Goal: Task Accomplishment & Management: Manage account settings

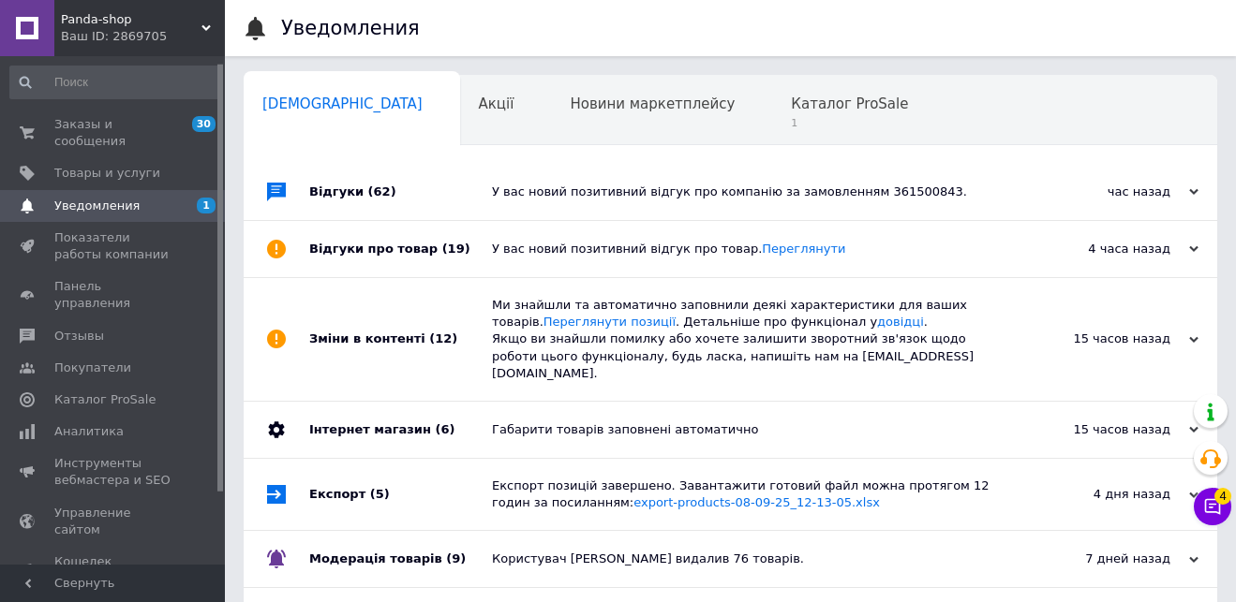
drag, startPoint x: 219, startPoint y: 180, endPoint x: 138, endPoint y: 104, distance: 111.4
click at [199, 89] on div "Заказы и сообщения 30 0 Товары и услуги Уведомления 1 0 Показатели работы компа…" at bounding box center [112, 310] width 225 height 509
click at [60, 125] on span "Заказы и сообщения" at bounding box center [113, 133] width 119 height 34
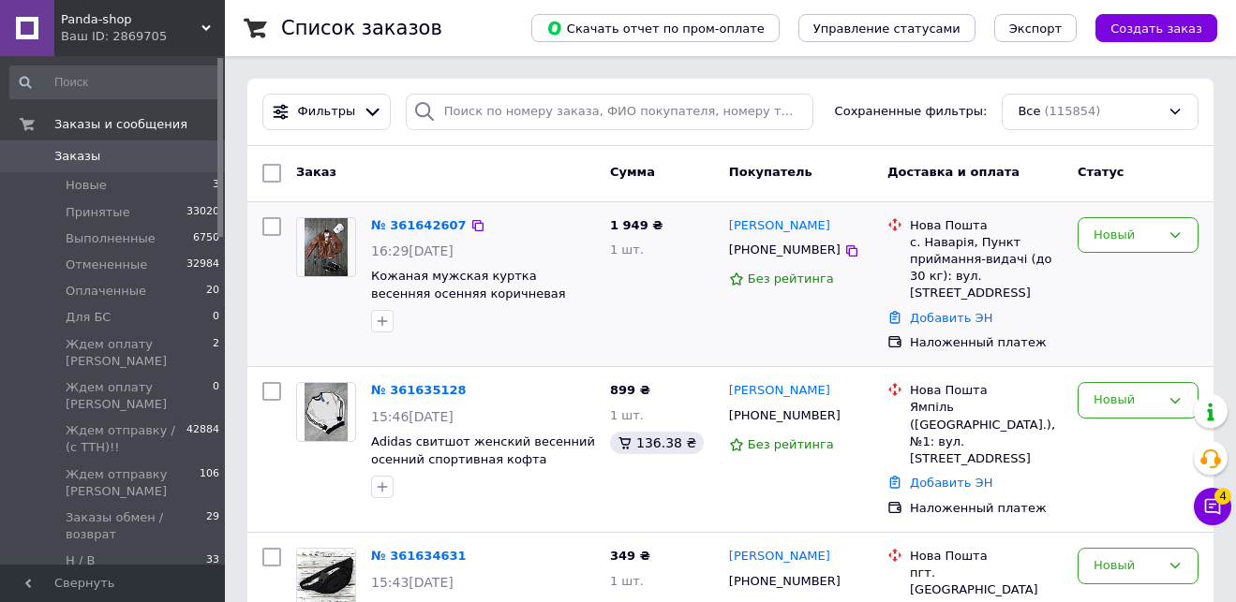
click at [268, 226] on input "checkbox" at bounding box center [271, 226] width 19 height 19
checkbox input "true"
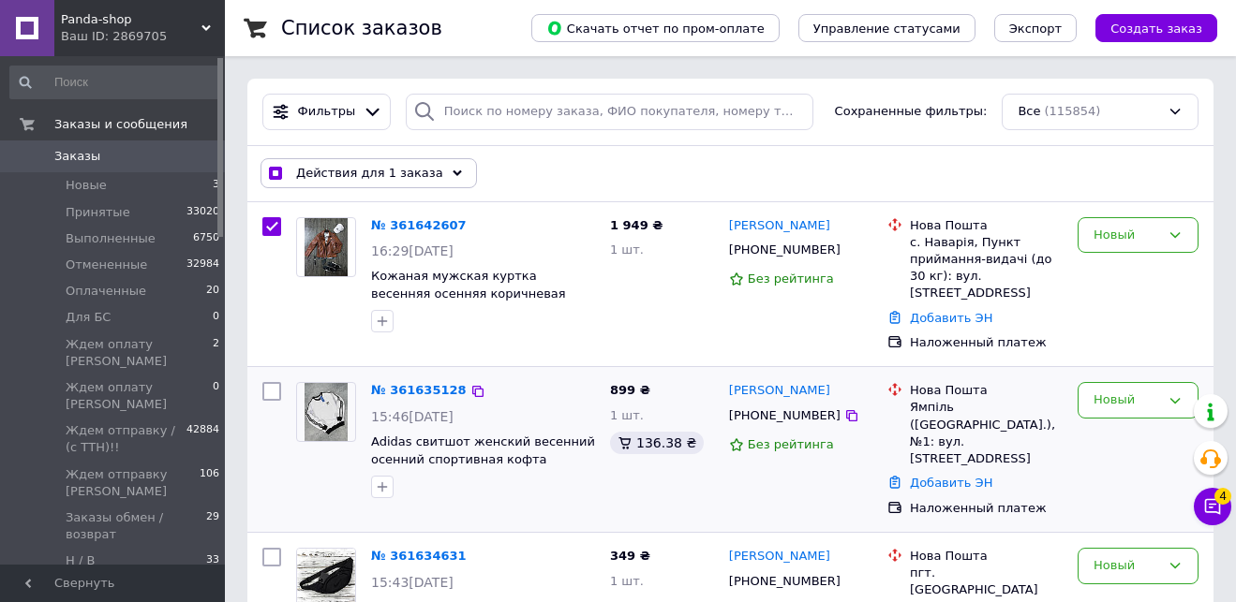
click at [273, 382] on input "checkbox" at bounding box center [271, 391] width 19 height 19
checkbox input "true"
click at [270, 548] on input "checkbox" at bounding box center [271, 557] width 19 height 19
checkbox input "true"
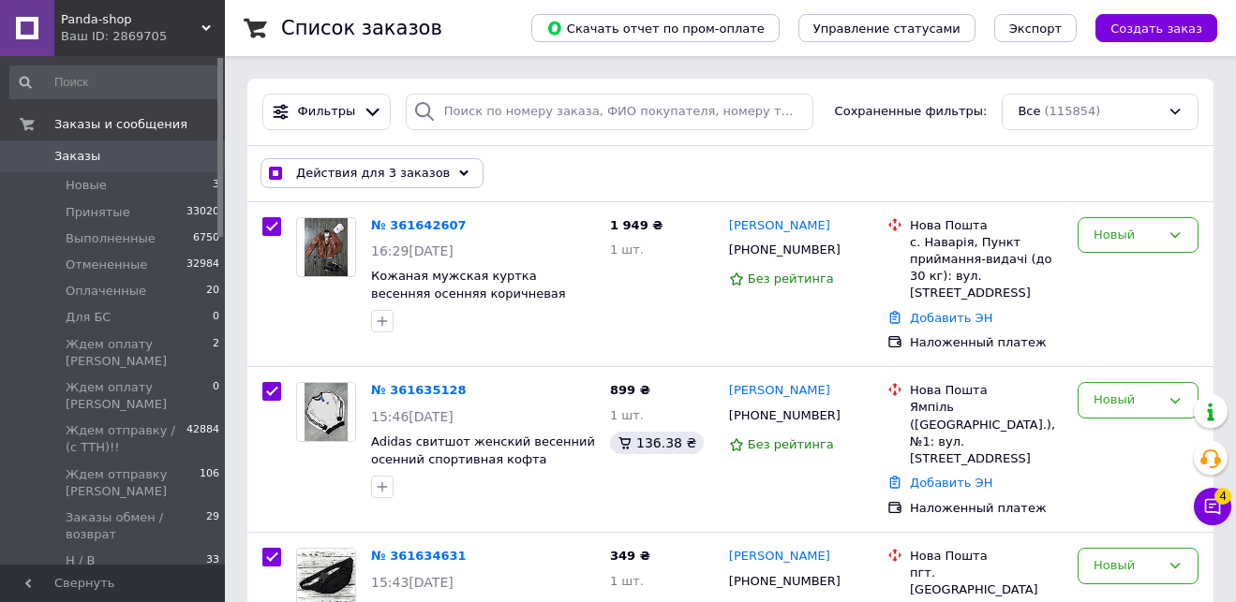
click at [439, 164] on div "Действия для 3 заказов" at bounding box center [371, 173] width 223 height 30
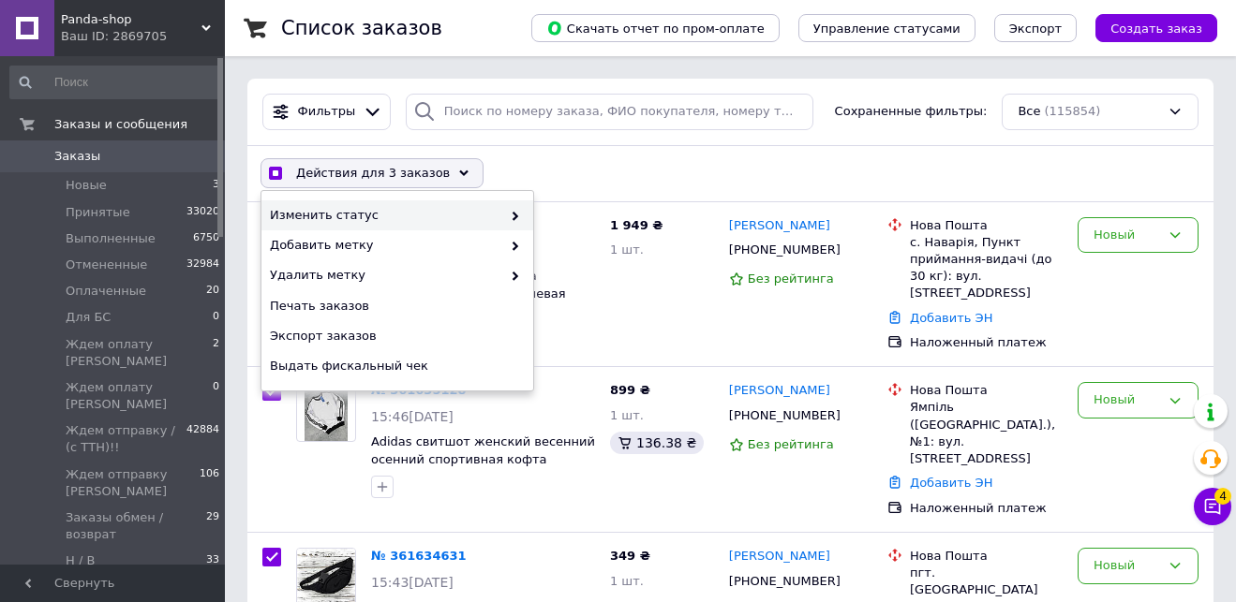
click at [407, 208] on span "Изменить статус" at bounding box center [385, 215] width 231 height 17
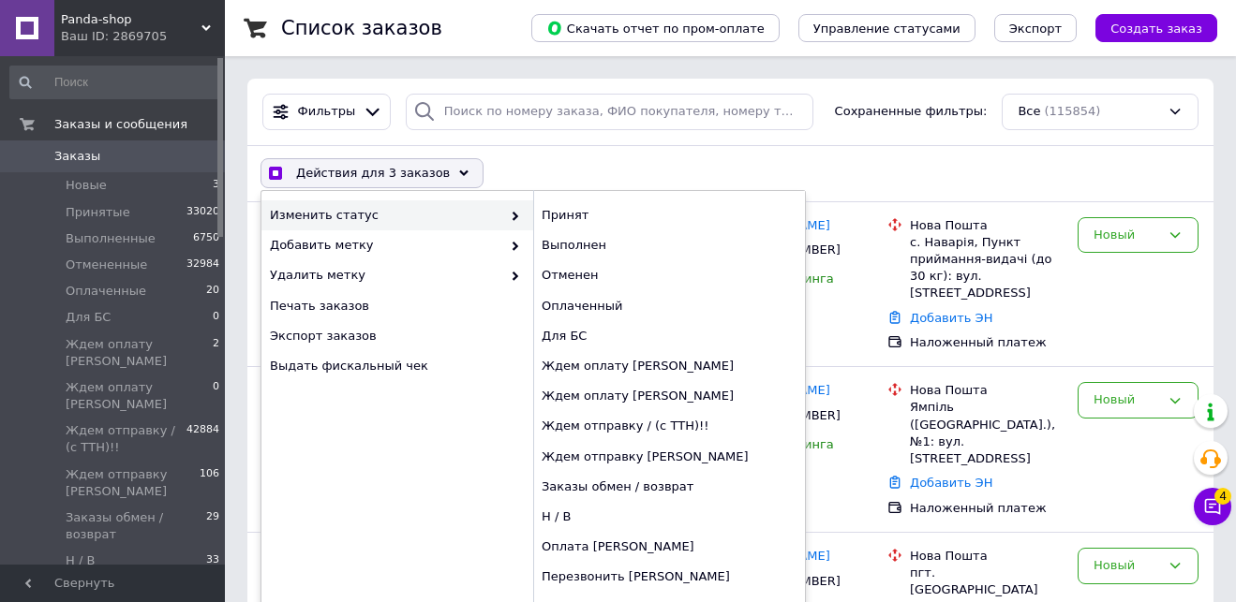
scroll to position [272, 0]
checkbox input "true"
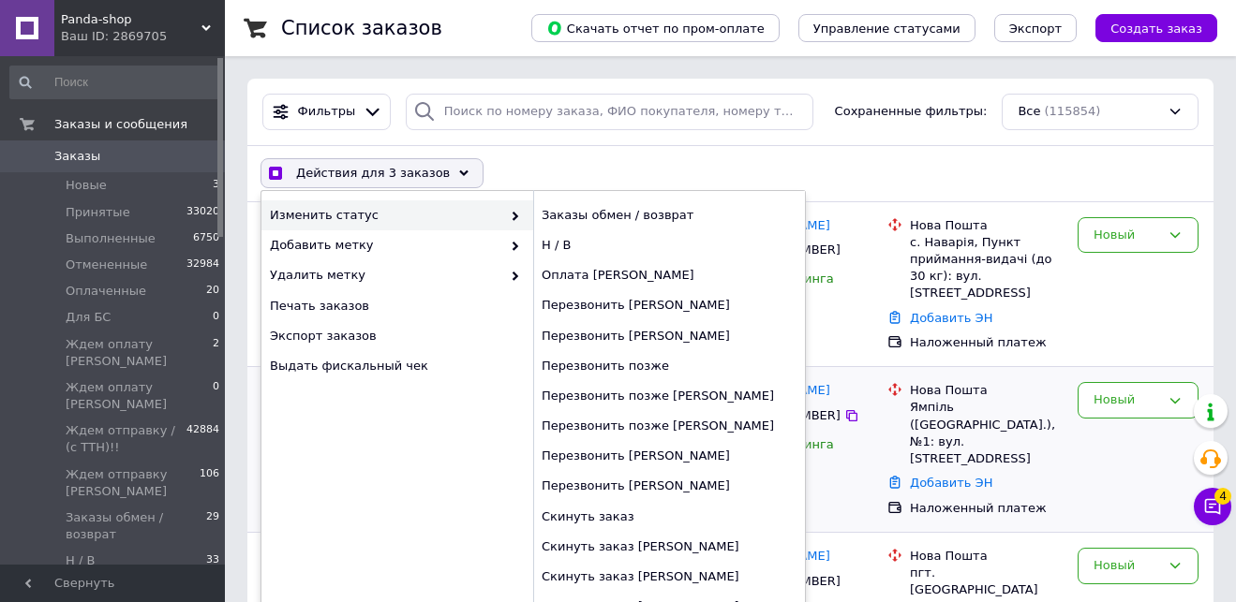
click at [653, 490] on div "Перезвонить [PERSON_NAME]" at bounding box center [669, 486] width 272 height 30
checkbox input "false"
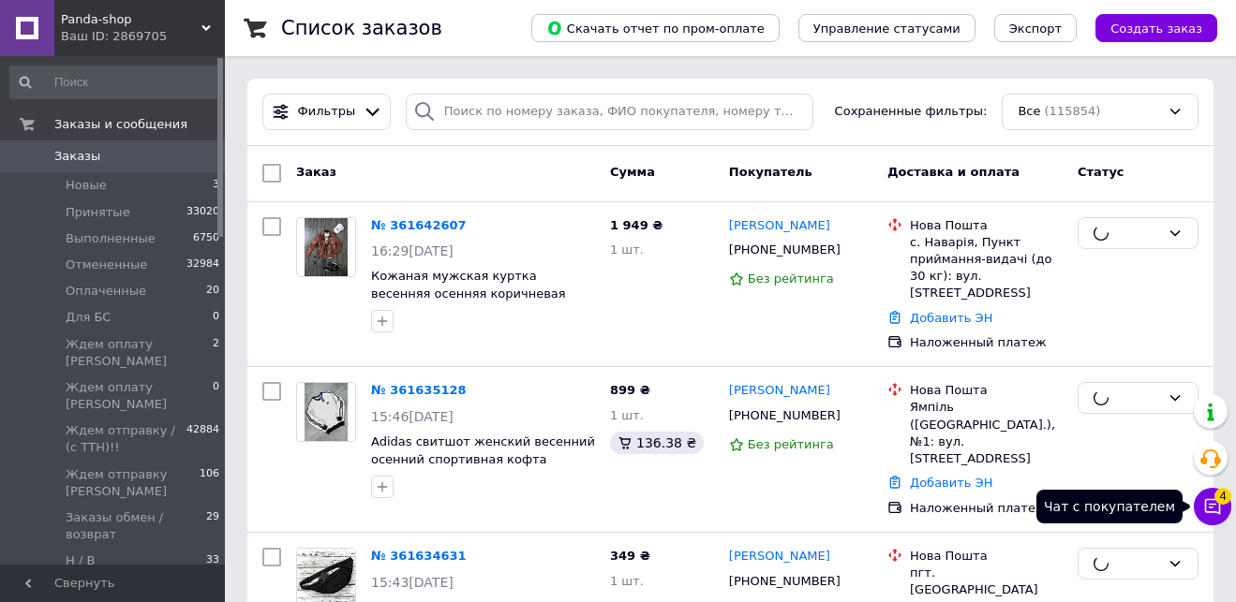
click at [1194, 503] on button "Чат с покупателем 4" at bounding box center [1211, 506] width 37 height 37
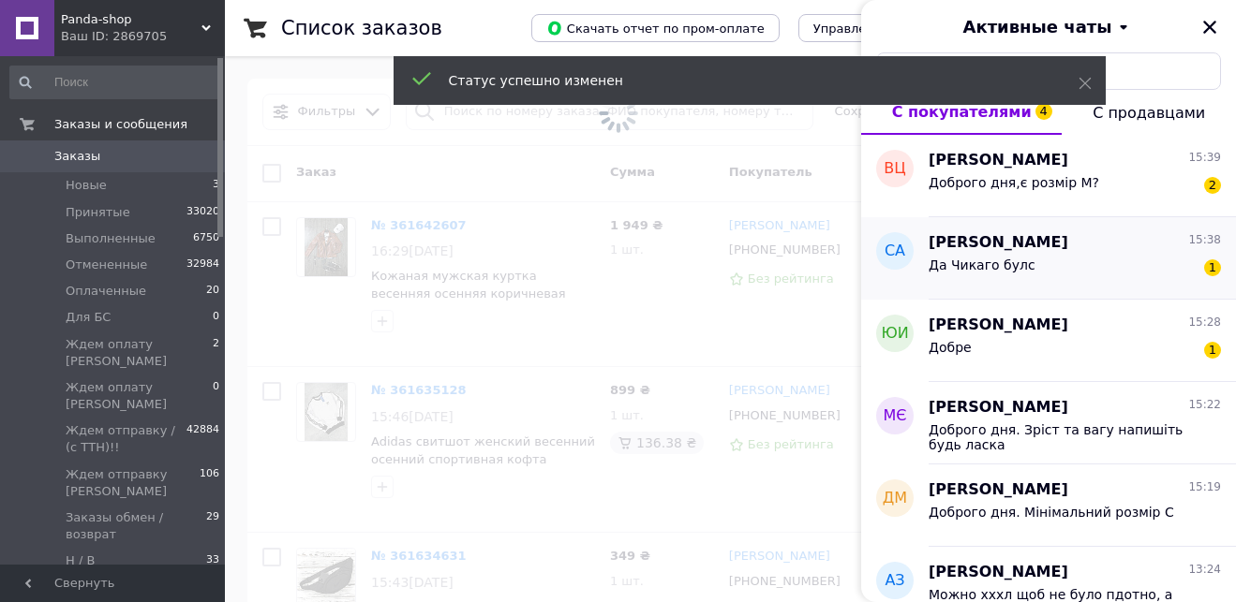
click at [1048, 262] on div "Да Чикаго булс 1" at bounding box center [1074, 269] width 292 height 30
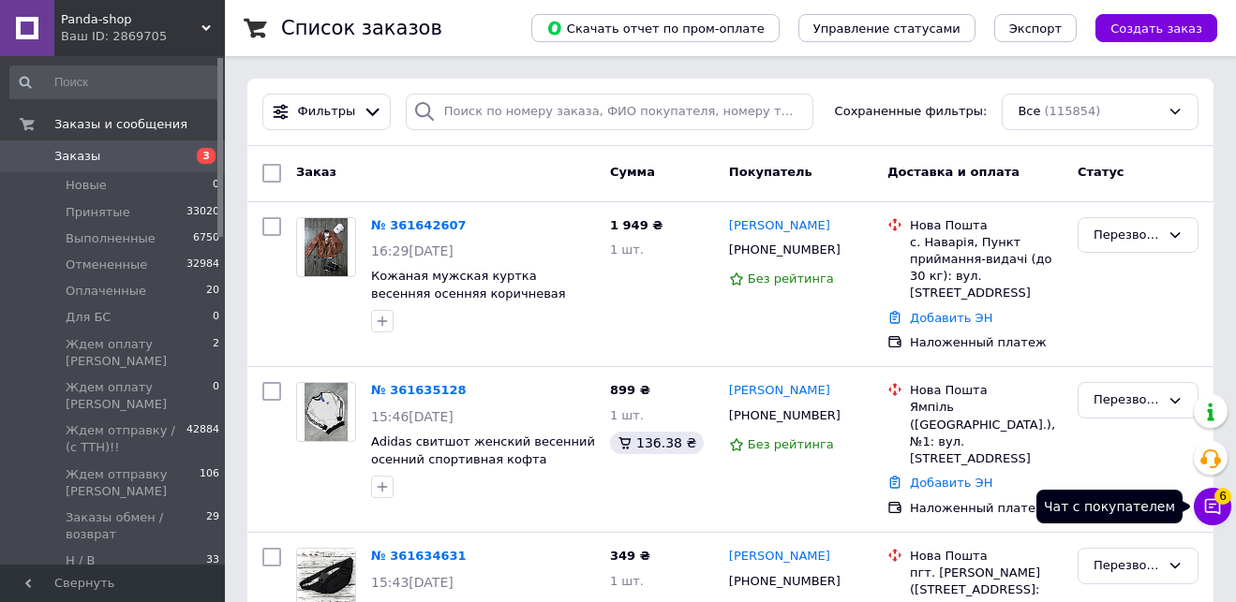
click at [1206, 498] on icon at bounding box center [1212, 506] width 19 height 19
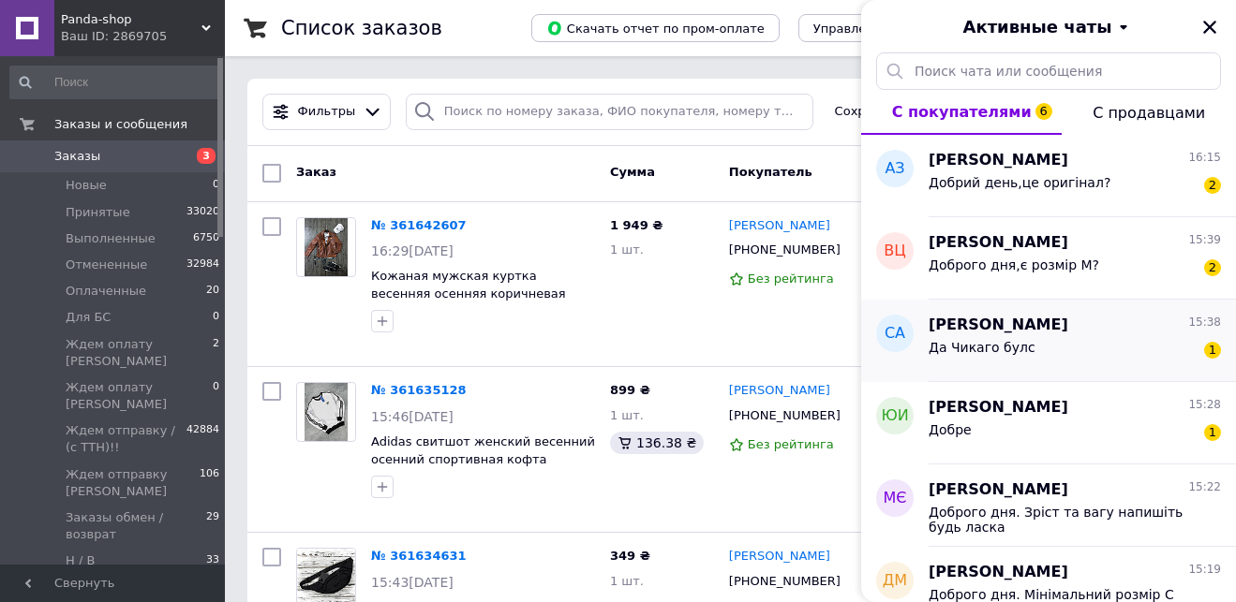
click at [1060, 366] on div "Сергей Александрович 15:38 Да Чикаго булс 1" at bounding box center [1081, 341] width 307 height 82
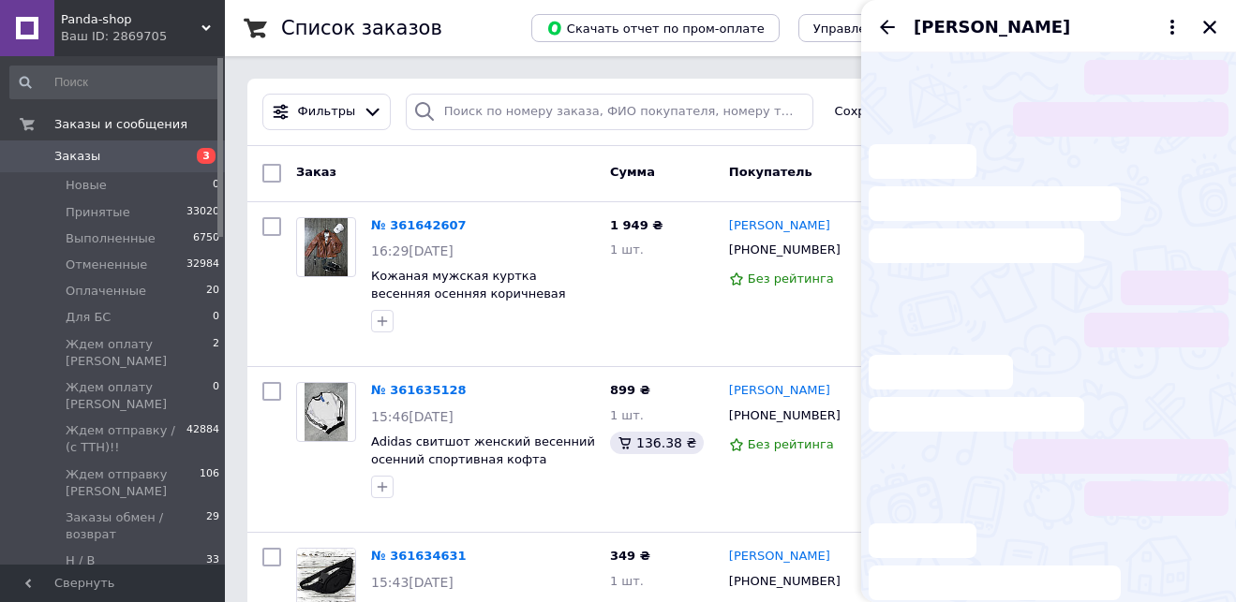
scroll to position [1930, 0]
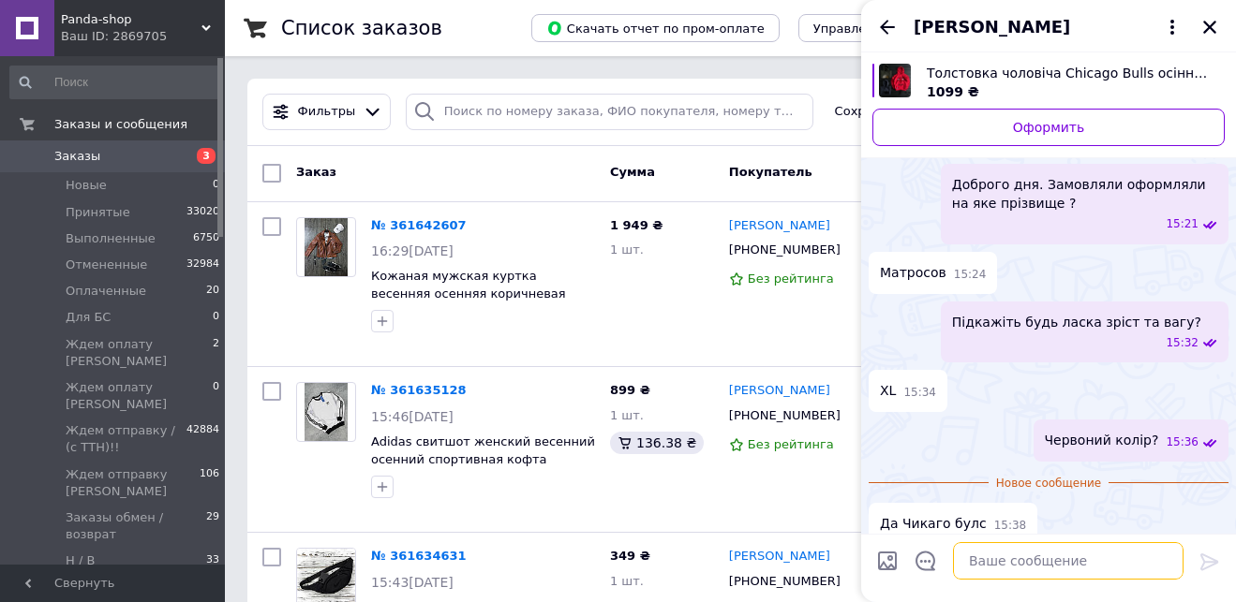
click at [1056, 563] on textarea at bounding box center [1068, 560] width 230 height 37
paste textarea "Дякуємо Вам! 💛 Ваше замовлення успішно оформлено. Відправка буде здійснена прот…"
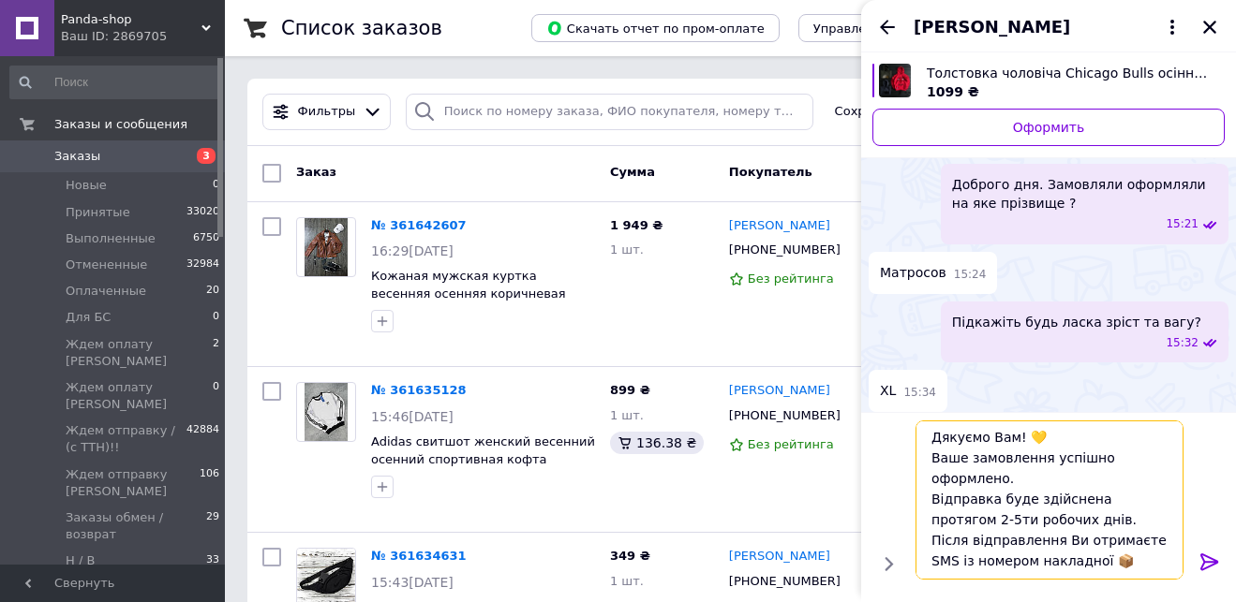
type textarea "Дякуємо Вам! 💛 Ваше замовлення успішно оформлено. Відправка буде здійснена прот…"
click at [1211, 559] on icon at bounding box center [1209, 562] width 18 height 17
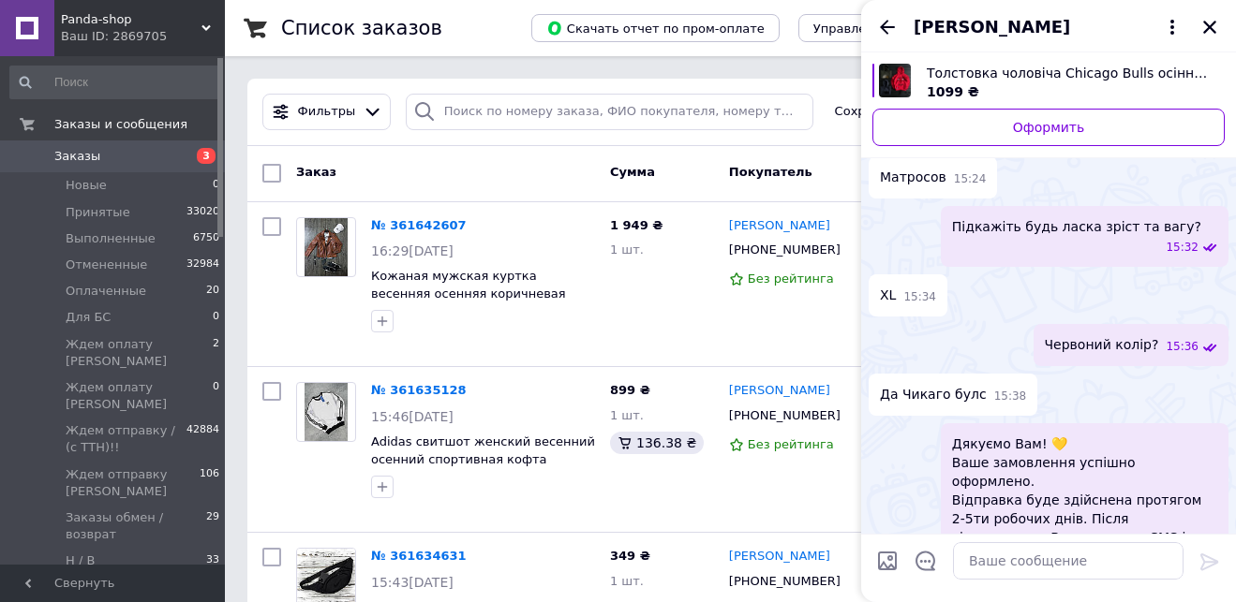
scroll to position [1944, 0]
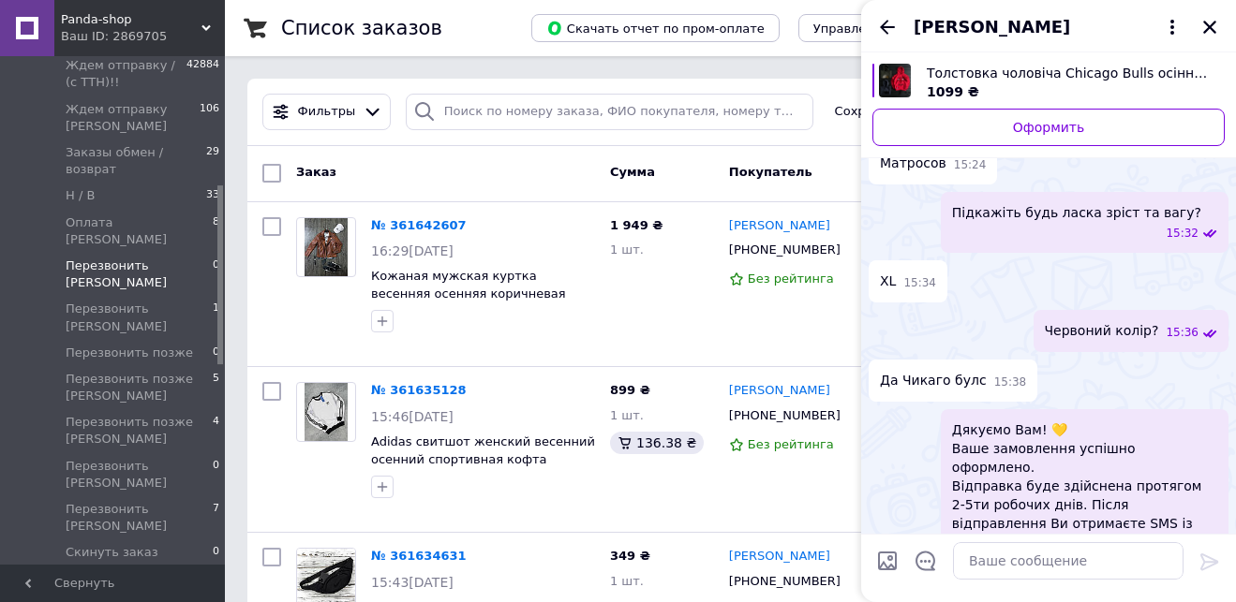
drag, startPoint x: 222, startPoint y: 90, endPoint x: 212, endPoint y: 230, distance: 140.9
click at [216, 222] on div "Заказы и сообщения Заказы 3 Новые 0 Принятые 33020 Выполненные 6750 Отмененные …" at bounding box center [112, 310] width 225 height 509
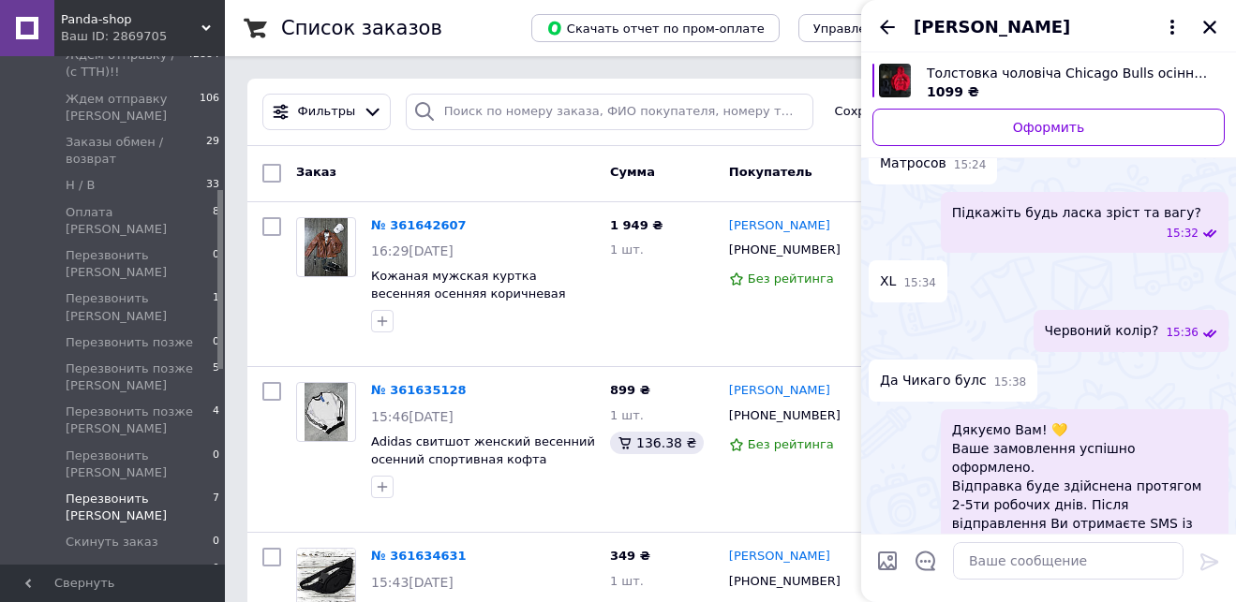
click at [153, 491] on span "Перезвонить [PERSON_NAME]" at bounding box center [139, 508] width 147 height 34
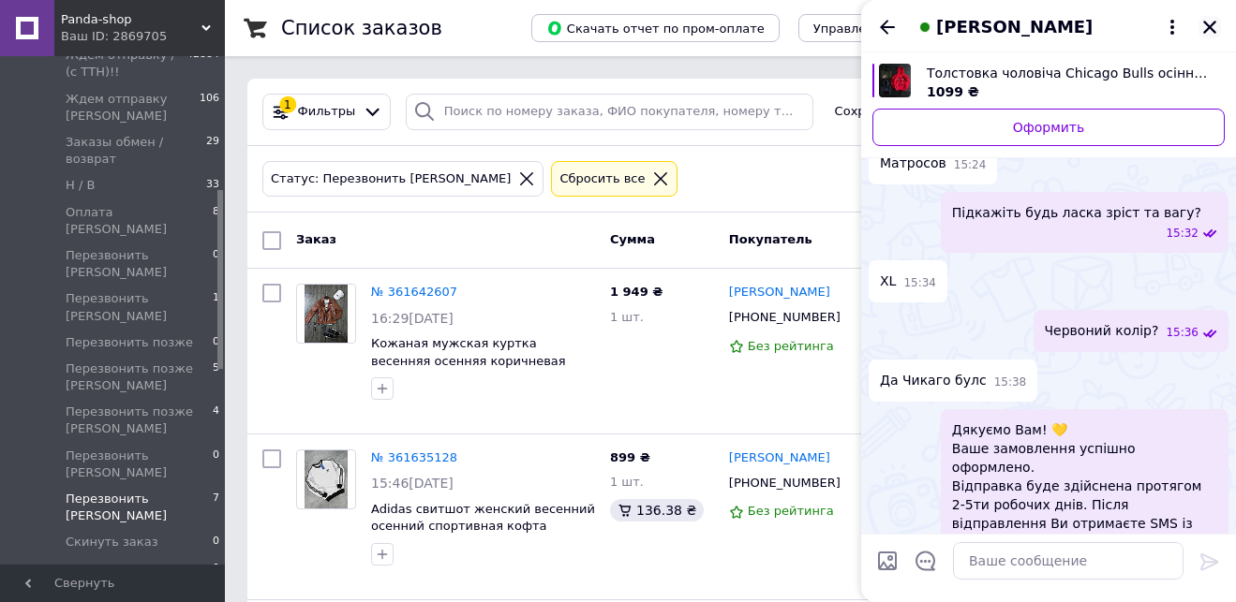
click at [1207, 27] on icon "Закрыть" at bounding box center [1209, 27] width 17 height 17
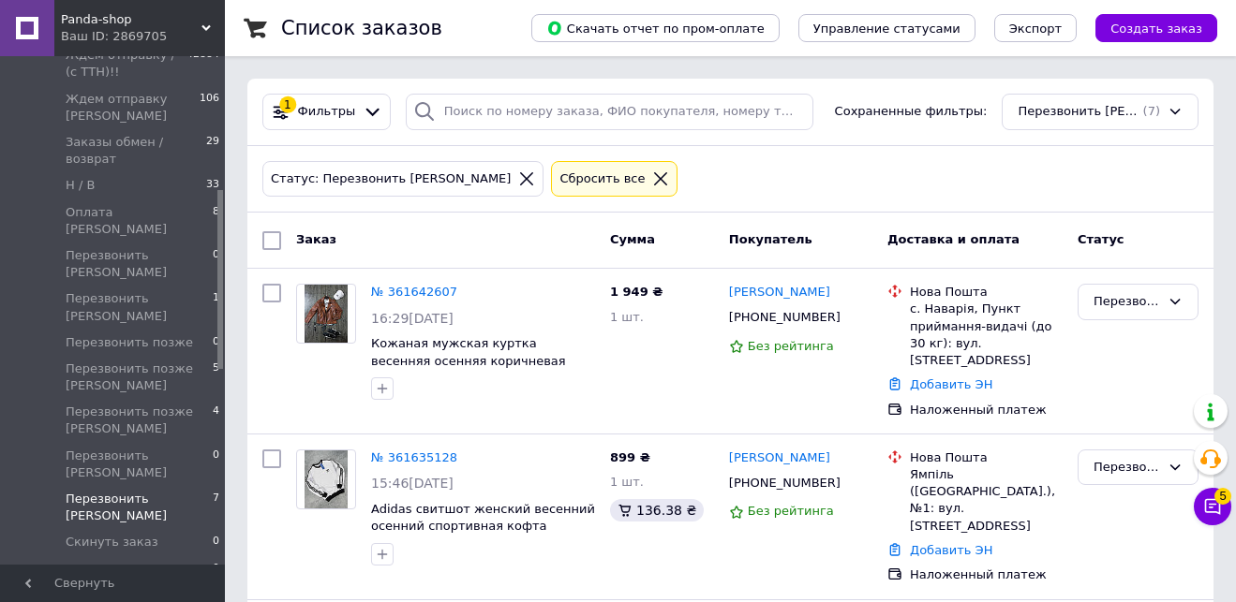
click at [520, 174] on icon at bounding box center [526, 178] width 13 height 13
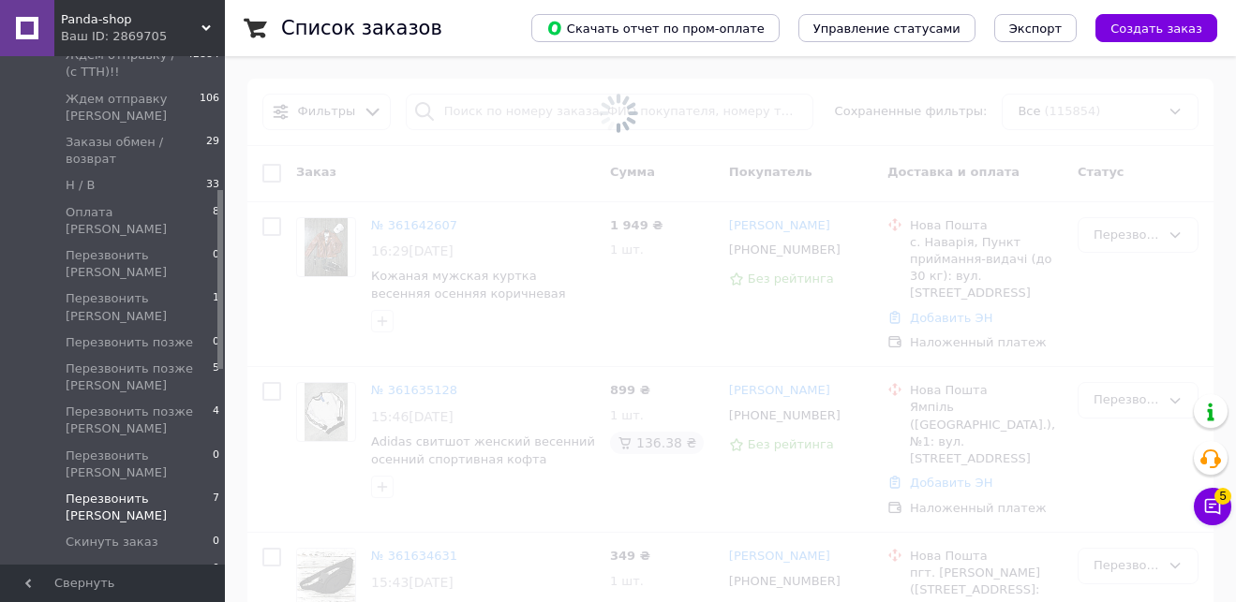
click at [485, 111] on span at bounding box center [618, 113] width 1236 height 227
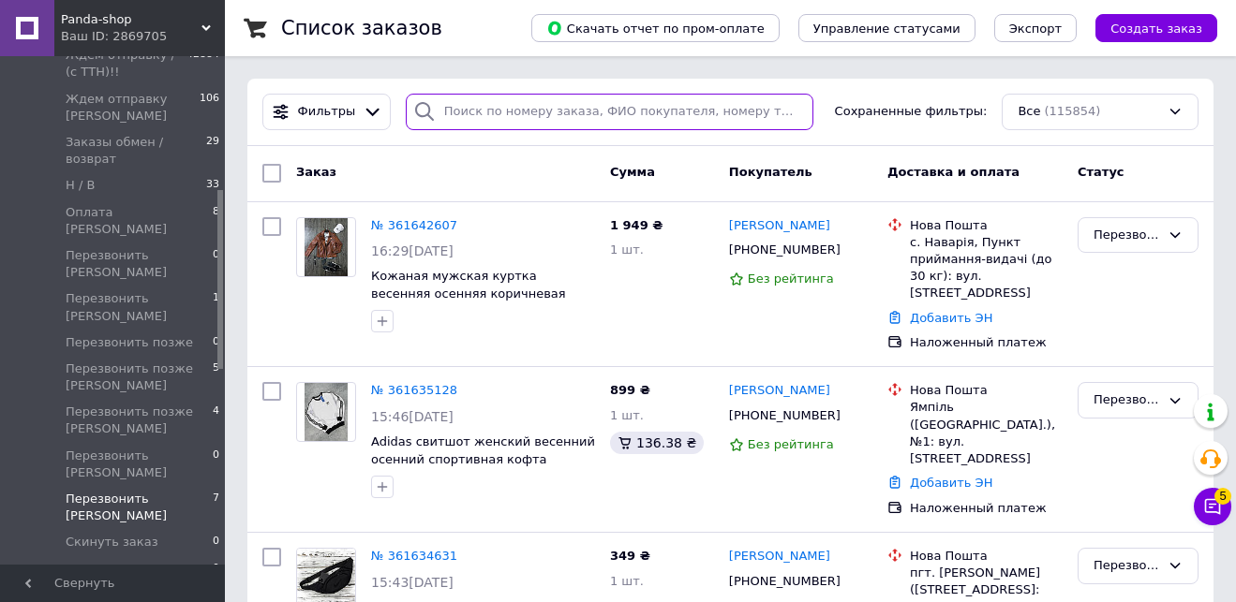
click at [500, 113] on input "search" at bounding box center [610, 112] width 408 height 37
paste input "[PHONE_NUMBER]"
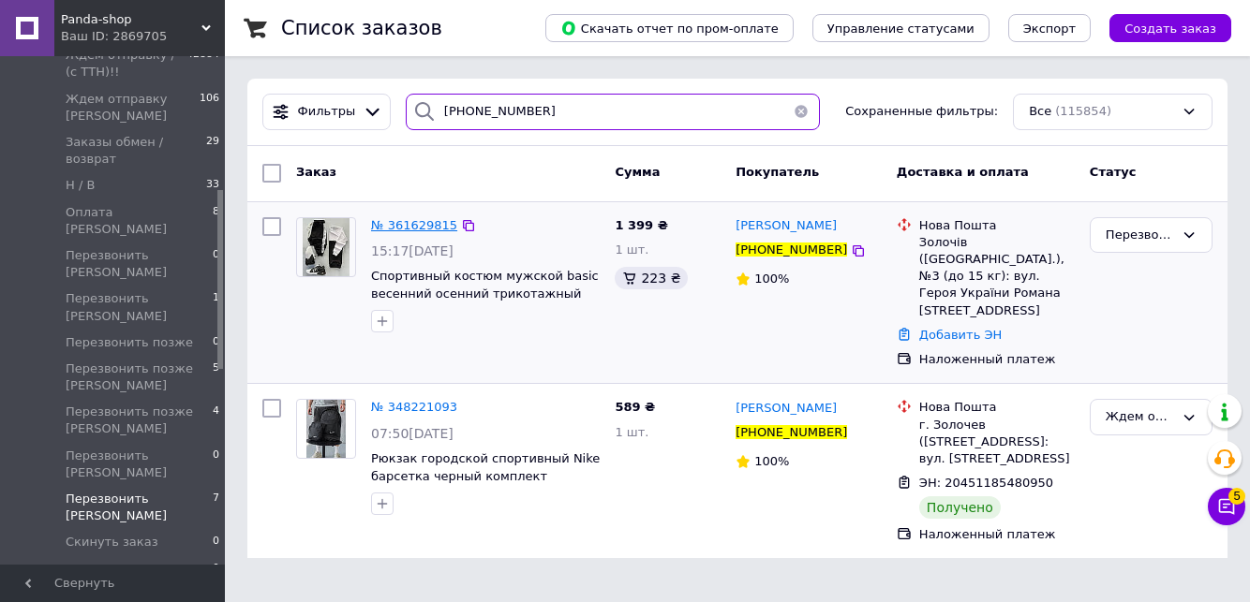
type input "[PHONE_NUMBER]"
click at [420, 228] on span "№ 361629815" at bounding box center [414, 225] width 86 height 14
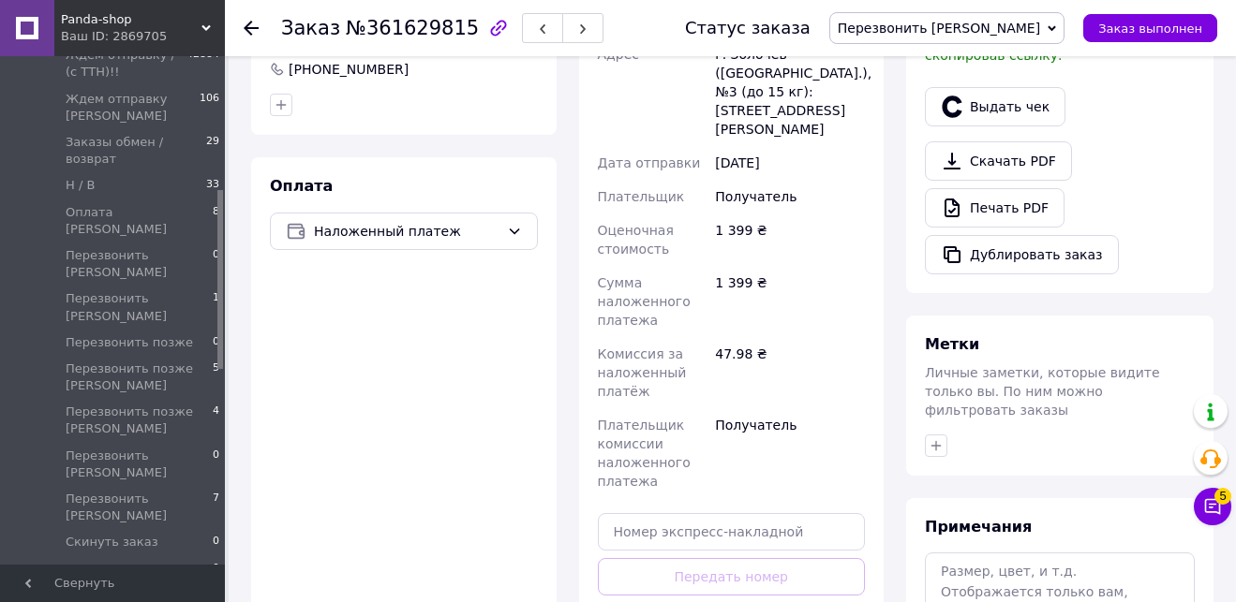
scroll to position [630, 0]
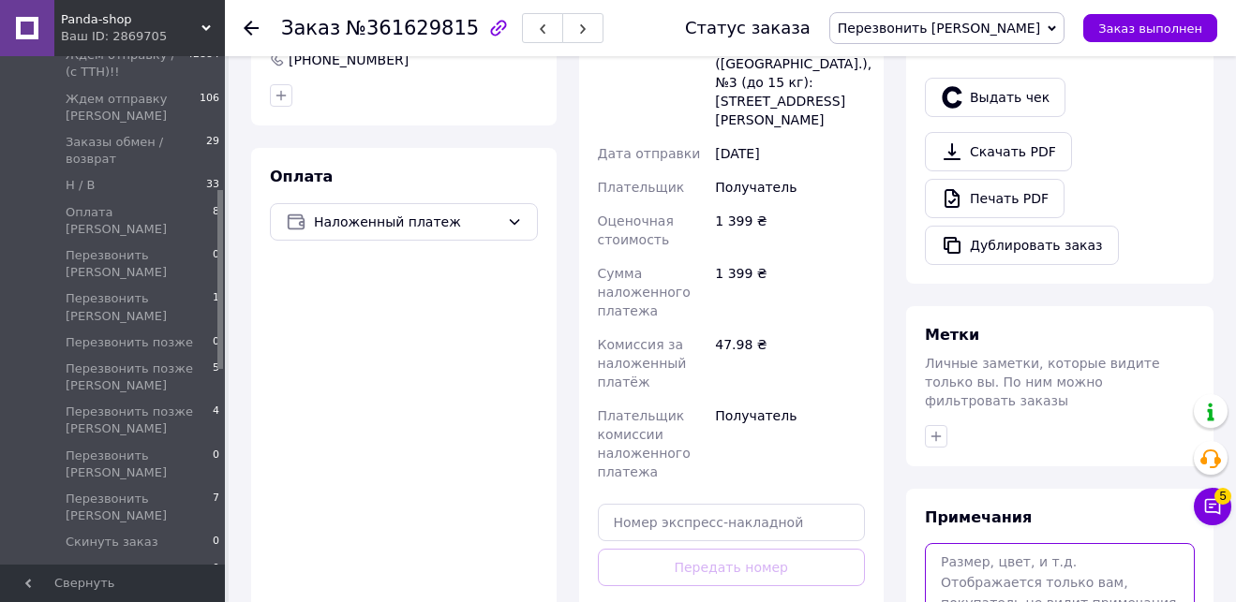
click at [1043, 556] on textarea at bounding box center [1060, 592] width 270 height 99
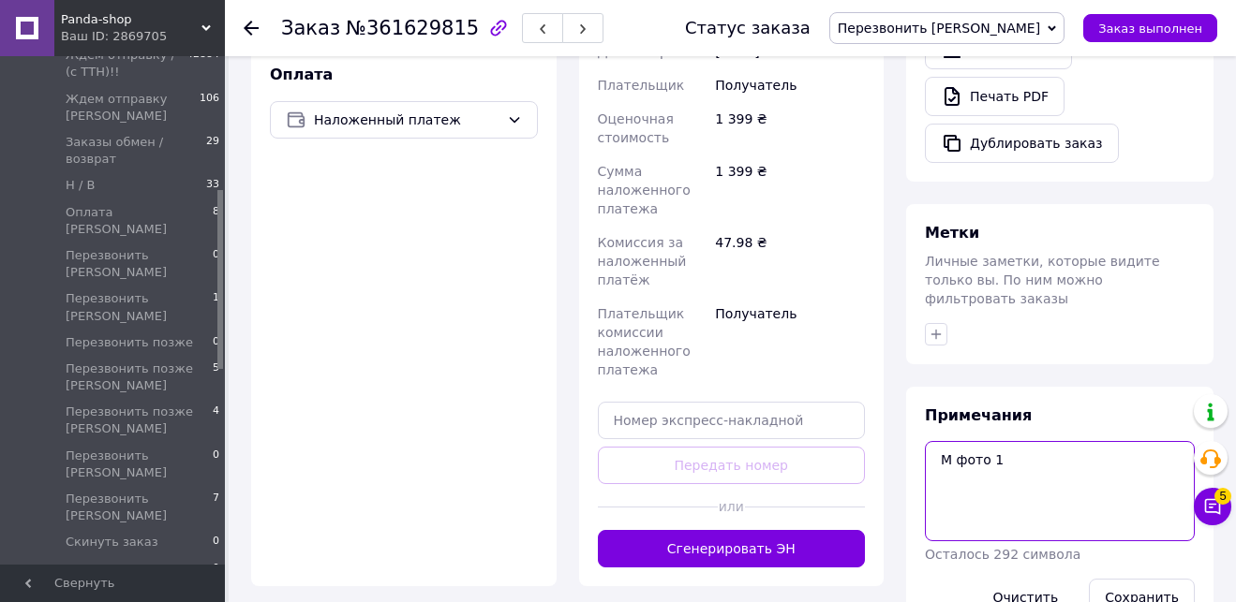
scroll to position [756, 0]
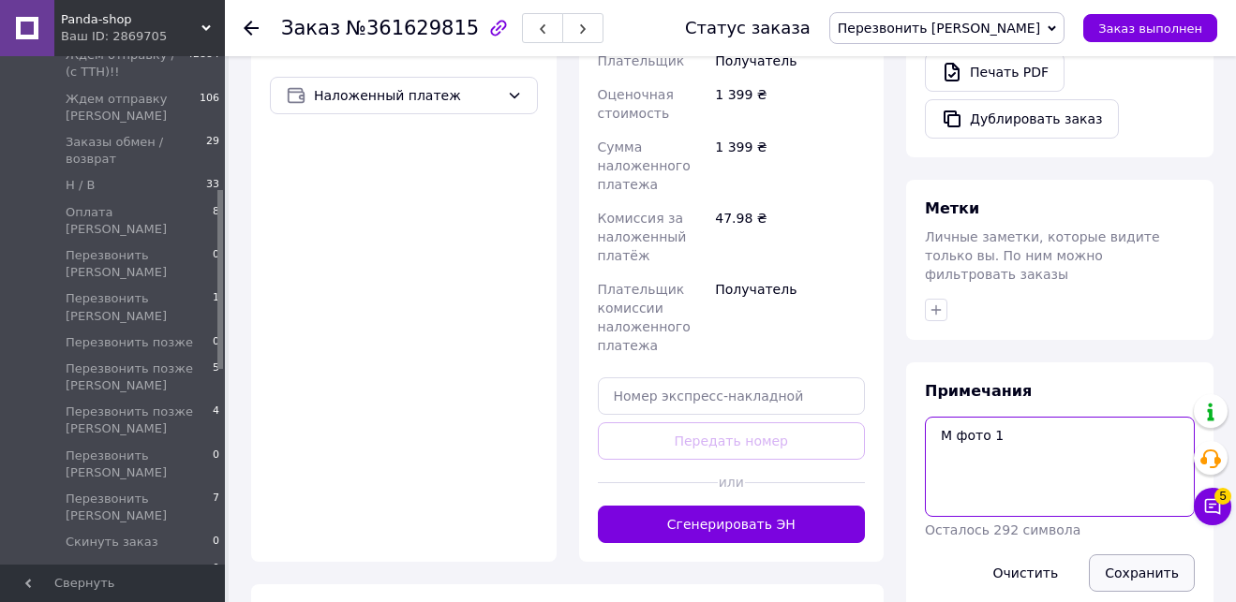
type textarea "М фото 1"
click at [1130, 555] on button "Сохранить" at bounding box center [1142, 573] width 106 height 37
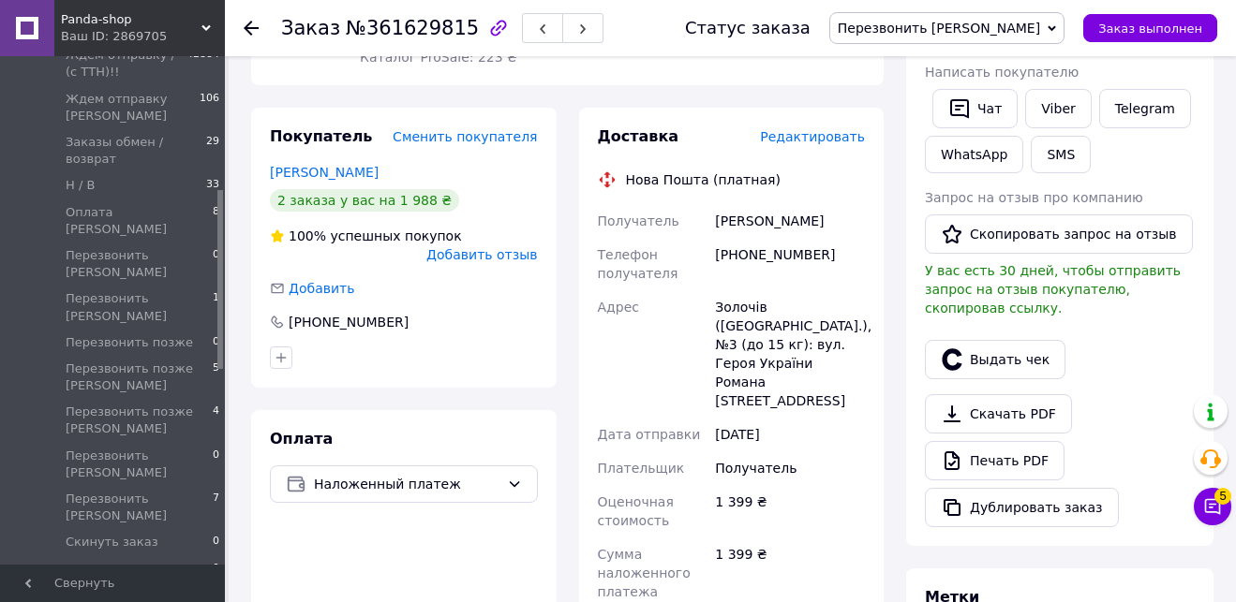
scroll to position [355, 0]
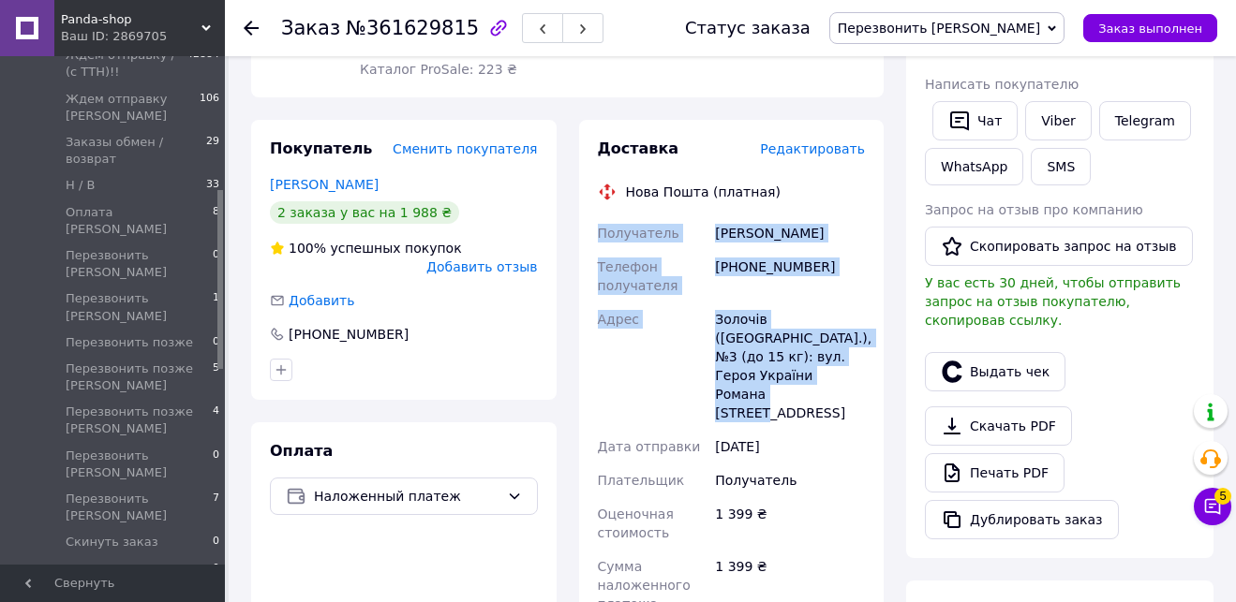
drag, startPoint x: 846, startPoint y: 357, endPoint x: 588, endPoint y: 218, distance: 292.6
click at [588, 217] on div "Доставка Редактировать Нова Пошта (платная) Получатель Стецюк Віктор Телефон по…" at bounding box center [731, 551] width 305 height 862
copy div "Получатель Стецюк Віктор Телефон получателя +380979994398 Адрес Золочів (Львівс…"
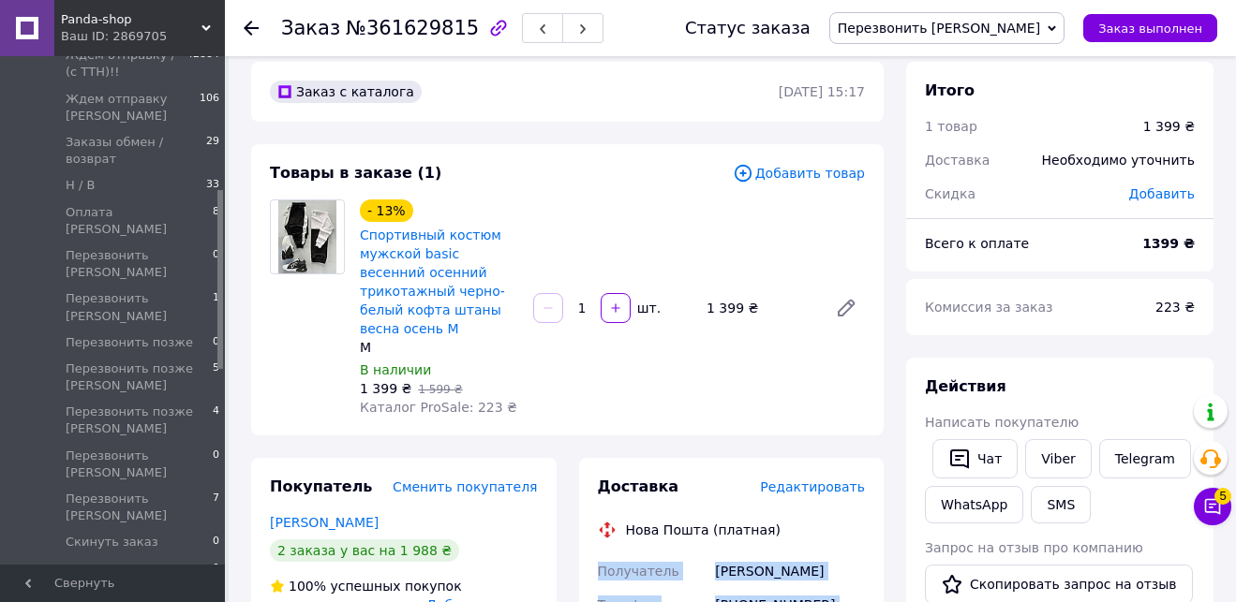
scroll to position [21, 0]
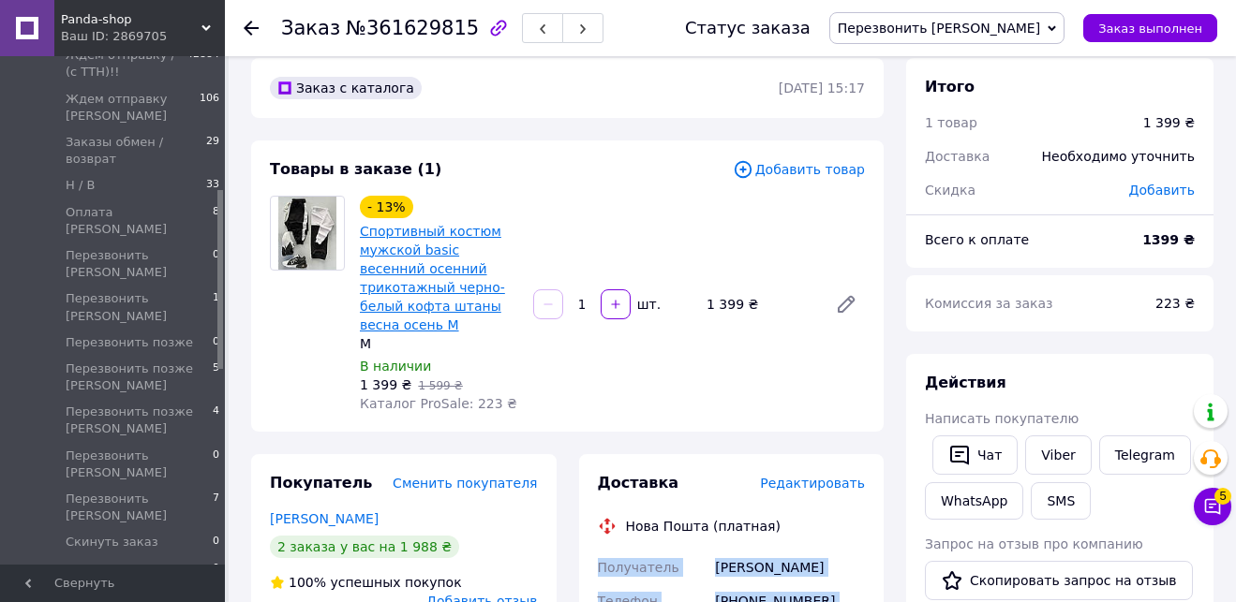
click at [452, 288] on link "Спортивный костюм мужской basic весенний осенний трикотажный черно-белый кофта …" at bounding box center [432, 278] width 145 height 109
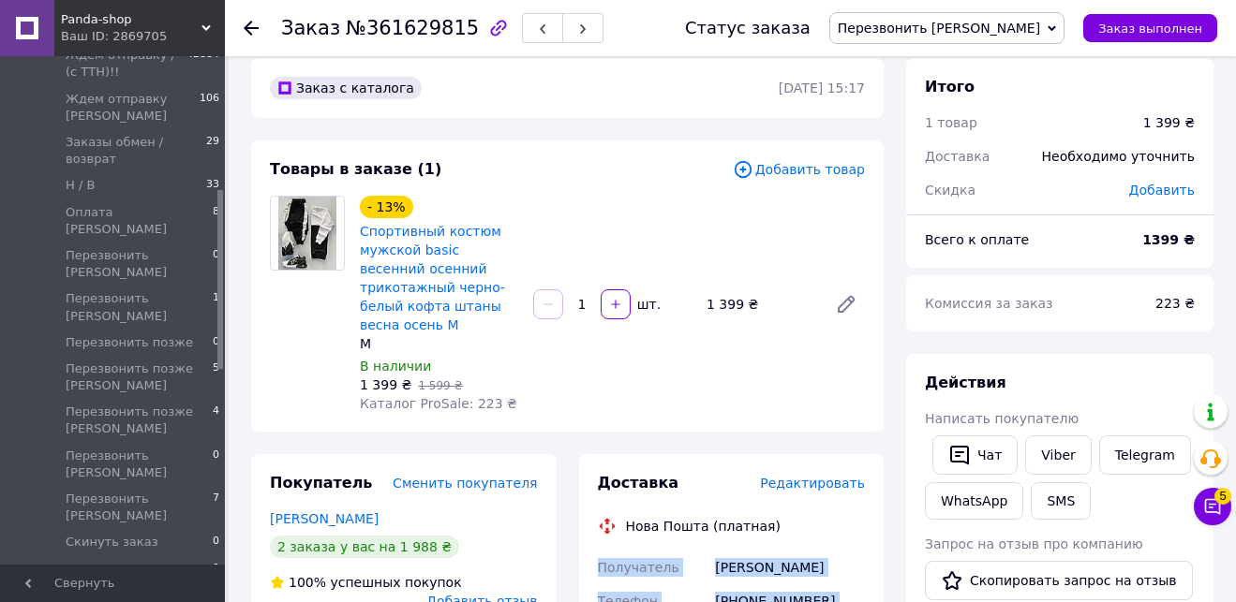
click at [958, 22] on span "Перезвонить [PERSON_NAME]" at bounding box center [938, 28] width 202 height 15
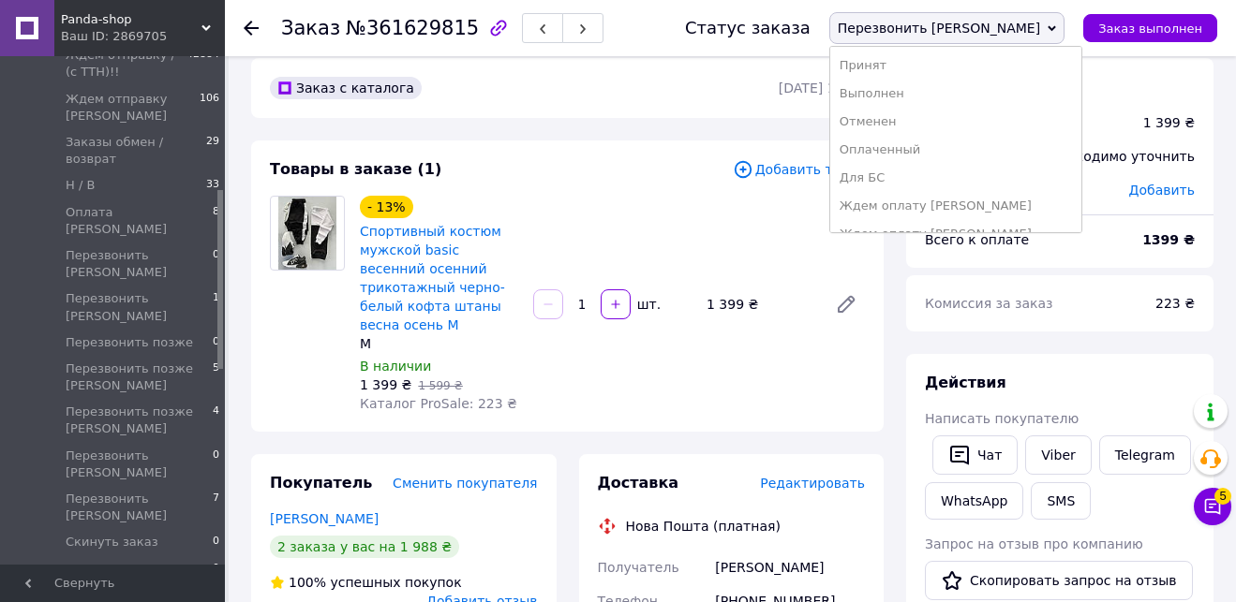
click at [1081, 55] on li "Принят" at bounding box center [955, 66] width 251 height 28
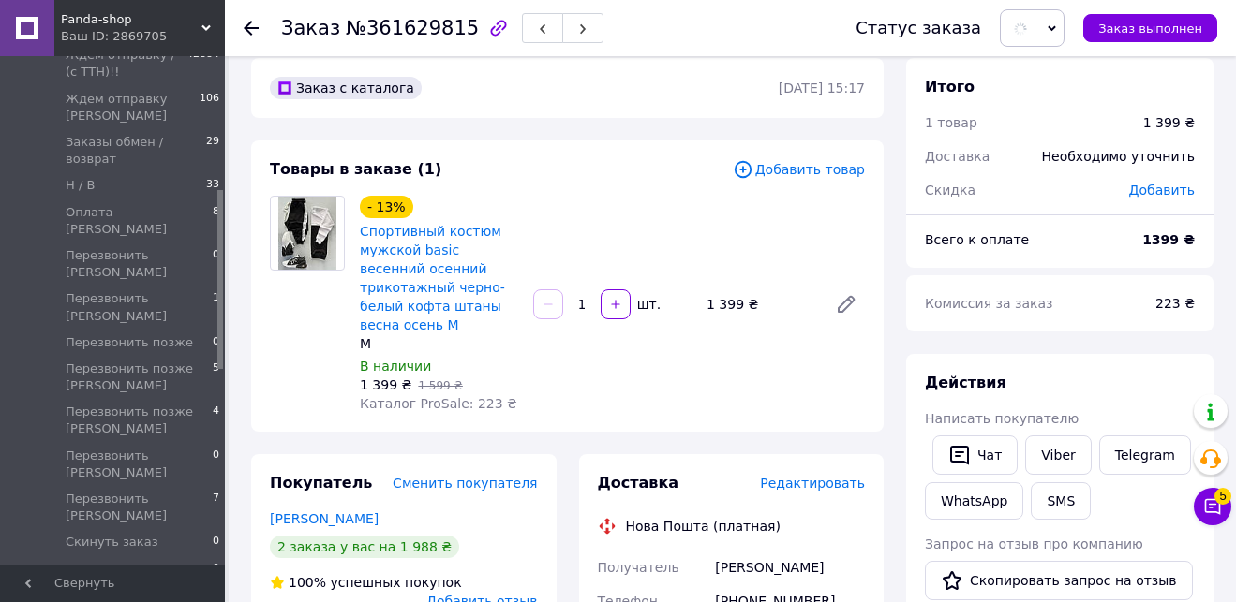
click at [1092, 58] on div "Итого 1 товар 1 399 ₴ Доставка Необходимо уточнить Скидка Добавить" at bounding box center [1059, 128] width 307 height 141
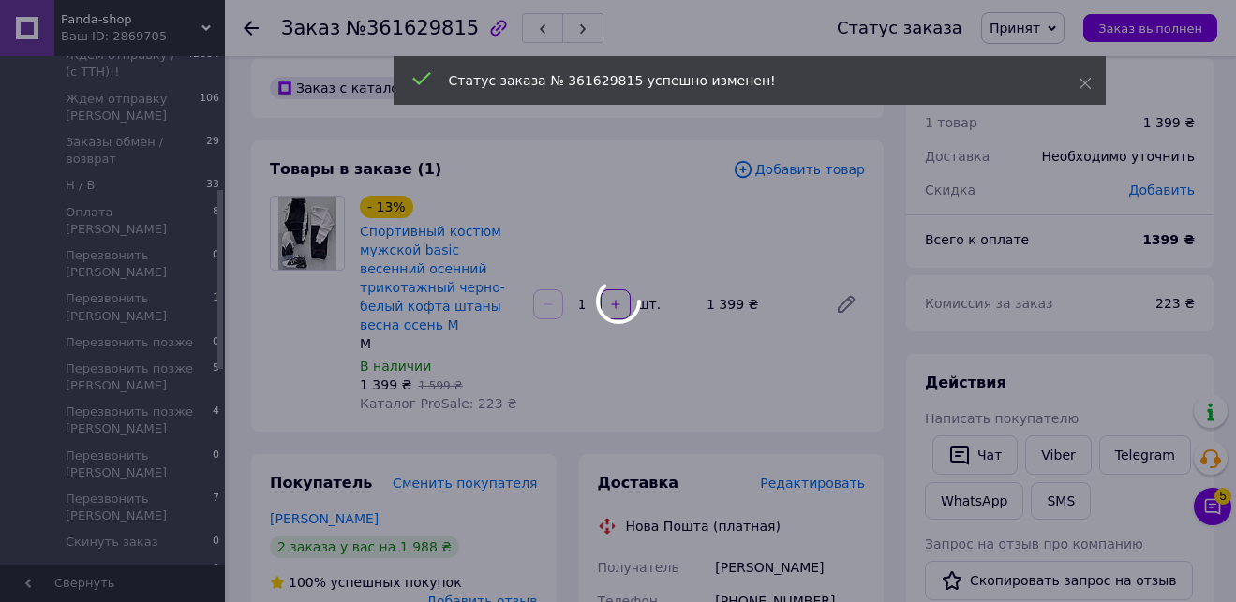
click at [1045, 30] on div at bounding box center [618, 301] width 1236 height 602
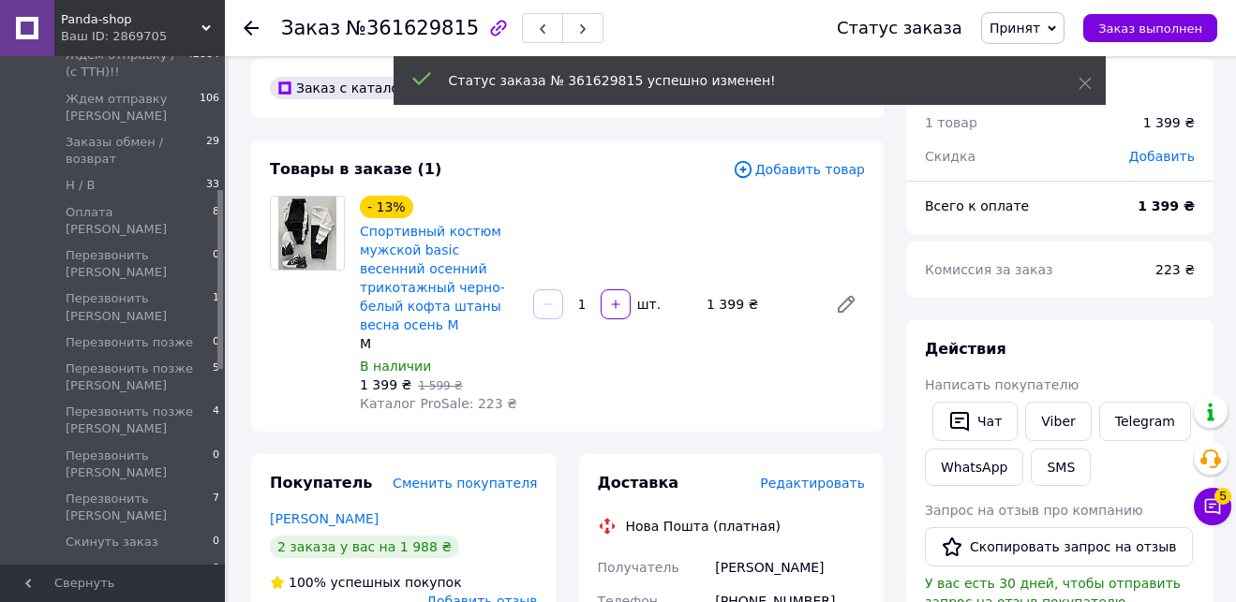
click at [1084, 37] on div "Статус заказа Принят Выполнен Отменен Оплаченный Для БС Ждем оплату Ирина Ждем …" at bounding box center [1017, 28] width 399 height 32
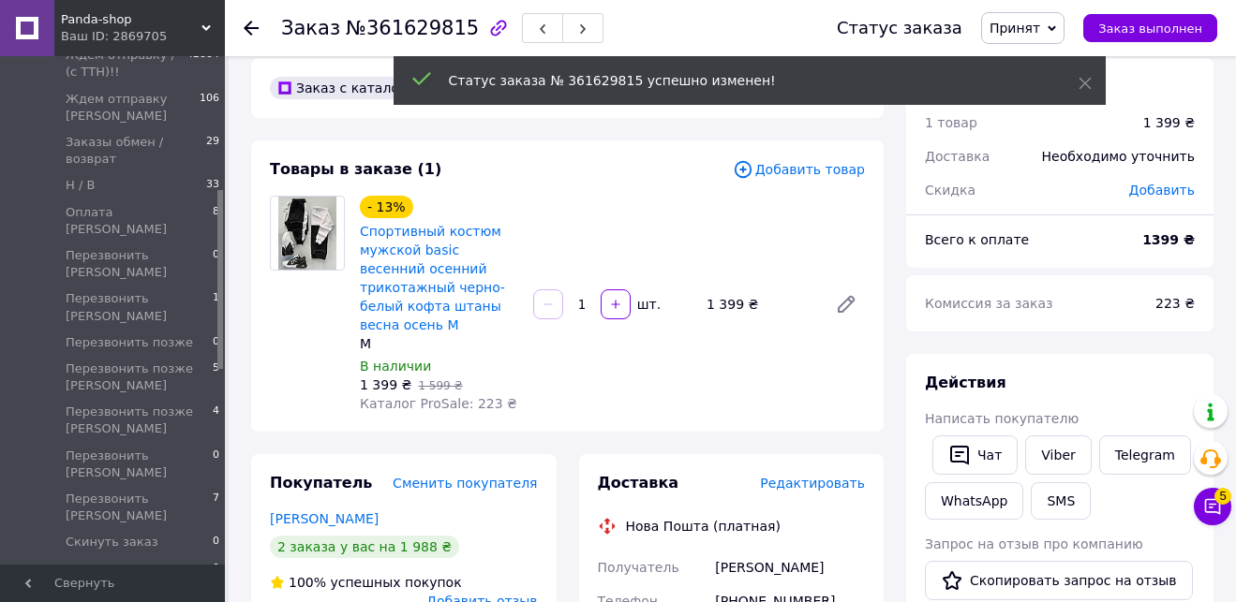
click at [1040, 27] on span "Принят" at bounding box center [1014, 28] width 51 height 15
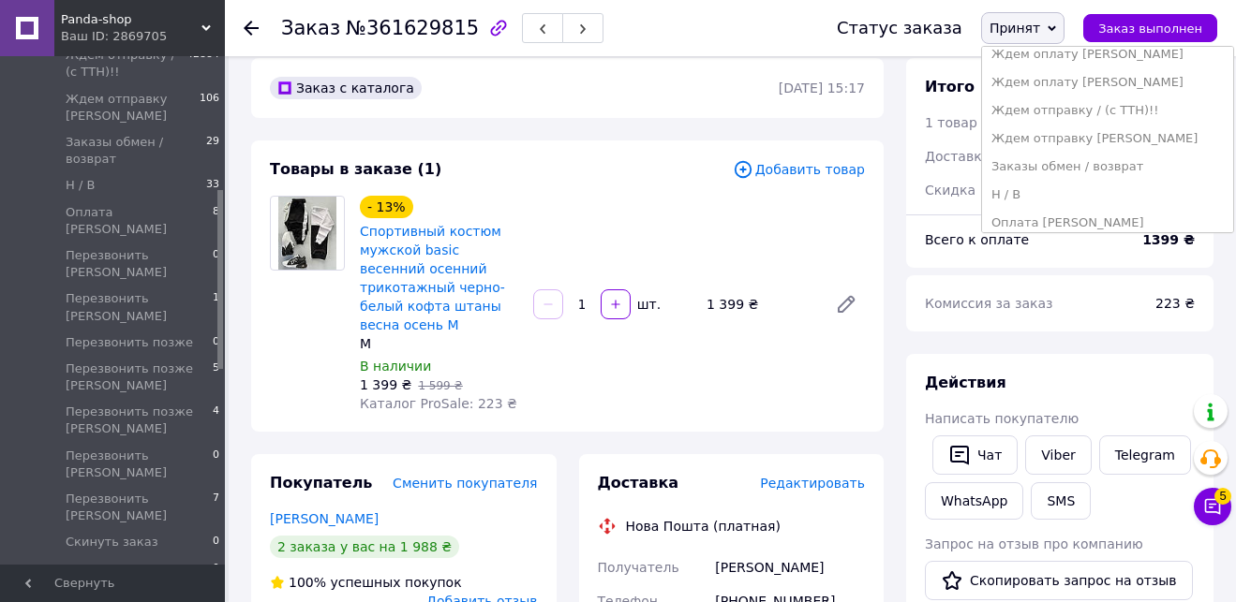
scroll to position [137, 0]
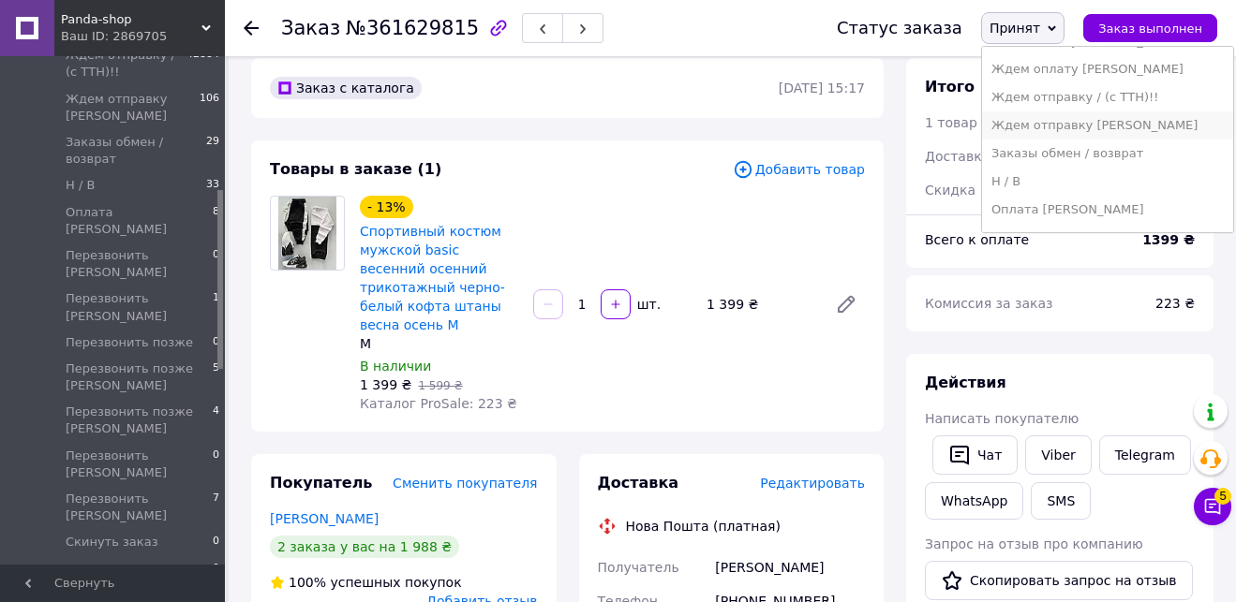
click at [1134, 122] on li "Ждем отправку [PERSON_NAME]" at bounding box center [1107, 125] width 251 height 28
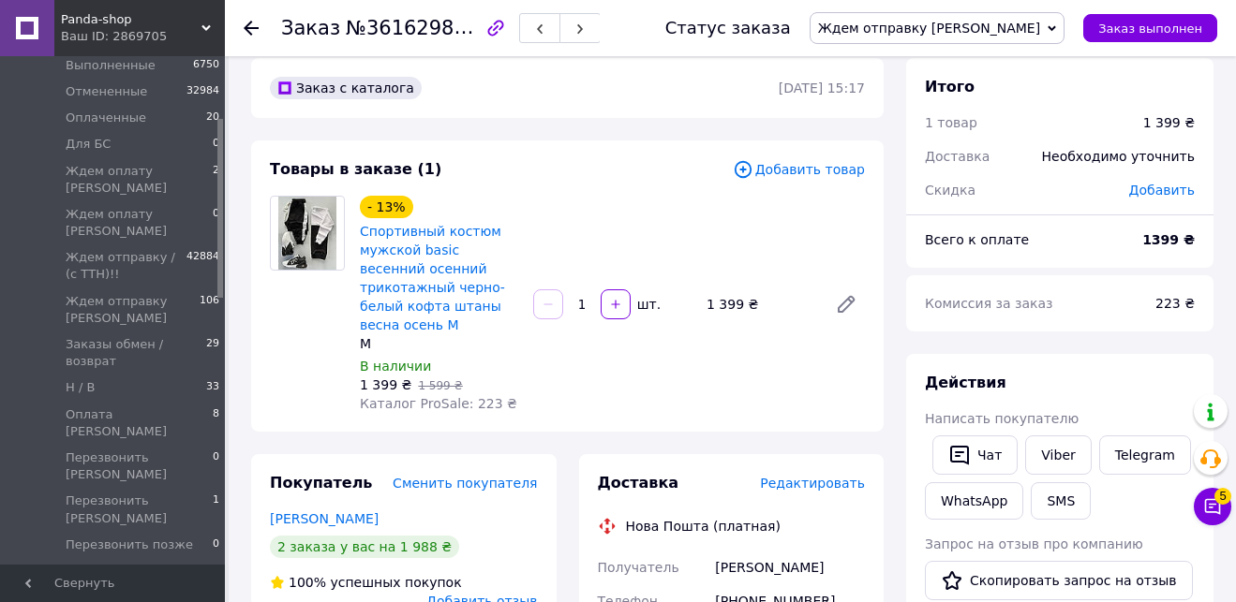
scroll to position [0, 0]
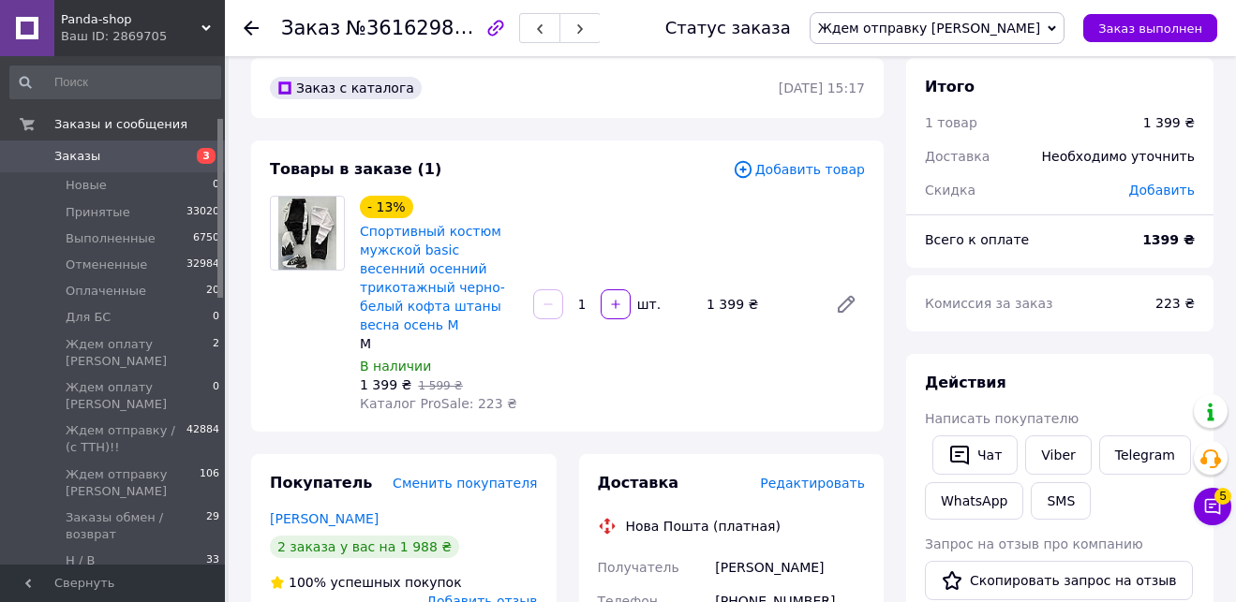
drag, startPoint x: 218, startPoint y: 310, endPoint x: 228, endPoint y: 148, distance: 162.3
click at [167, 152] on span "Заказы" at bounding box center [113, 156] width 119 height 17
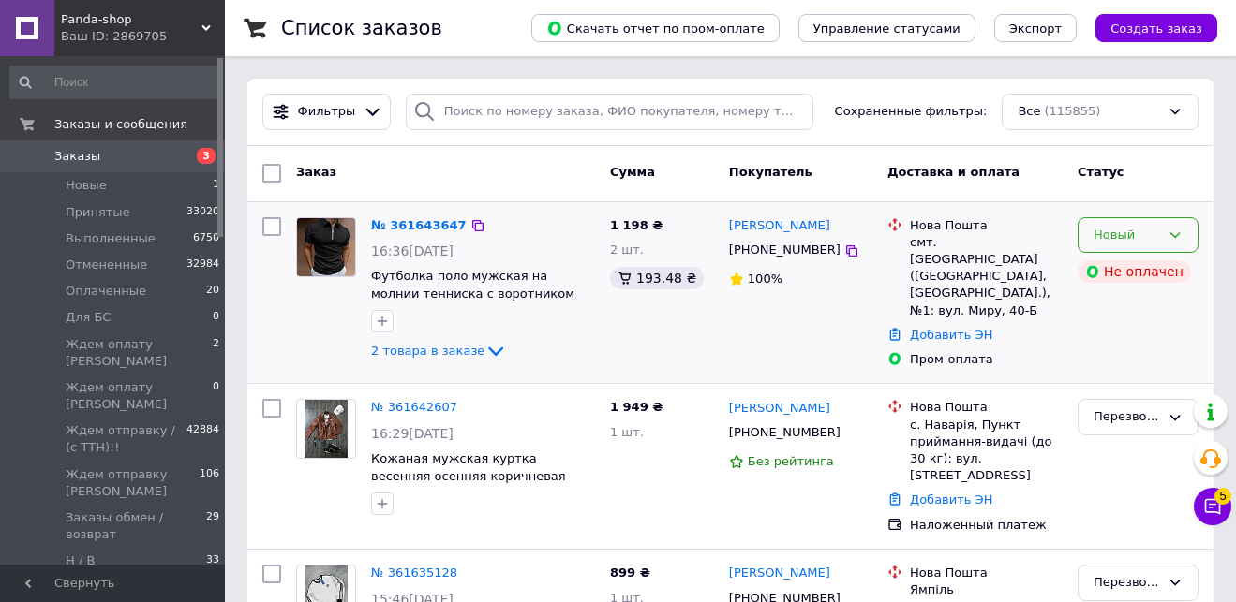
click at [1142, 245] on div "Новый" at bounding box center [1137, 235] width 121 height 37
click at [1134, 540] on li "Перезвонить [PERSON_NAME]" at bounding box center [1137, 576] width 119 height 73
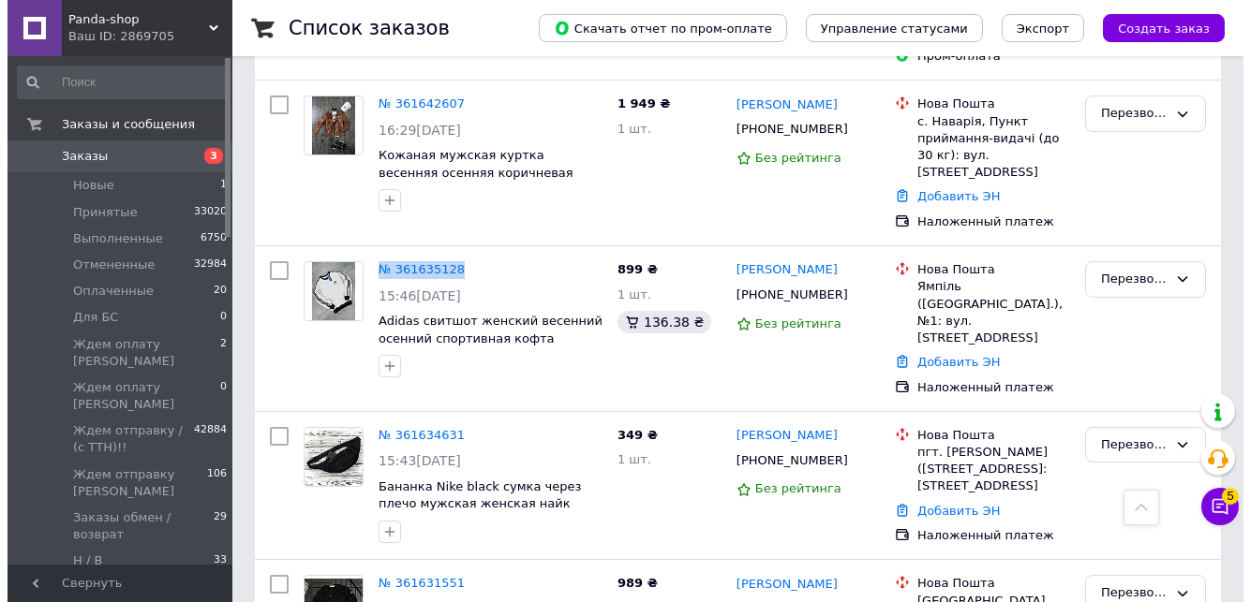
scroll to position [317, 0]
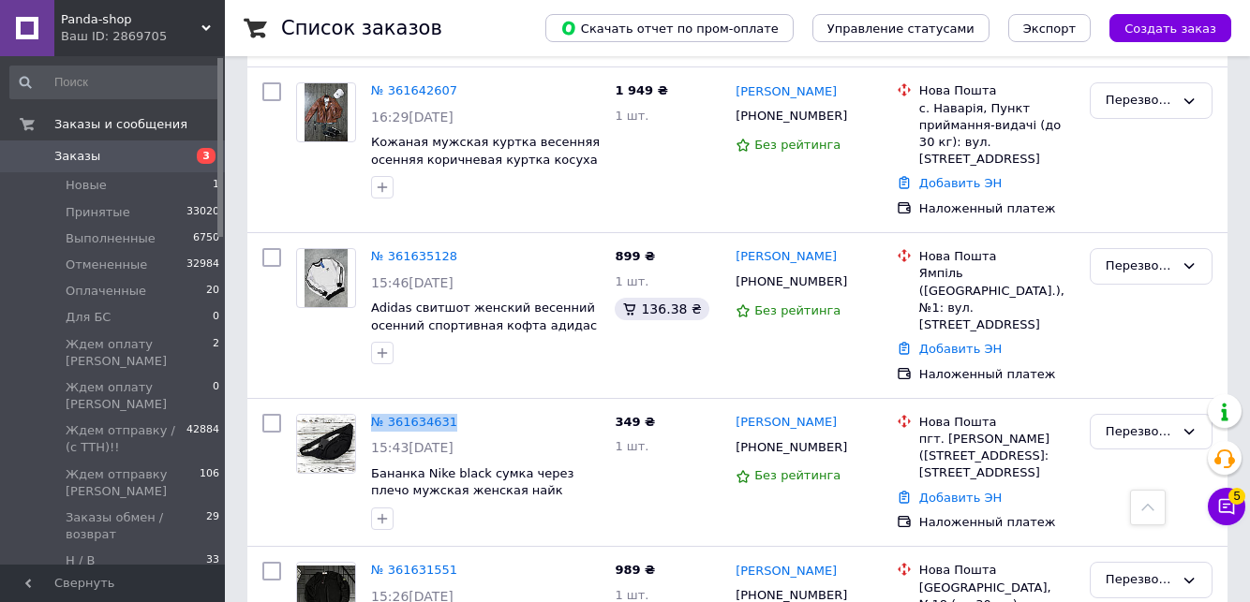
click at [140, 158] on span "Заказы" at bounding box center [113, 156] width 119 height 17
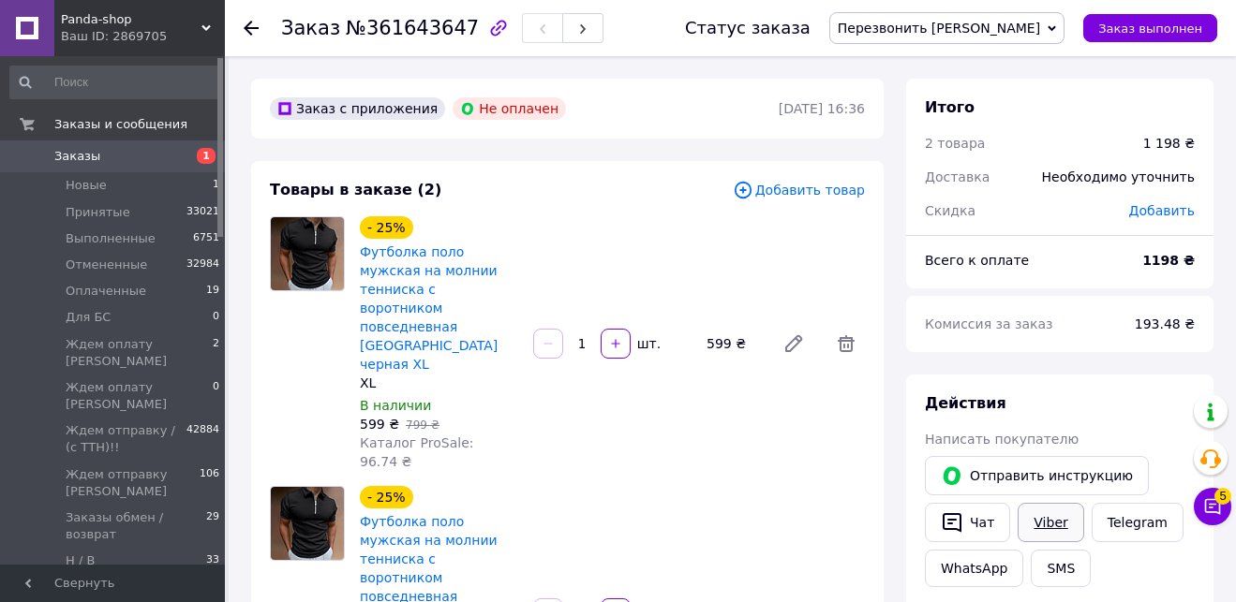
click at [1043, 527] on link "Viber" at bounding box center [1050, 522] width 66 height 39
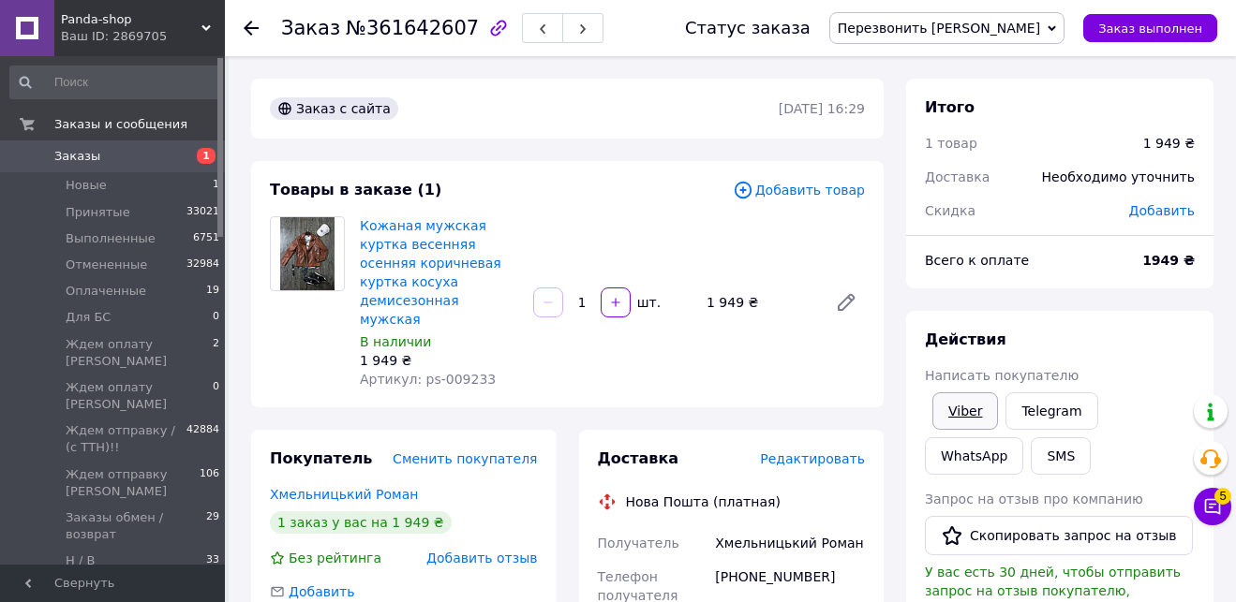
click at [980, 415] on link "Viber" at bounding box center [965, 411] width 66 height 37
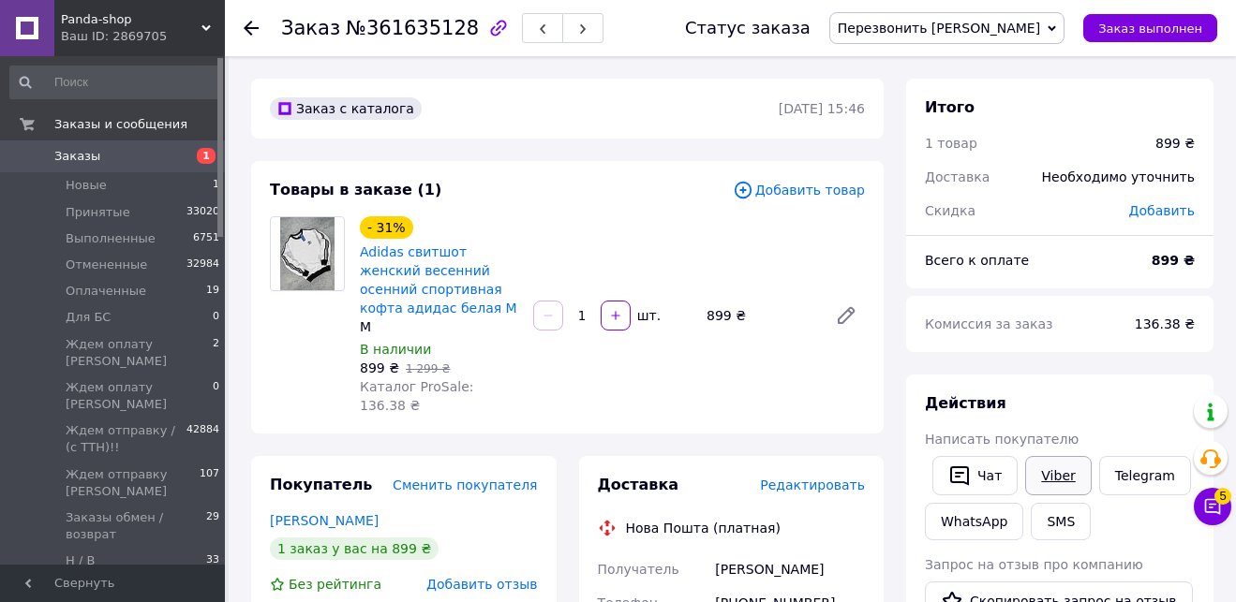
click at [1052, 473] on link "Viber" at bounding box center [1058, 475] width 66 height 39
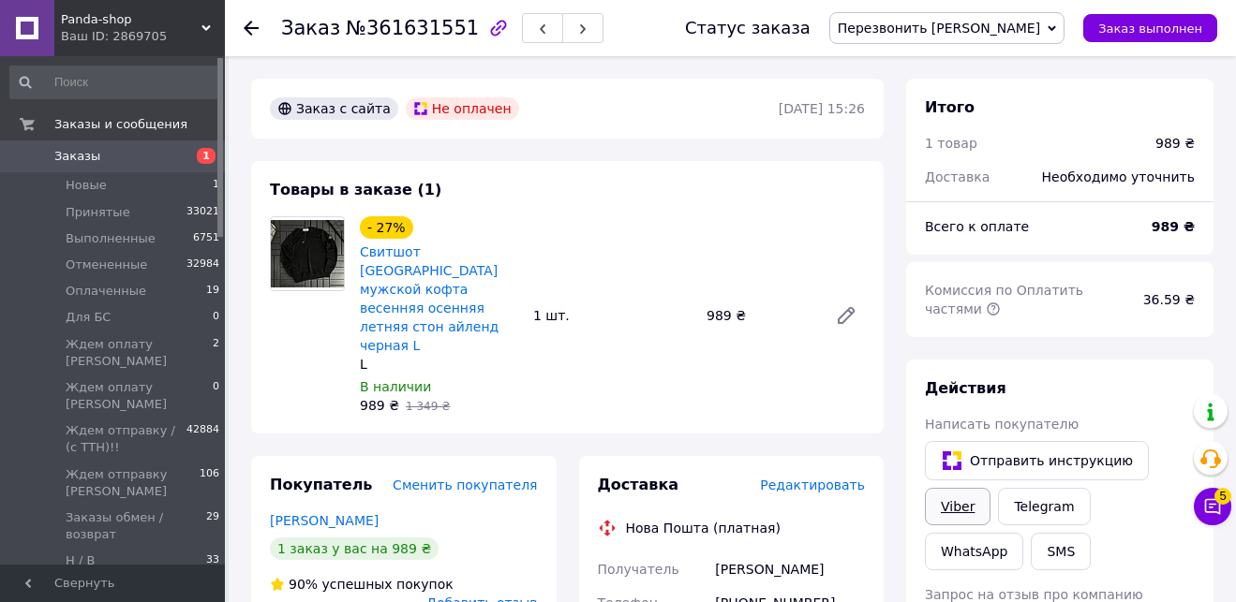
click at [964, 510] on link "Viber" at bounding box center [958, 506] width 66 height 37
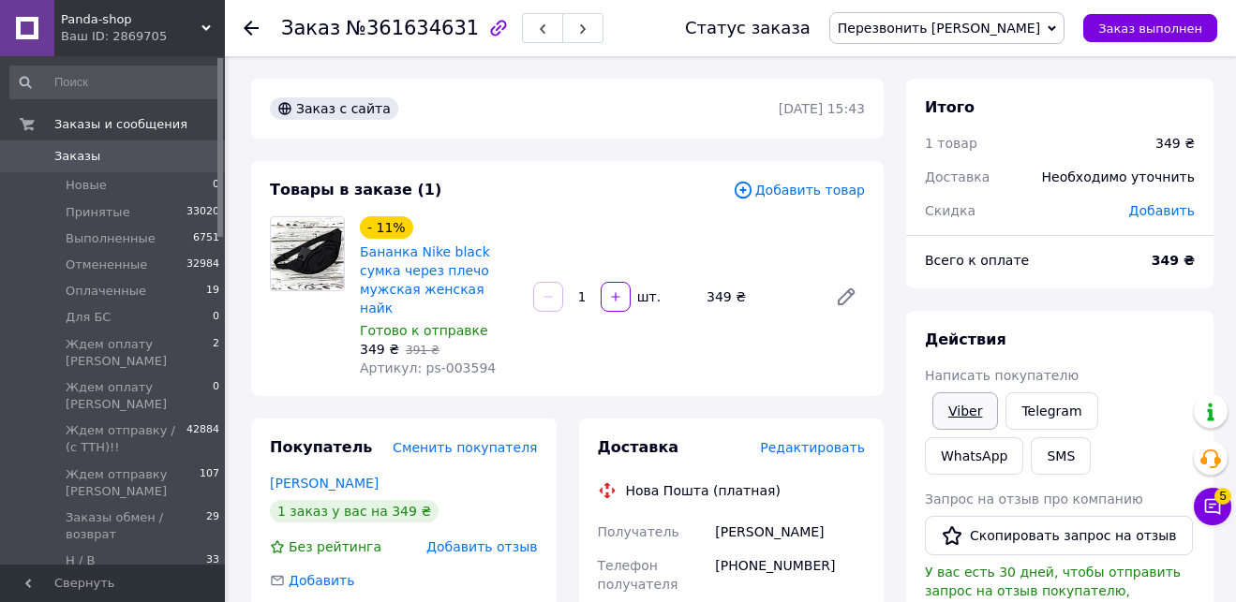
click at [972, 406] on link "Viber" at bounding box center [965, 411] width 66 height 37
click at [133, 163] on span "Заказы" at bounding box center [113, 156] width 119 height 17
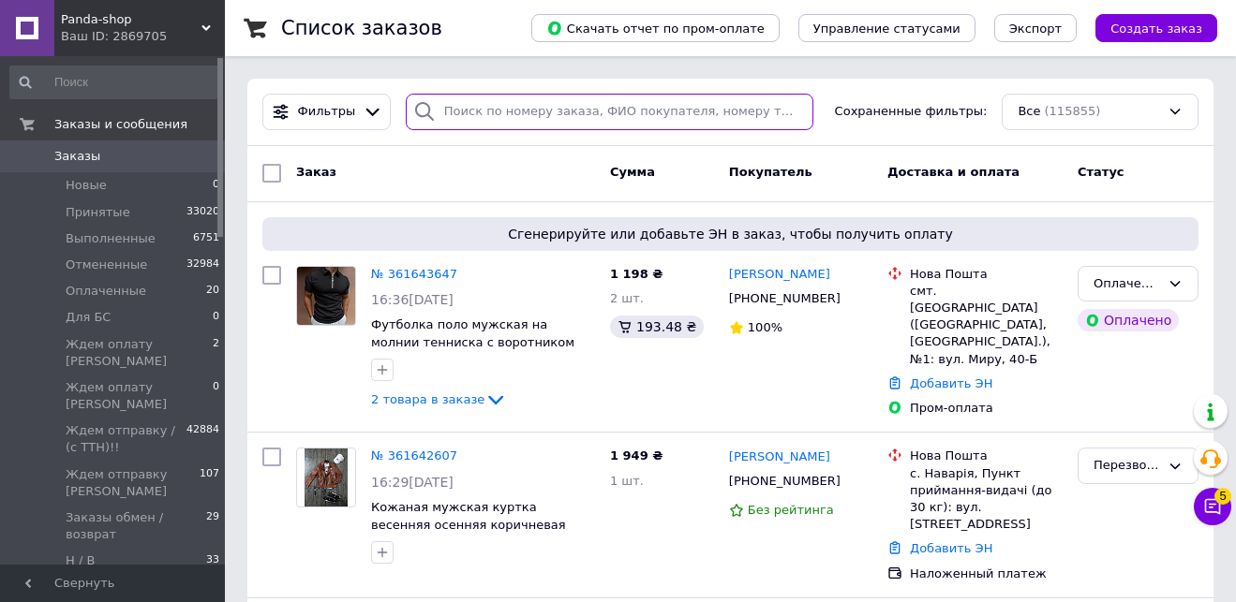
paste input "+380939866446"
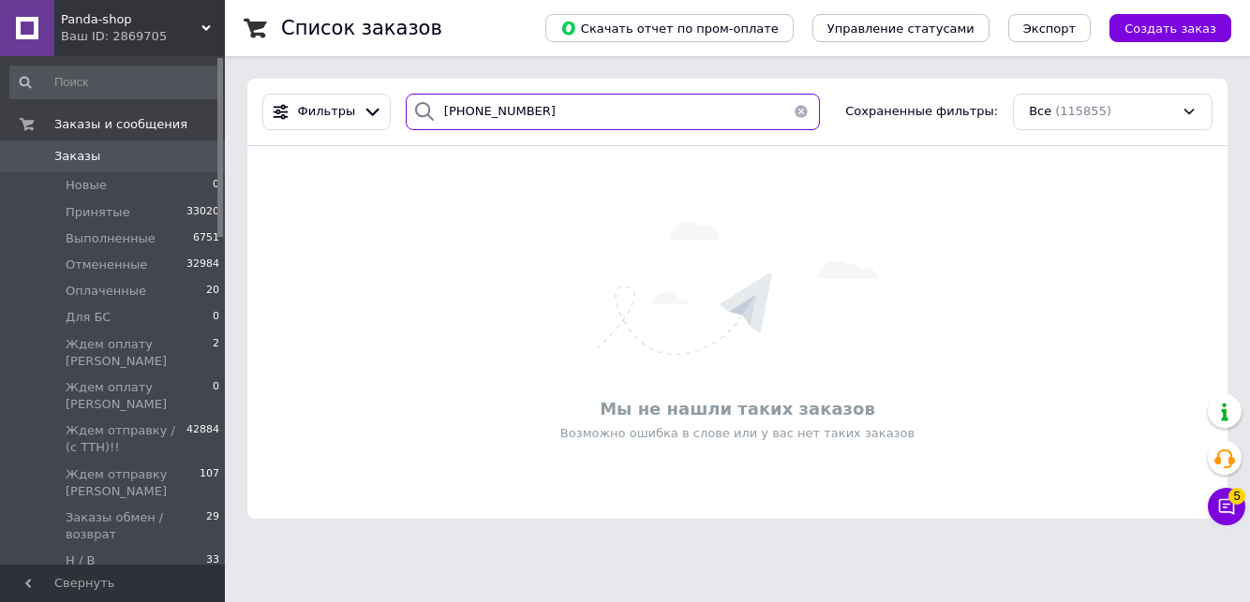
type input "+380939866446"
click at [138, 169] on link "Заказы 0" at bounding box center [115, 157] width 230 height 32
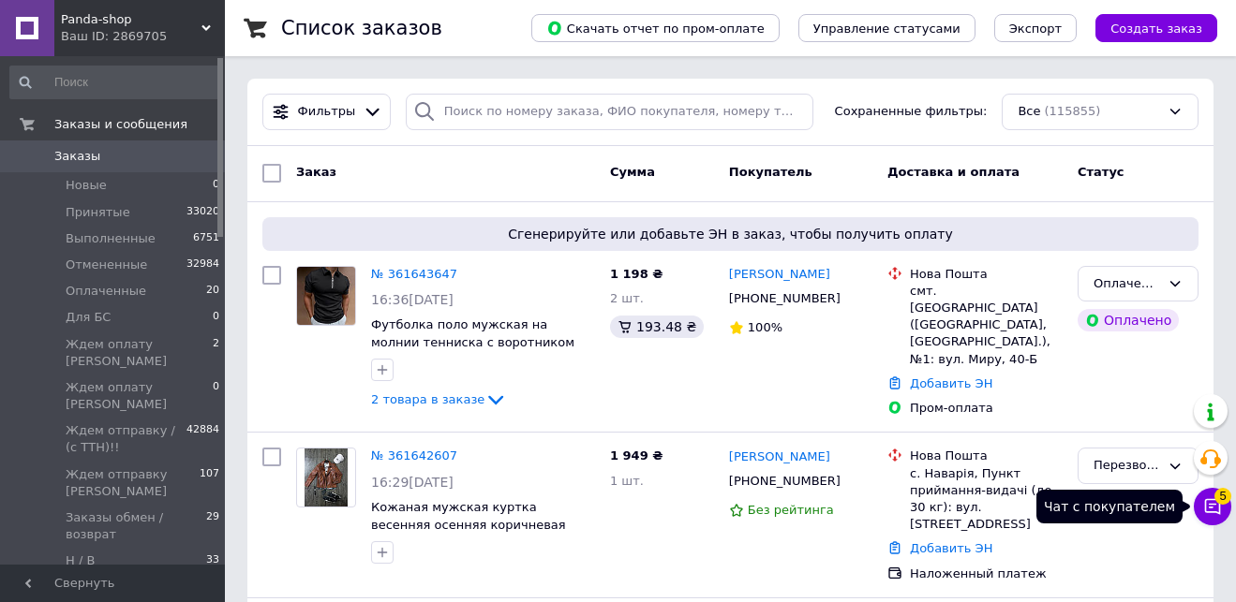
click at [1214, 504] on icon at bounding box center [1213, 507] width 16 height 16
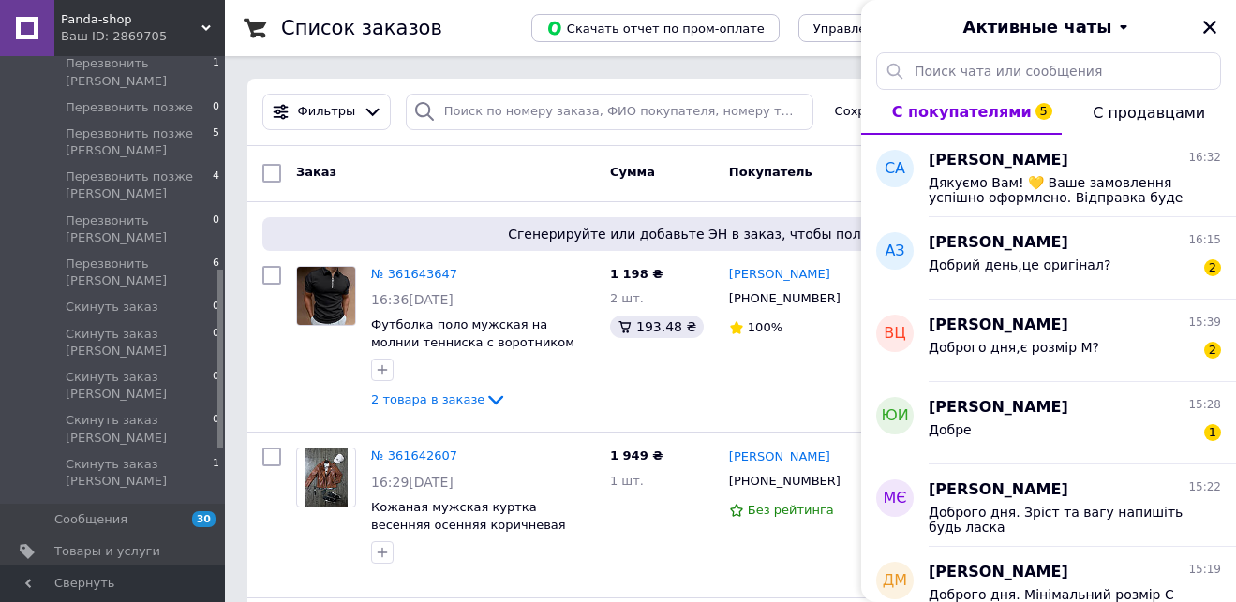
drag, startPoint x: 219, startPoint y: 161, endPoint x: 238, endPoint y: 371, distance: 210.7
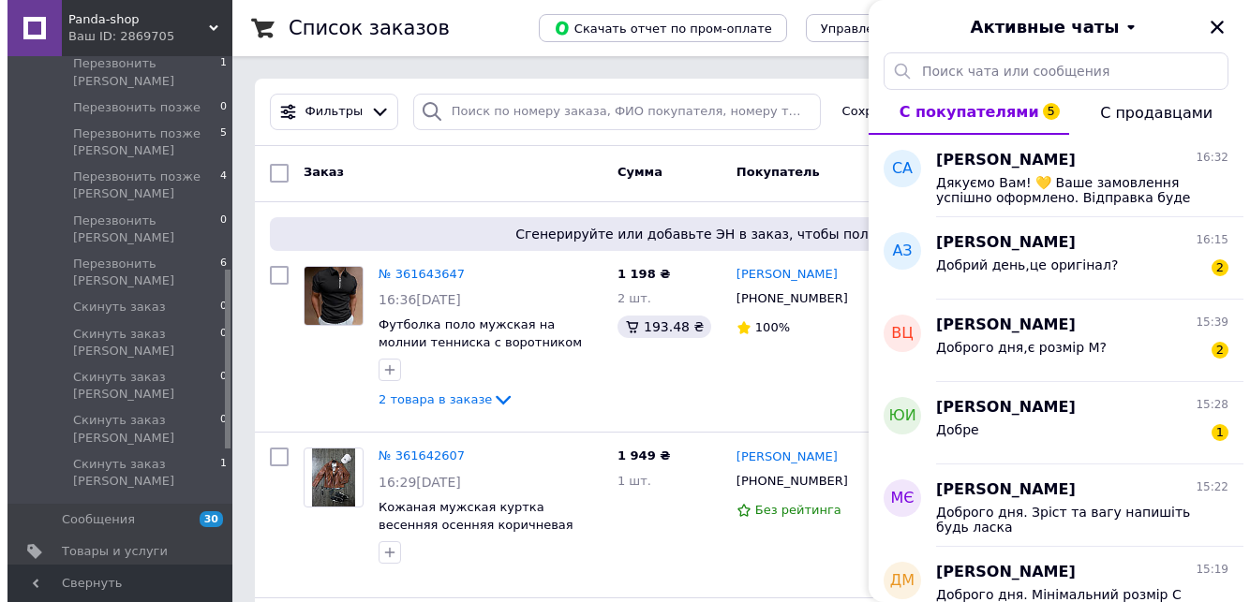
scroll to position [600, 0]
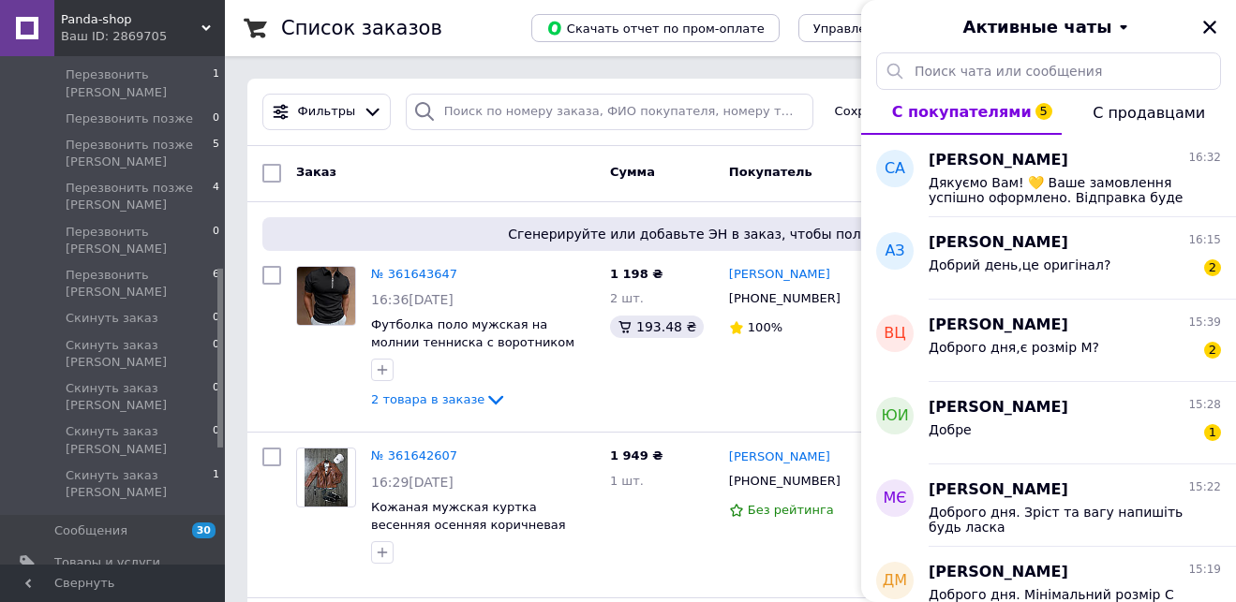
click at [135, 586] on span "Уведомления" at bounding box center [113, 594] width 119 height 17
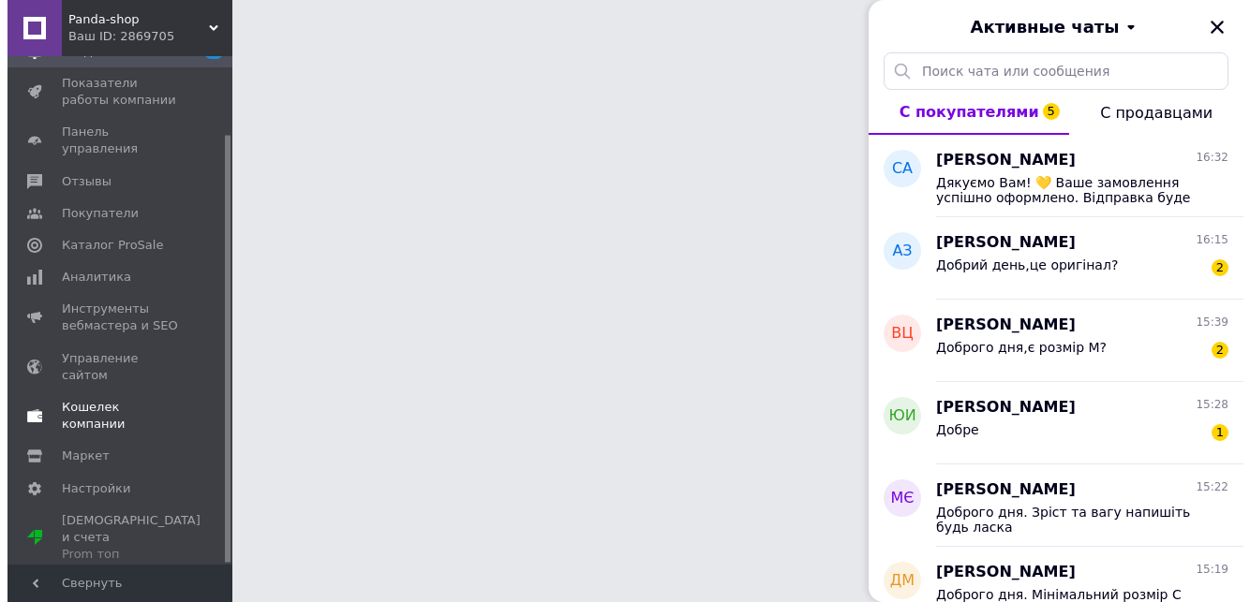
scroll to position [92, 0]
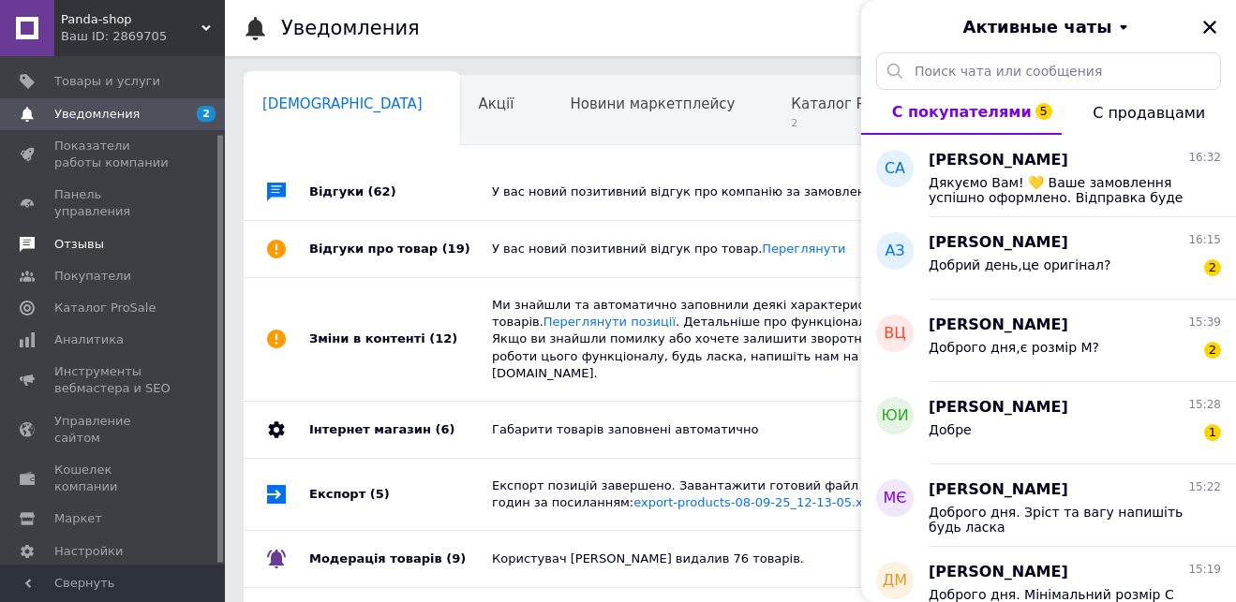
click at [123, 236] on span "Отзывы" at bounding box center [113, 244] width 119 height 17
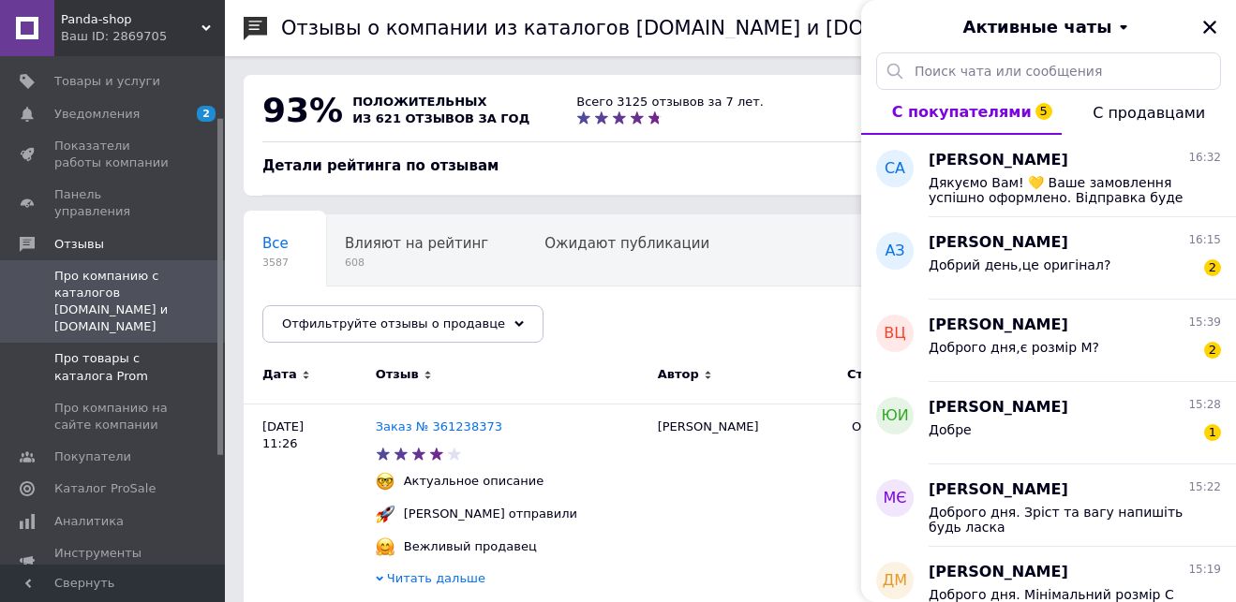
click at [106, 350] on span "Про товары с каталога Prom" at bounding box center [113, 367] width 119 height 34
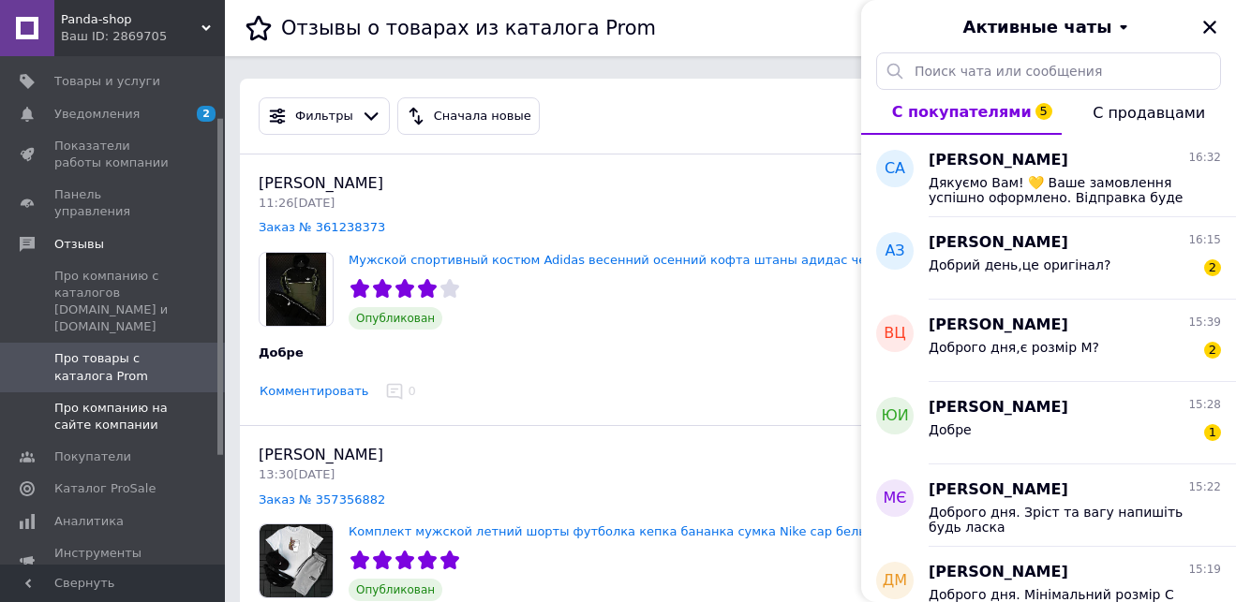
click at [98, 400] on span "Про компанию на сайте компании" at bounding box center [113, 417] width 119 height 34
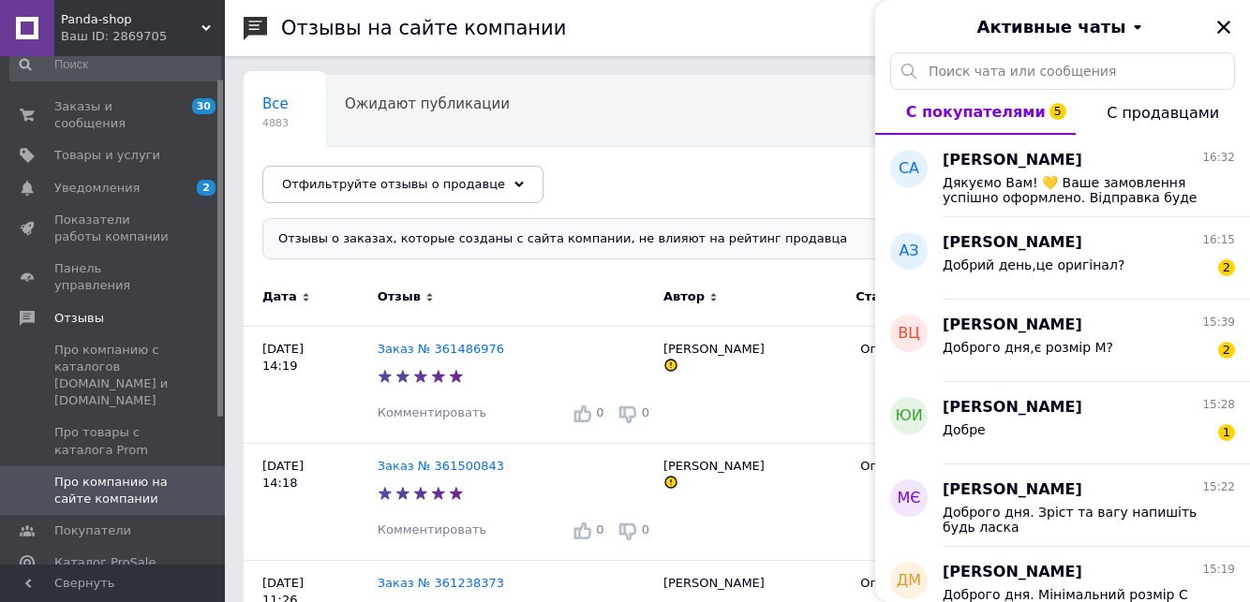
drag, startPoint x: 219, startPoint y: 150, endPoint x: 230, endPoint y: 97, distance: 53.5
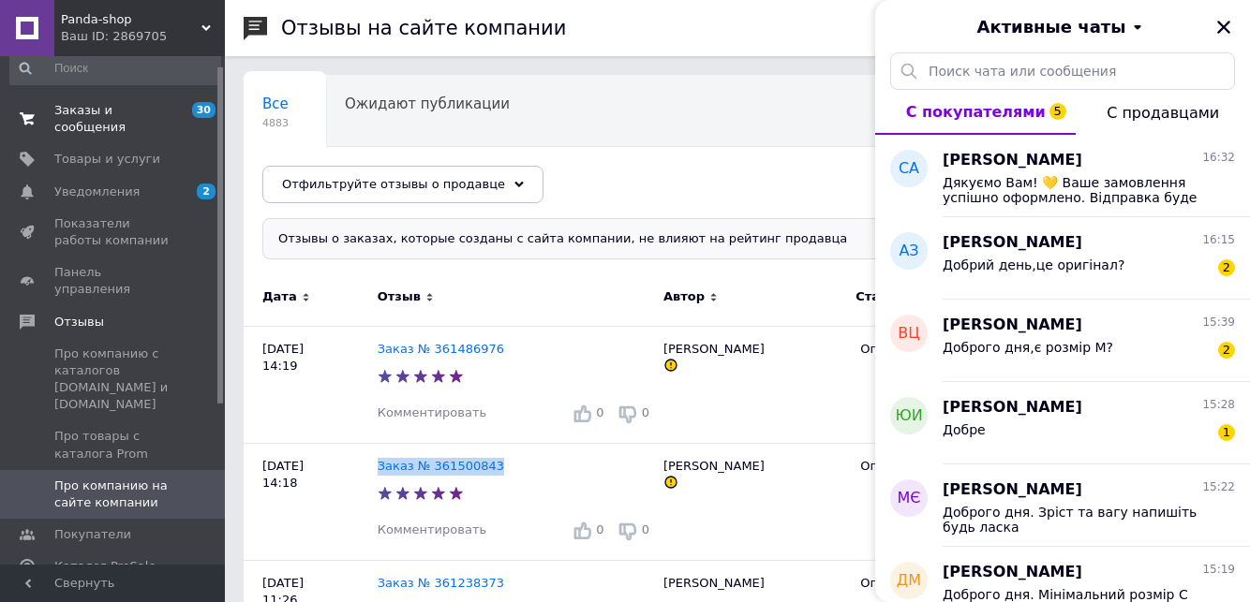
click at [110, 105] on span "Заказы и сообщения" at bounding box center [113, 119] width 119 height 34
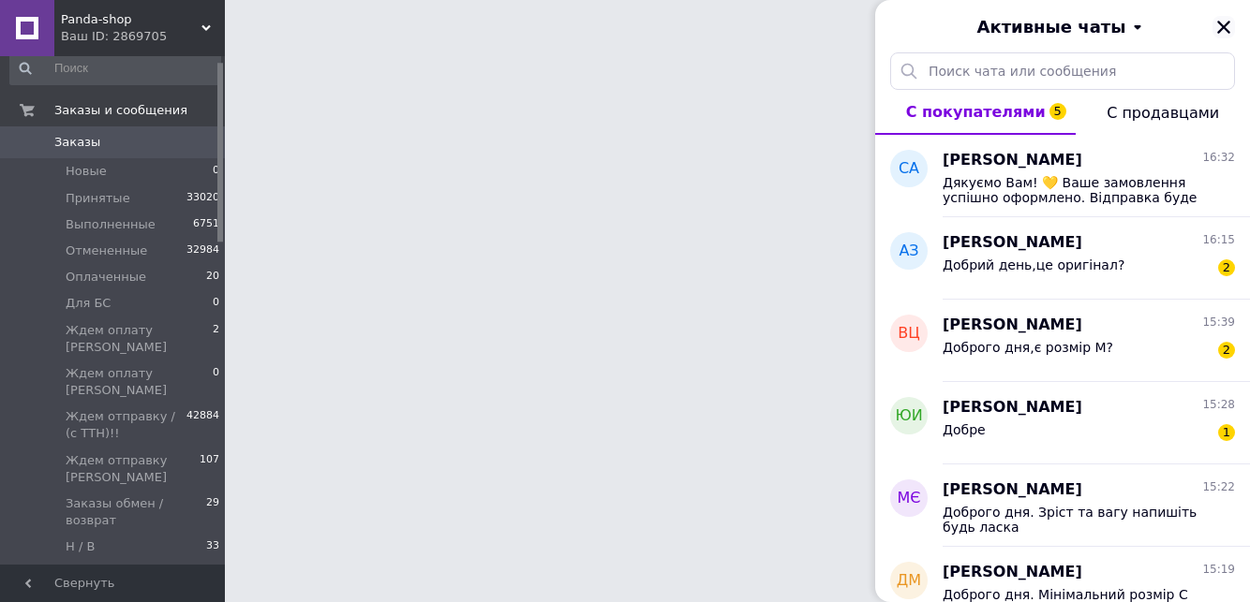
click at [1223, 29] on icon "Закрыть" at bounding box center [1223, 27] width 17 height 17
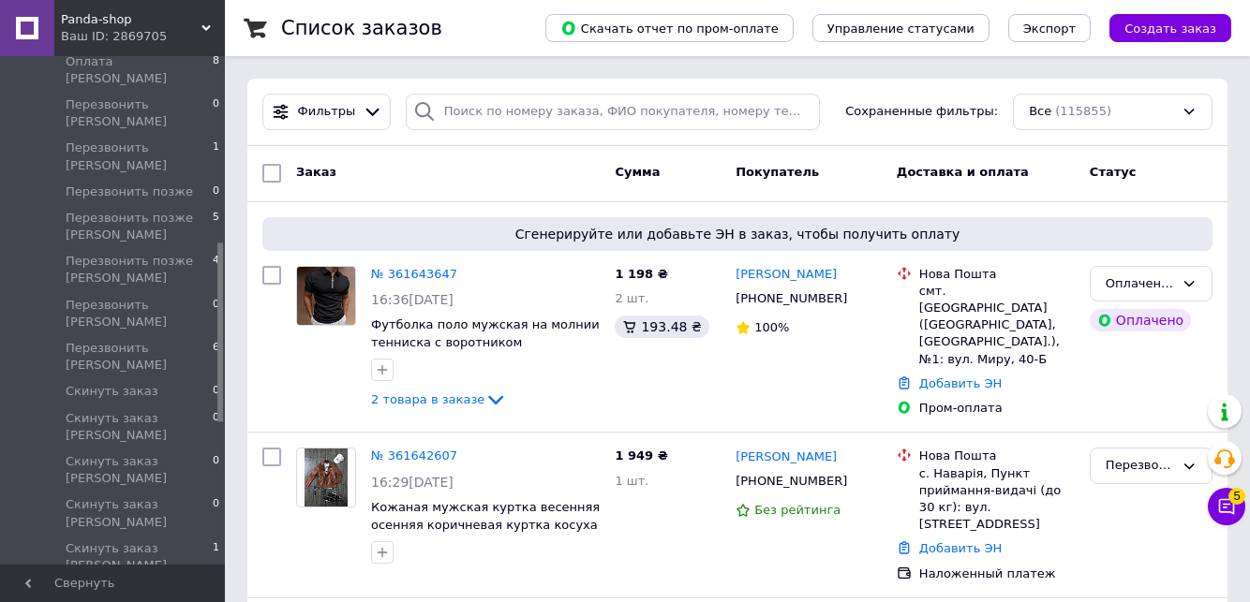
drag, startPoint x: 222, startPoint y: 95, endPoint x: 239, endPoint y: 269, distance: 175.1
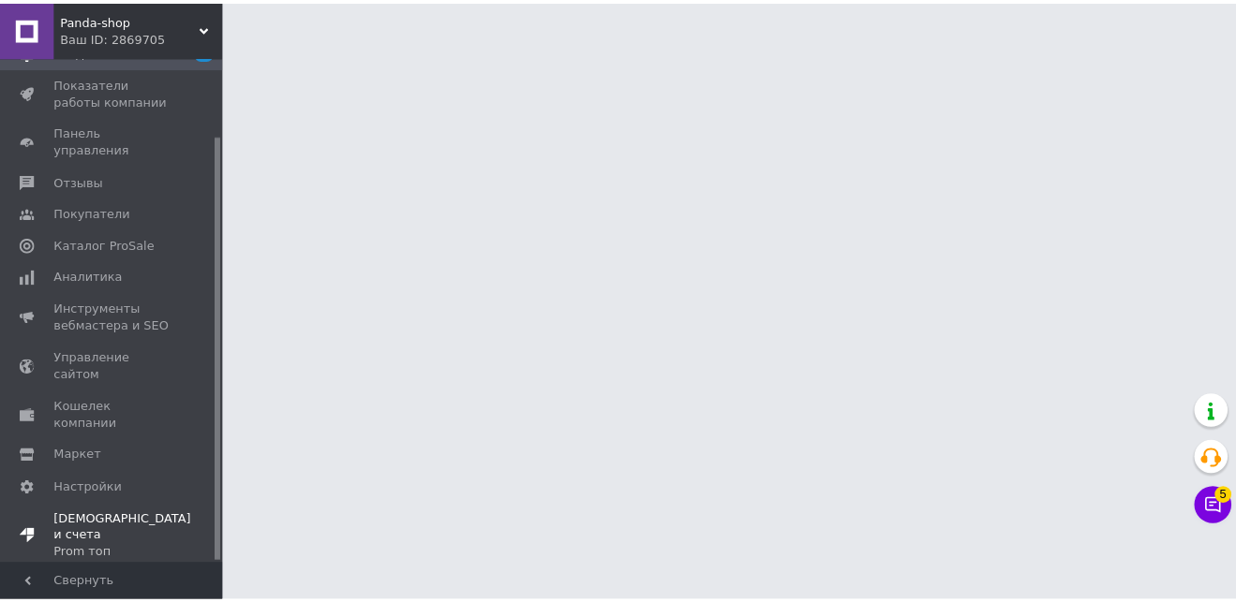
scroll to position [92, 0]
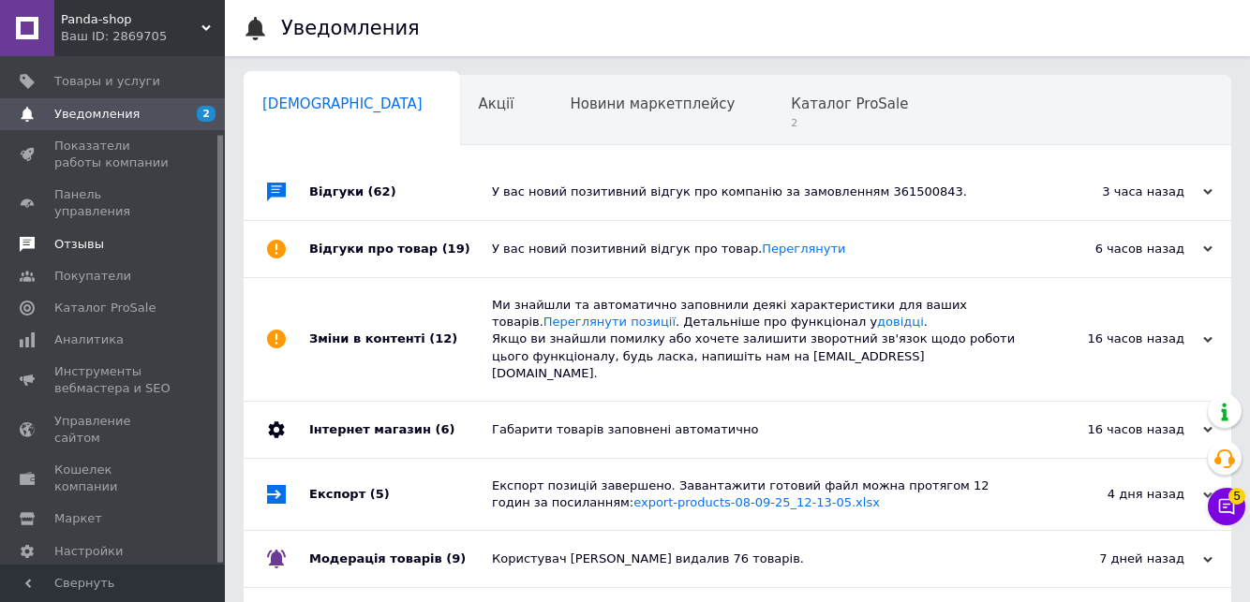
click at [101, 236] on span "Отзывы" at bounding box center [113, 244] width 119 height 17
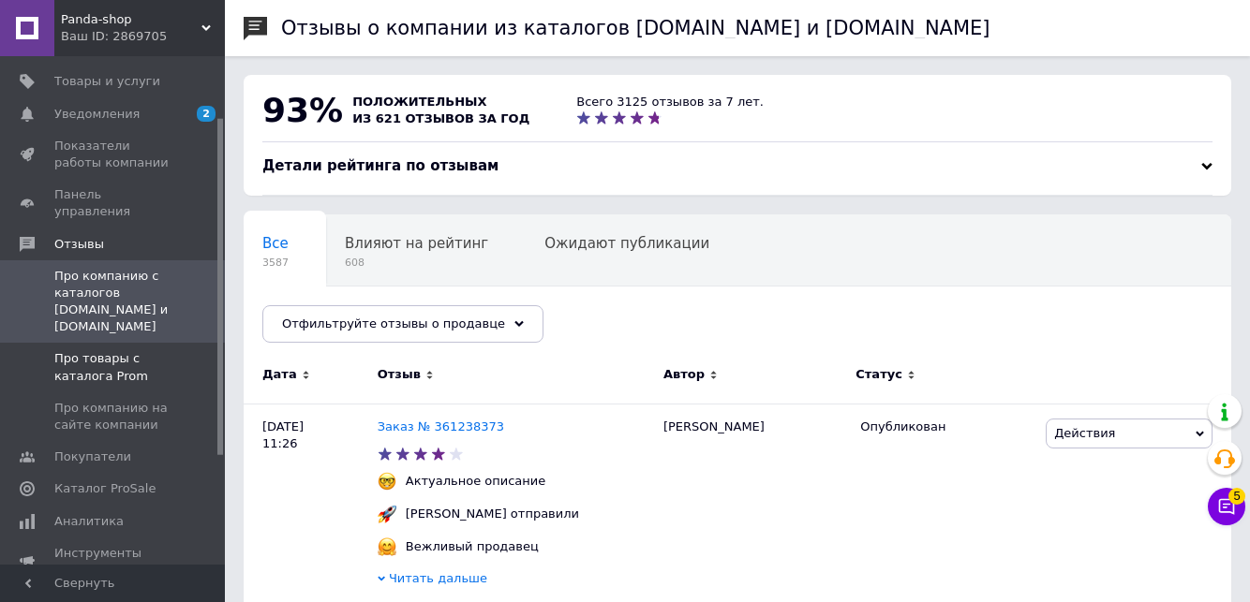
click at [105, 350] on span "Про товары с каталога Prom" at bounding box center [113, 367] width 119 height 34
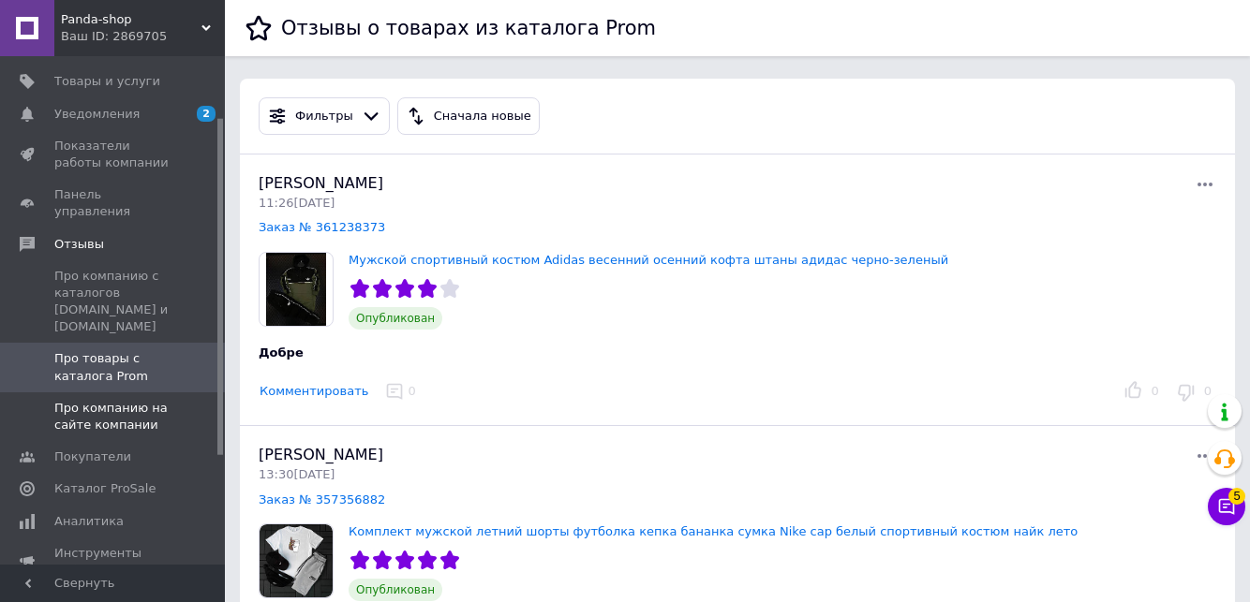
click at [97, 401] on link "Про компанию на сайте компании" at bounding box center [115, 417] width 230 height 49
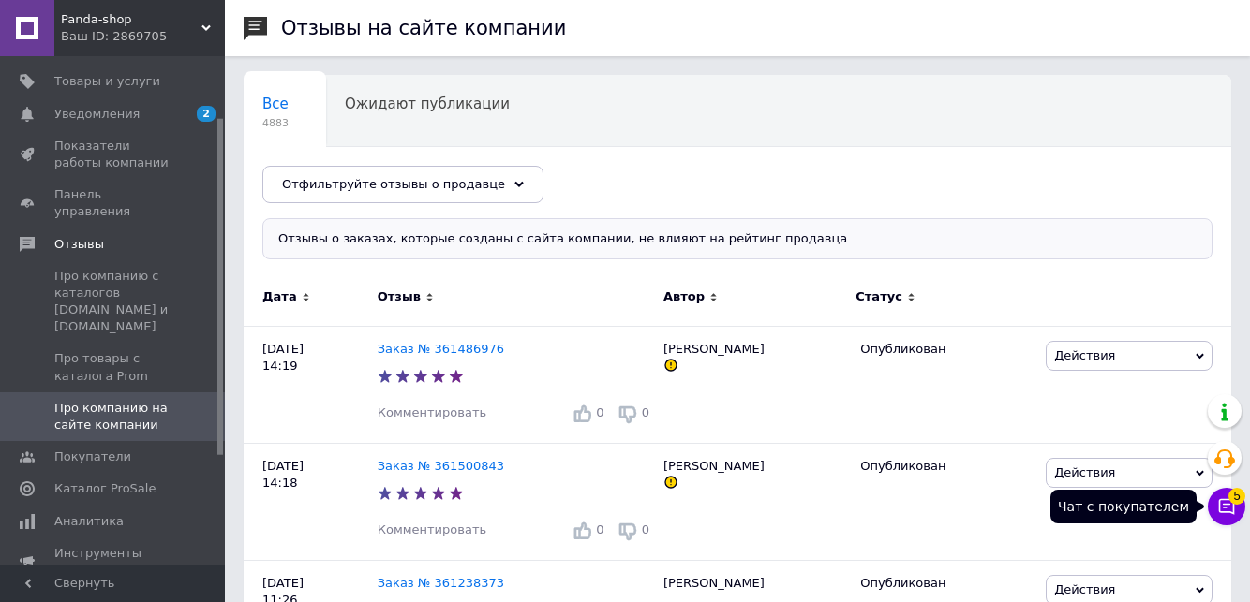
click at [1230, 507] on icon at bounding box center [1226, 506] width 19 height 19
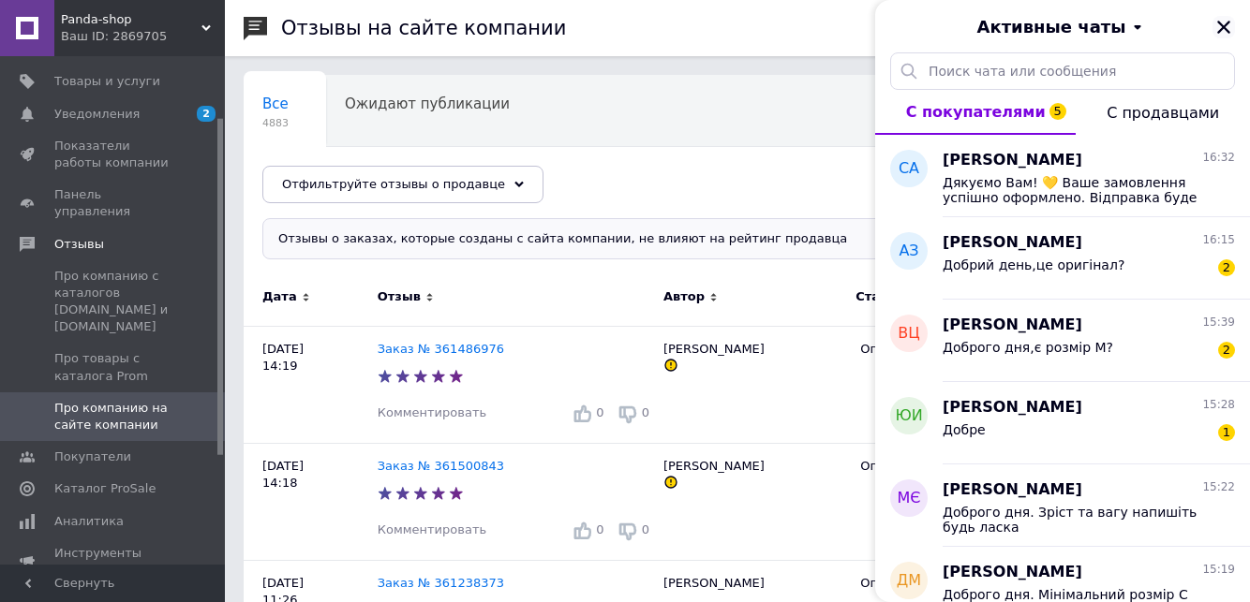
click at [1223, 24] on icon "Закрыть" at bounding box center [1223, 27] width 17 height 17
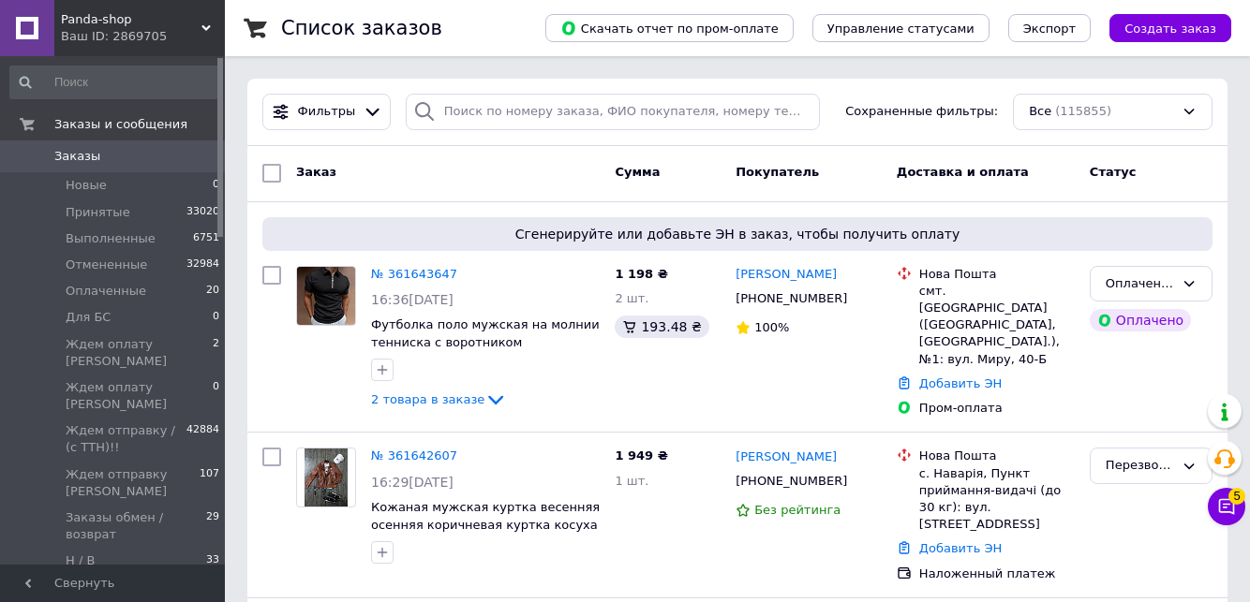
click at [127, 159] on span "Заказы" at bounding box center [113, 156] width 119 height 17
click at [1239, 510] on button "Чат с покупателем 5" at bounding box center [1226, 506] width 37 height 37
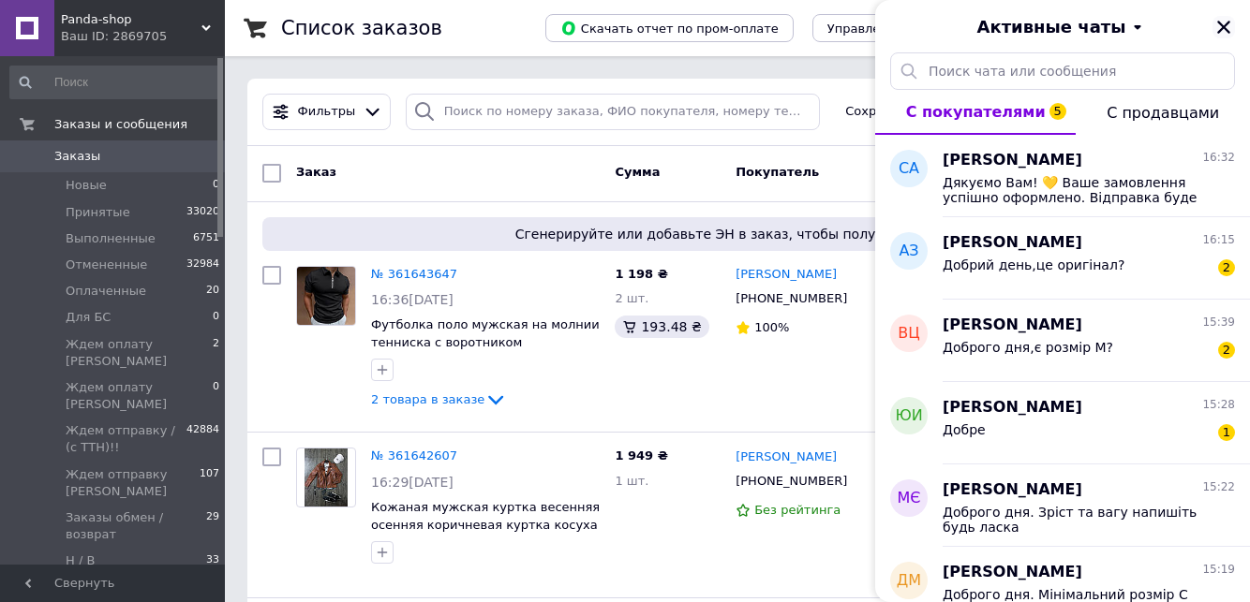
click at [1229, 32] on icon "Закрыть" at bounding box center [1223, 27] width 13 height 13
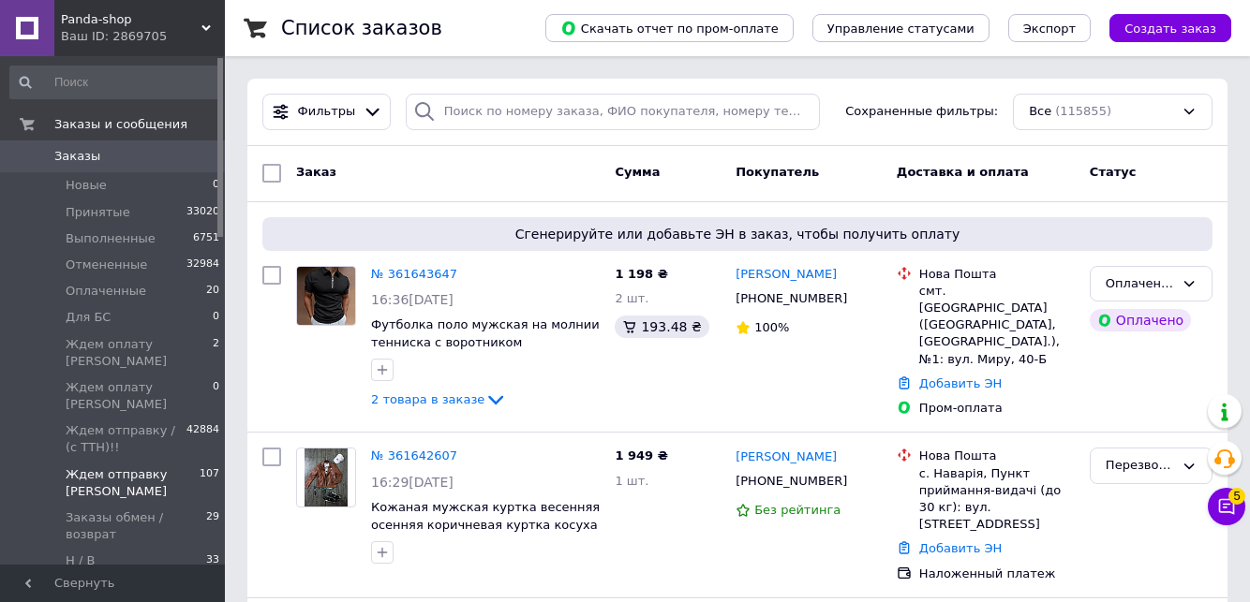
click at [168, 467] on span "Ждем отправку [PERSON_NAME]" at bounding box center [133, 484] width 134 height 34
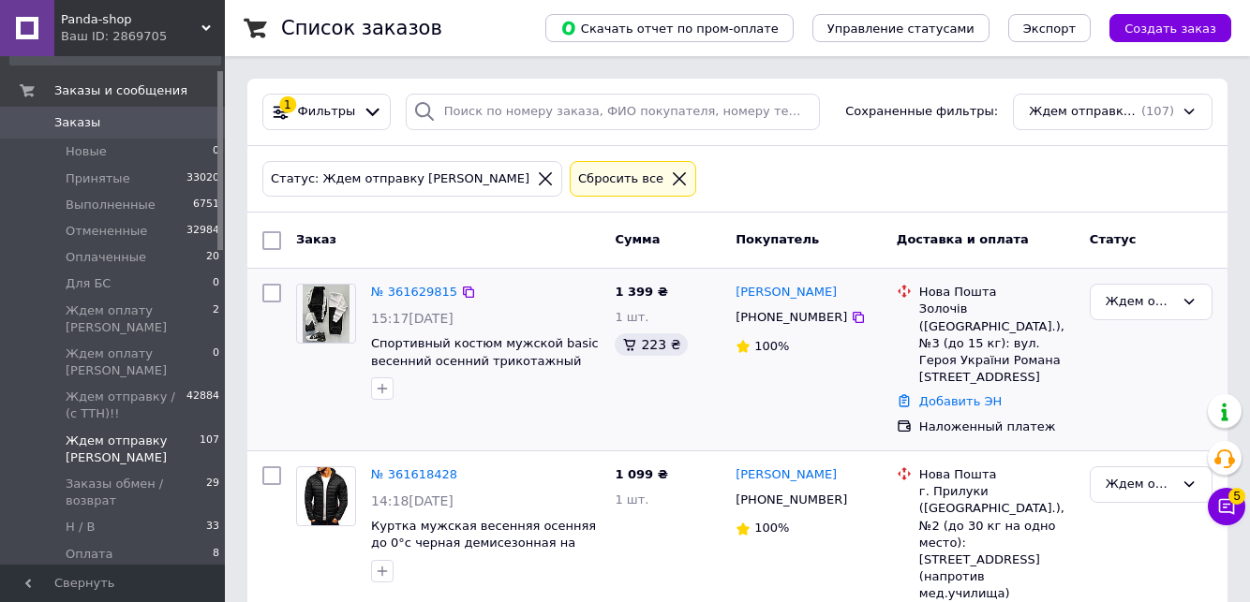
scroll to position [37, 0]
click at [872, 202] on div "Статус: Ждем отправку Татьяна Сбросить все" at bounding box center [737, 179] width 980 height 67
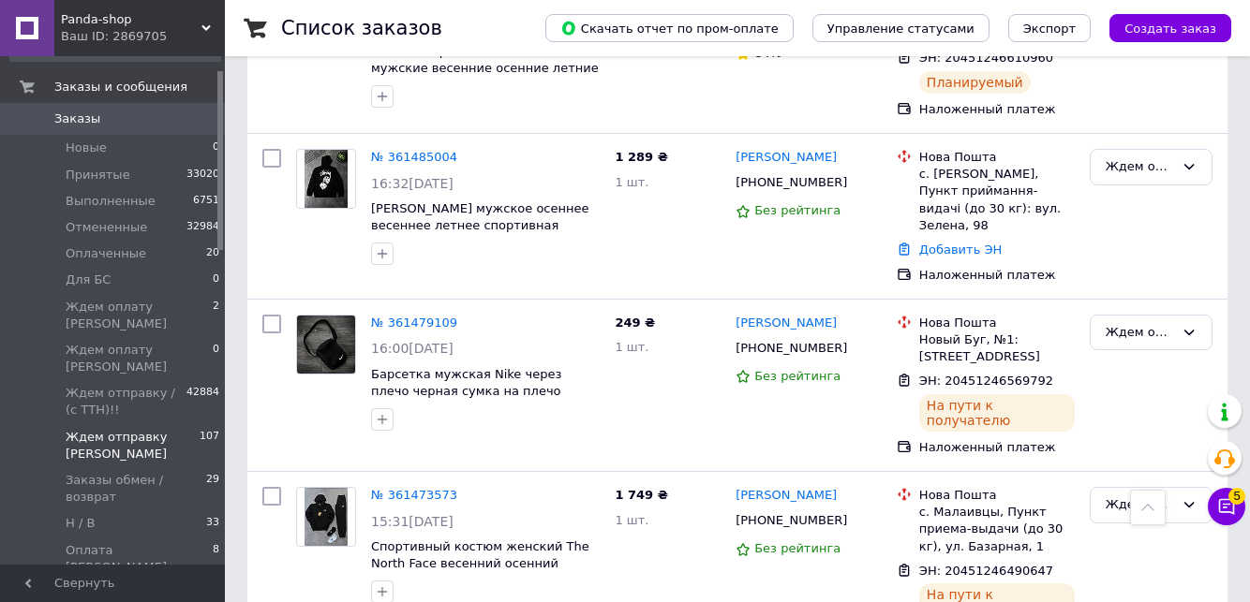
scroll to position [5508, 0]
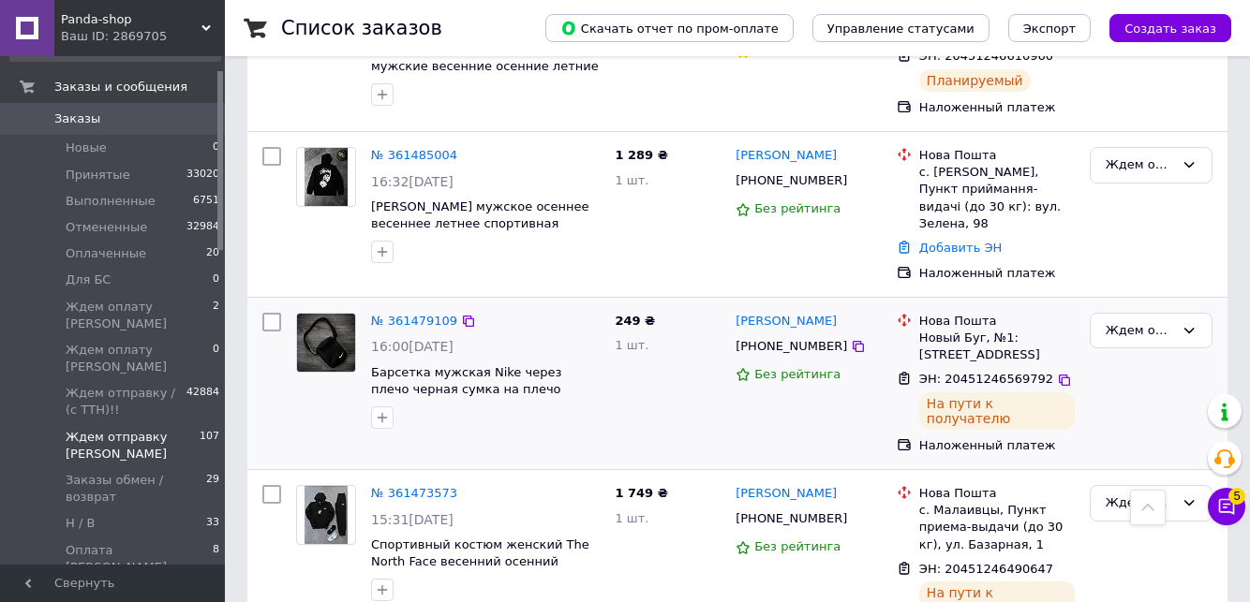
click at [269, 313] on input "checkbox" at bounding box center [271, 322] width 19 height 19
checkbox input "true"
click at [272, 485] on input "checkbox" at bounding box center [271, 494] width 19 height 19
checkbox input "true"
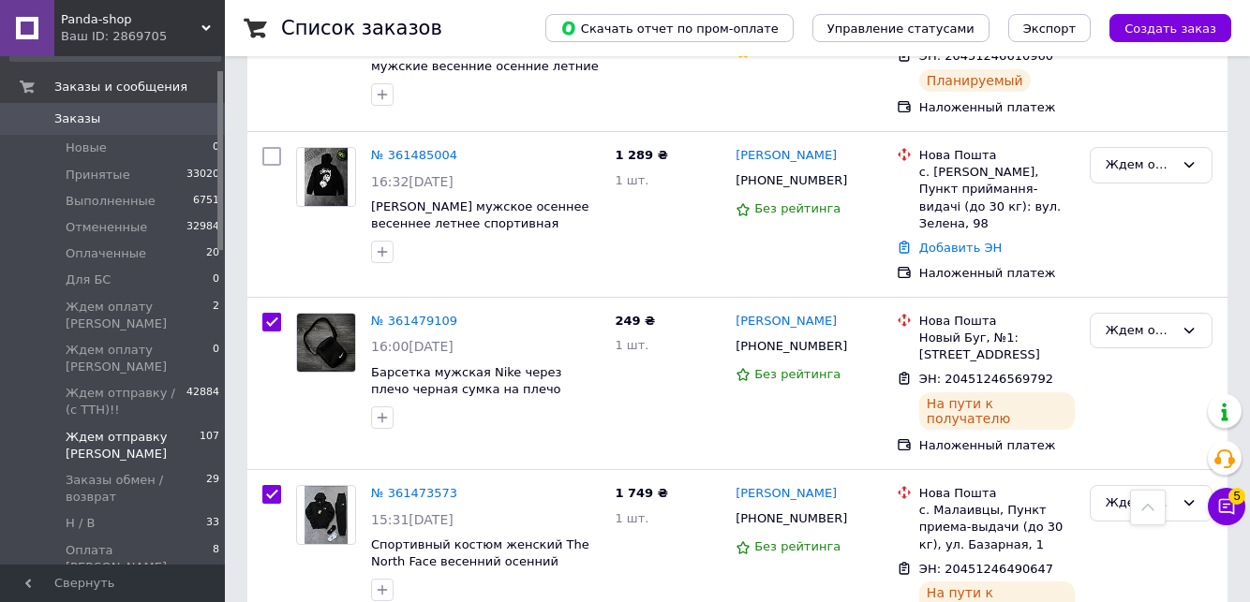
checkbox input "true"
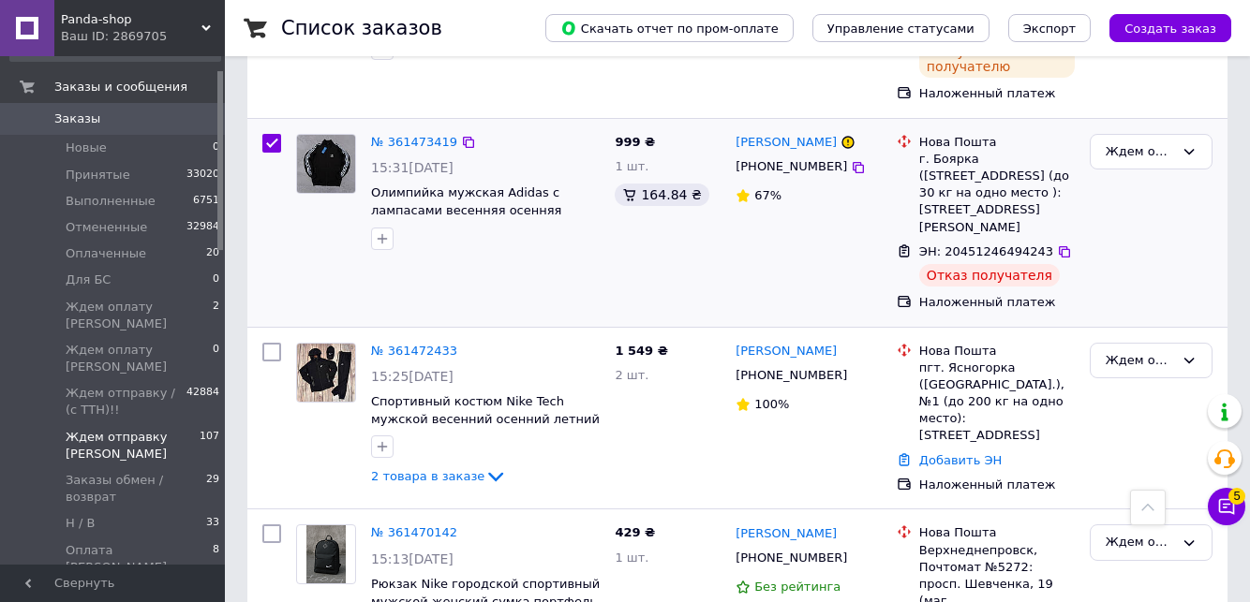
scroll to position [6108, 0]
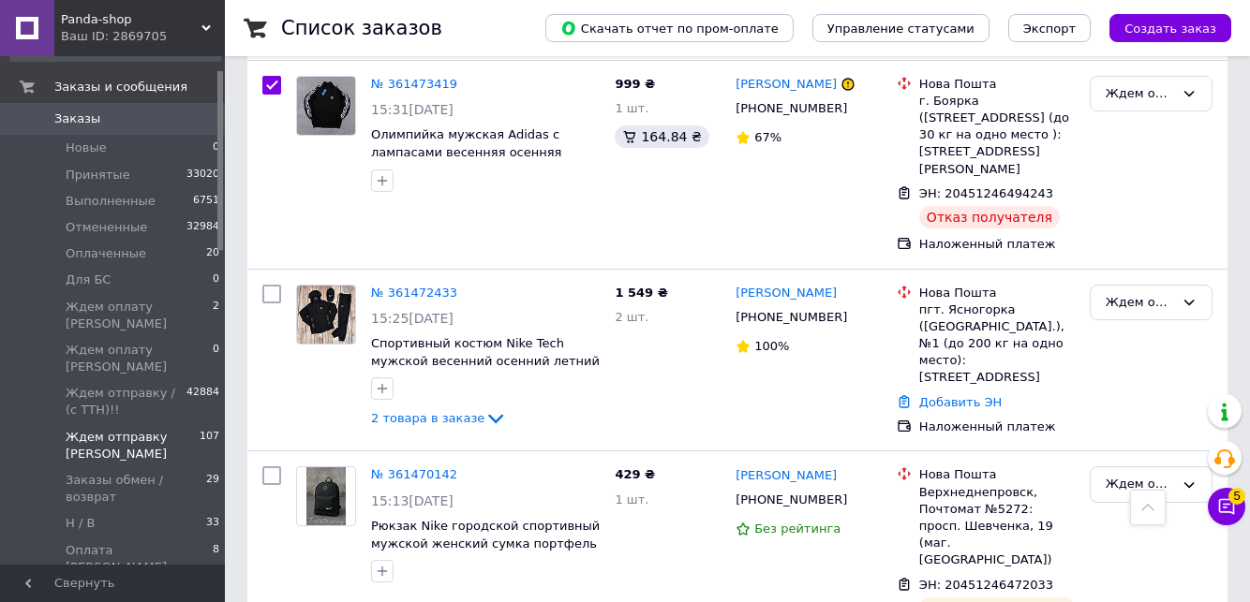
checkbox input "true"
click at [269, 467] on input "checkbox" at bounding box center [271, 476] width 19 height 19
checkbox input "true"
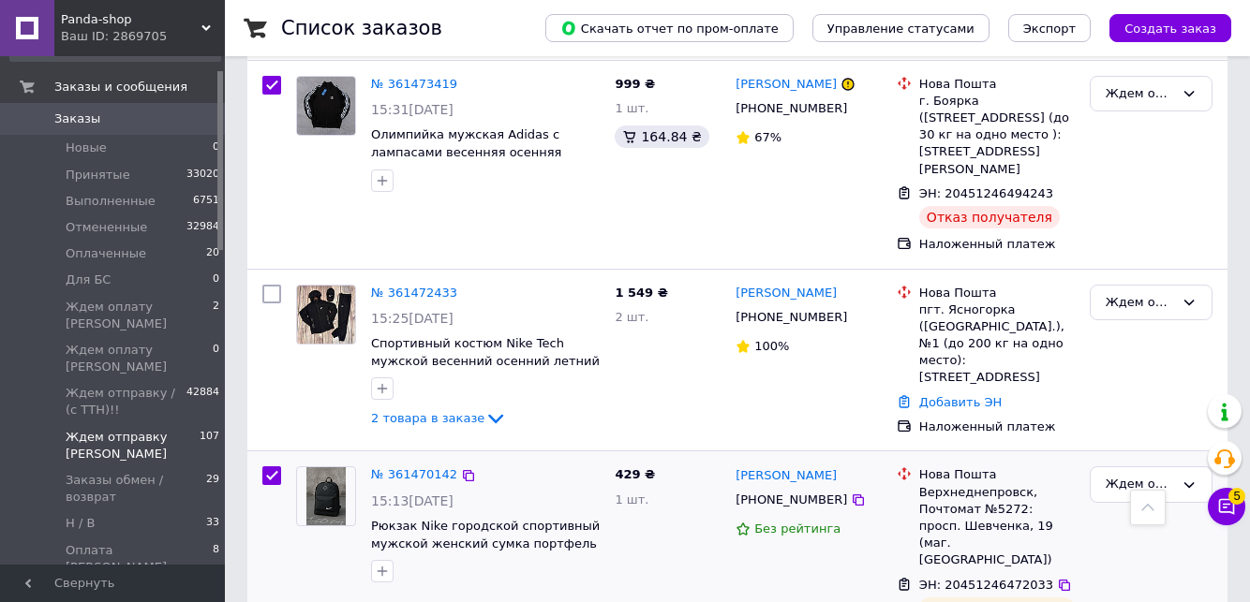
checkbox input "true"
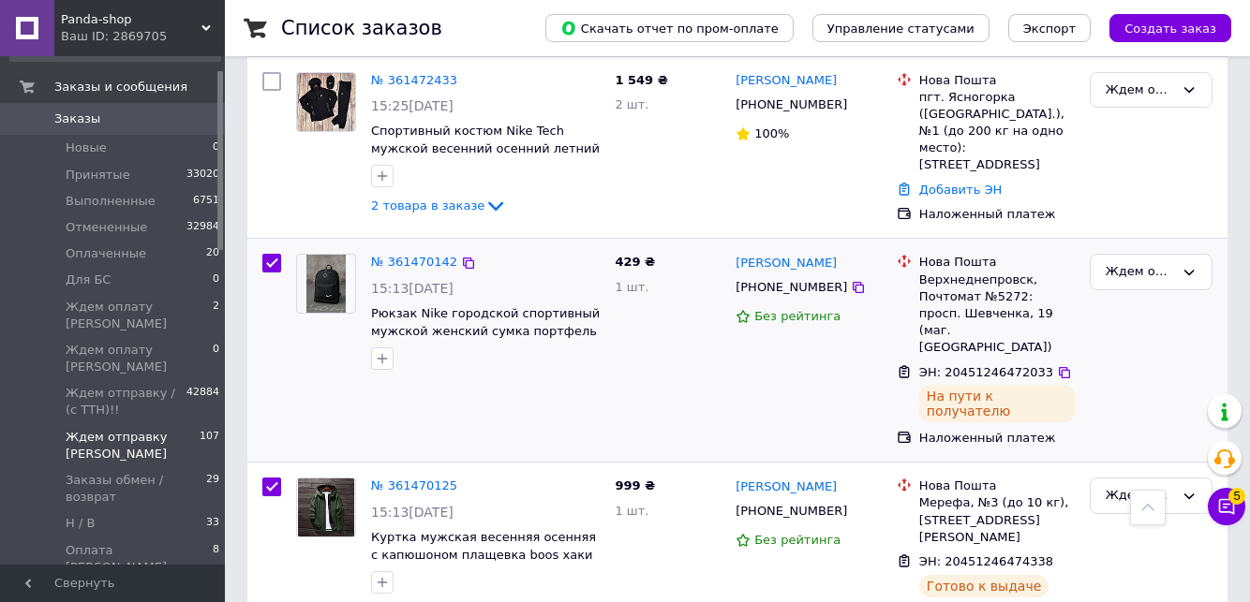
scroll to position [6333, 0]
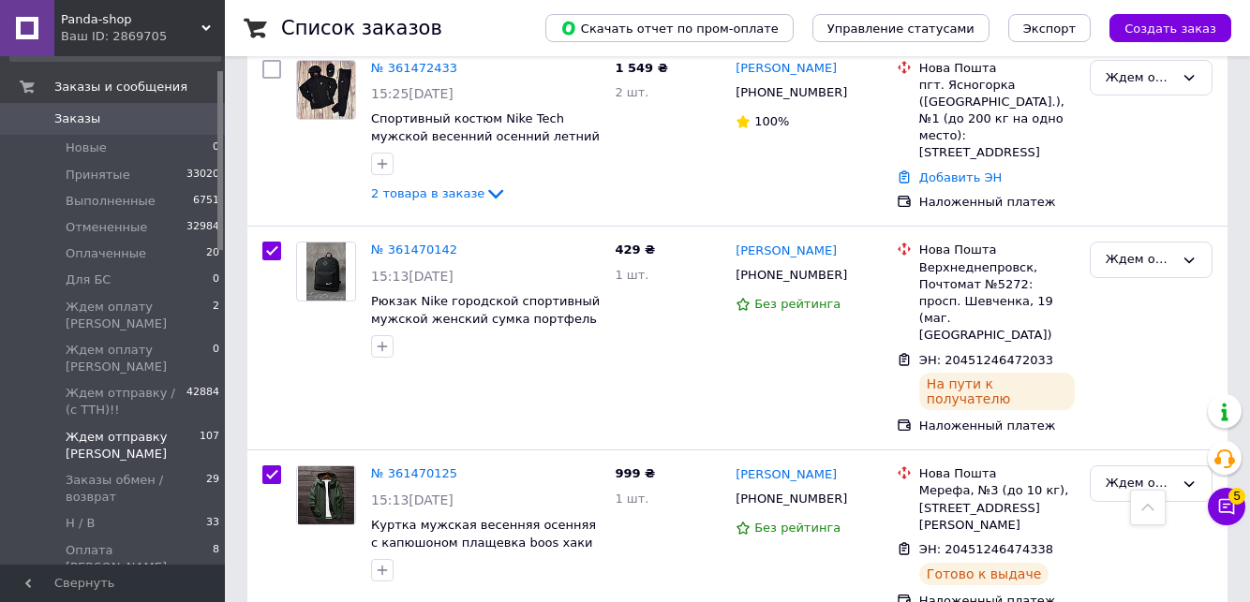
checkbox input "true"
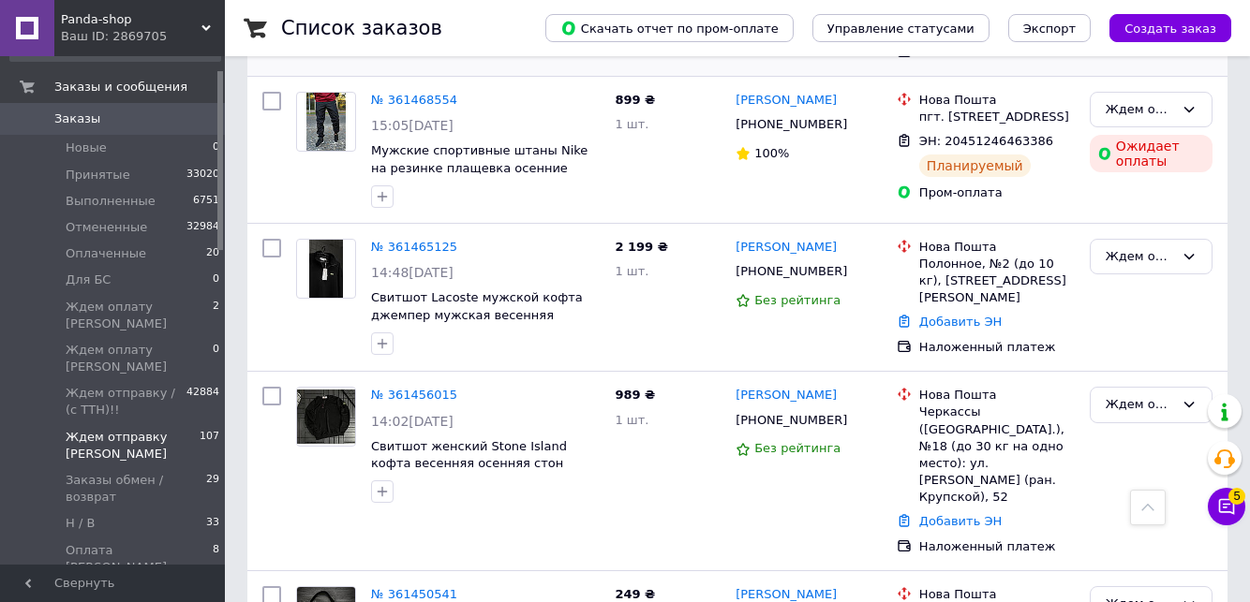
scroll to position [7120, 0]
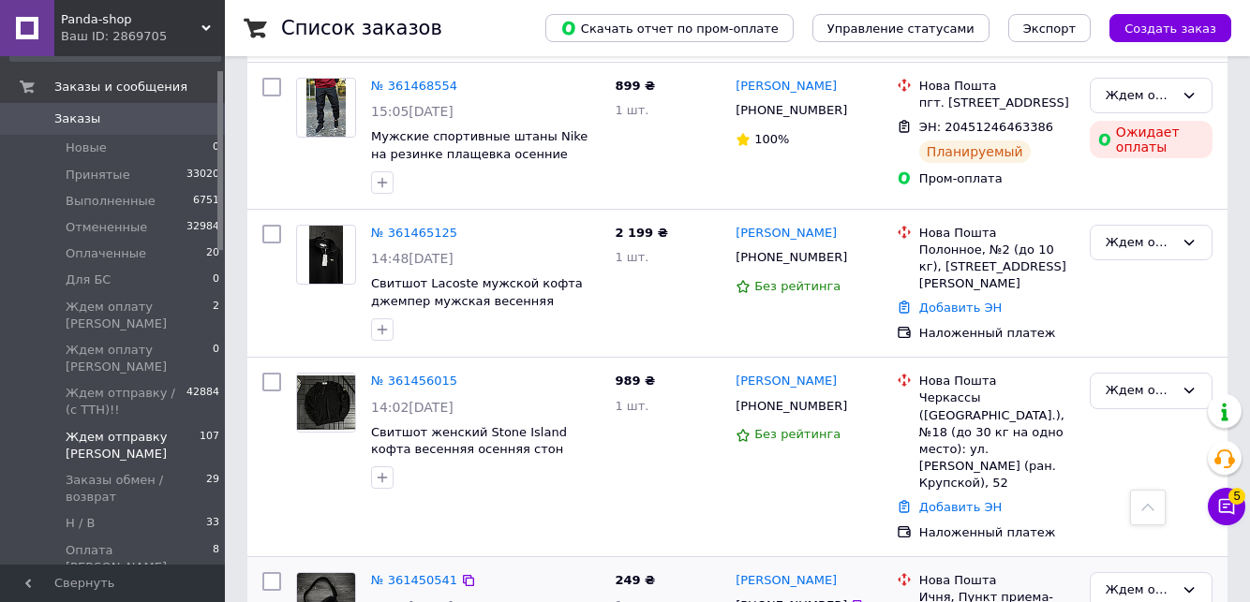
checkbox input "true"
click at [274, 572] on input "checkbox" at bounding box center [271, 581] width 19 height 19
checkbox input "true"
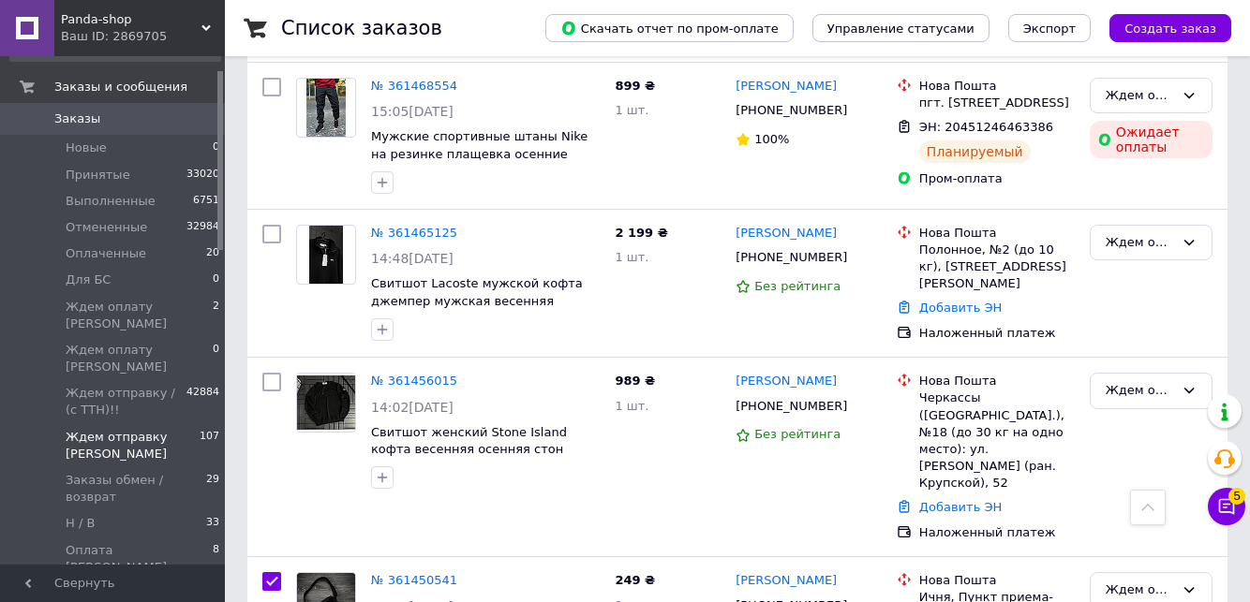
checkbox input "true"
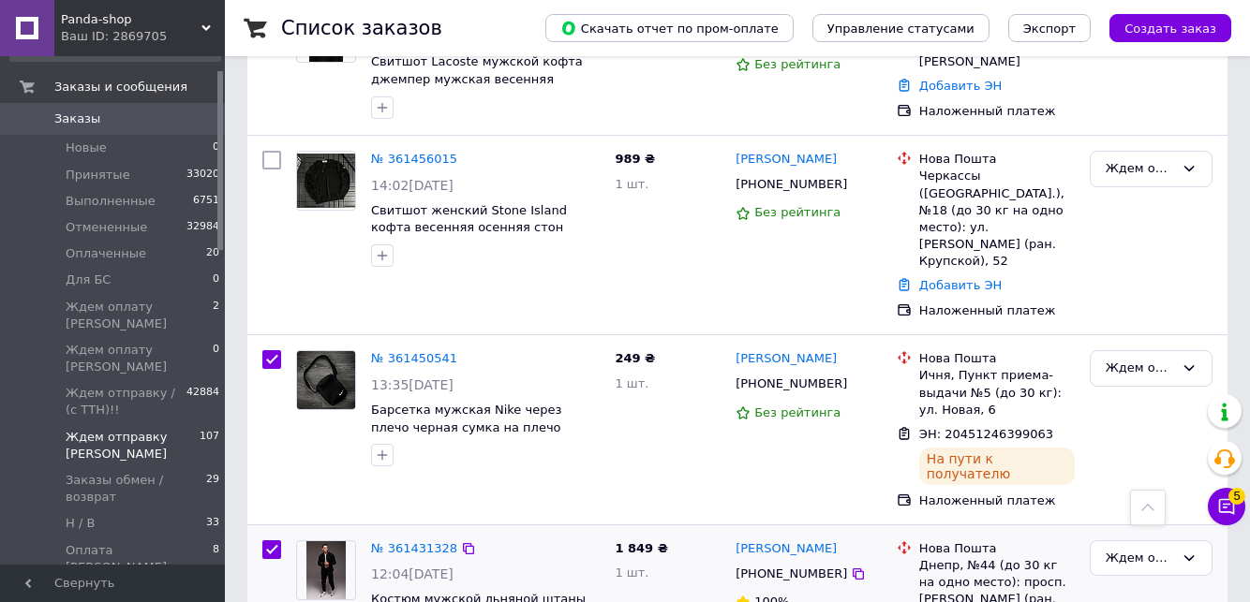
scroll to position [7345, 0]
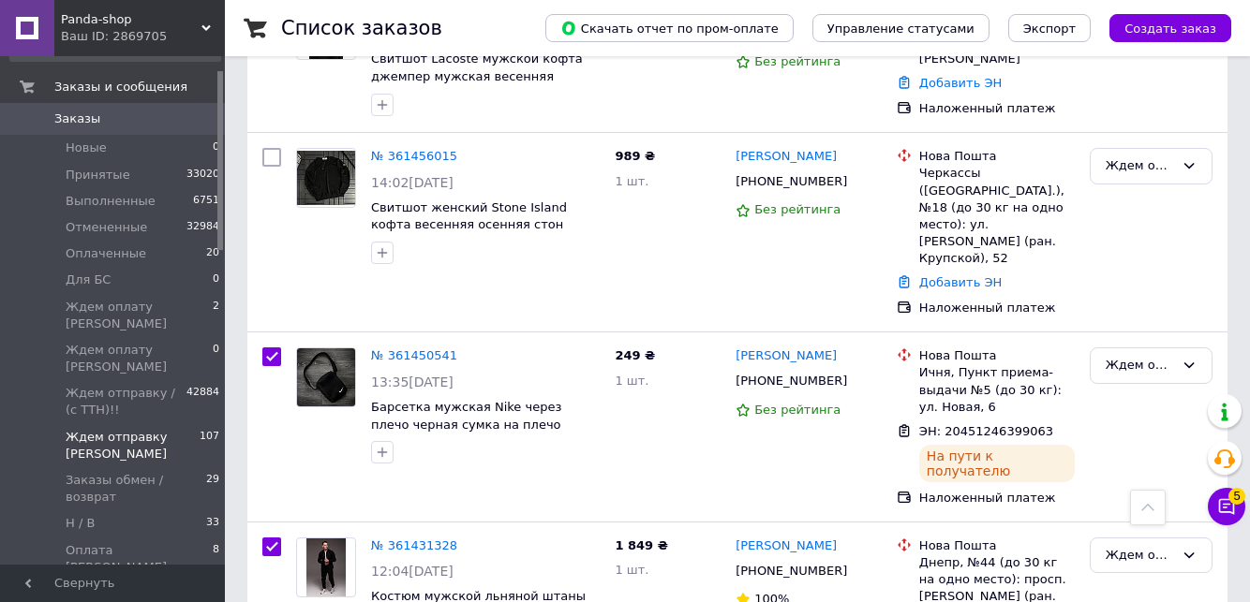
checkbox input "true"
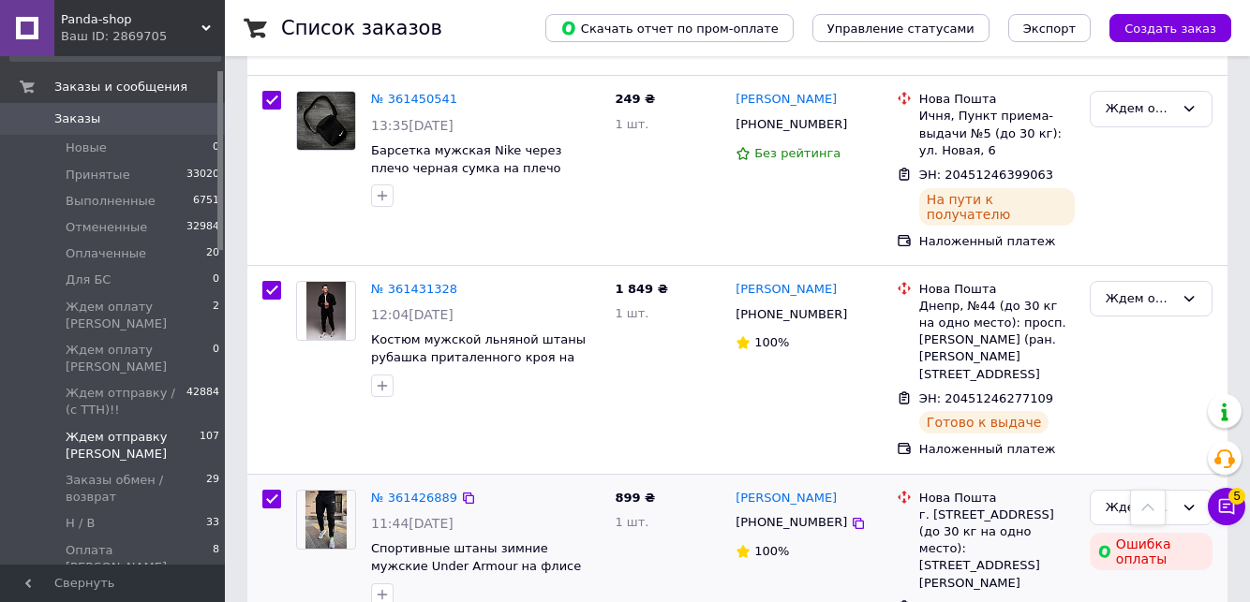
scroll to position [7644, 0]
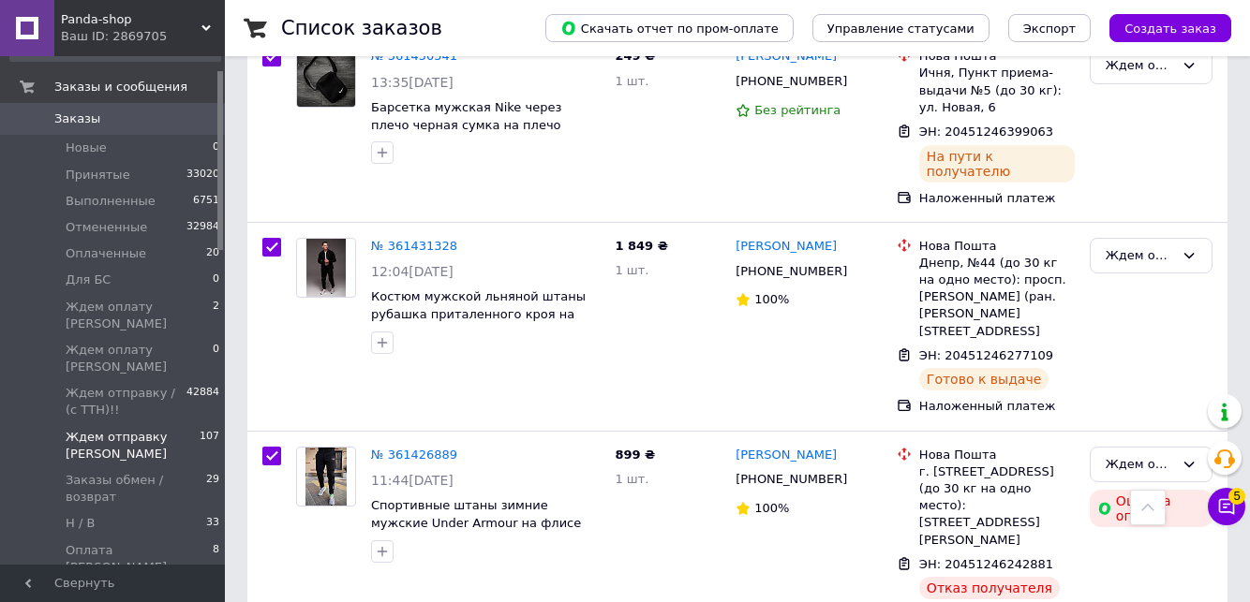
checkbox input "true"
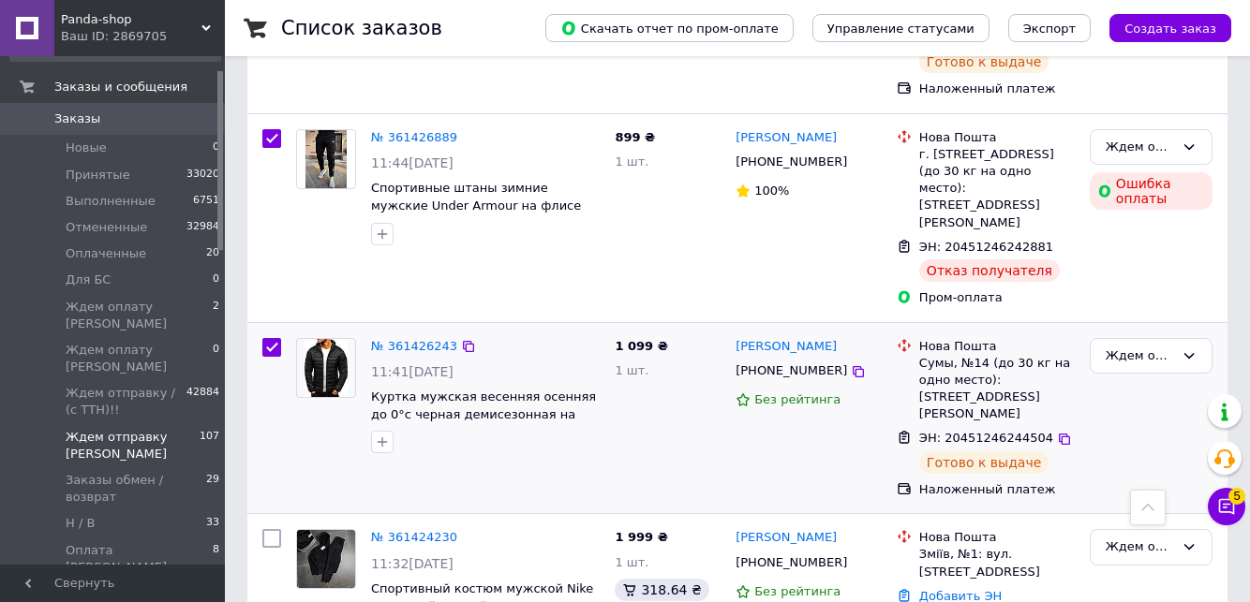
scroll to position [8019, 0]
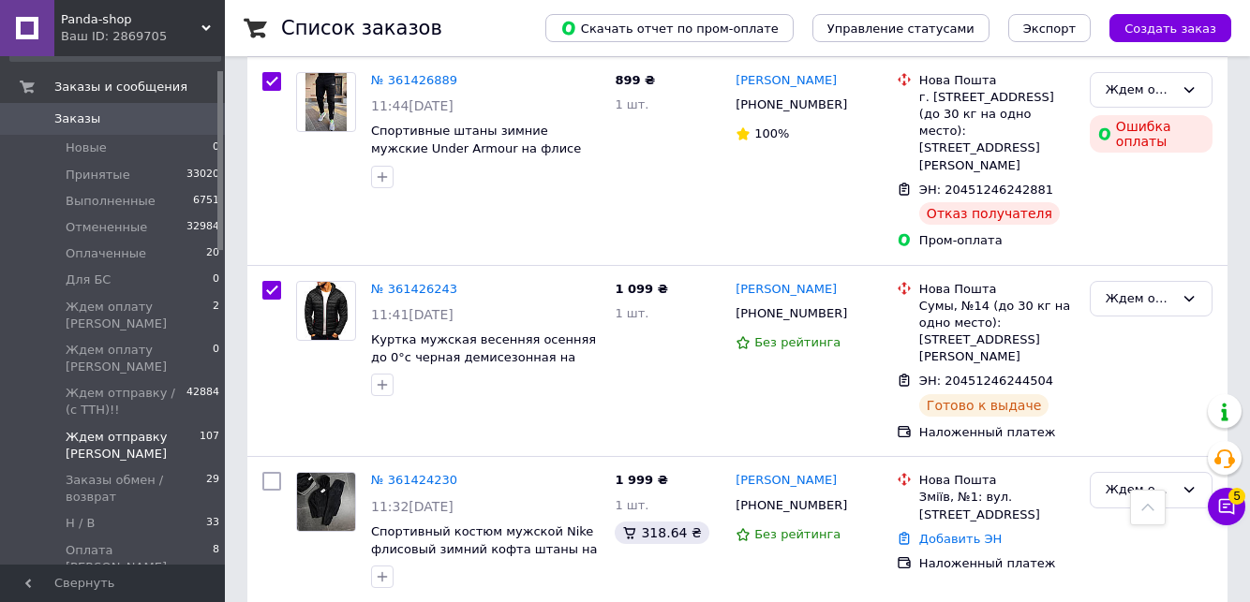
checkbox input "true"
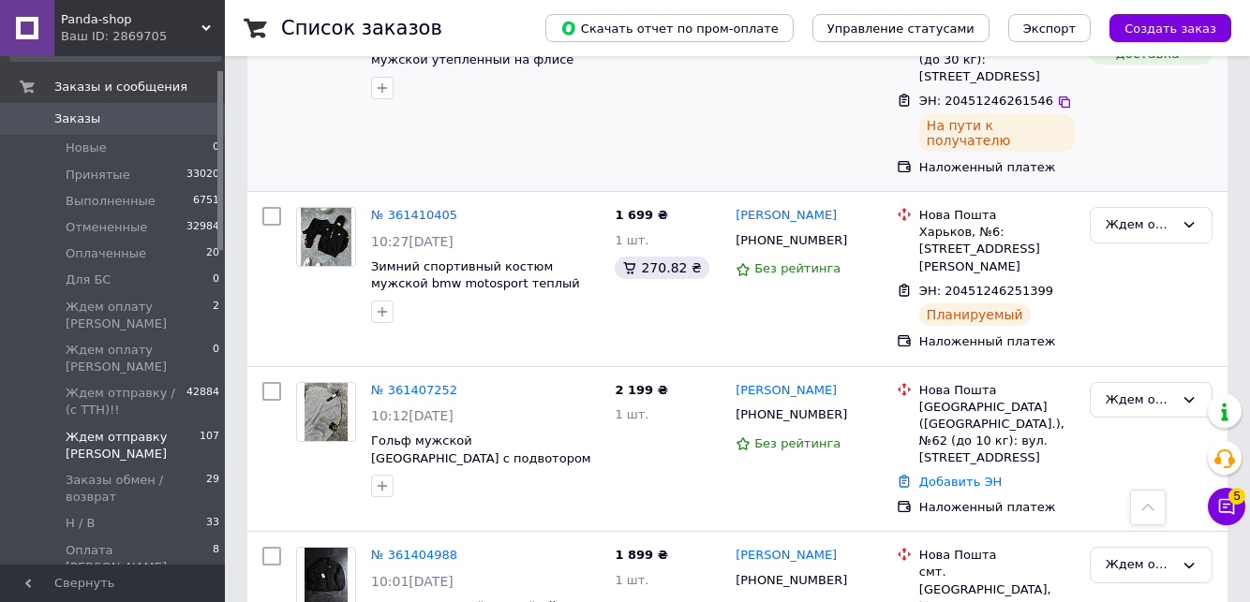
scroll to position [8656, 0]
checkbox input "true"
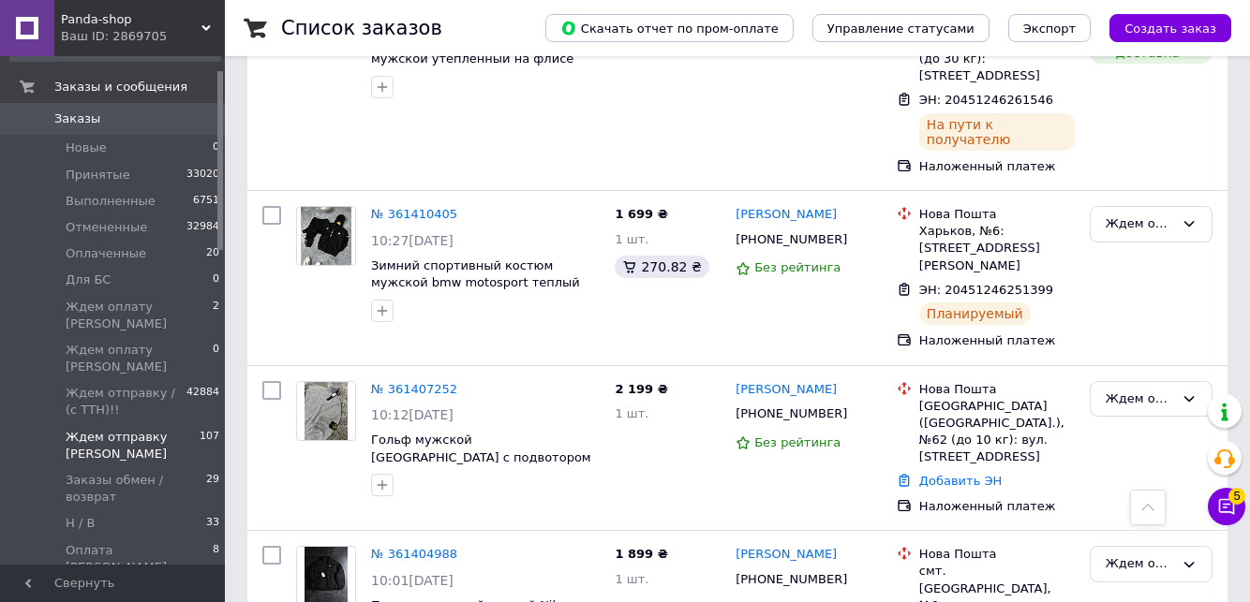
checkbox input "true"
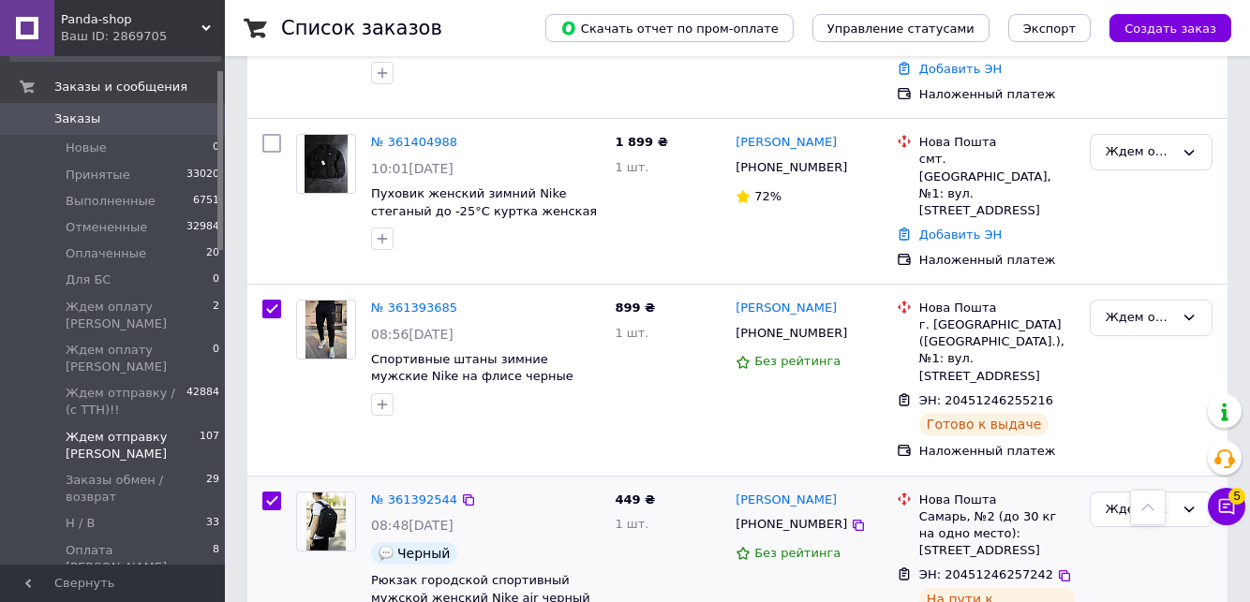
scroll to position [9106, 0]
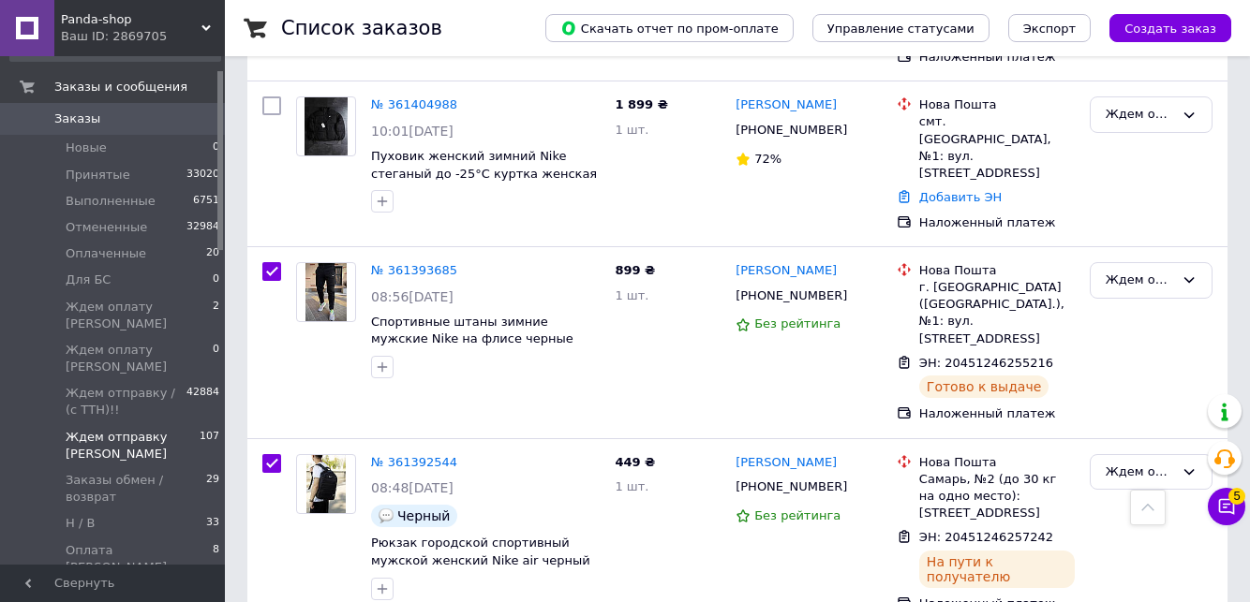
checkbox input "true"
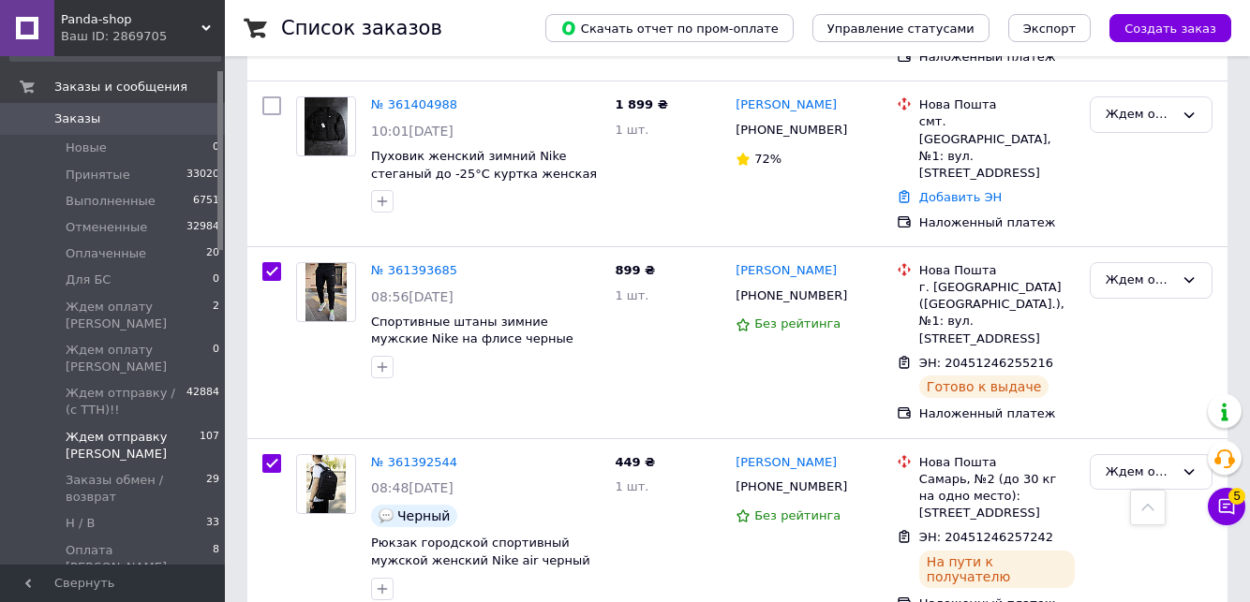
checkbox input "true"
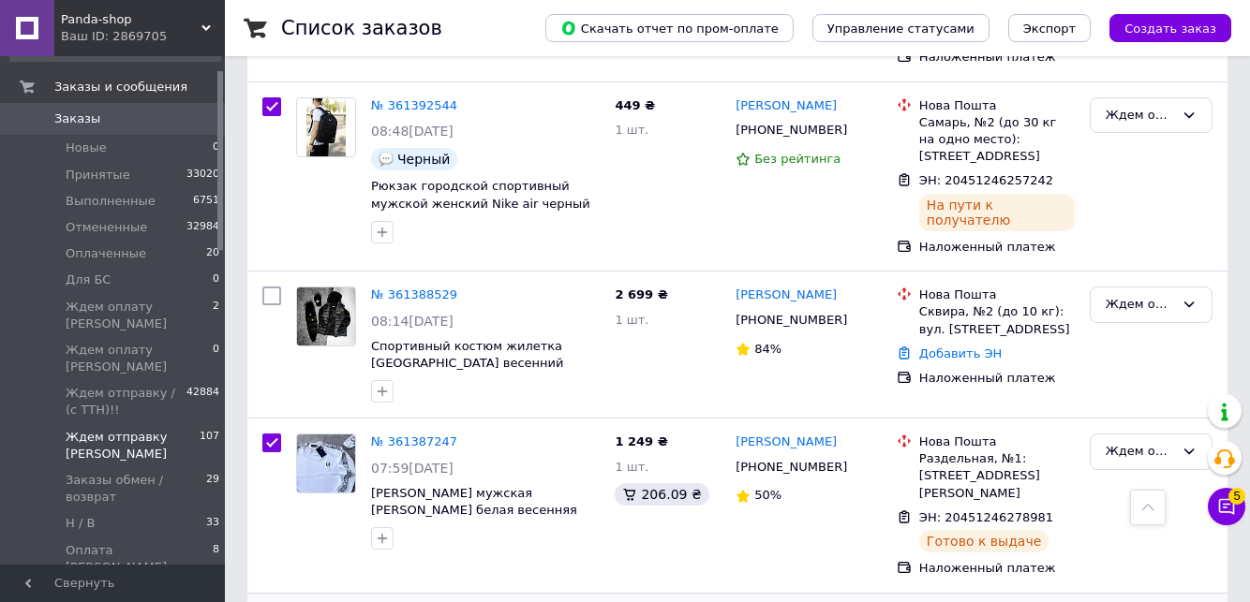
scroll to position [9480, 0]
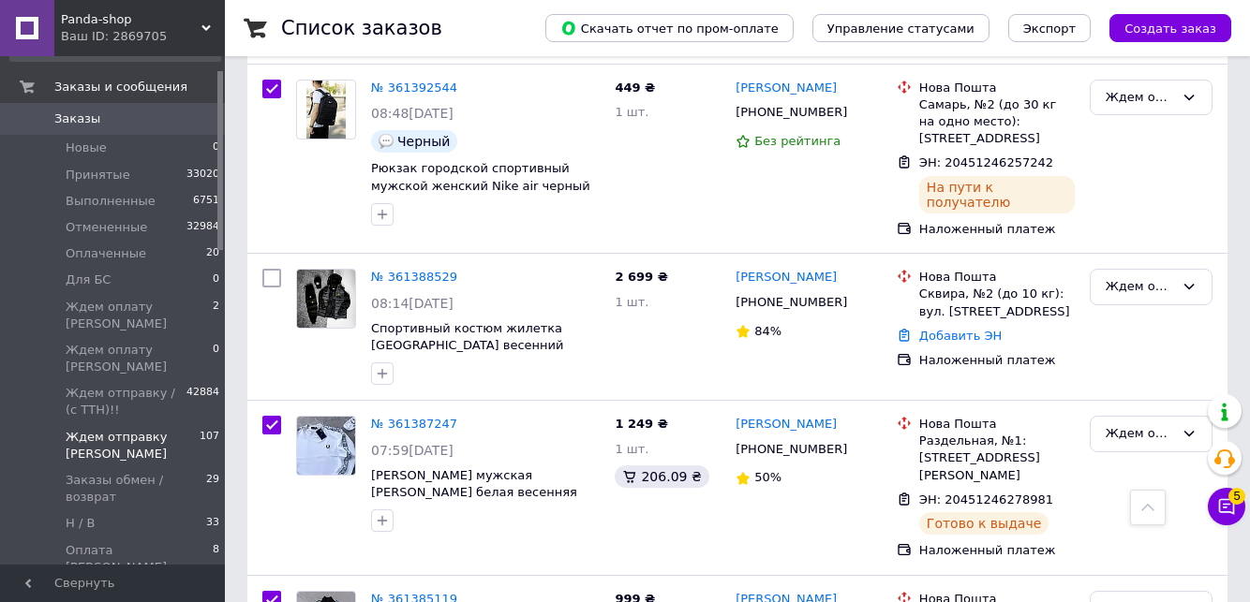
checkbox input "true"
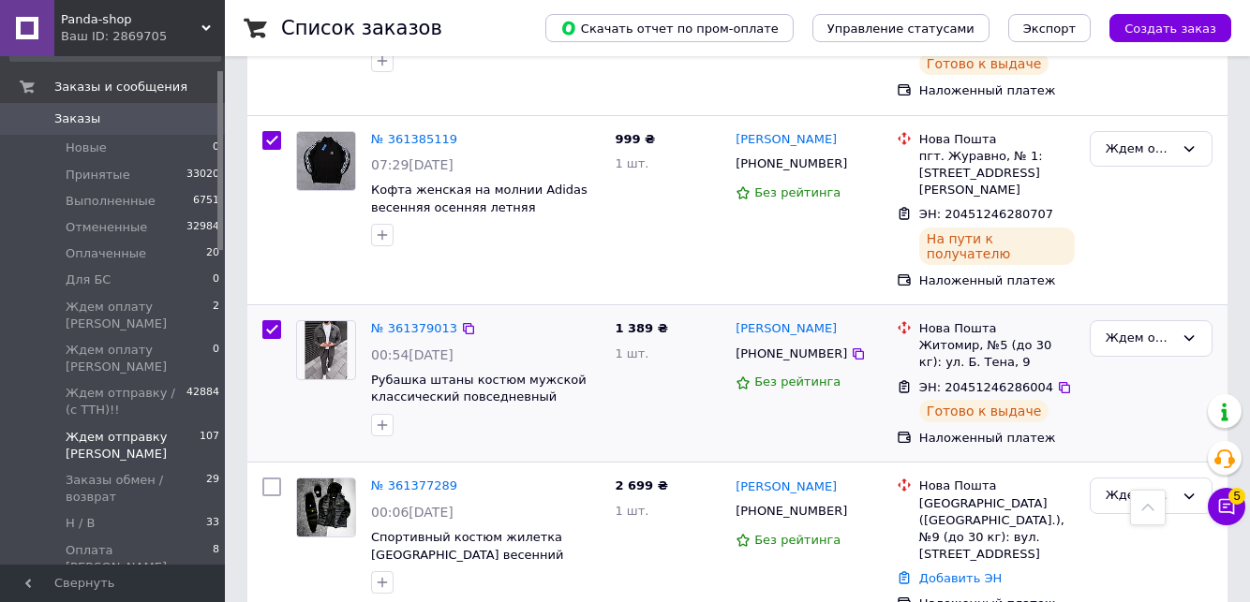
scroll to position [9968, 0]
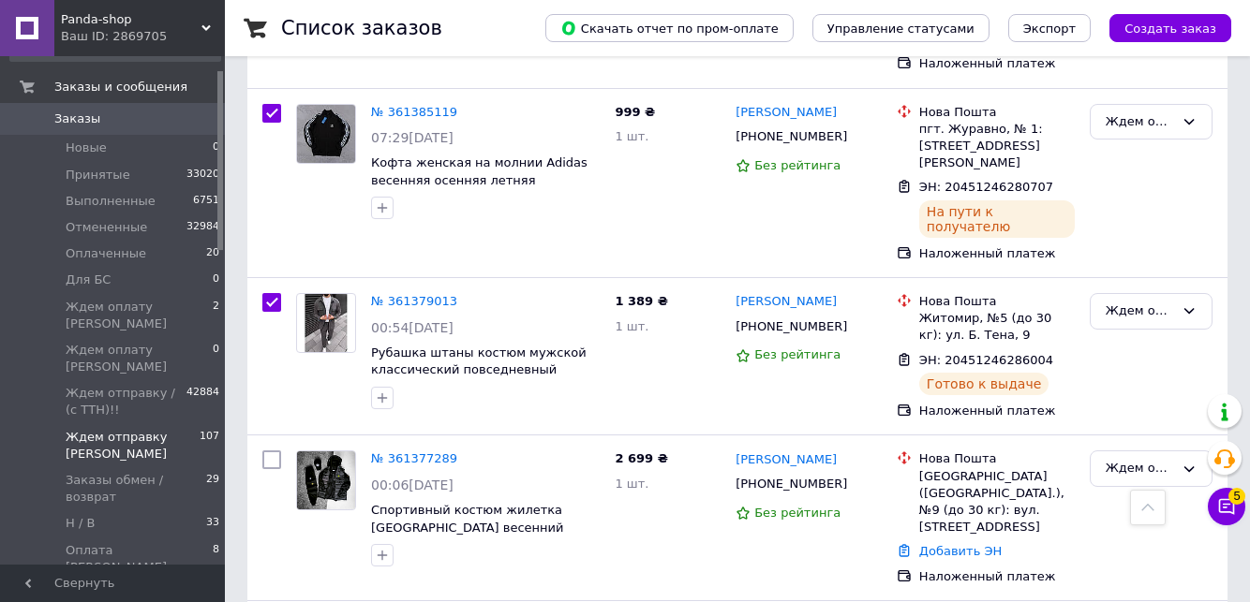
checkbox input "true"
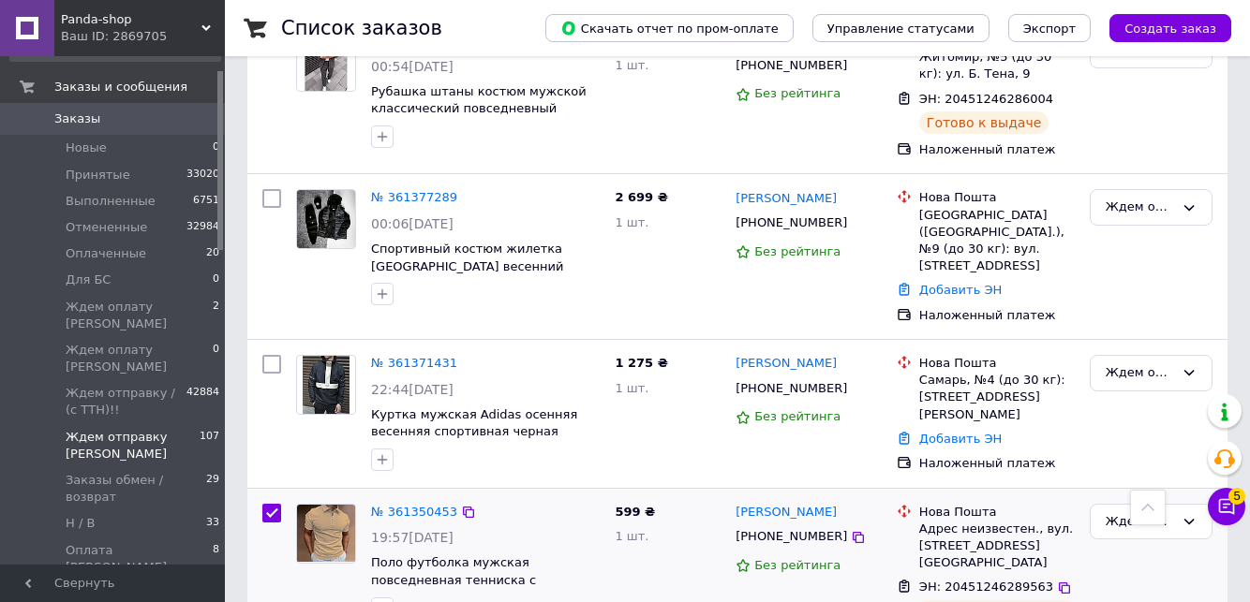
scroll to position [10230, 0]
checkbox input "true"
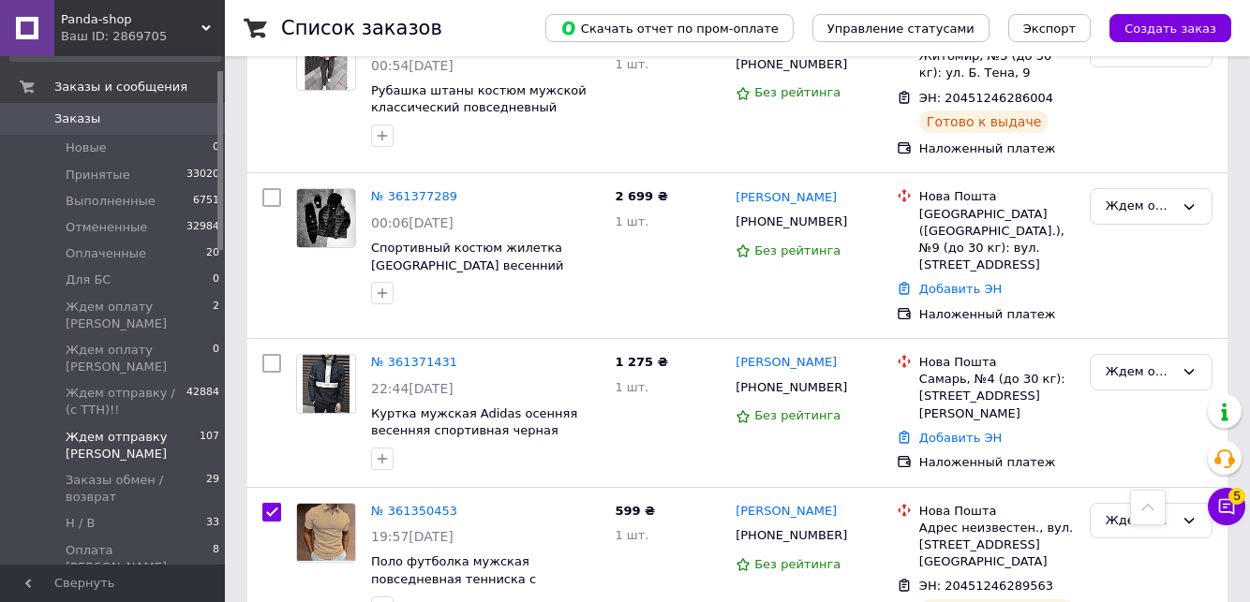
checkbox input "true"
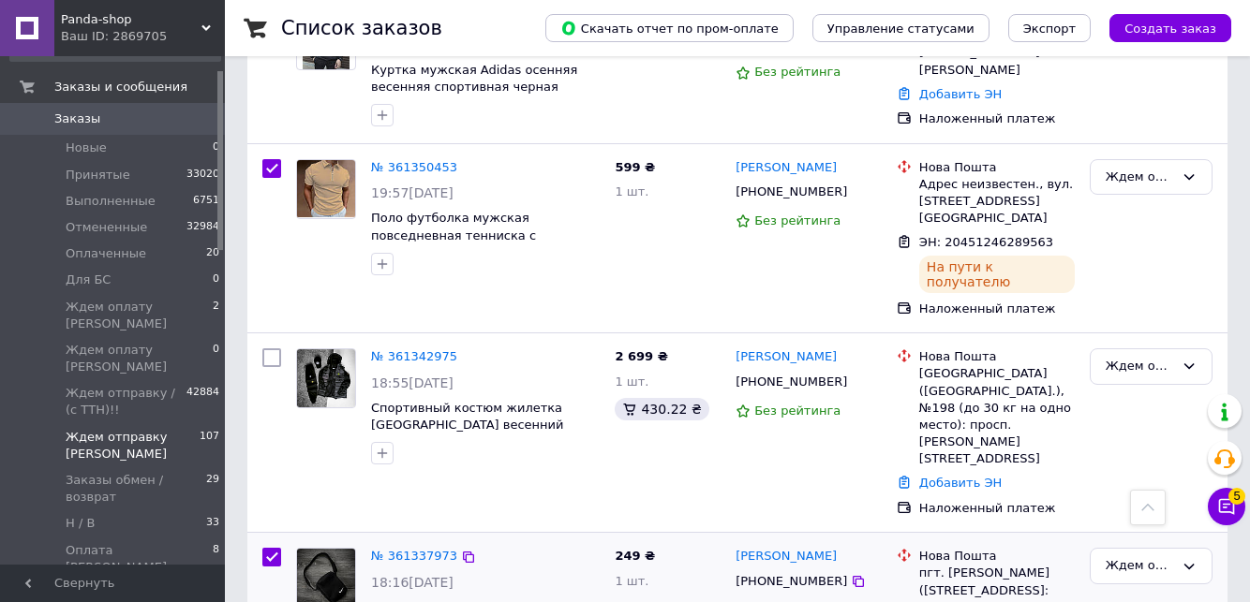
scroll to position [10642, 0]
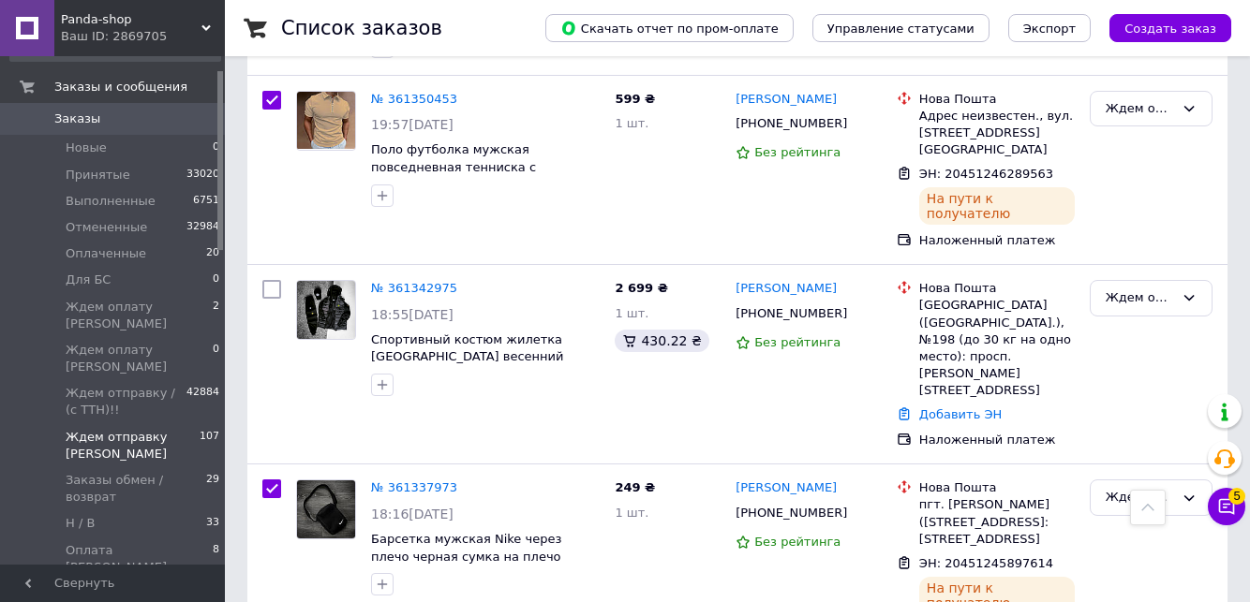
checkbox input "true"
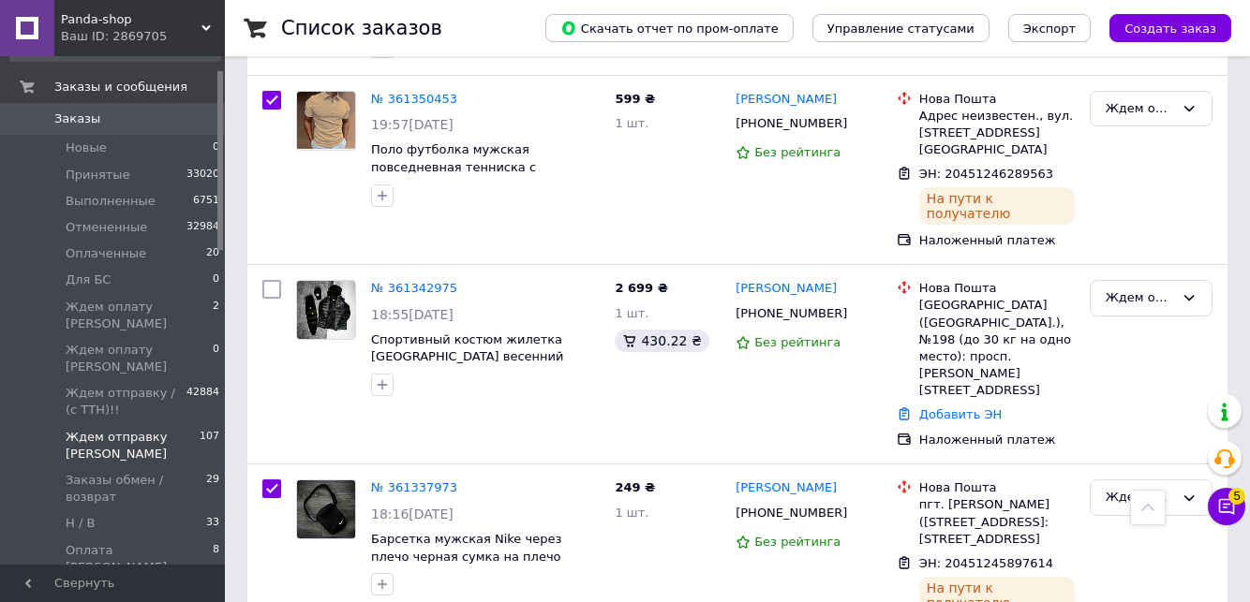
checkbox input "true"
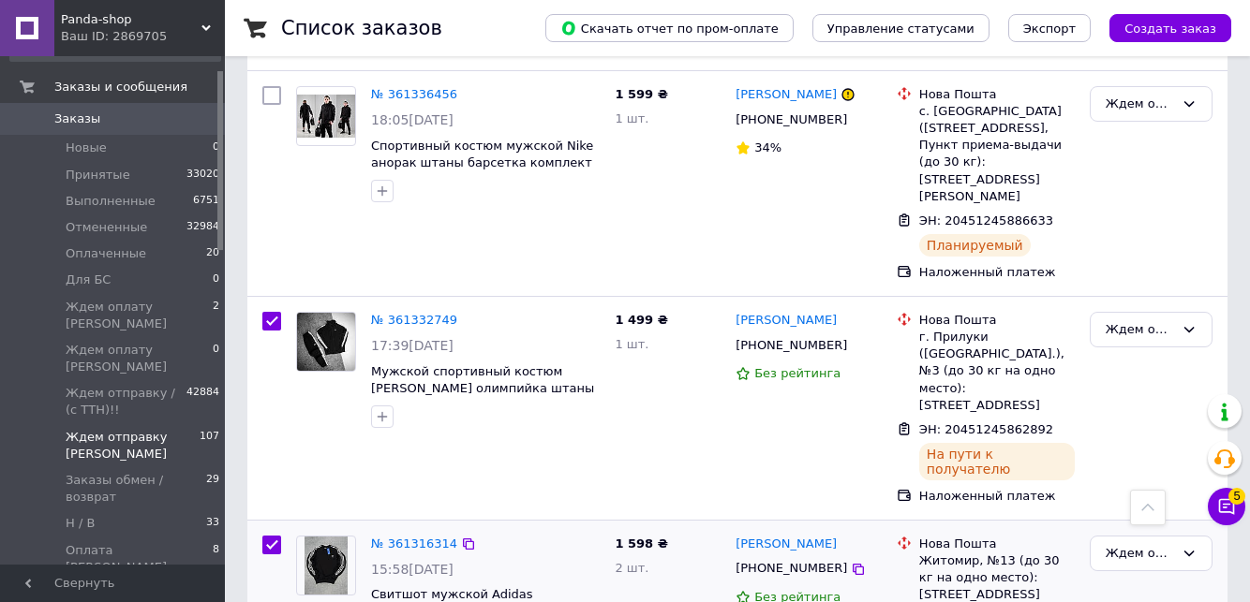
scroll to position [11242, 0]
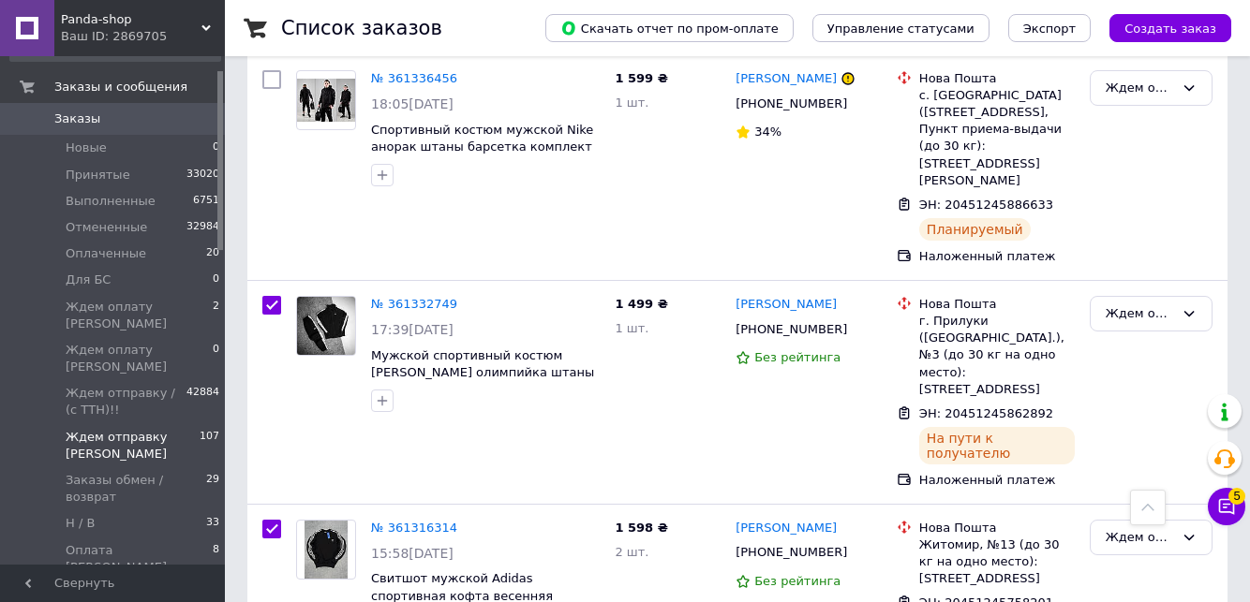
checkbox input "true"
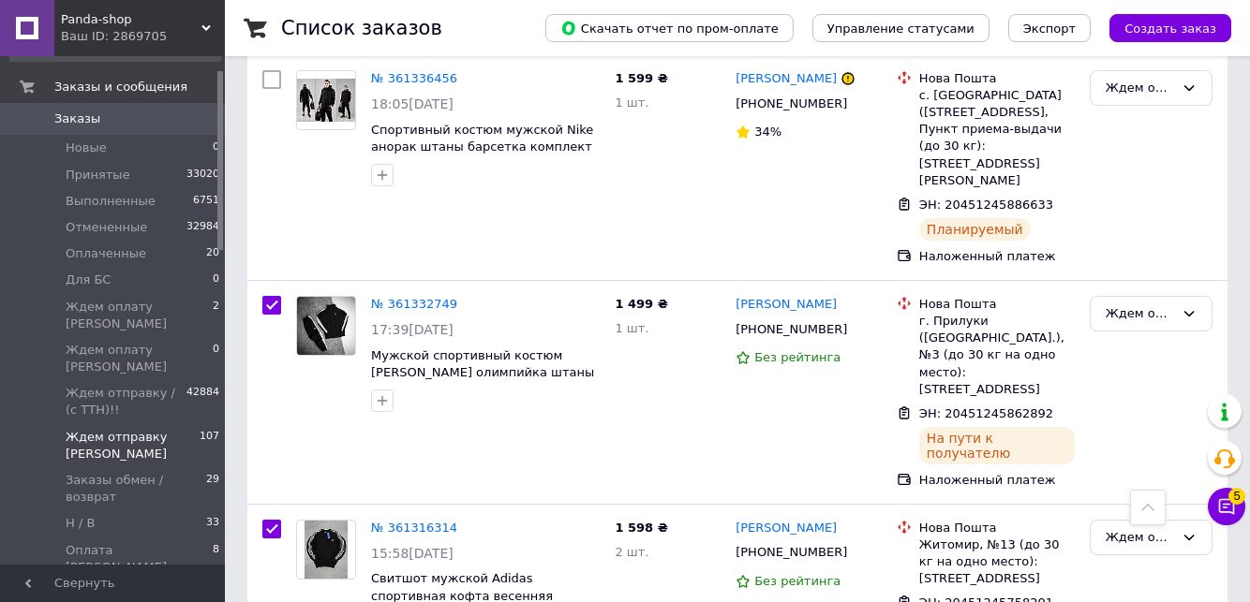
checkbox input "true"
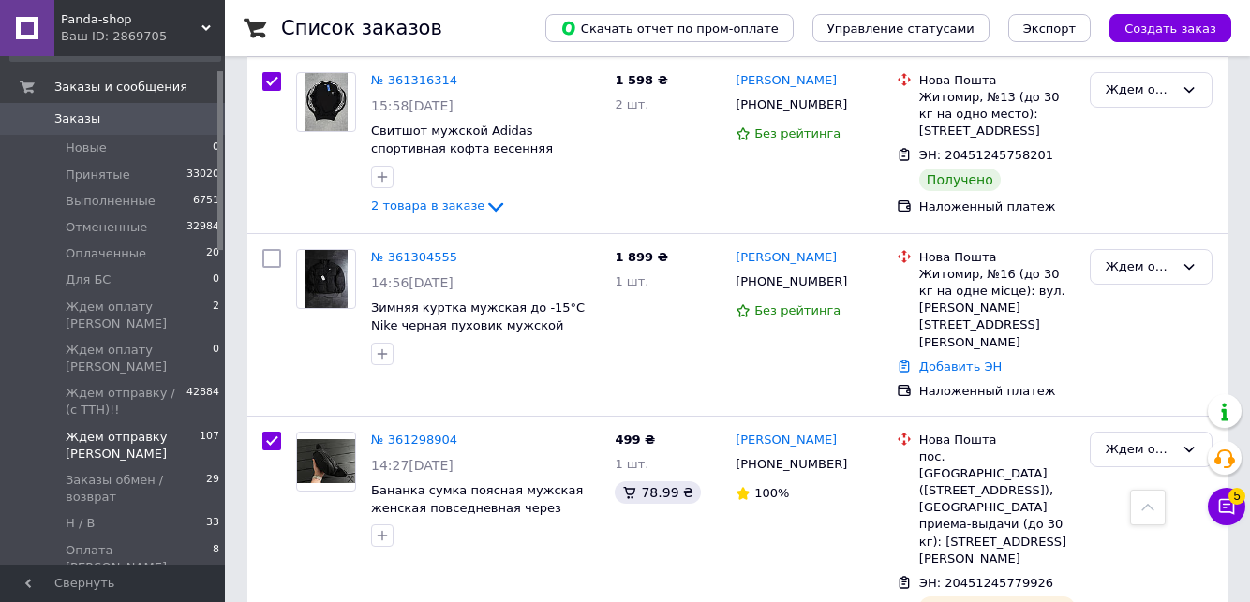
scroll to position [11691, 0]
checkbox input "true"
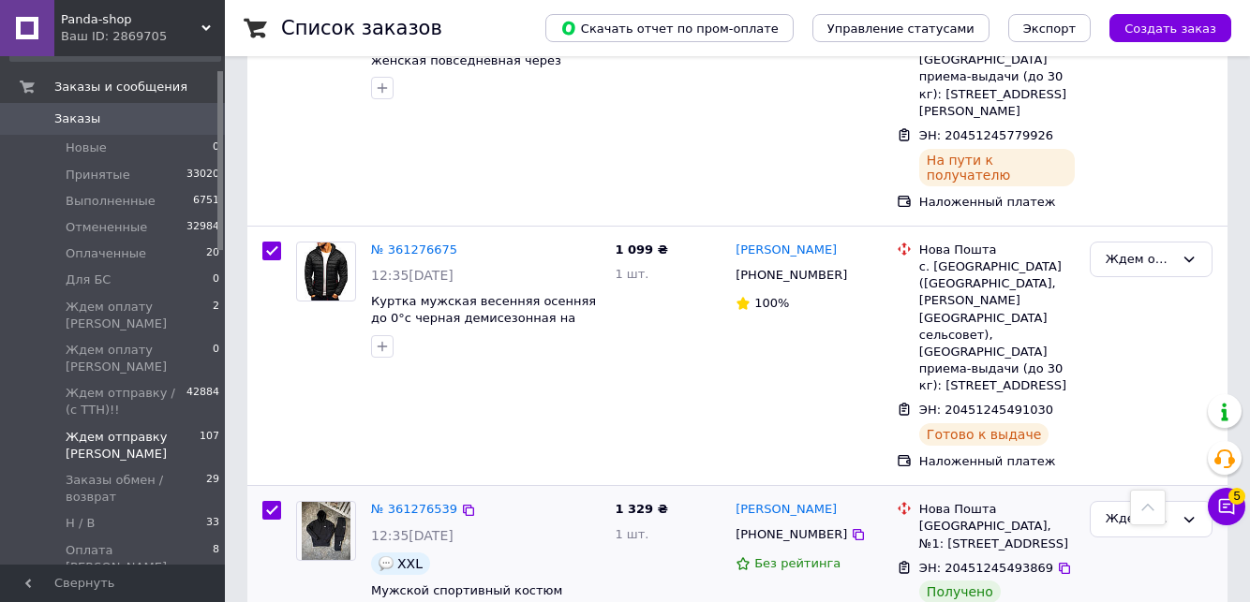
scroll to position [12141, 0]
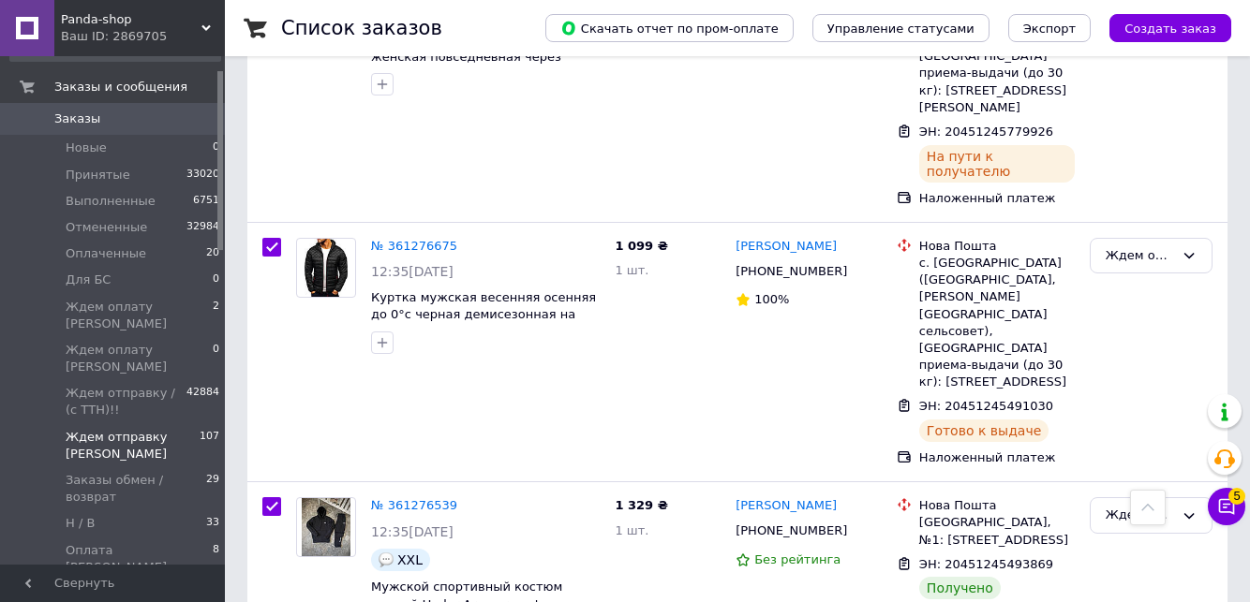
checkbox input "true"
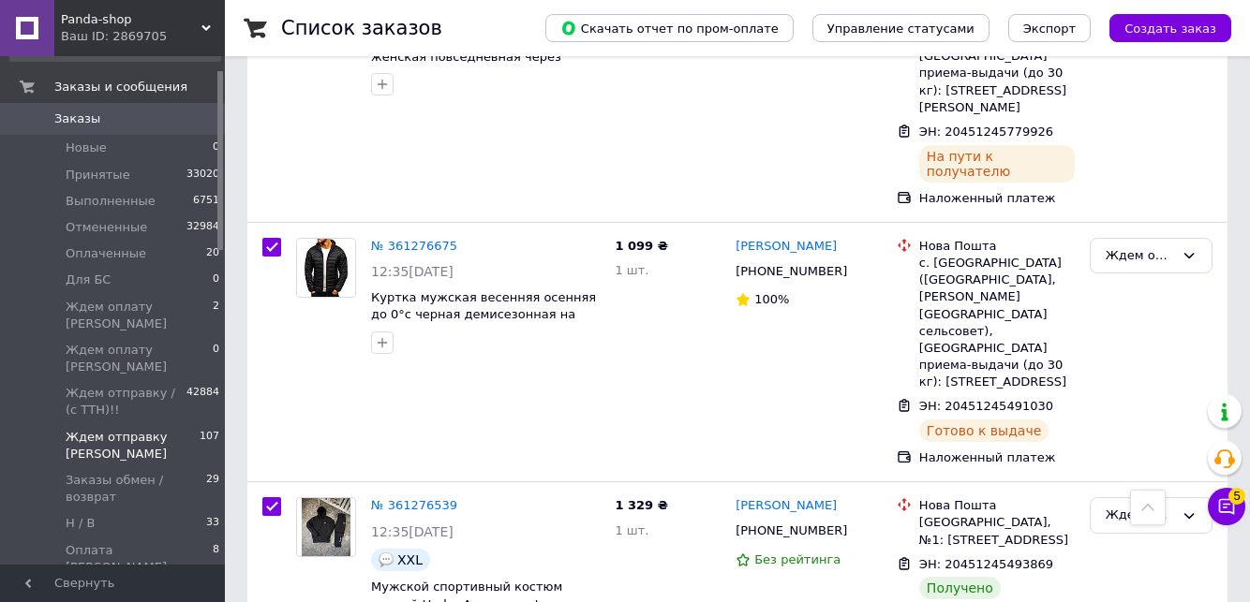
checkbox input "true"
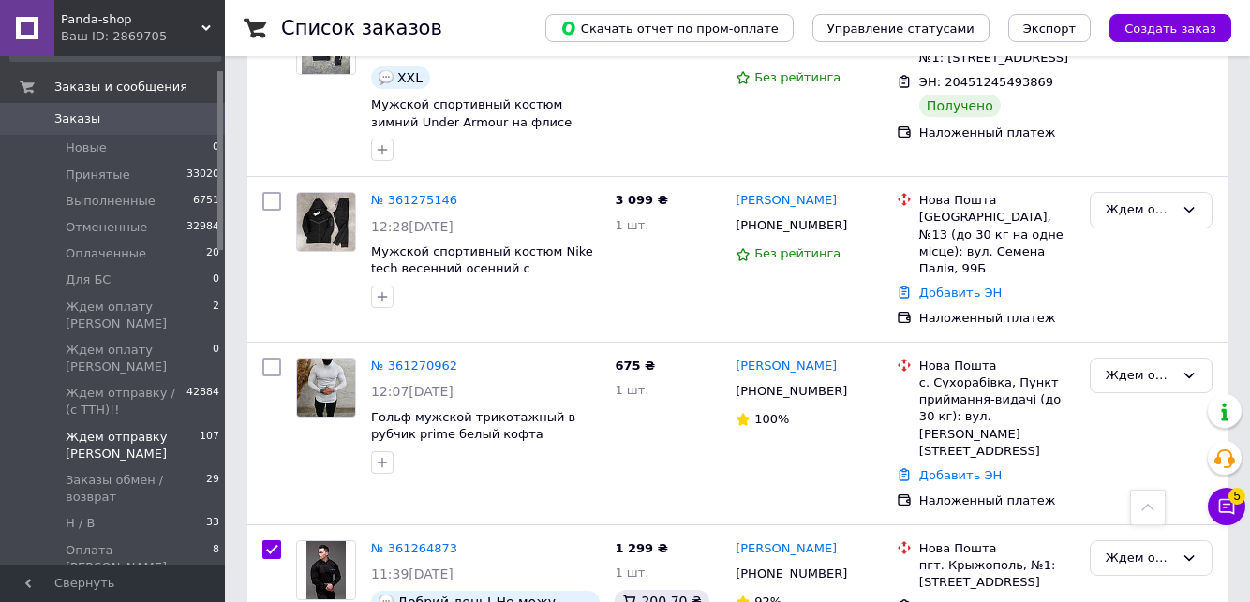
scroll to position [12628, 0]
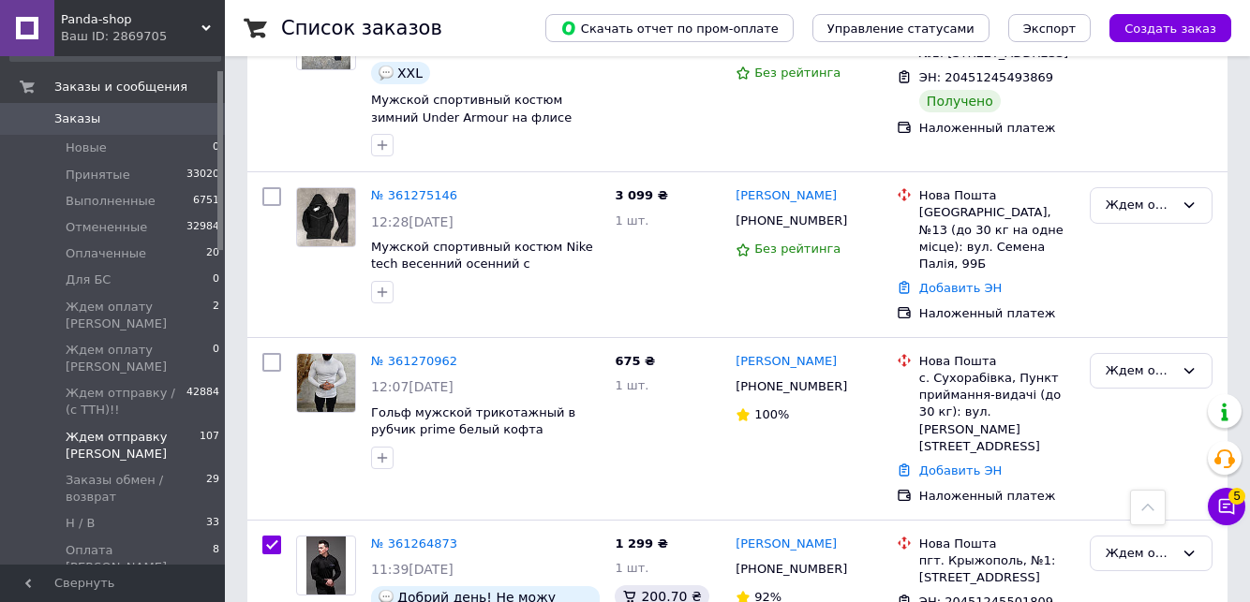
checkbox input "true"
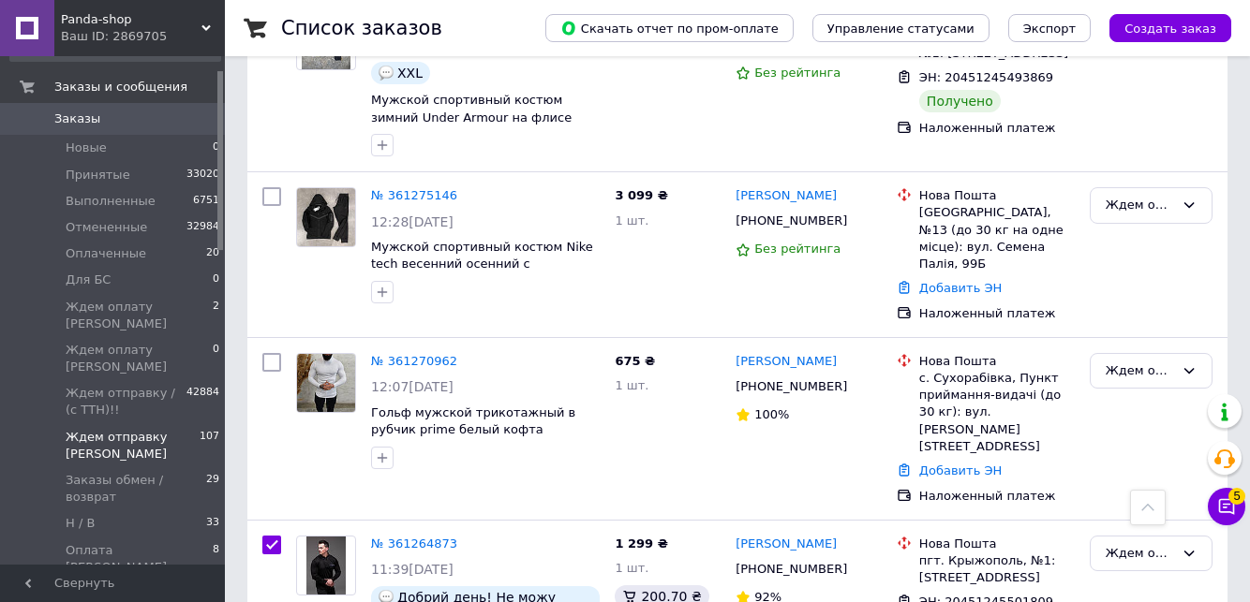
checkbox input "true"
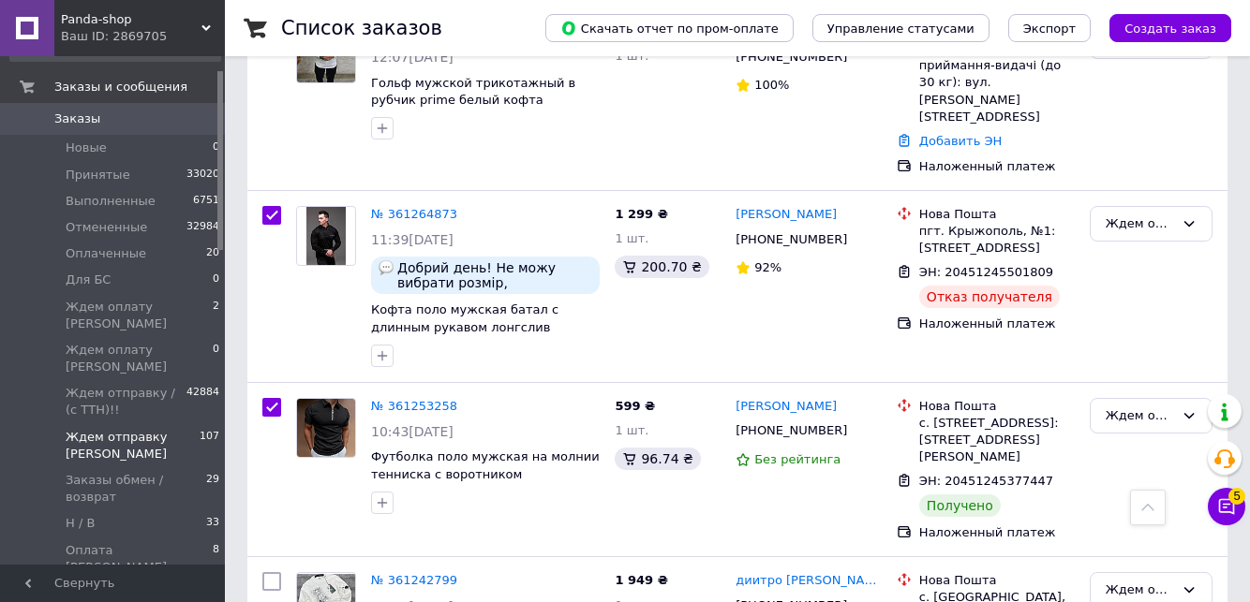
scroll to position [12965, 0]
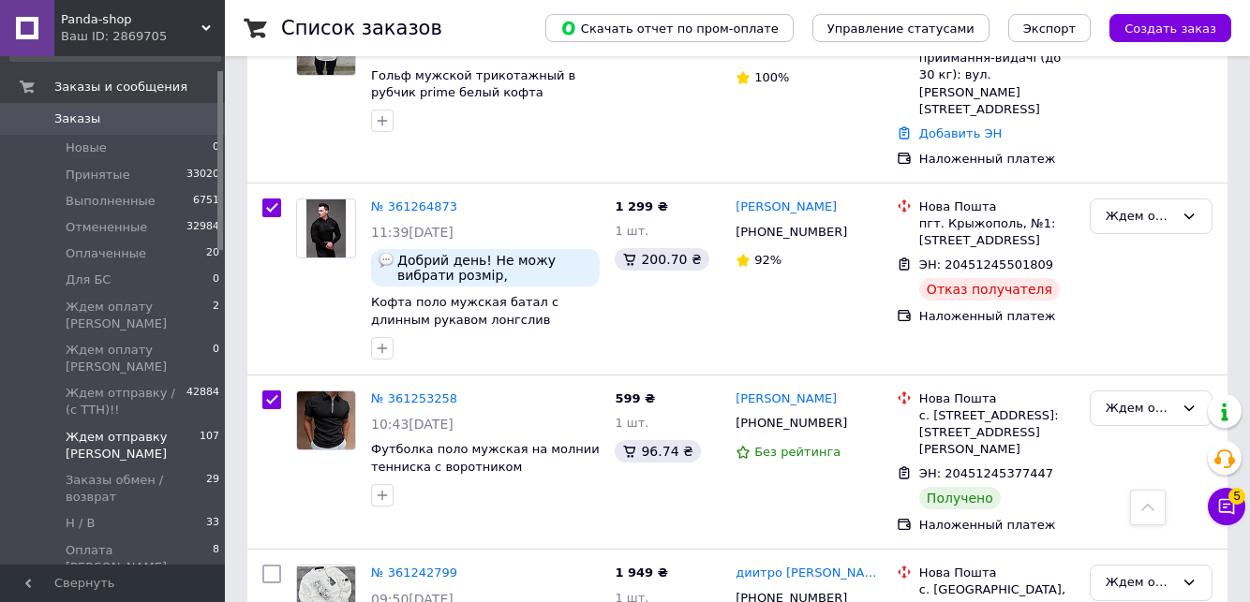
checkbox input "true"
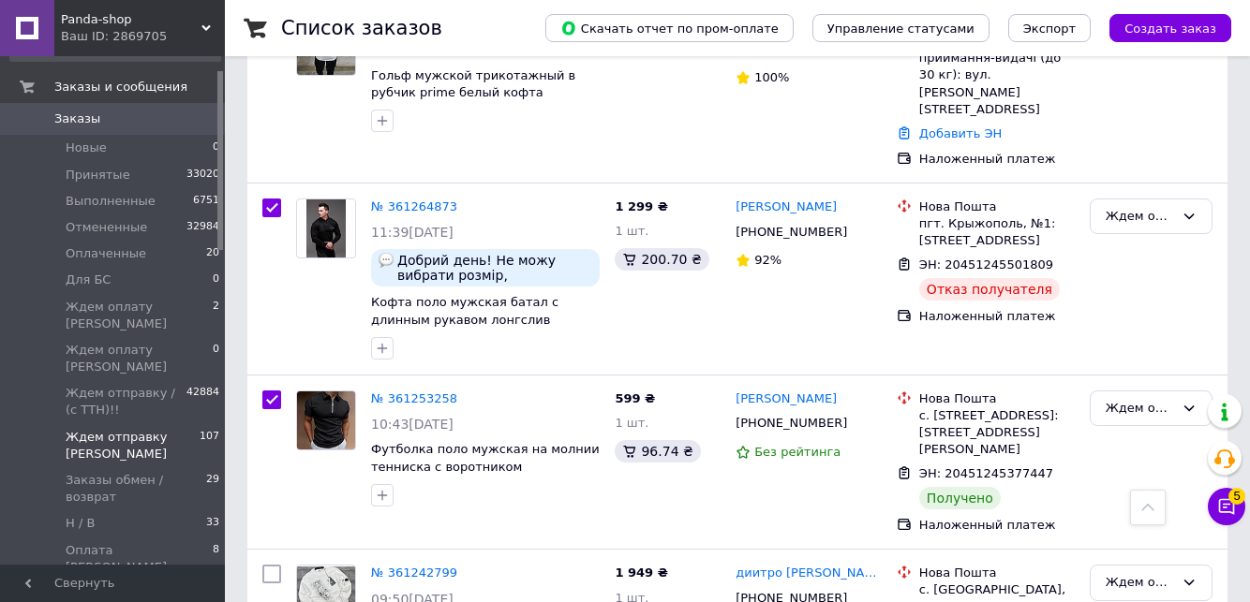
checkbox input "true"
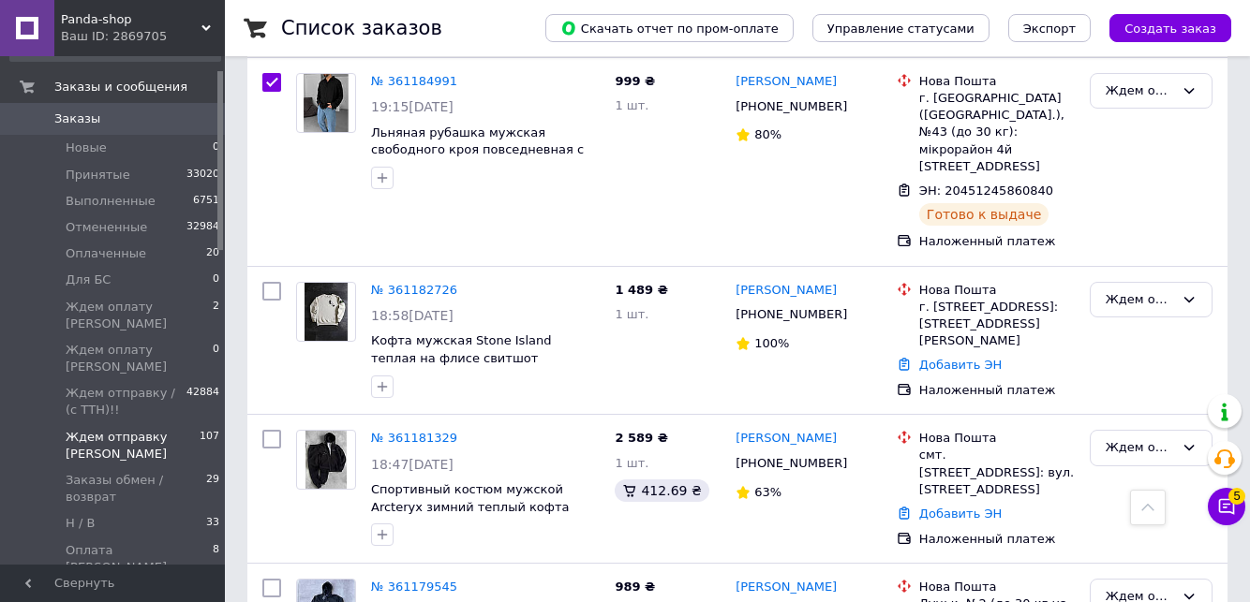
scroll to position [14202, 0]
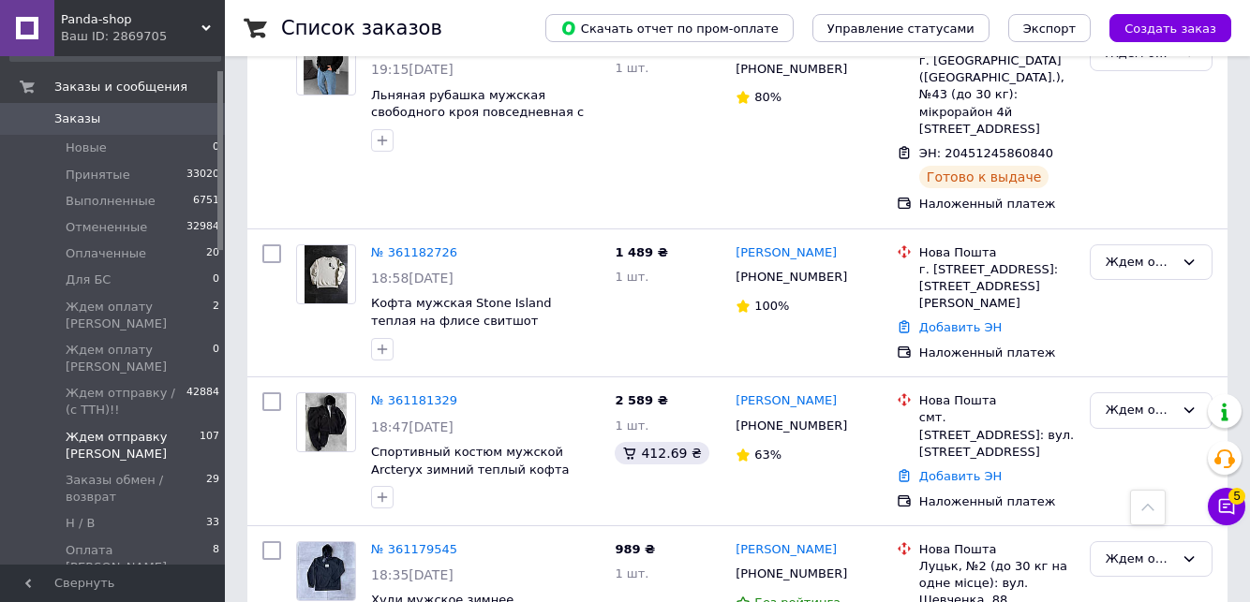
checkbox input "true"
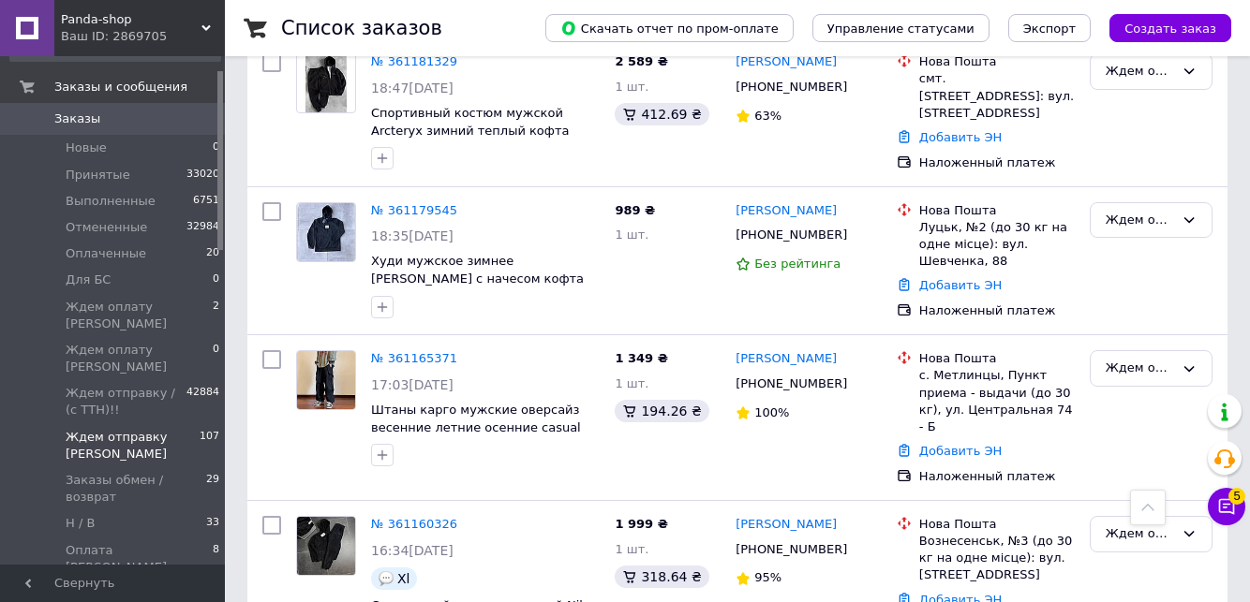
scroll to position [14577, 0]
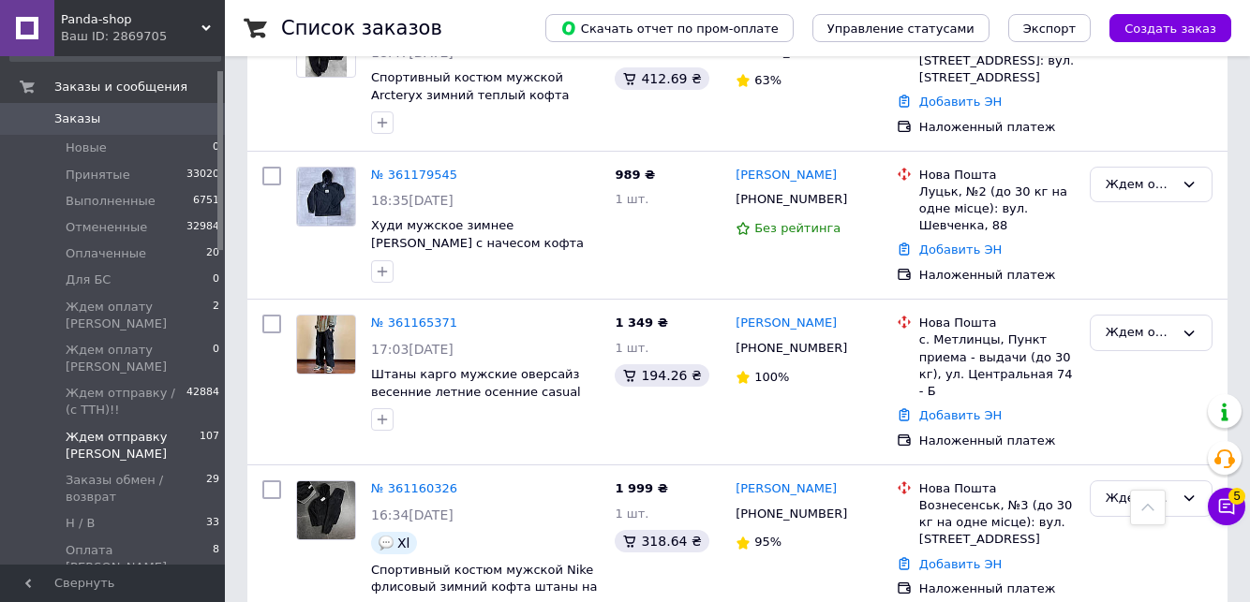
checkbox input "true"
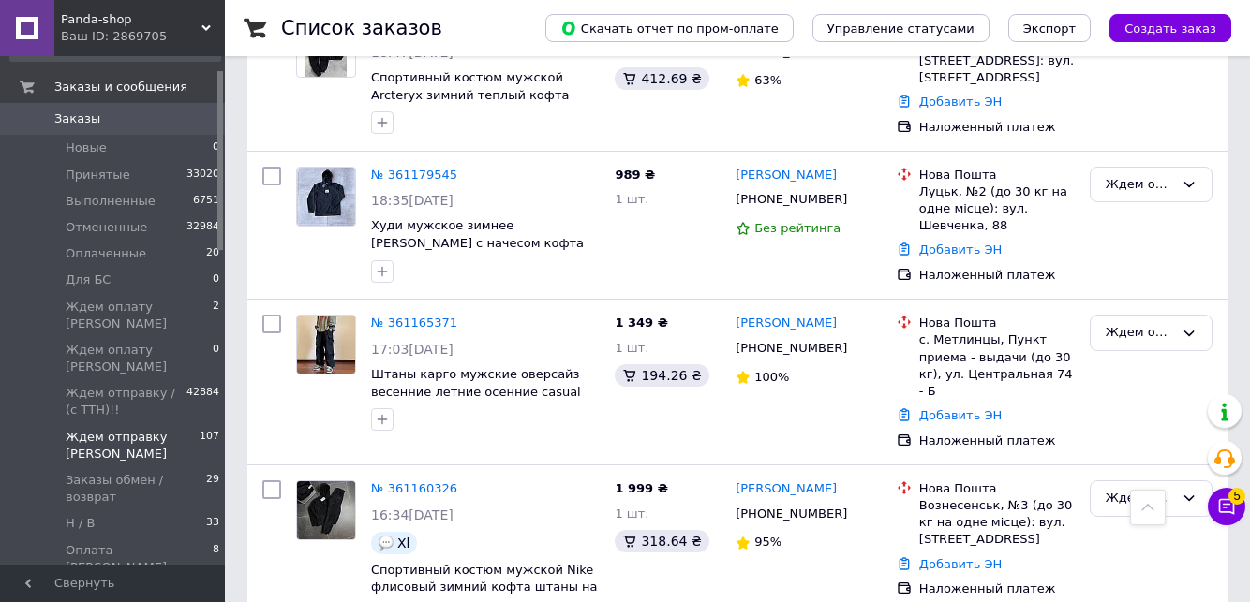
checkbox input "true"
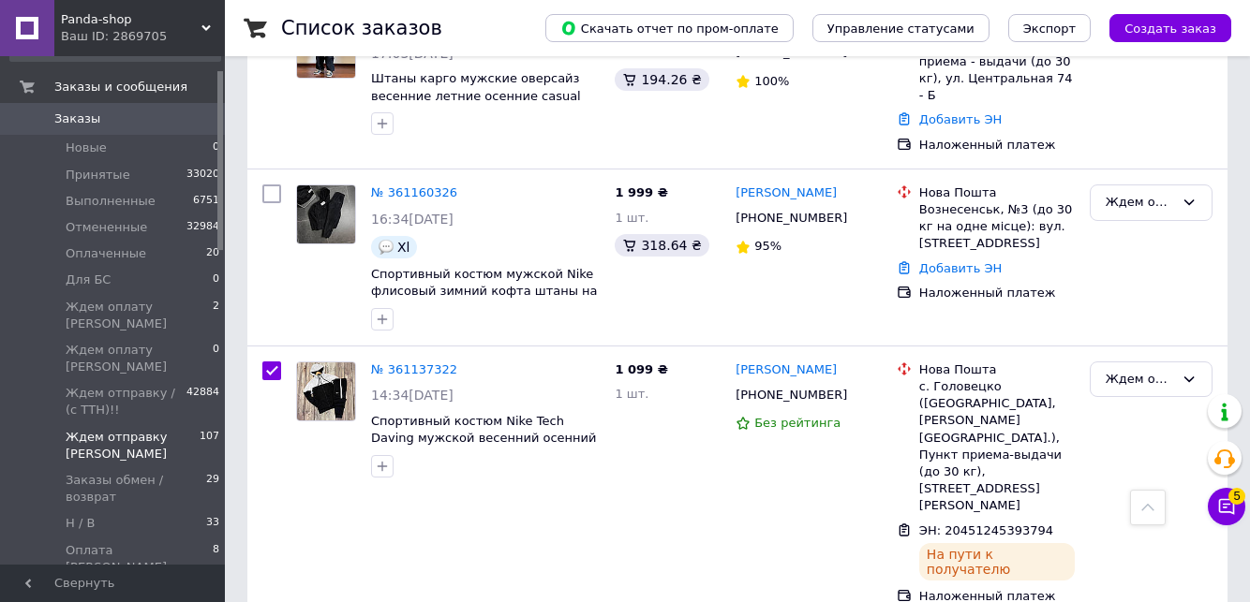
scroll to position [14876, 0]
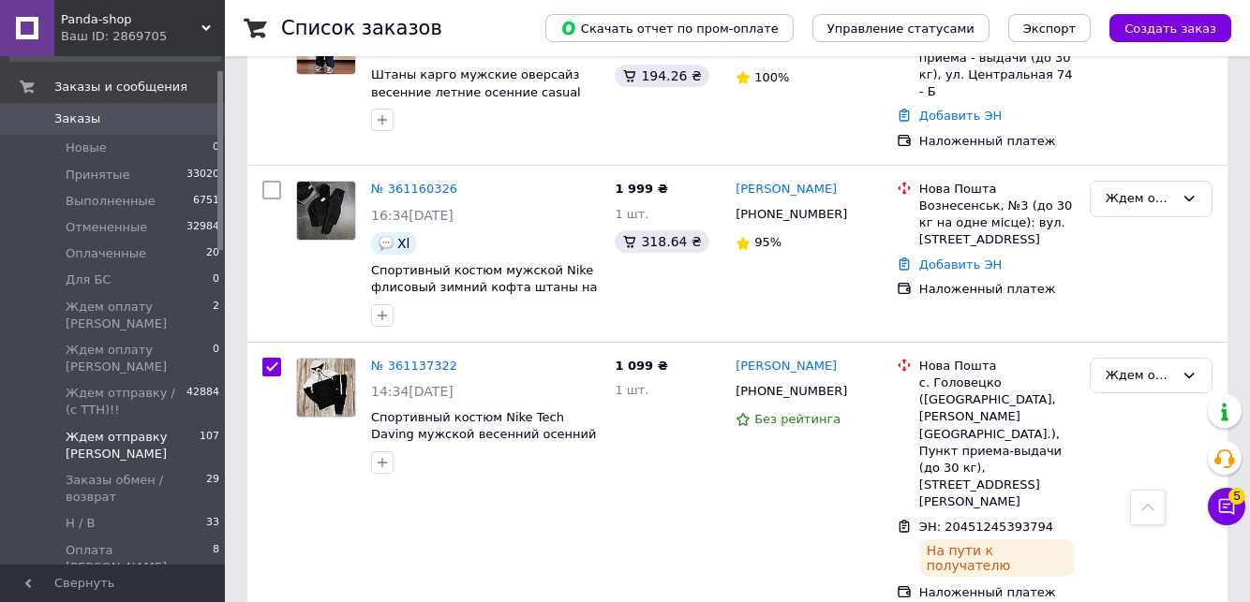
checkbox input "true"
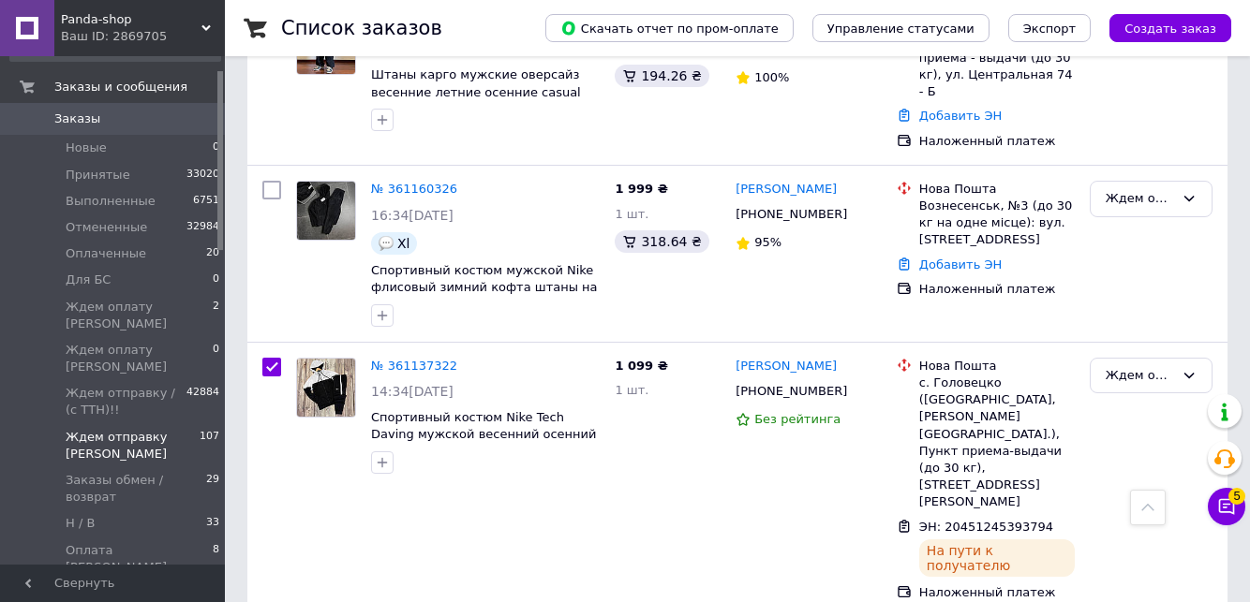
checkbox input "true"
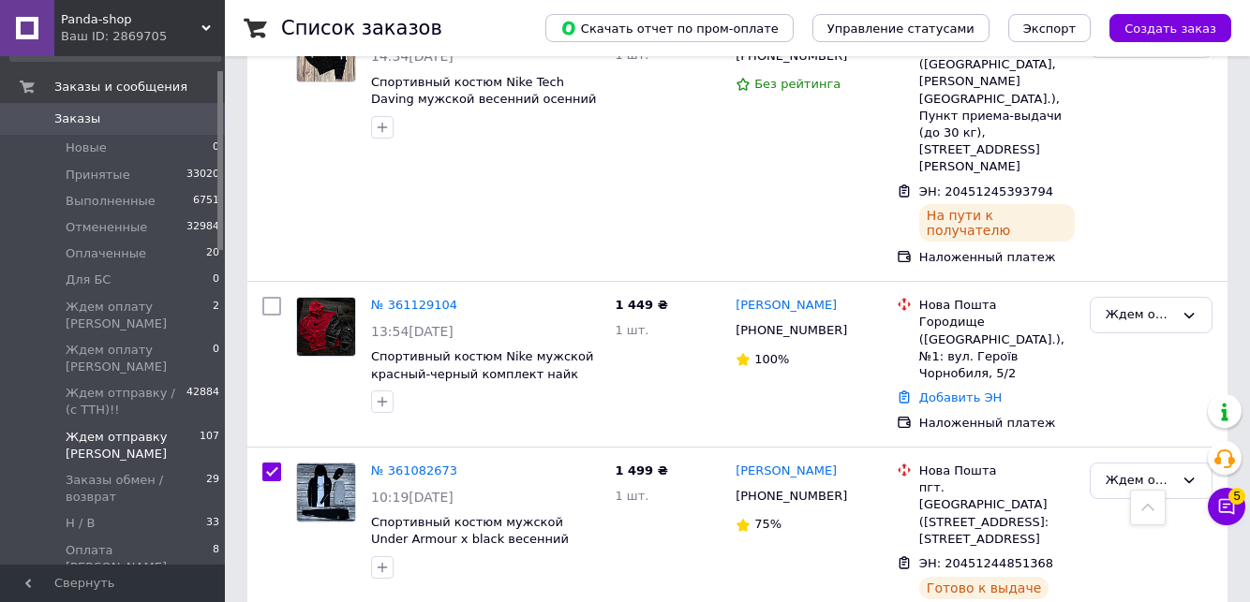
scroll to position [15214, 0]
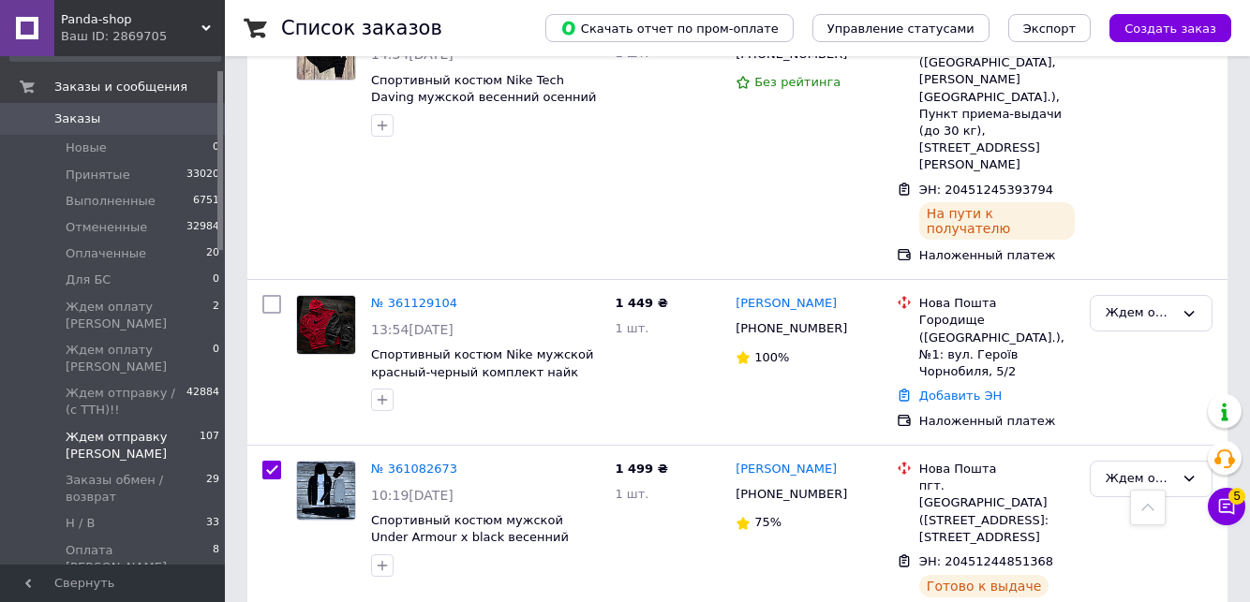
checkbox input "true"
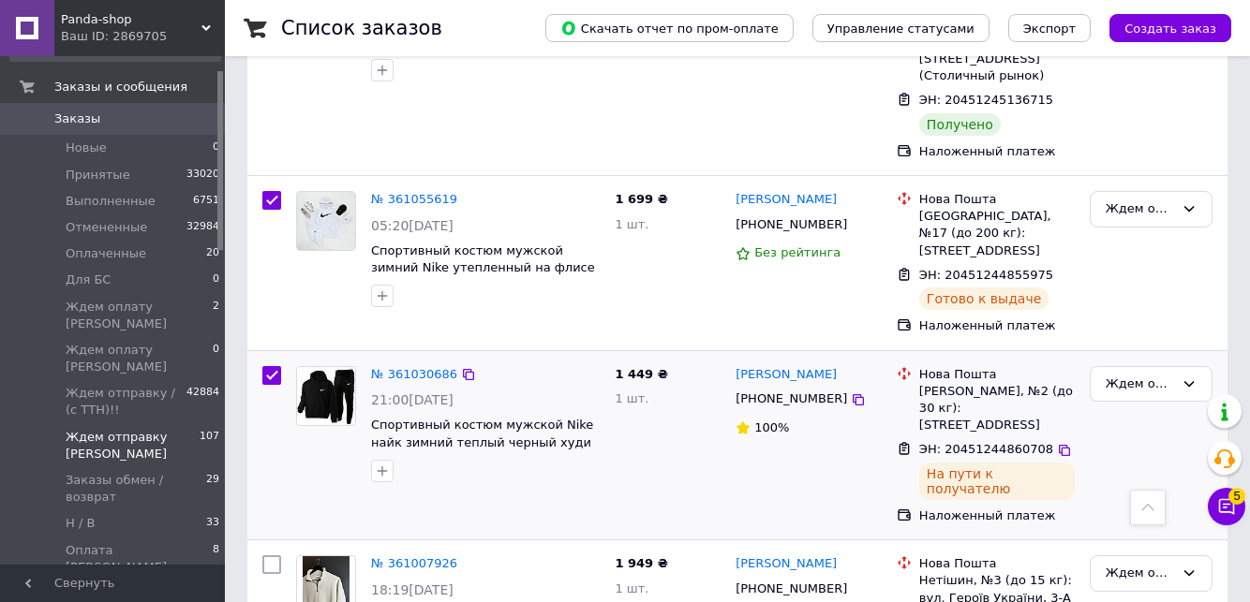
scroll to position [16076, 0]
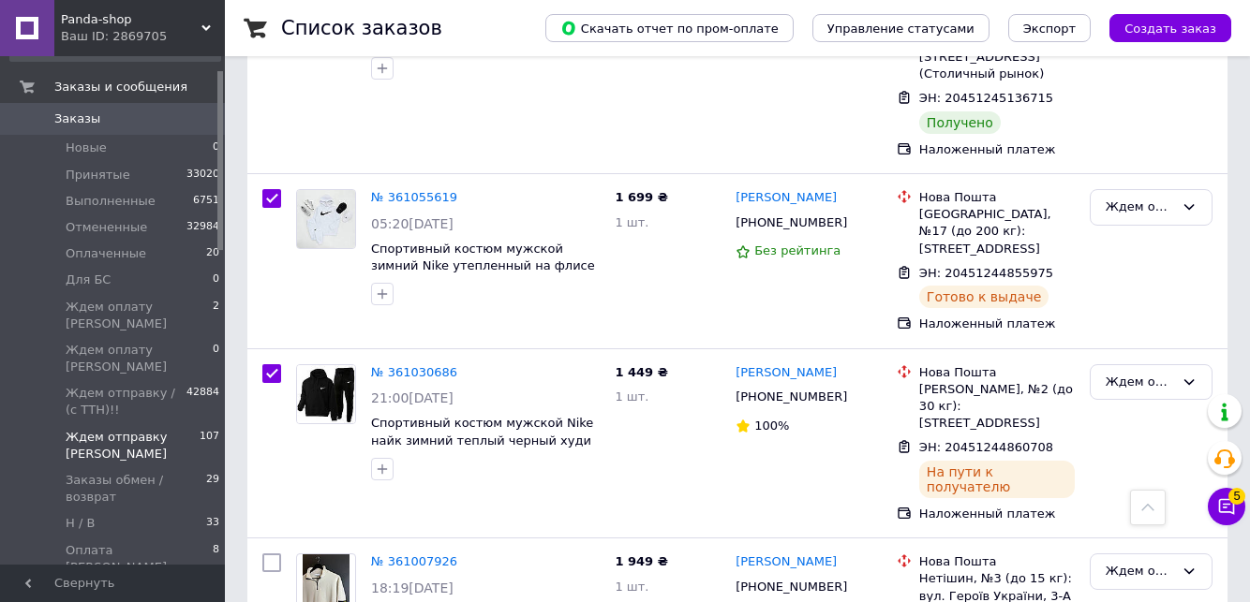
checkbox input "true"
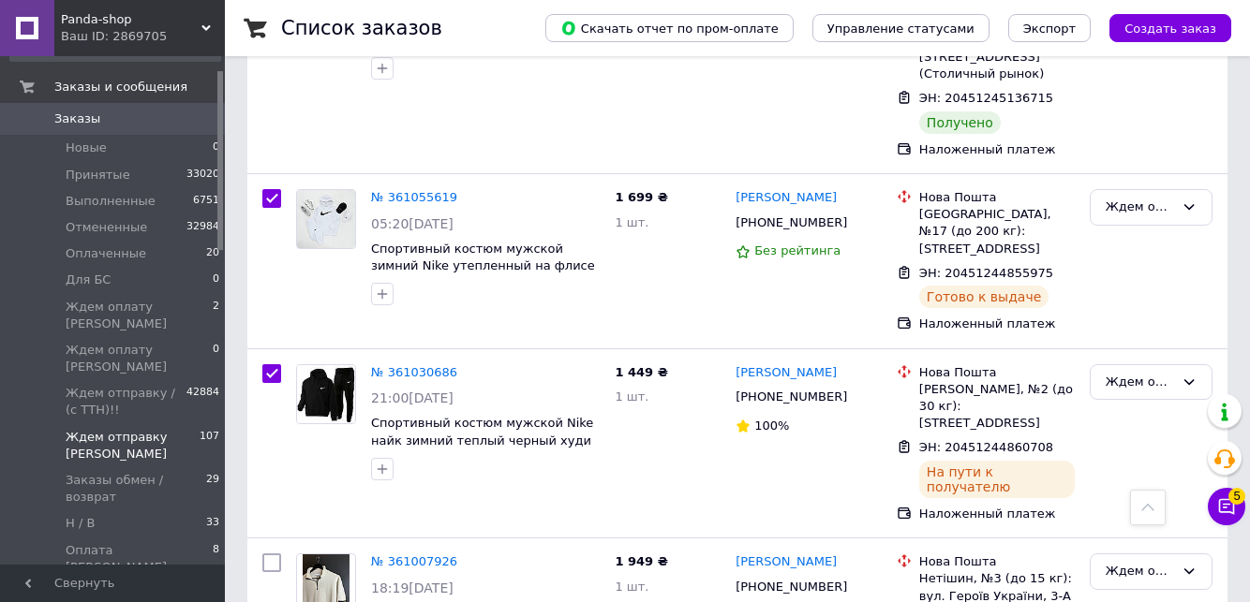
checkbox input "true"
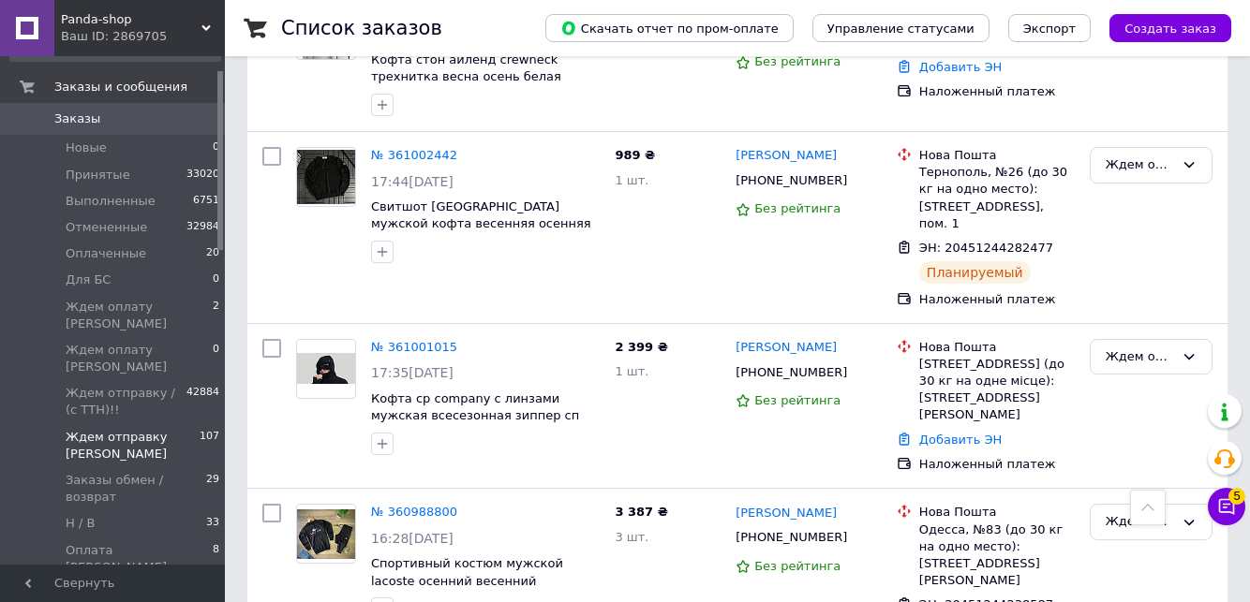
scroll to position [16638, 0]
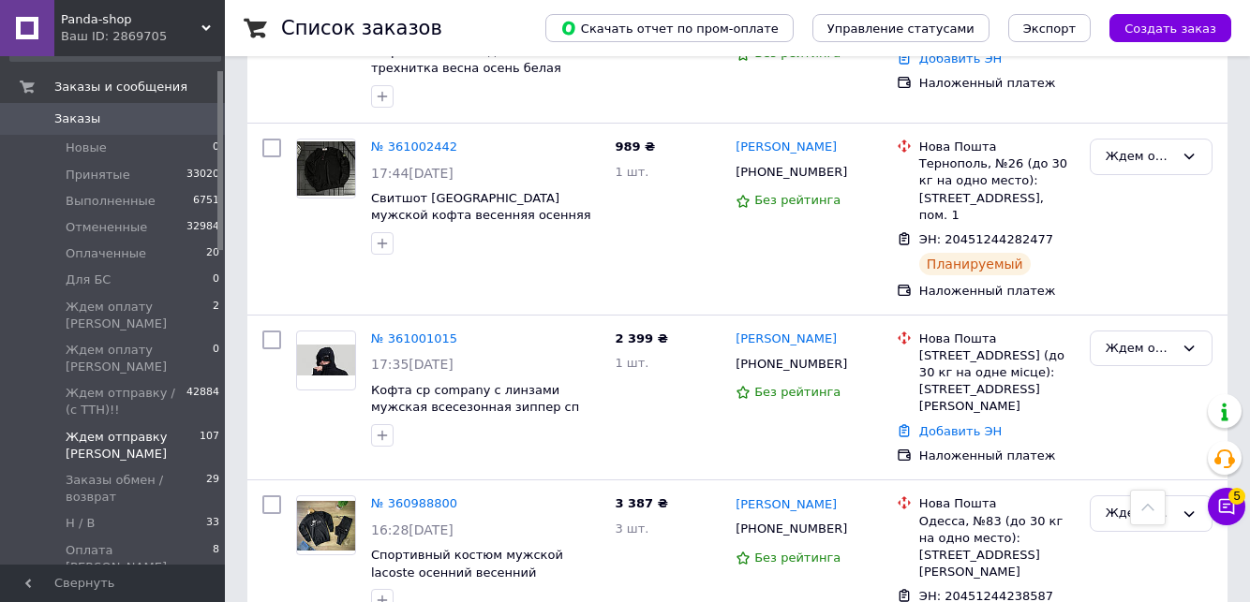
checkbox input "true"
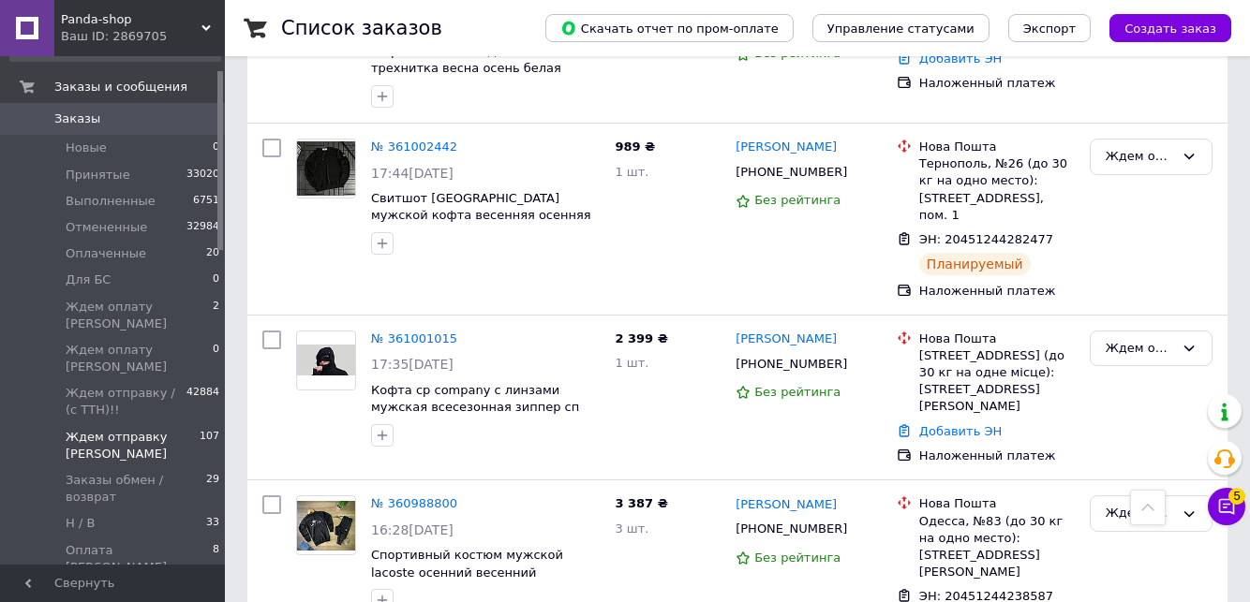
checkbox input "true"
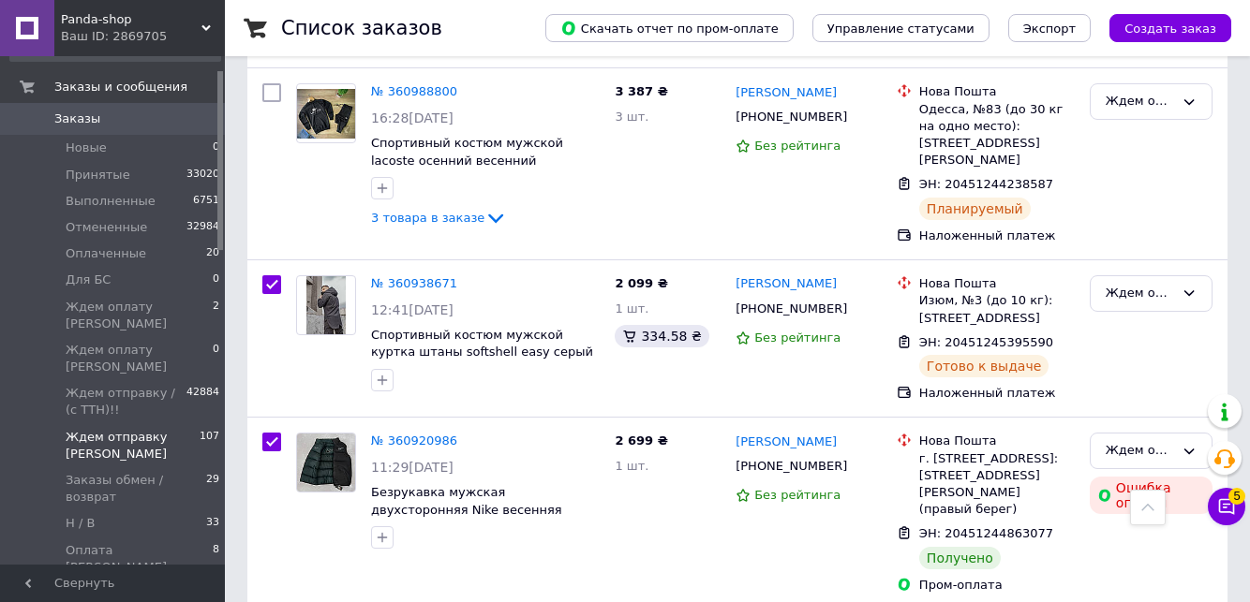
scroll to position [17087, 0]
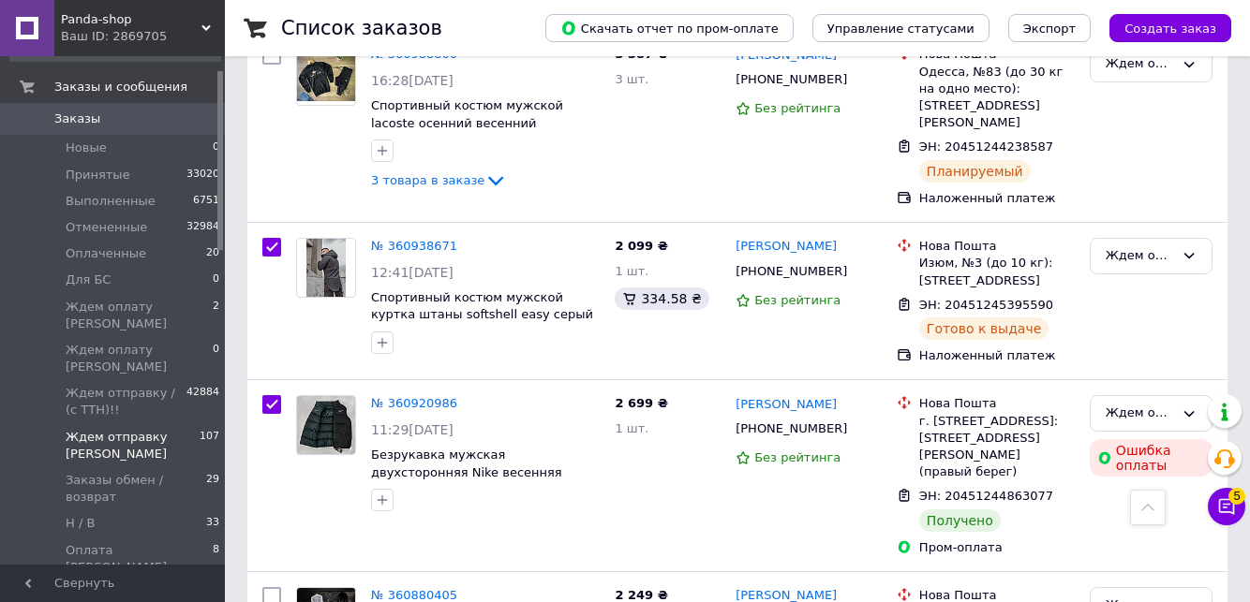
checkbox input "true"
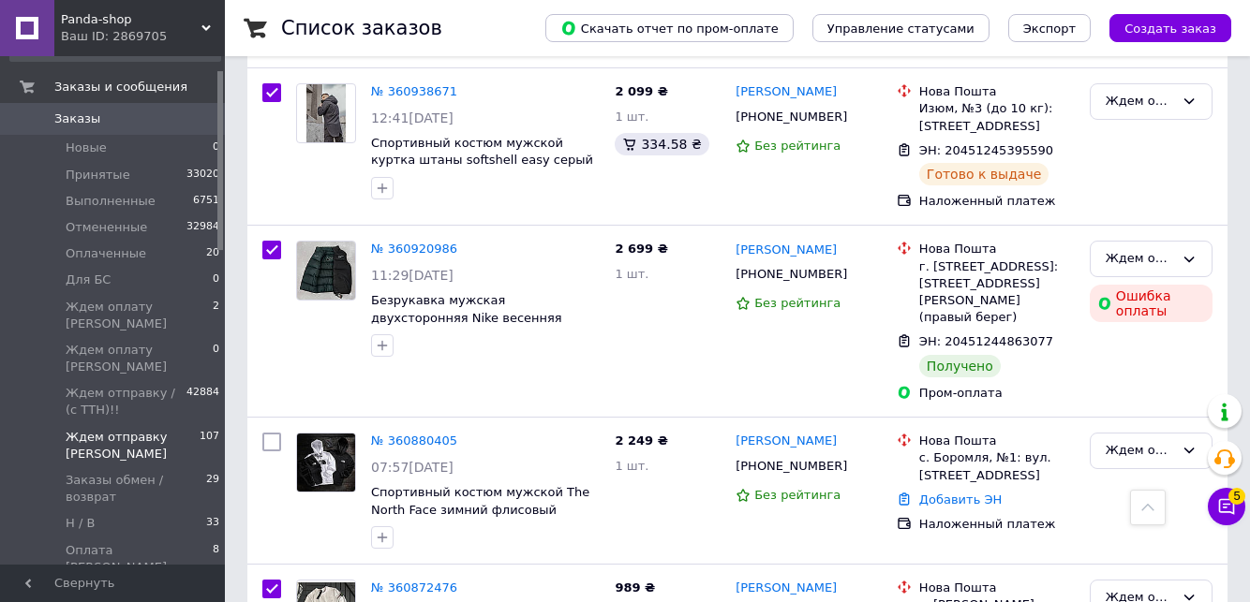
scroll to position [17245, 0]
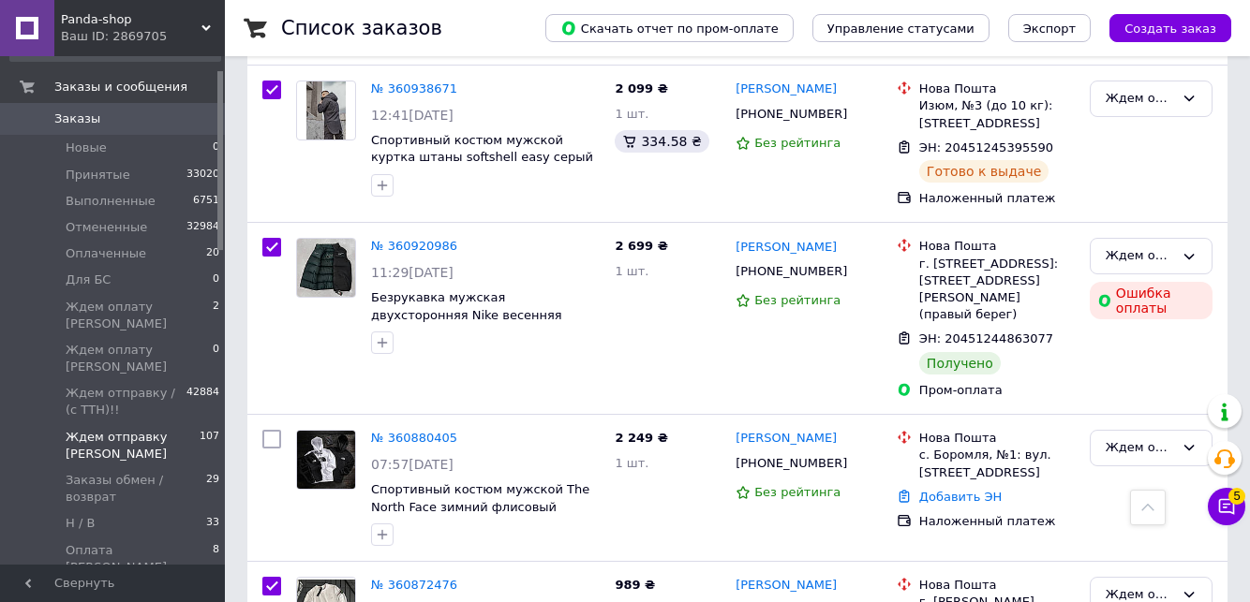
click at [1161, 515] on div at bounding box center [1148, 508] width 36 height 36
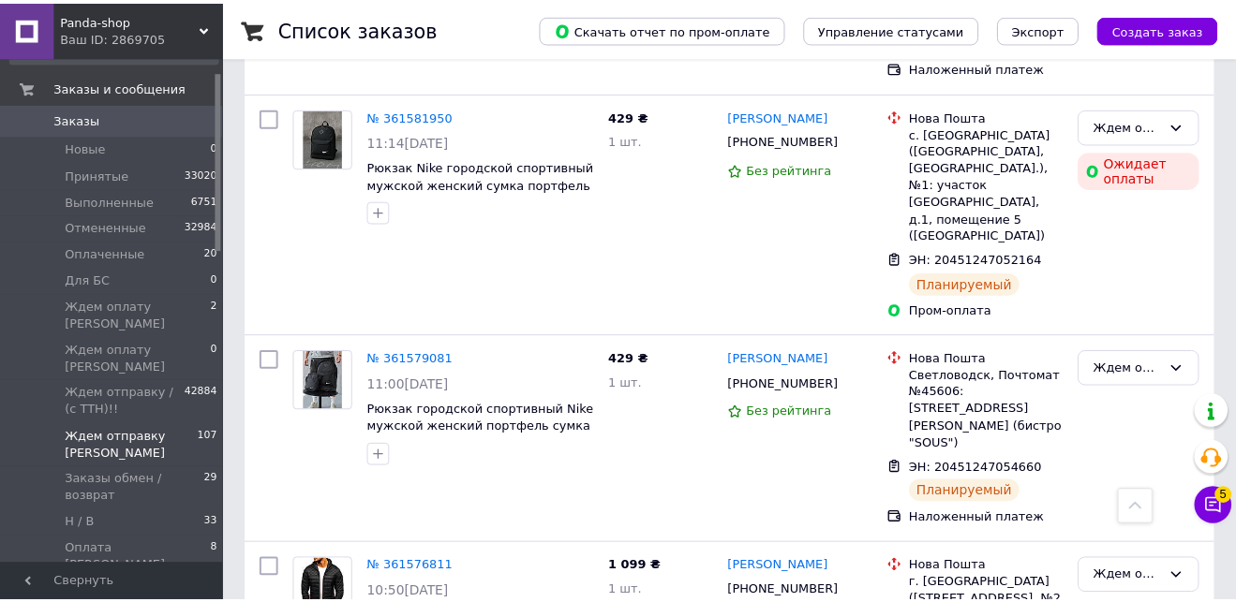
scroll to position [0, 0]
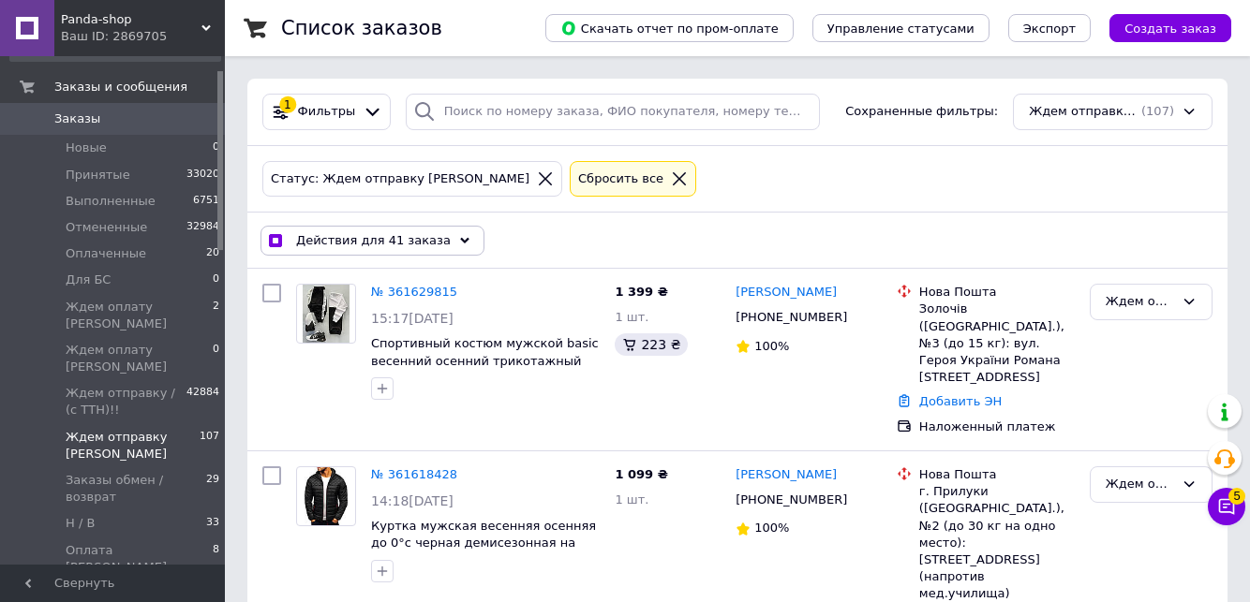
click at [422, 239] on span "Действия для 41 заказа" at bounding box center [373, 240] width 155 height 17
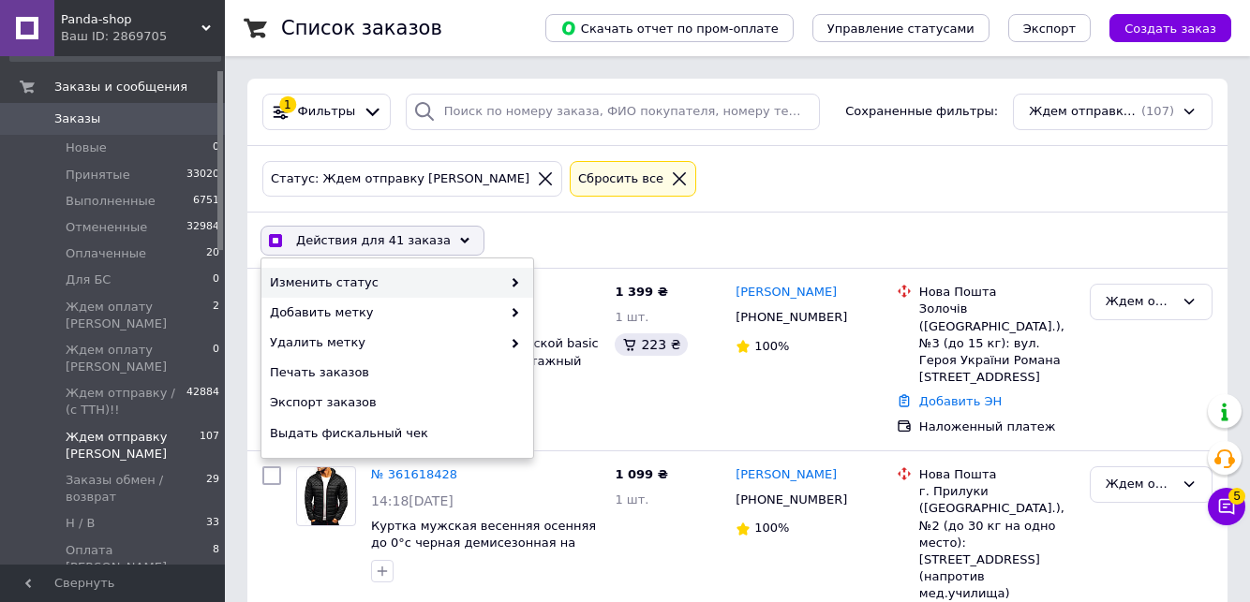
click at [501, 282] on span at bounding box center [510, 282] width 19 height 17
checkbox input "true"
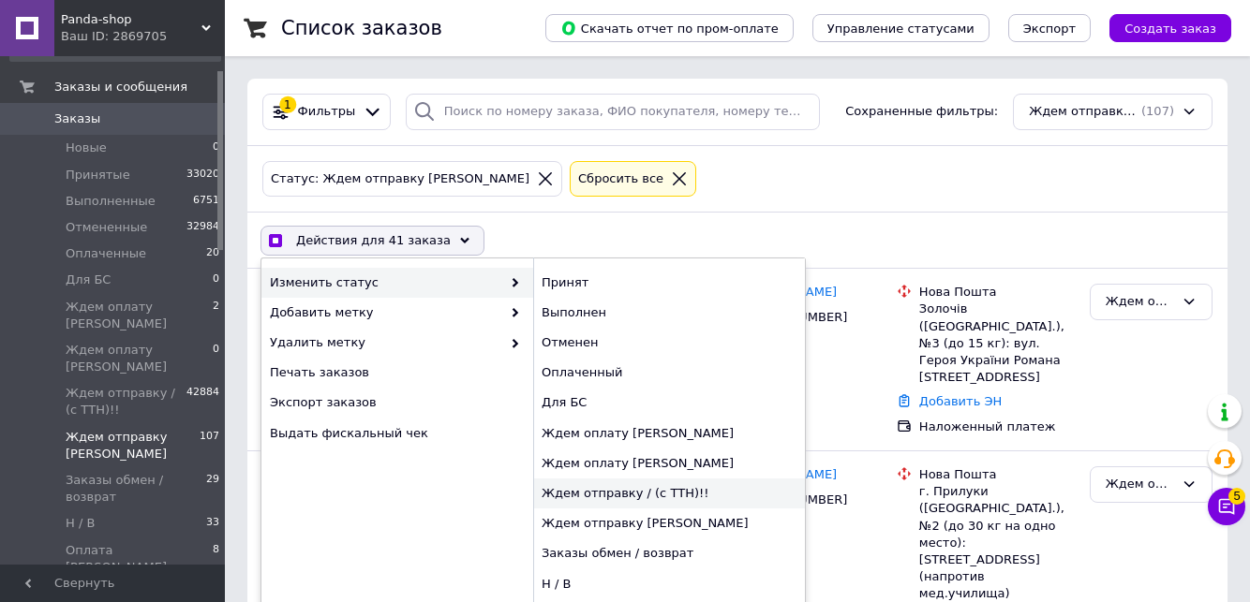
click at [678, 488] on div "Ждем отправку / (с ТТН)!!" at bounding box center [669, 494] width 272 height 30
checkbox input "false"
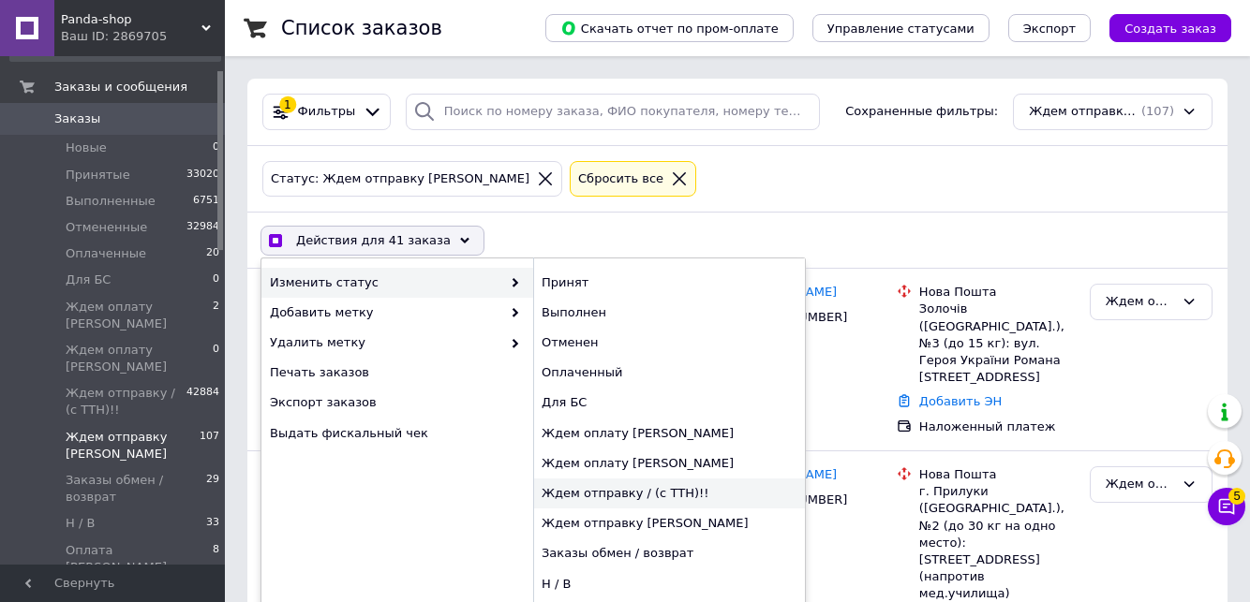
checkbox input "false"
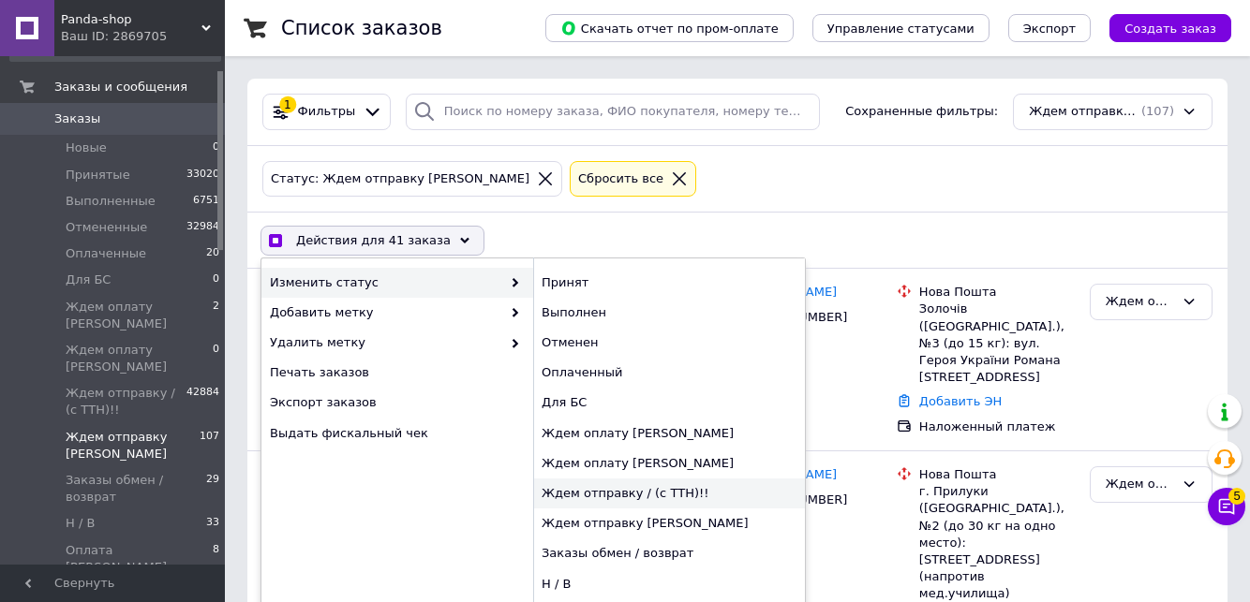
checkbox input "false"
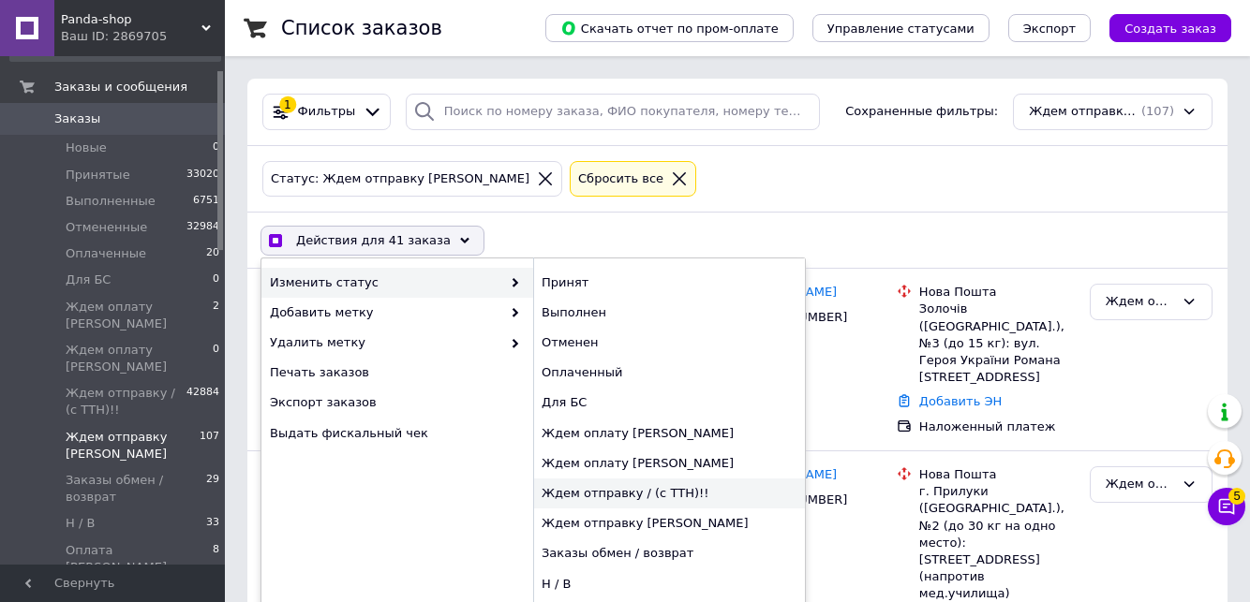
checkbox input "false"
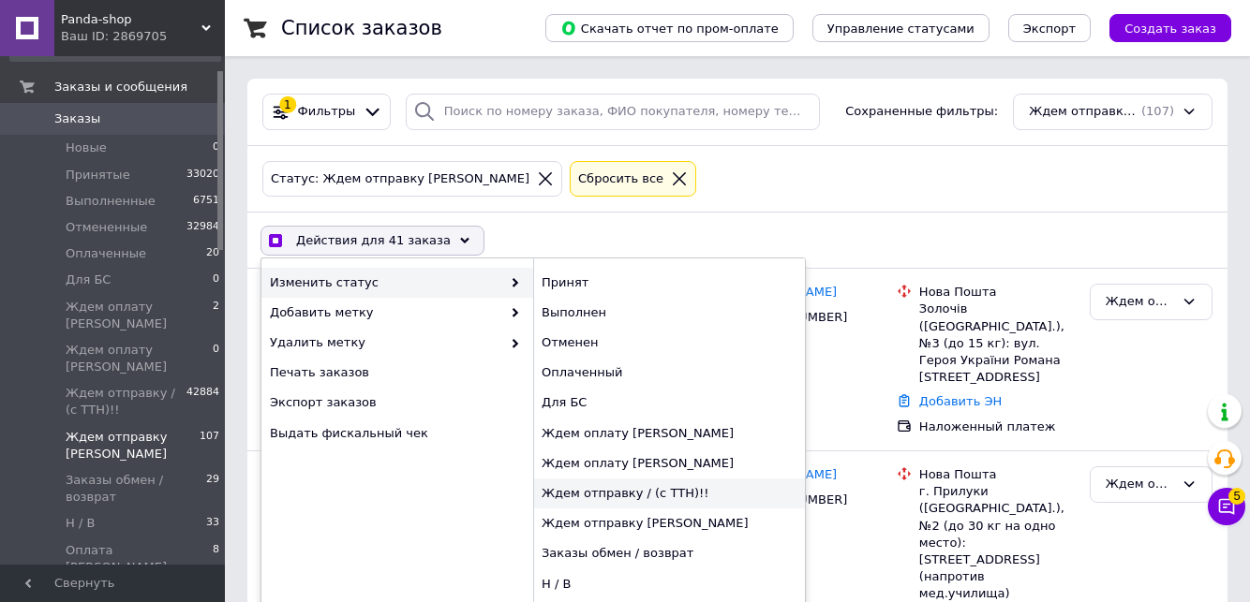
checkbox input "false"
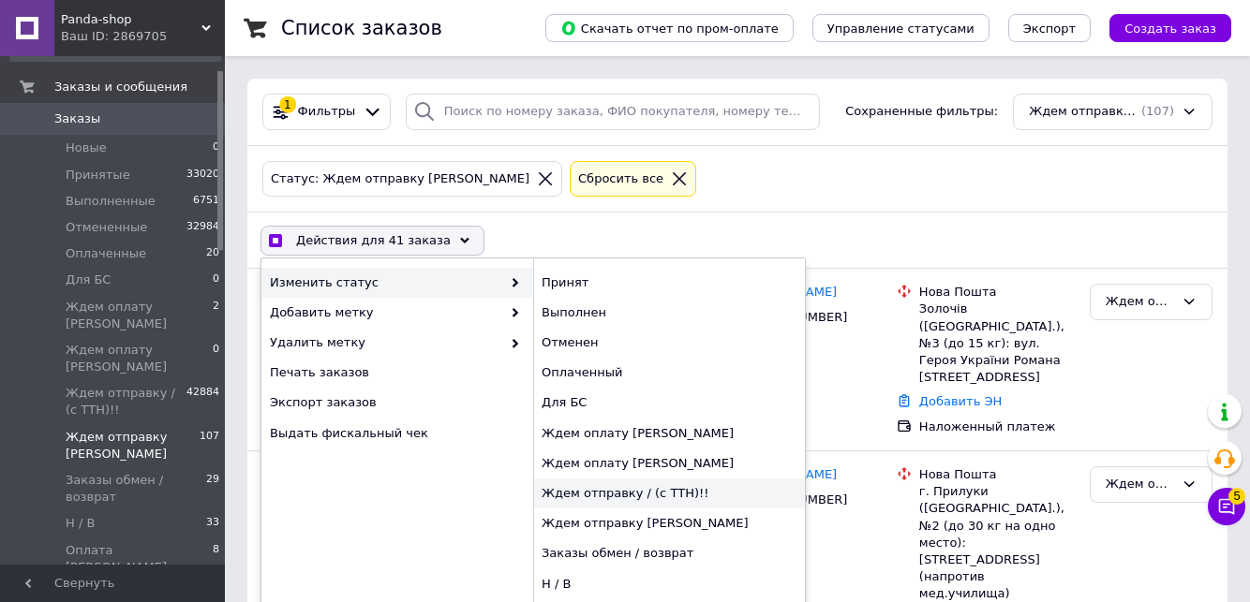
checkbox input "false"
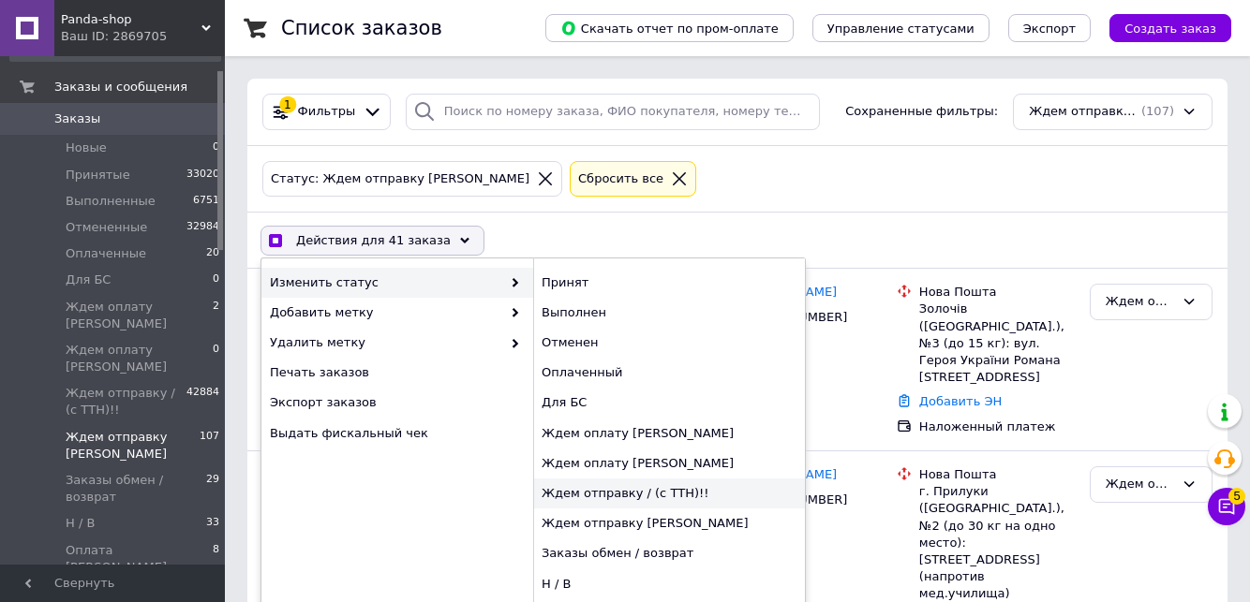
checkbox input "false"
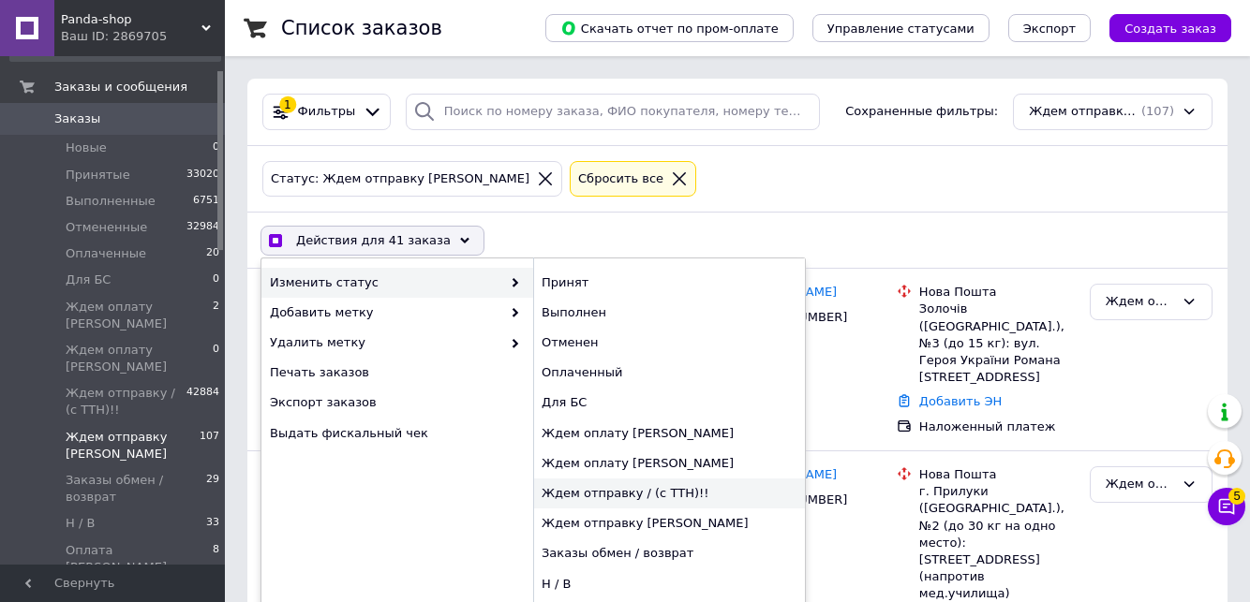
checkbox input "false"
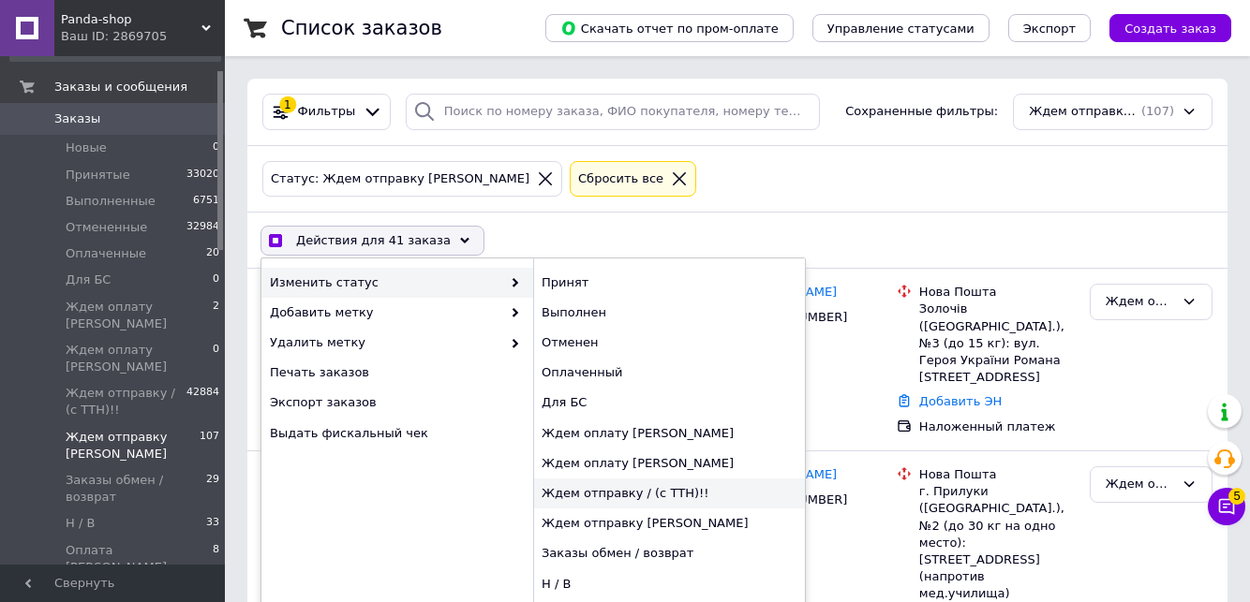
checkbox input "false"
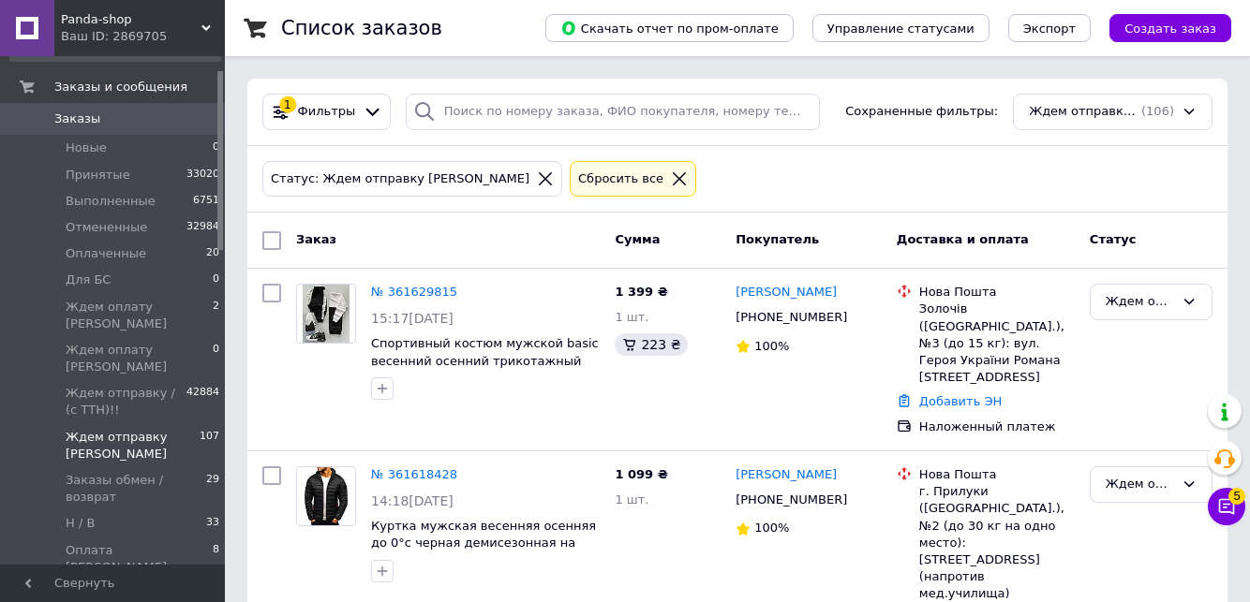
click at [91, 118] on span "Заказы" at bounding box center [77, 119] width 46 height 17
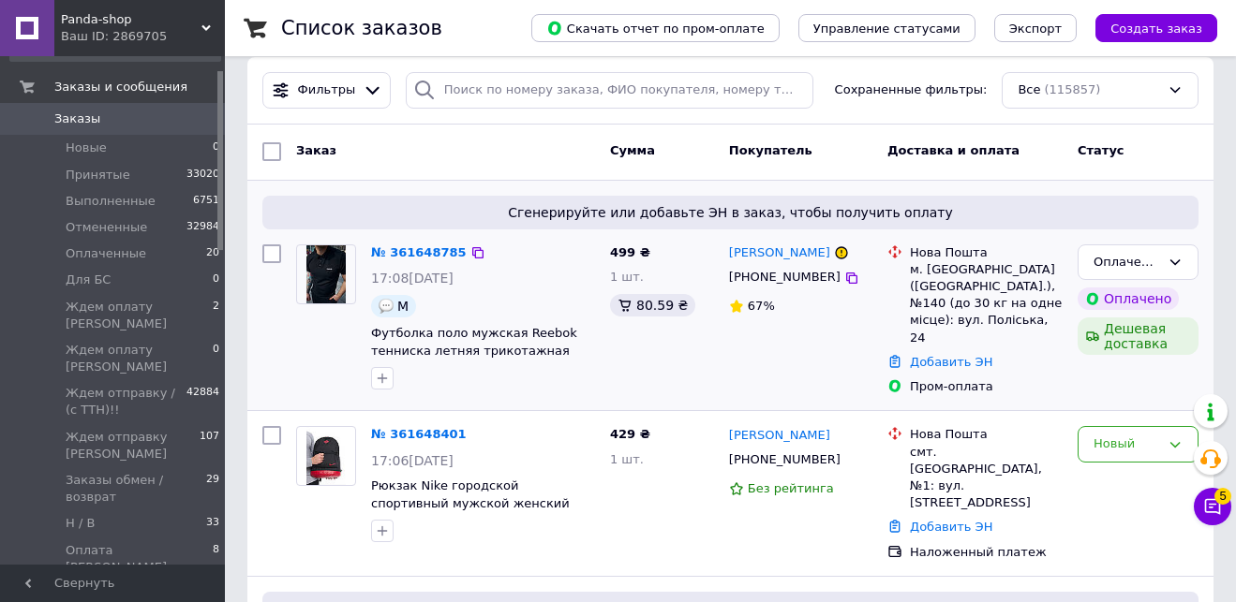
scroll to position [58, 0]
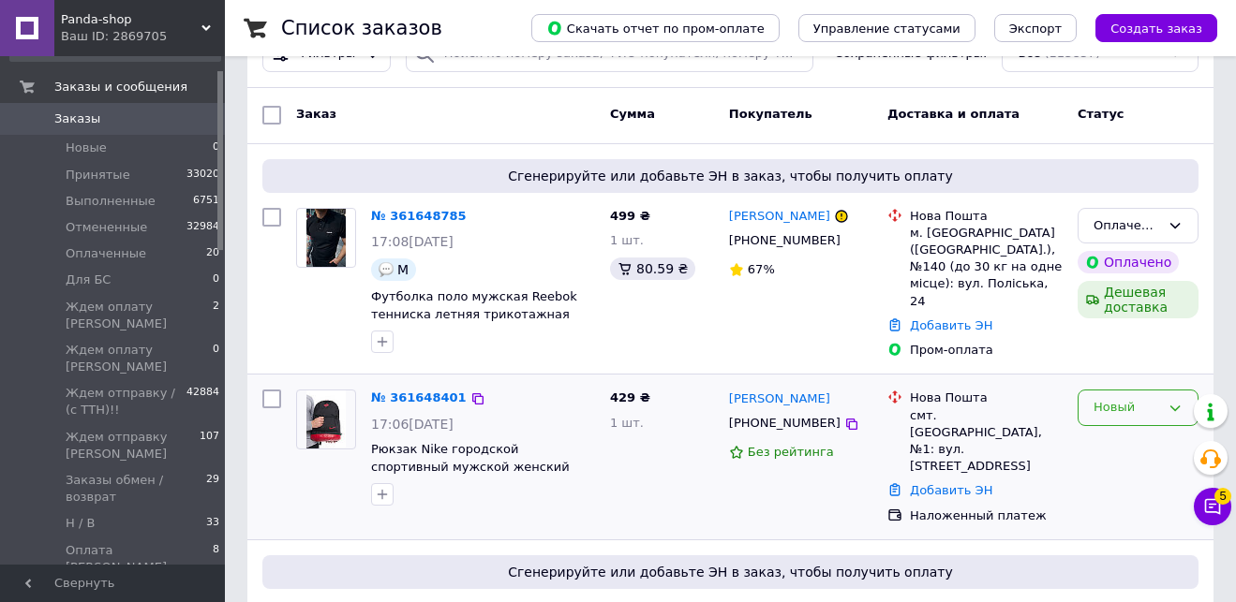
click at [1119, 403] on div "Новый" at bounding box center [1126, 408] width 67 height 20
click at [393, 393] on link "№ 361648401" at bounding box center [419, 398] width 96 height 14
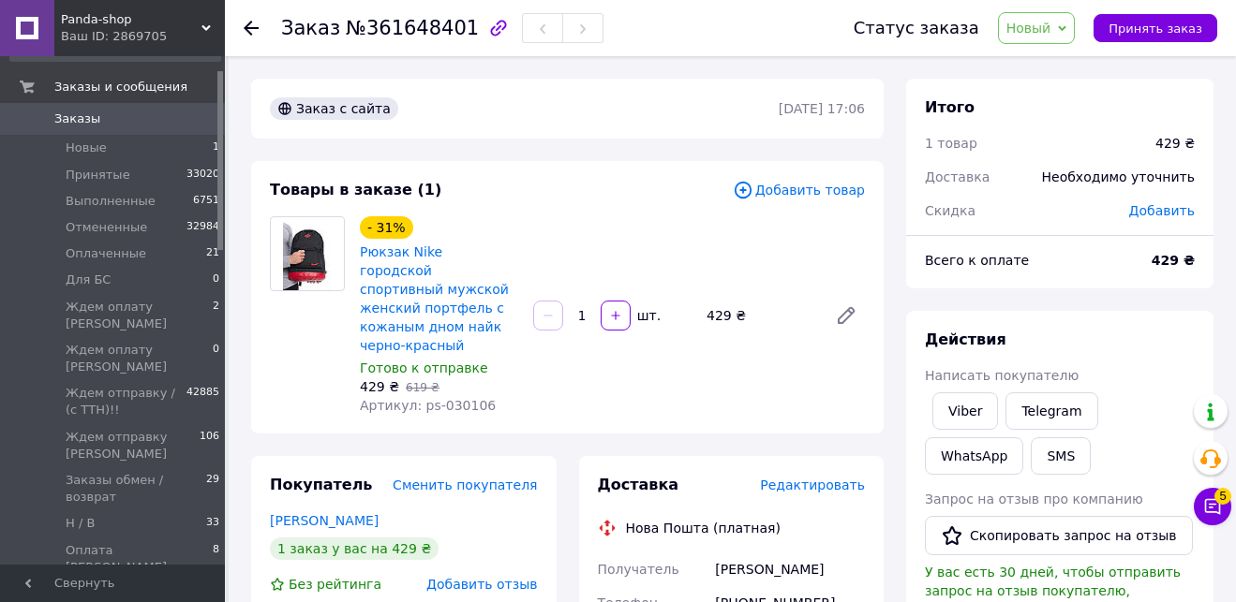
click at [1065, 36] on span "Новый" at bounding box center [1037, 28] width 78 height 32
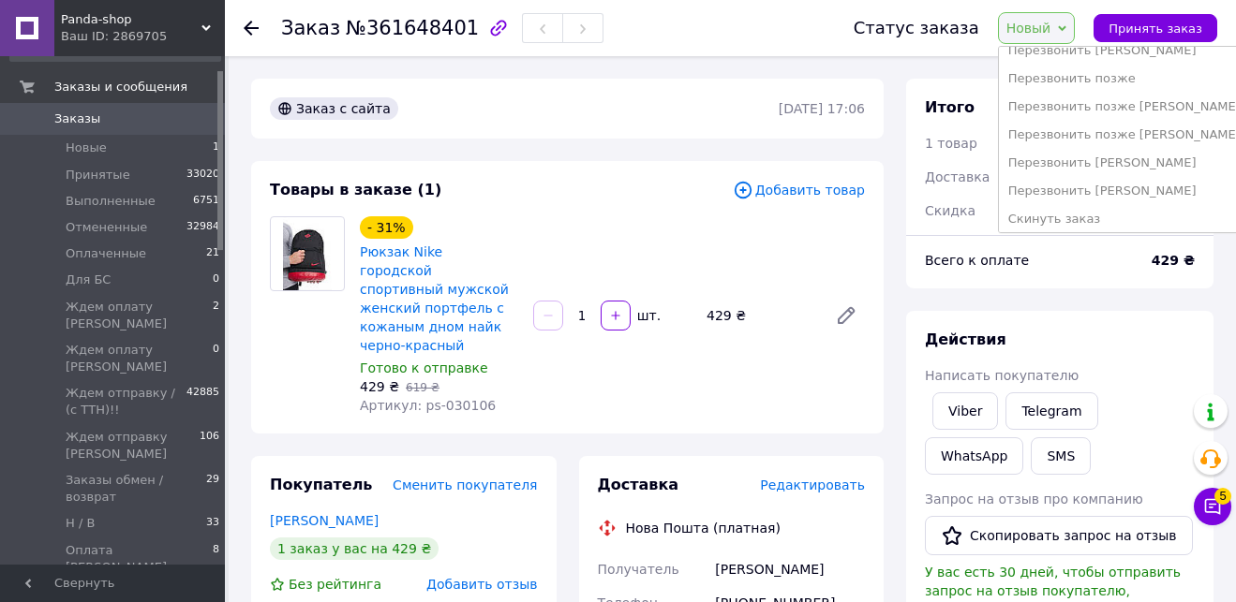
scroll to position [388, 0]
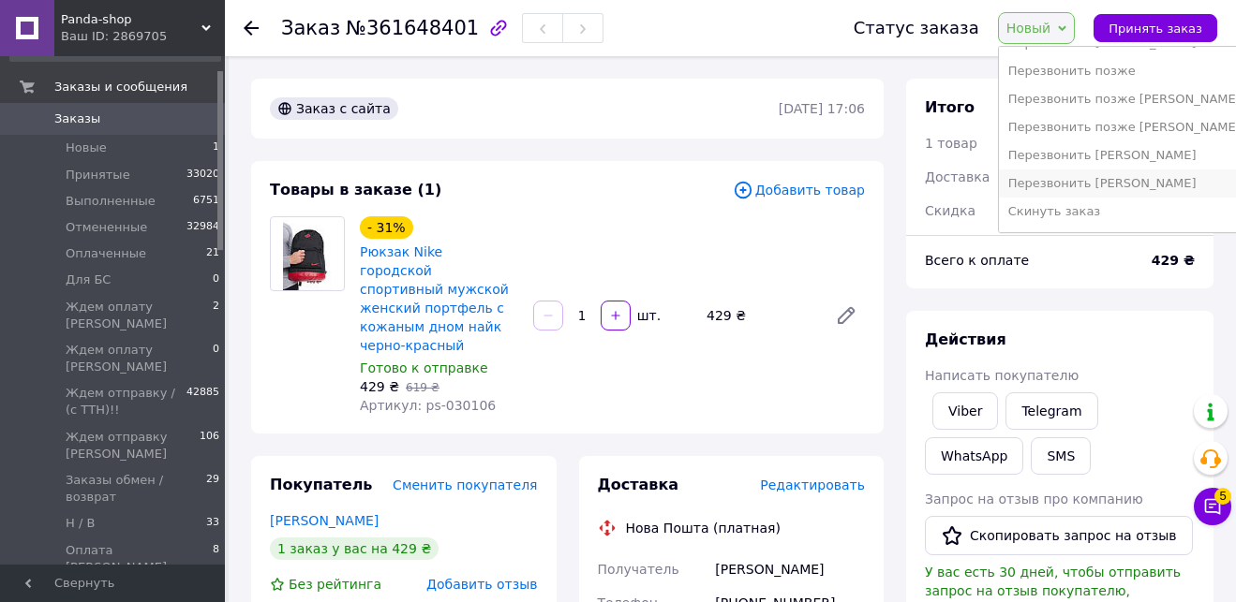
click at [1136, 188] on li "Перезвонить [PERSON_NAME]" at bounding box center [1124, 184] width 251 height 28
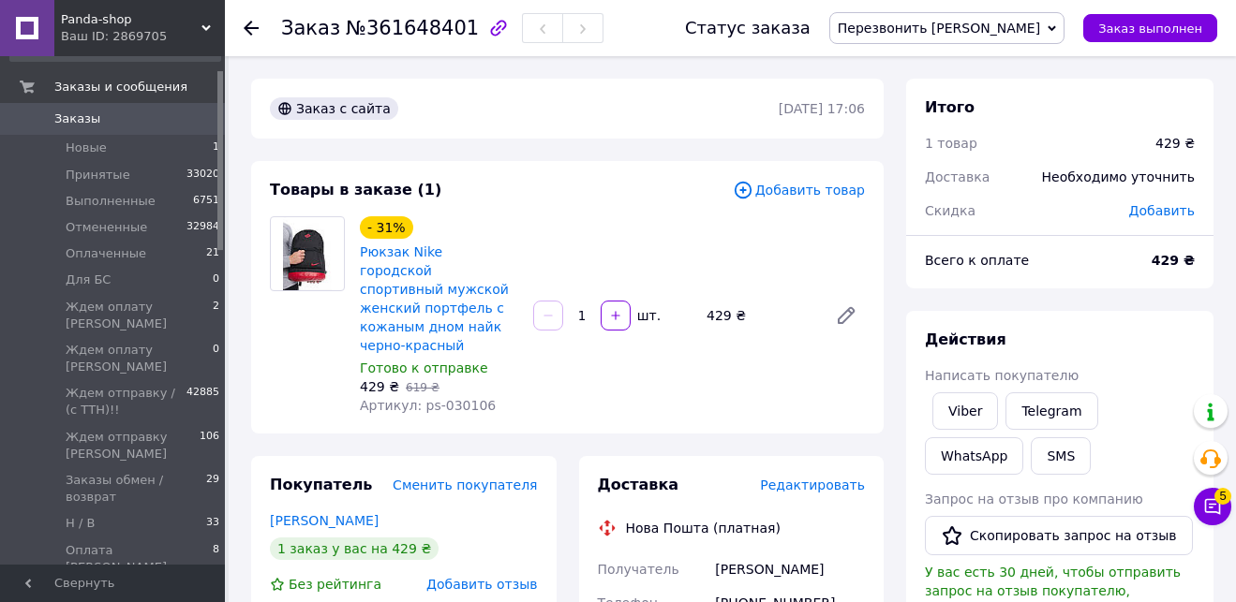
click at [138, 125] on span "Заказы" at bounding box center [113, 119] width 119 height 17
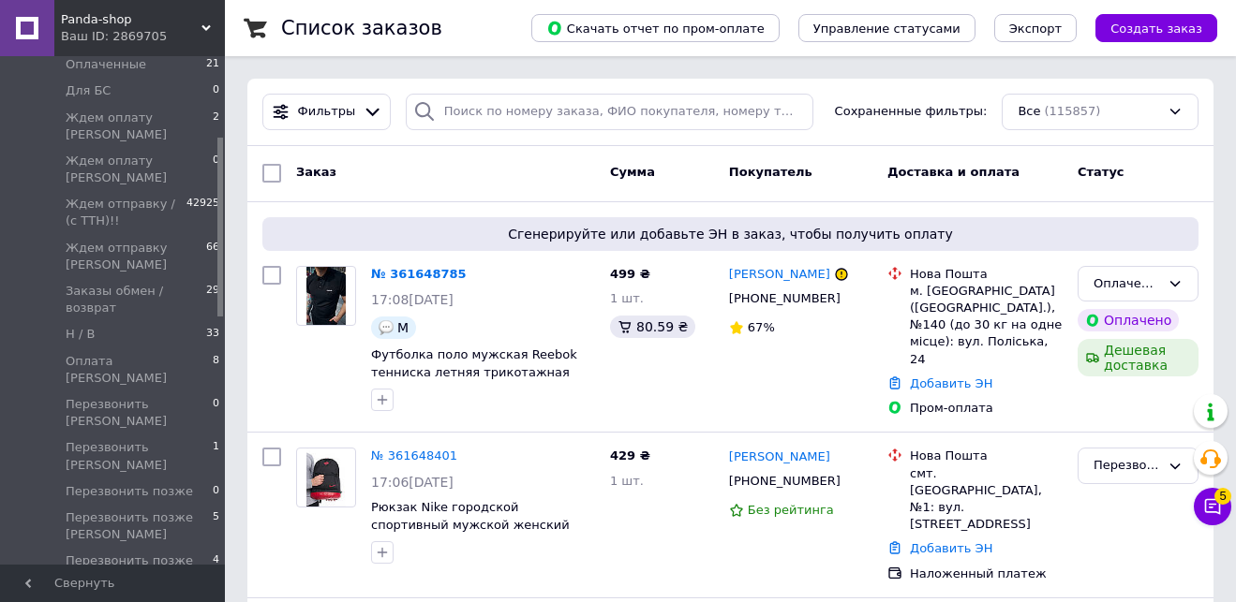
drag, startPoint x: 220, startPoint y: 104, endPoint x: 233, endPoint y: 176, distance: 73.3
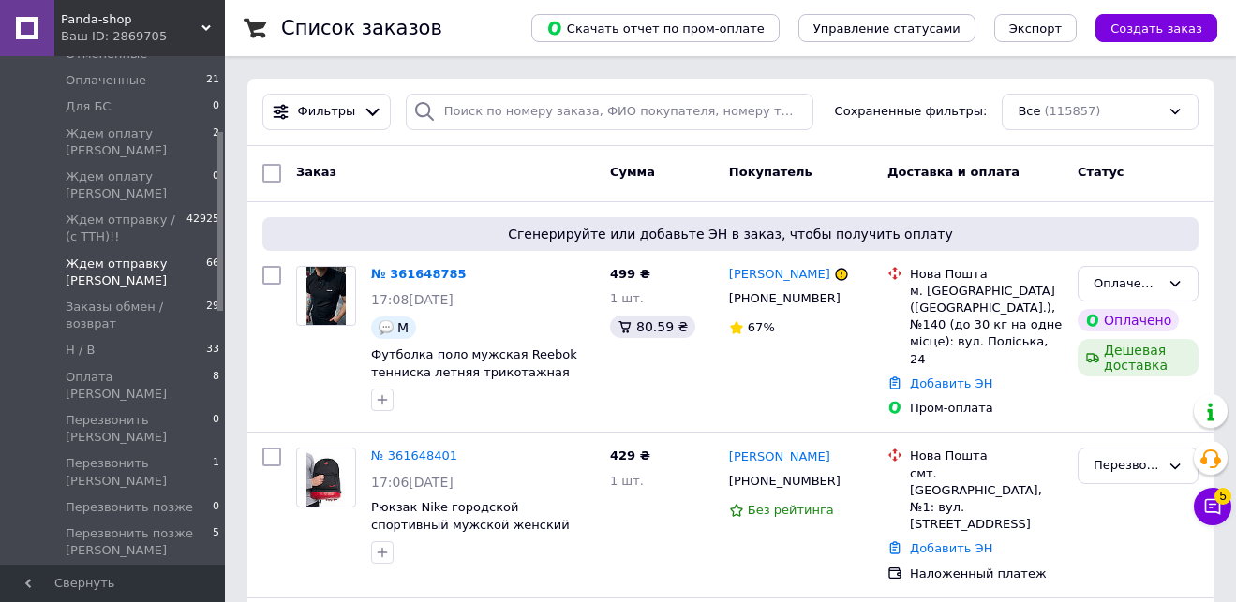
click at [152, 256] on span "Ждем отправку [PERSON_NAME]" at bounding box center [136, 273] width 141 height 34
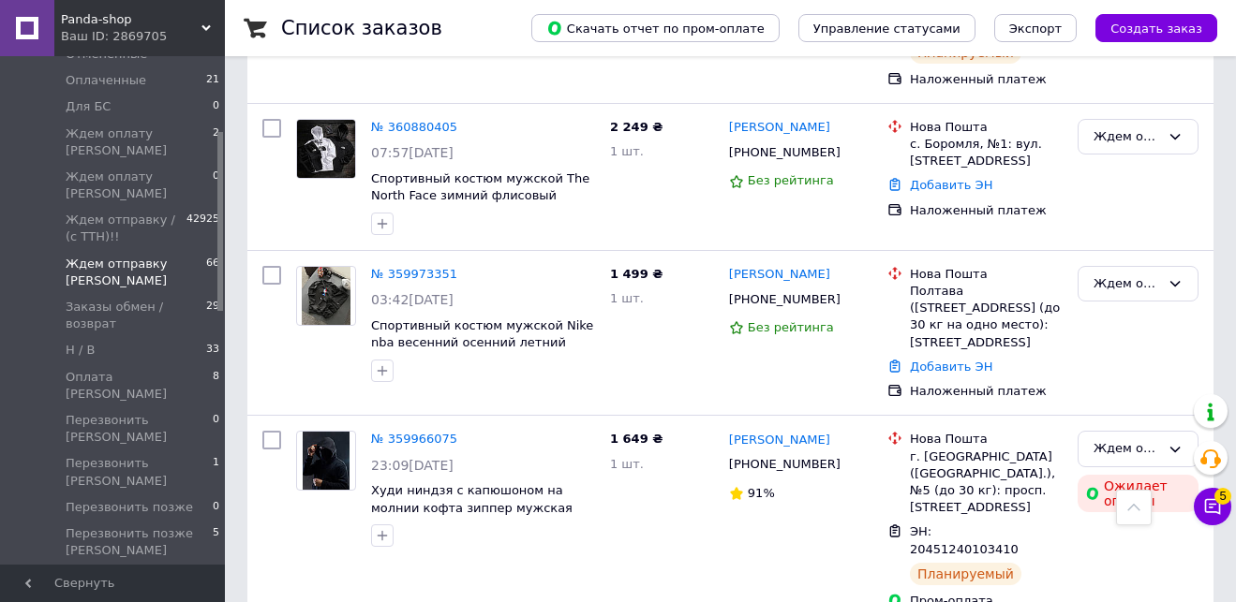
scroll to position [10673, 0]
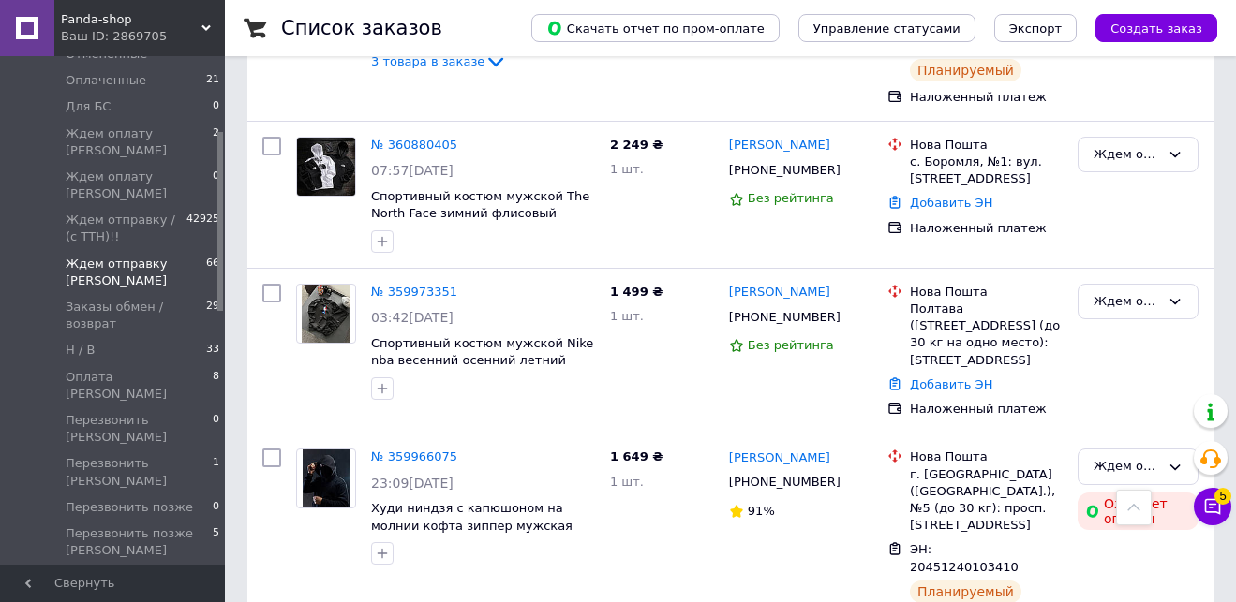
checkbox input "true"
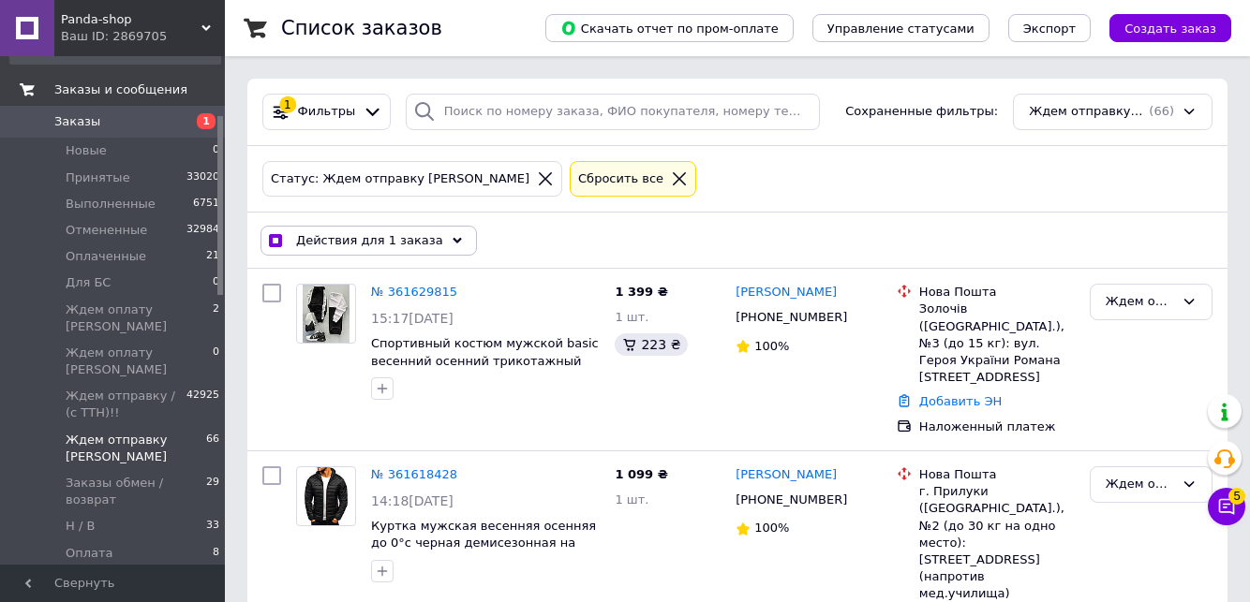
scroll to position [0, 0]
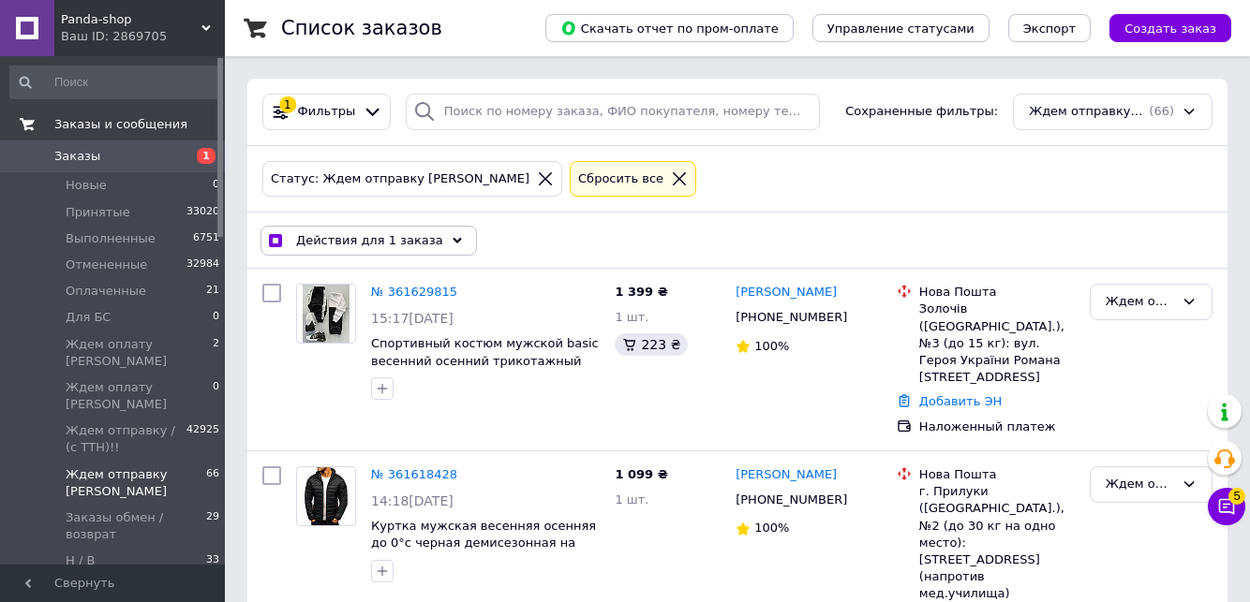
drag, startPoint x: 222, startPoint y: 209, endPoint x: 223, endPoint y: 130, distance: 78.7
click at [223, 130] on div "Заказы и сообщения Заказы 1 Новые 0 Принятые 33020 Выполненные 6751 Отмененные …" at bounding box center [112, 310] width 225 height 509
checkbox input "true"
click at [82, 148] on span "Заказы" at bounding box center [77, 156] width 46 height 17
checkbox input "false"
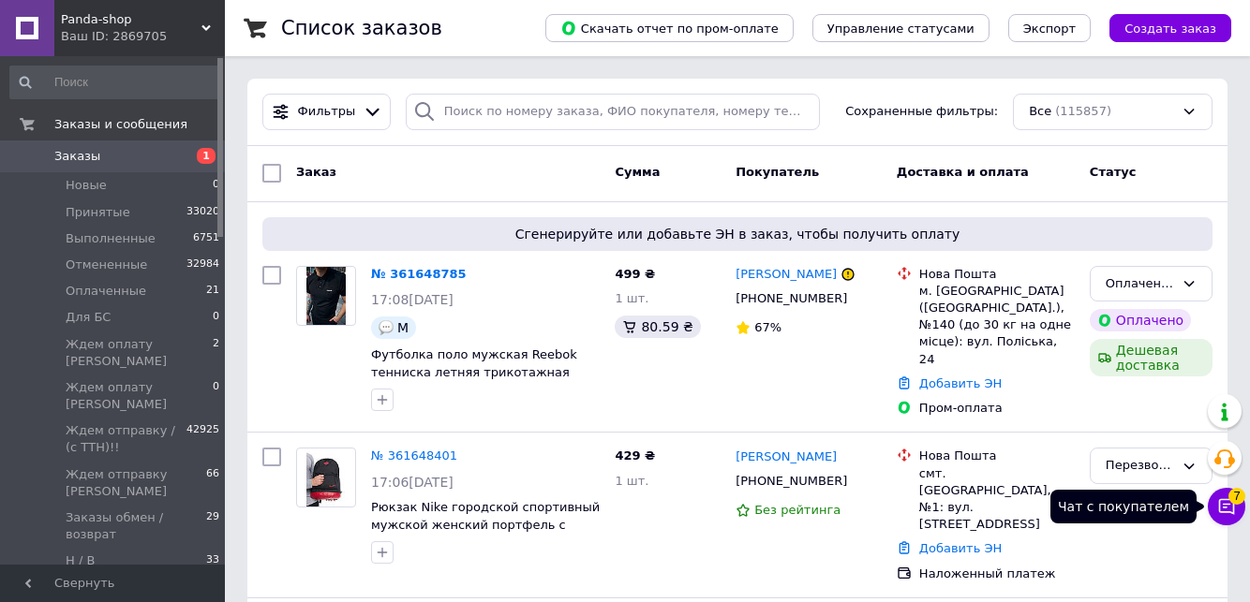
click at [1229, 499] on span "7" at bounding box center [1236, 496] width 17 height 17
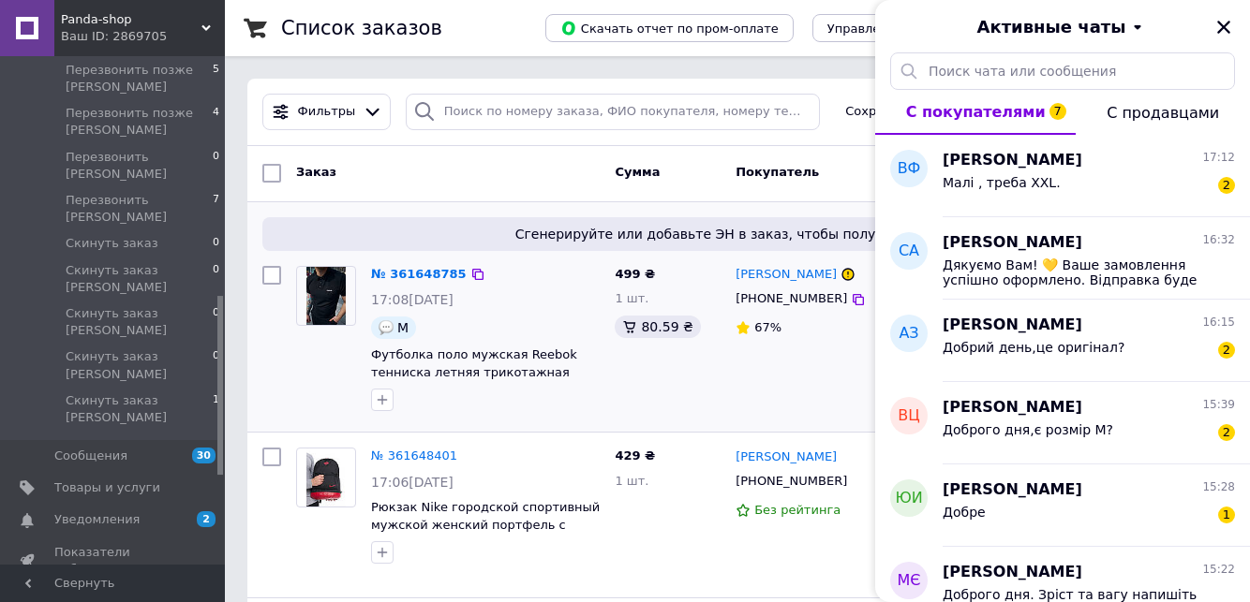
scroll to position [677, 0]
drag, startPoint x: 221, startPoint y: 94, endPoint x: 246, endPoint y: 332, distance: 239.3
click at [134, 509] on span "Уведомления" at bounding box center [113, 517] width 119 height 17
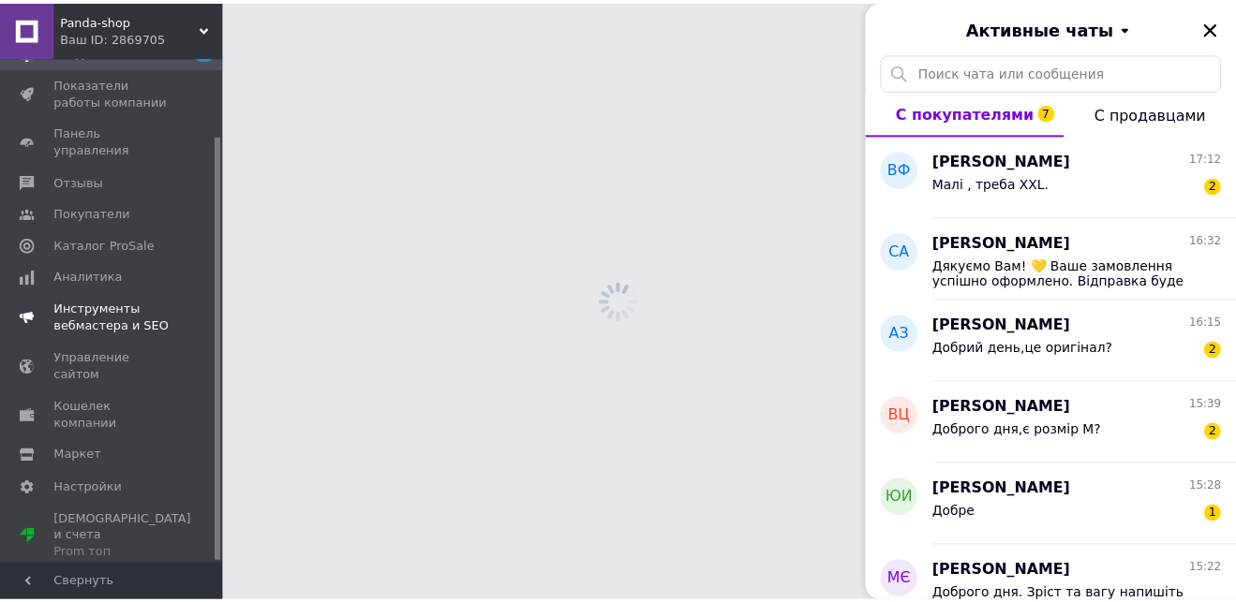
scroll to position [92, 0]
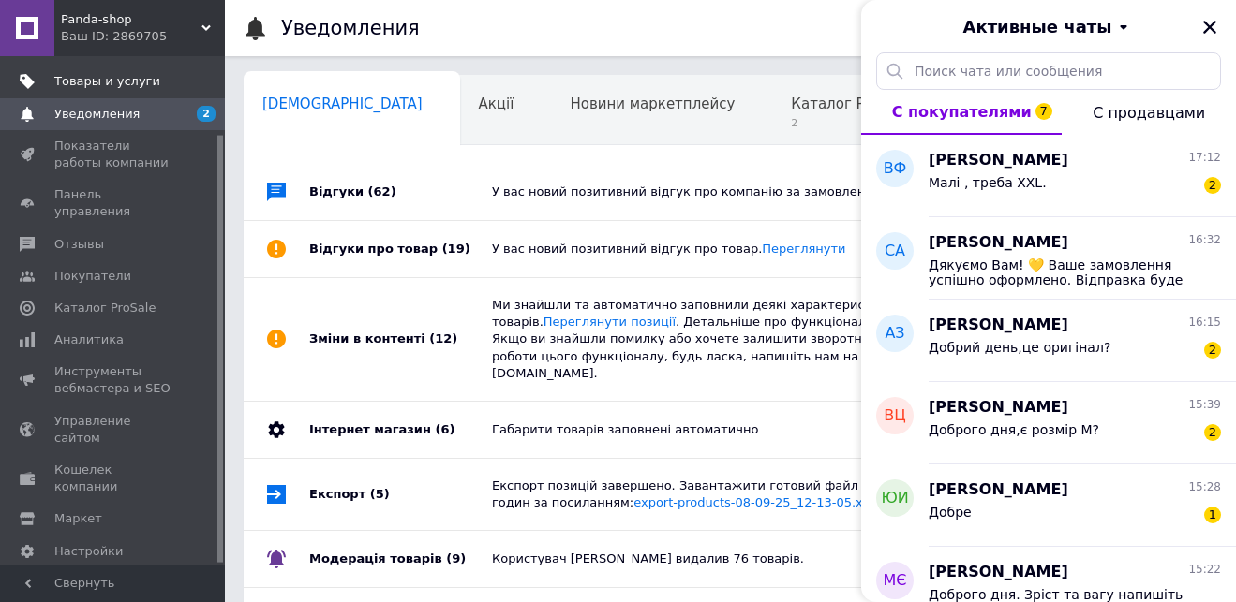
click at [146, 90] on link "Товары и услуги" at bounding box center [115, 82] width 230 height 32
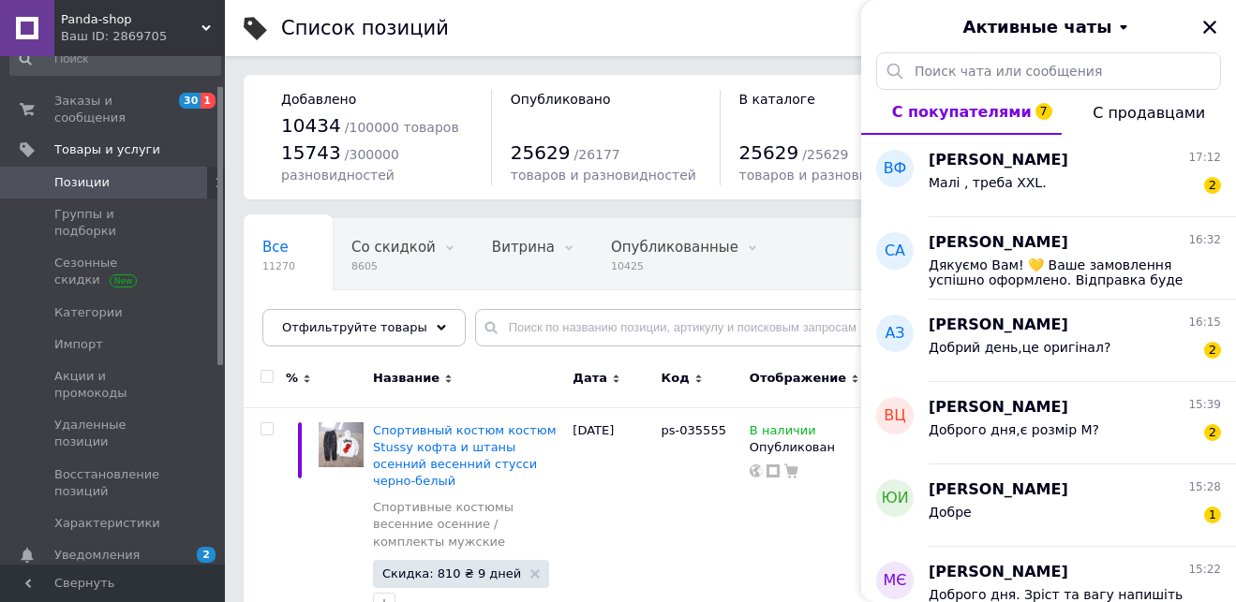
scroll to position [9, 0]
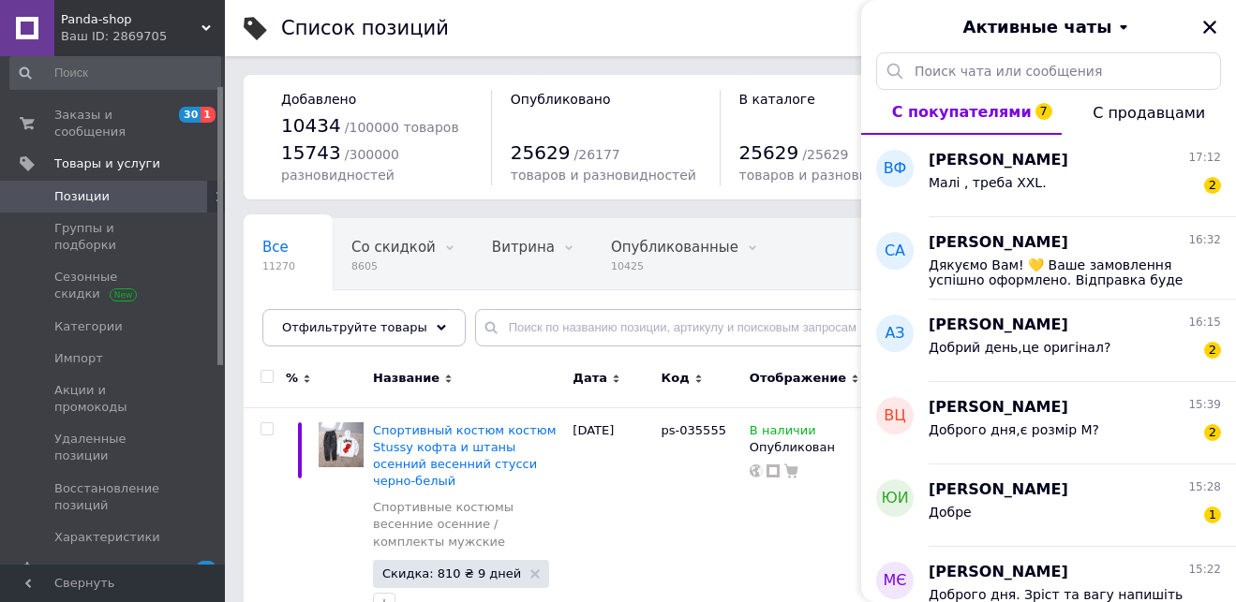
drag, startPoint x: 222, startPoint y: 136, endPoint x: 224, endPoint y: 94, distance: 42.2
click at [131, 120] on span "Заказы и сообщения" at bounding box center [113, 124] width 119 height 34
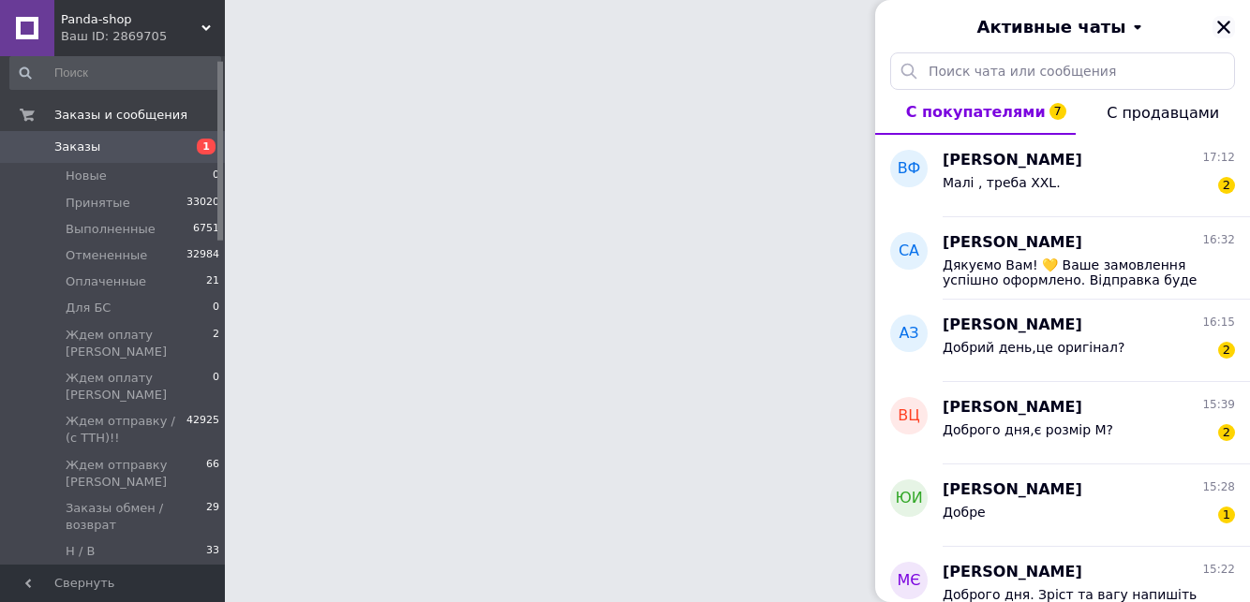
click at [1223, 22] on icon "Закрыть" at bounding box center [1223, 27] width 17 height 17
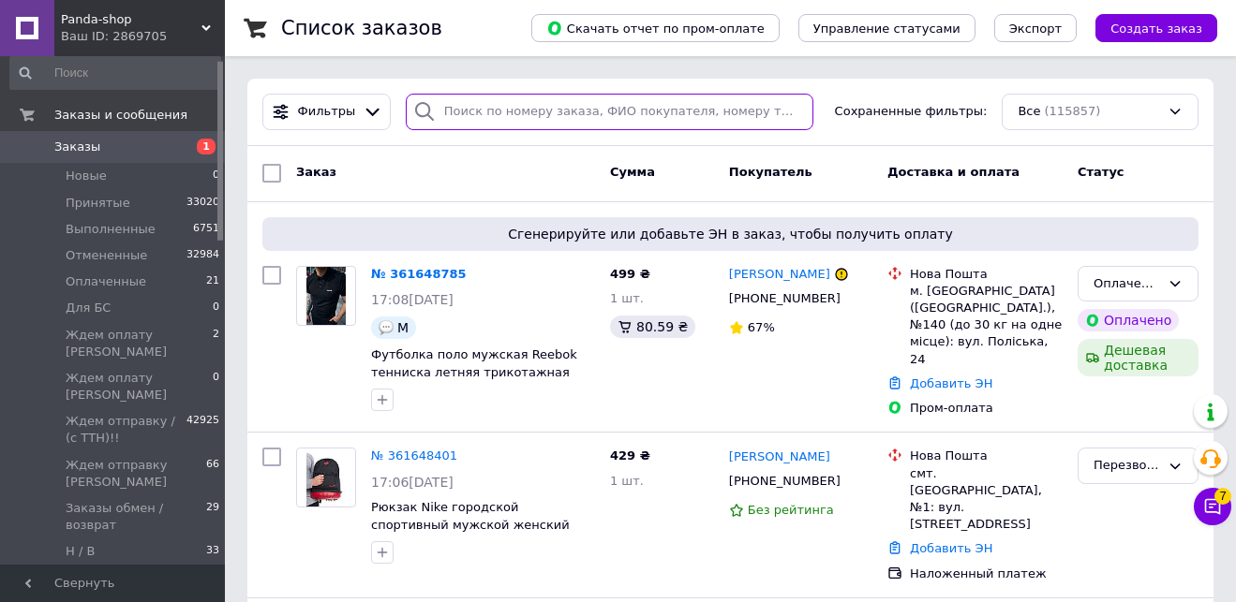
click at [467, 111] on input "search" at bounding box center [610, 112] width 408 height 37
paste input "[PHONE_NUMBER]"
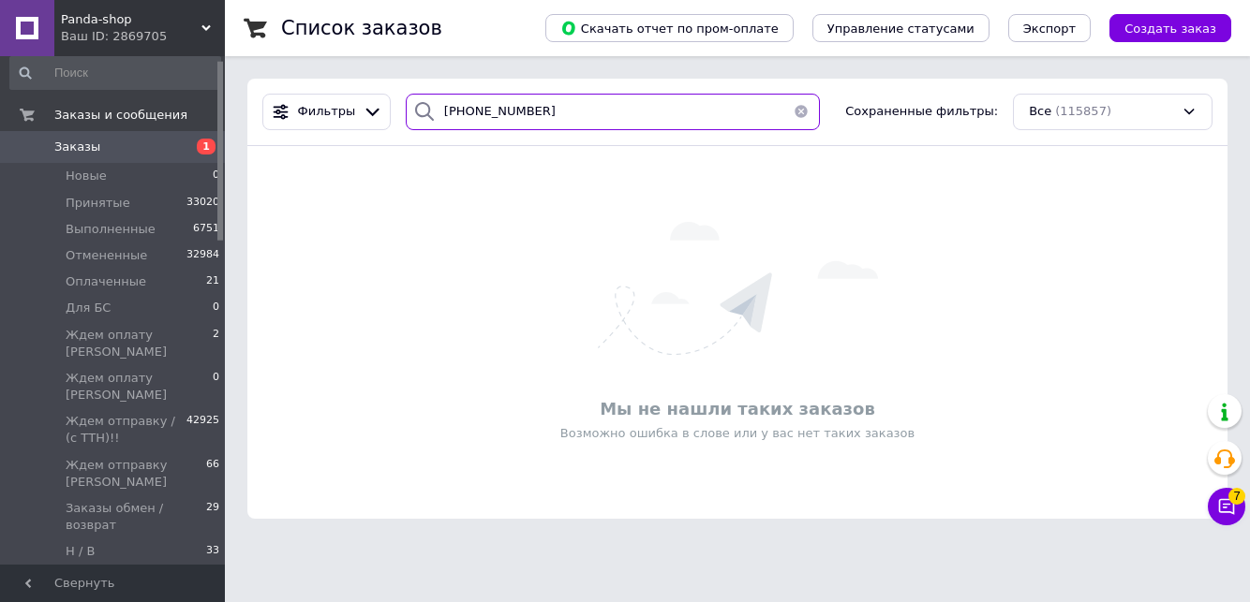
drag, startPoint x: 540, startPoint y: 112, endPoint x: 431, endPoint y: 109, distance: 108.7
click at [431, 109] on div "[PHONE_NUMBER]" at bounding box center [613, 112] width 414 height 37
paste input "89837205"
drag, startPoint x: 547, startPoint y: 109, endPoint x: 419, endPoint y: 111, distance: 128.4
click at [419, 111] on div "[PHONE_NUMBER]" at bounding box center [613, 112] width 414 height 37
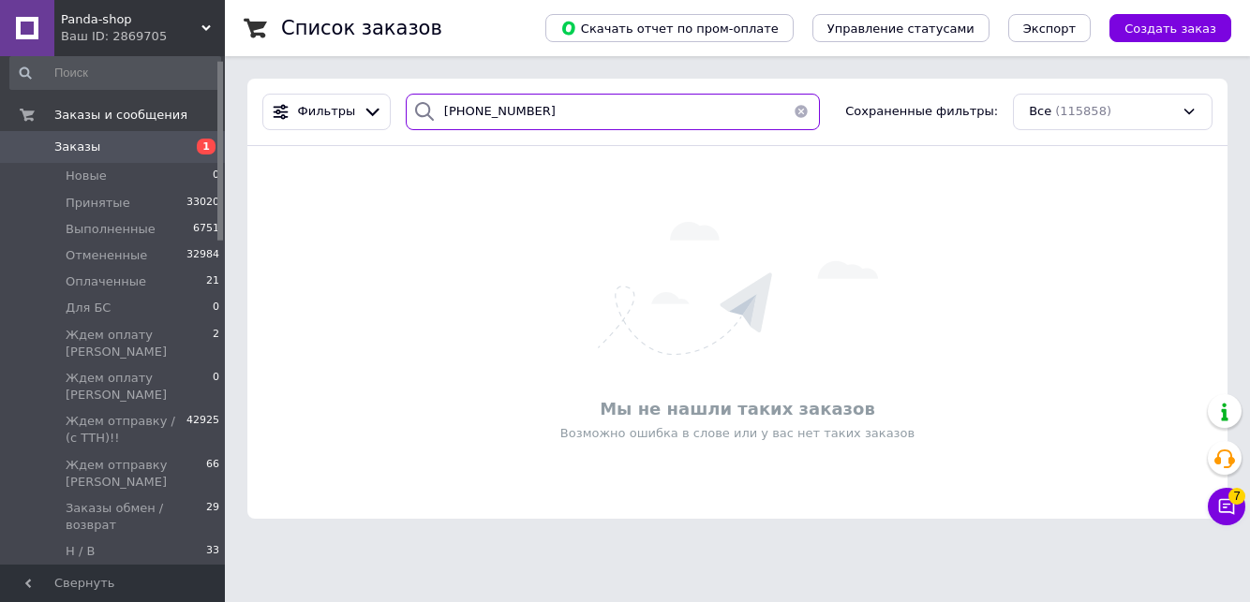
paste input "990185397"
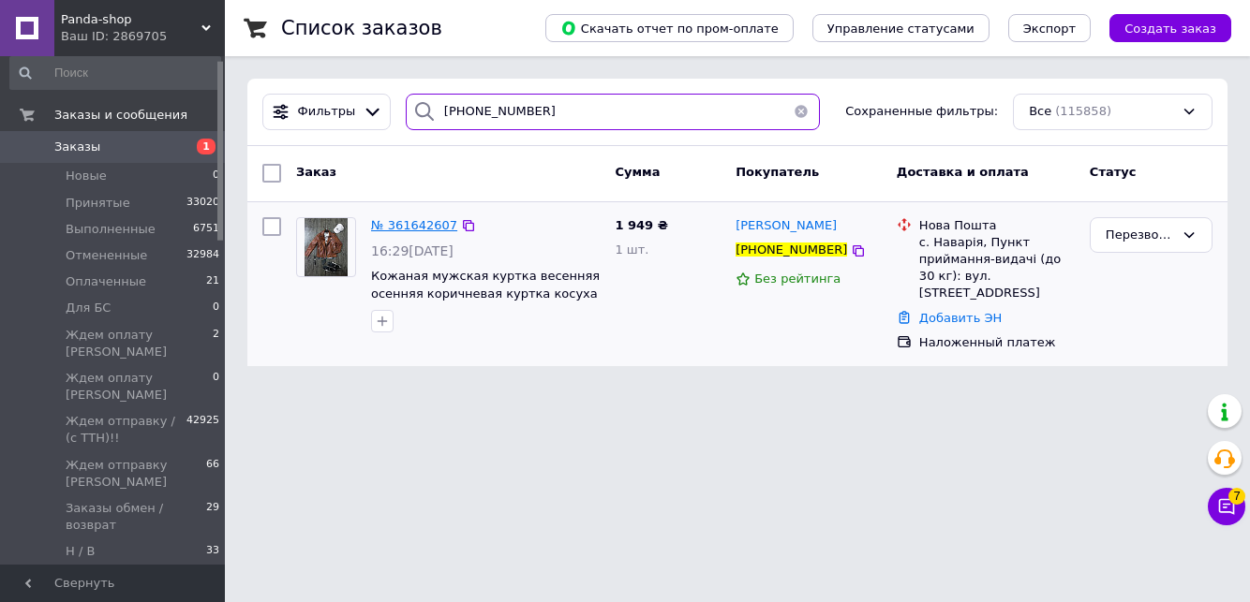
type input "[PHONE_NUMBER]"
click at [401, 224] on span "№ 361642607" at bounding box center [414, 225] width 86 height 14
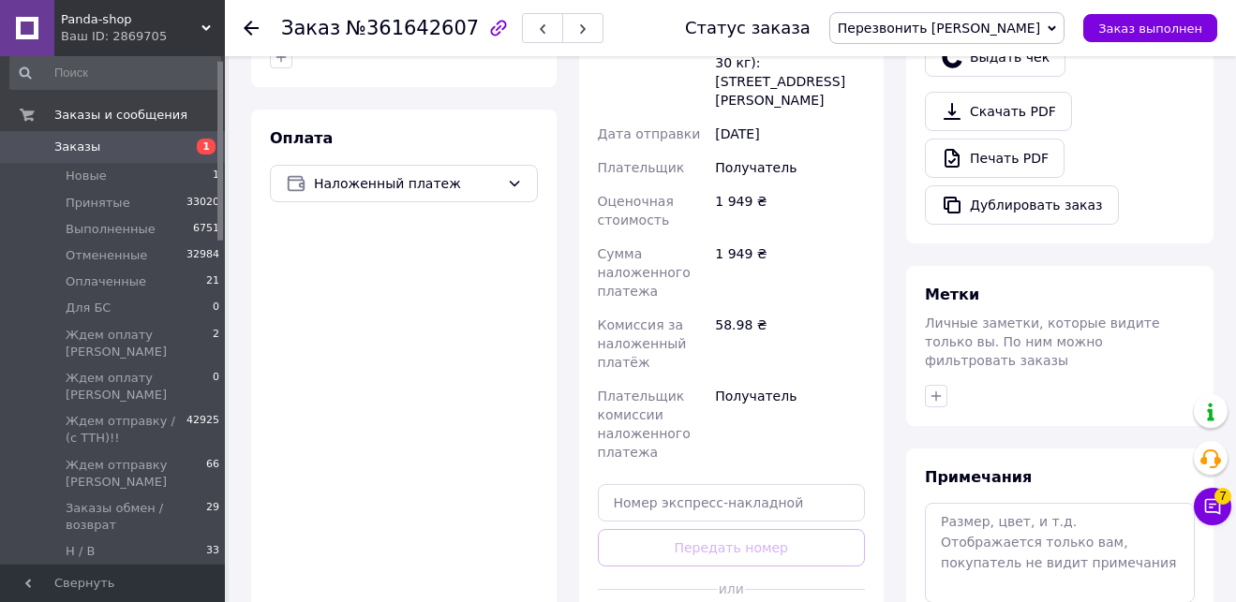
scroll to position [605, 0]
click at [1056, 518] on textarea at bounding box center [1060, 551] width 270 height 99
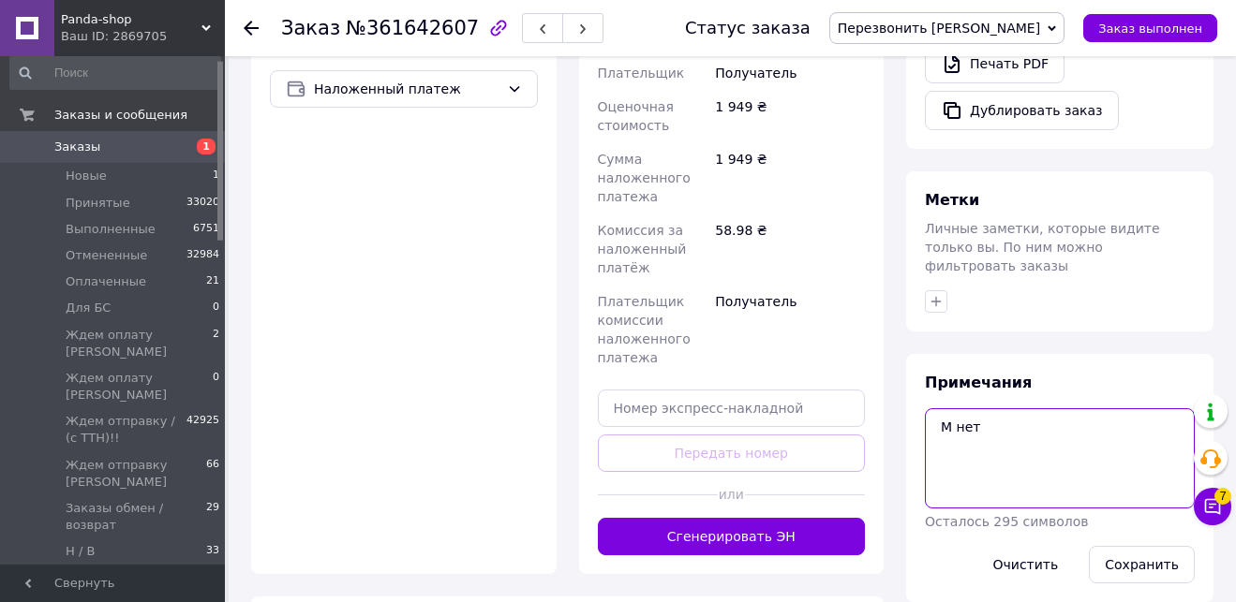
scroll to position [744, 0]
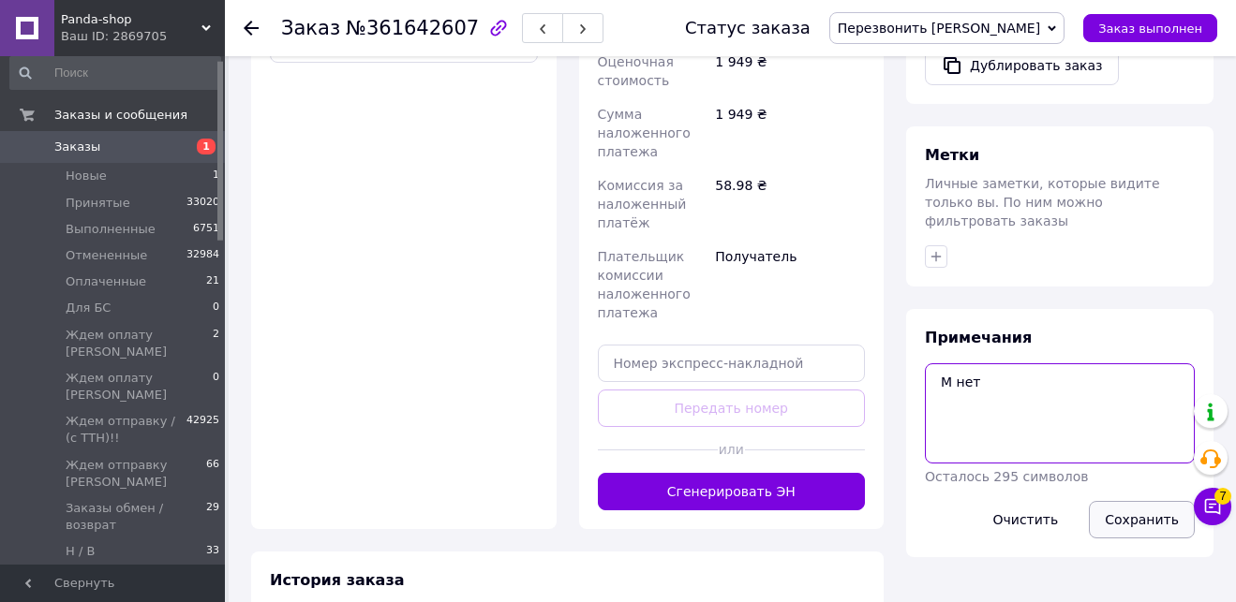
type textarea "М нет"
click at [1123, 510] on button "Сохранить" at bounding box center [1142, 519] width 106 height 37
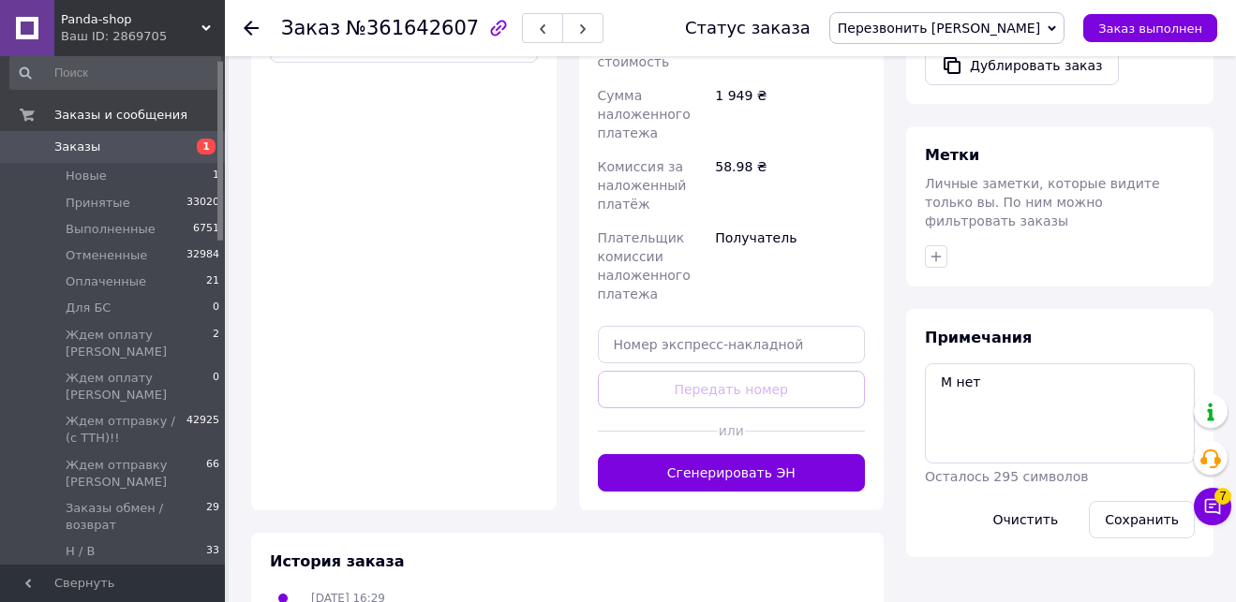
click at [1006, 29] on span "Перезвонить [PERSON_NAME]" at bounding box center [938, 28] width 202 height 15
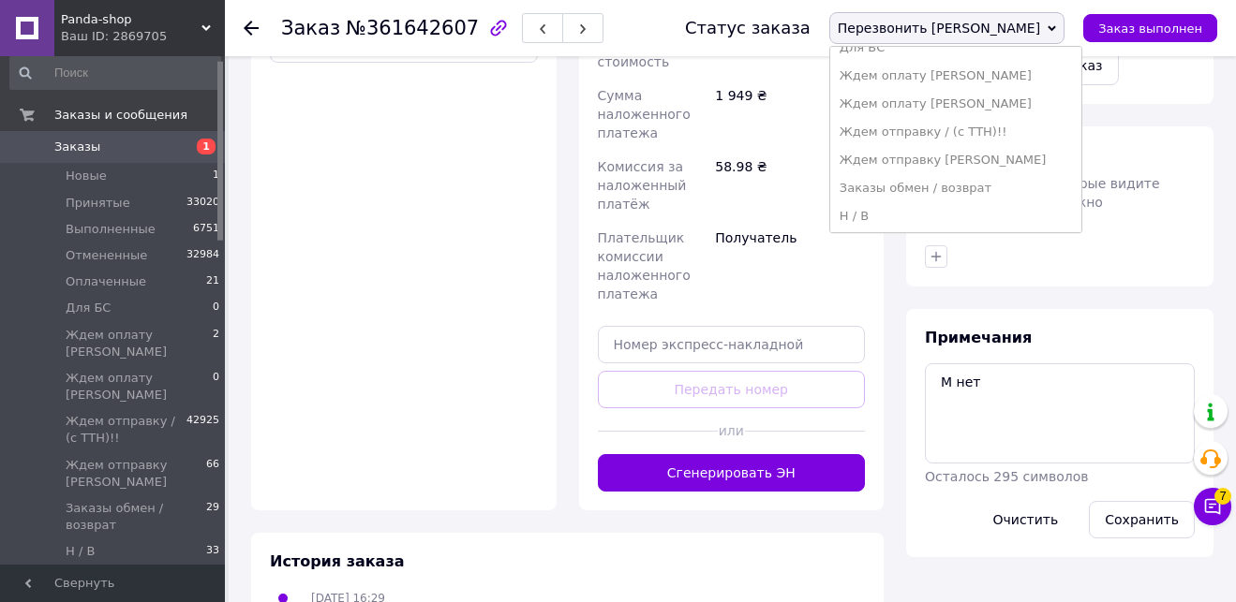
scroll to position [134, 0]
drag, startPoint x: 966, startPoint y: 216, endPoint x: 939, endPoint y: 230, distance: 30.6
click at [966, 216] on li "Н / В" at bounding box center [955, 213] width 251 height 28
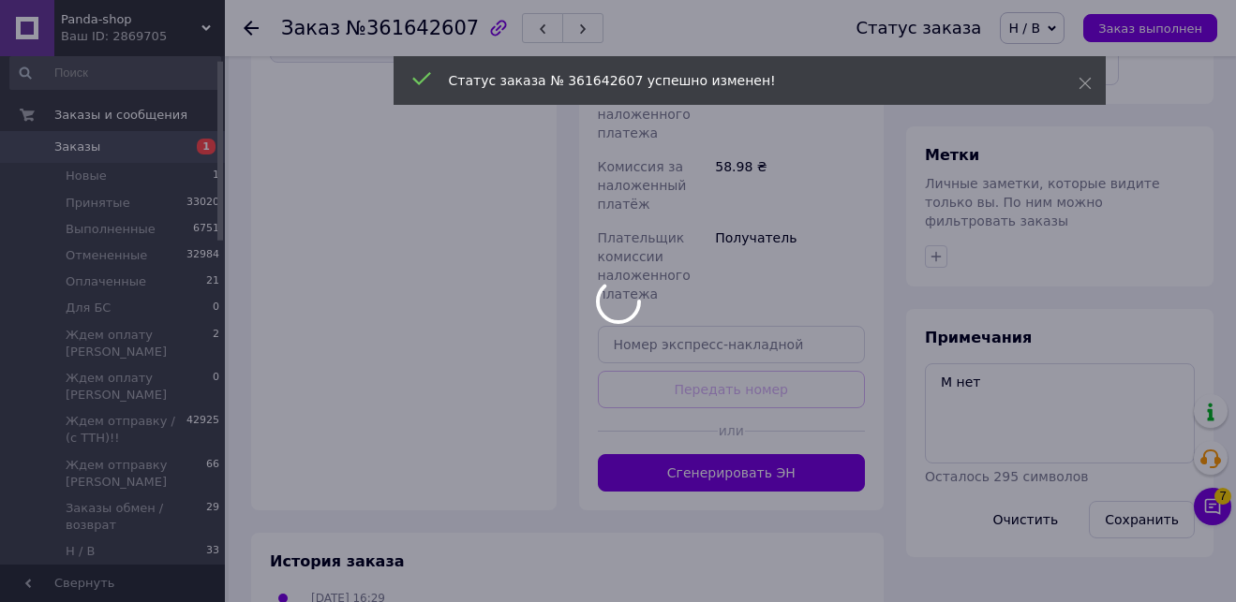
click at [132, 141] on span "Заказы" at bounding box center [113, 147] width 119 height 17
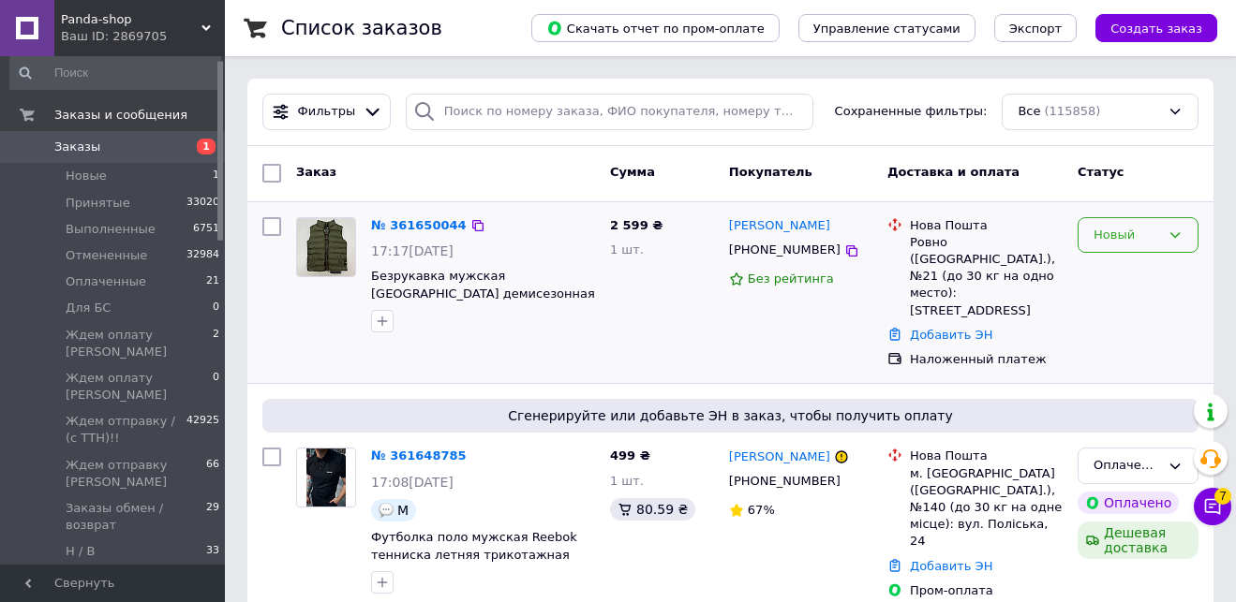
click at [1182, 231] on div "Новый" at bounding box center [1137, 235] width 121 height 37
click at [1157, 540] on li "Перезвонить [PERSON_NAME]" at bounding box center [1137, 576] width 119 height 73
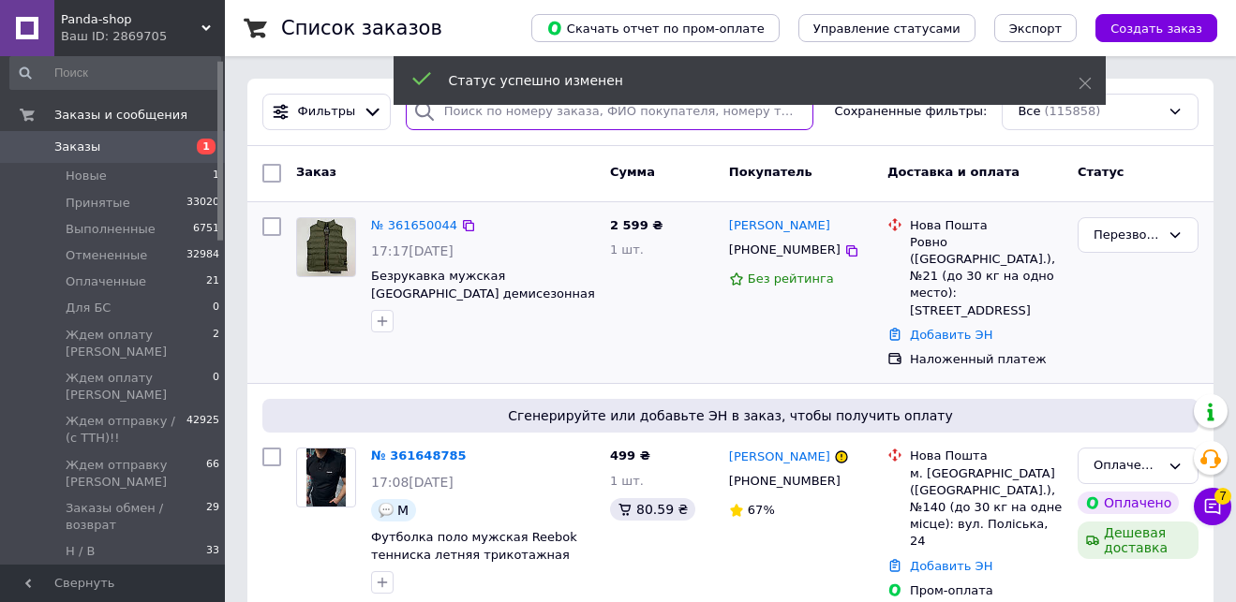
click at [562, 116] on input "search" at bounding box center [610, 112] width 408 height 37
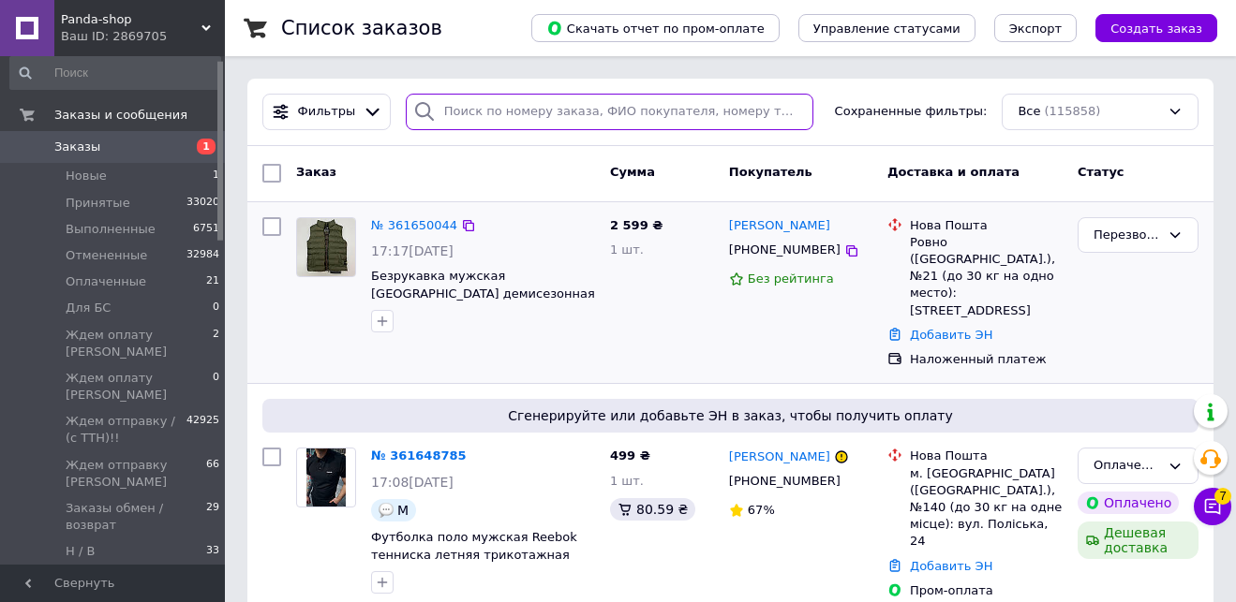
paste input "[PHONE_NUMBER]"
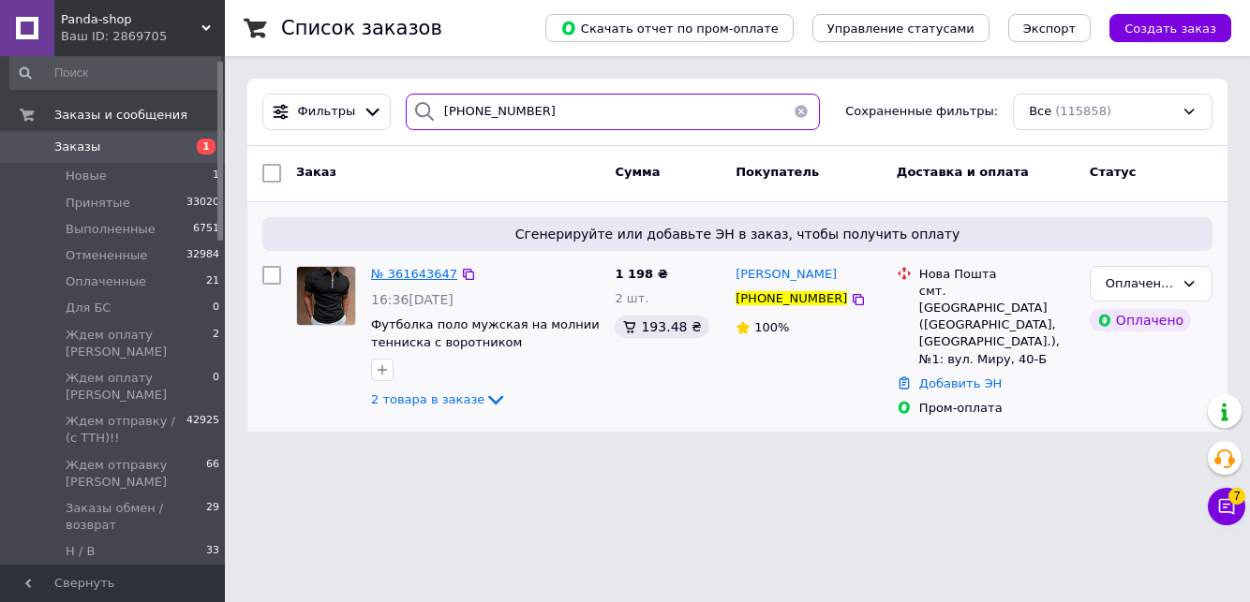
type input "[PHONE_NUMBER]"
click at [404, 272] on span "№ 361643647" at bounding box center [414, 274] width 86 height 14
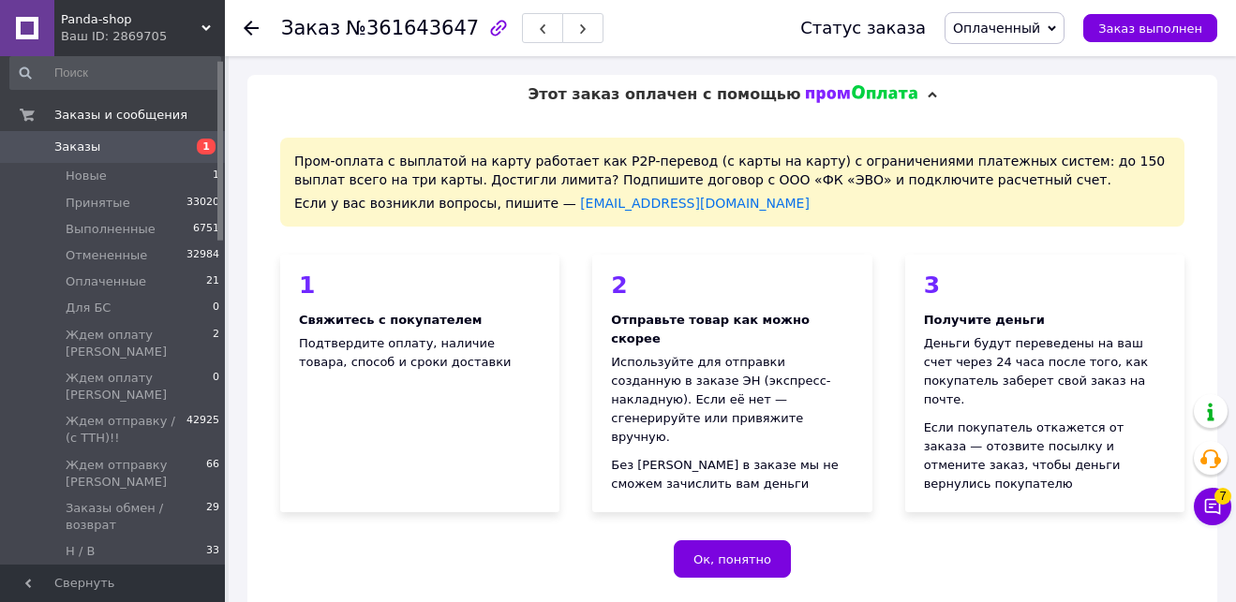
click at [126, 145] on span "Заказы" at bounding box center [113, 147] width 119 height 17
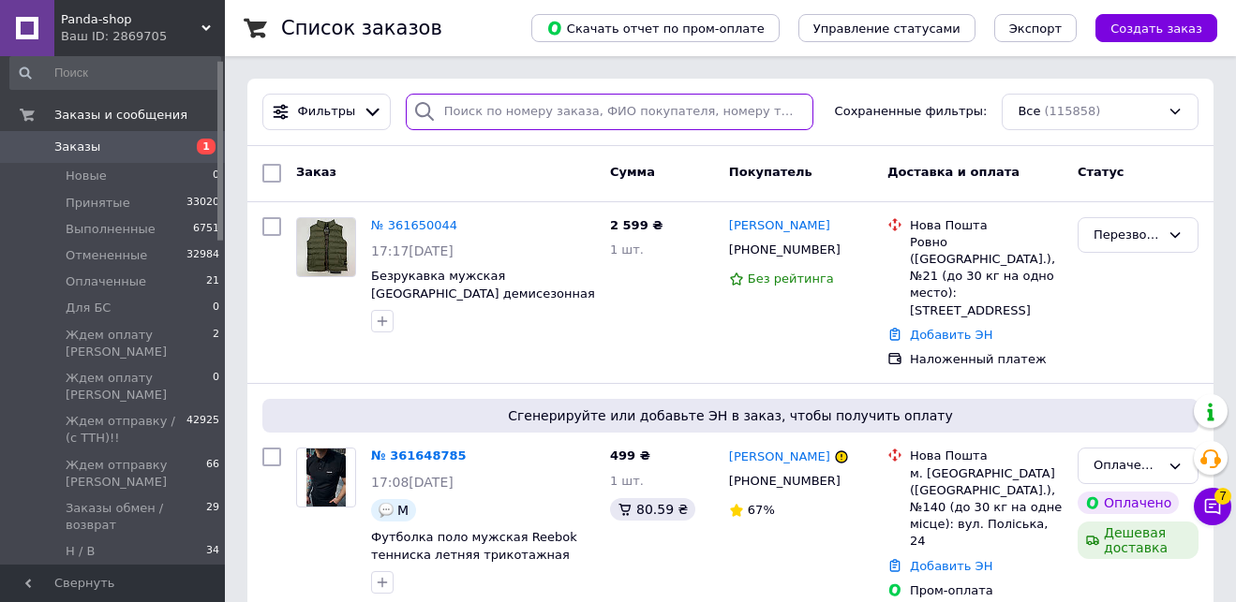
click at [540, 115] on input "search" at bounding box center [610, 112] width 408 height 37
paste input "[PHONE_NUMBER]"
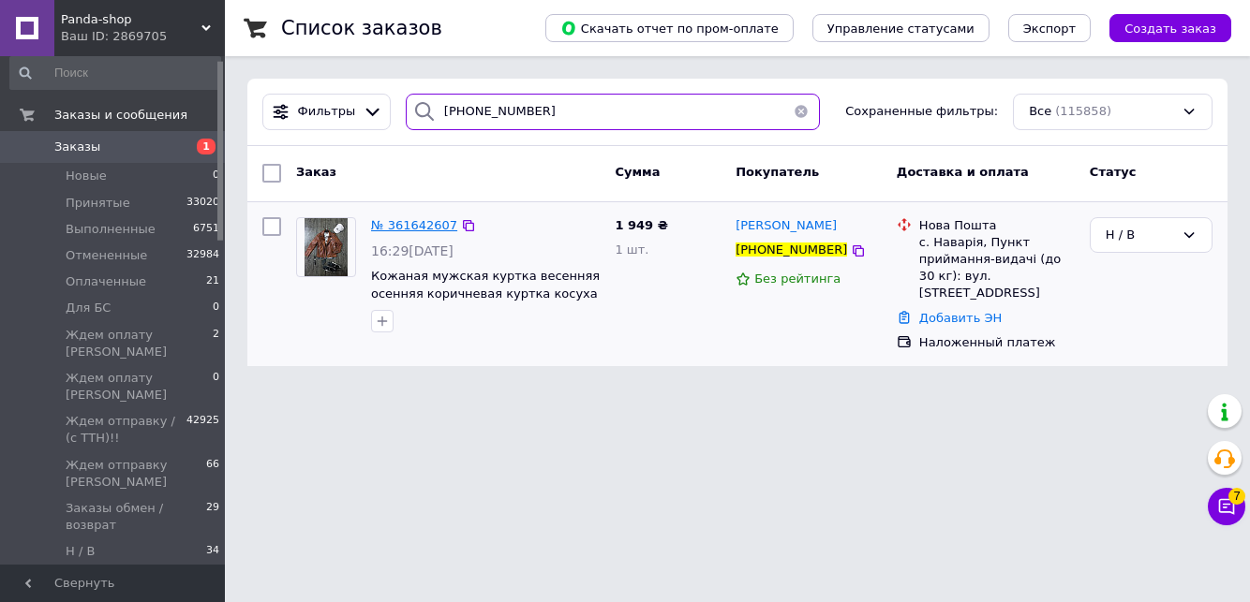
type input "[PHONE_NUMBER]"
click at [389, 222] on span "№ 361642607" at bounding box center [414, 225] width 86 height 14
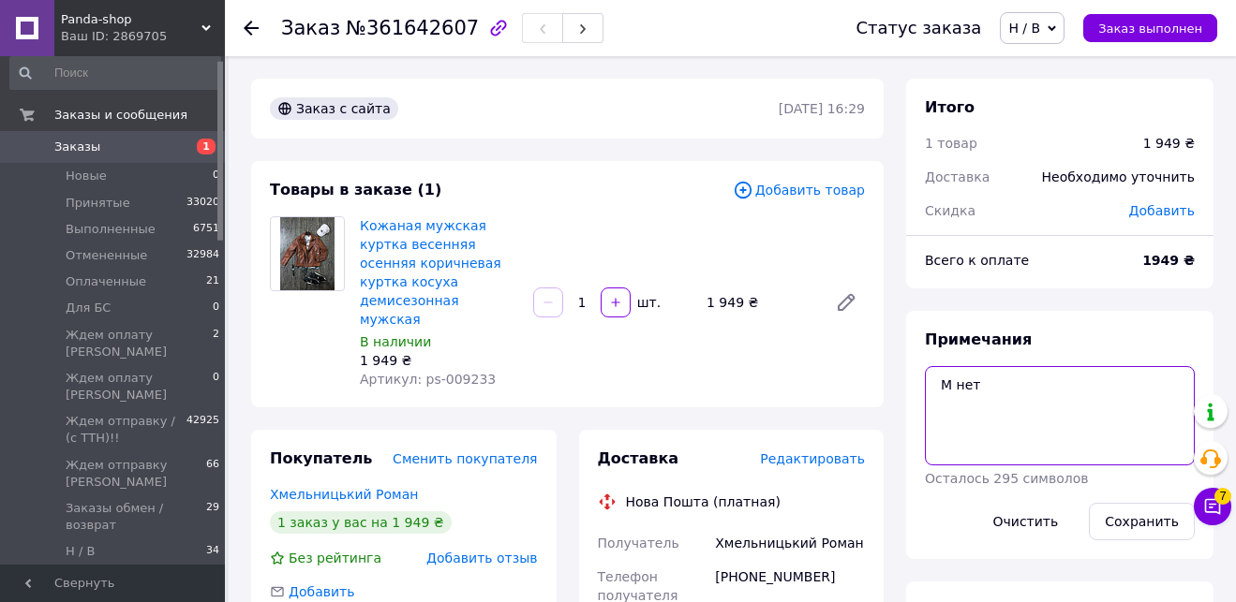
drag, startPoint x: 957, startPoint y: 385, endPoint x: 1012, endPoint y: 378, distance: 54.8
click at [1011, 376] on textarea "М нет" at bounding box center [1060, 415] width 270 height 99
type textarea "М черн"
click at [1124, 521] on button "Сохранить" at bounding box center [1142, 521] width 106 height 37
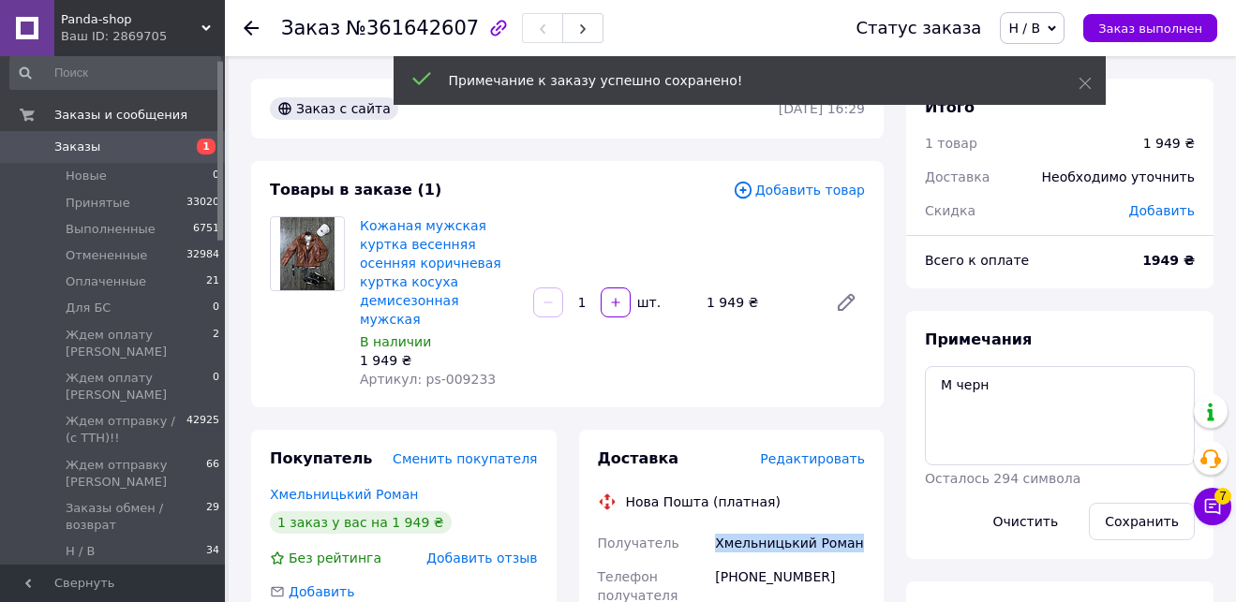
drag, startPoint x: 858, startPoint y: 525, endPoint x: 703, endPoint y: 525, distance: 155.5
copy div "Получатель Хмельницький Роман"
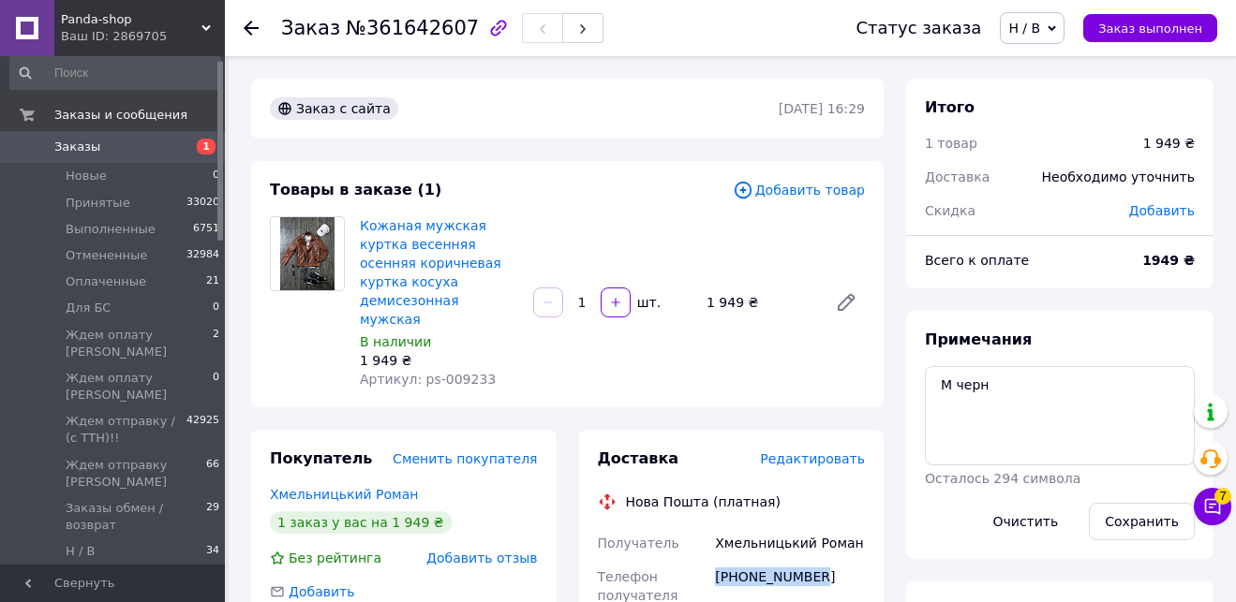
drag, startPoint x: 823, startPoint y: 557, endPoint x: 710, endPoint y: 556, distance: 113.4
click at [711, 560] on div "[PHONE_NUMBER]" at bounding box center [789, 586] width 157 height 52
copy div "[PHONE_NUMBER]"
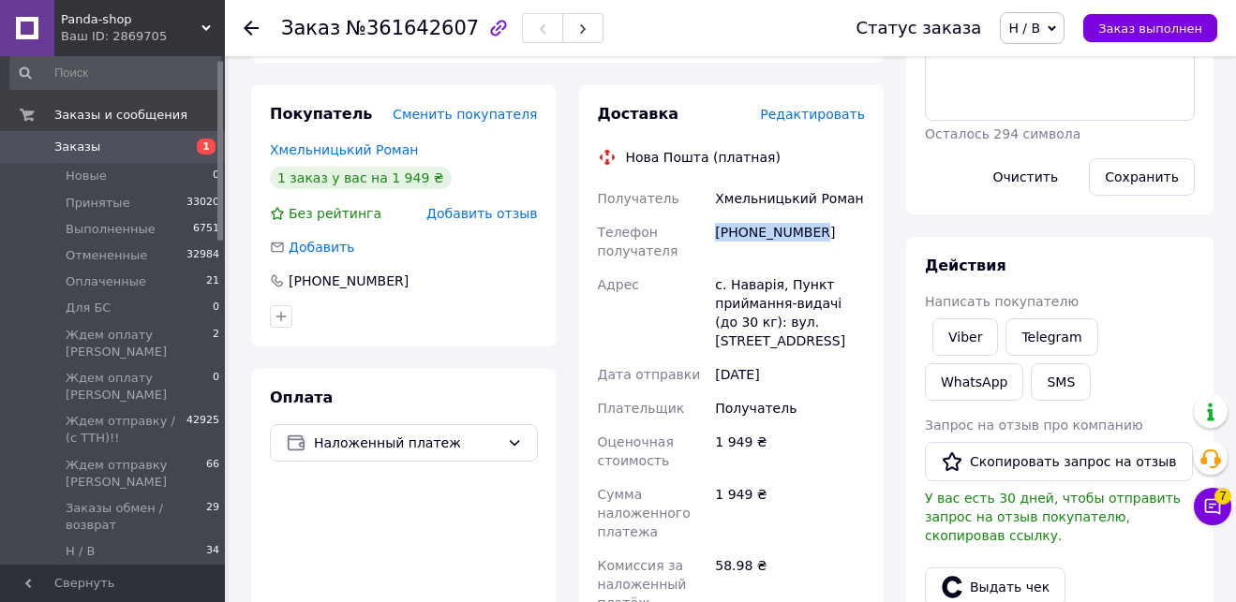
scroll to position [348, 0]
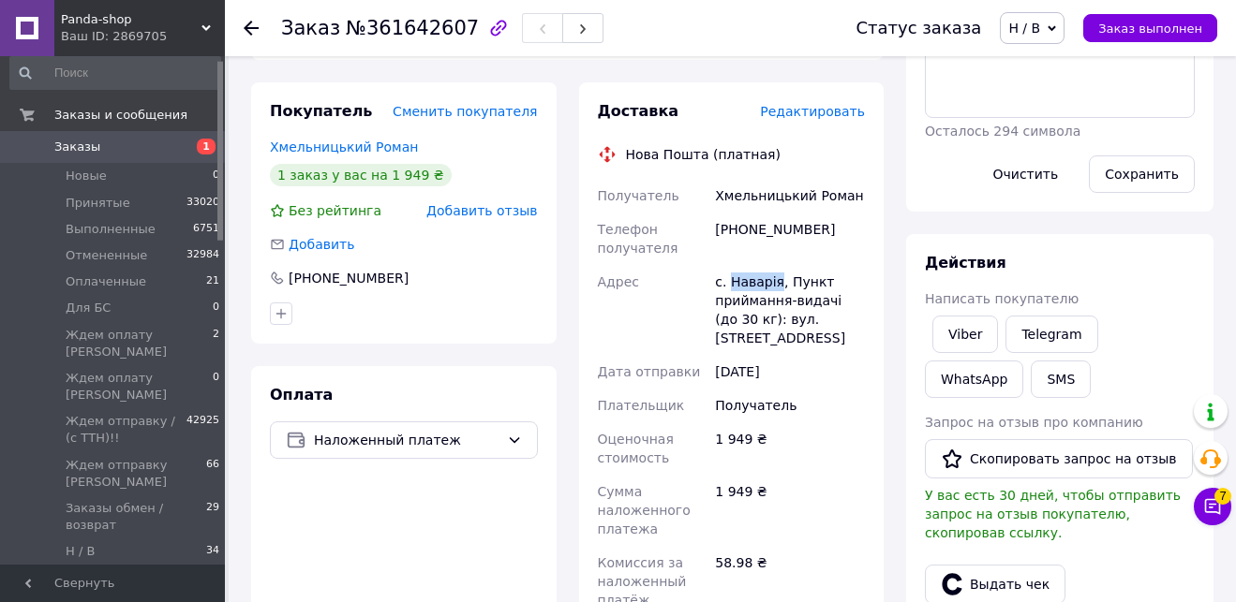
drag, startPoint x: 778, startPoint y: 262, endPoint x: 730, endPoint y: 260, distance: 48.7
click at [730, 265] on div "с. Наварія, Пункт приймання-видачі (до 30 кг): вул. [STREET_ADDRESS]" at bounding box center [789, 310] width 157 height 90
copy div "Наварія"
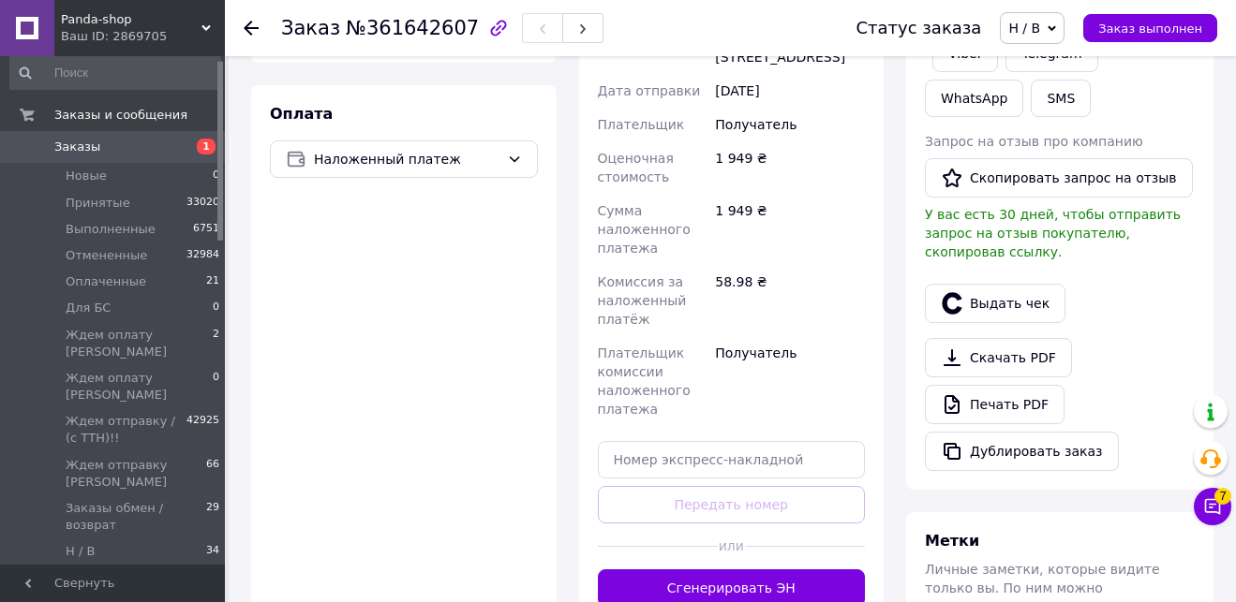
scroll to position [680, 0]
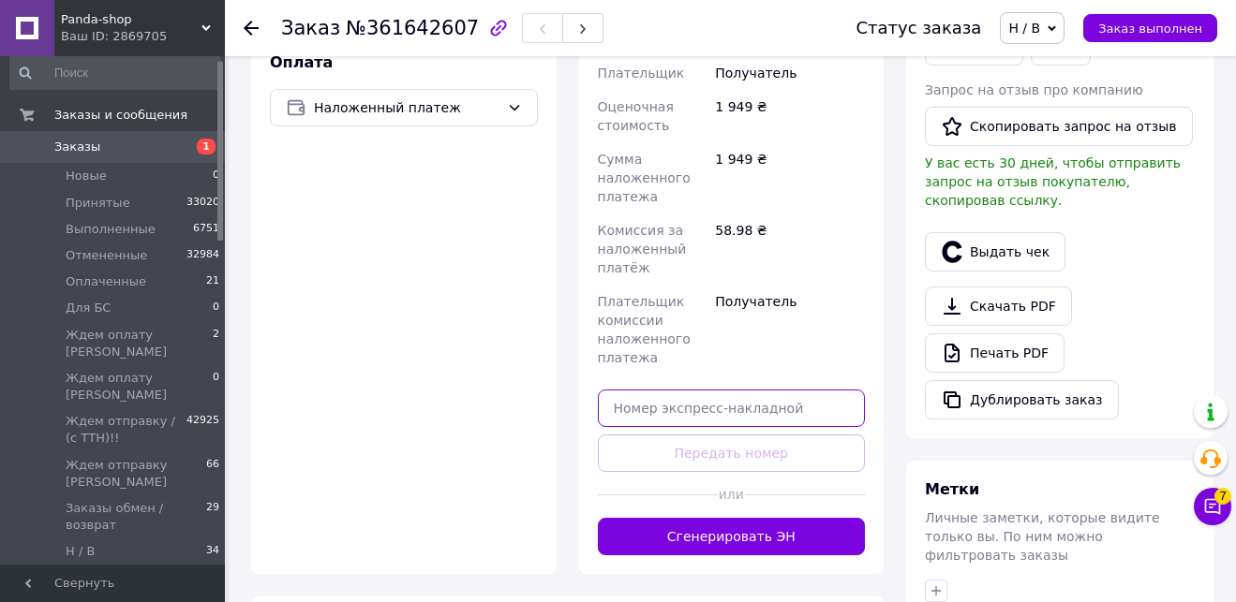
click at [813, 390] on input "text" at bounding box center [732, 408] width 268 height 37
paste input "20451247411823"
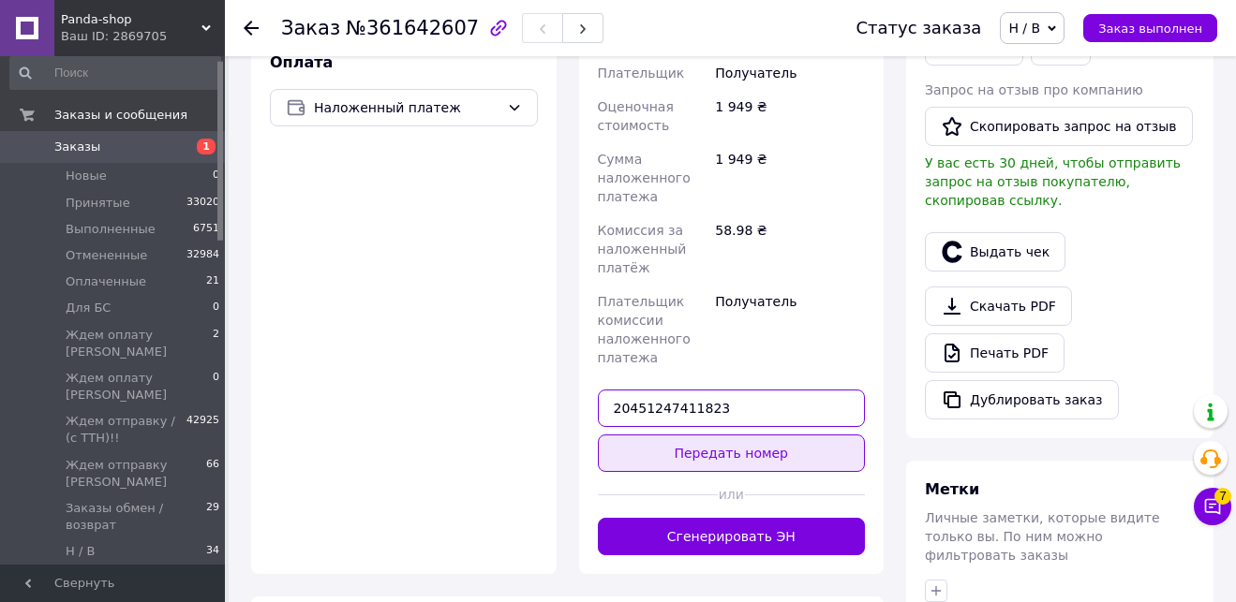
type input "20451247411823"
click at [780, 447] on button "Передать номер" at bounding box center [732, 453] width 268 height 37
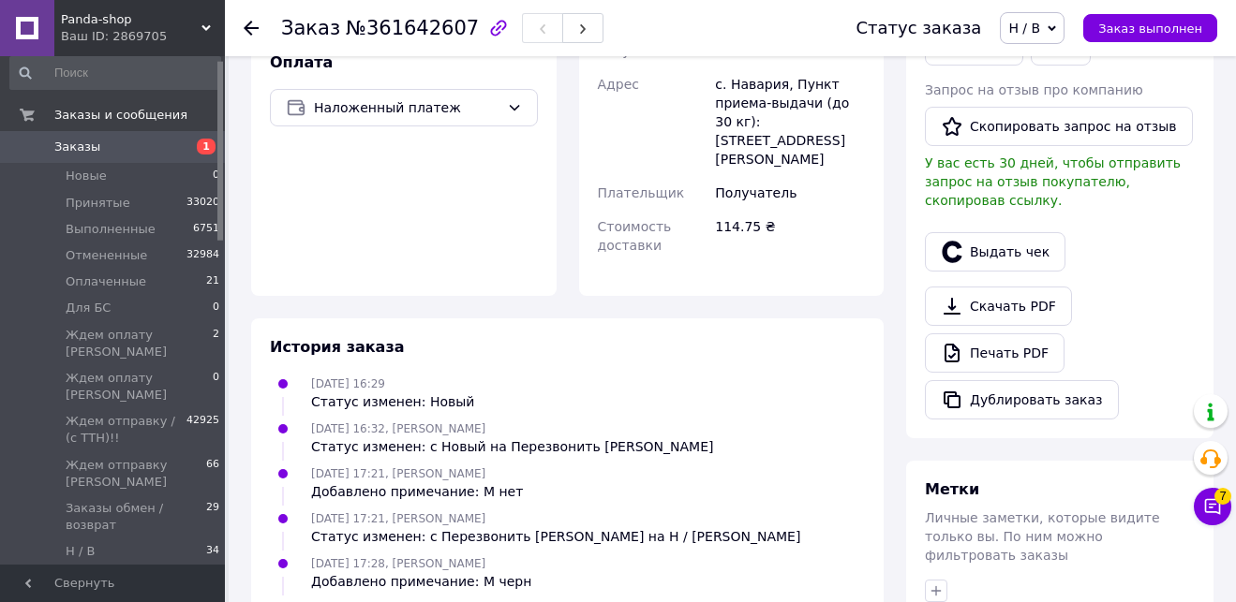
click at [1034, 37] on span "Н / В" at bounding box center [1032, 28] width 65 height 32
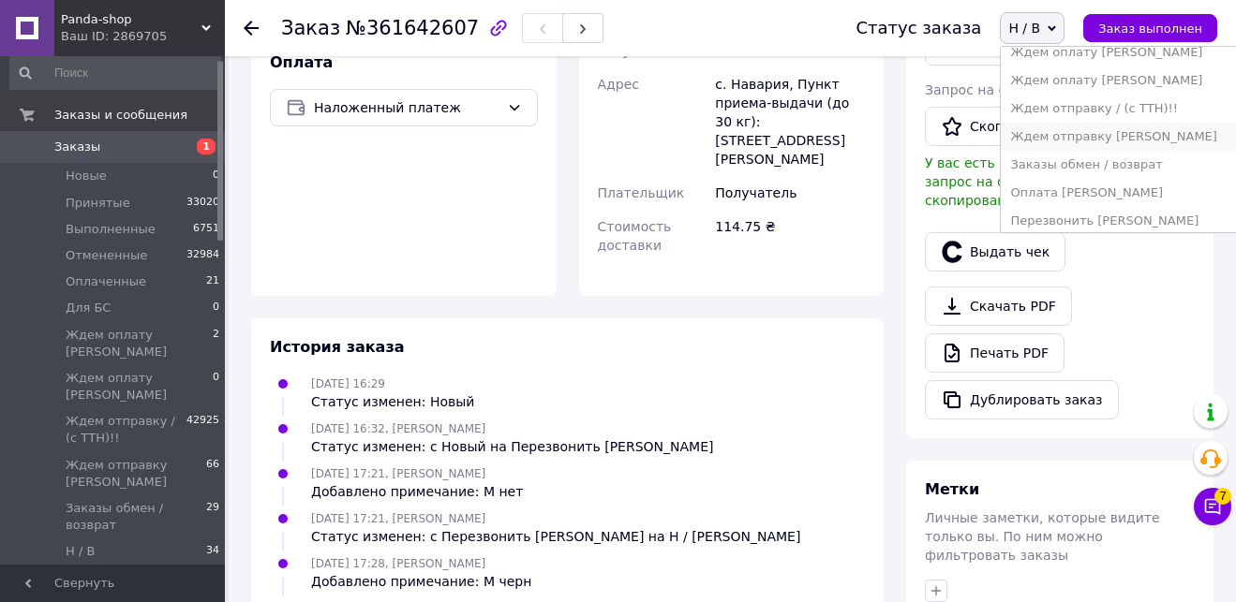
scroll to position [154, 0]
click at [1136, 136] on li "Ждем отправку [PERSON_NAME]" at bounding box center [1126, 137] width 251 height 28
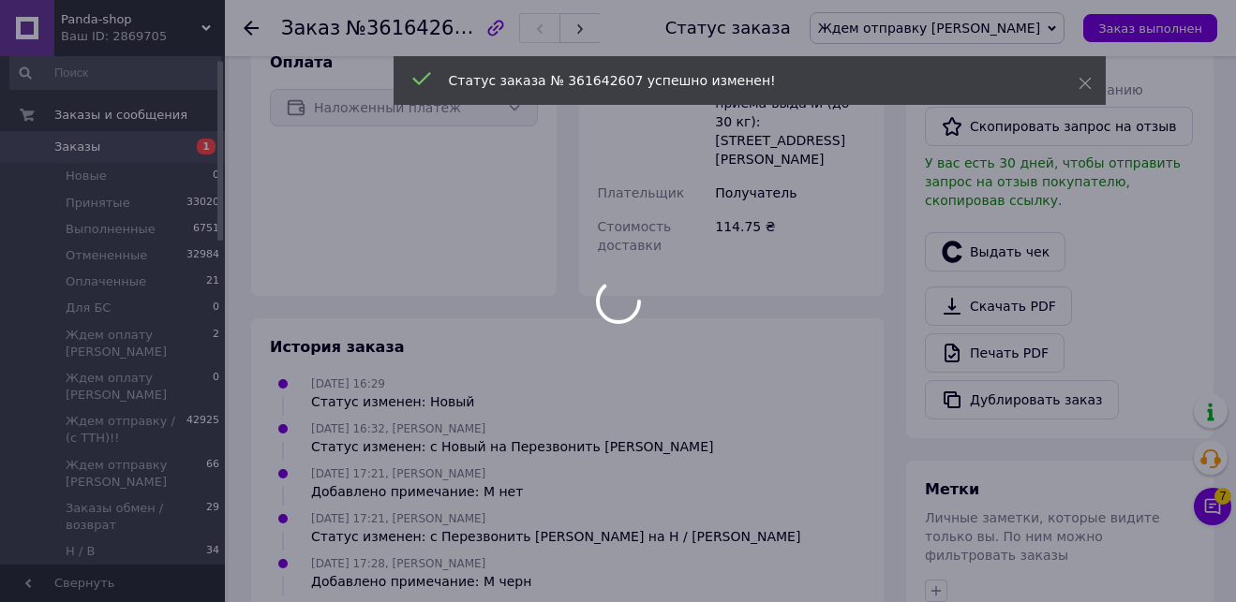
click at [1213, 506] on div at bounding box center [618, 301] width 1236 height 602
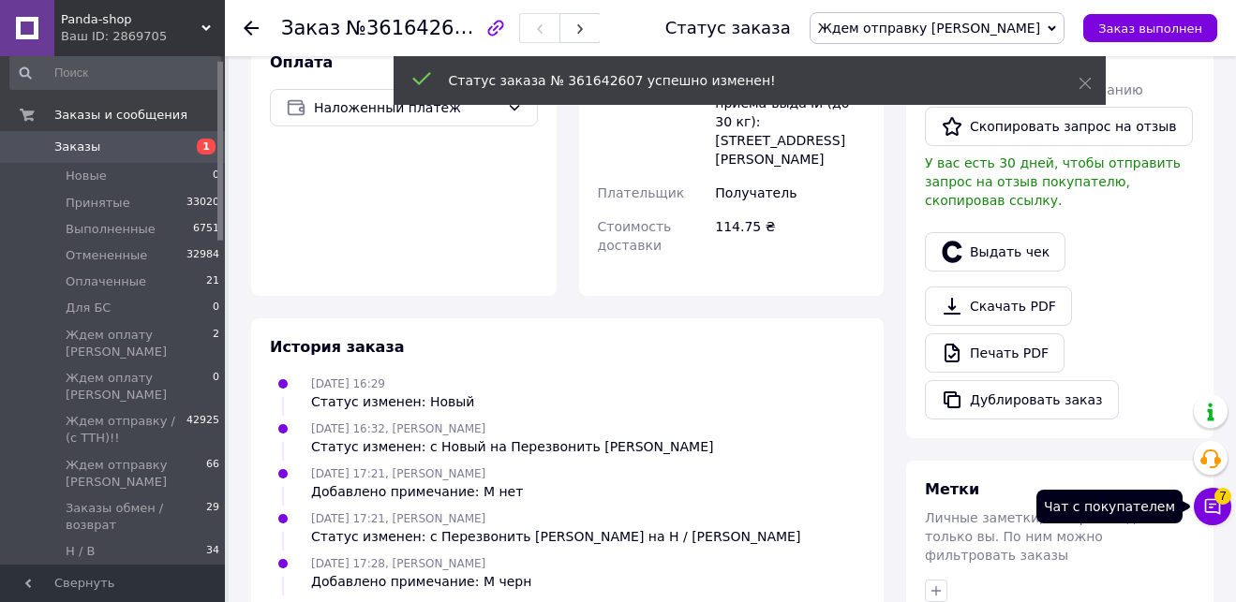
click at [1211, 508] on icon at bounding box center [1213, 507] width 16 height 16
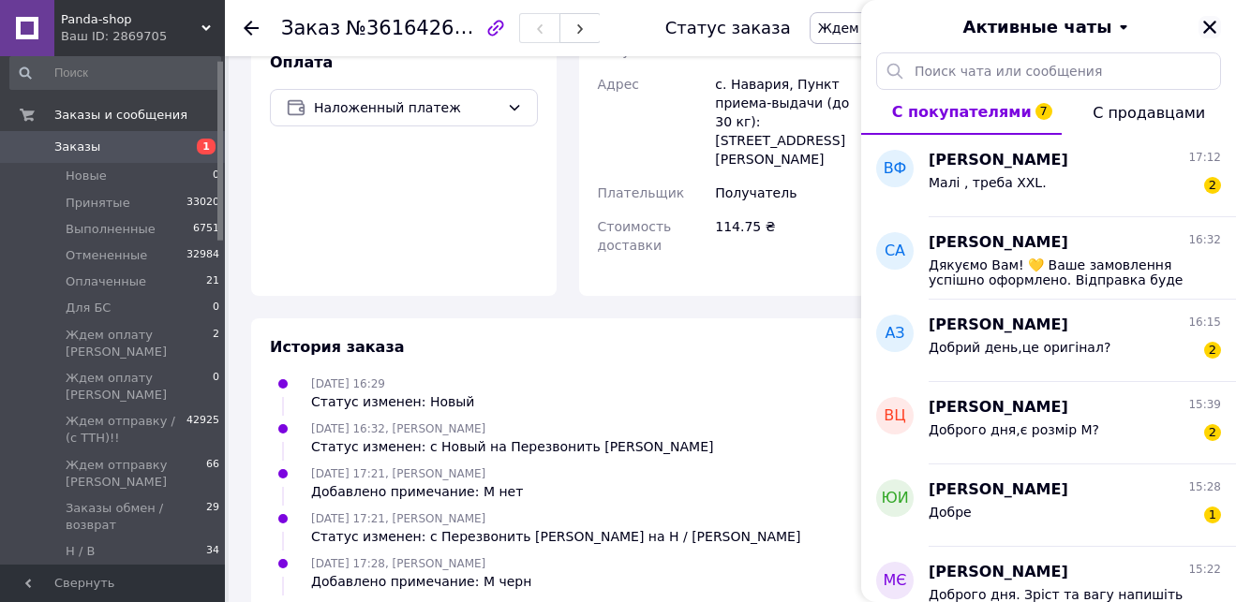
click at [1217, 24] on icon "Закрыть" at bounding box center [1209, 27] width 17 height 17
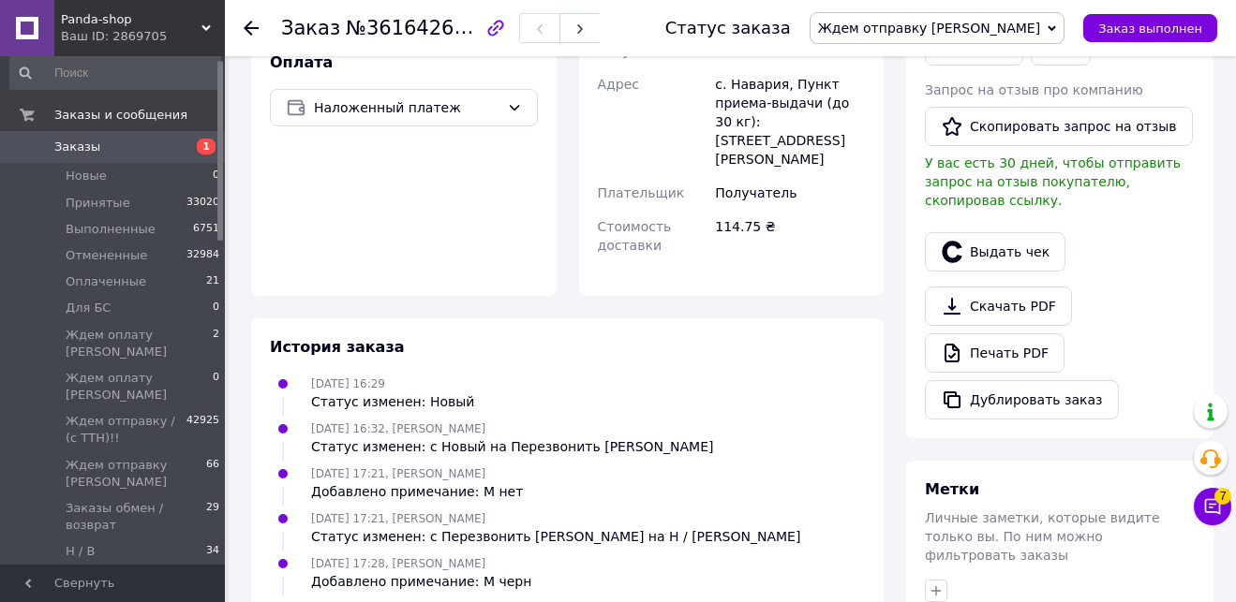
click at [157, 148] on span "Заказы" at bounding box center [113, 147] width 119 height 17
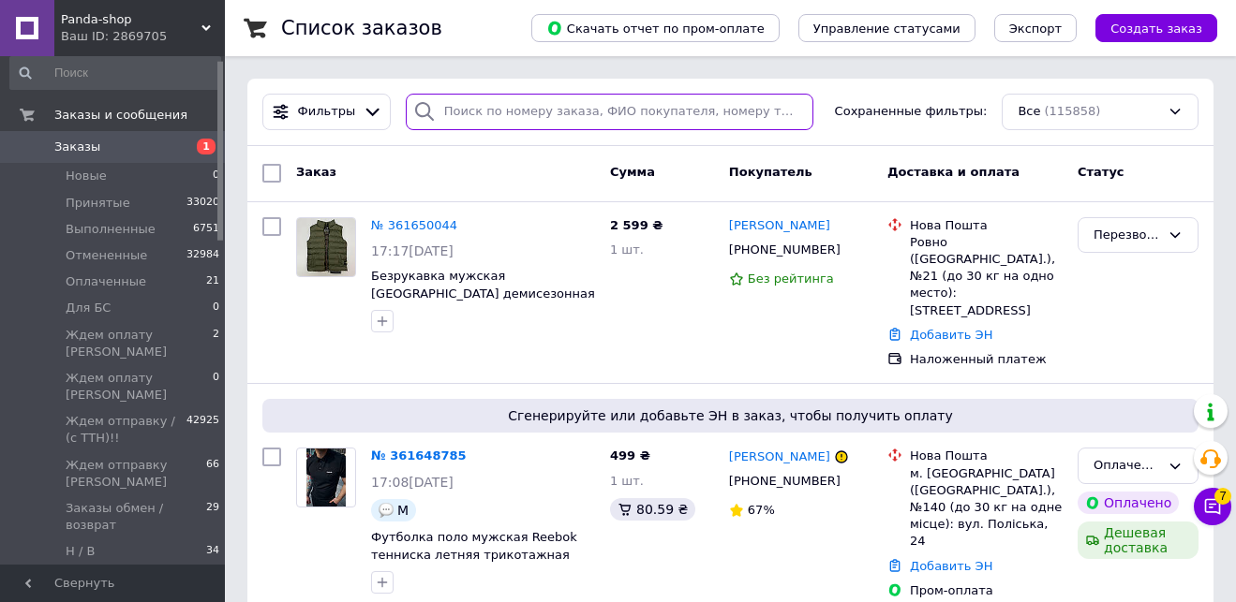
click at [556, 117] on input "search" at bounding box center [610, 112] width 408 height 37
paste input "[PHONE_NUMBER]"
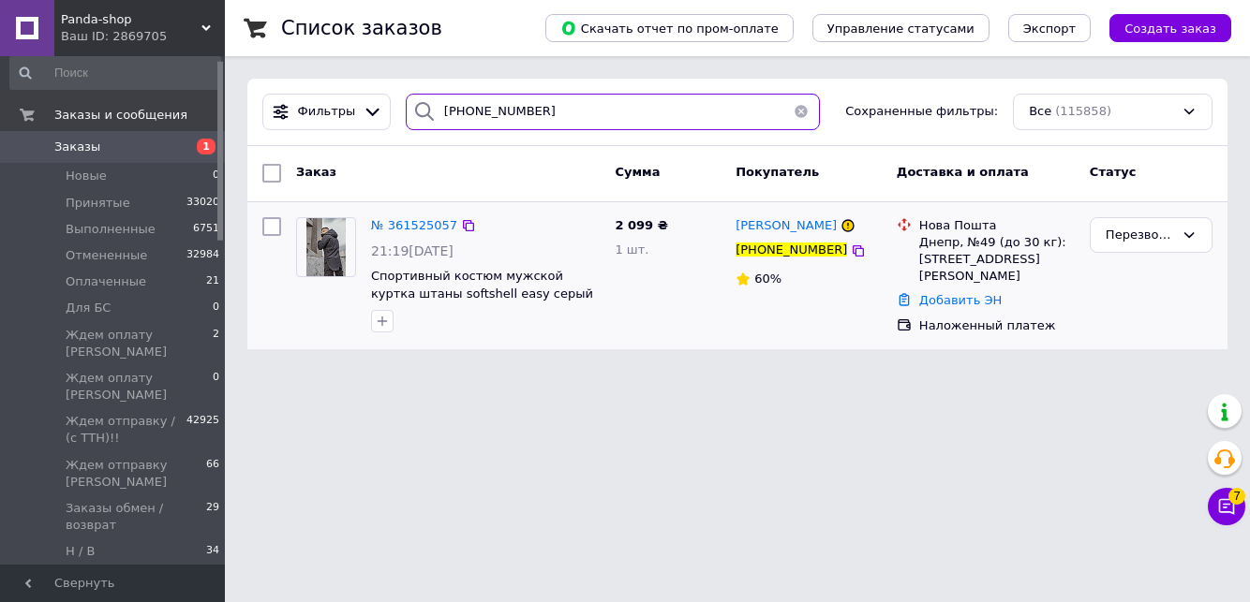
type input "[PHONE_NUMBER]"
click at [446, 217] on div "№ 361525057" at bounding box center [414, 226] width 90 height 22
click at [444, 224] on span "№ 361525057" at bounding box center [414, 225] width 86 height 14
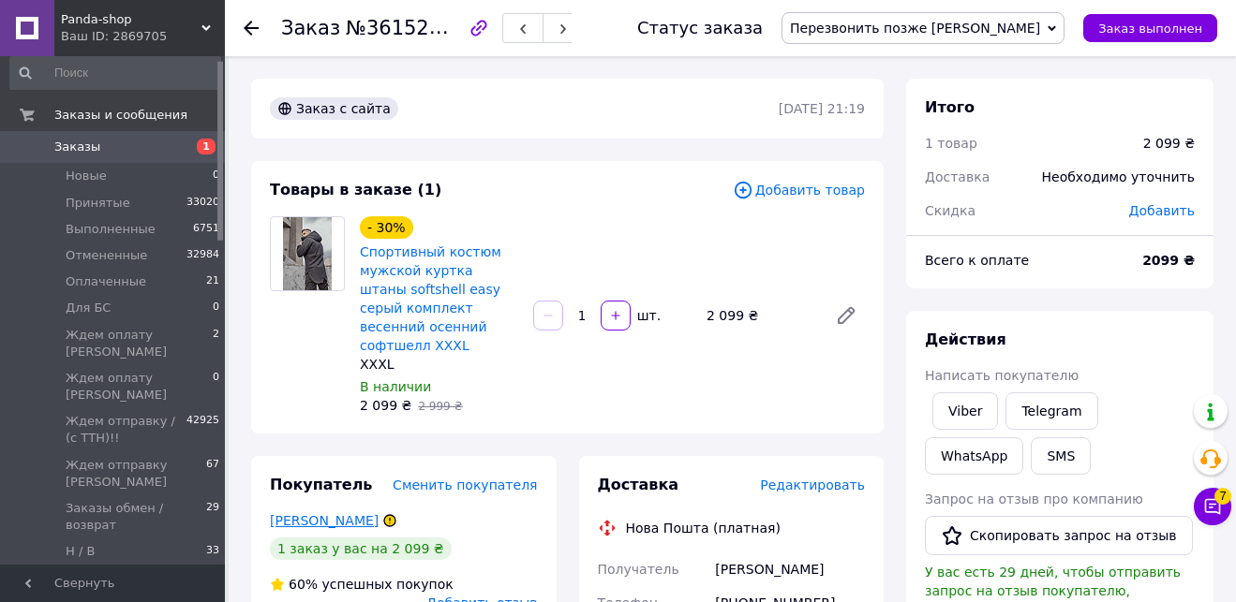
click at [337, 513] on link "[PERSON_NAME]" at bounding box center [324, 520] width 109 height 15
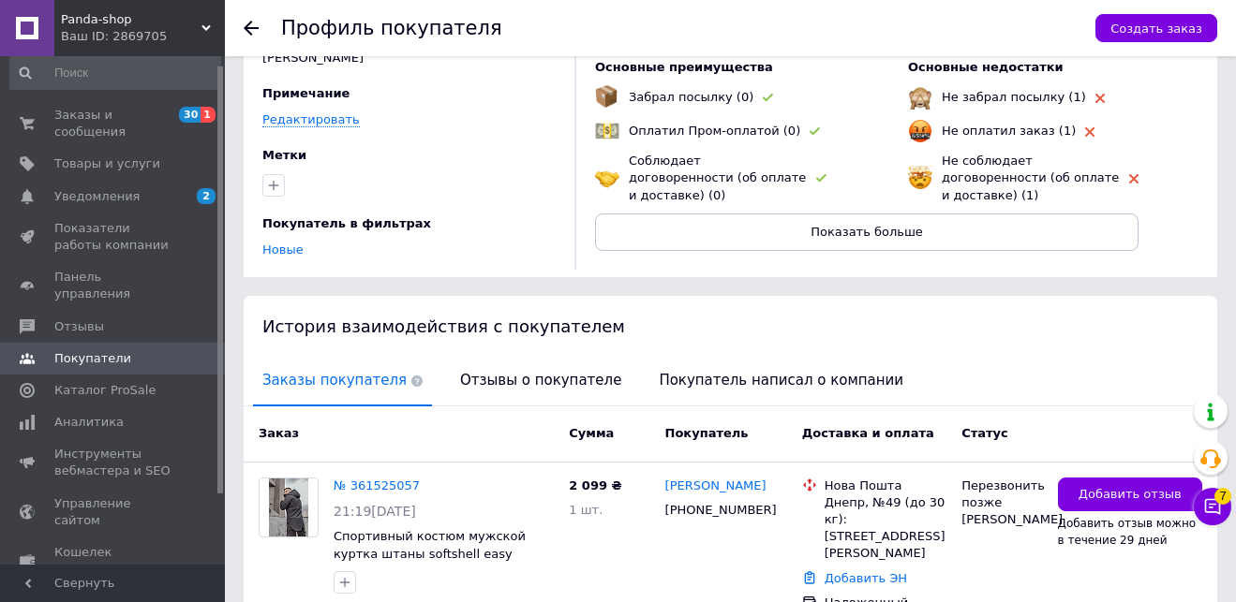
scroll to position [230, 0]
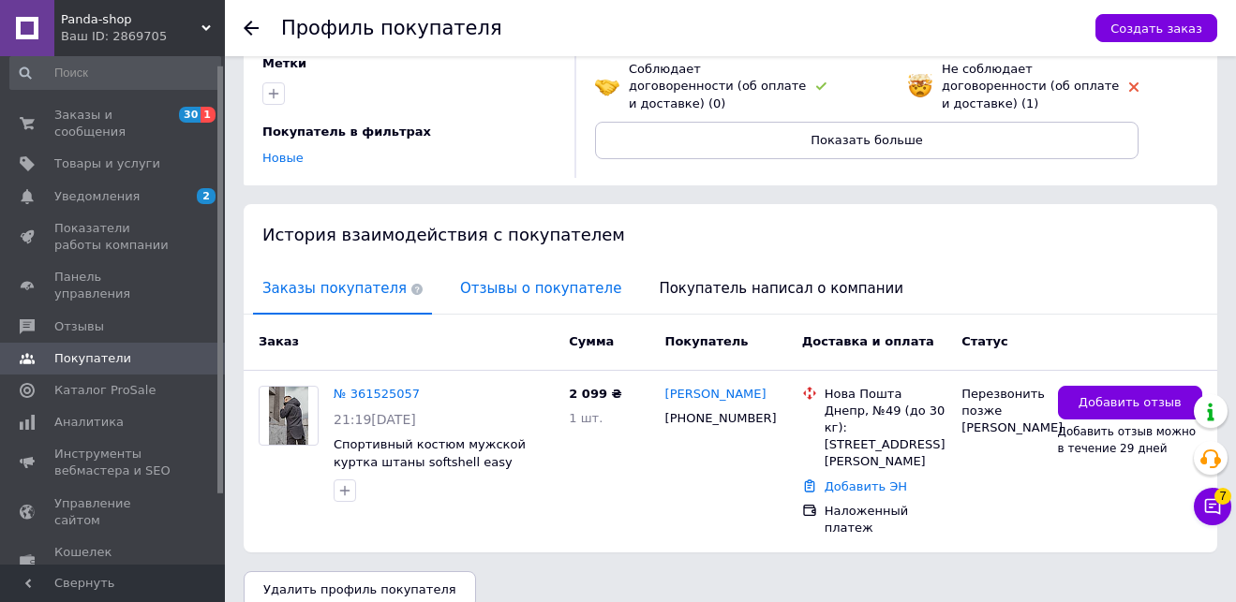
click at [568, 278] on span "Отзывы о покупателе" at bounding box center [541, 289] width 180 height 48
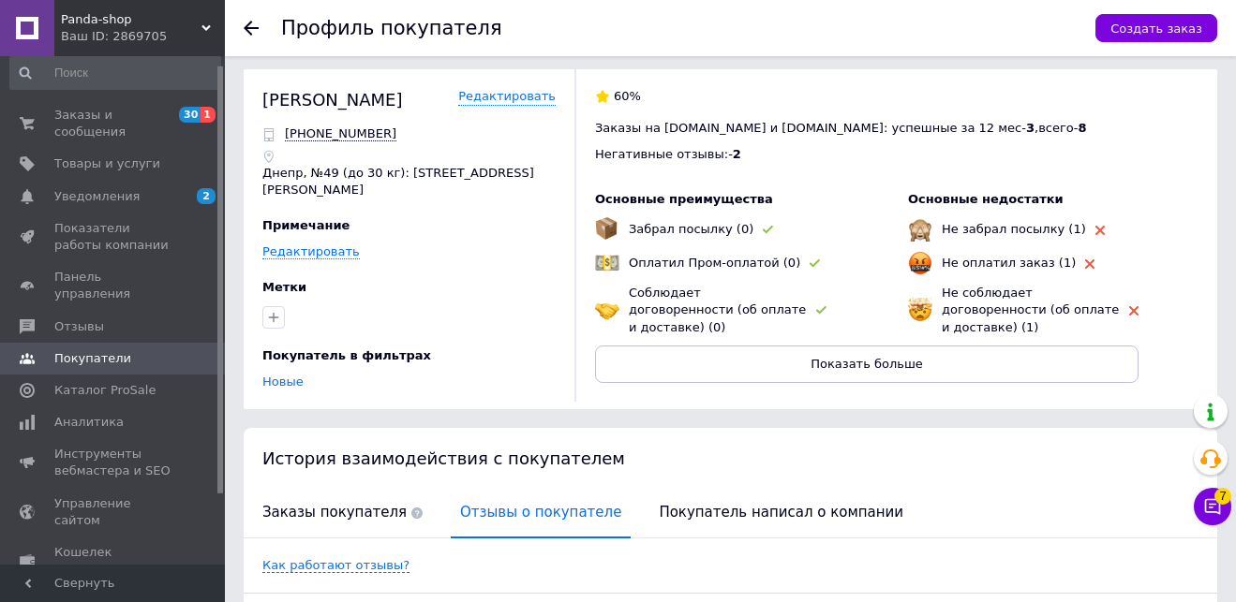
scroll to position [2, 0]
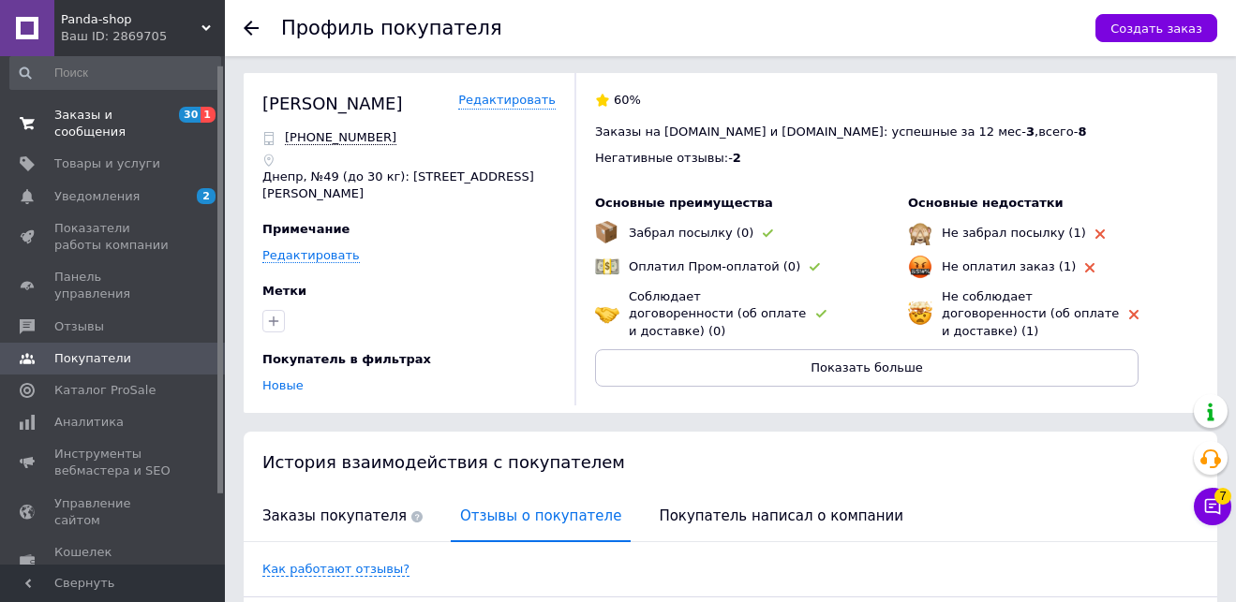
click at [121, 118] on span "Заказы и сообщения" at bounding box center [113, 124] width 119 height 34
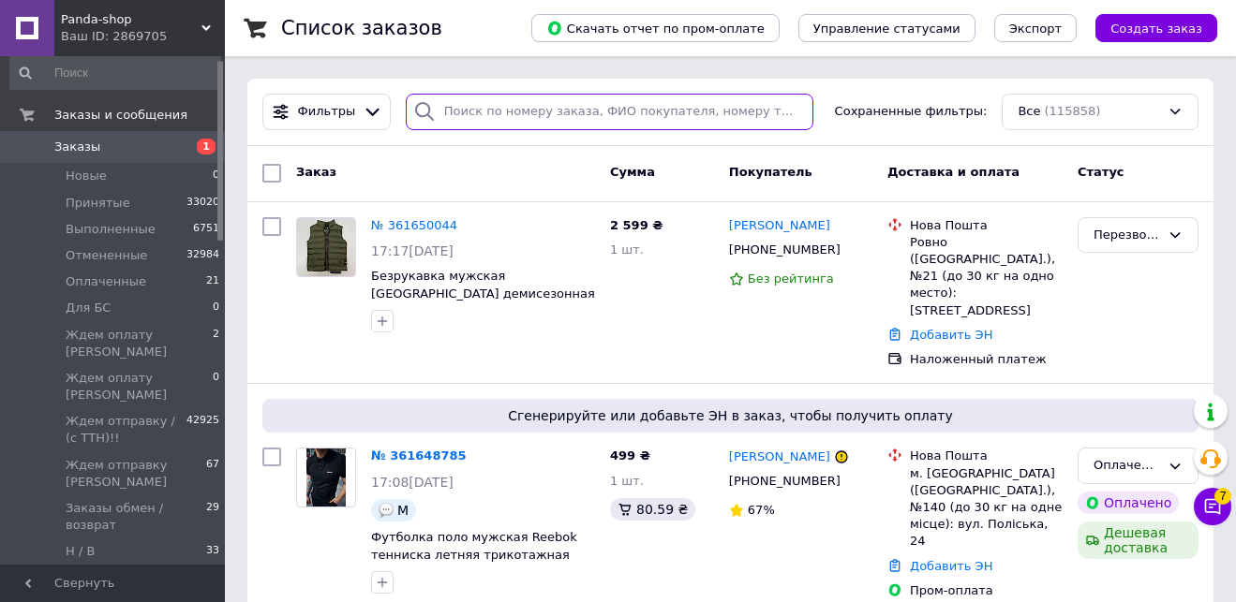
paste input "[PHONE_NUMBER]"
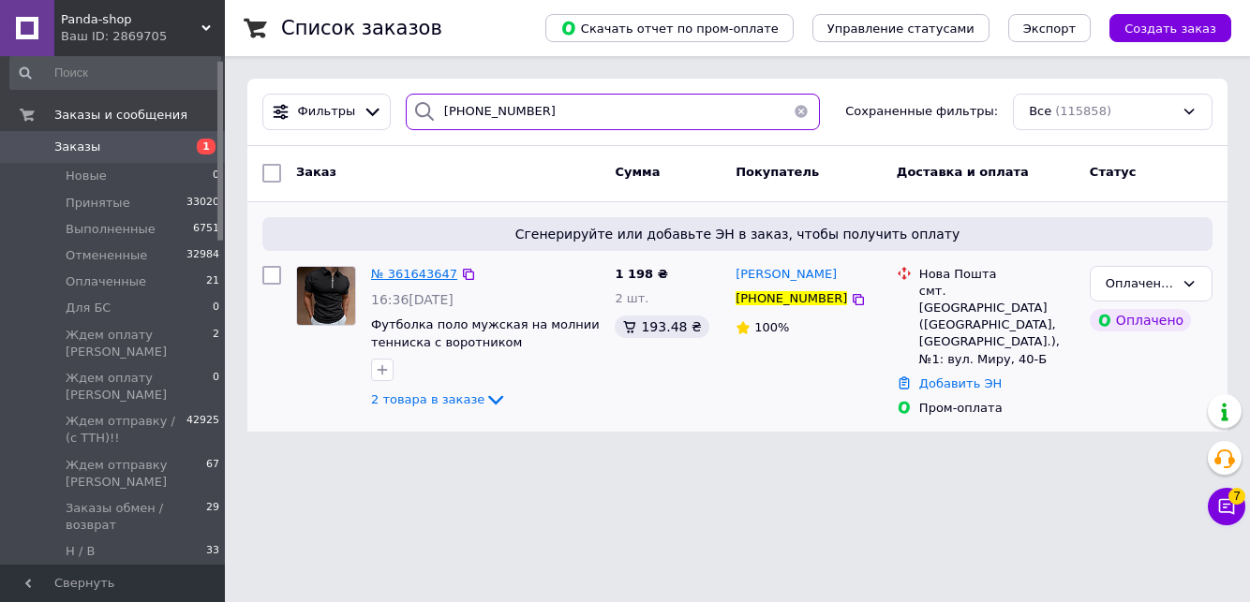
type input "[PHONE_NUMBER]"
click at [437, 272] on span "№ 361643647" at bounding box center [414, 274] width 86 height 14
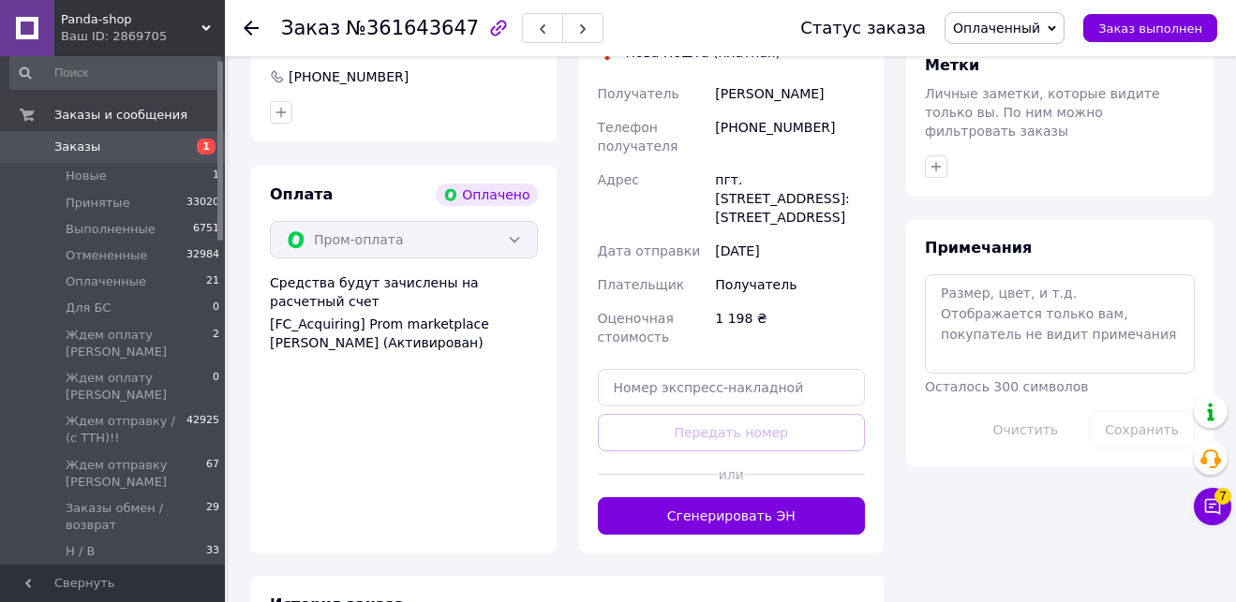
scroll to position [1481, 0]
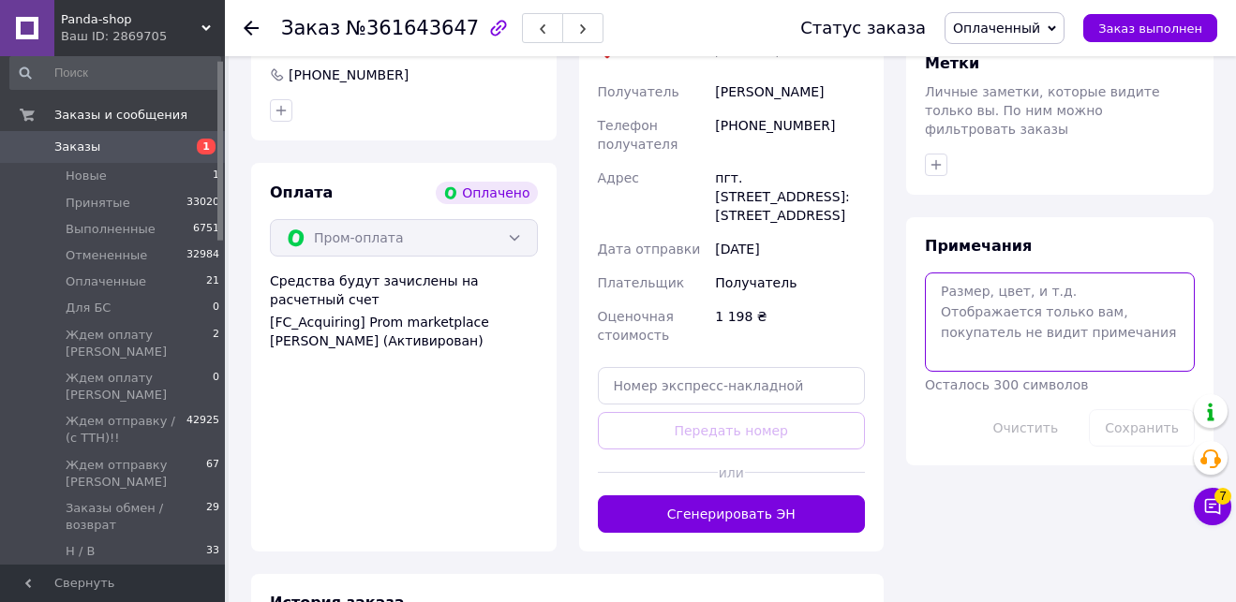
click at [1076, 273] on textarea at bounding box center [1060, 322] width 270 height 99
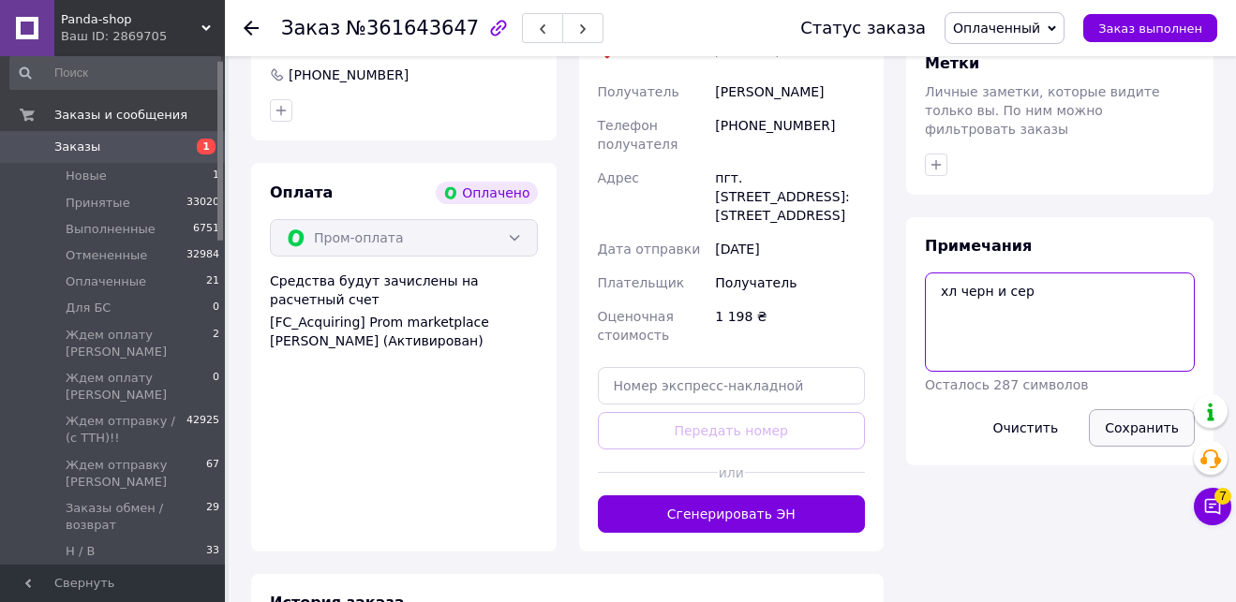
type textarea "хл черн и сер"
click at [1150, 409] on button "Сохранить" at bounding box center [1142, 427] width 106 height 37
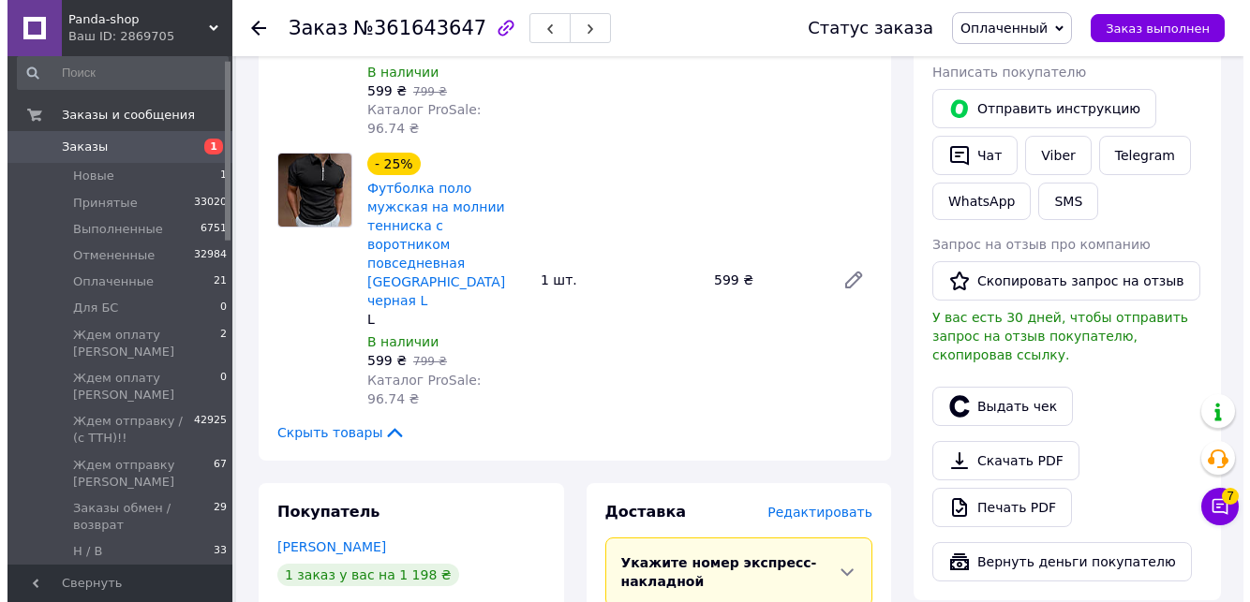
scroll to position [911, 0]
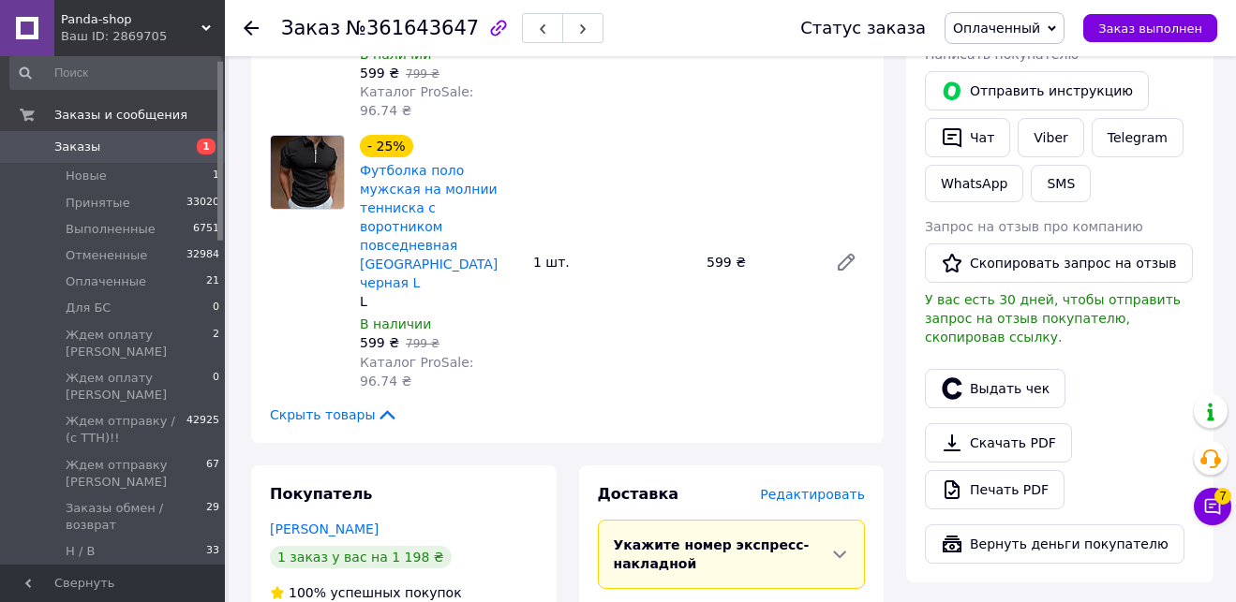
click at [844, 487] on span "Редактировать" at bounding box center [812, 494] width 105 height 15
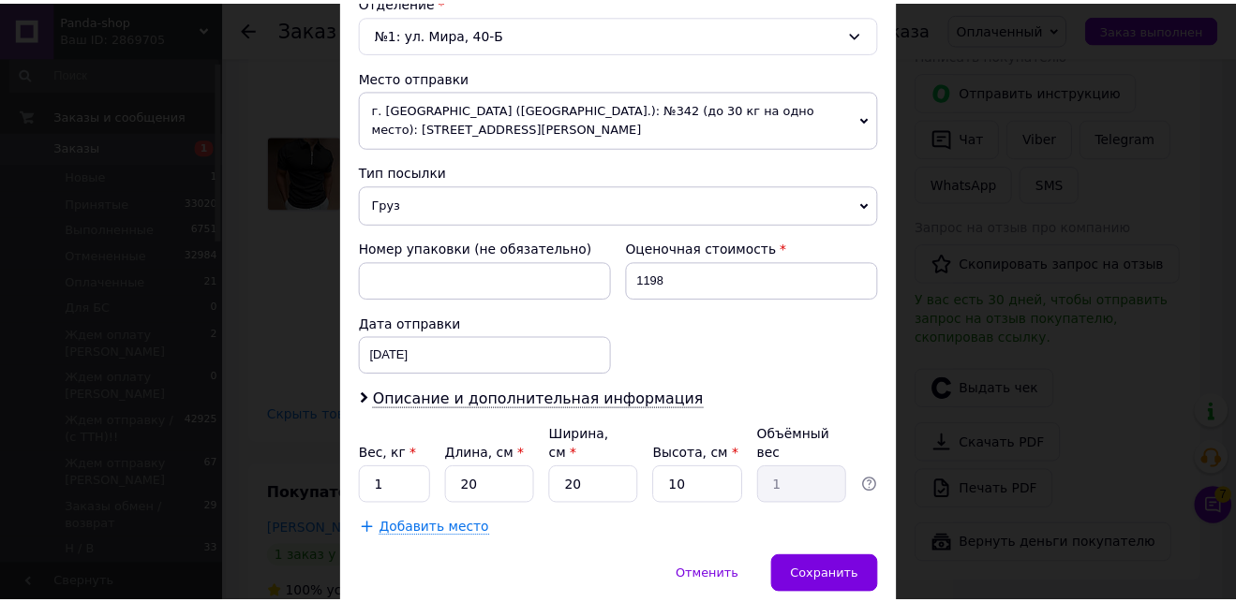
scroll to position [660, 0]
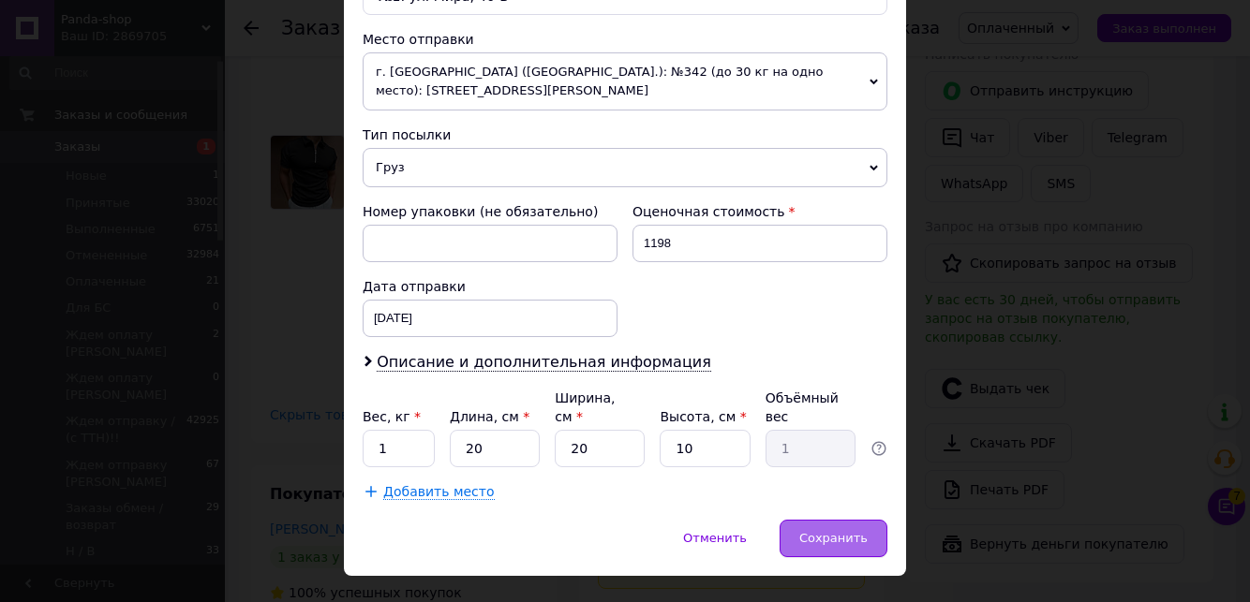
click at [837, 531] on span "Сохранить" at bounding box center [833, 538] width 68 height 14
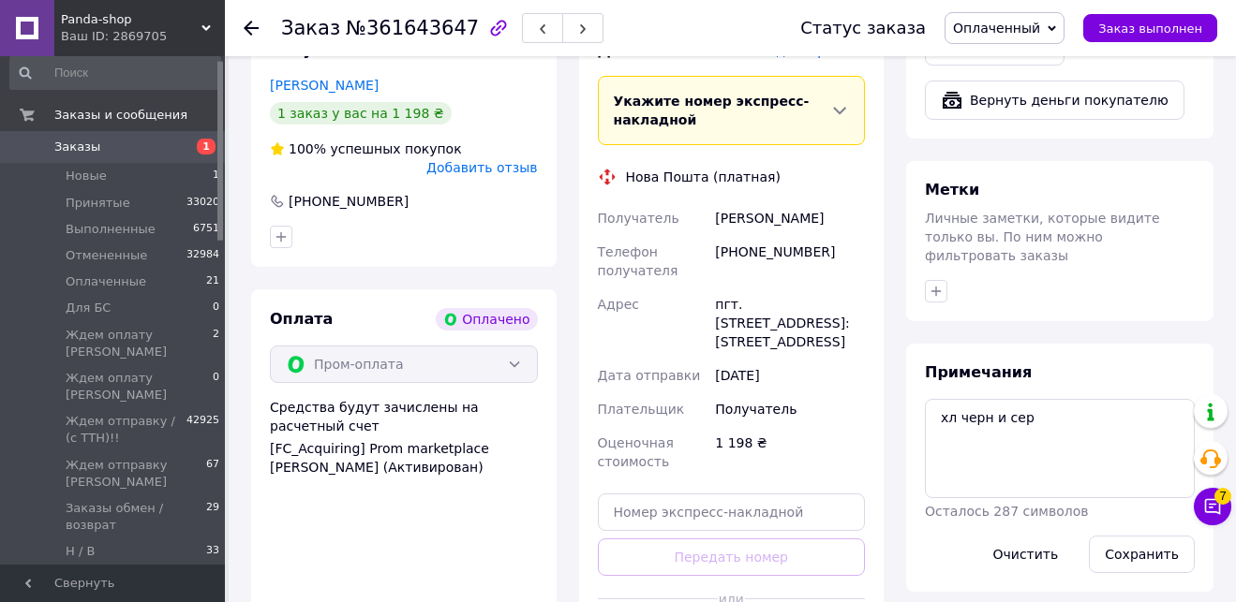
scroll to position [1356, 0]
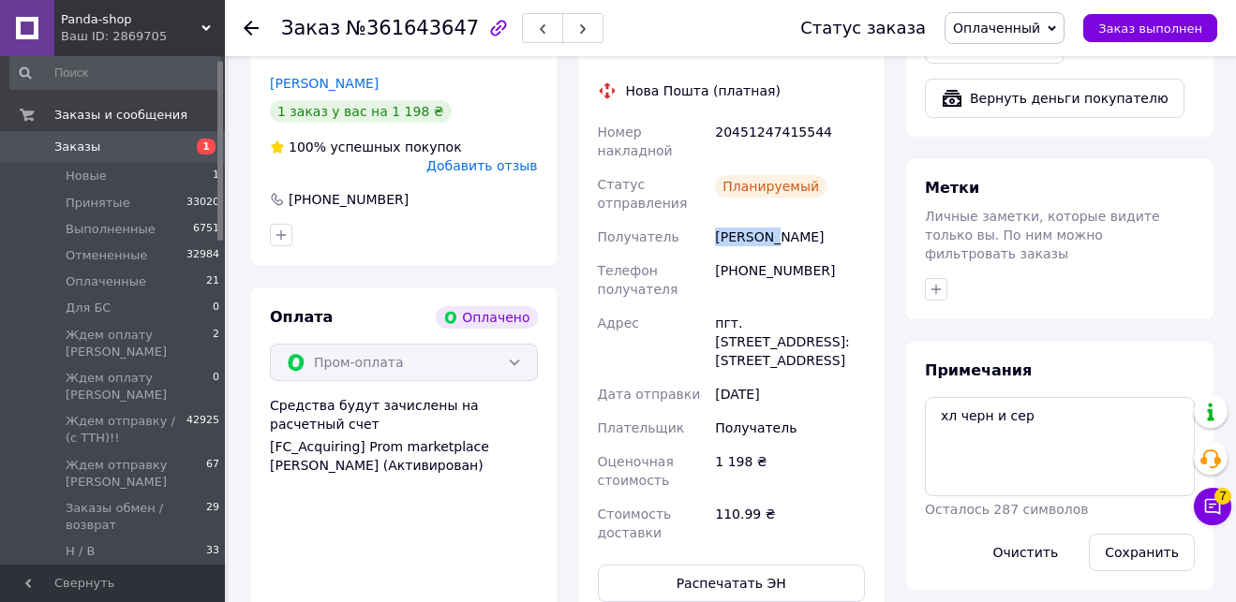
drag, startPoint x: 775, startPoint y: 108, endPoint x: 709, endPoint y: 110, distance: 65.6
click at [709, 115] on div "Номер накладной 20451247415544 Статус отправления Планируемый Получатель [PERSO…" at bounding box center [731, 332] width 275 height 435
copy div "Получатель [PERSON_NAME]"
drag, startPoint x: 835, startPoint y: 106, endPoint x: 779, endPoint y: 103, distance: 55.3
click at [779, 220] on div "[PERSON_NAME]" at bounding box center [789, 237] width 157 height 34
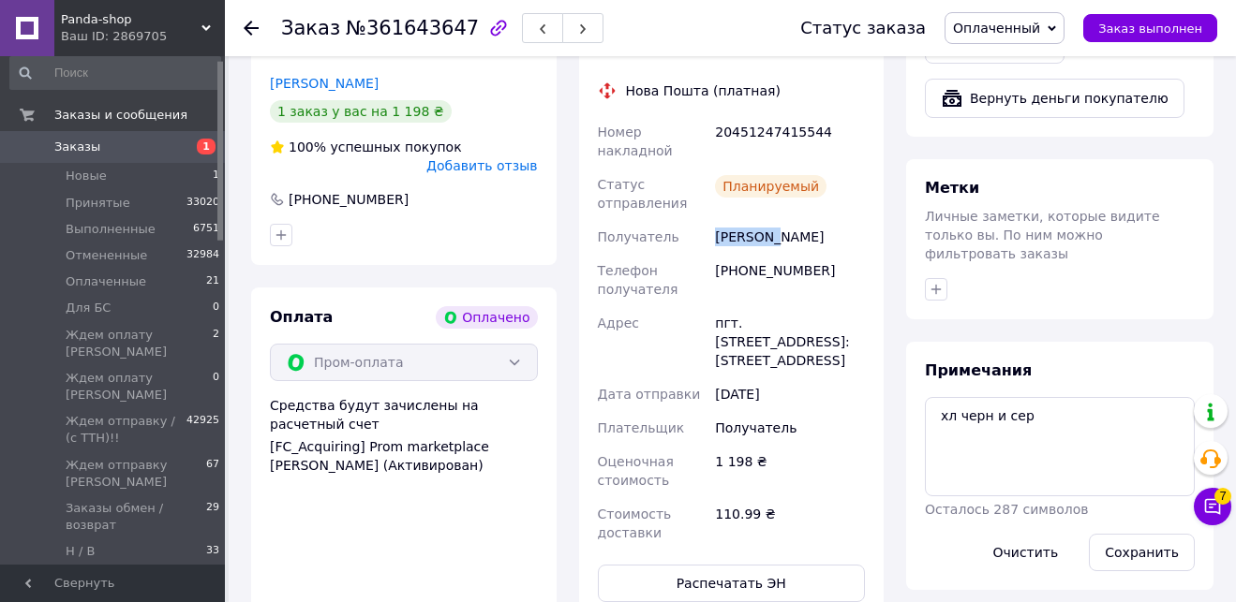
copy div "[PERSON_NAME]"
drag, startPoint x: 828, startPoint y: 143, endPoint x: 715, endPoint y: 144, distance: 113.4
click at [715, 254] on div "[PHONE_NUMBER]" at bounding box center [789, 280] width 157 height 52
copy div "[PHONE_NUMBER]"
drag, startPoint x: 838, startPoint y: 195, endPoint x: 745, endPoint y: 190, distance: 93.8
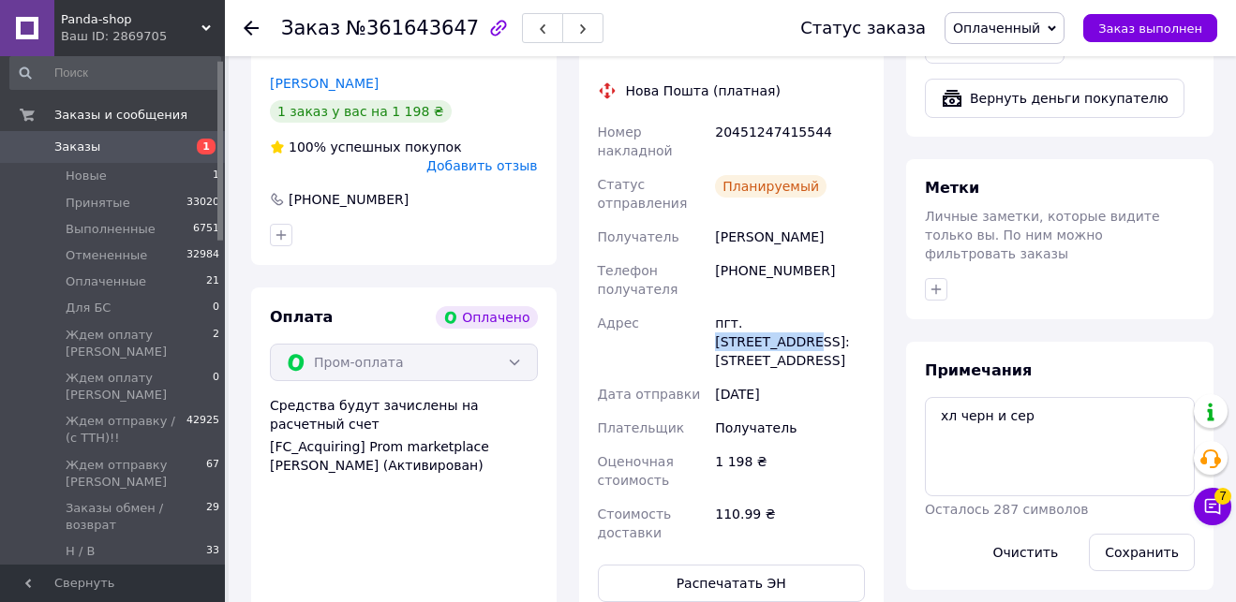
click at [745, 306] on div "пгт. [STREET_ADDRESS]: [STREET_ADDRESS]" at bounding box center [789, 341] width 157 height 71
copy div "[GEOGRAPHIC_DATA]"
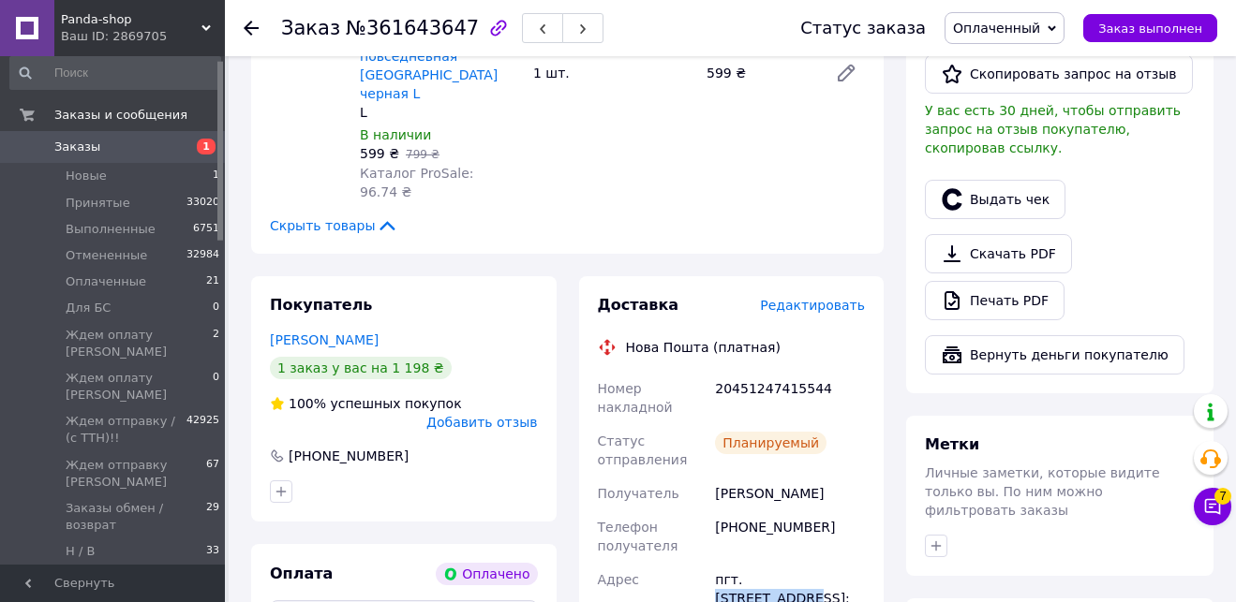
scroll to position [1053, 0]
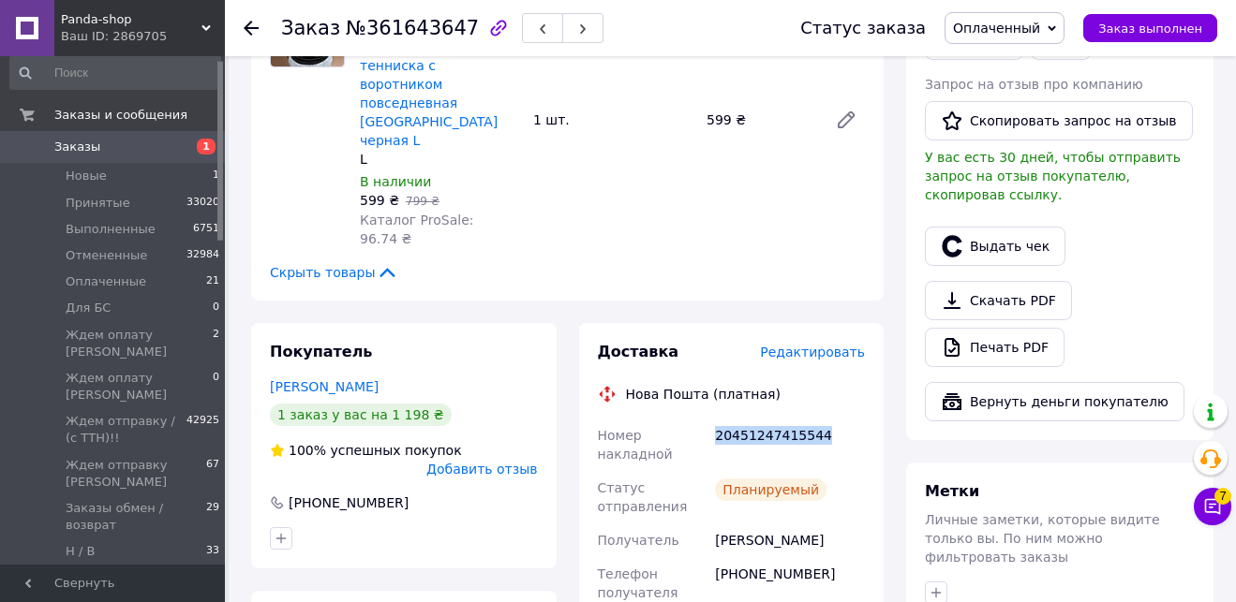
drag, startPoint x: 805, startPoint y: 298, endPoint x: 713, endPoint y: 303, distance: 91.9
click at [713, 419] on div "20451247415544" at bounding box center [789, 445] width 157 height 52
copy div "20451247415544"
drag, startPoint x: 844, startPoint y: 413, endPoint x: 710, endPoint y: 408, distance: 134.0
click at [712, 524] on div "[PERSON_NAME]" at bounding box center [789, 541] width 157 height 34
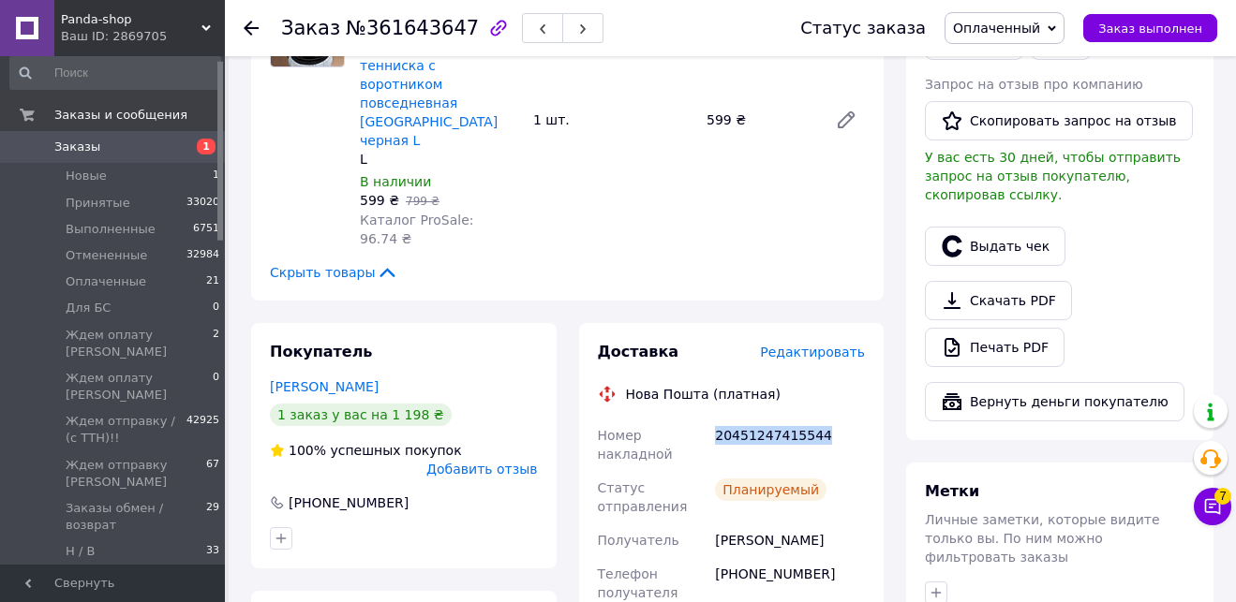
copy div "[PERSON_NAME]"
click at [993, 230] on button "Выдать чек" at bounding box center [995, 246] width 141 height 39
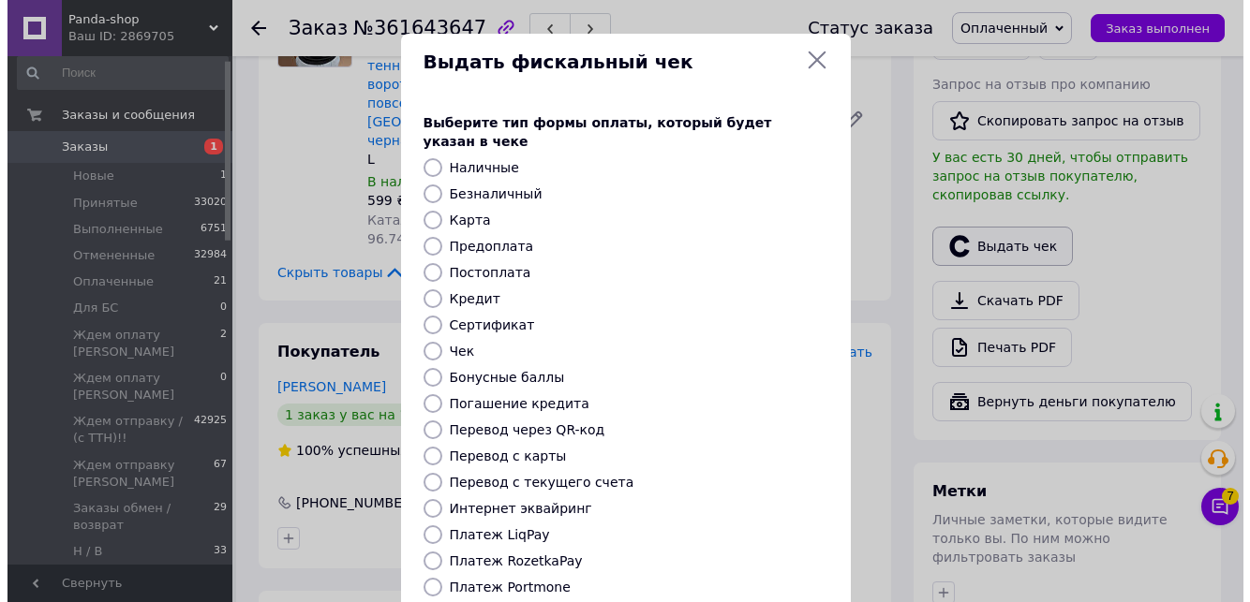
scroll to position [1034, 0]
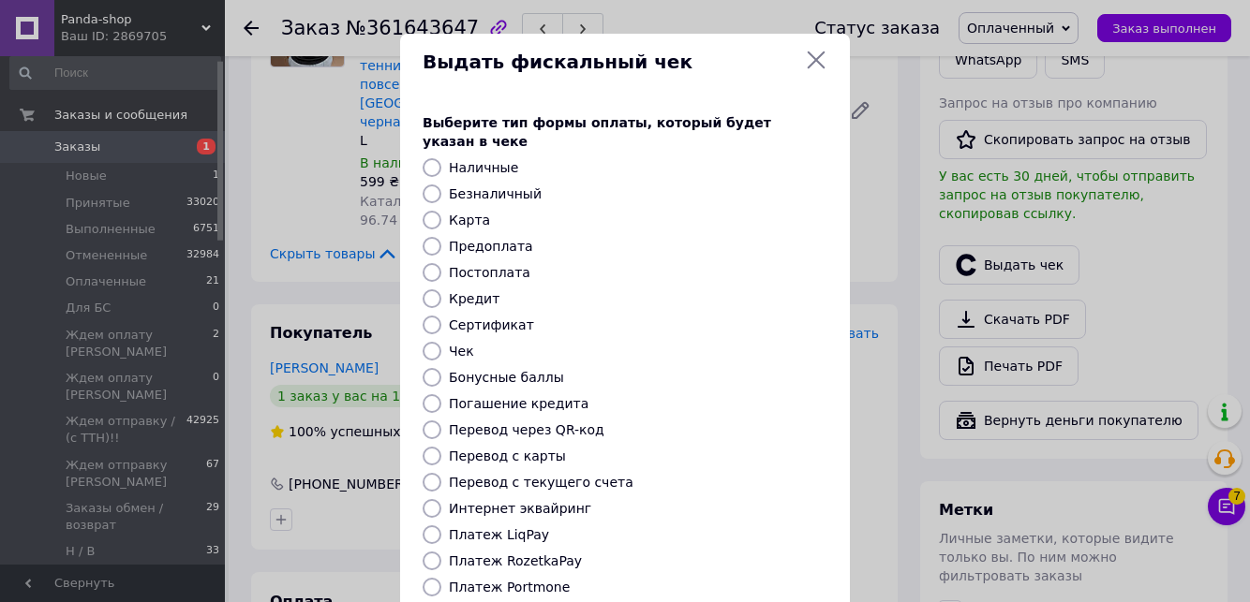
click at [532, 554] on label "Платеж RozetkaPay" at bounding box center [515, 561] width 133 height 15
click at [441, 552] on input "Платеж RozetkaPay" at bounding box center [431, 561] width 19 height 19
radio input "true"
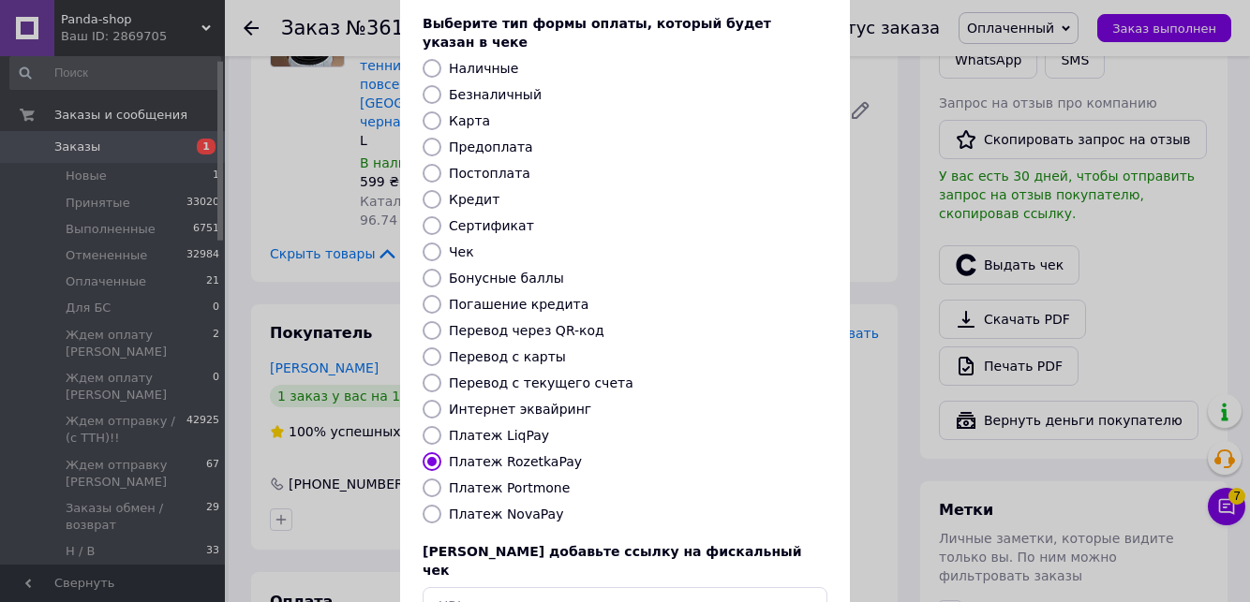
scroll to position [202, 0]
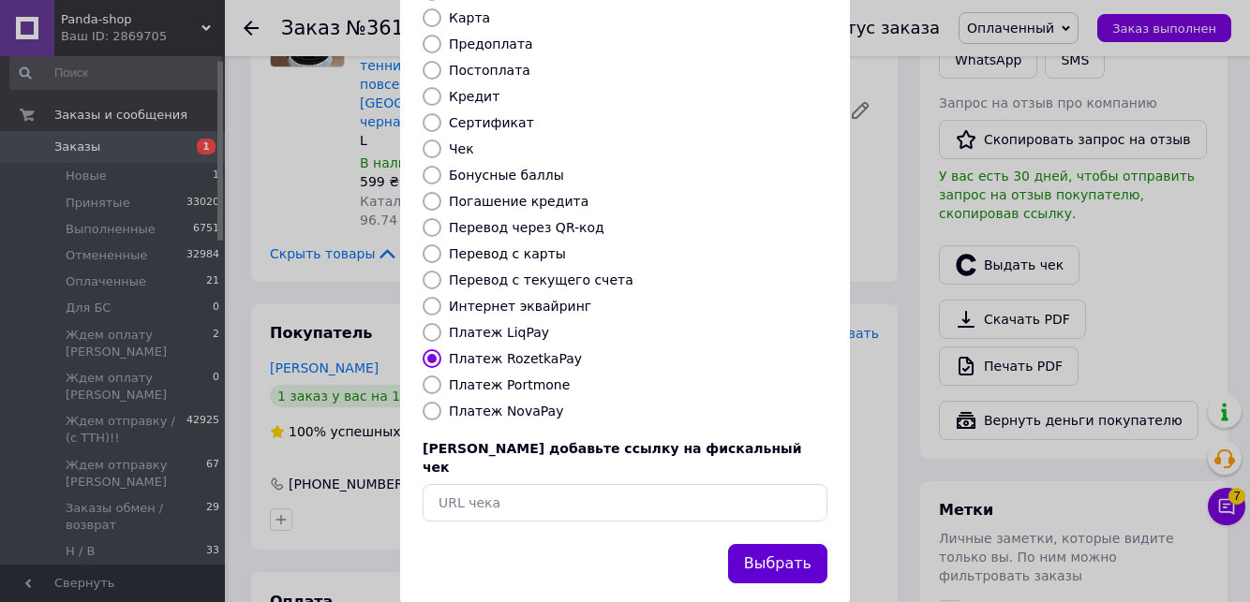
click at [774, 544] on button "Выбрать" at bounding box center [777, 564] width 99 height 40
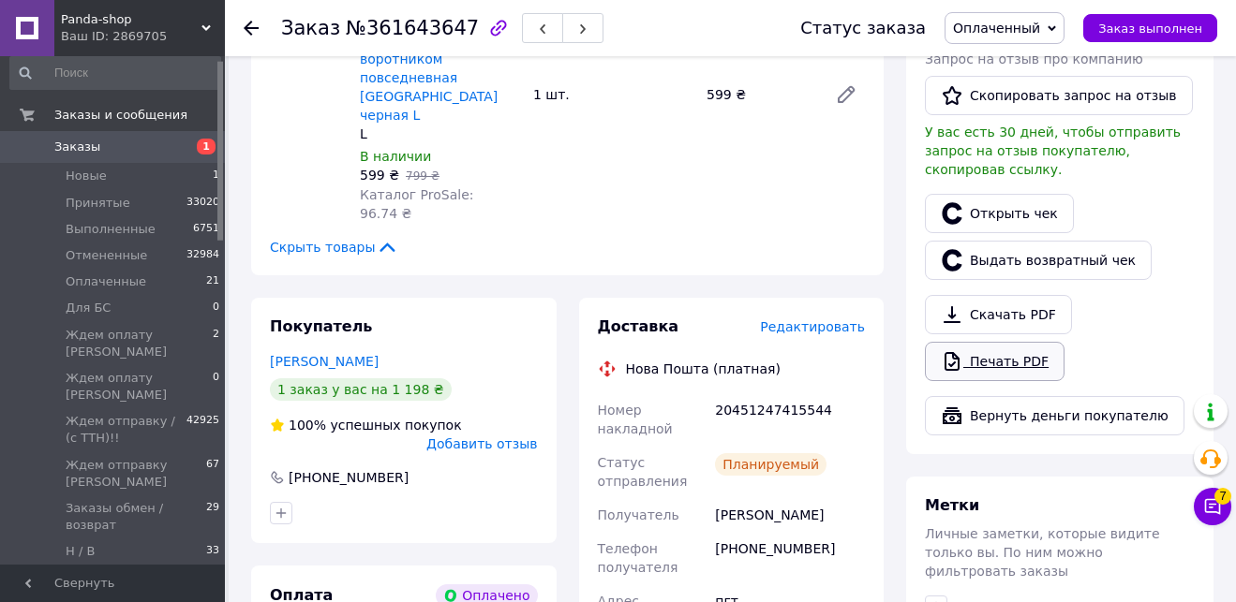
scroll to position [1088, 0]
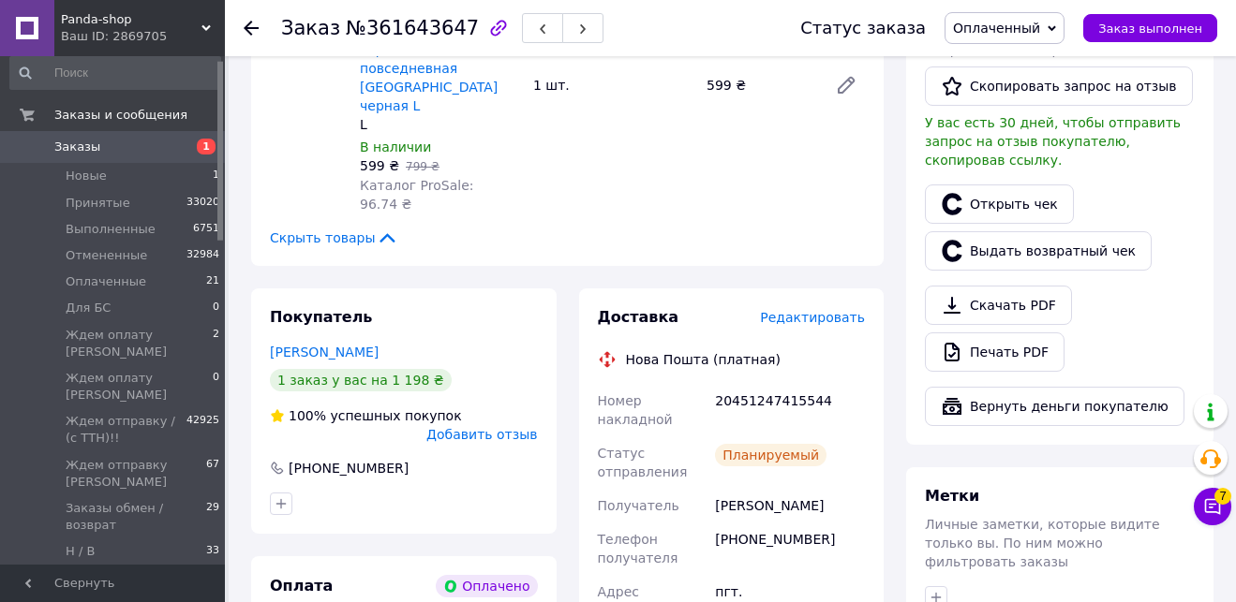
drag, startPoint x: 841, startPoint y: 367, endPoint x: 710, endPoint y: 371, distance: 131.2
click at [711, 489] on div "[PERSON_NAME]" at bounding box center [789, 506] width 157 height 34
copy div "Получатель [PERSON_NAME]"
click at [141, 147] on span "Заказы" at bounding box center [113, 147] width 119 height 17
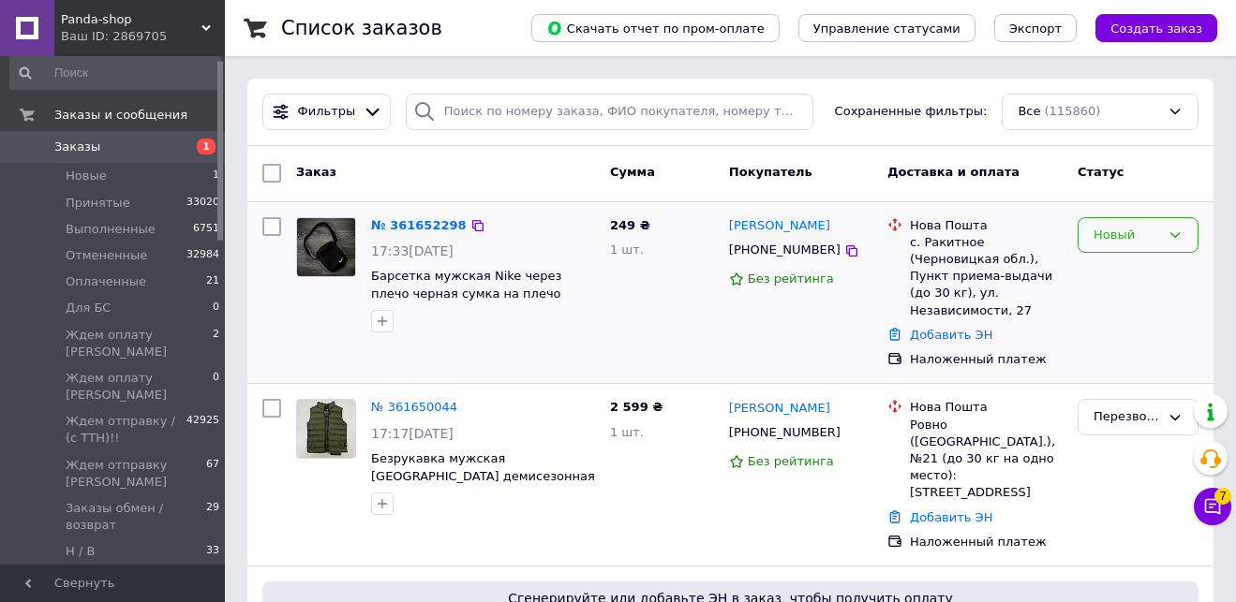
click at [1133, 236] on div "Новый" at bounding box center [1126, 236] width 67 height 20
click at [1168, 543] on li "Перезвонить [PERSON_NAME]" at bounding box center [1137, 579] width 119 height 73
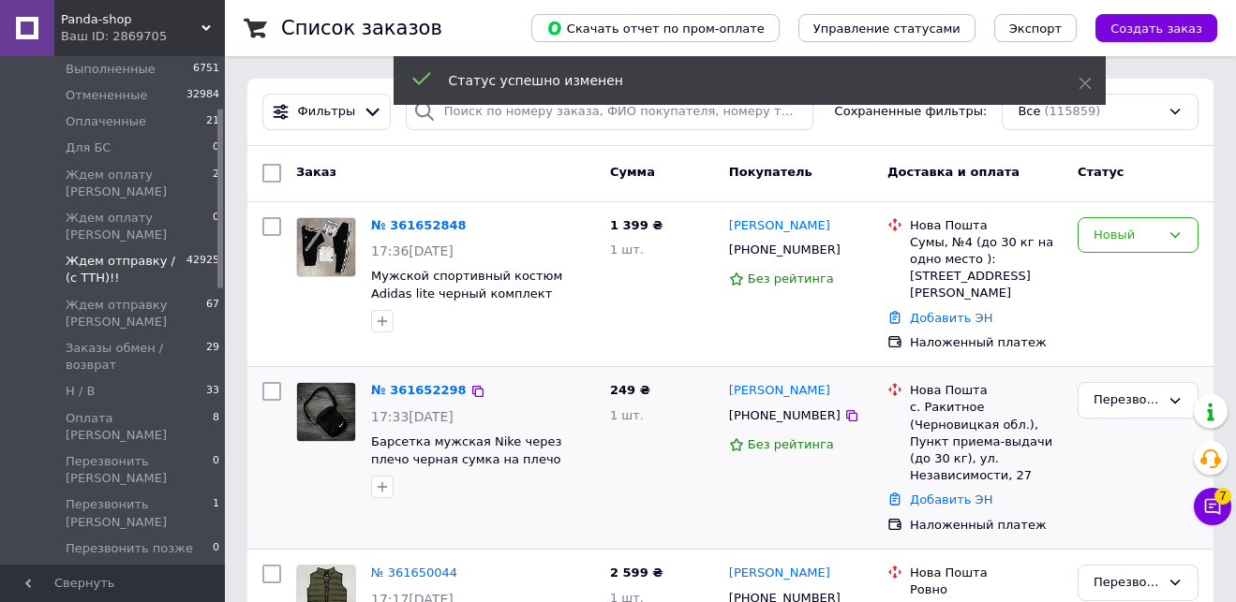
scroll to position [178, 0]
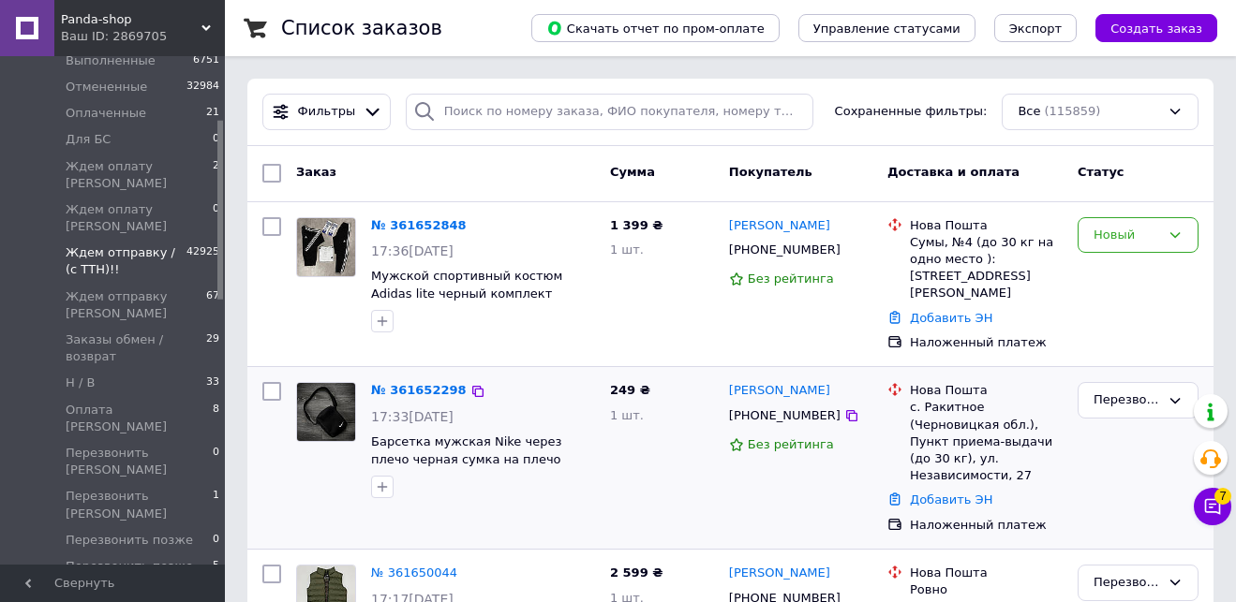
drag, startPoint x: 218, startPoint y: 162, endPoint x: 210, endPoint y: 221, distance: 59.6
click at [210, 221] on div "Заказы и сообщения Заказы 1 Новые 1 Принятые 33020 Выполненные 6751 Отмененные …" at bounding box center [112, 310] width 225 height 509
click at [1135, 237] on div "Новый" at bounding box center [1126, 236] width 67 height 20
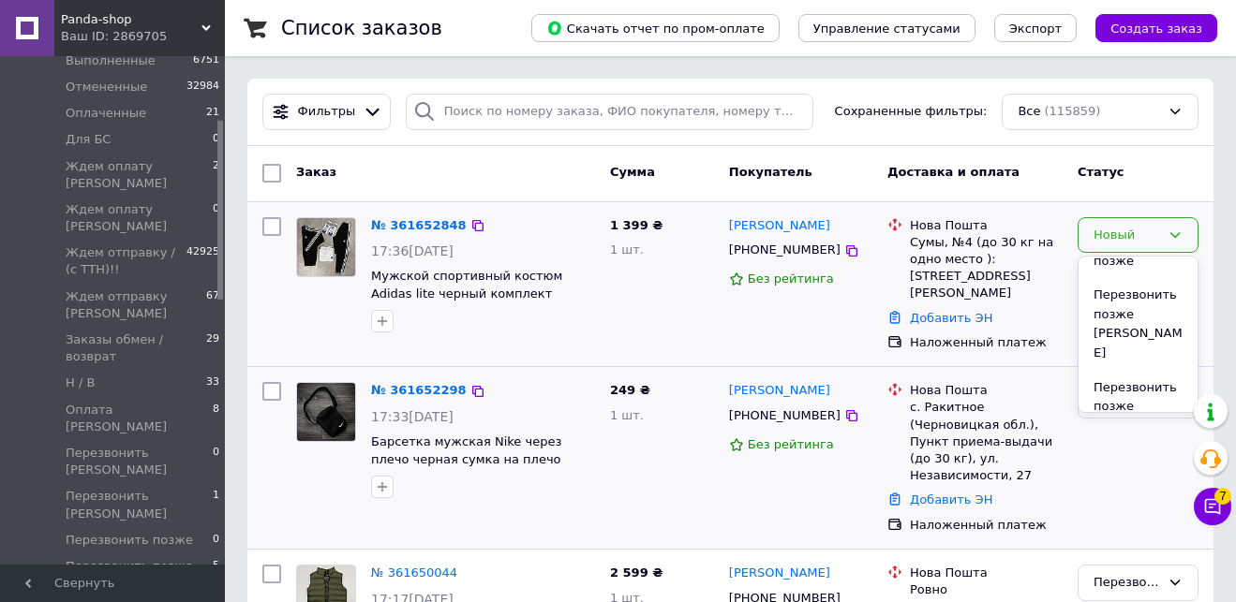
scroll to position [847, 0]
click at [1157, 528] on li "Перезвонить [PERSON_NAME]" at bounding box center [1137, 564] width 119 height 73
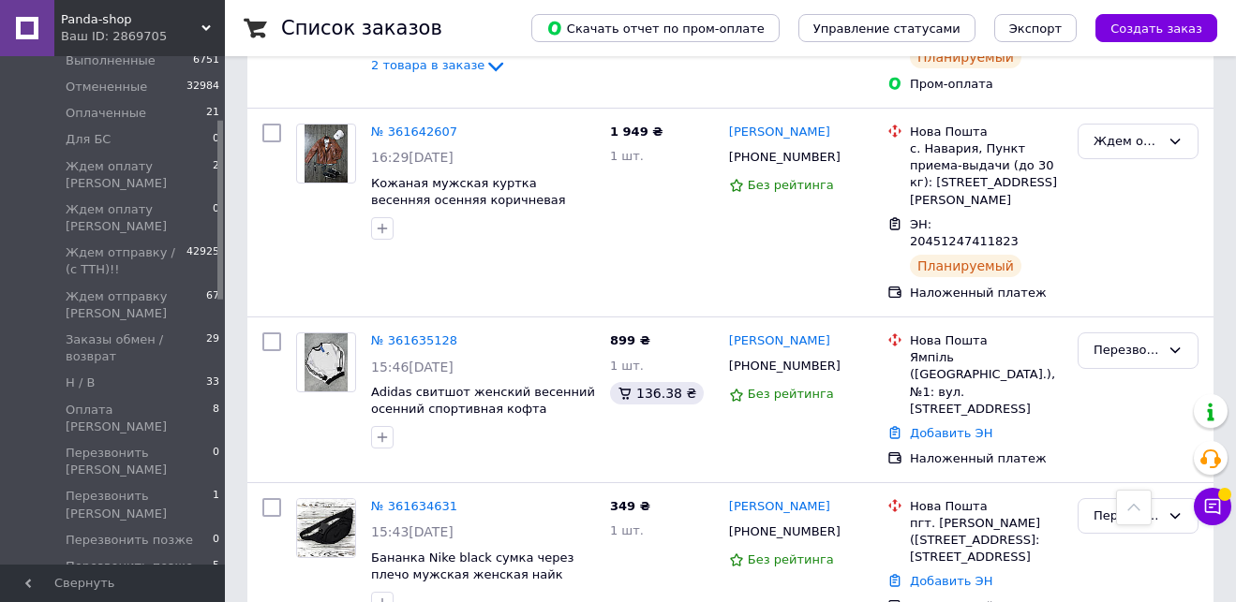
scroll to position [1249, 0]
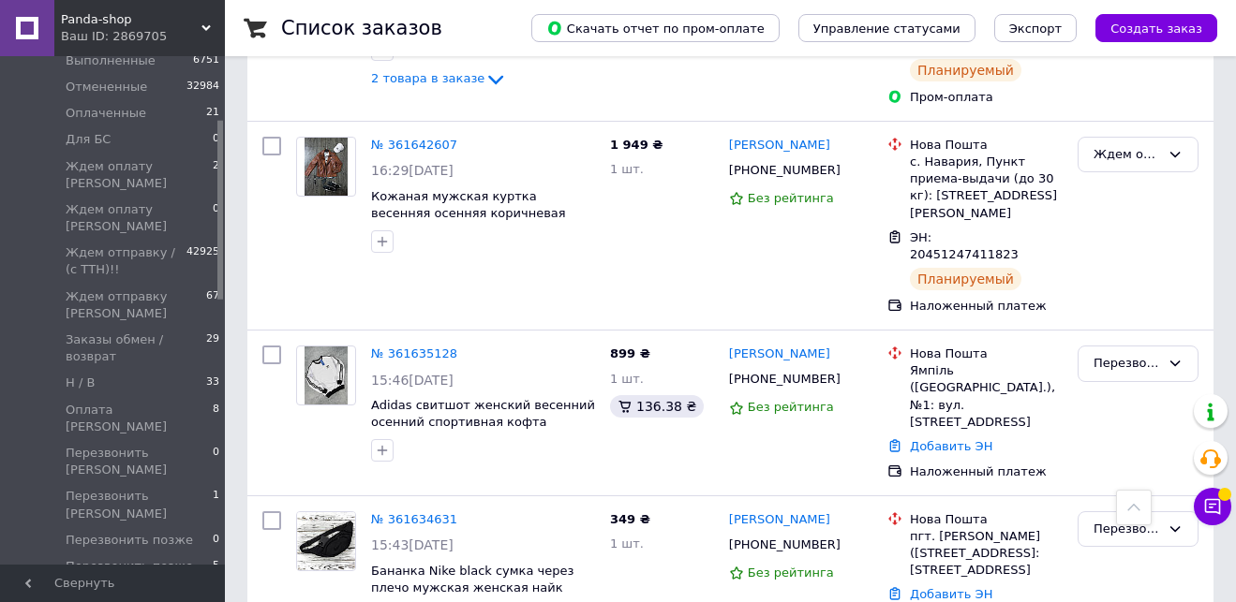
click at [1134, 516] on div at bounding box center [1134, 508] width 36 height 36
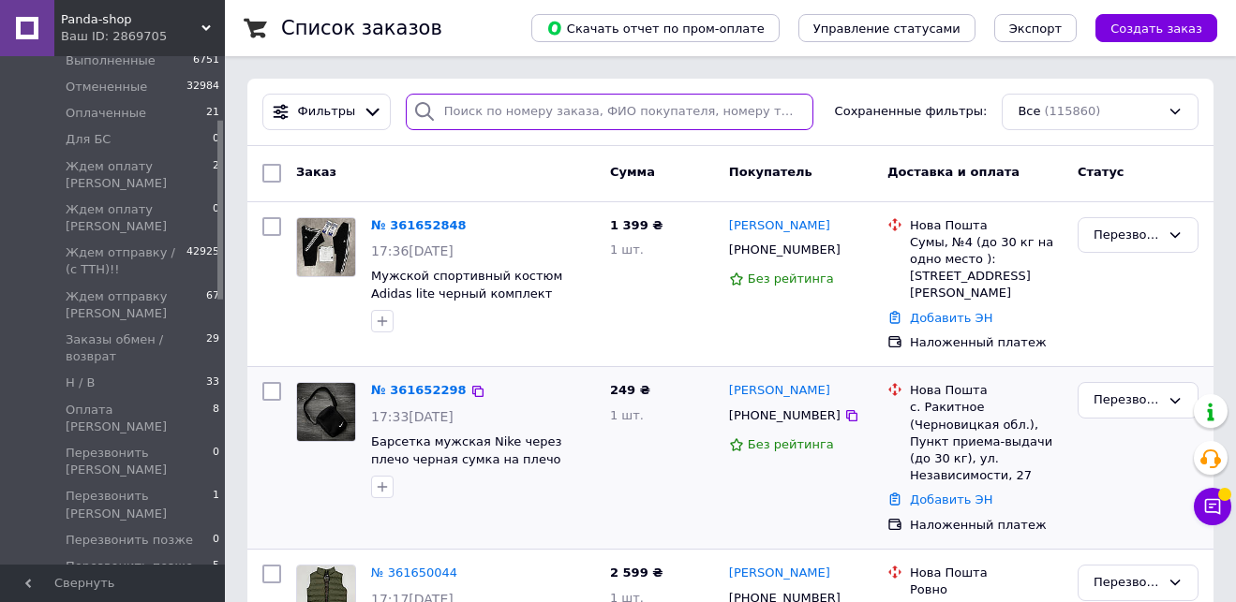
click at [549, 111] on input "search" at bounding box center [610, 112] width 408 height 37
paste input "[PHONE_NUMBER]"
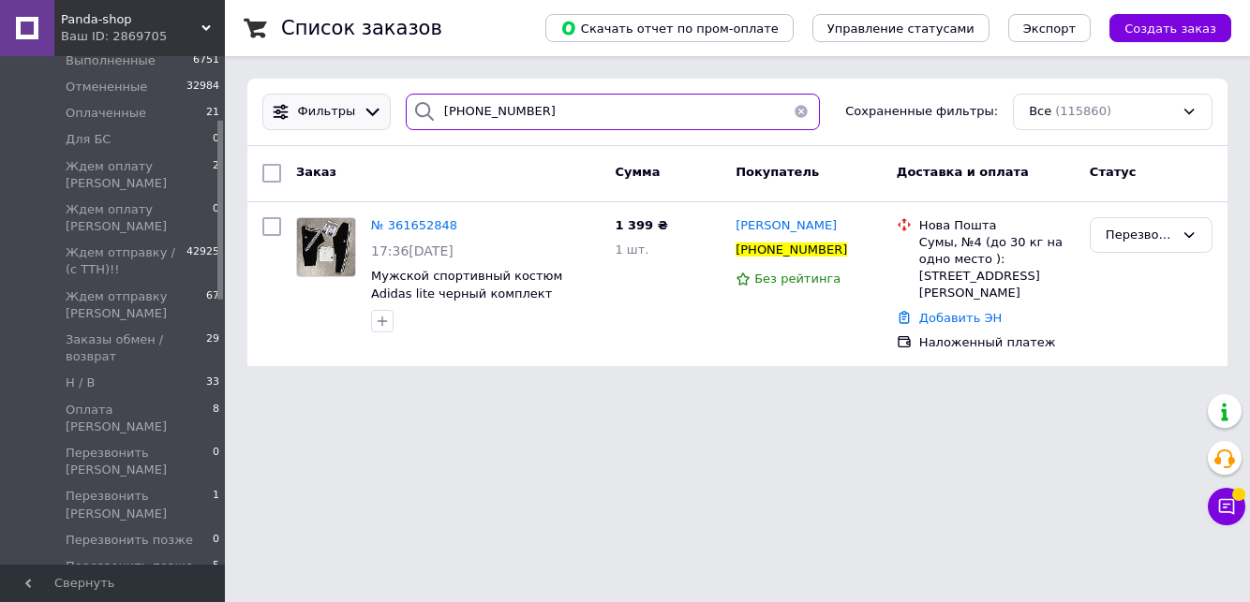
drag, startPoint x: 550, startPoint y: 110, endPoint x: 382, endPoint y: 97, distance: 168.1
click at [382, 97] on div "Фильтры [PHONE_NUMBER] Сохраненные фильтры: Все (115860)" at bounding box center [737, 112] width 965 height 37
paste input "1304844"
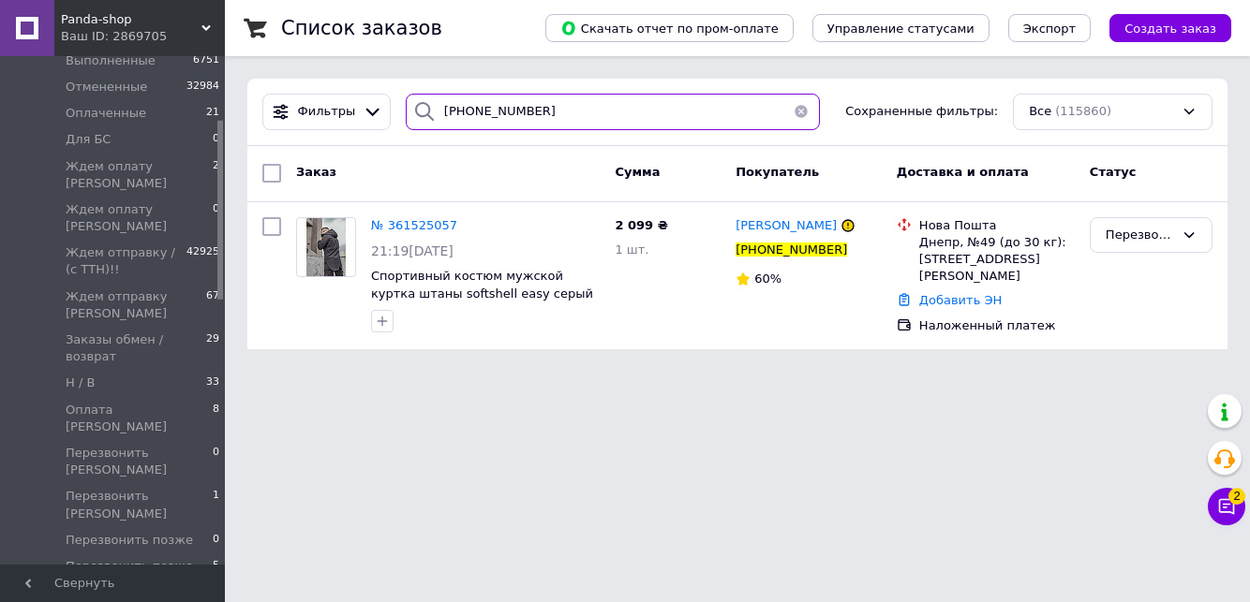
drag, startPoint x: 551, startPoint y: 111, endPoint x: 430, endPoint y: 115, distance: 120.9
click at [430, 115] on div "[PHONE_NUMBER]" at bounding box center [613, 112] width 414 height 37
paste input "689837205"
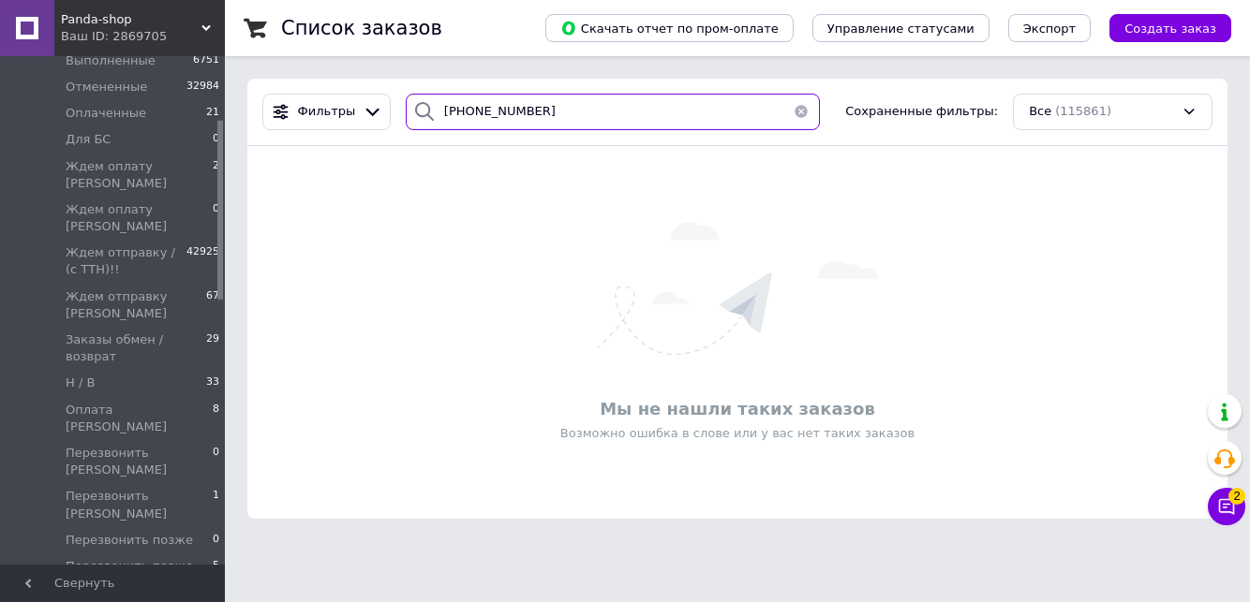
drag, startPoint x: 583, startPoint y: 111, endPoint x: 433, endPoint y: 103, distance: 150.1
click at [433, 103] on div "[PHONE_NUMBER]" at bounding box center [613, 112] width 414 height 37
paste input "990557963"
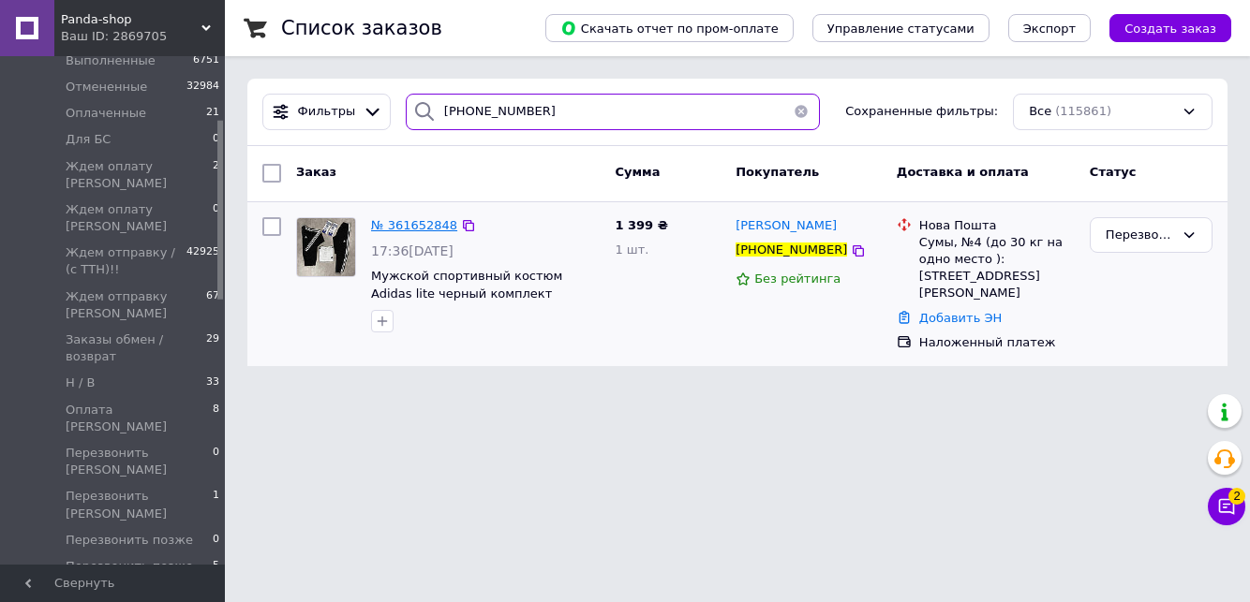
type input "[PHONE_NUMBER]"
click at [423, 227] on span "№ 361652848" at bounding box center [414, 225] width 86 height 14
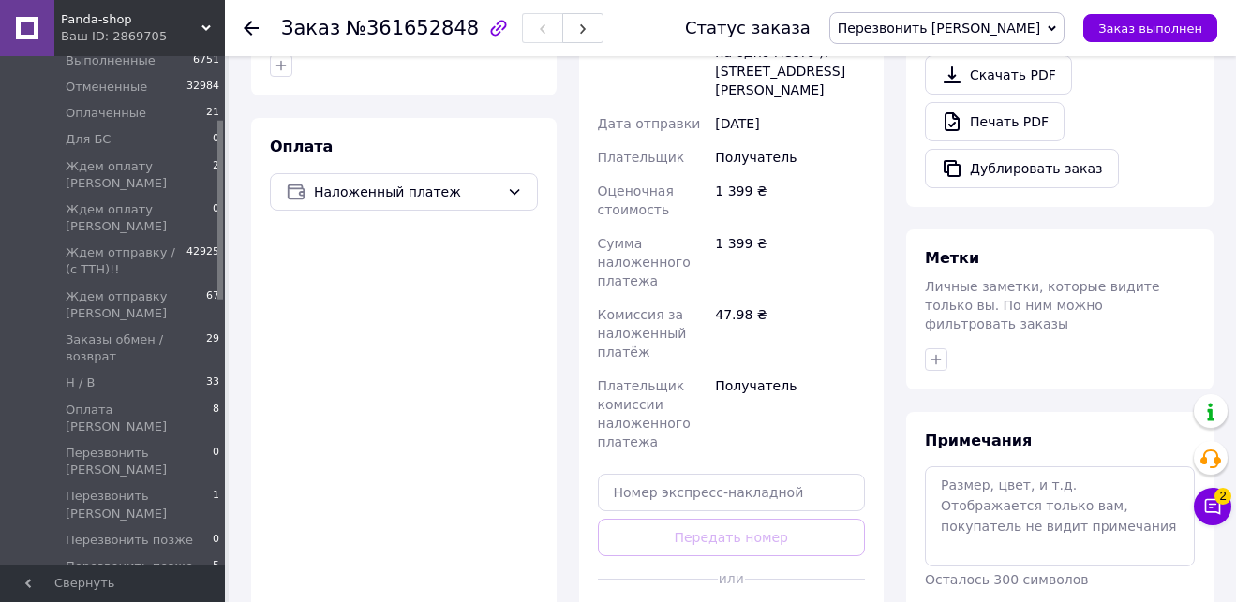
scroll to position [680, 0]
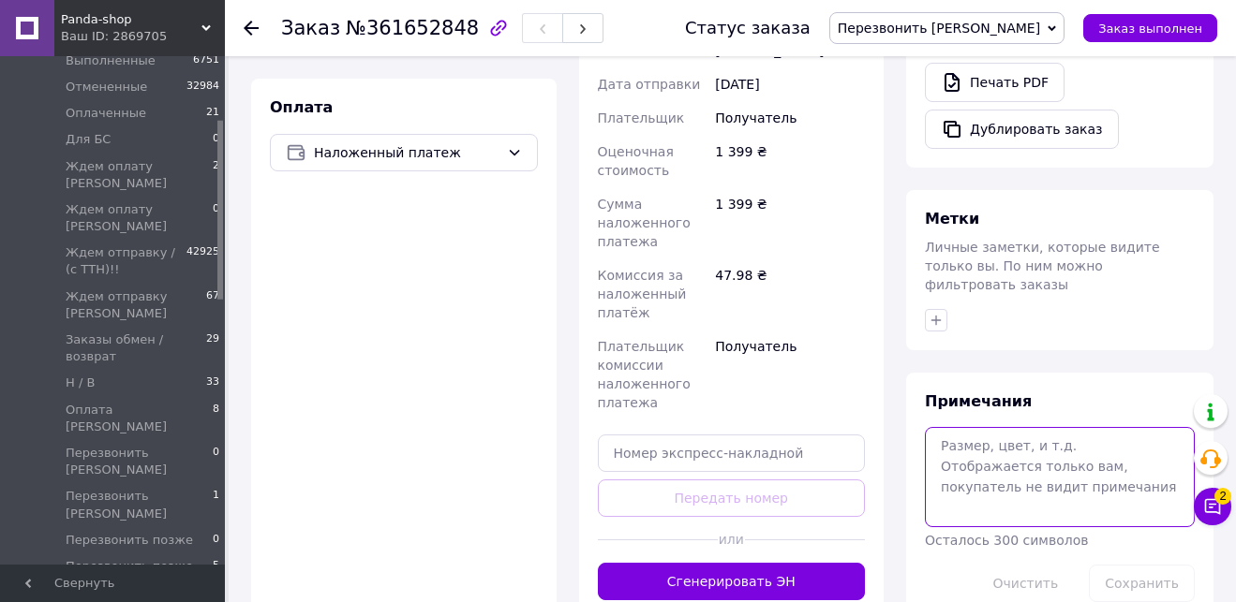
click at [1070, 458] on textarea at bounding box center [1060, 476] width 270 height 99
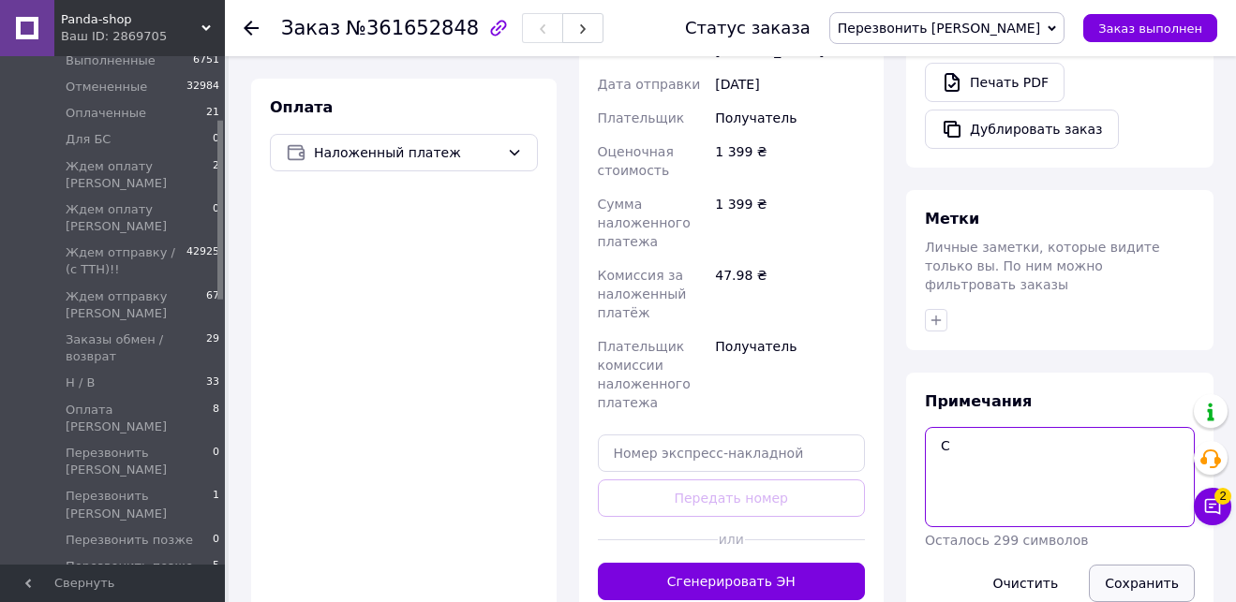
type textarea "С"
click at [1111, 565] on button "Сохранить" at bounding box center [1142, 583] width 106 height 37
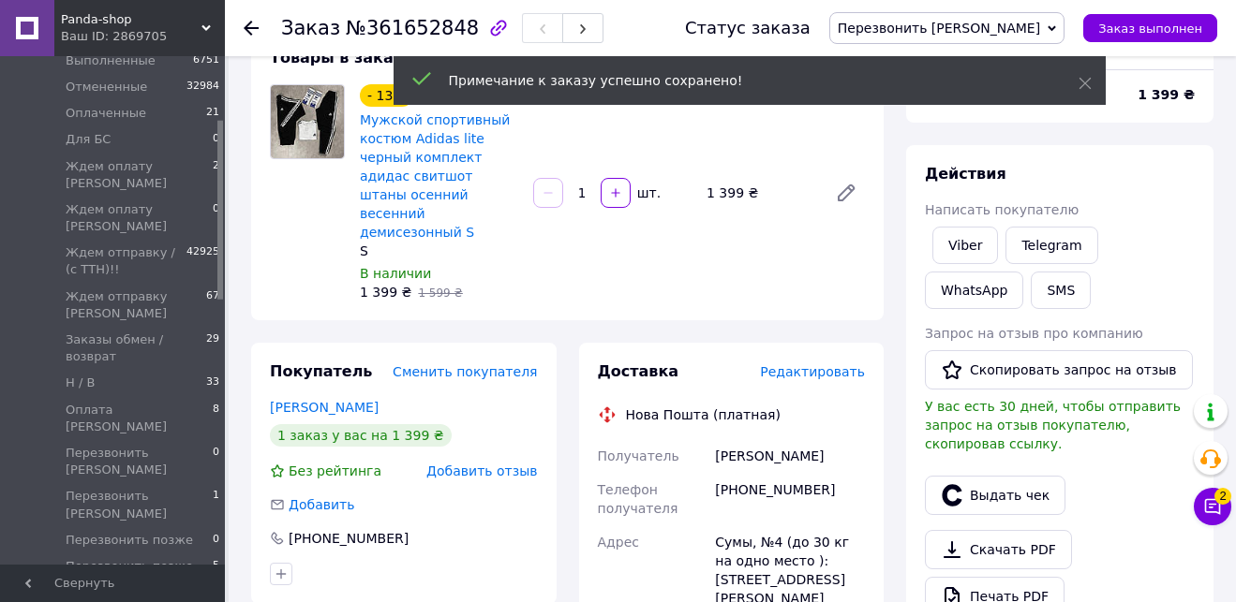
scroll to position [131, 0]
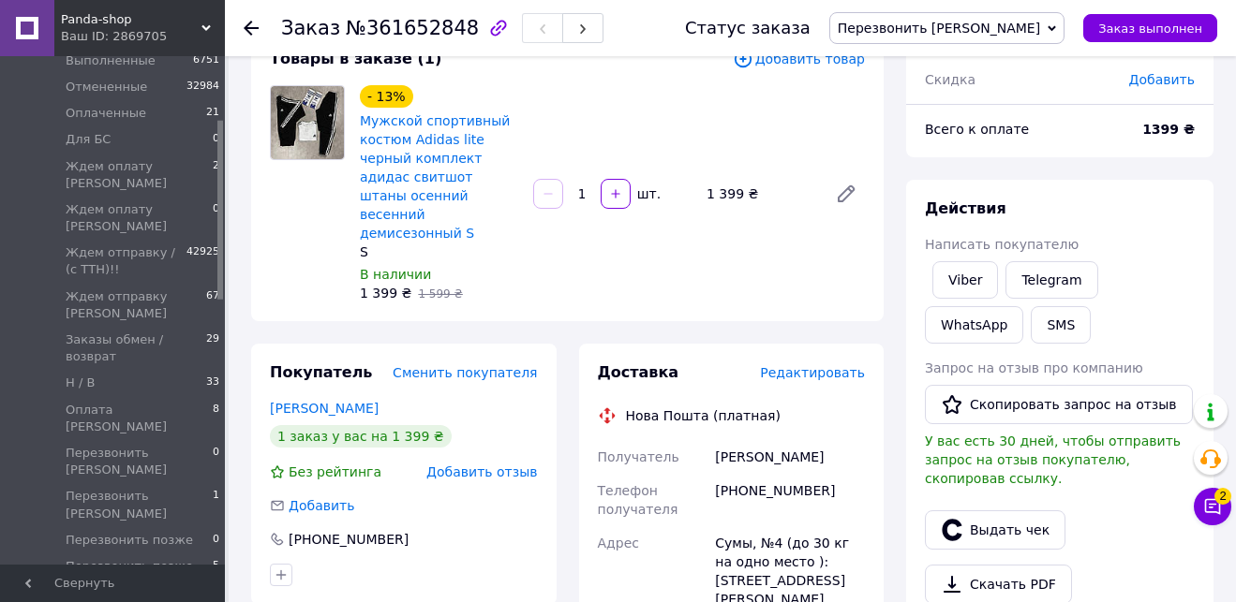
drag, startPoint x: 835, startPoint y: 447, endPoint x: 700, endPoint y: 436, distance: 135.4
drag, startPoint x: 826, startPoint y: 471, endPoint x: 716, endPoint y: 469, distance: 110.6
click at [716, 474] on div "[PHONE_NUMBER]" at bounding box center [789, 500] width 157 height 52
drag, startPoint x: 719, startPoint y: 522, endPoint x: 749, endPoint y: 523, distance: 30.9
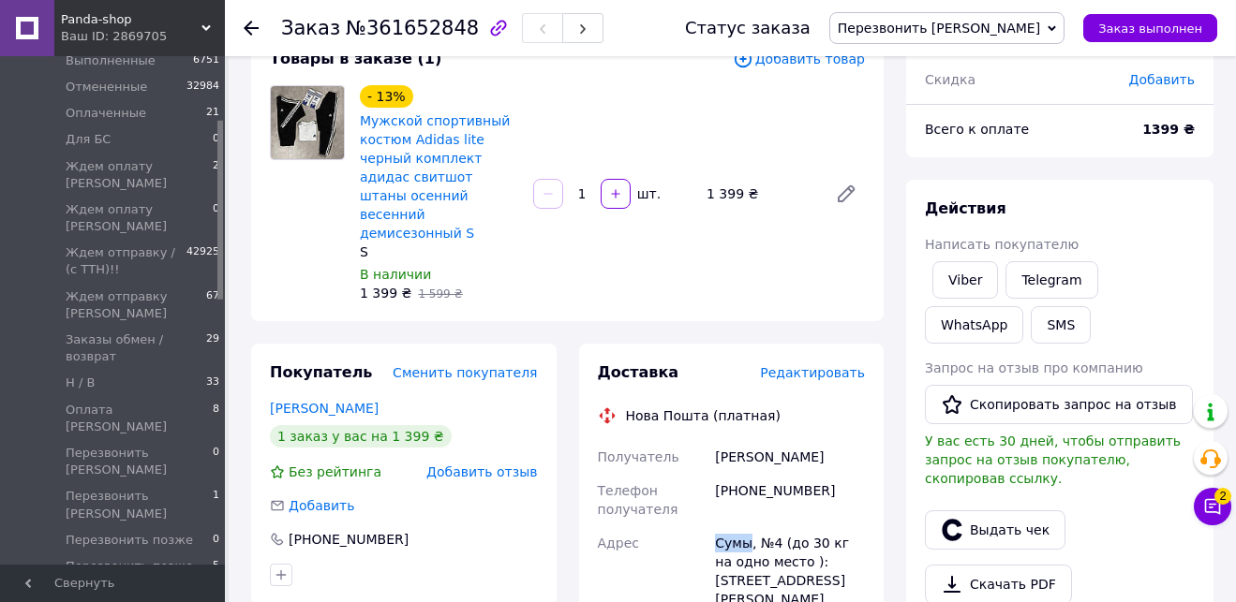
click at [749, 526] on div "Сумы, №4 (до 30 кг на одно место ): [STREET_ADDRESS][PERSON_NAME]" at bounding box center [789, 571] width 157 height 90
click at [985, 35] on span "Перезвонить [PERSON_NAME]" at bounding box center [938, 28] width 202 height 15
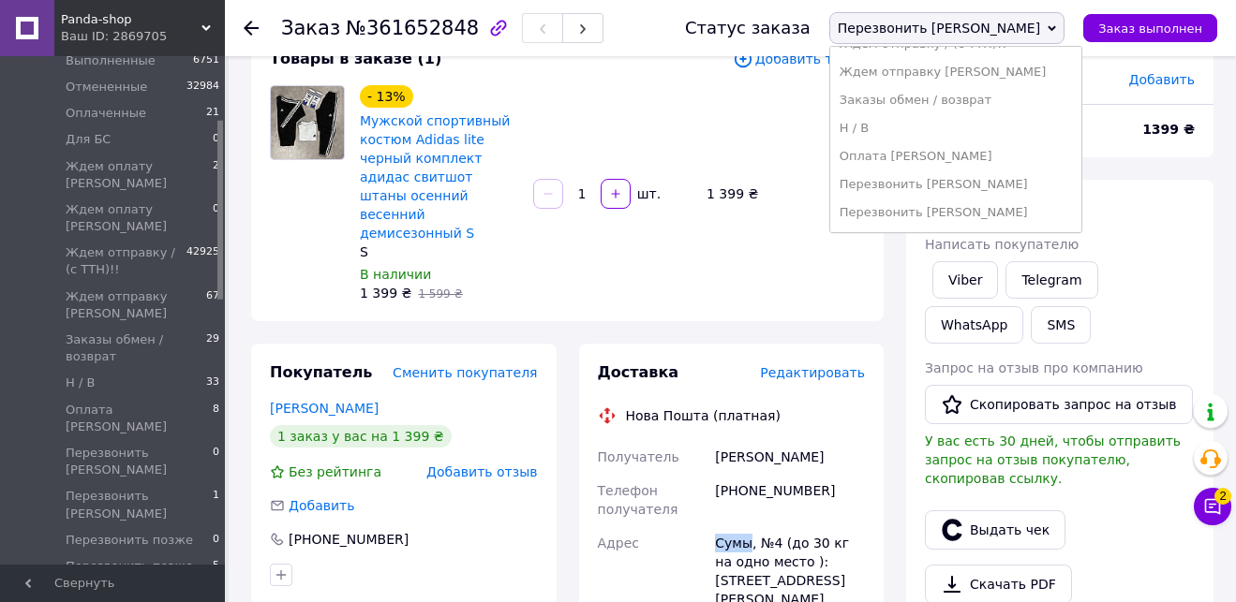
scroll to position [216, 0]
click at [1028, 70] on li "Ждем отправку [PERSON_NAME]" at bounding box center [955, 74] width 251 height 28
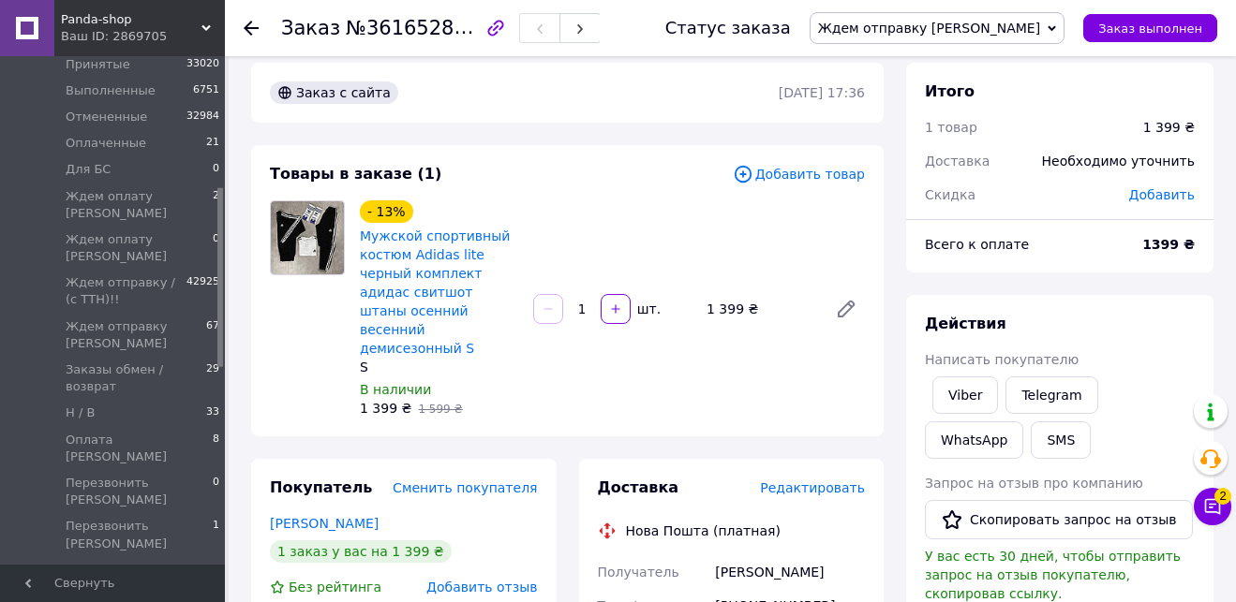
scroll to position [0, 0]
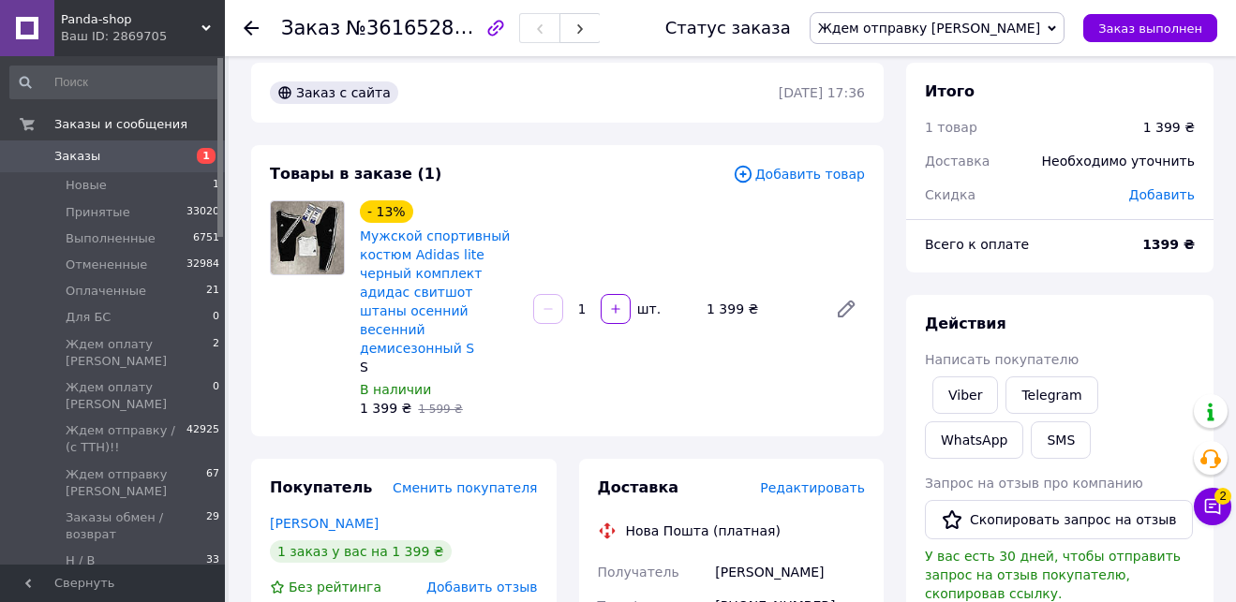
drag, startPoint x: 219, startPoint y: 259, endPoint x: 168, endPoint y: 168, distance: 104.5
click at [118, 155] on span "Заказы" at bounding box center [113, 156] width 119 height 17
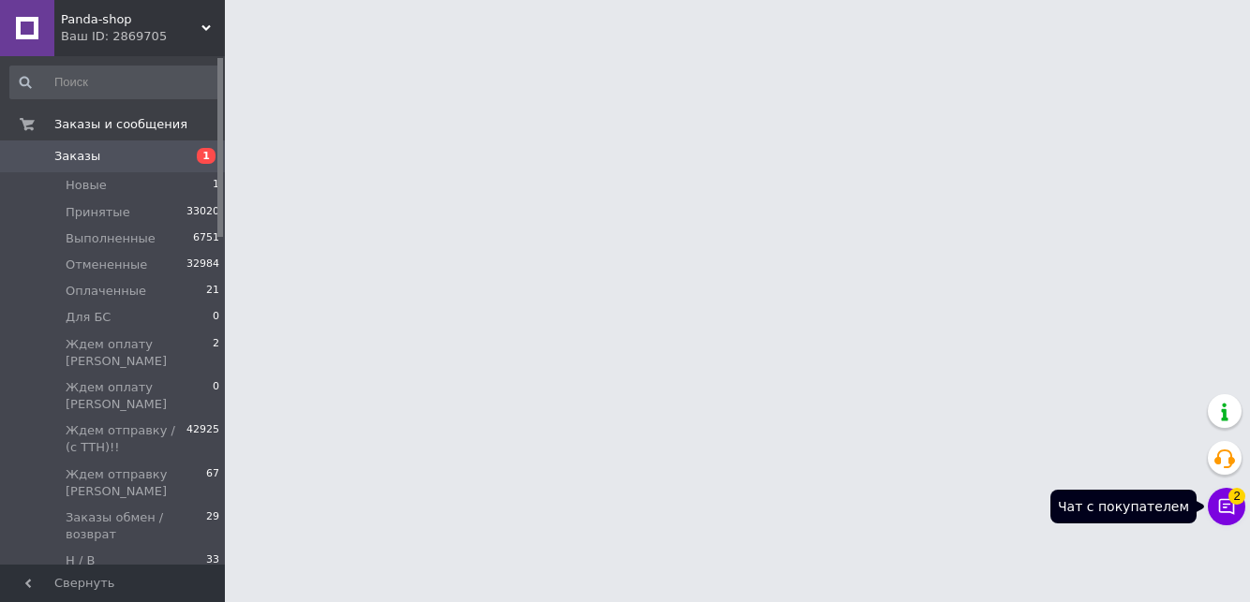
click at [1227, 511] on icon at bounding box center [1227, 507] width 16 height 16
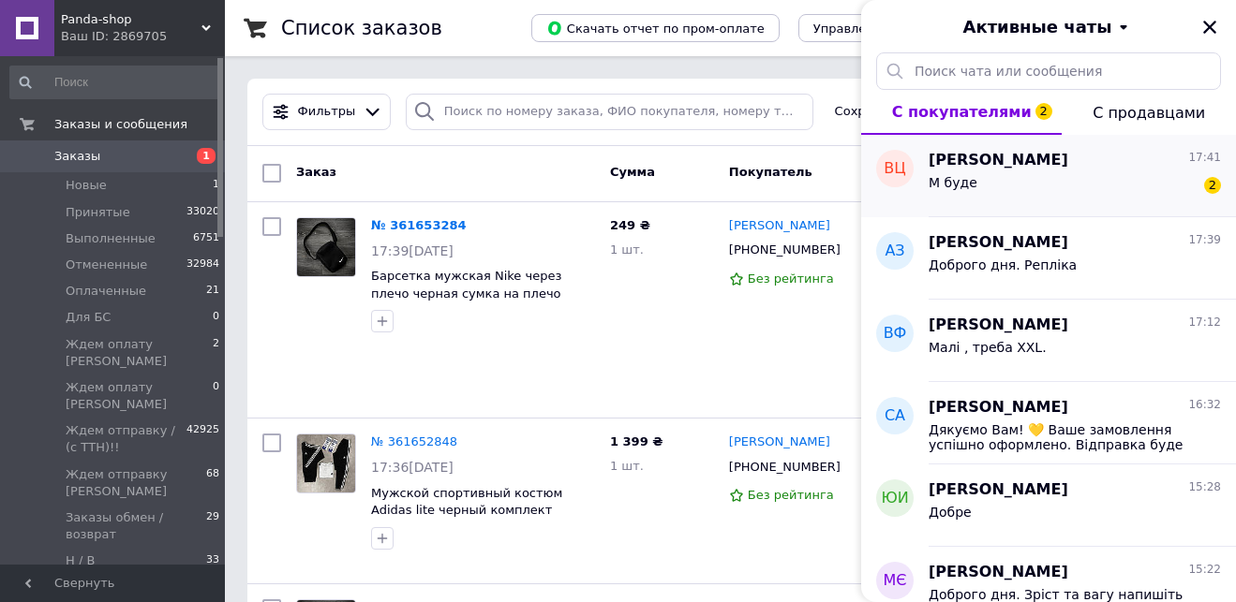
click at [1073, 185] on div "М буде 2" at bounding box center [1074, 186] width 292 height 30
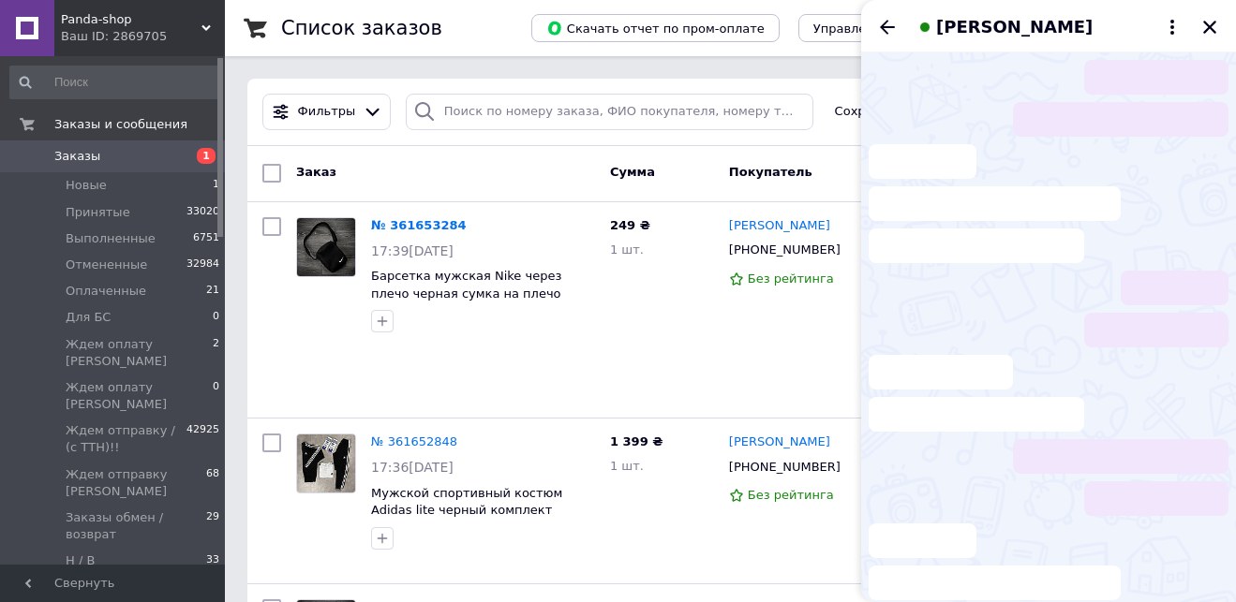
scroll to position [313, 0]
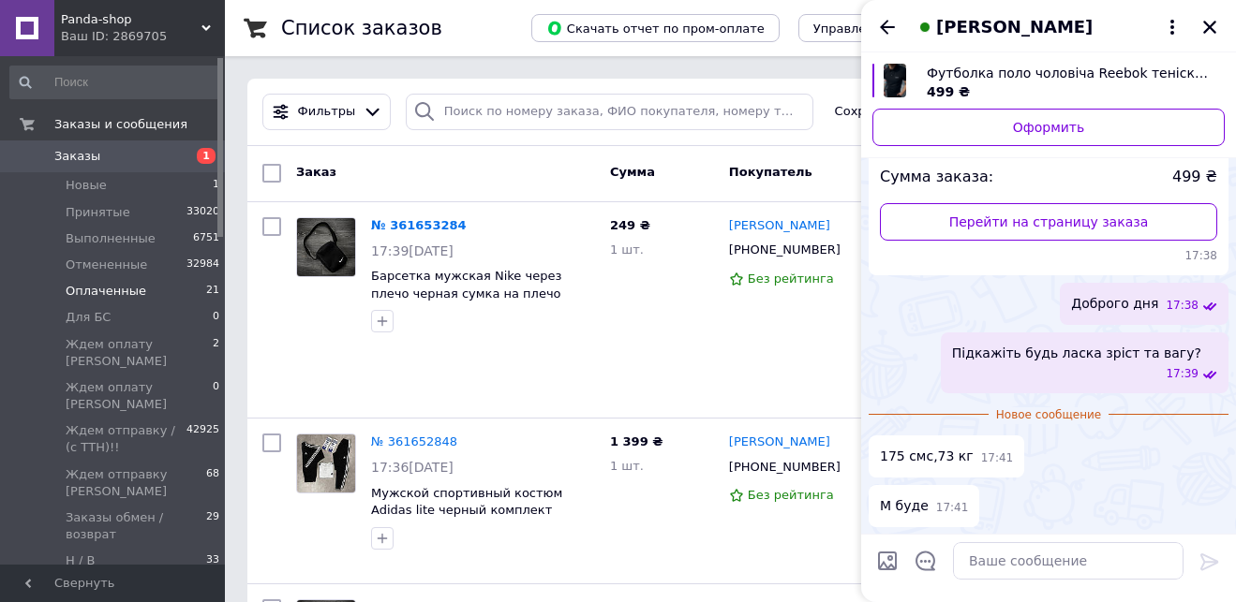
click at [121, 297] on span "Оплаченные" at bounding box center [106, 291] width 81 height 17
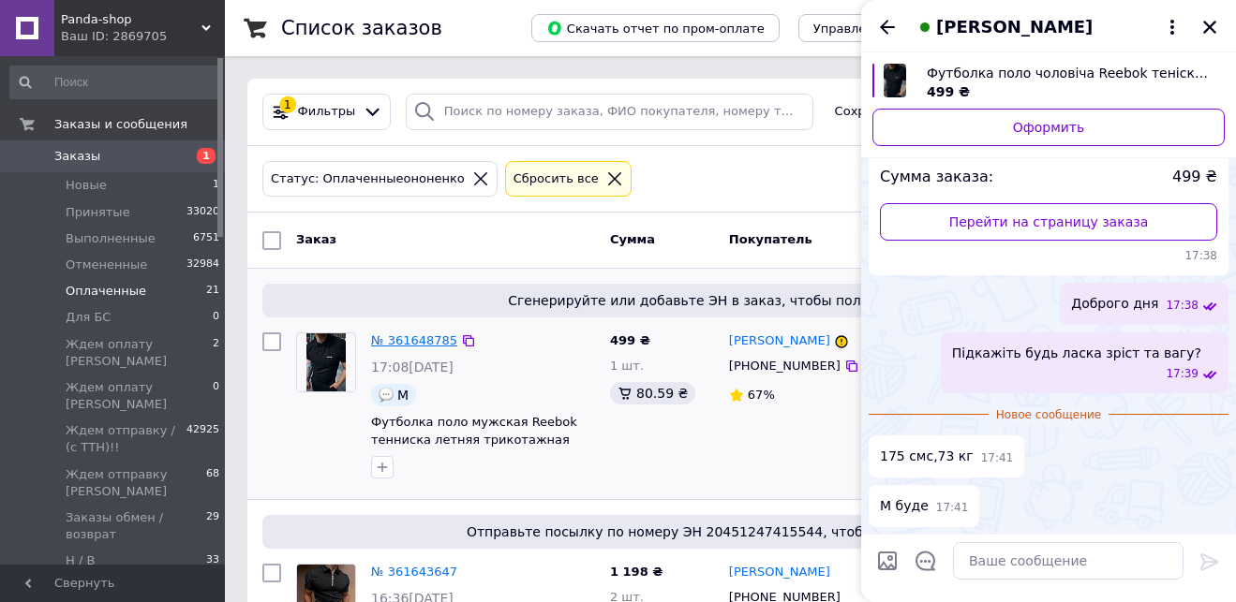
click at [416, 337] on link "№ 361648785" at bounding box center [414, 341] width 86 height 14
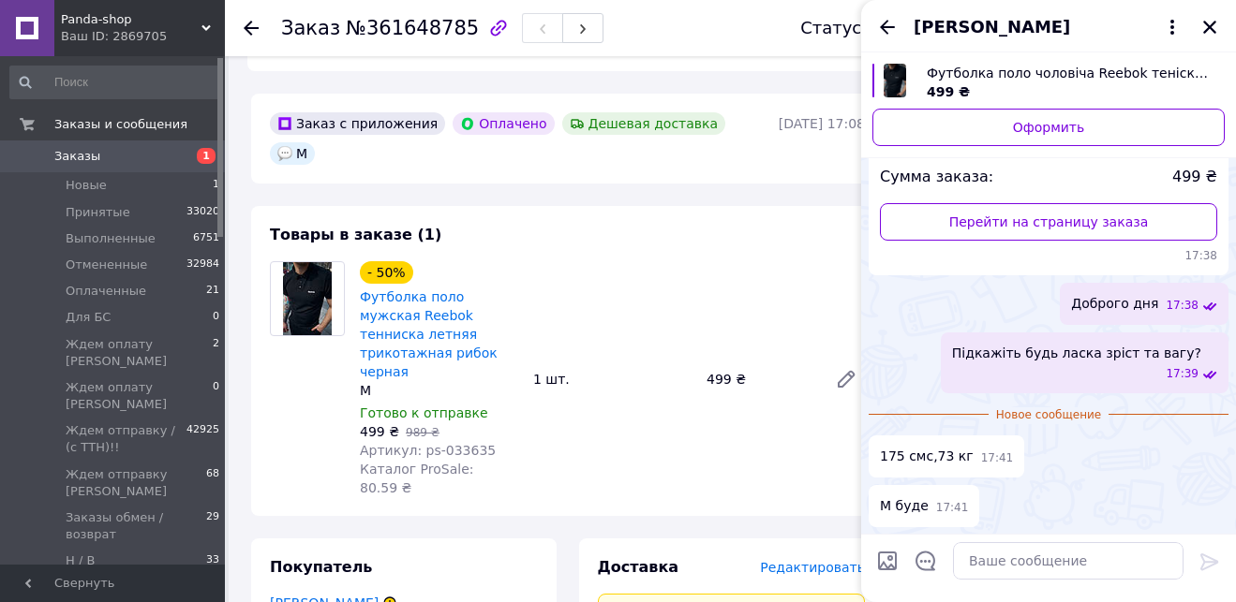
scroll to position [553, 0]
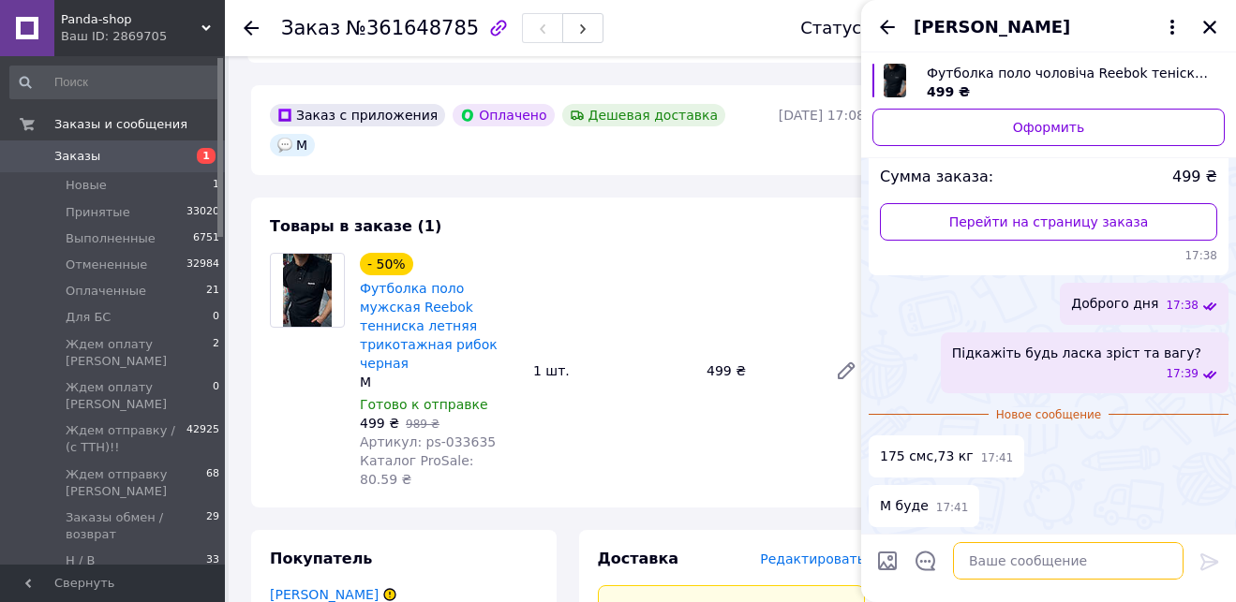
click at [1027, 561] on textarea at bounding box center [1068, 560] width 230 height 37
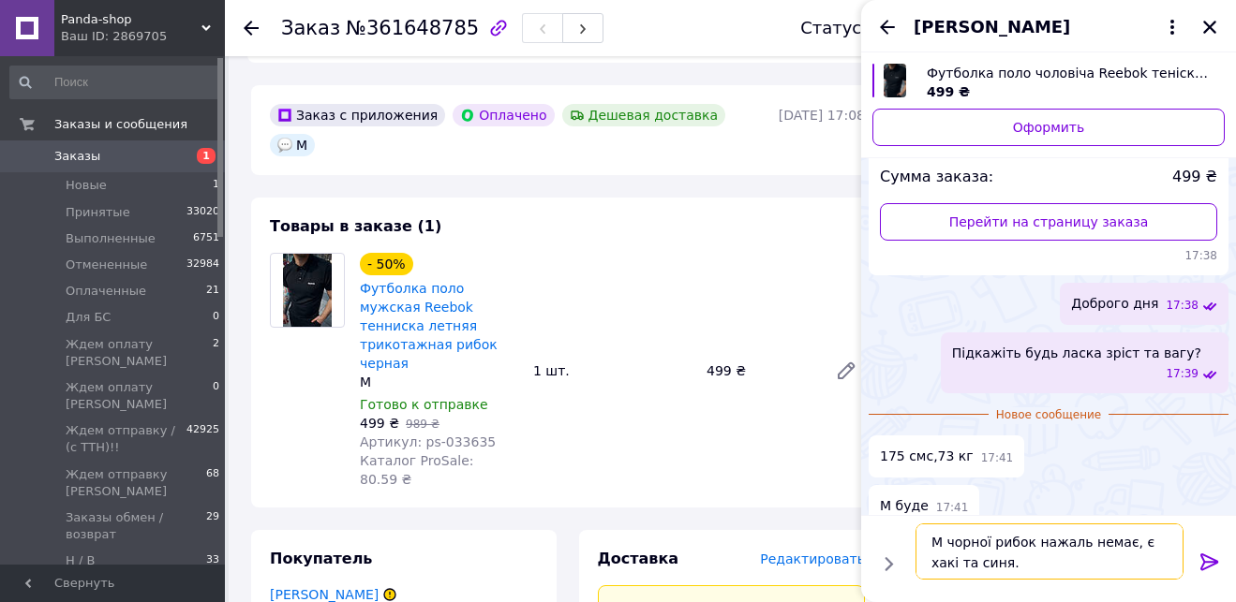
scroll to position [12, 0]
type textarea "М чорної рибок нажаль немає, є хакі та синя. Або чорна найк"
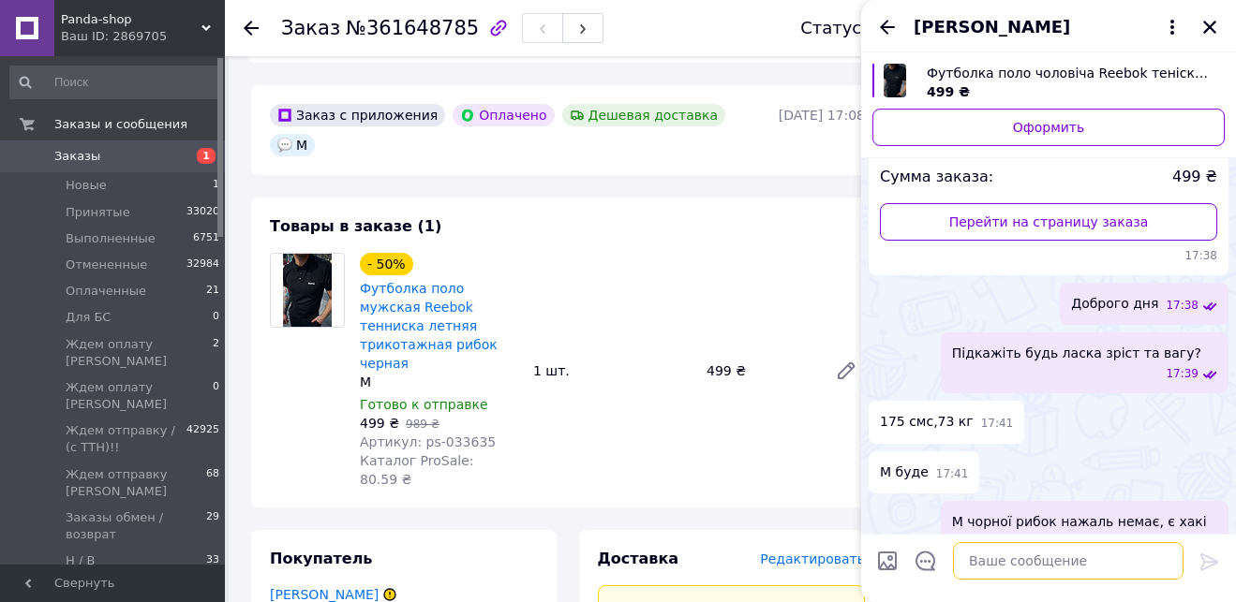
scroll to position [338, 0]
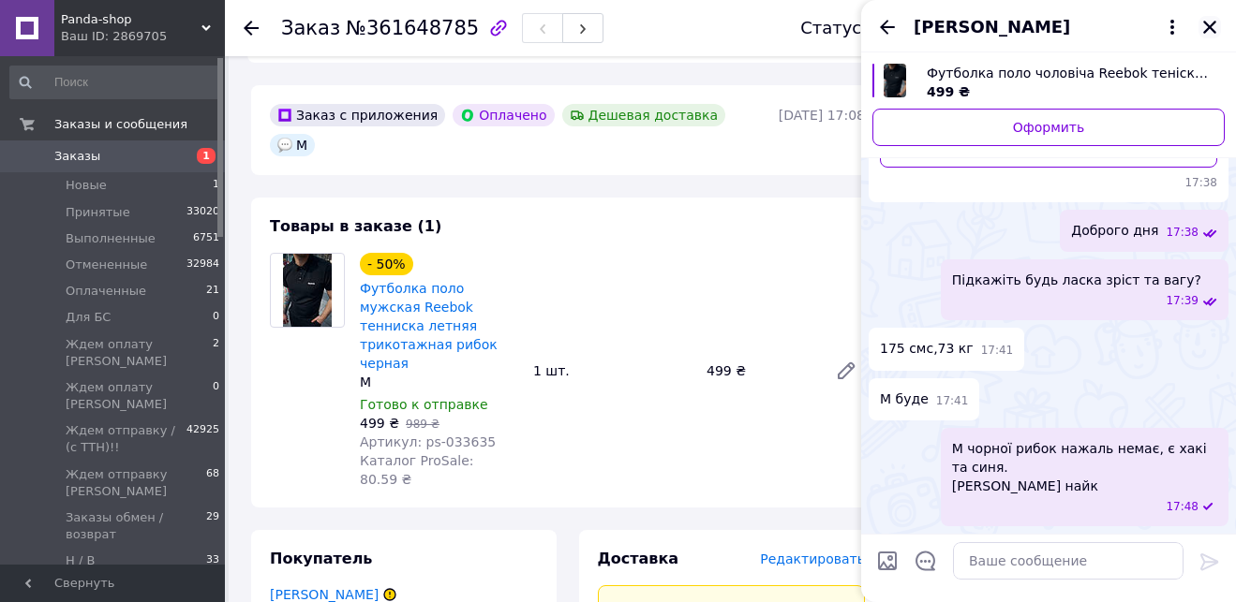
click at [1207, 24] on icon "Закрыть" at bounding box center [1209, 27] width 13 height 13
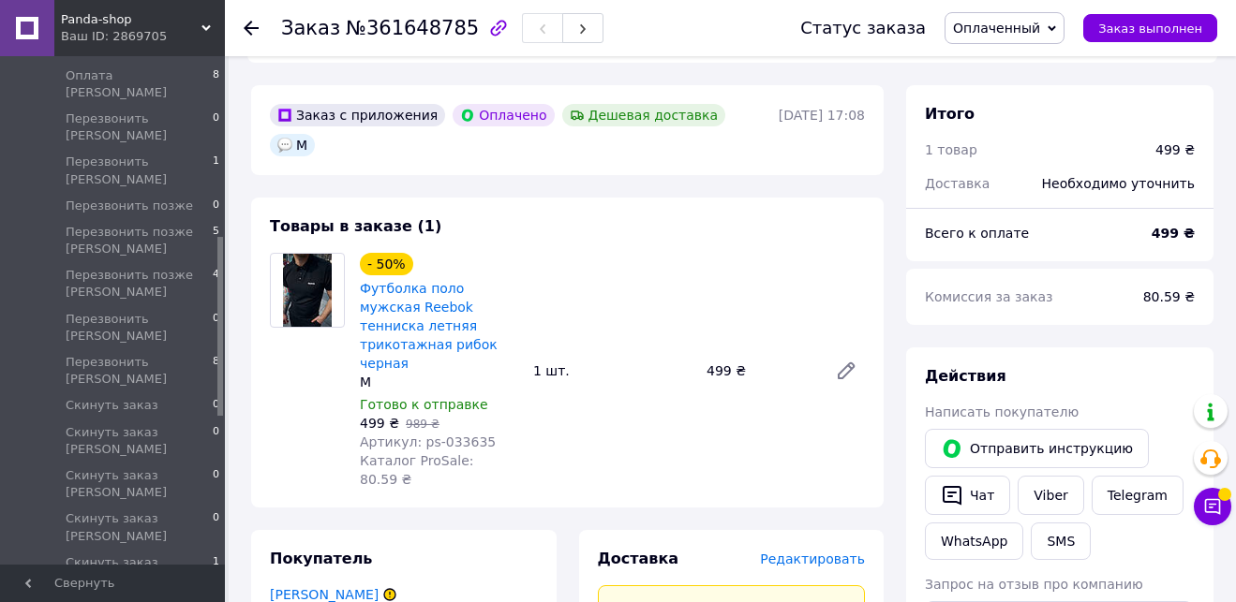
scroll to position [530, 0]
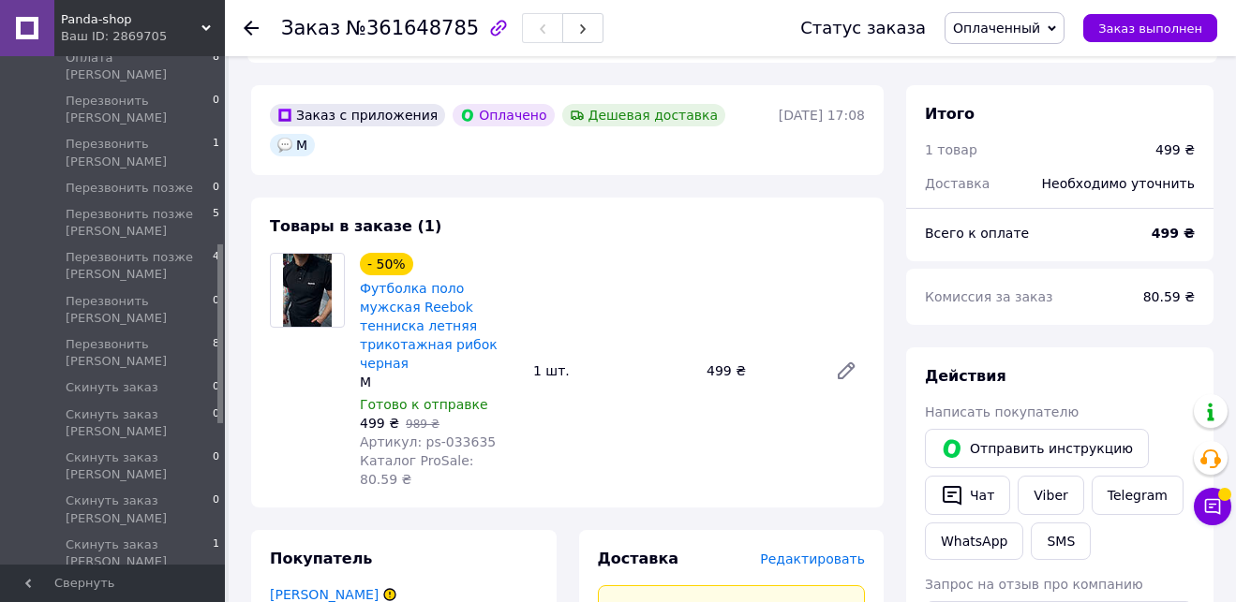
drag, startPoint x: 219, startPoint y: 80, endPoint x: 221, endPoint y: 266, distance: 186.4
click at [221, 266] on div at bounding box center [220, 334] width 6 height 179
click at [179, 336] on span "Перезвонить [PERSON_NAME]" at bounding box center [139, 353] width 147 height 34
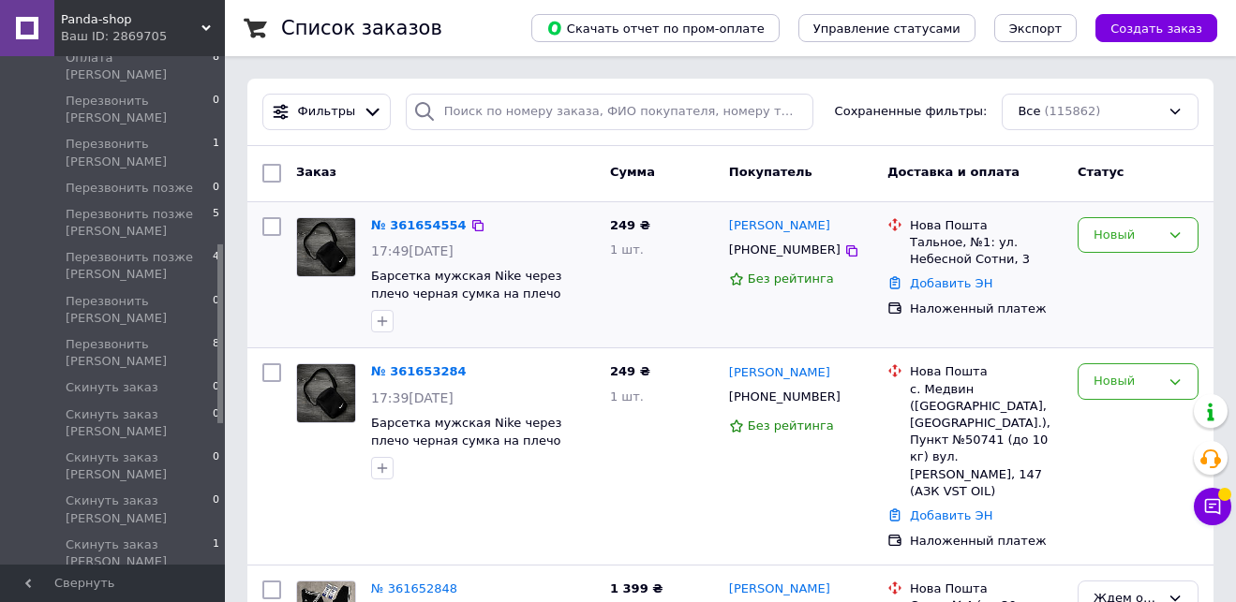
click at [258, 222] on div at bounding box center [272, 275] width 34 height 131
click at [275, 226] on input "checkbox" at bounding box center [271, 226] width 19 height 19
checkbox input "true"
drag, startPoint x: 270, startPoint y: 366, endPoint x: 361, endPoint y: 230, distance: 164.2
click at [270, 366] on input "checkbox" at bounding box center [271, 372] width 19 height 19
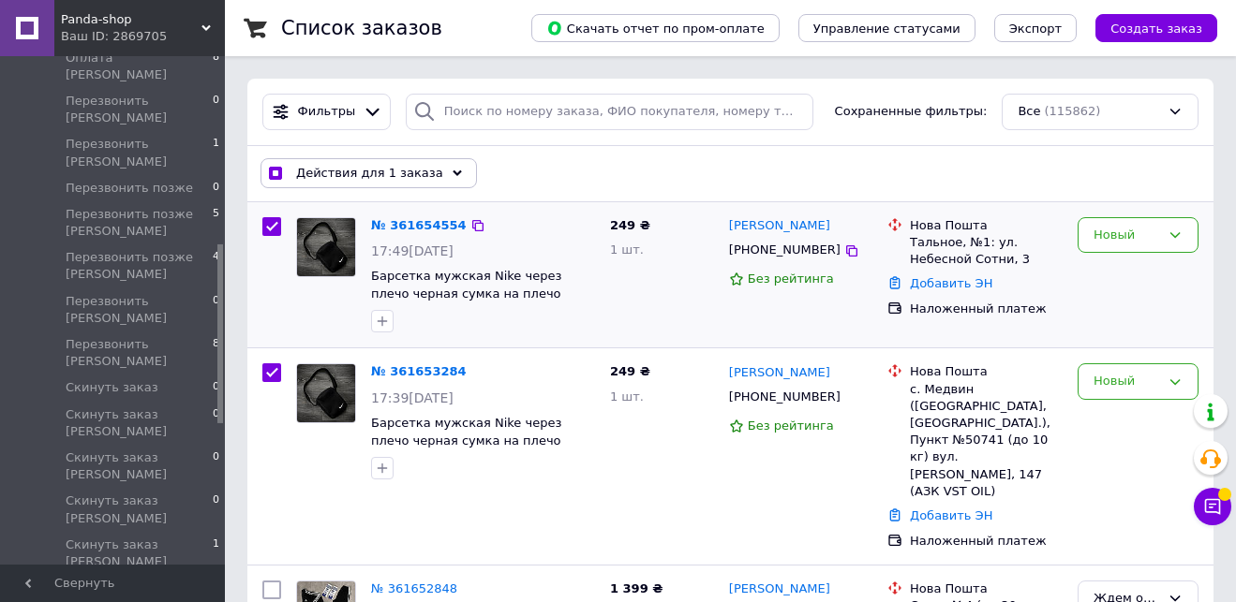
checkbox input "true"
click at [399, 173] on span "Действия для 2 заказов" at bounding box center [373, 173] width 154 height 17
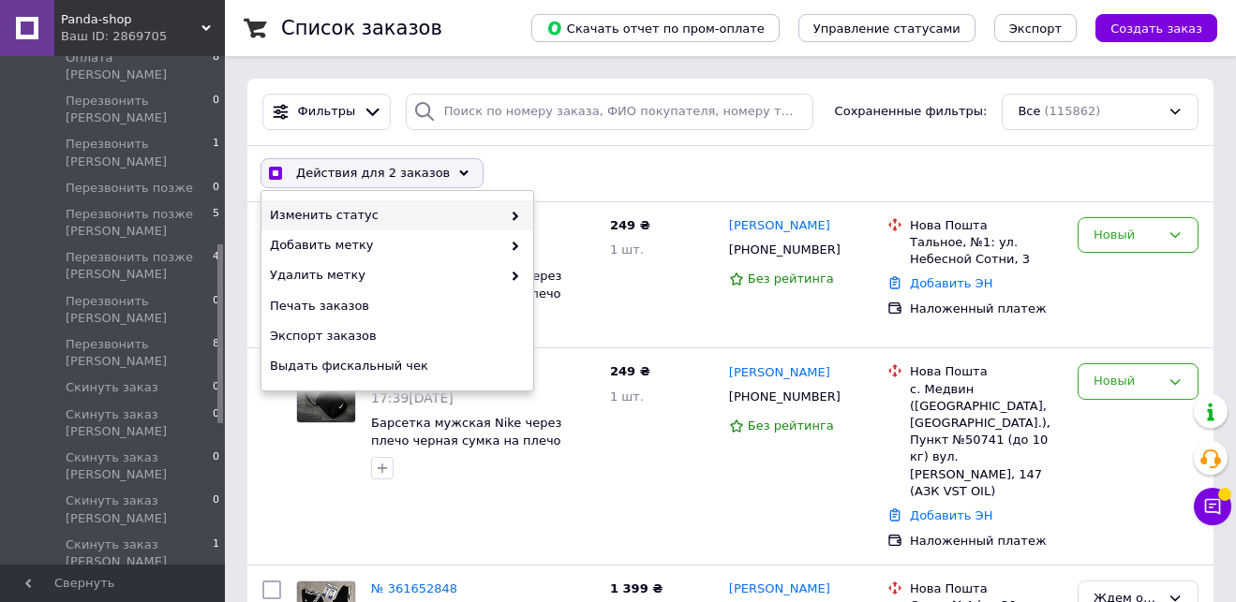
click at [392, 220] on span "Изменить статус" at bounding box center [385, 215] width 231 height 17
click at [466, 208] on span "Изменить статус" at bounding box center [385, 215] width 231 height 17
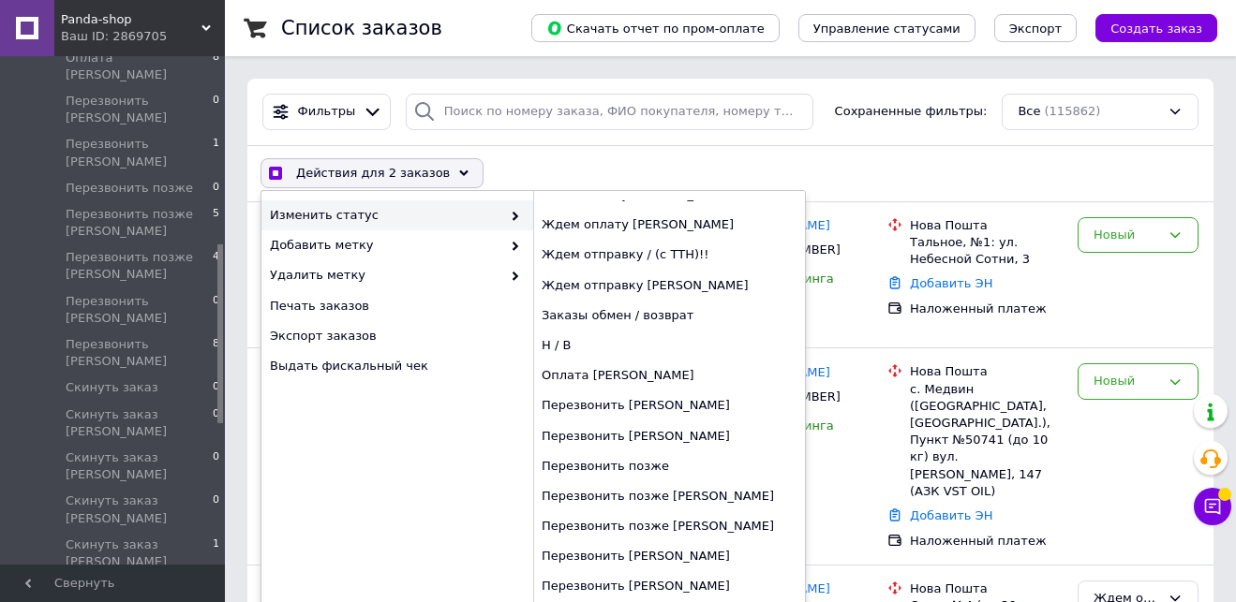
scroll to position [272, 0]
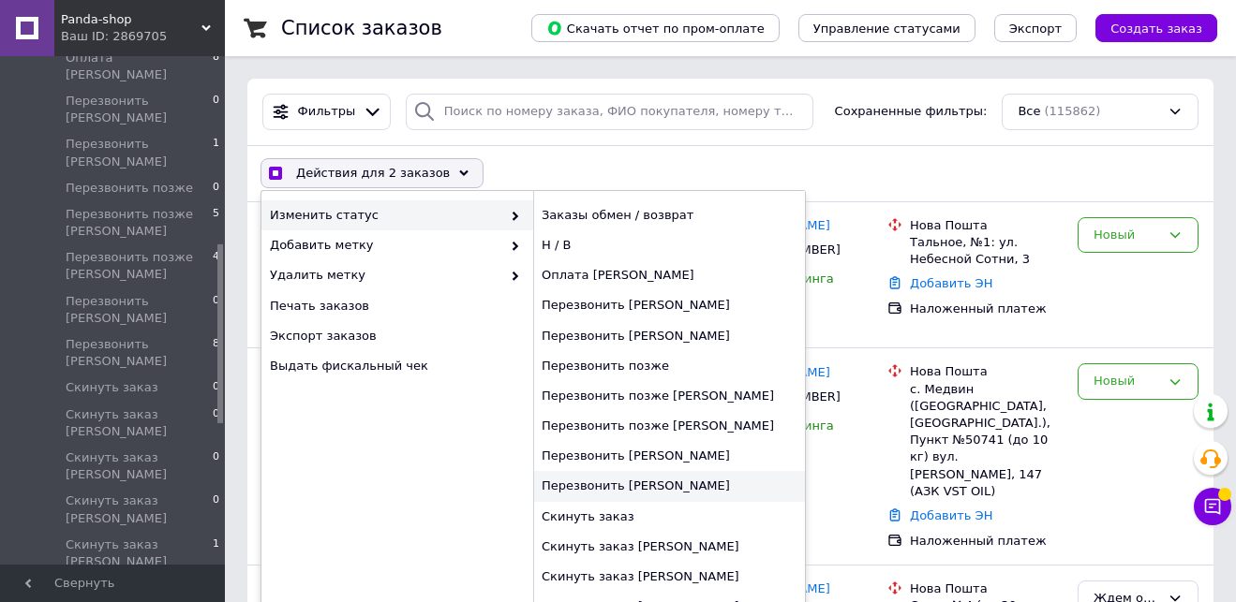
checkbox input "true"
click at [632, 489] on div "Перезвонить [PERSON_NAME]" at bounding box center [669, 486] width 272 height 30
checkbox input "false"
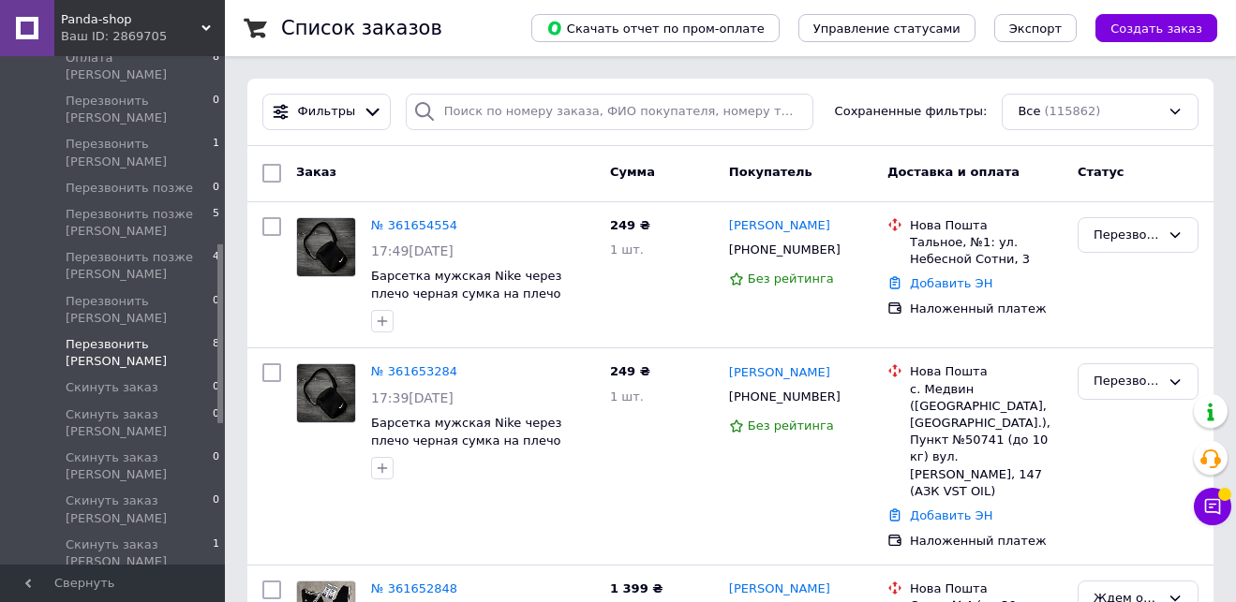
click at [166, 336] on span "Перезвонить [PERSON_NAME]" at bounding box center [139, 353] width 147 height 34
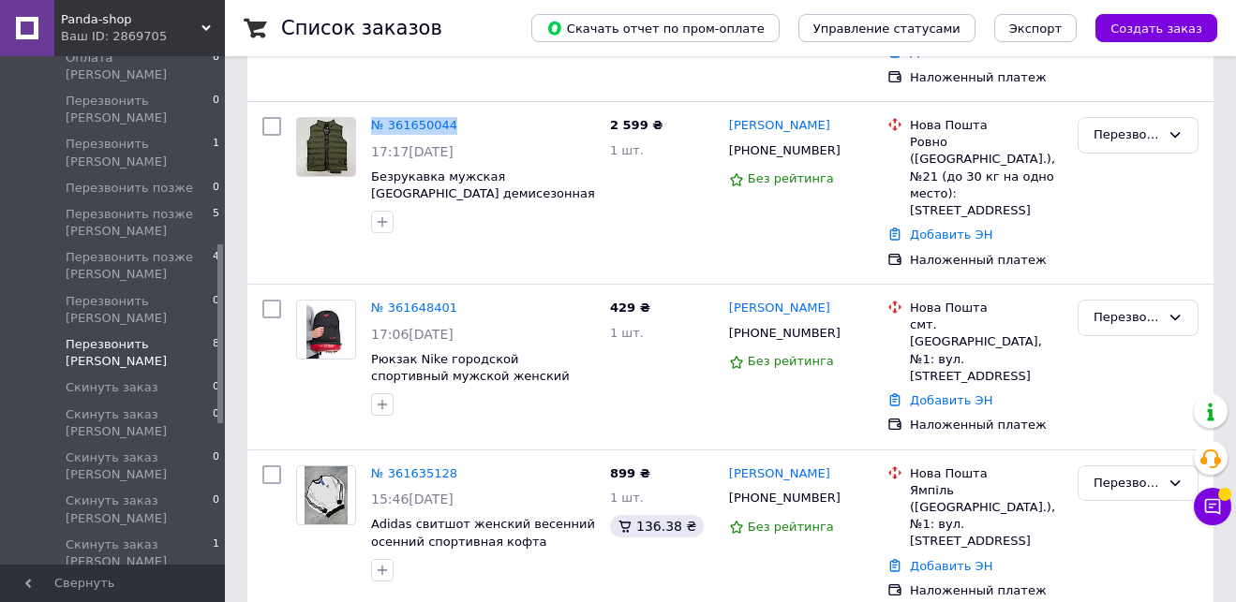
scroll to position [368, 0]
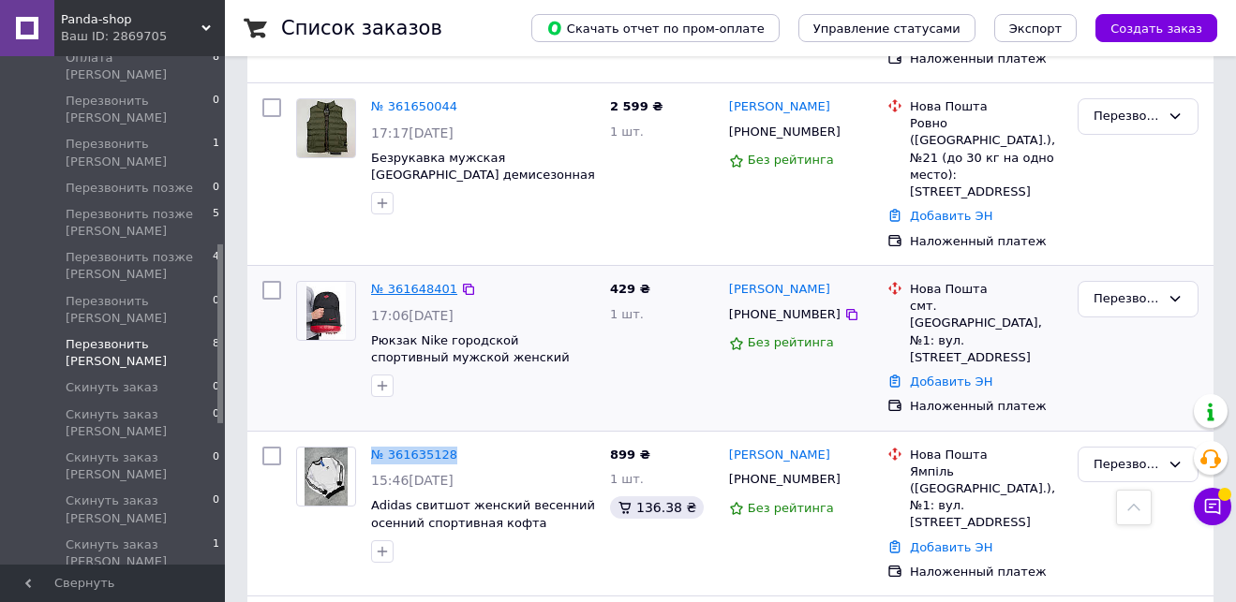
click at [428, 282] on link "№ 361648401" at bounding box center [414, 289] width 86 height 14
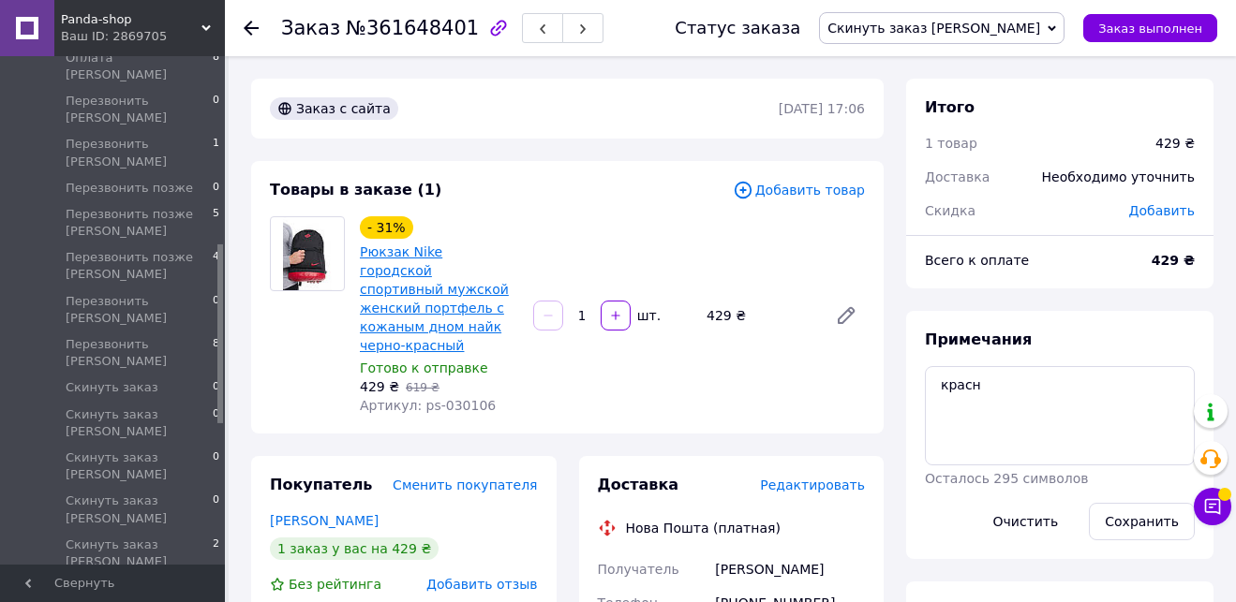
click at [428, 246] on link "Рюкзак Nike городской спортивный мужской женский портфель с кожаным дном найк ч…" at bounding box center [434, 299] width 149 height 109
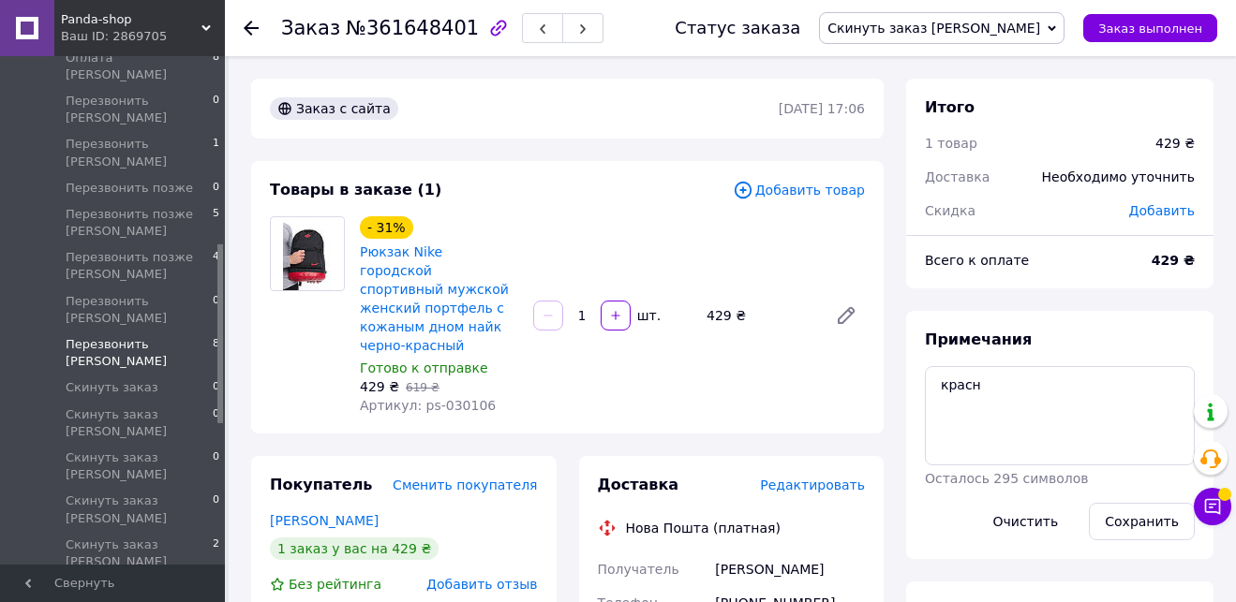
click at [176, 336] on span "Перезвонить [PERSON_NAME]" at bounding box center [139, 353] width 147 height 34
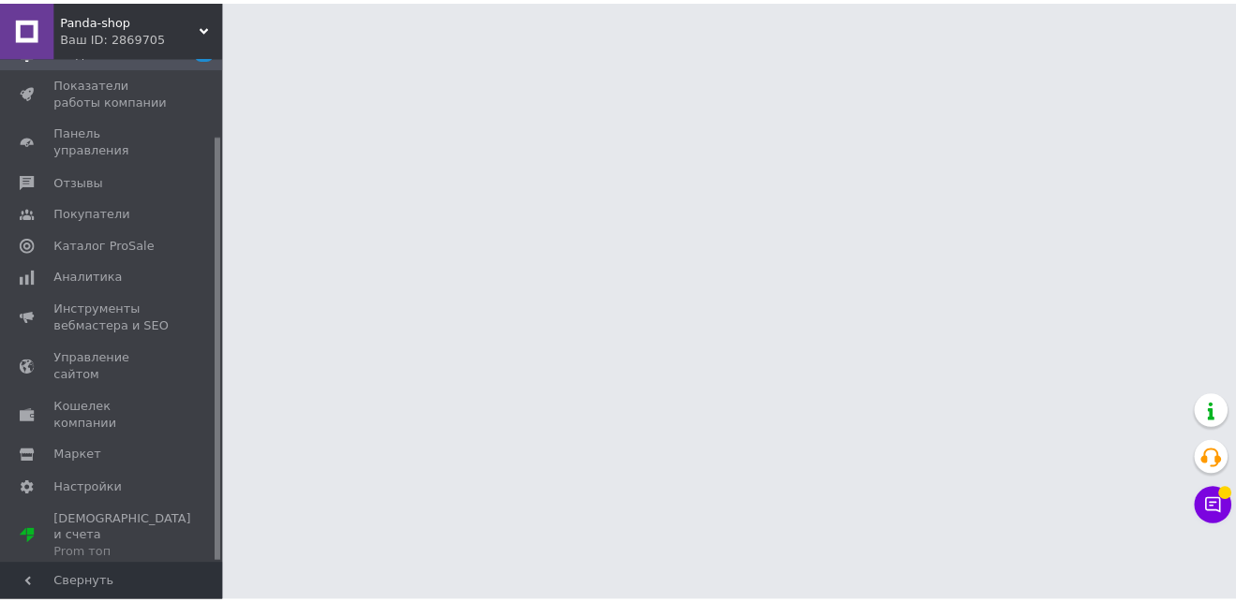
scroll to position [92, 0]
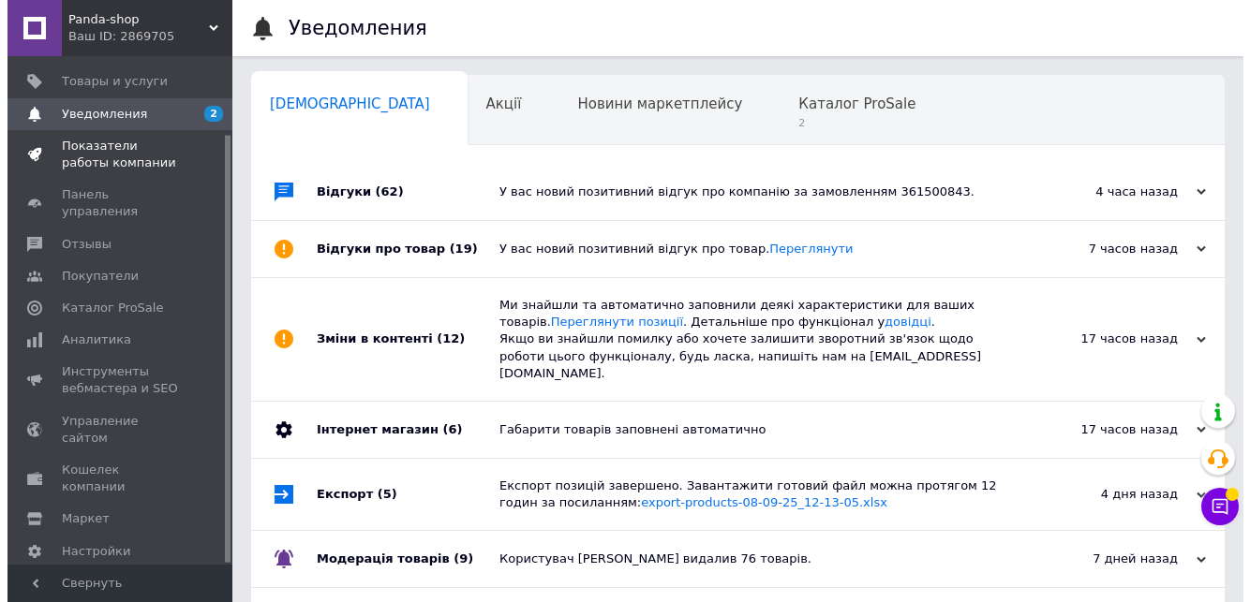
scroll to position [0, 245]
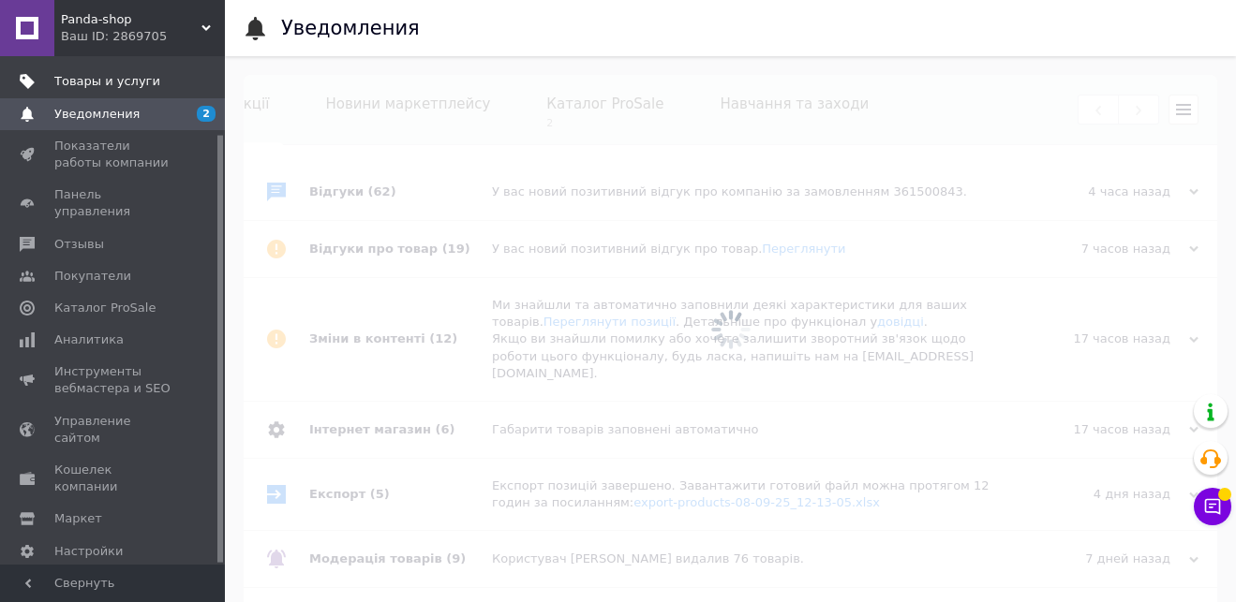
click at [94, 83] on span "Товары и услуги" at bounding box center [107, 81] width 106 height 17
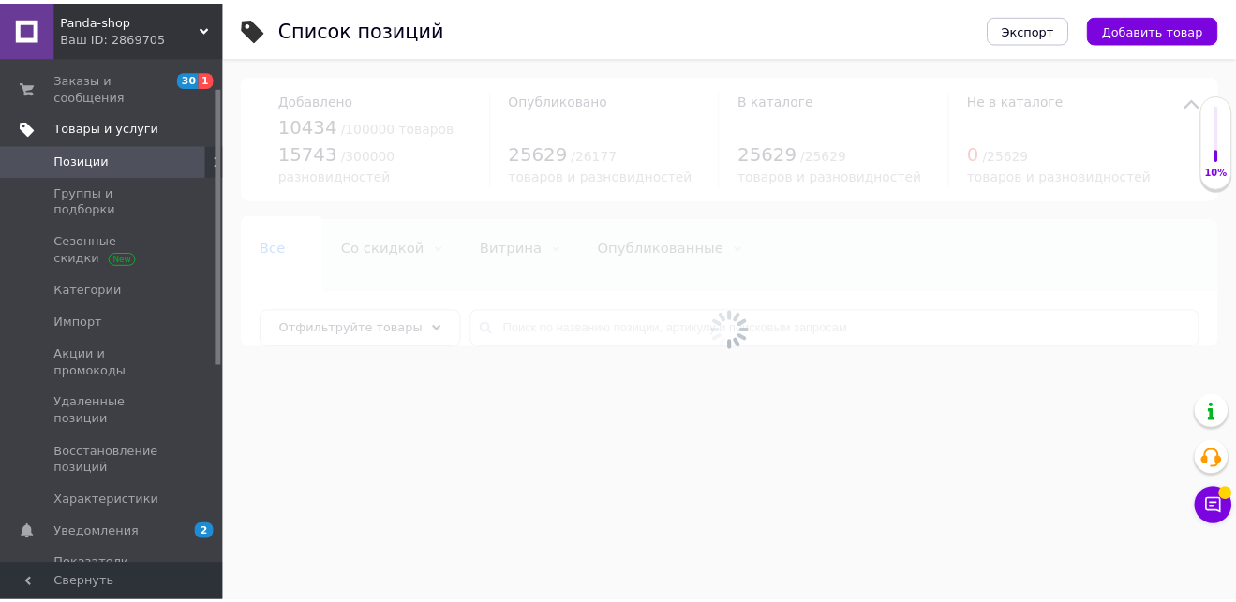
scroll to position [46, 0]
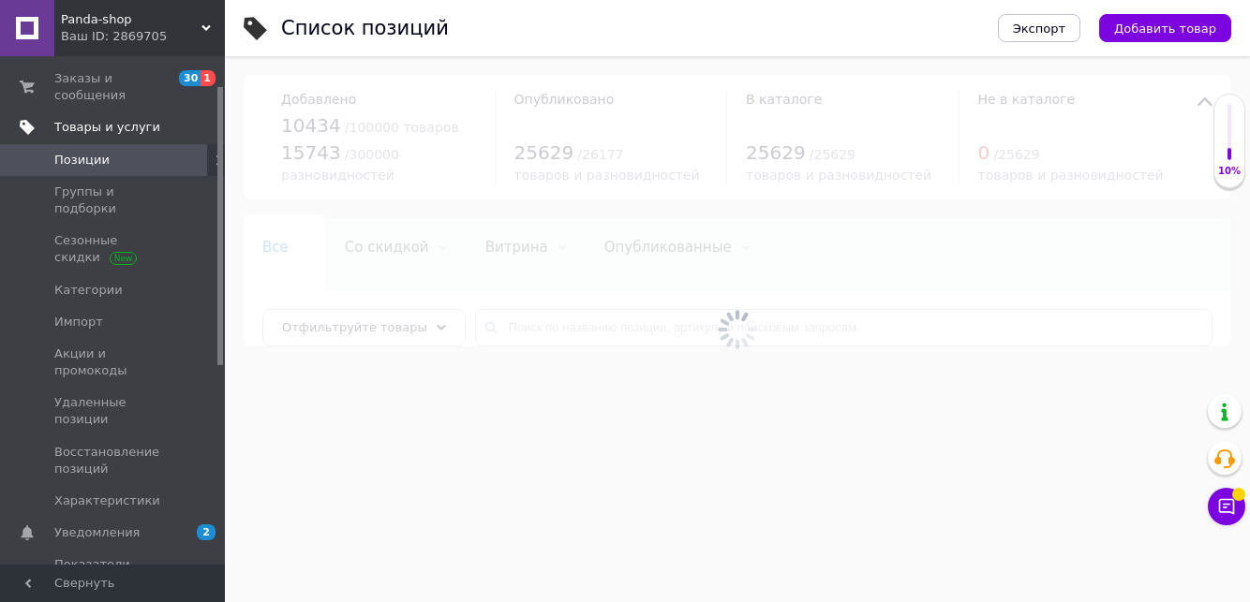
drag, startPoint x: 219, startPoint y: 135, endPoint x: 153, endPoint y: 117, distance: 68.9
click at [210, 110] on div "Заказы и сообщения 30 1 Товары и услуги Позиции Группы и подборки Сезонные скид…" at bounding box center [112, 310] width 225 height 509
click at [110, 89] on span "Заказы и сообщения" at bounding box center [113, 87] width 119 height 34
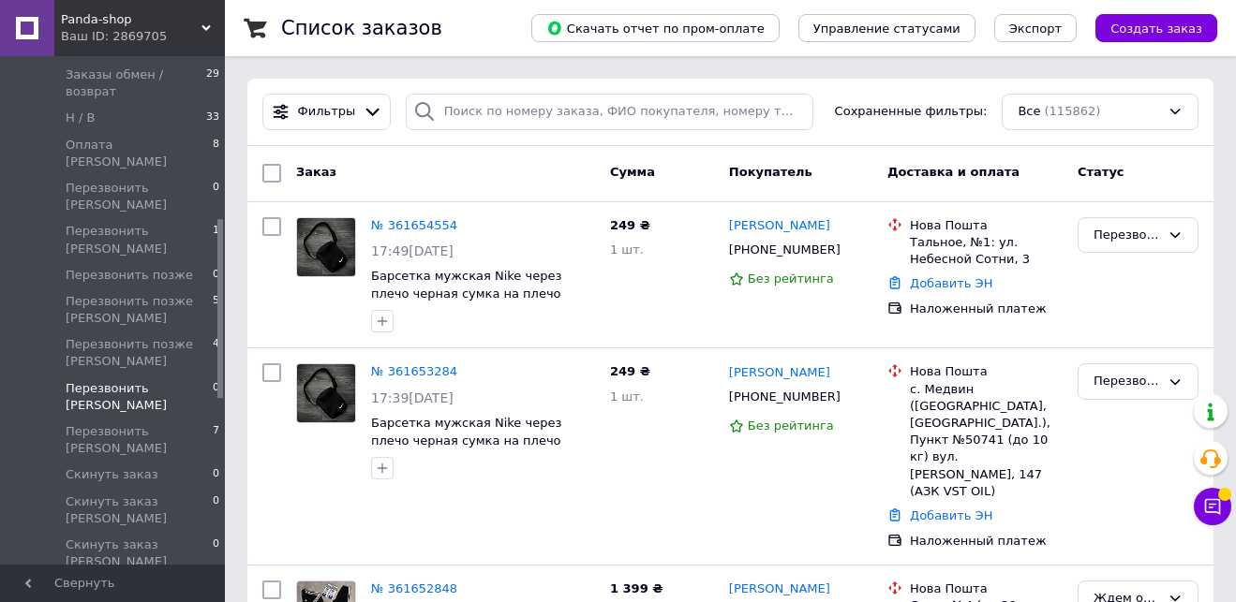
scroll to position [472, 0]
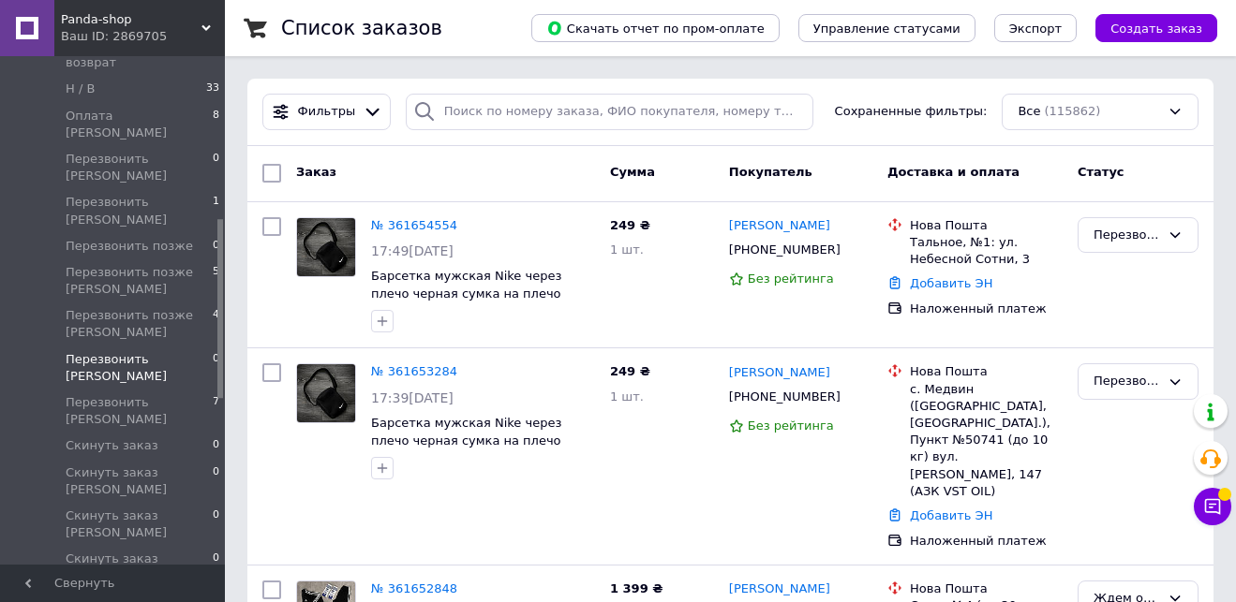
drag, startPoint x: 218, startPoint y: 145, endPoint x: 203, endPoint y: 295, distance: 150.6
click at [203, 295] on div "Заказы и сообщения Заказы 1 Новые 0 Принятые 33020 Выполненные 6751 Отмененные …" at bounding box center [112, 310] width 225 height 509
click at [184, 394] on span "Перезвонить [PERSON_NAME]" at bounding box center [139, 411] width 147 height 34
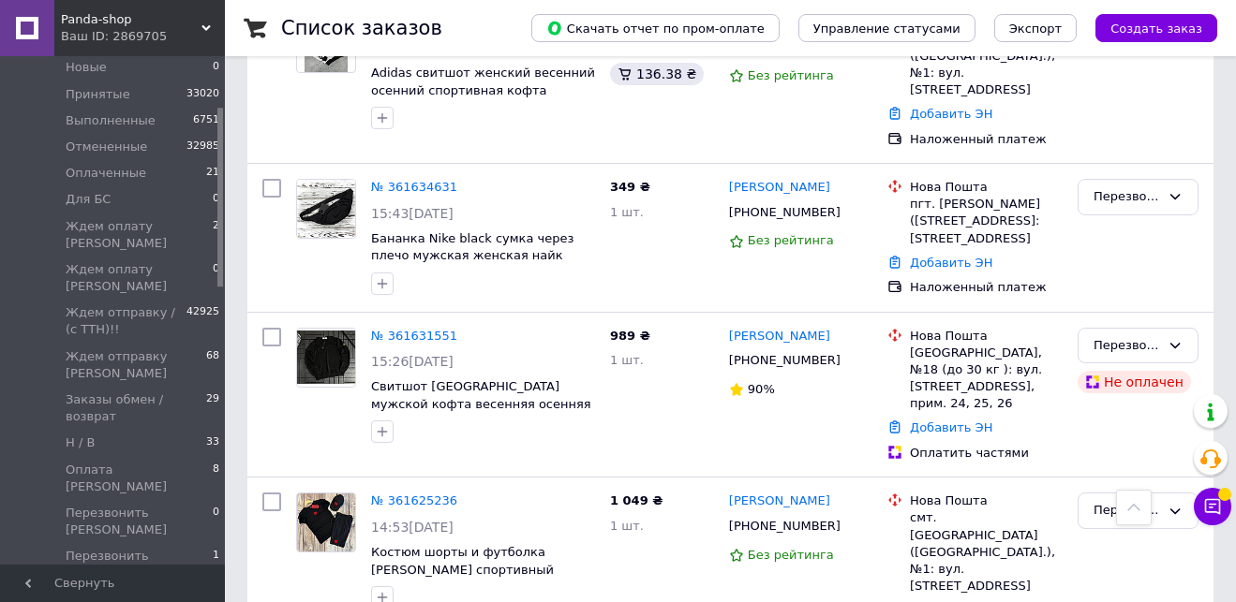
scroll to position [101, 0]
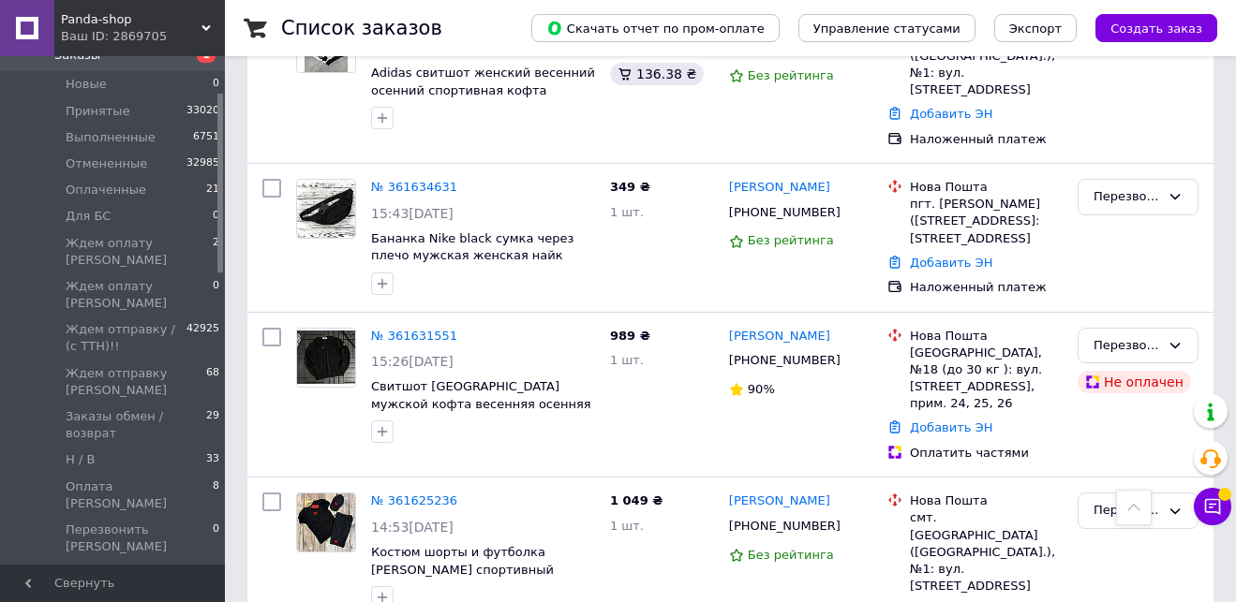
drag, startPoint x: 218, startPoint y: 238, endPoint x: 227, endPoint y: 108, distance: 130.5
click at [227, 108] on div "Panda-shop Ваш ID: 2869705 Сайт Panda-shop Кабинет покупателя Проверить состоян…" at bounding box center [618, 124] width 1236 height 1516
click at [114, 65] on link "Заказы 1" at bounding box center [115, 55] width 230 height 32
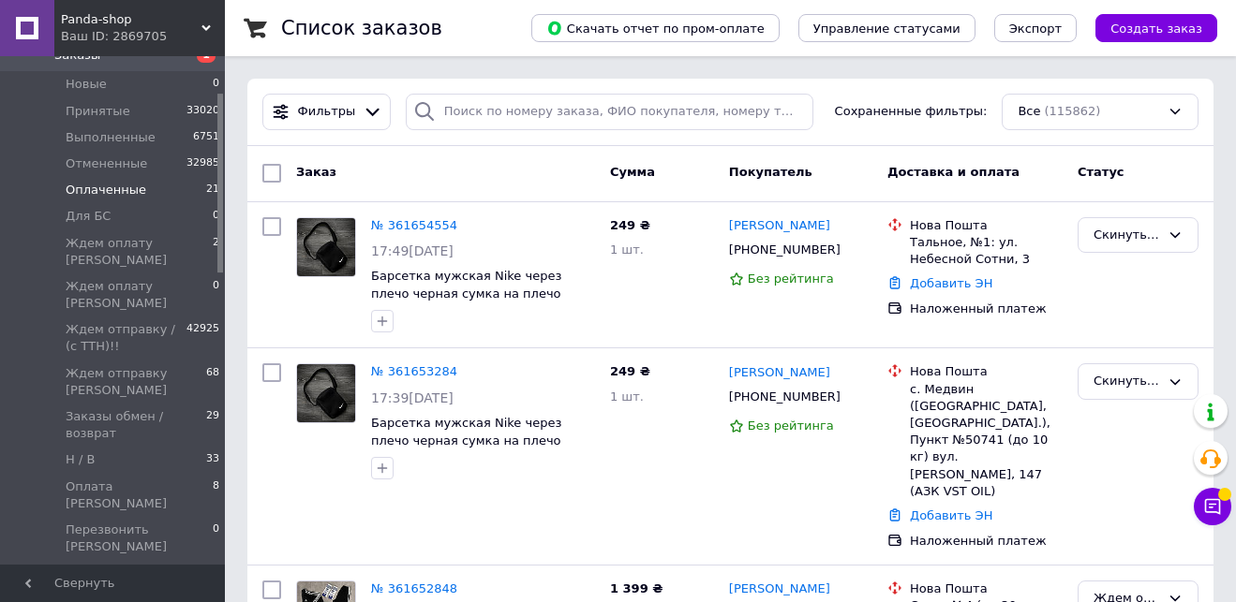
click at [111, 185] on span "Оплаченные" at bounding box center [106, 190] width 81 height 17
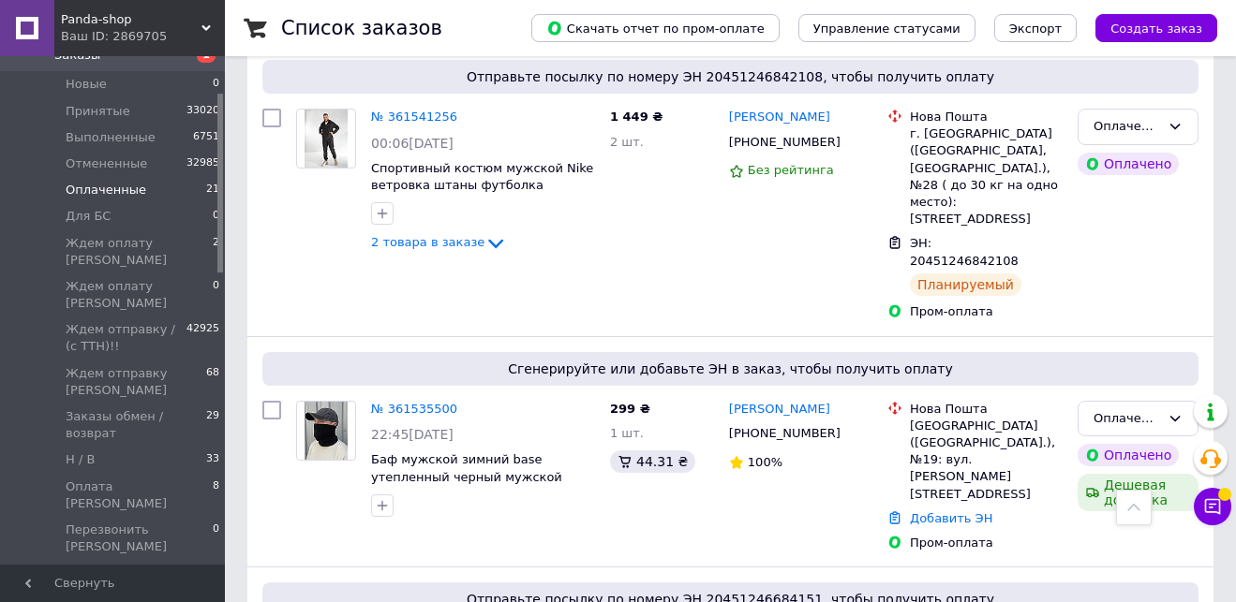
scroll to position [1159, 0]
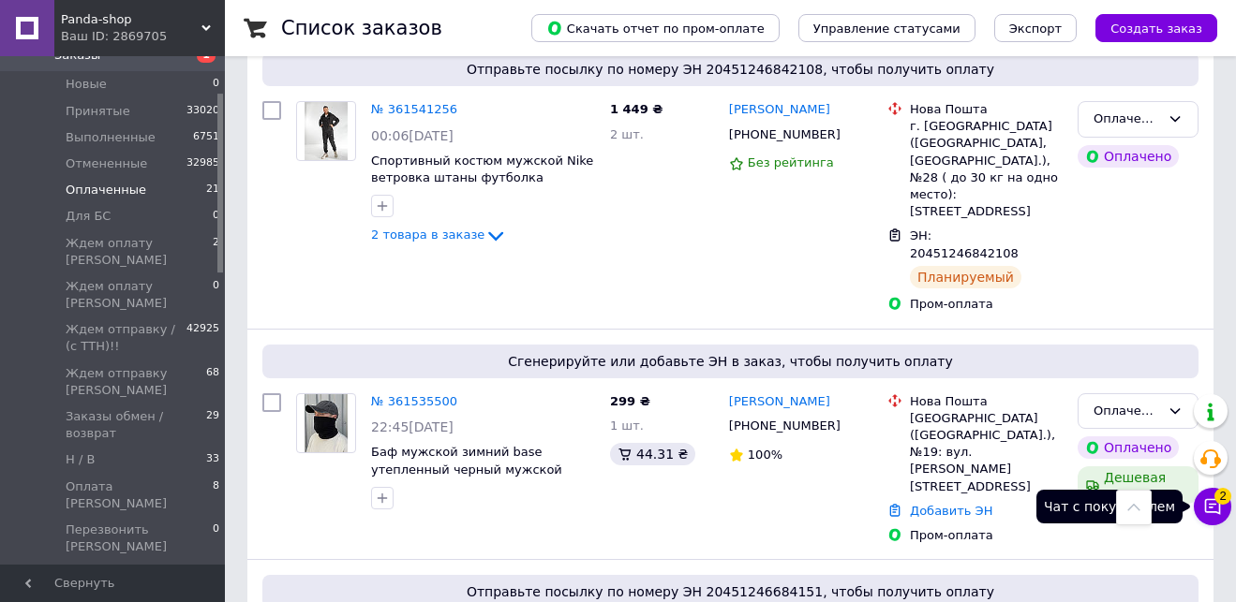
click at [1212, 494] on button "Чат с покупателем 2" at bounding box center [1211, 506] width 37 height 37
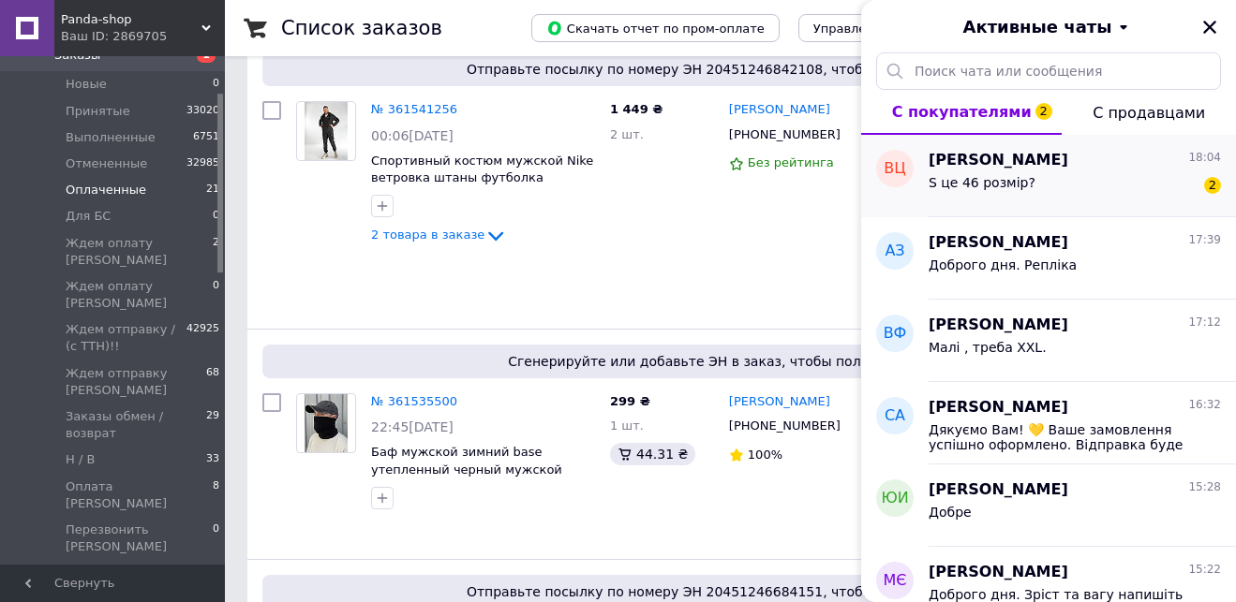
click at [1091, 170] on div "Вован Цвігун 18:04" at bounding box center [1074, 161] width 292 height 22
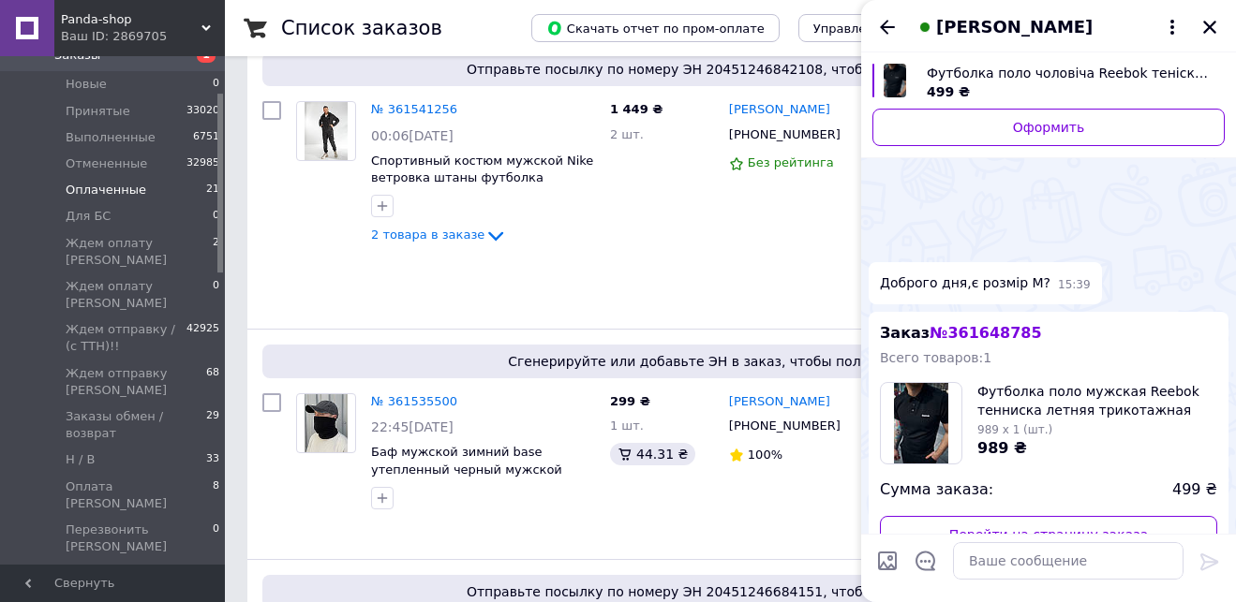
scroll to position [538, 0]
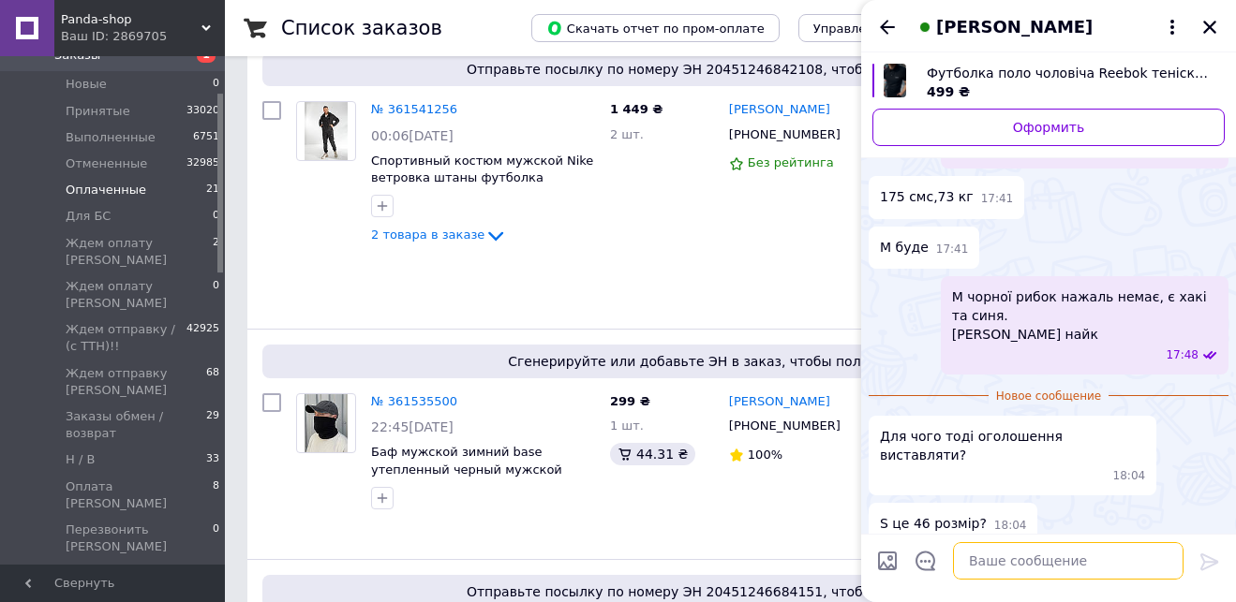
click at [1014, 558] on textarea at bounding box center [1068, 560] width 230 height 37
type textarea "С"
click at [110, 60] on span "Заказы" at bounding box center [113, 55] width 119 height 17
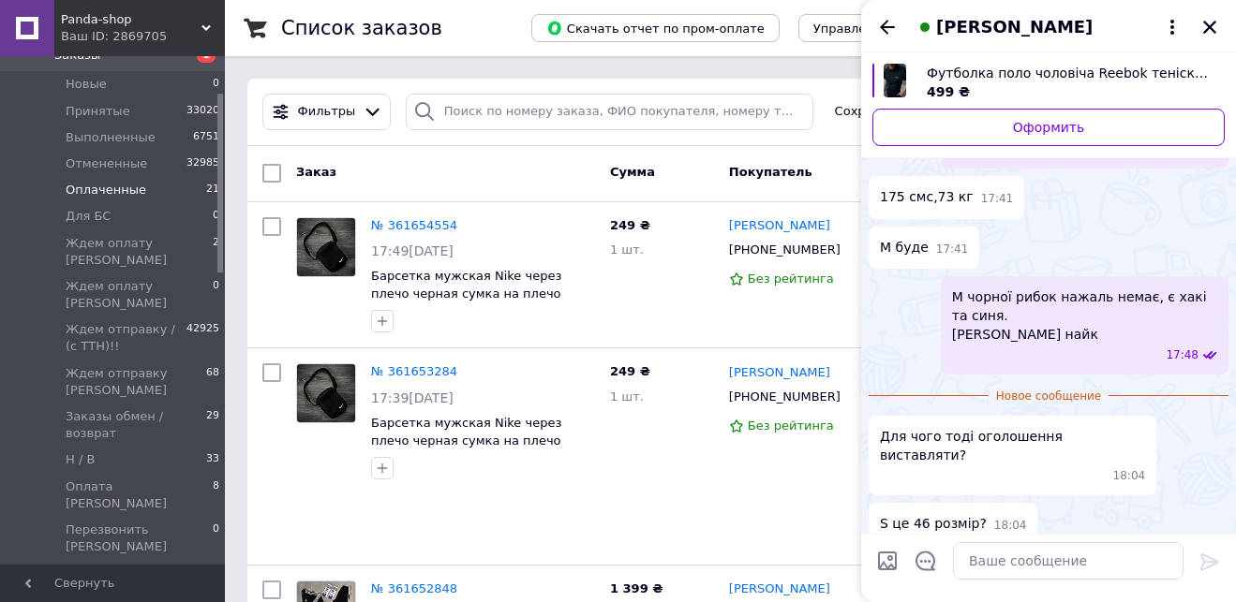
click at [141, 188] on li "Оплаченные 21" at bounding box center [115, 190] width 230 height 26
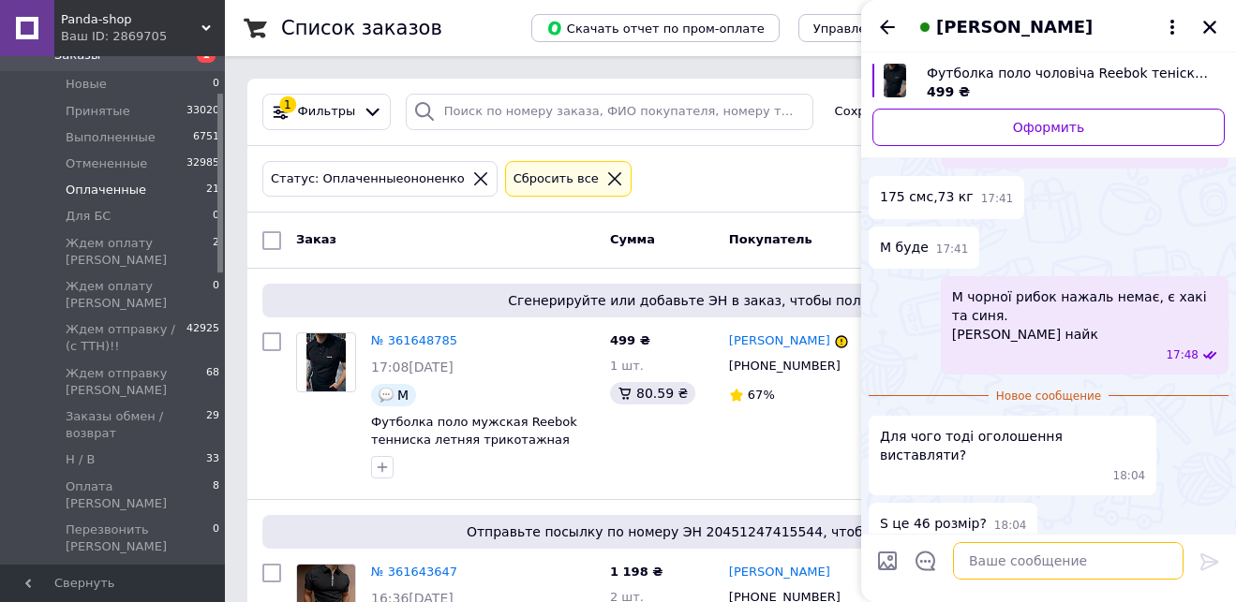
click at [1081, 552] on textarea at bounding box center [1068, 560] width 230 height 37
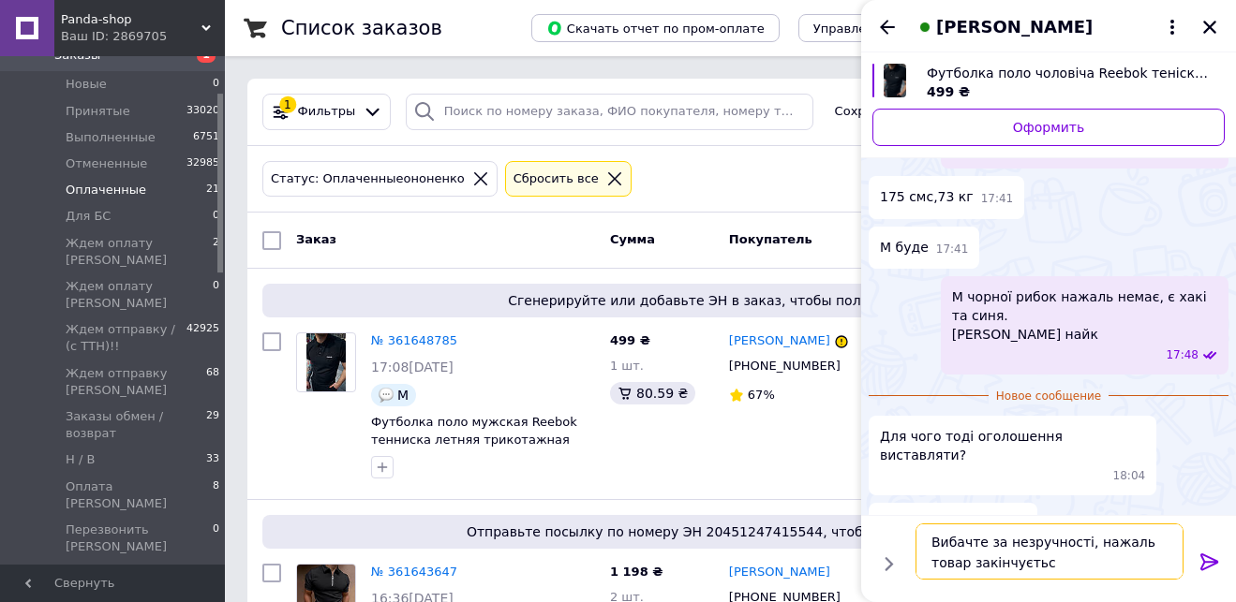
type textarea "Вибачте за незручності, нажаль товар закінчується"
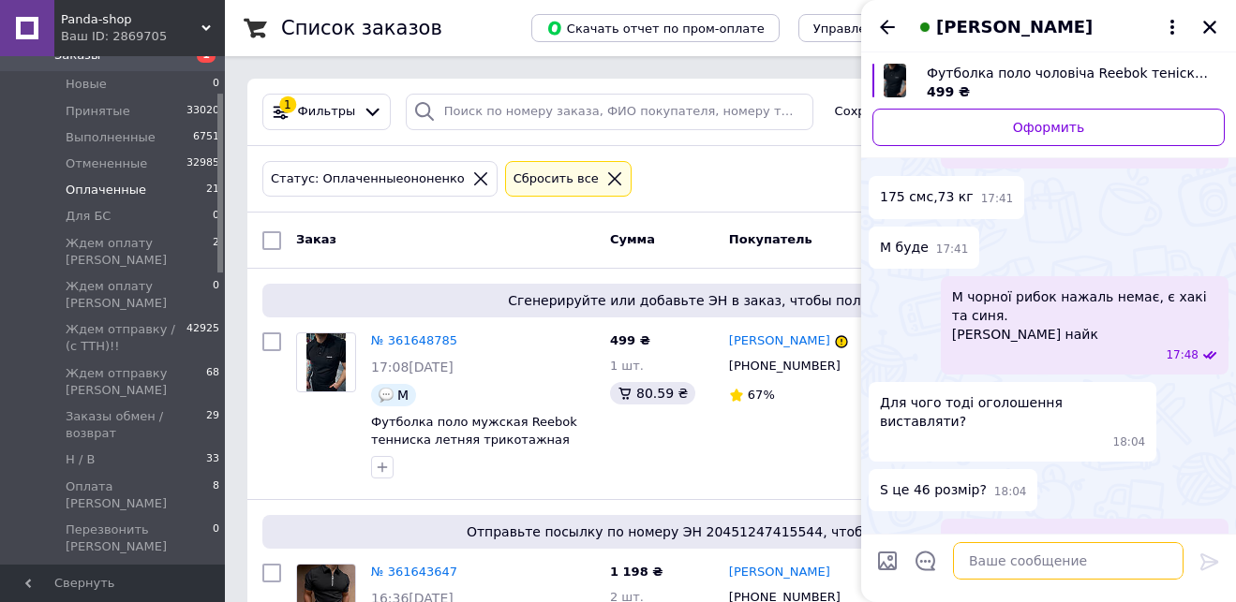
scroll to position [543, 0]
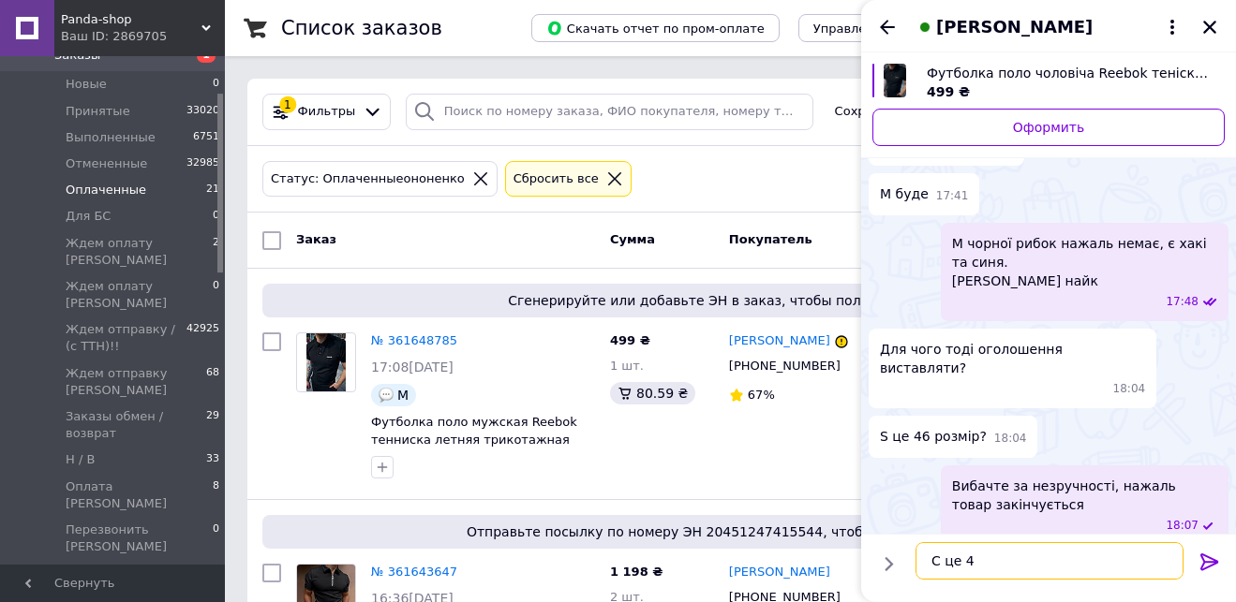
type textarea "С це 44"
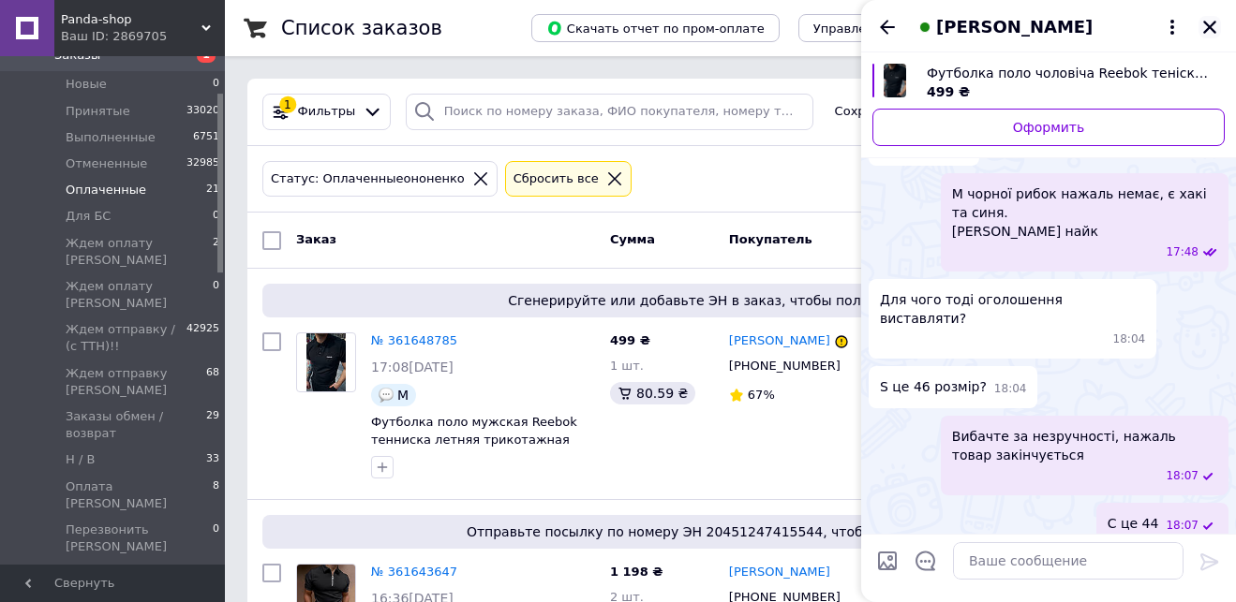
click at [1206, 24] on icon "Закрыть" at bounding box center [1209, 27] width 13 height 13
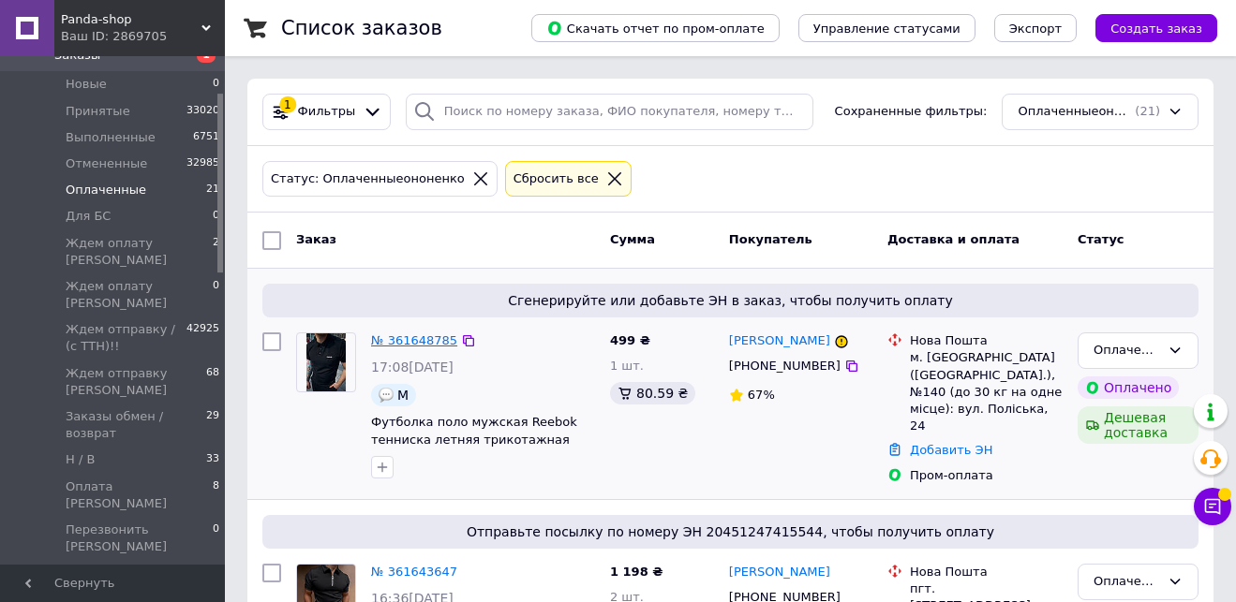
click at [418, 339] on link "№ 361648785" at bounding box center [414, 341] width 86 height 14
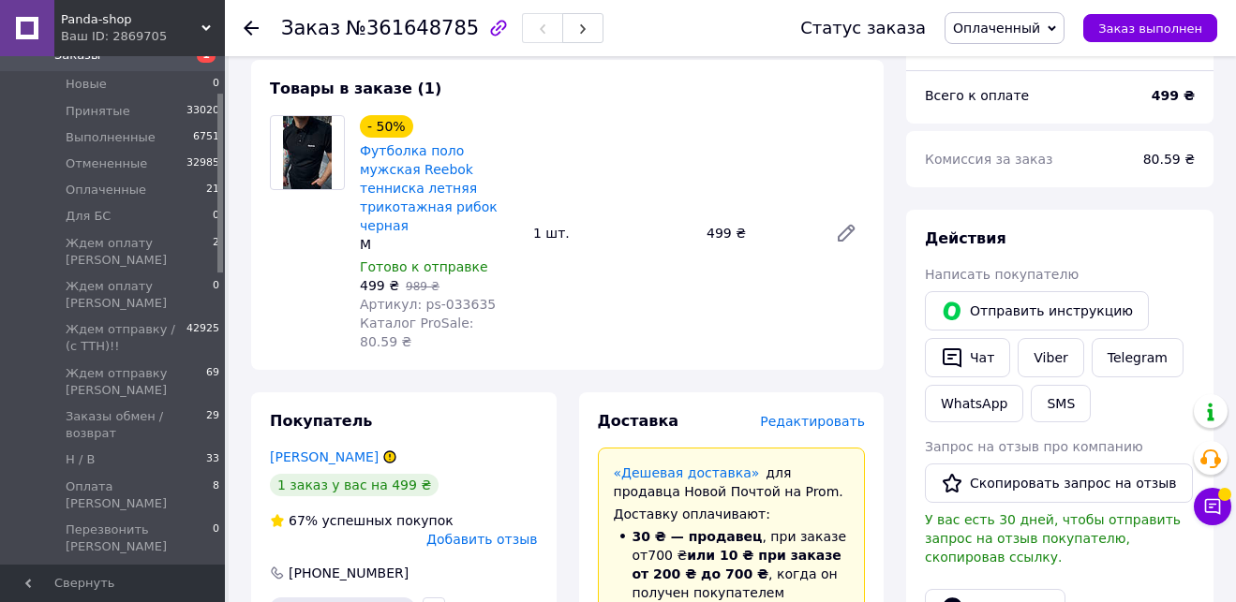
scroll to position [727, 0]
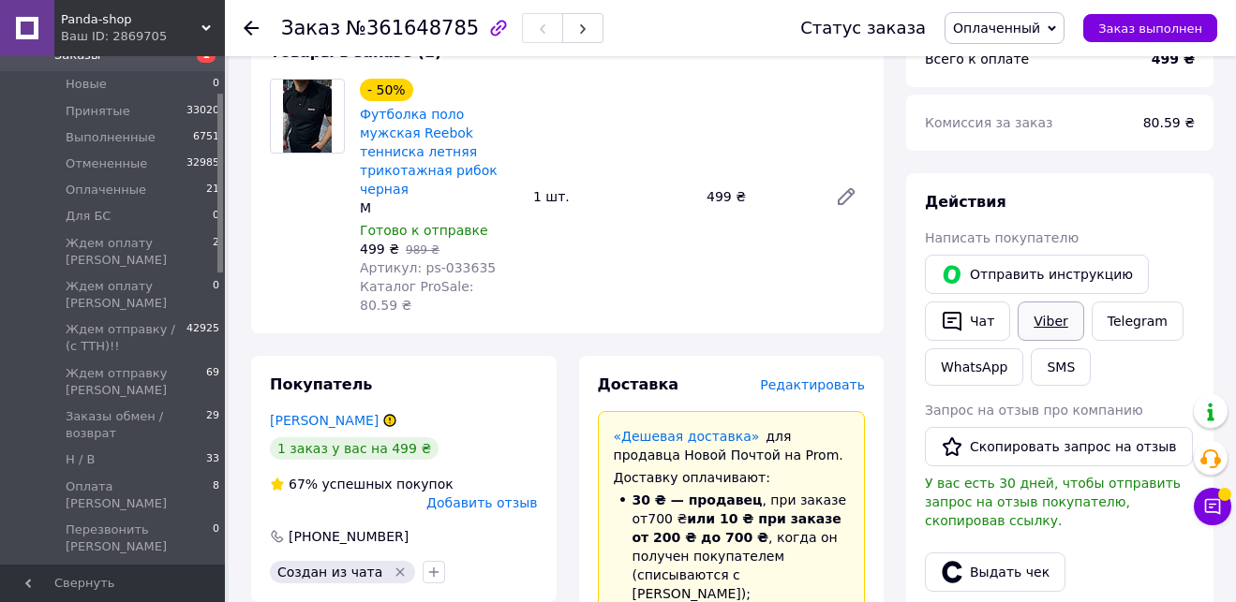
click at [1067, 302] on link "Viber" at bounding box center [1050, 321] width 66 height 39
click at [337, 413] on link "Цвігун Вован" at bounding box center [324, 420] width 109 height 15
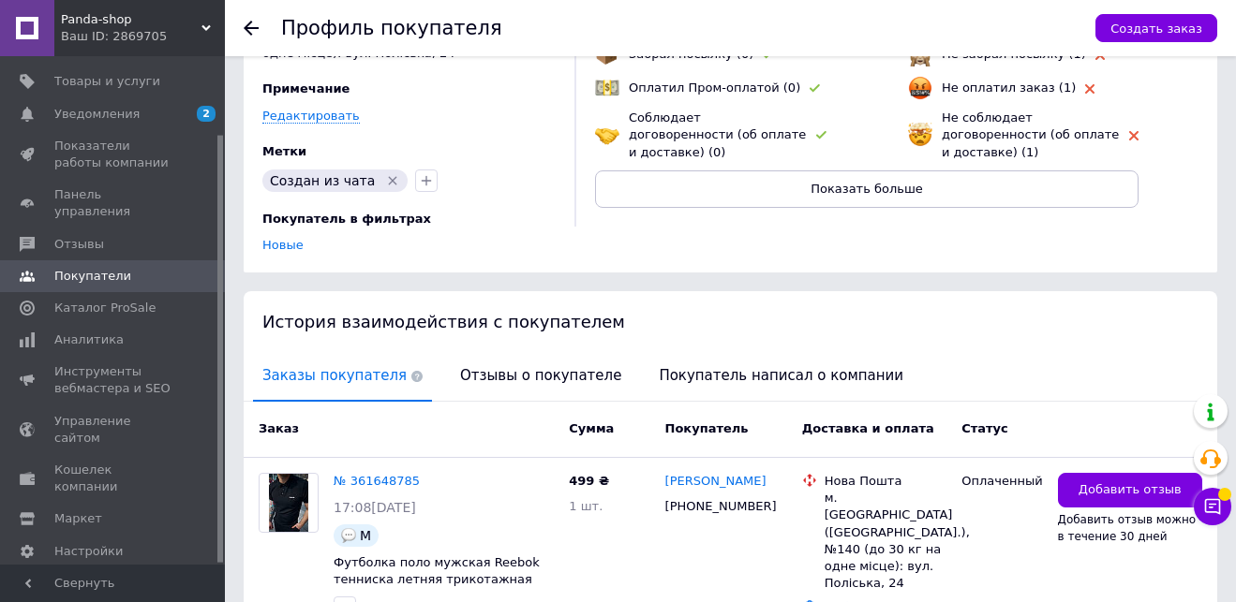
scroll to position [196, 0]
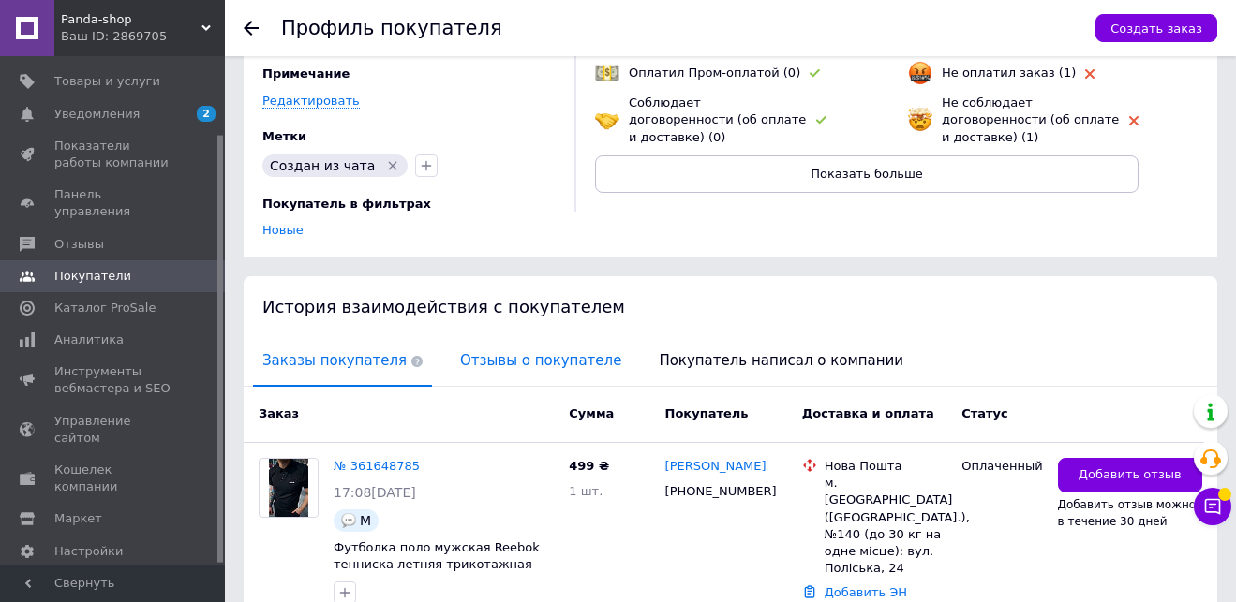
click at [551, 349] on span "Отзывы о покупателе" at bounding box center [541, 361] width 180 height 48
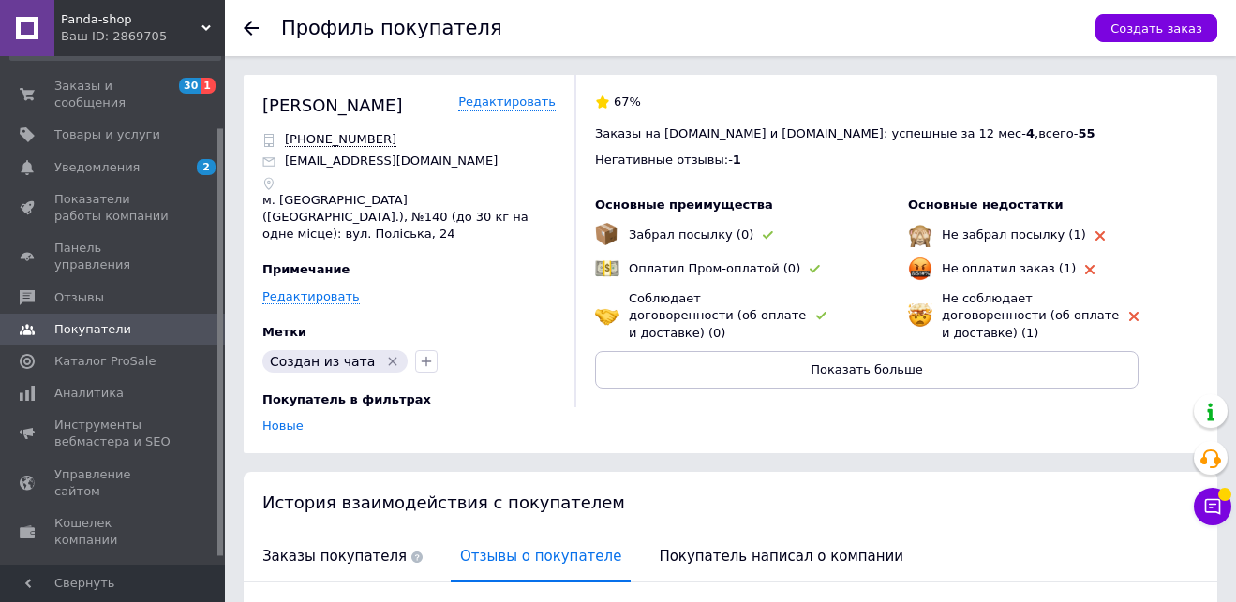
scroll to position [0, 0]
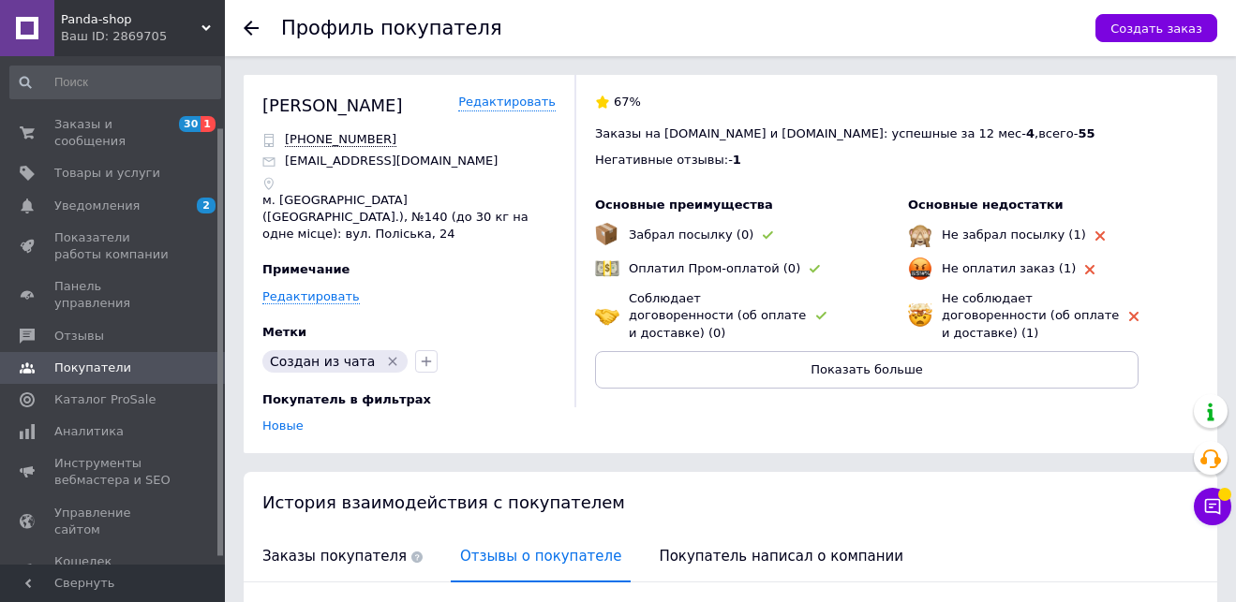
drag, startPoint x: 218, startPoint y: 168, endPoint x: 230, endPoint y: 65, distance: 103.8
click at [230, 65] on div "Panda-shop Ваш ID: 2869705 Сайт Panda-shop Кабинет покупателя Проверить состоян…" at bounding box center [618, 611] width 1236 height 1223
click at [154, 122] on span "Заказы и сообщения" at bounding box center [113, 133] width 119 height 34
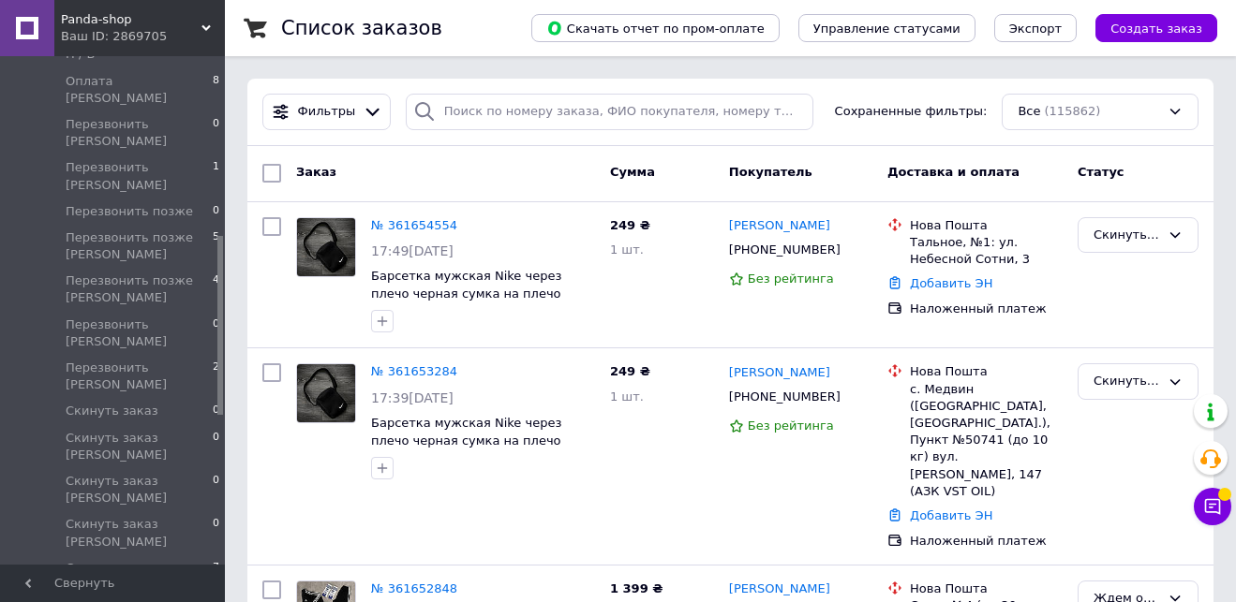
scroll to position [512, 0]
drag, startPoint x: 220, startPoint y: 106, endPoint x: 232, endPoint y: 268, distance: 162.5
click at [190, 354] on span "Перезвонить [PERSON_NAME]" at bounding box center [139, 371] width 147 height 34
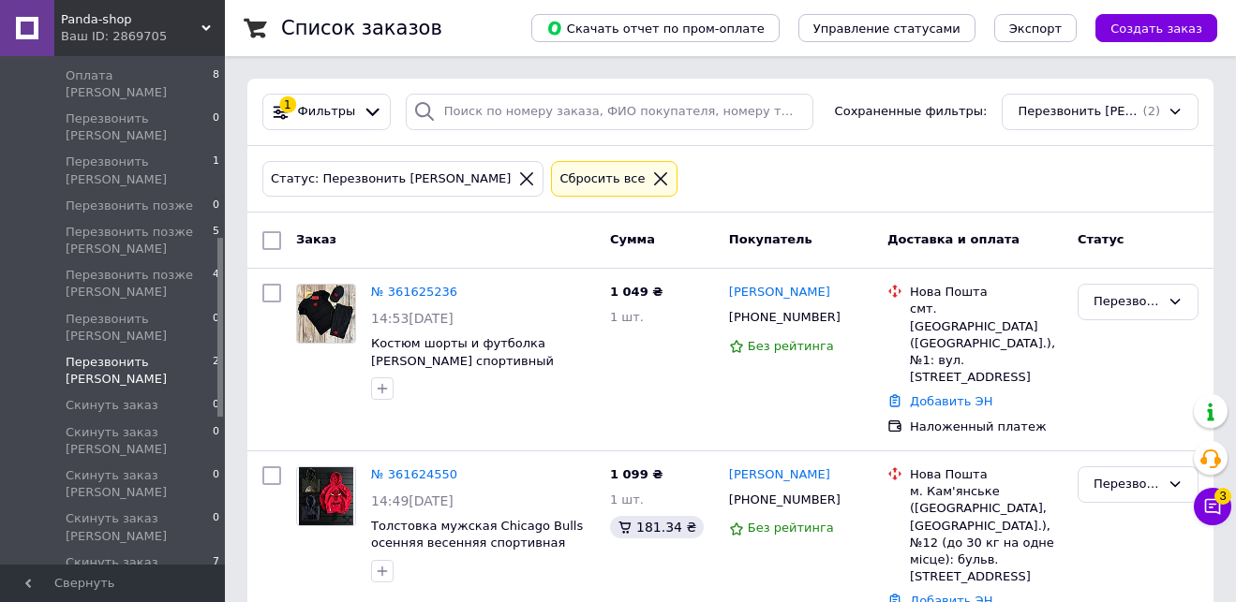
click at [518, 183] on icon at bounding box center [526, 178] width 17 height 17
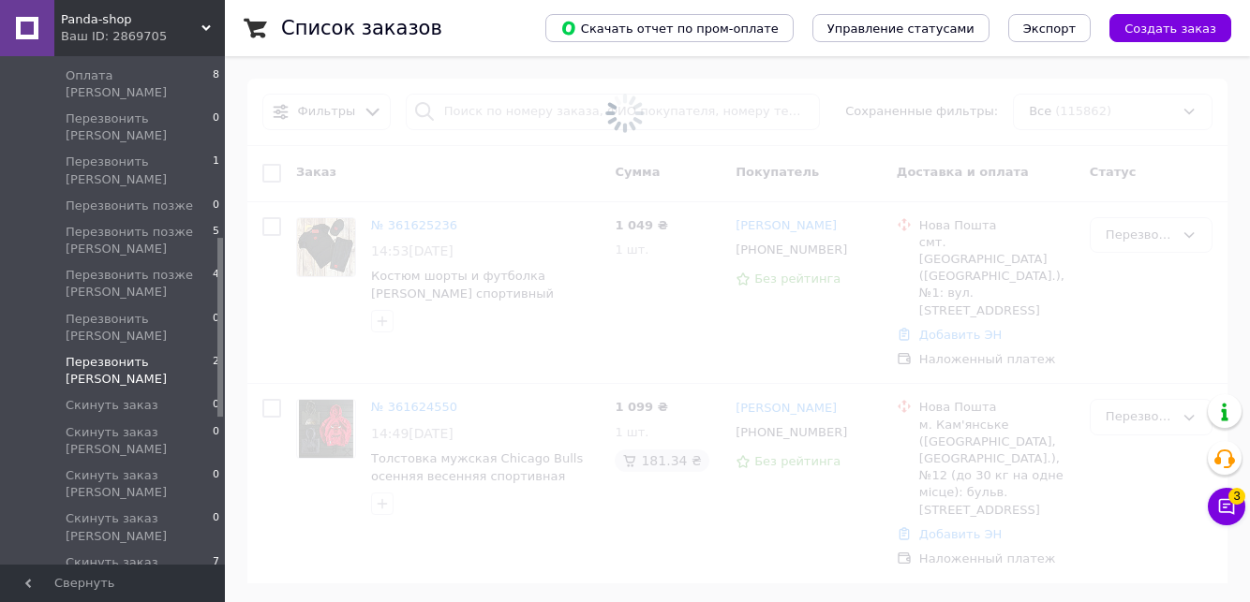
click at [496, 111] on span at bounding box center [625, 113] width 1250 height 227
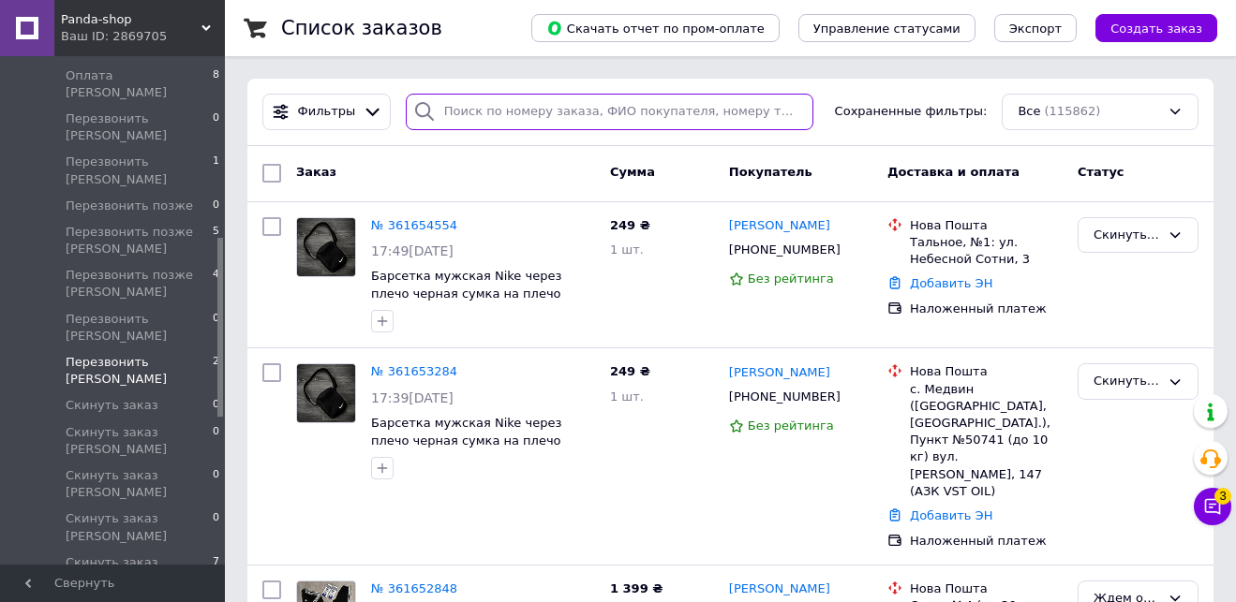
click at [497, 111] on input "search" at bounding box center [610, 112] width 408 height 37
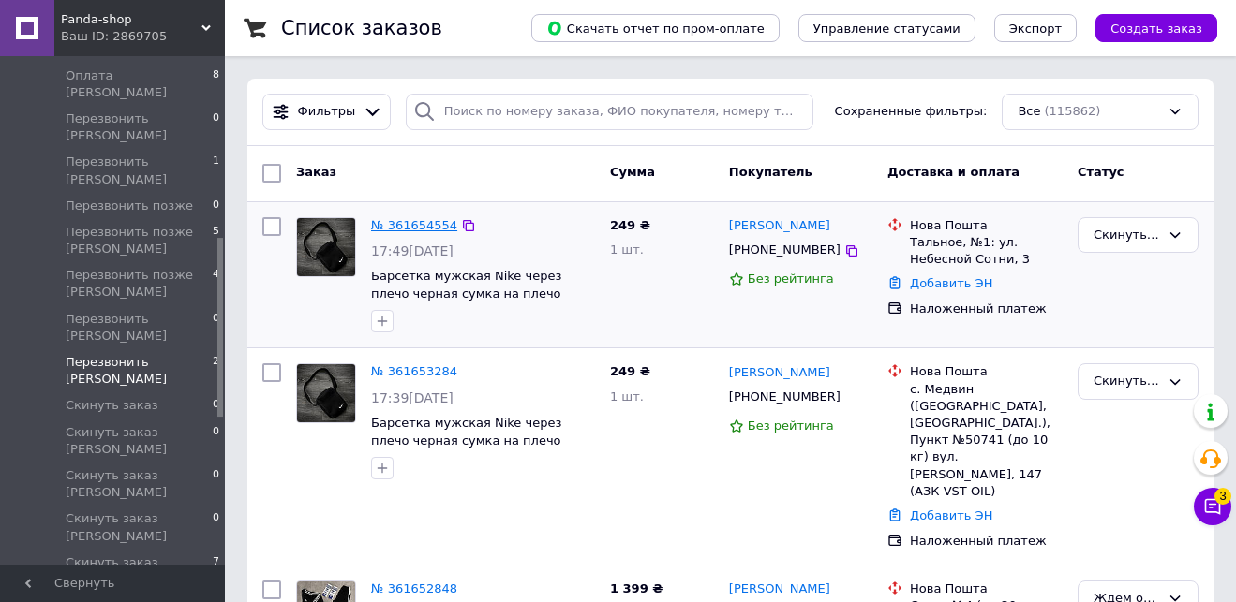
click at [426, 218] on link "№ 361654554" at bounding box center [414, 225] width 86 height 14
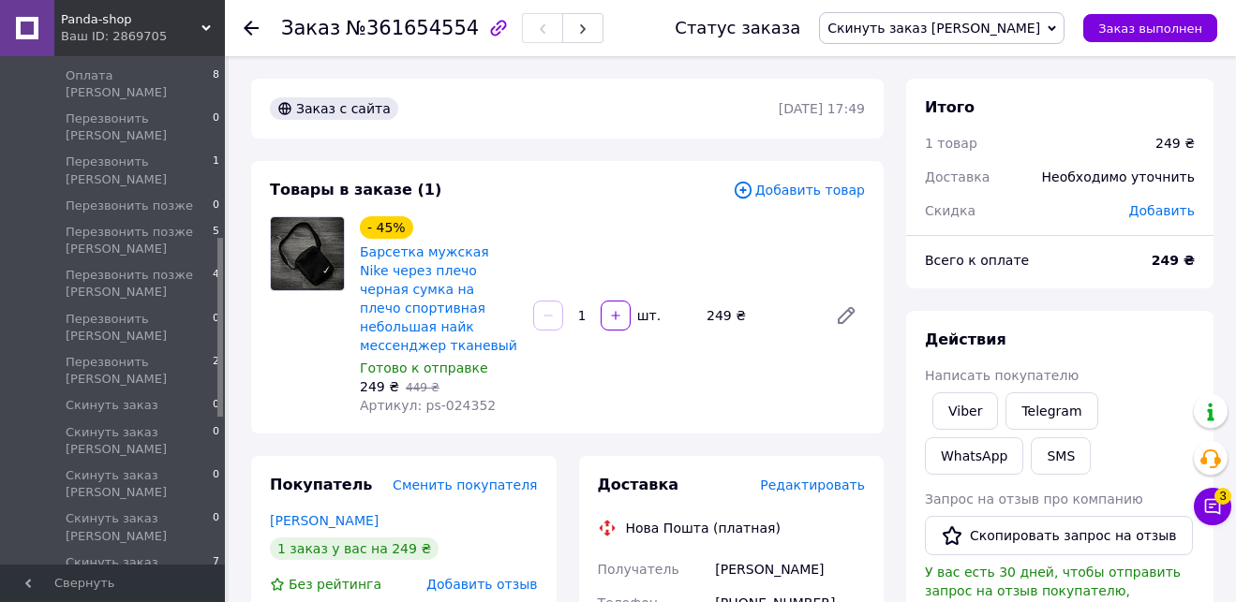
drag, startPoint x: 1020, startPoint y: 35, endPoint x: 1020, endPoint y: 83, distance: 48.7
click at [1020, 35] on span "Скинуть заказ [PERSON_NAME]" at bounding box center [933, 28] width 213 height 15
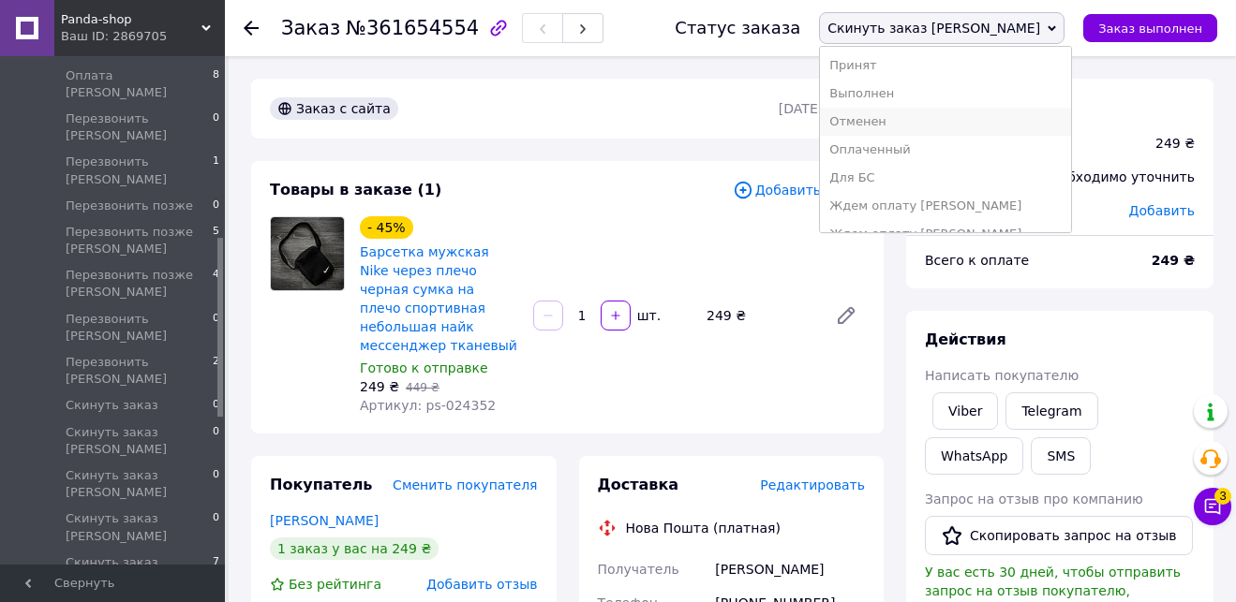
click at [1002, 115] on li "Отменен" at bounding box center [945, 122] width 251 height 28
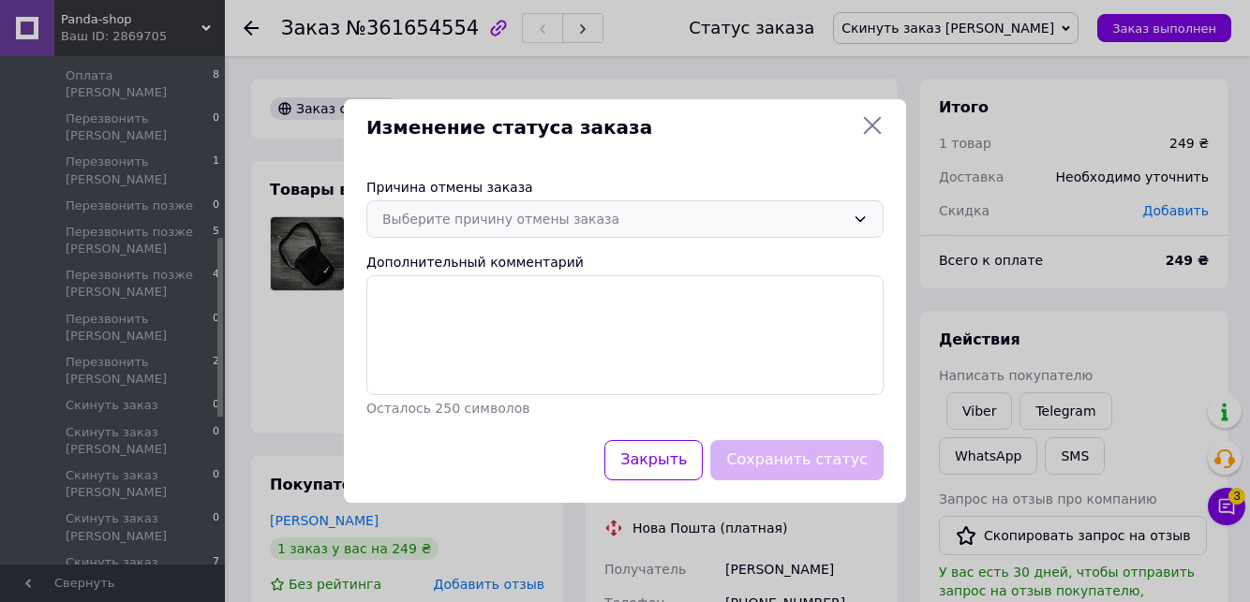
click at [472, 205] on div "Выберите причину отмены заказа" at bounding box center [624, 218] width 517 height 37
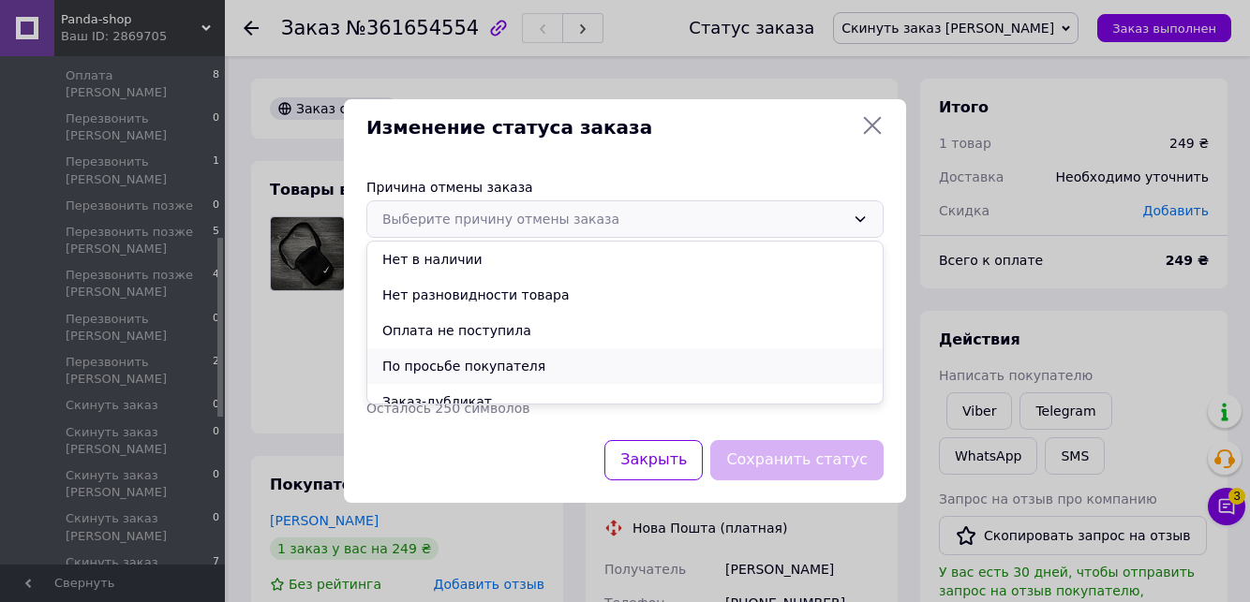
click at [476, 363] on li "По просьбе покупателя" at bounding box center [624, 366] width 515 height 36
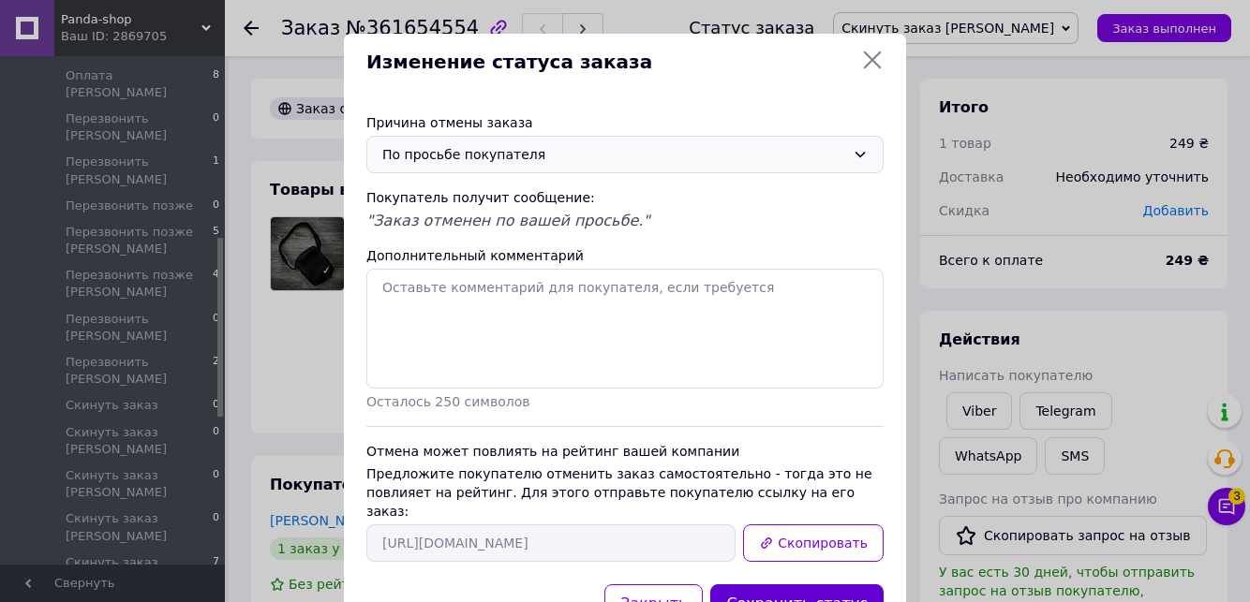
click at [781, 586] on button "Сохранить статус" at bounding box center [796, 605] width 173 height 40
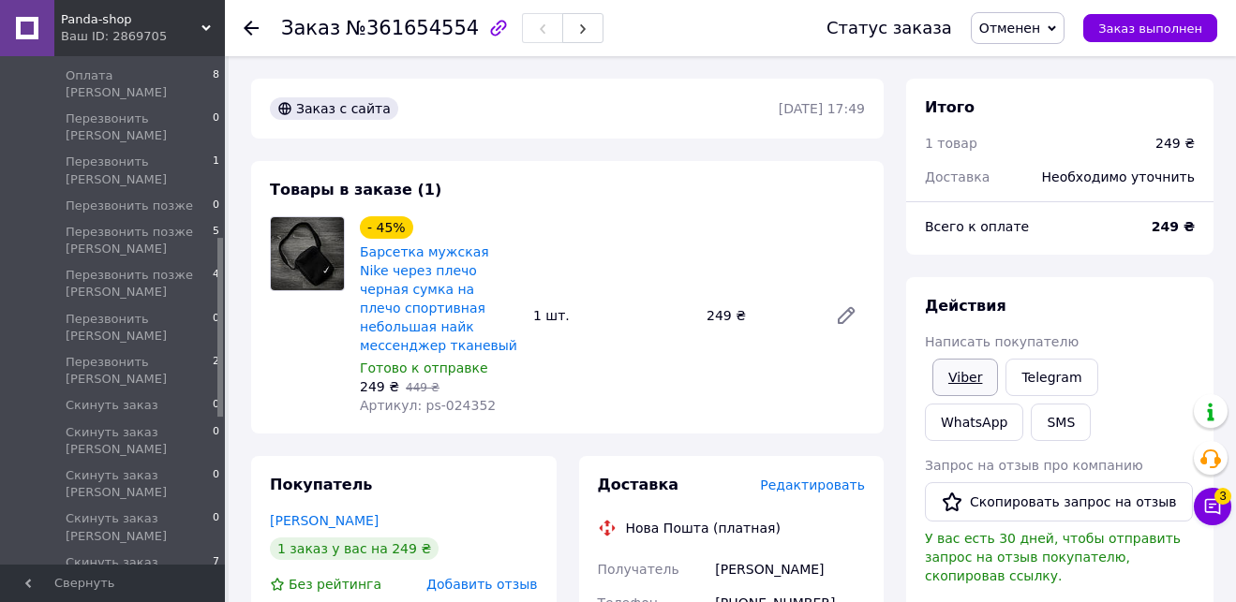
click at [971, 379] on link "Viber" at bounding box center [965, 377] width 66 height 37
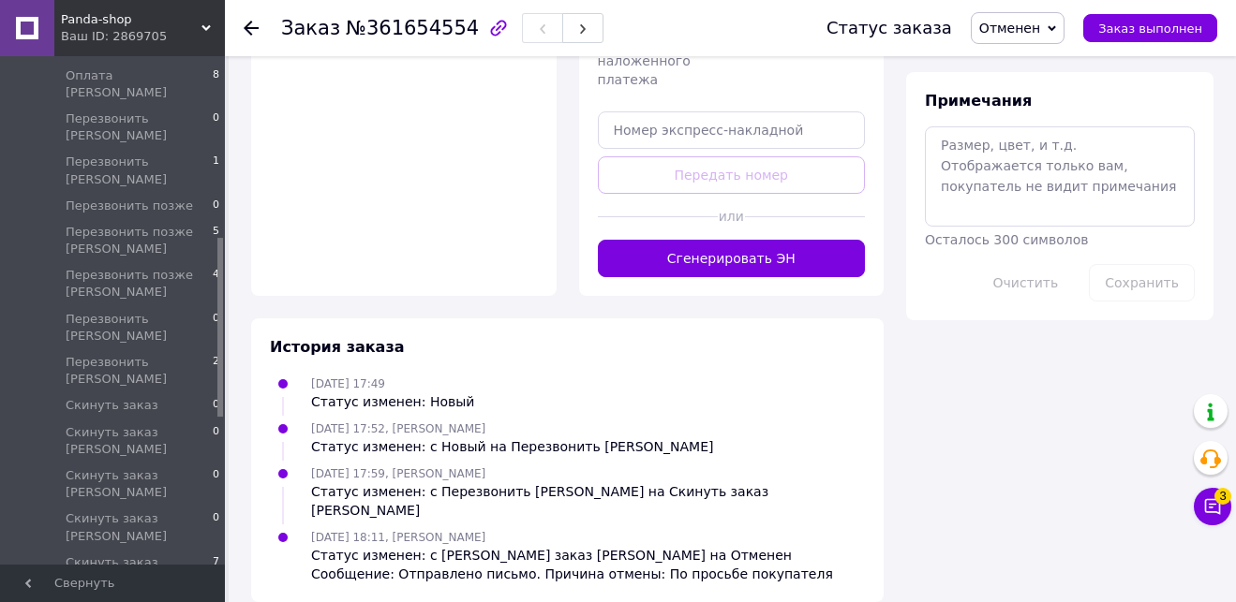
scroll to position [951, 0]
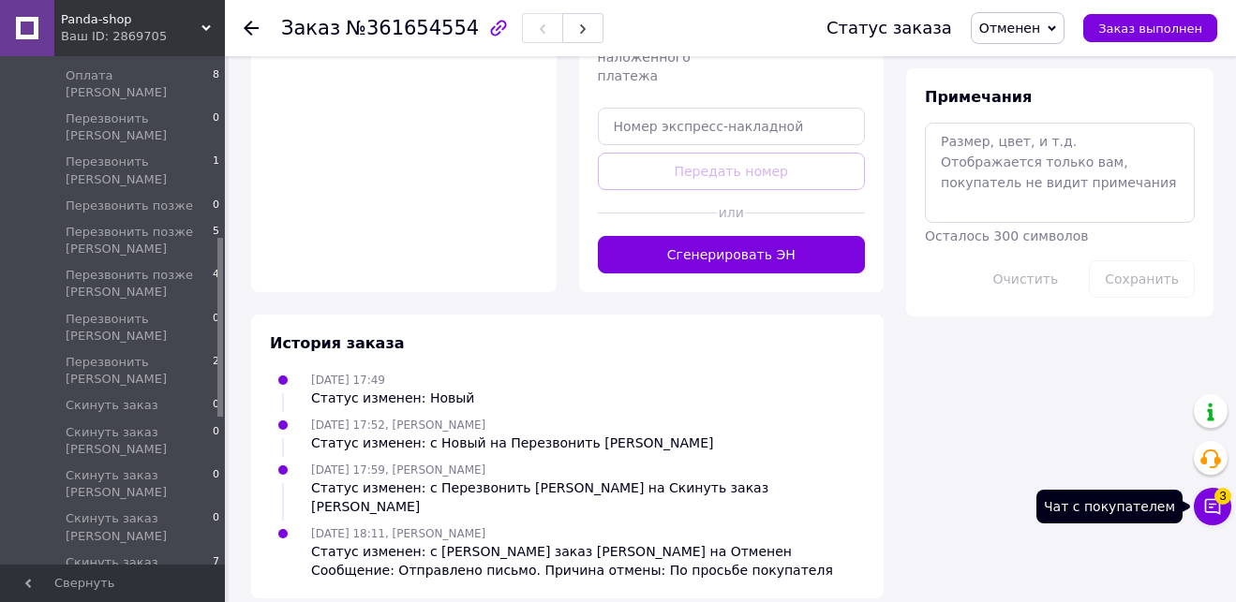
click at [1207, 503] on icon at bounding box center [1212, 506] width 19 height 19
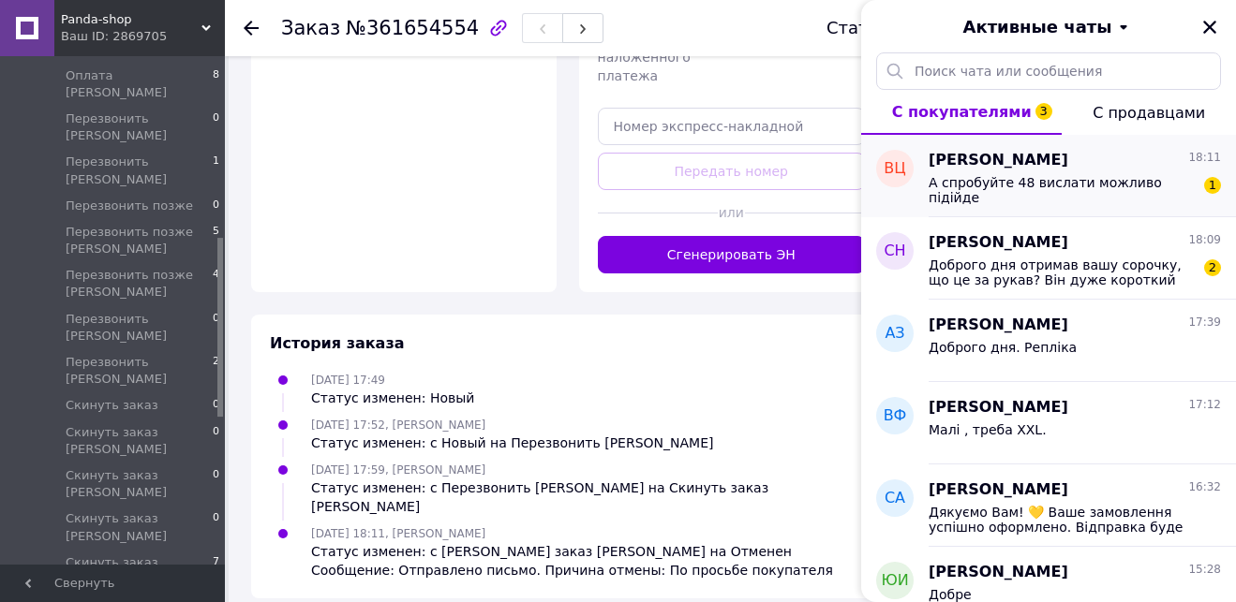
click at [1046, 193] on div "А спробуйте 48 вислати можливо підійде" at bounding box center [1061, 190] width 266 height 30
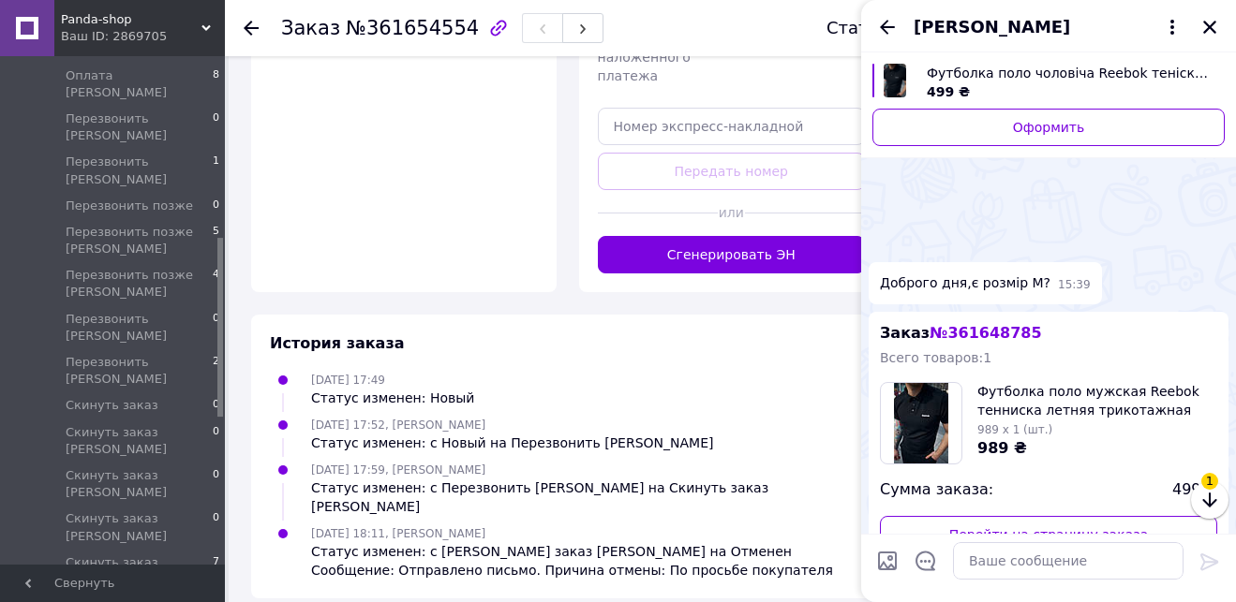
scroll to position [743, 0]
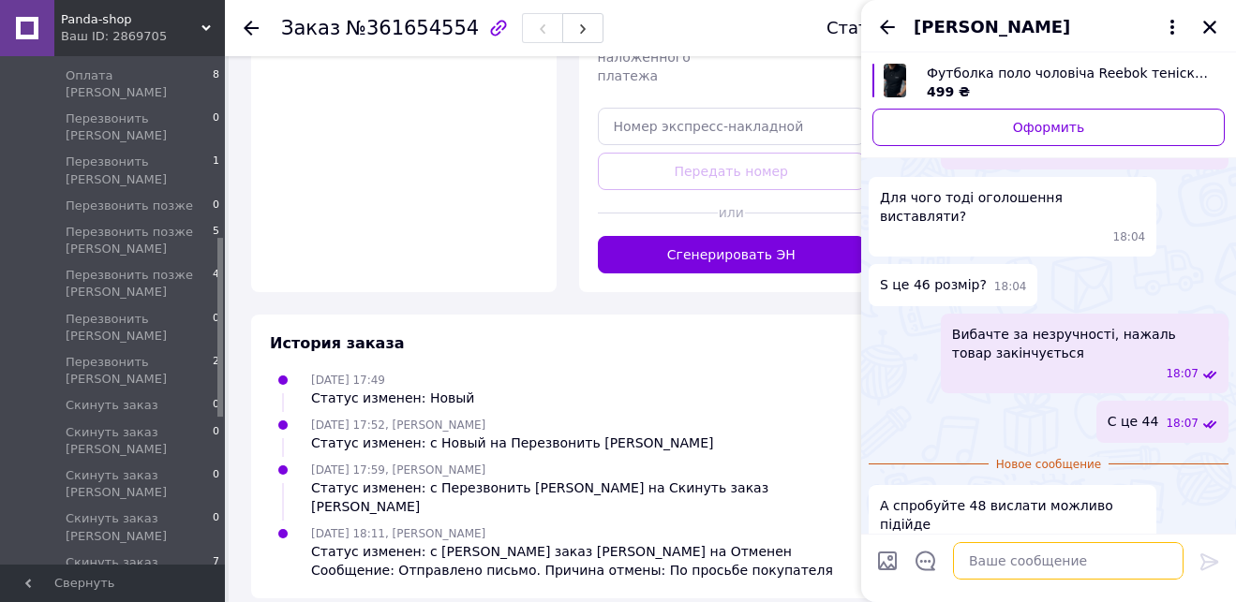
click at [1052, 559] on textarea at bounding box center [1068, 560] width 230 height 37
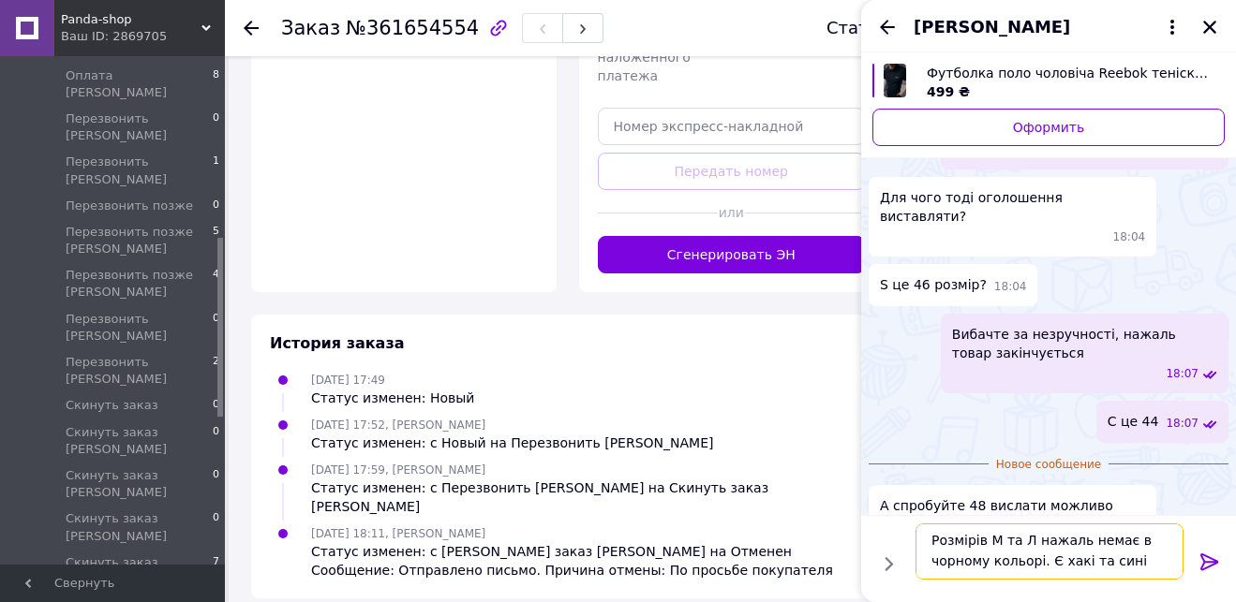
type textarea "Розмірів М та Л нажаль немає в чорному кольорі. Є хакі та синій"
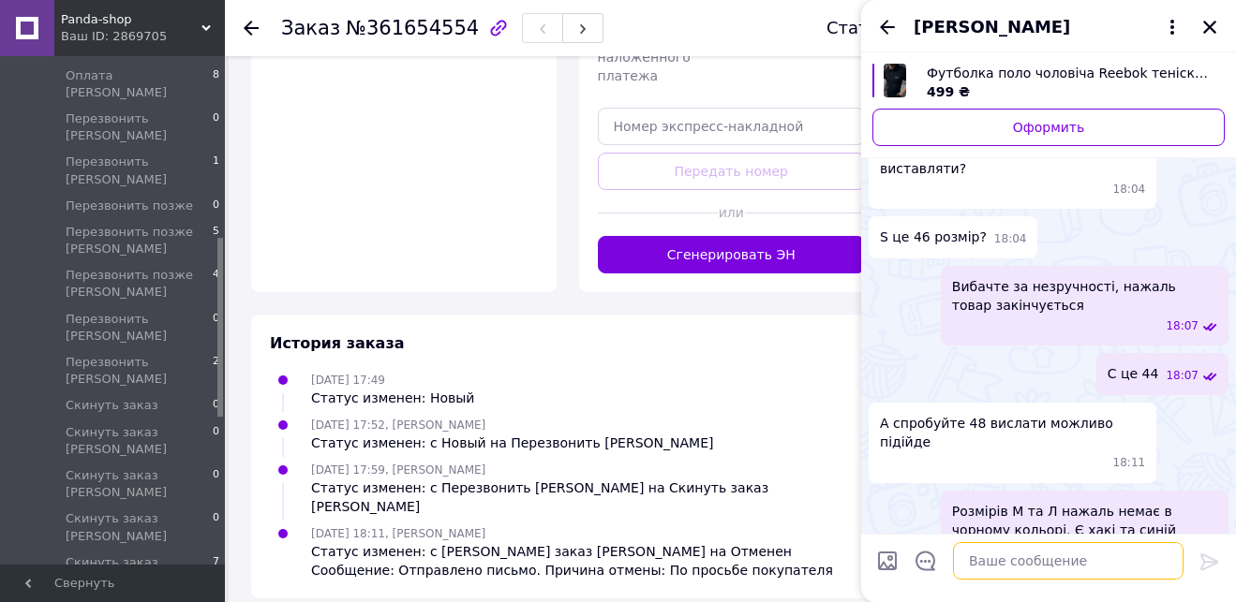
scroll to position [749, 0]
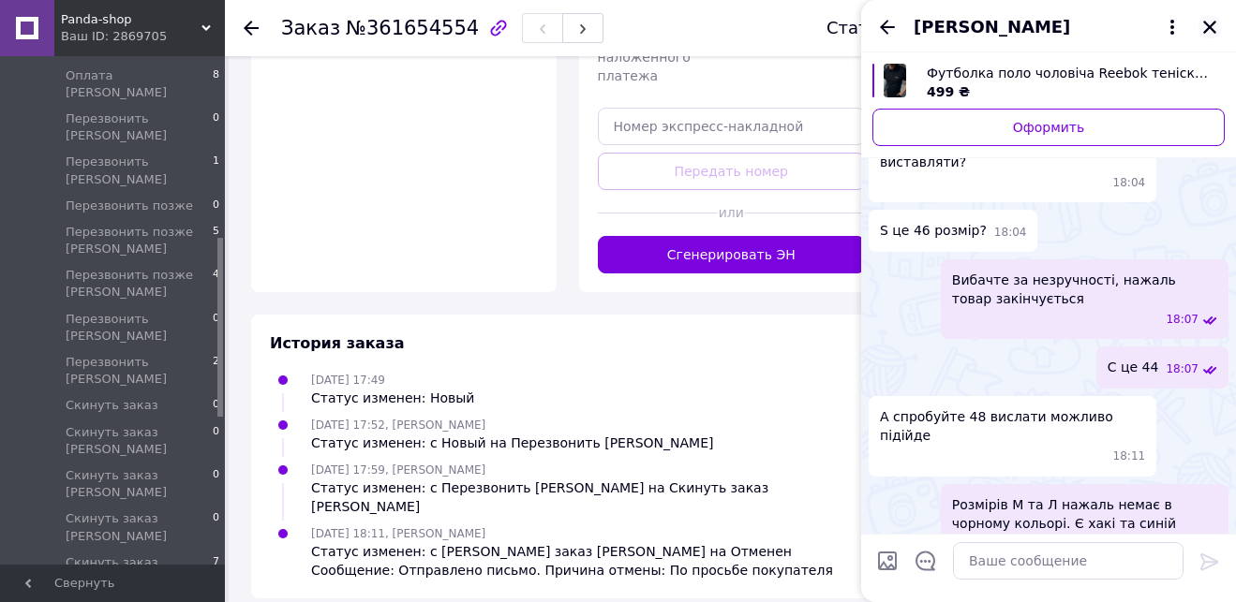
click at [1211, 25] on icon "Закрыть" at bounding box center [1209, 27] width 17 height 17
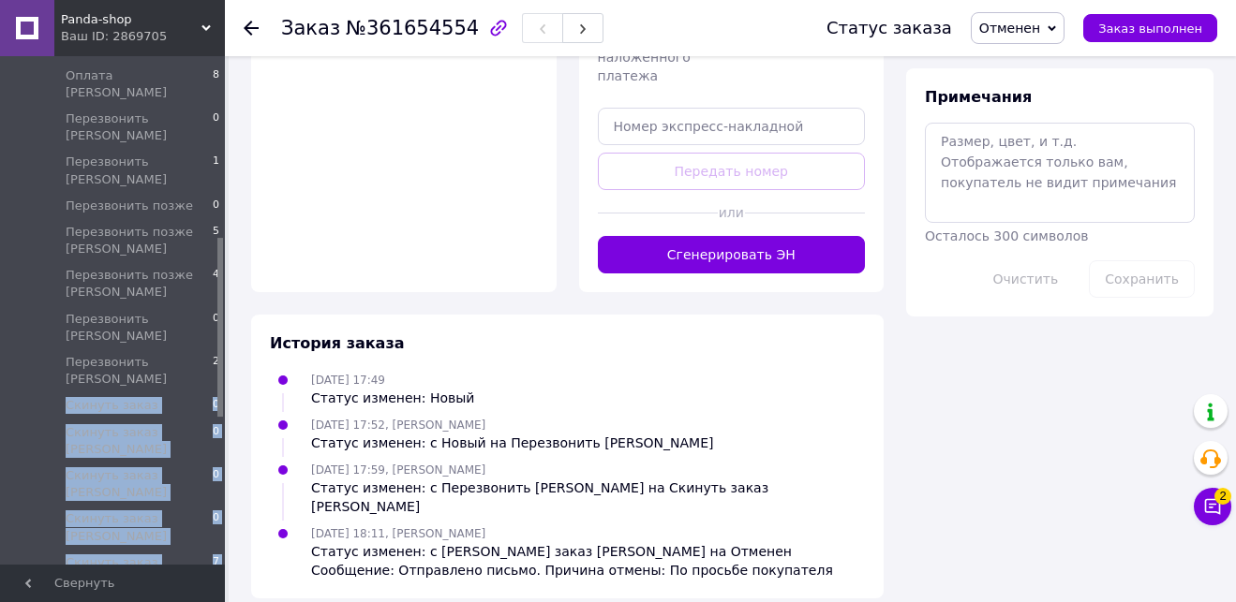
click at [219, 287] on div "Заказы и сообщения Заказы 1 Новые 0 Принятые 33020 Выполненные 6751 Отмененные …" at bounding box center [112, 310] width 225 height 509
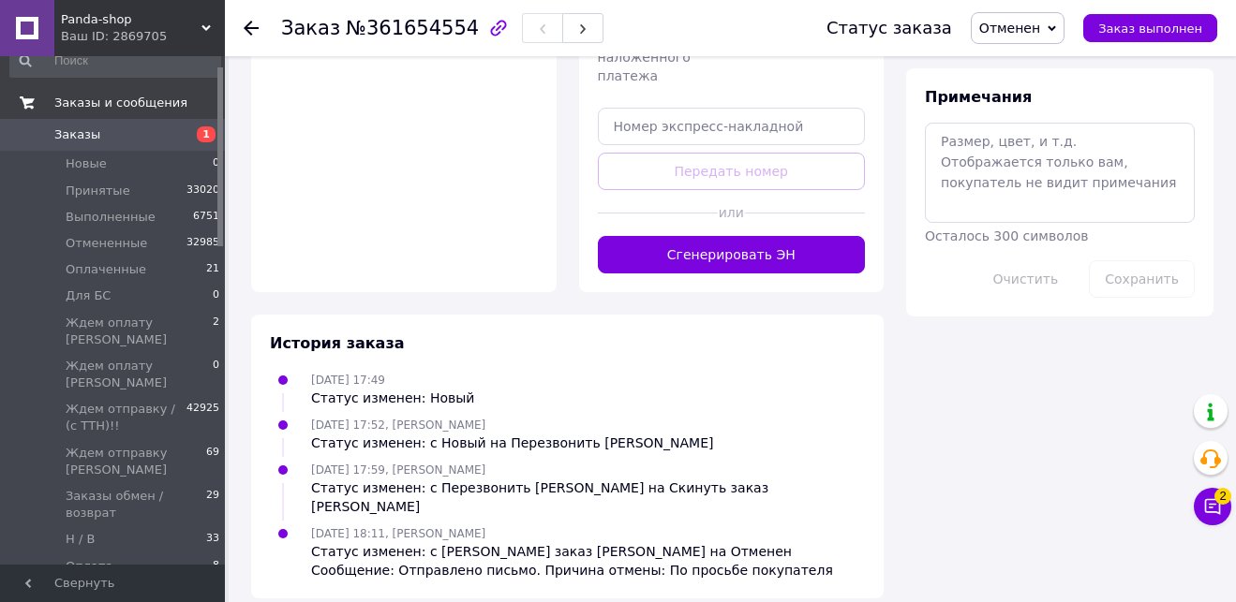
drag, startPoint x: 220, startPoint y: 276, endPoint x: 200, endPoint y: 124, distance: 154.0
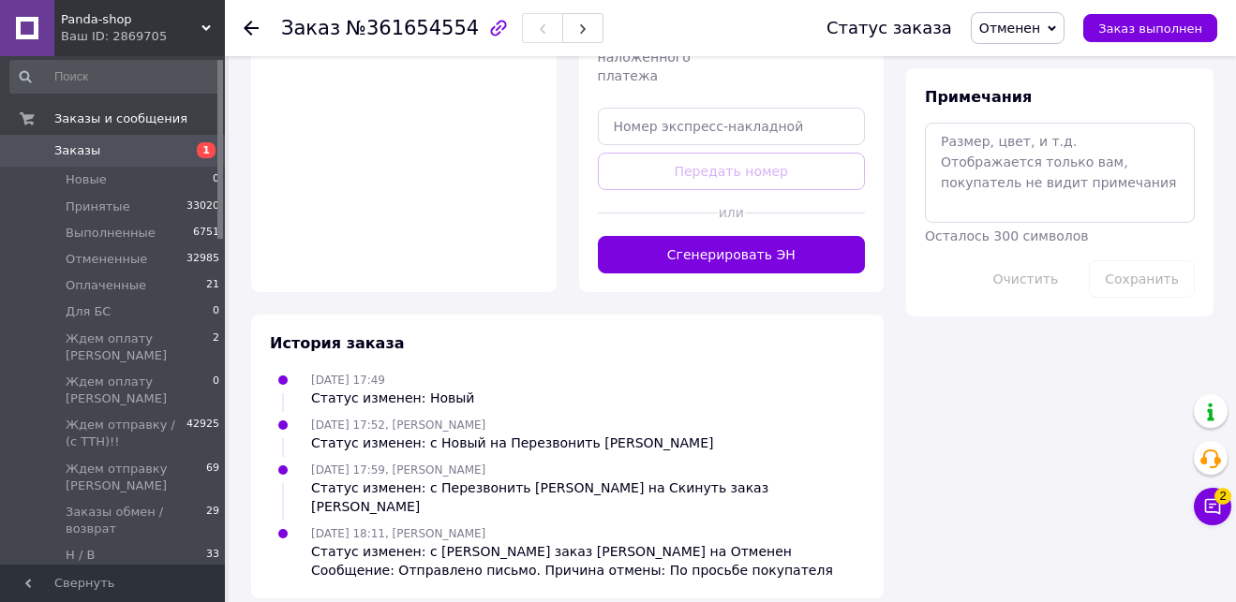
click at [70, 156] on span "Заказы" at bounding box center [77, 150] width 46 height 17
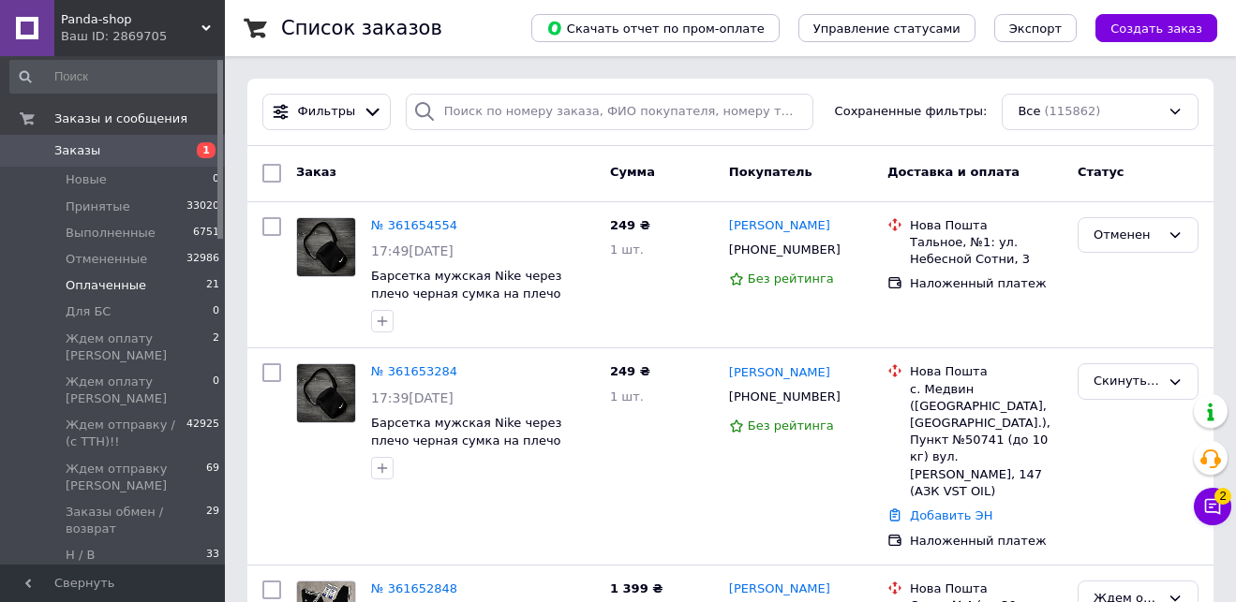
click at [126, 286] on span "Оплаченные" at bounding box center [106, 285] width 81 height 17
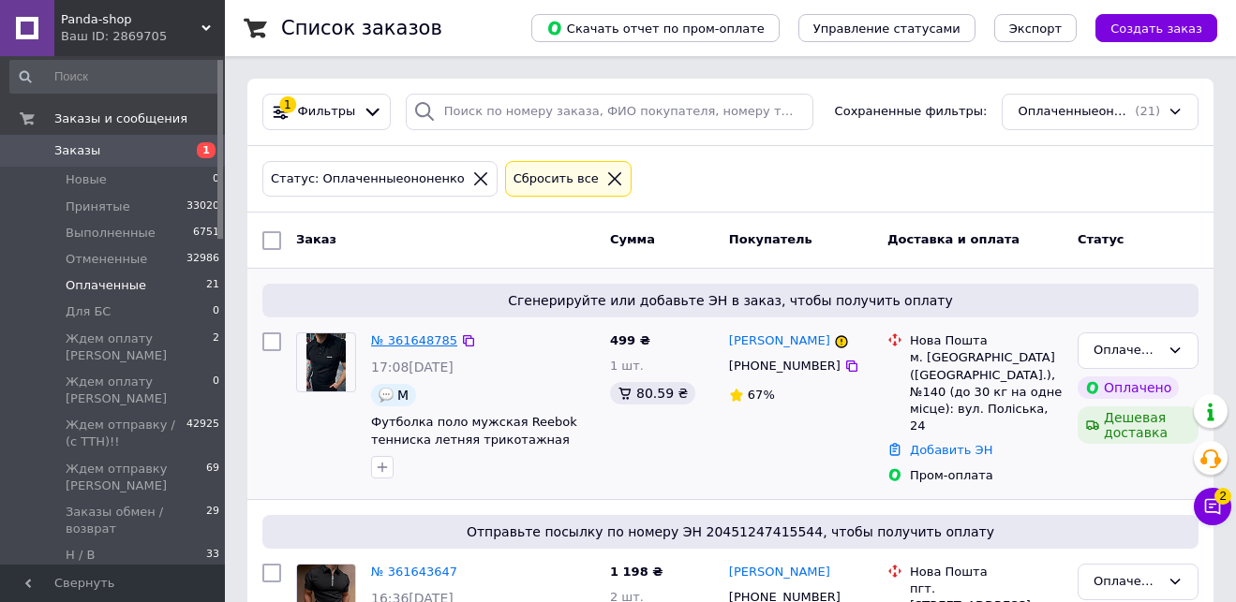
click at [410, 338] on link "№ 361648785" at bounding box center [414, 341] width 86 height 14
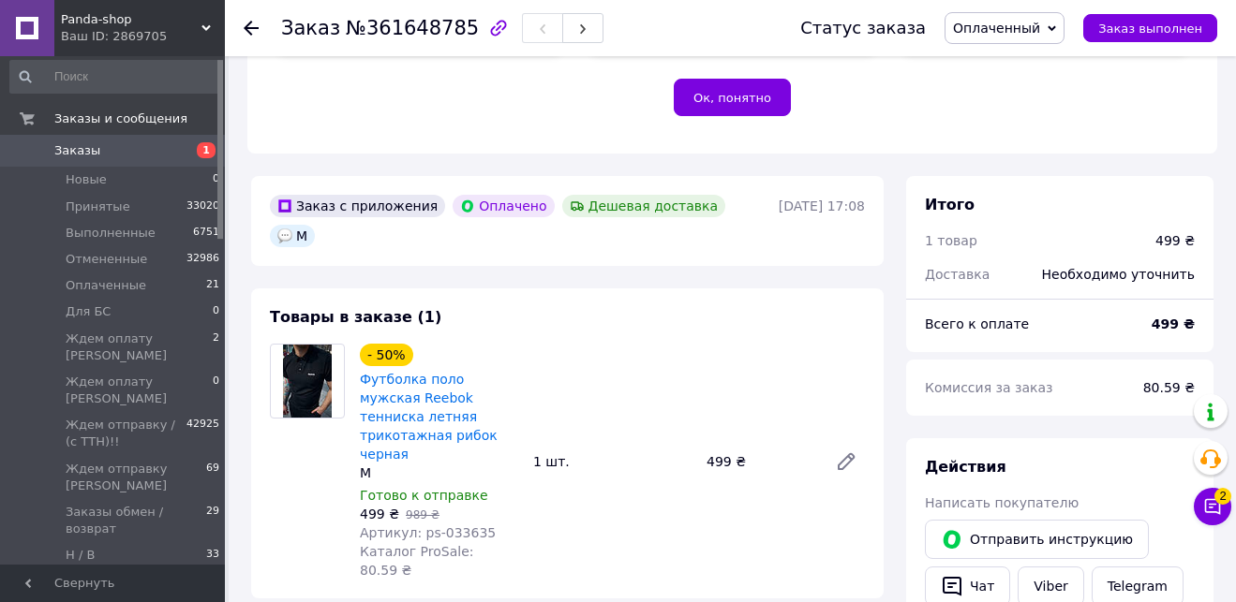
scroll to position [464, 0]
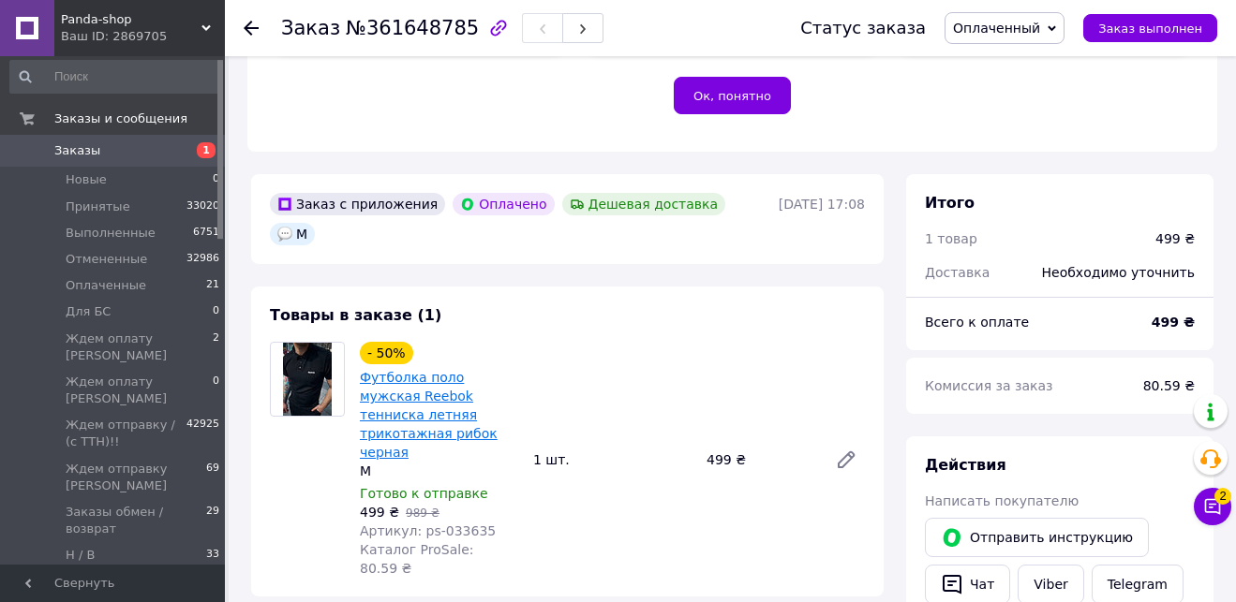
click at [421, 370] on link "Футболка поло мужская Reebok тенниска летняя трикотажная рибок черная" at bounding box center [429, 415] width 138 height 90
click at [95, 147] on span "Заказы" at bounding box center [77, 150] width 46 height 17
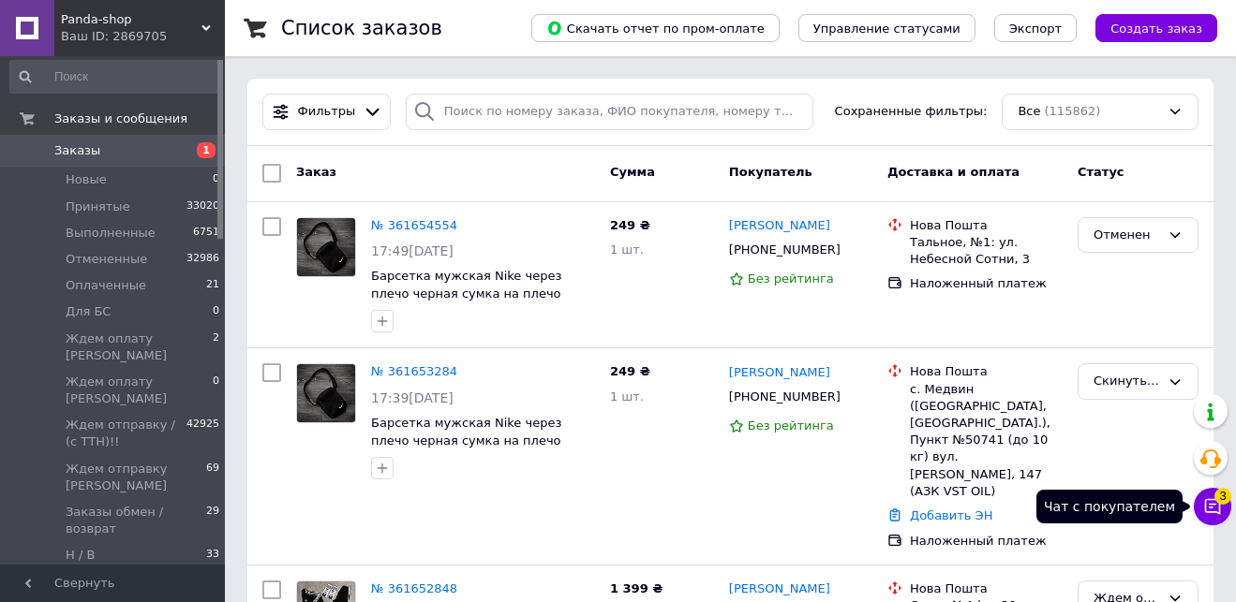
click at [1223, 505] on button "Чат с покупателем 3" at bounding box center [1211, 506] width 37 height 37
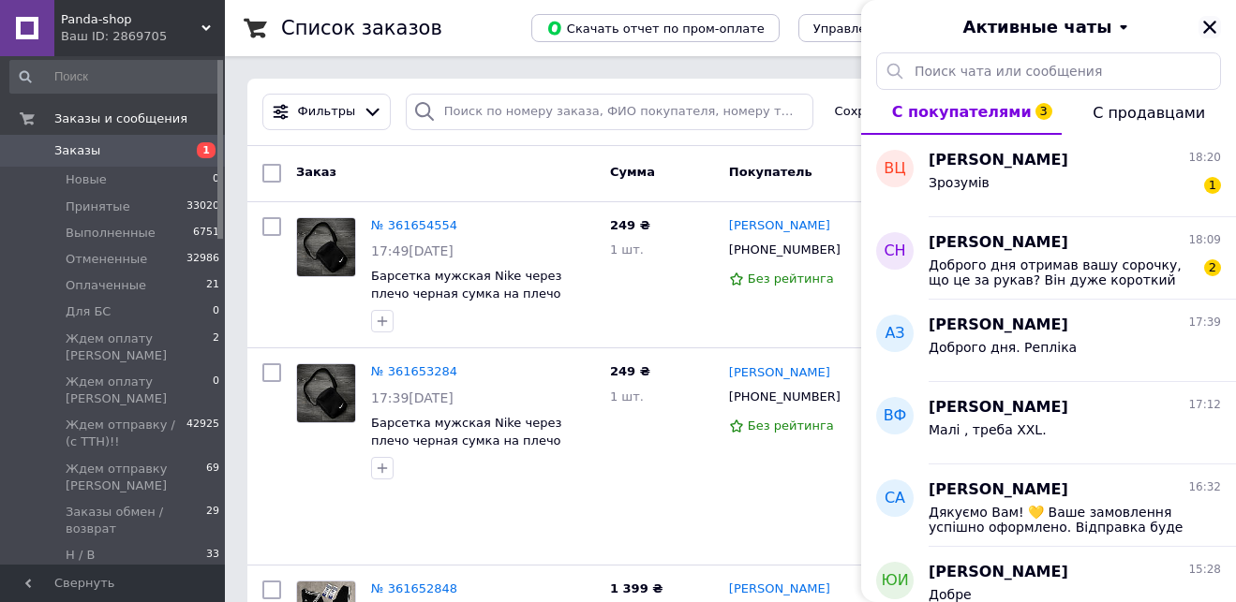
click at [1208, 27] on icon "Закрыть" at bounding box center [1209, 27] width 13 height 13
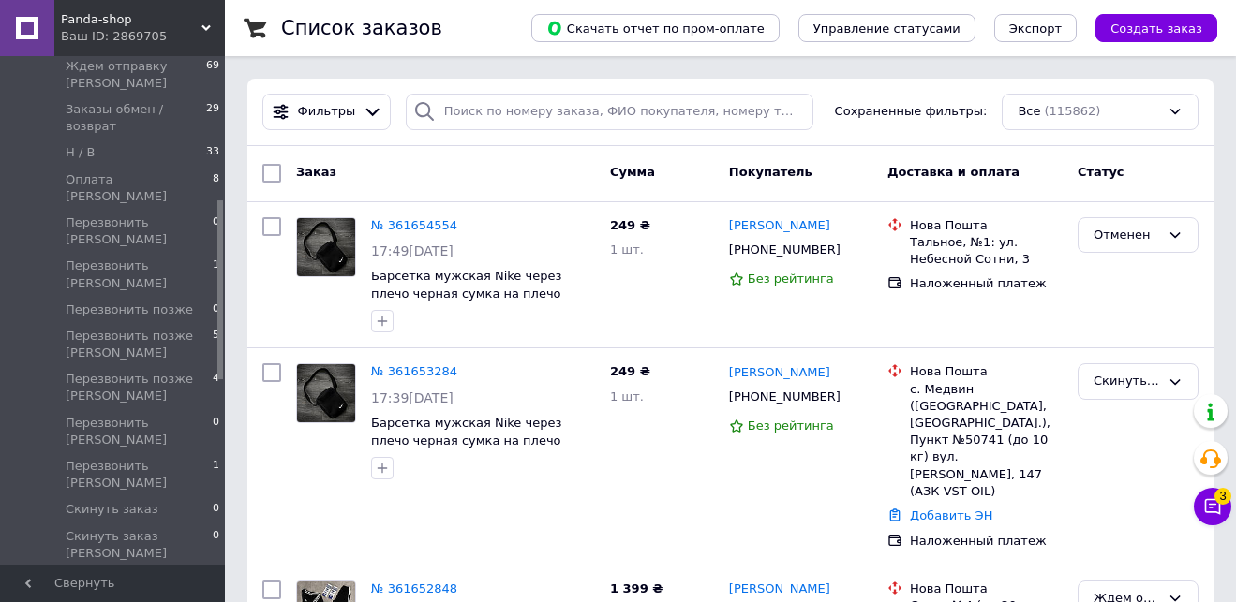
scroll to position [482, 0]
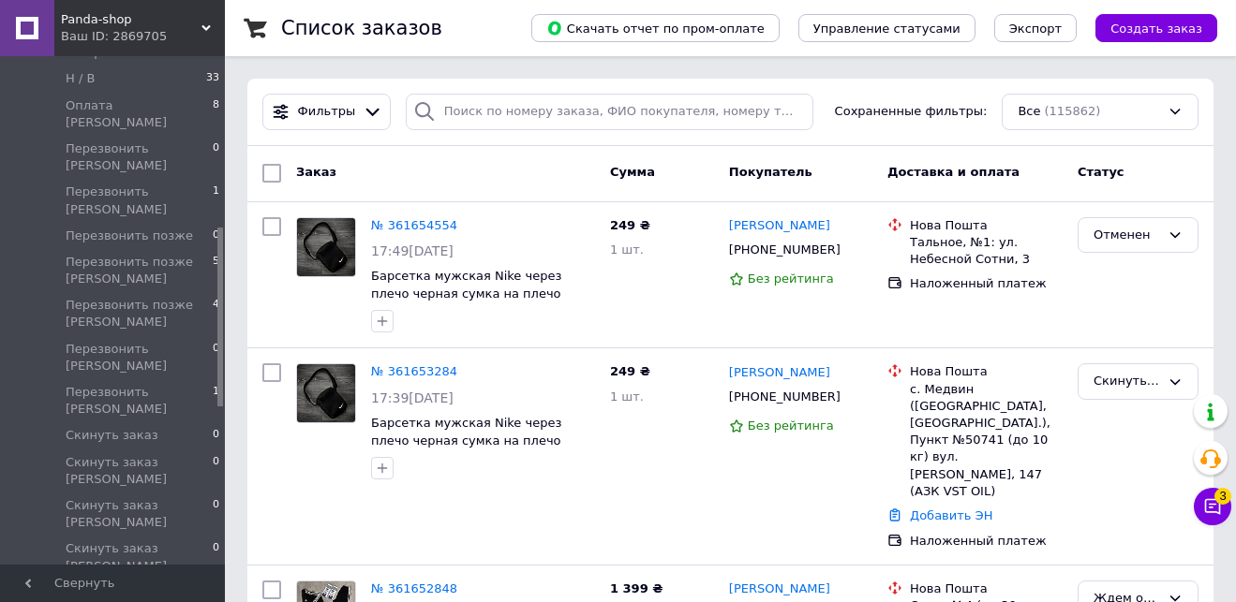
drag, startPoint x: 218, startPoint y: 116, endPoint x: 226, endPoint y: 284, distance: 167.9
click at [183, 384] on span "Перезвонить [PERSON_NAME]" at bounding box center [139, 401] width 147 height 34
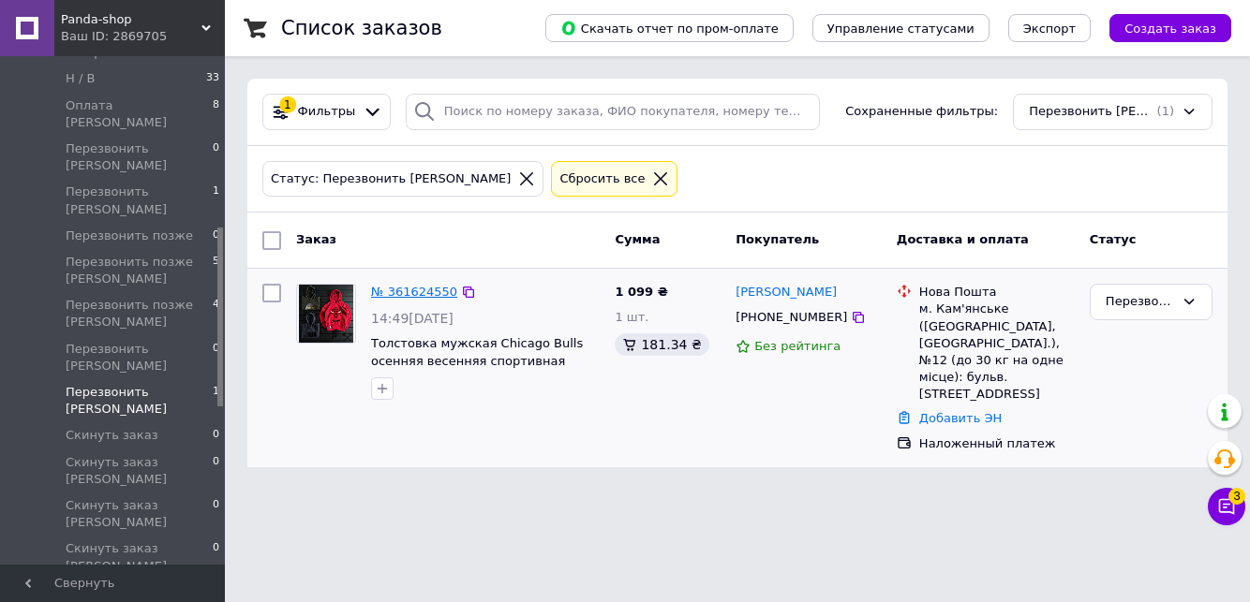
click at [413, 292] on link "№ 361624550" at bounding box center [414, 292] width 86 height 14
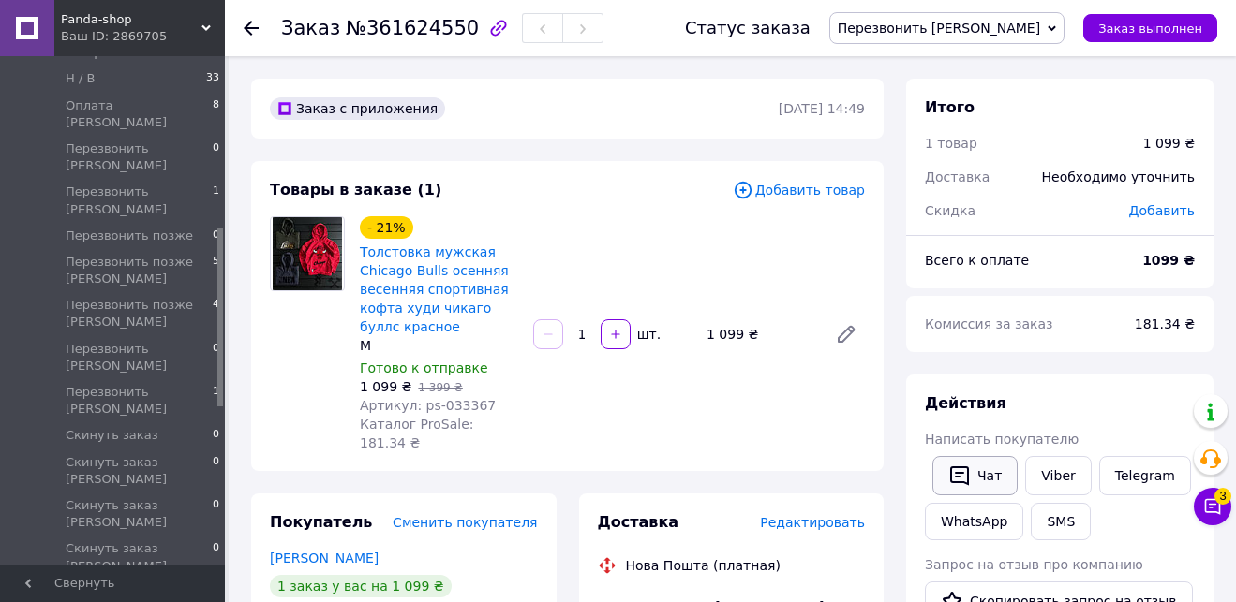
click at [1000, 481] on button "Чат" at bounding box center [974, 475] width 85 height 39
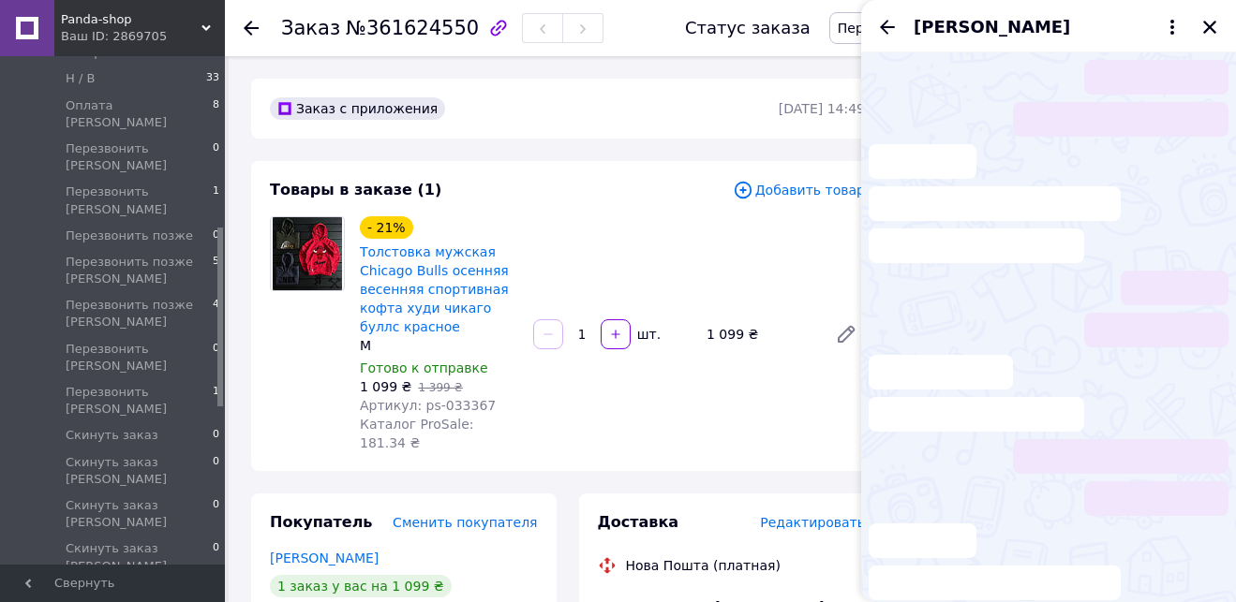
scroll to position [2039, 0]
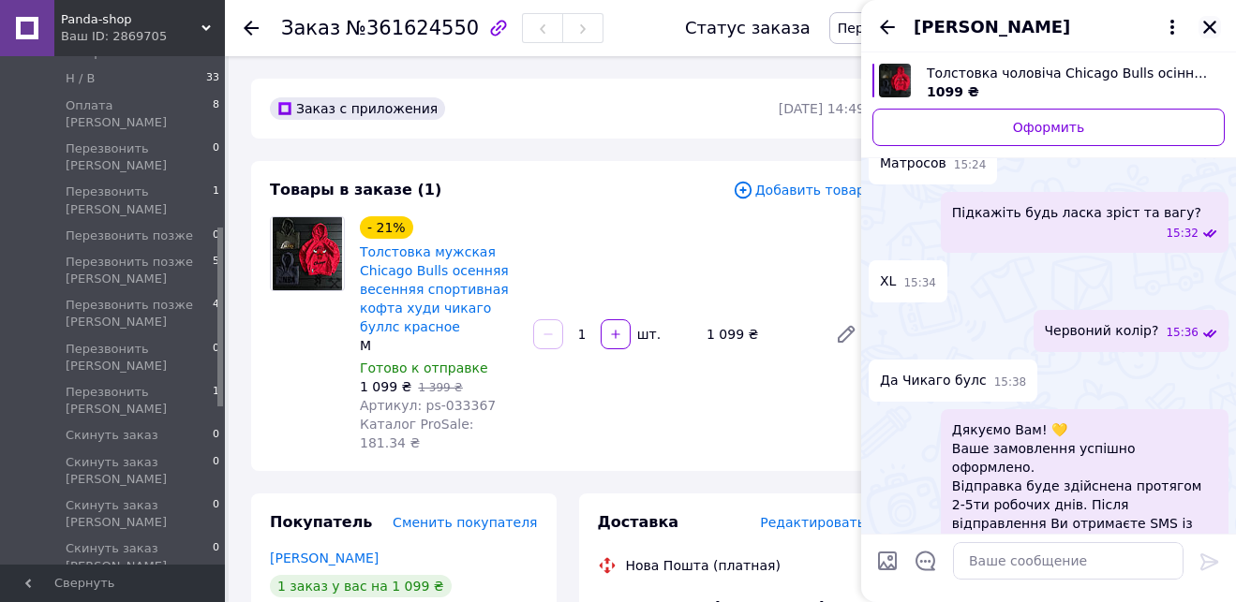
click at [1208, 25] on icon "Закрыть" at bounding box center [1209, 27] width 13 height 13
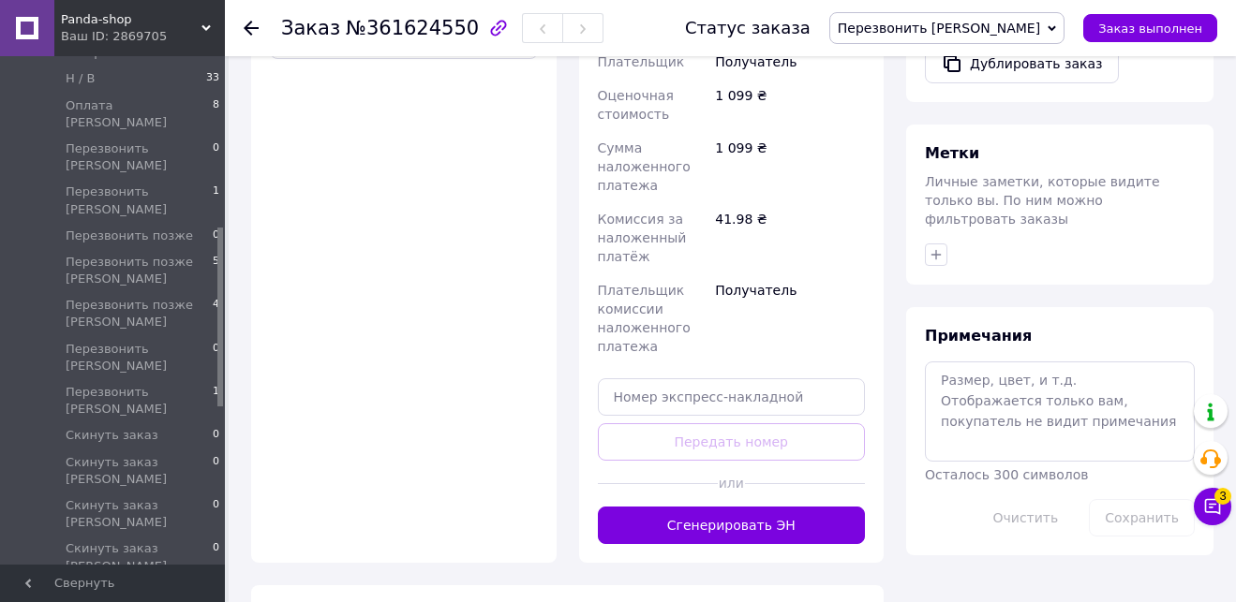
scroll to position [835, 0]
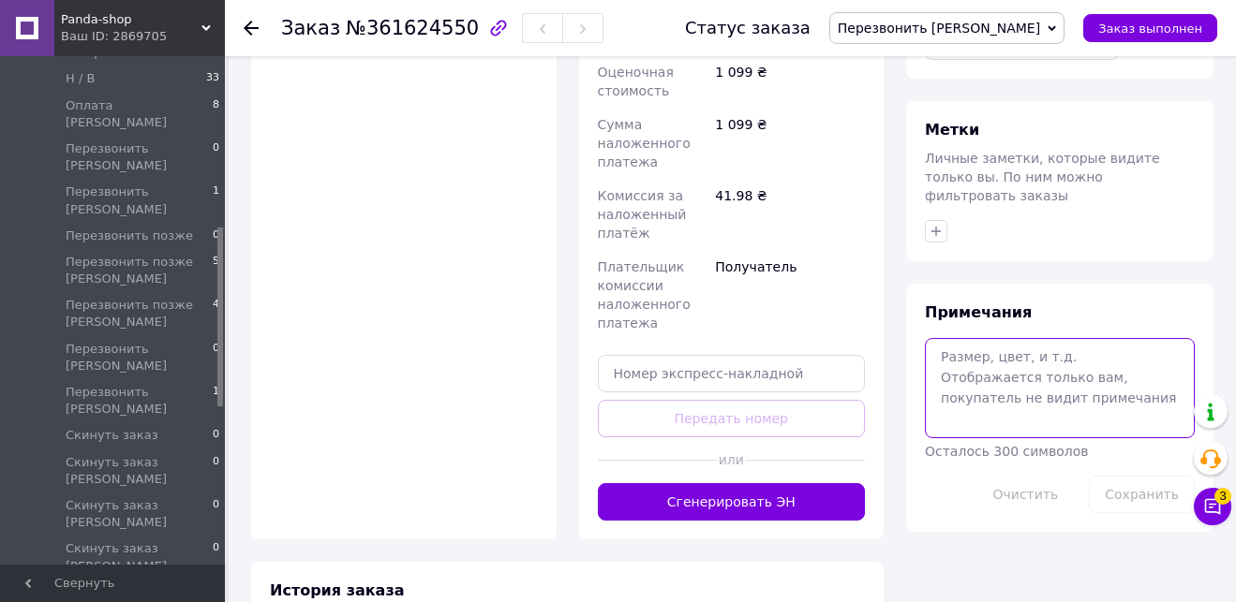
click at [1015, 362] on textarea at bounding box center [1060, 387] width 270 height 99
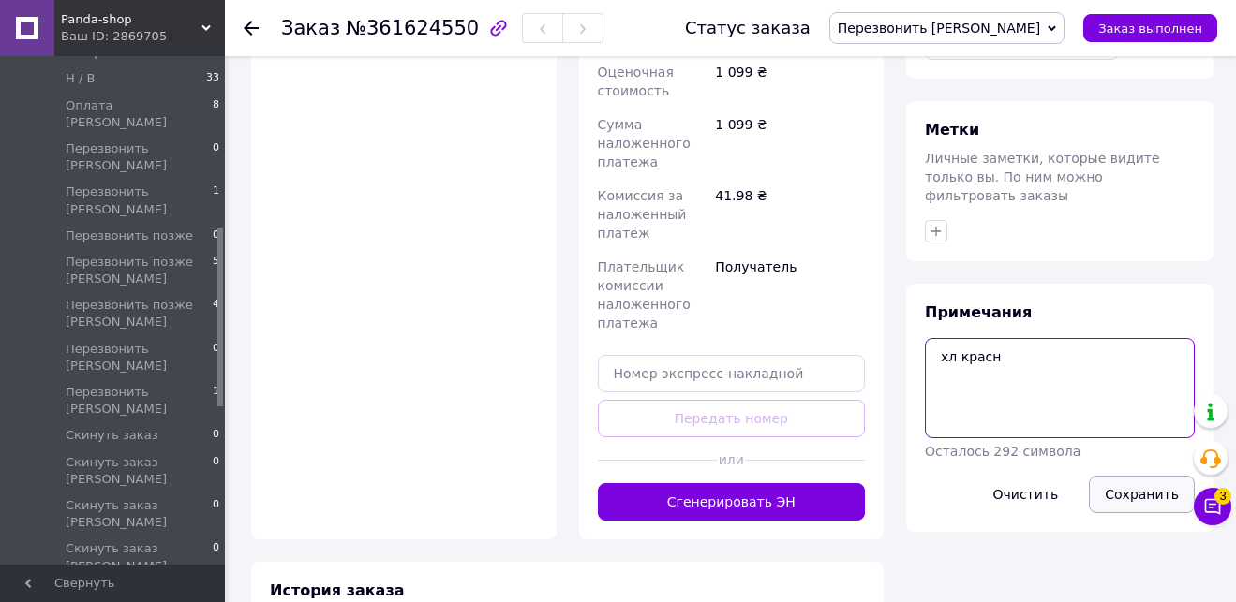
type textarea "хл красн"
click at [1123, 476] on button "Сохранить" at bounding box center [1142, 494] width 106 height 37
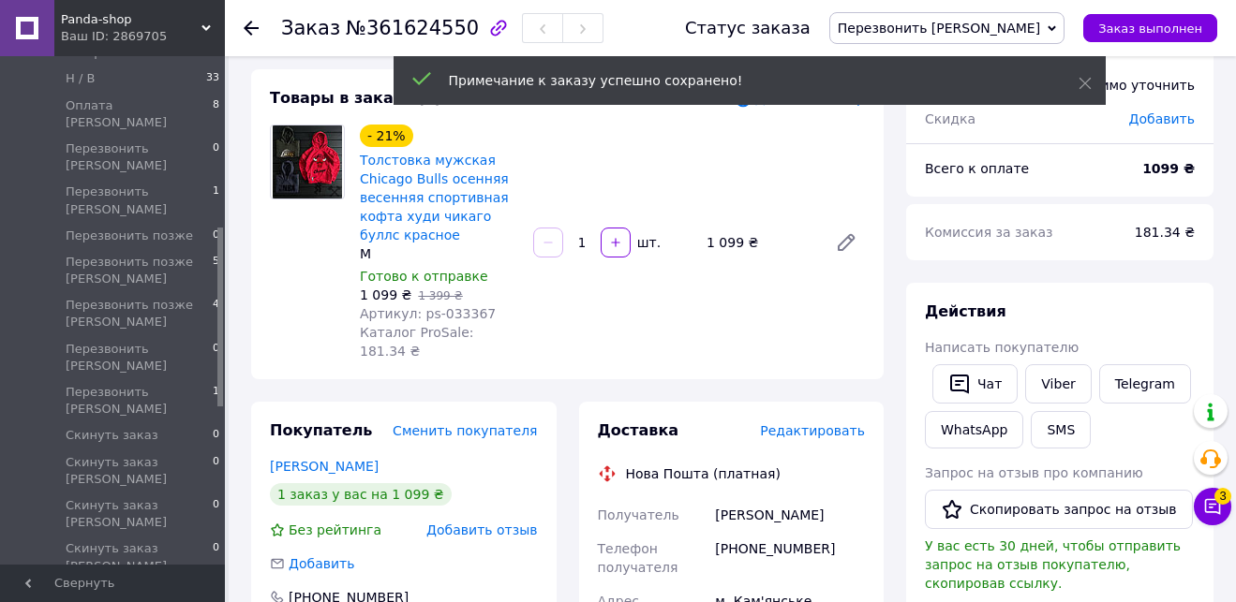
scroll to position [91, 0]
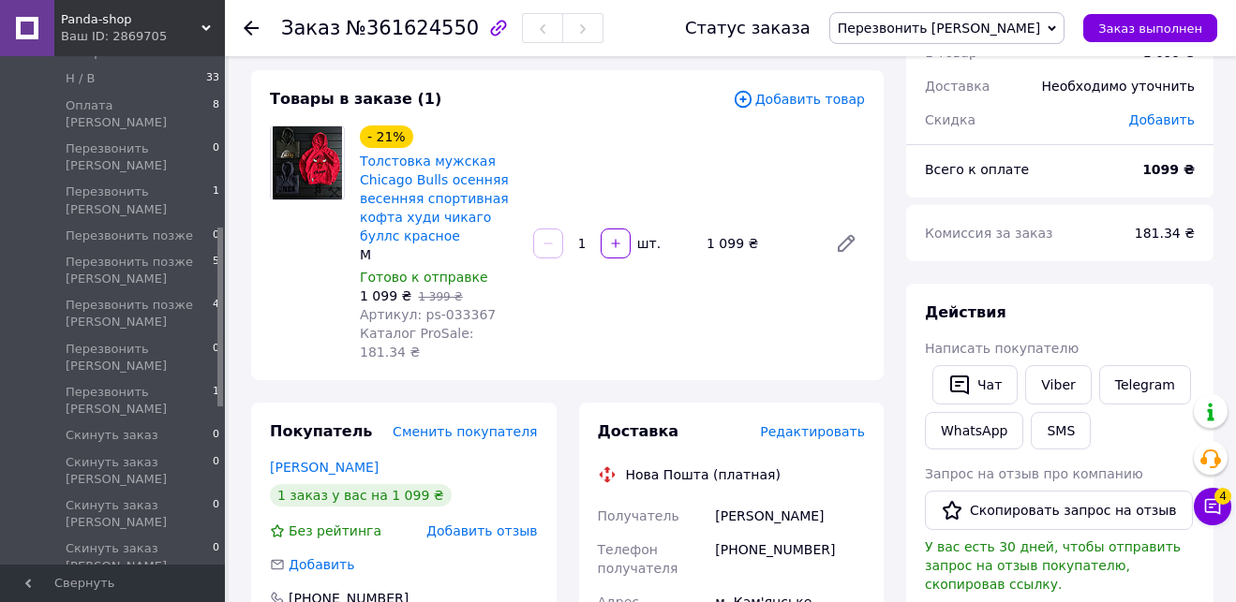
drag, startPoint x: 872, startPoint y: 515, endPoint x: 715, endPoint y: 515, distance: 157.4
drag, startPoint x: 823, startPoint y: 547, endPoint x: 719, endPoint y: 552, distance: 104.1
click at [717, 552] on div "+380980778910" at bounding box center [789, 559] width 157 height 52
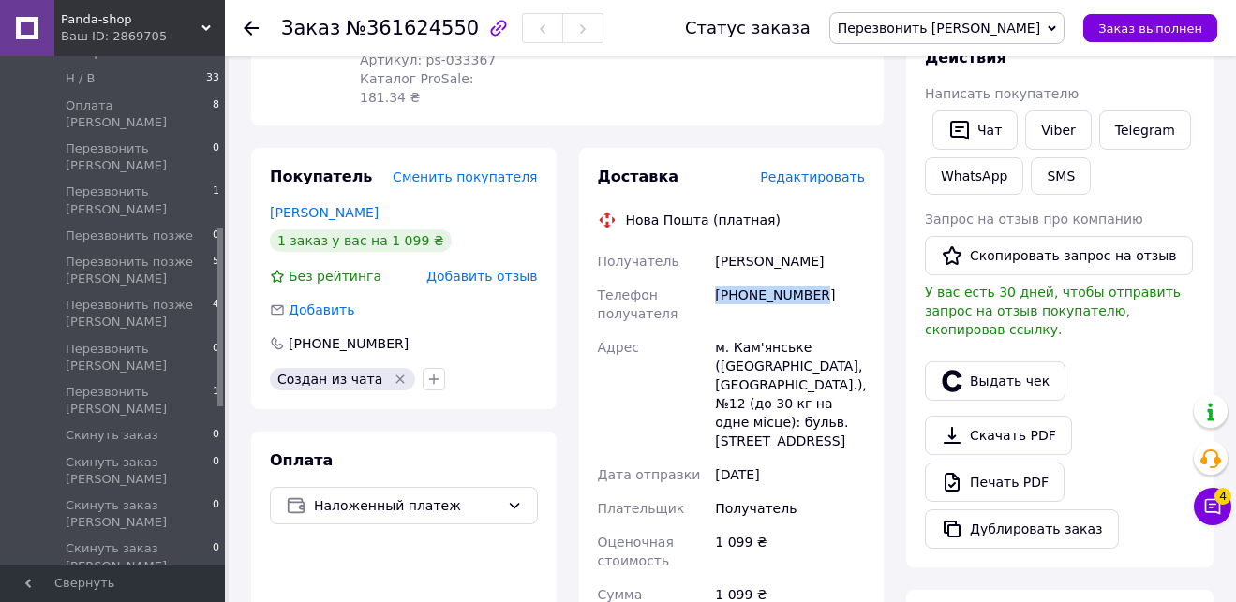
scroll to position [384, 0]
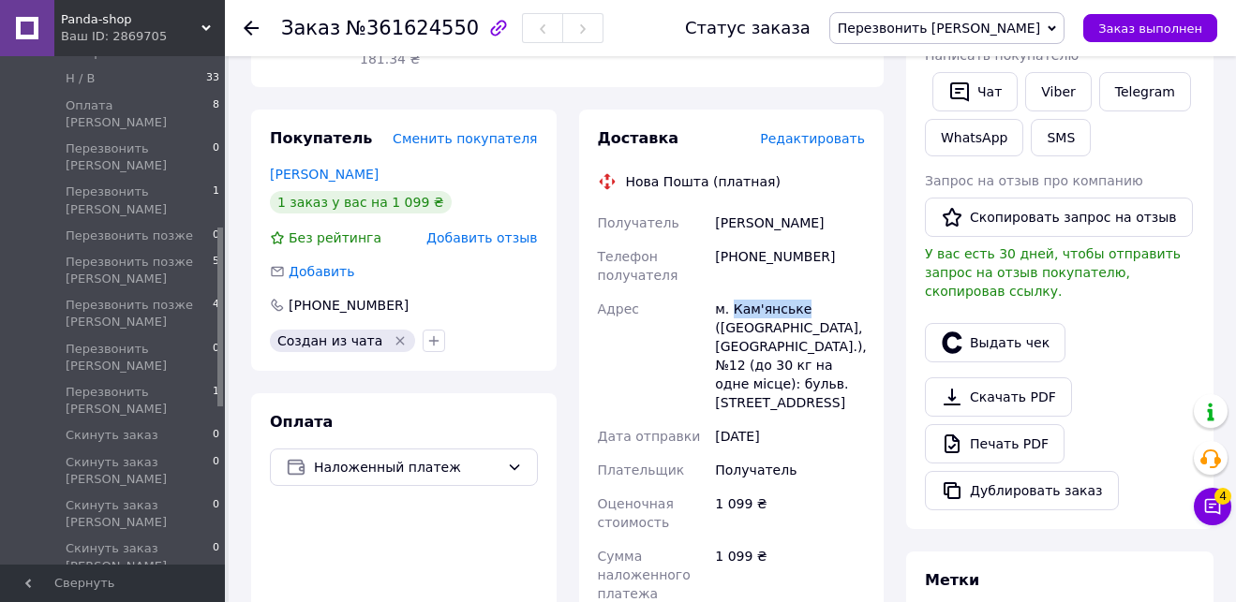
drag, startPoint x: 806, startPoint y: 311, endPoint x: 733, endPoint y: 309, distance: 73.1
click at [733, 309] on div "м. Кам'янське (Дніпропетровська обл., Кам'янський р-н.), №12 (до 30 кг на одне …" at bounding box center [789, 355] width 157 height 127
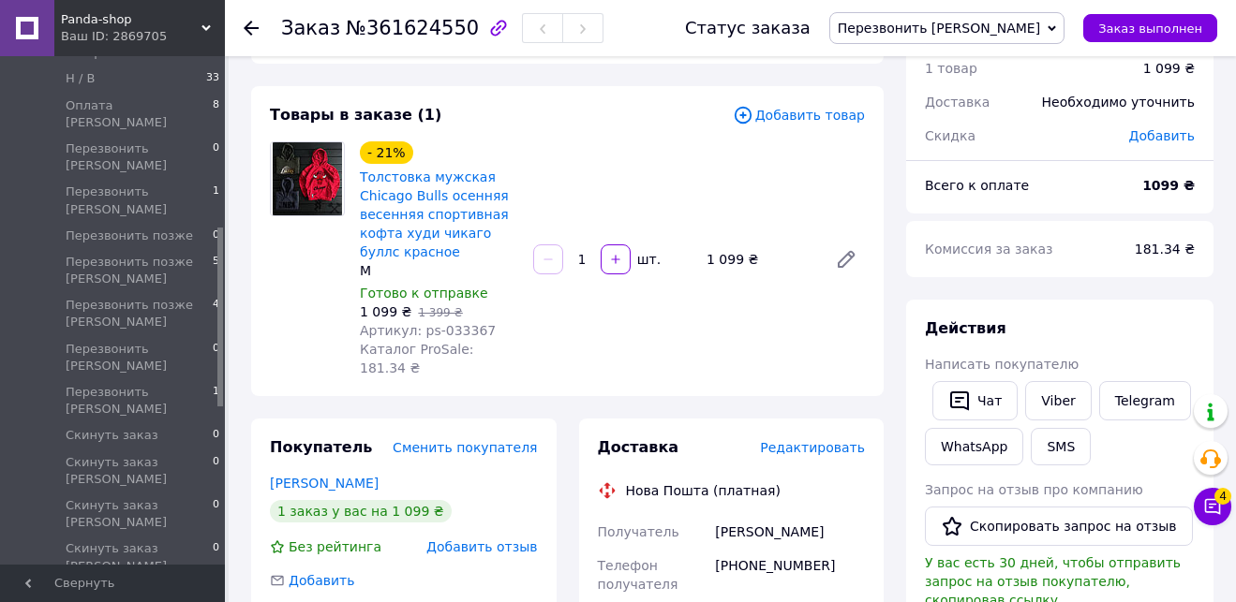
scroll to position [0, 0]
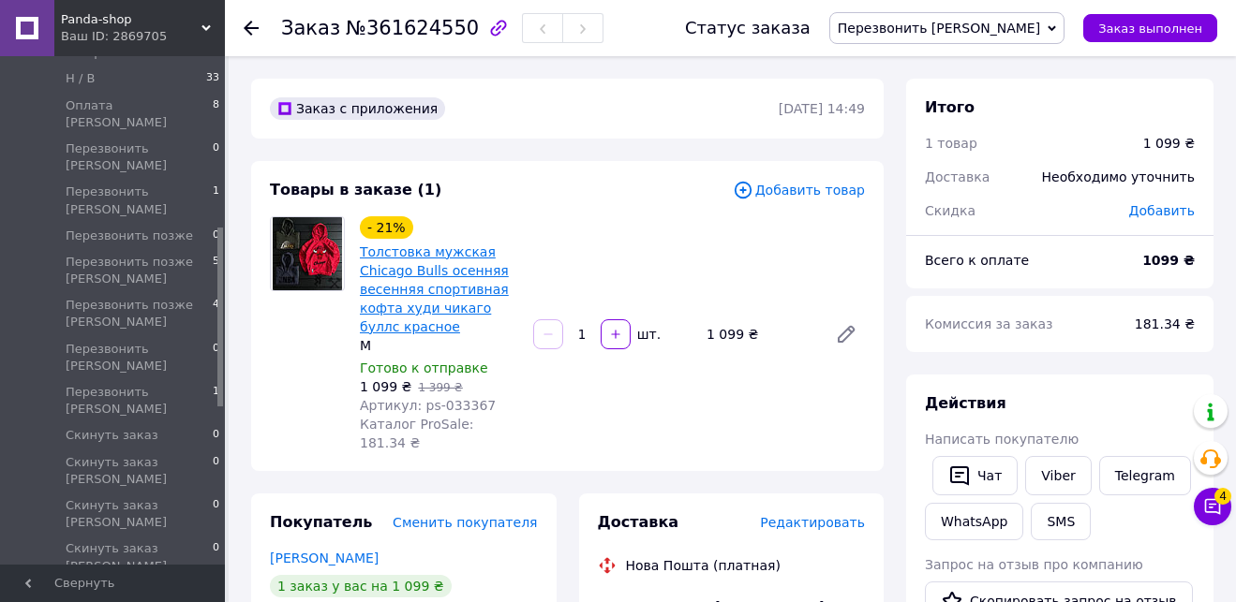
click at [459, 263] on link "Толстовка мужская Chicago Bulls осенняя весенняя спортивная кофта худи чикаго б…" at bounding box center [434, 290] width 149 height 90
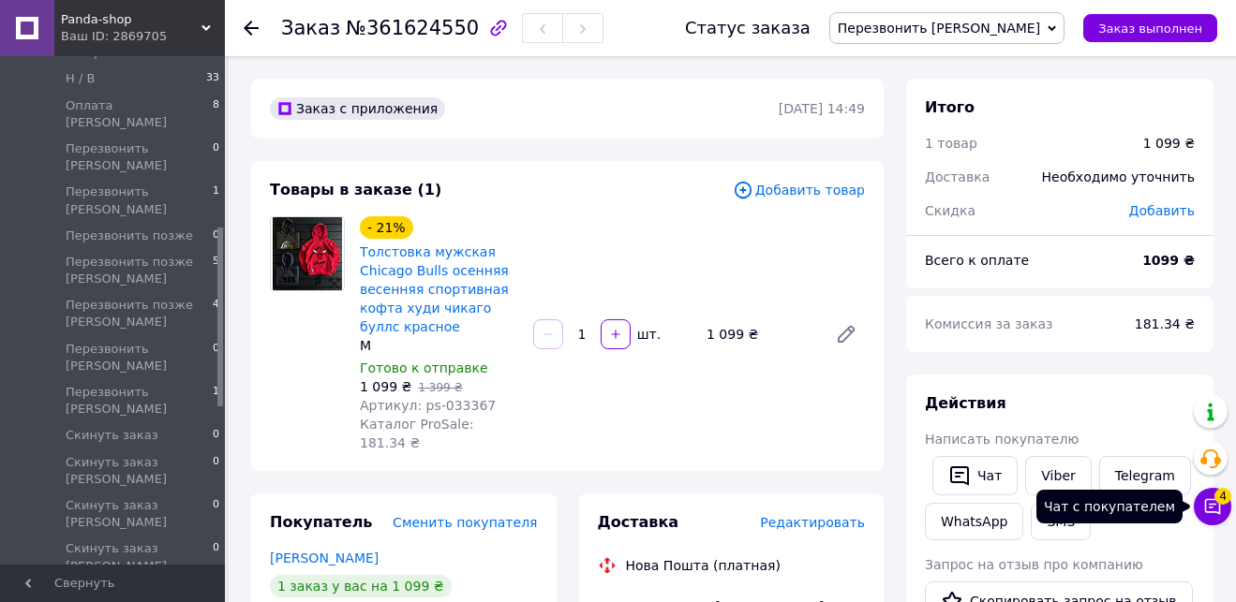
click at [1218, 502] on span "4" at bounding box center [1222, 496] width 17 height 17
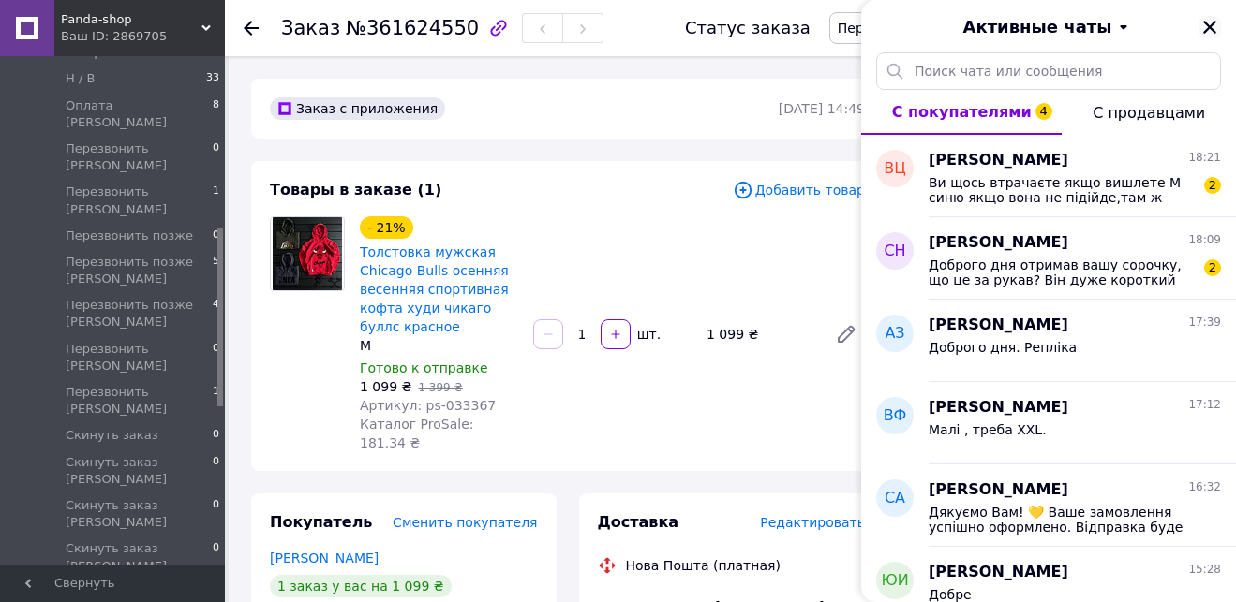
click at [1208, 24] on icon "Закрыть" at bounding box center [1209, 27] width 17 height 17
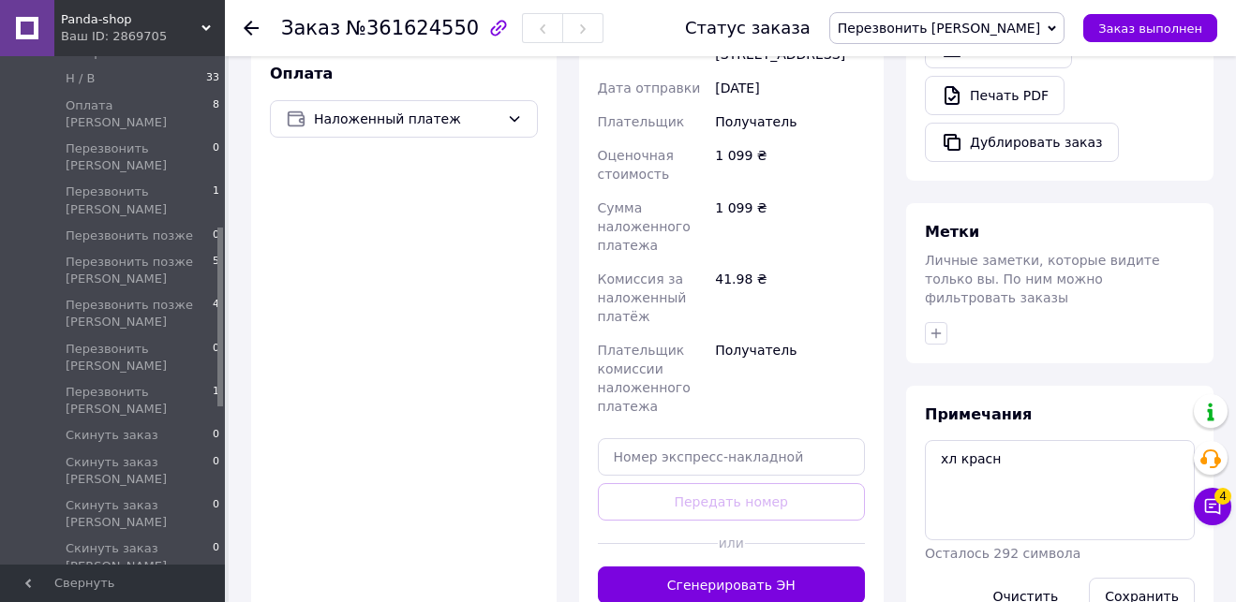
scroll to position [763, 0]
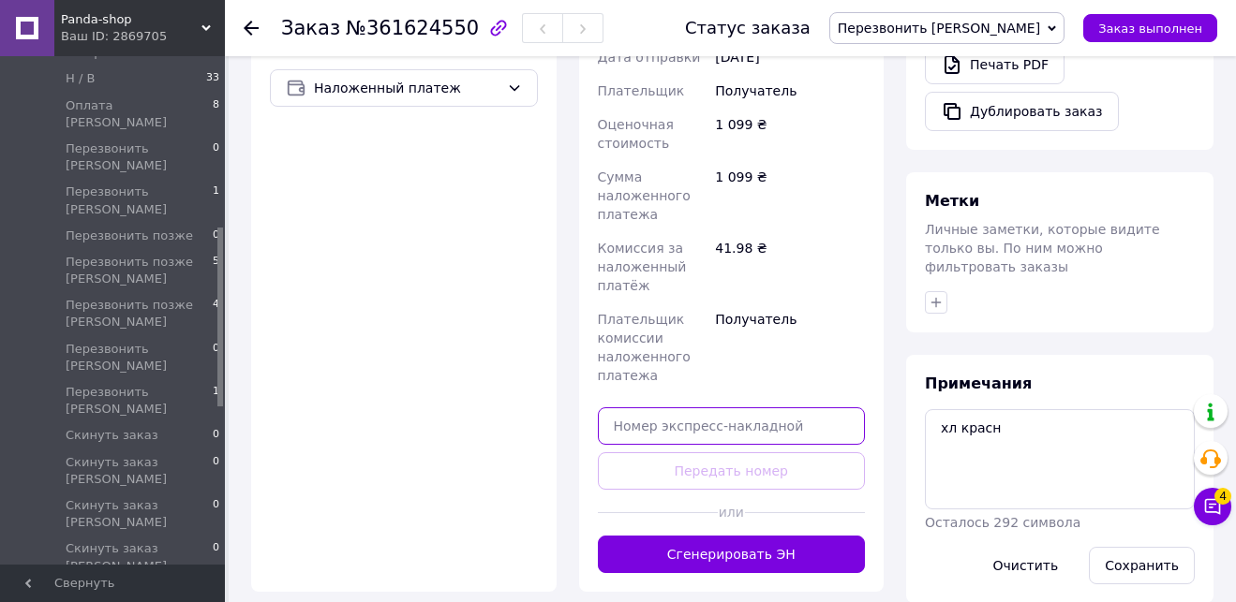
paste input "20451247449910"
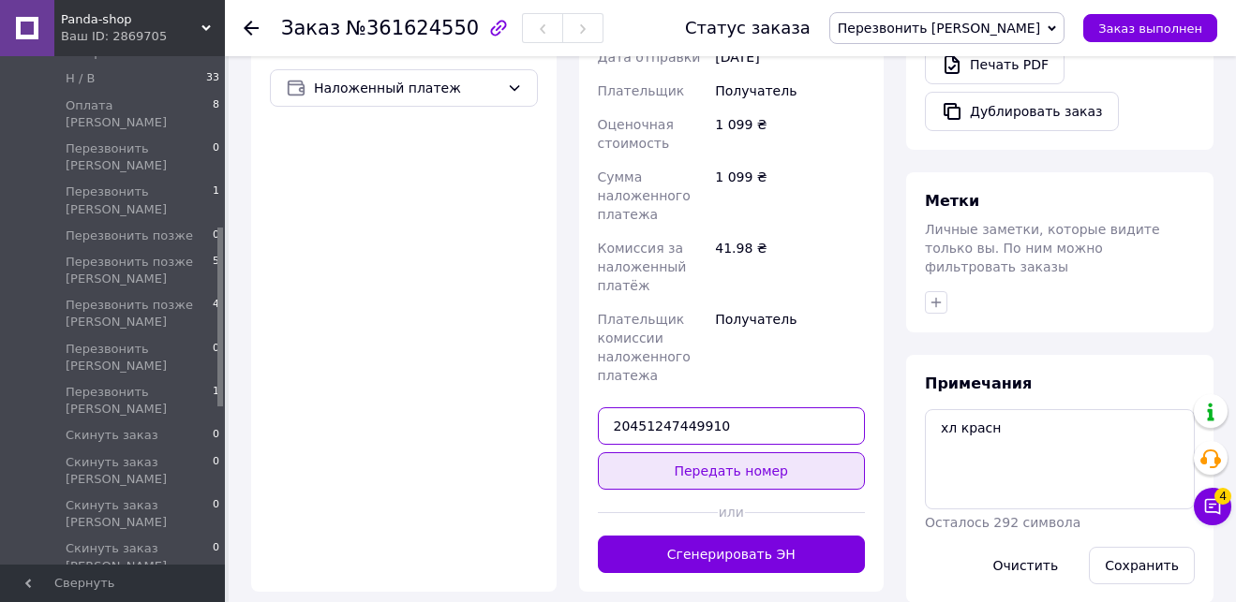
type input "20451247449910"
click at [734, 475] on button "Передать номер" at bounding box center [732, 470] width 268 height 37
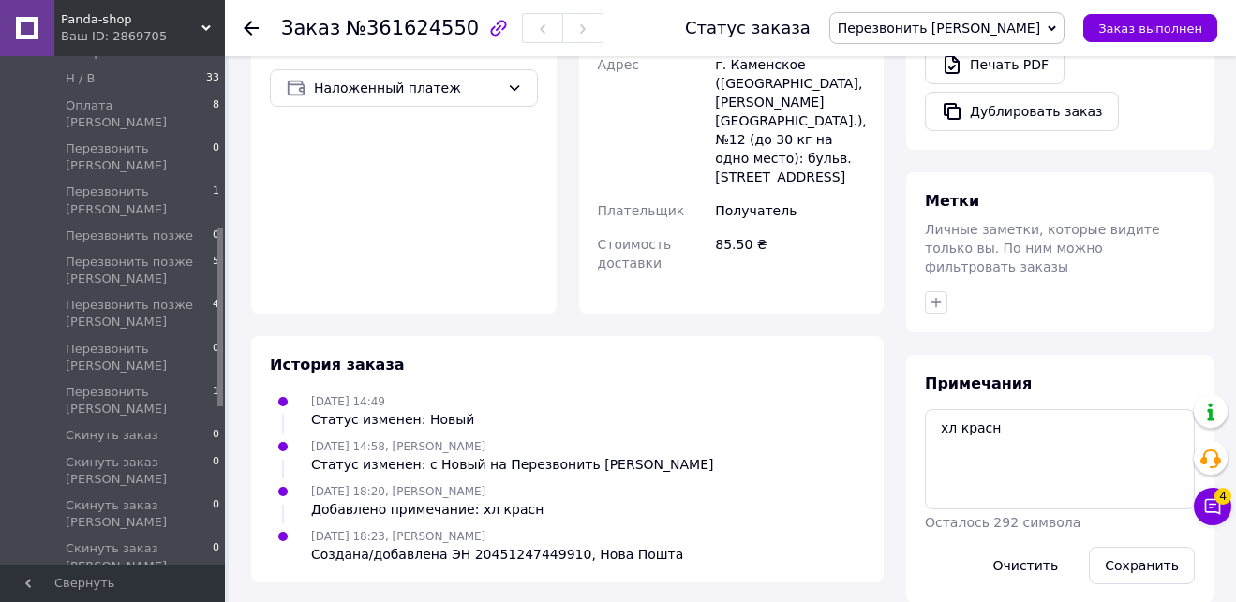
click at [1005, 26] on span "Перезвонить [PERSON_NAME]" at bounding box center [938, 28] width 202 height 15
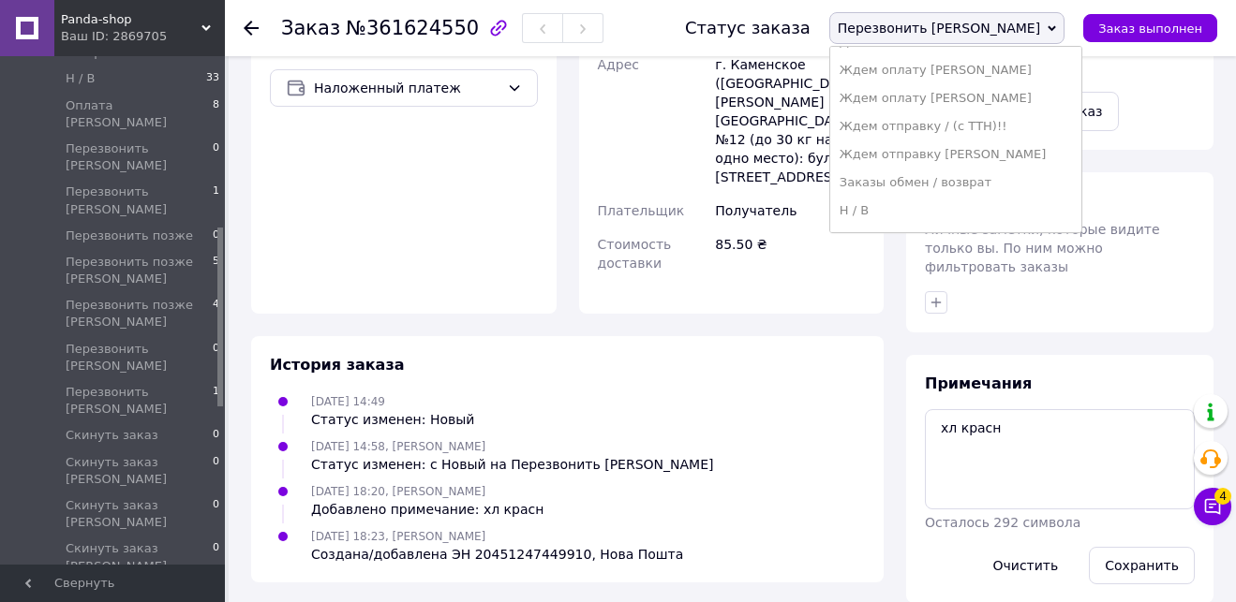
scroll to position [137, 0]
click at [1058, 156] on li "Ждем отправку [PERSON_NAME]" at bounding box center [955, 154] width 251 height 28
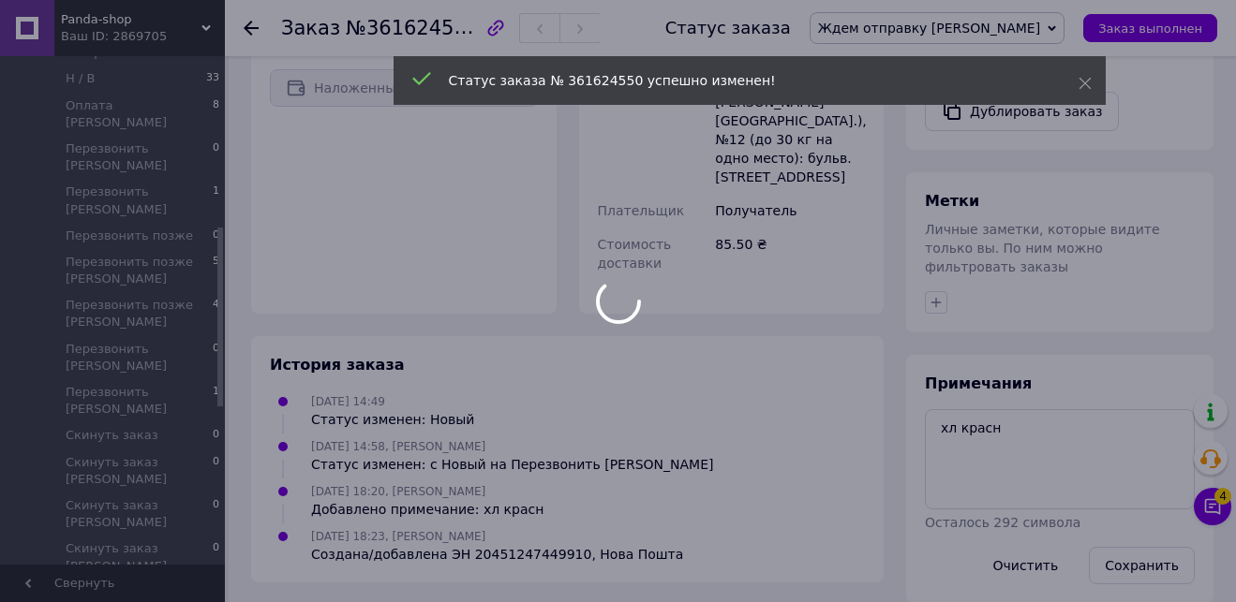
drag, startPoint x: 220, startPoint y: 252, endPoint x: 249, endPoint y: 95, distance: 160.0
click at [249, 95] on div at bounding box center [618, 301] width 1236 height 602
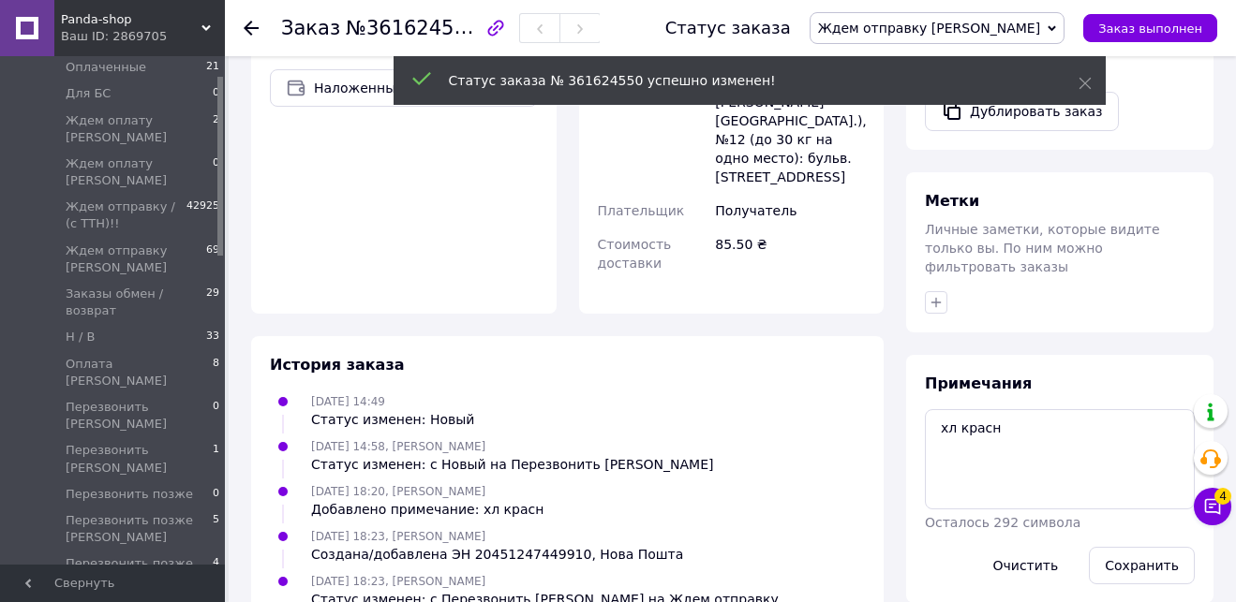
scroll to position [45, 0]
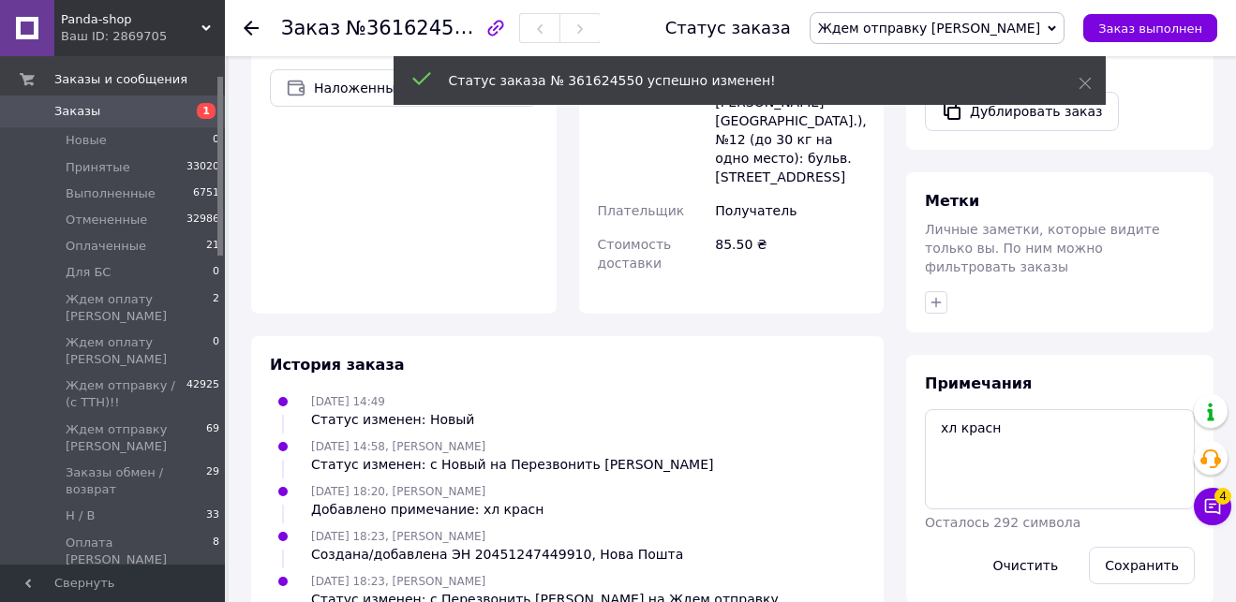
drag, startPoint x: 218, startPoint y: 256, endPoint x: 242, endPoint y: 102, distance: 155.4
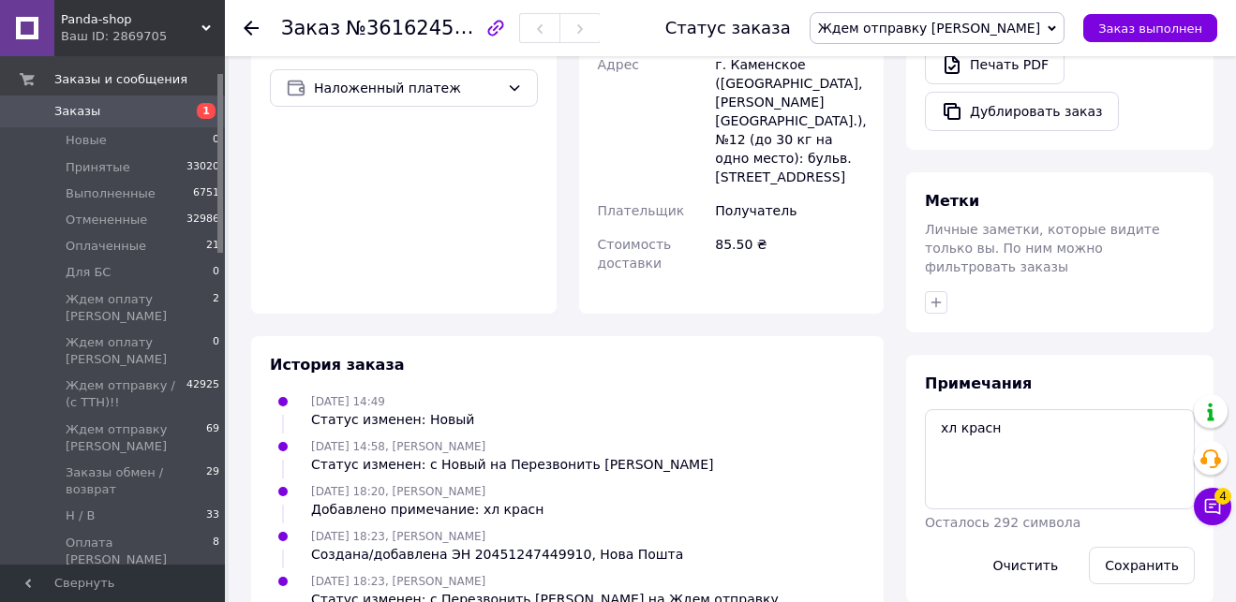
click at [121, 120] on link "Заказы 1" at bounding box center [115, 112] width 230 height 32
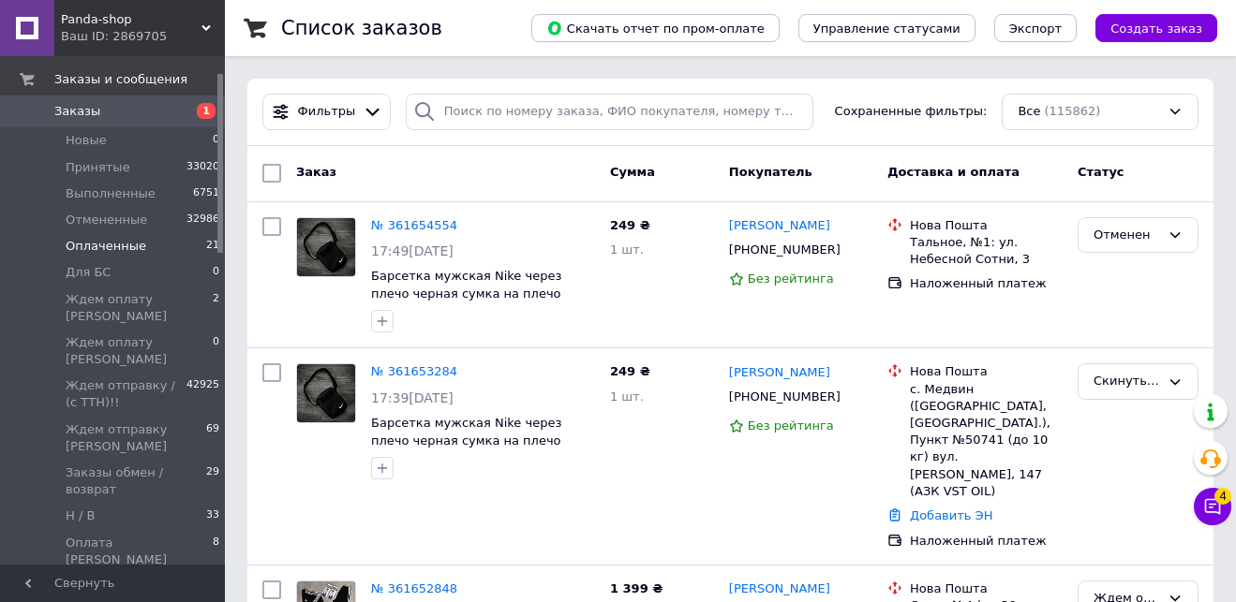
click at [138, 249] on span "Оплаченные" at bounding box center [106, 246] width 81 height 17
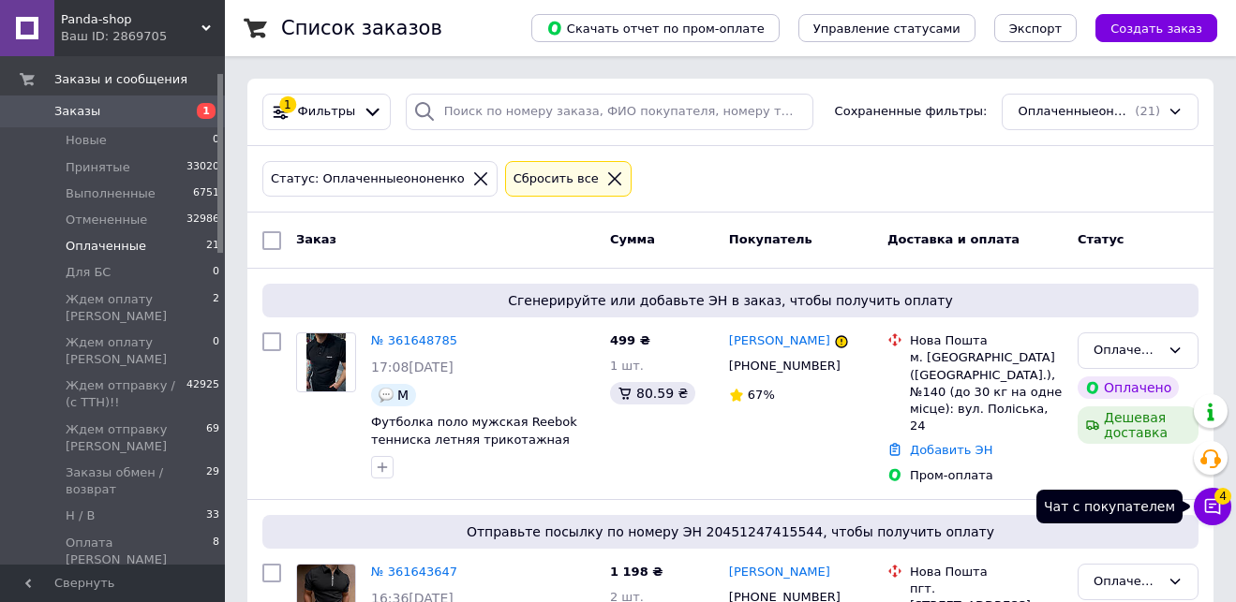
click at [1208, 505] on icon at bounding box center [1212, 506] width 19 height 19
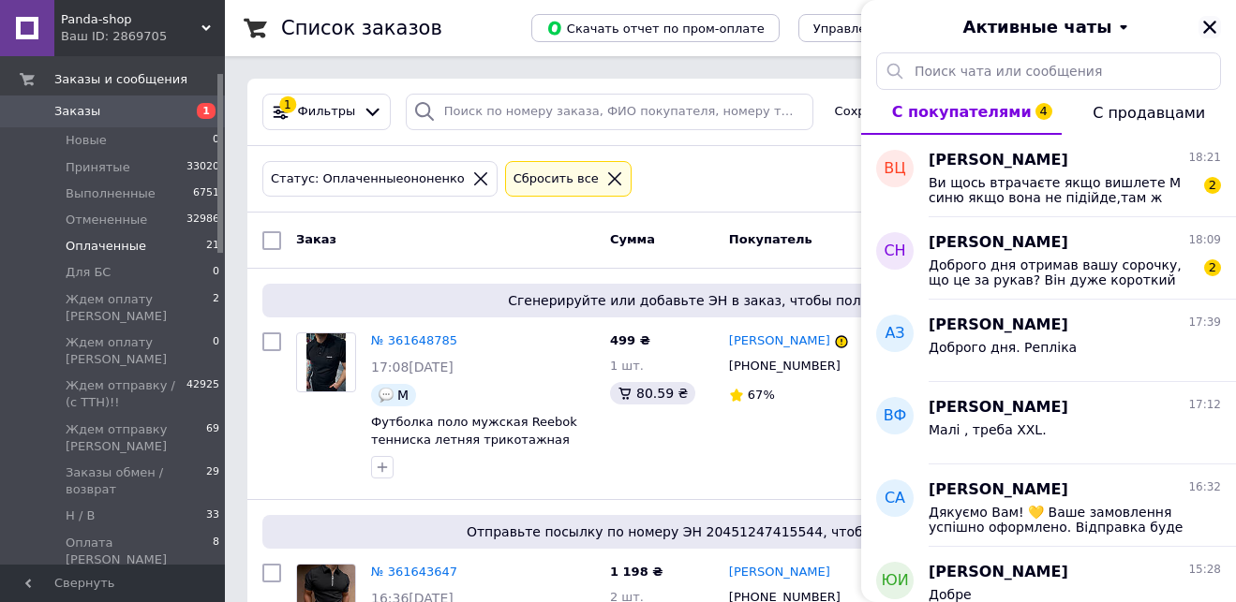
click at [1207, 29] on icon "Закрыть" at bounding box center [1209, 27] width 13 height 13
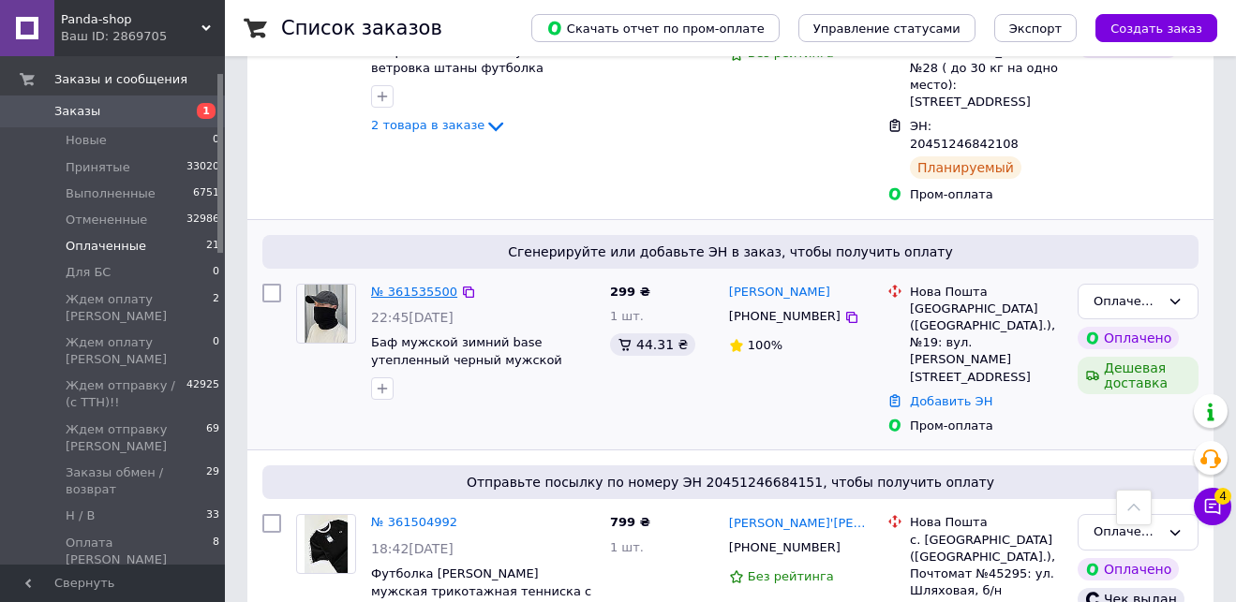
click at [427, 285] on link "№ 361535500" at bounding box center [414, 292] width 86 height 14
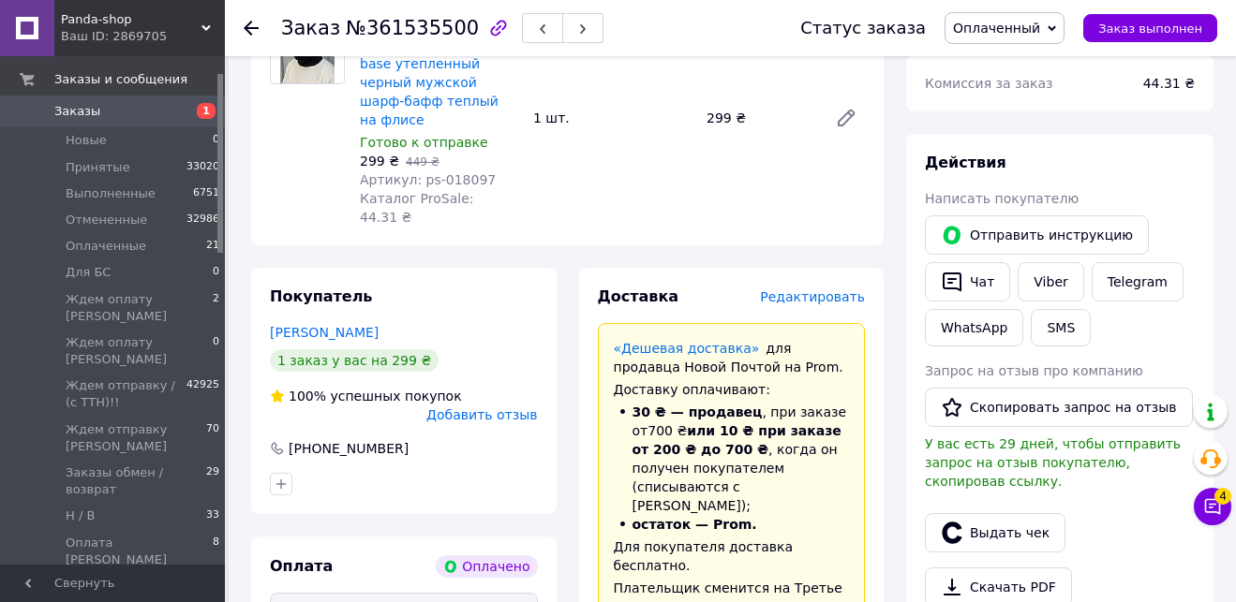
scroll to position [768, 0]
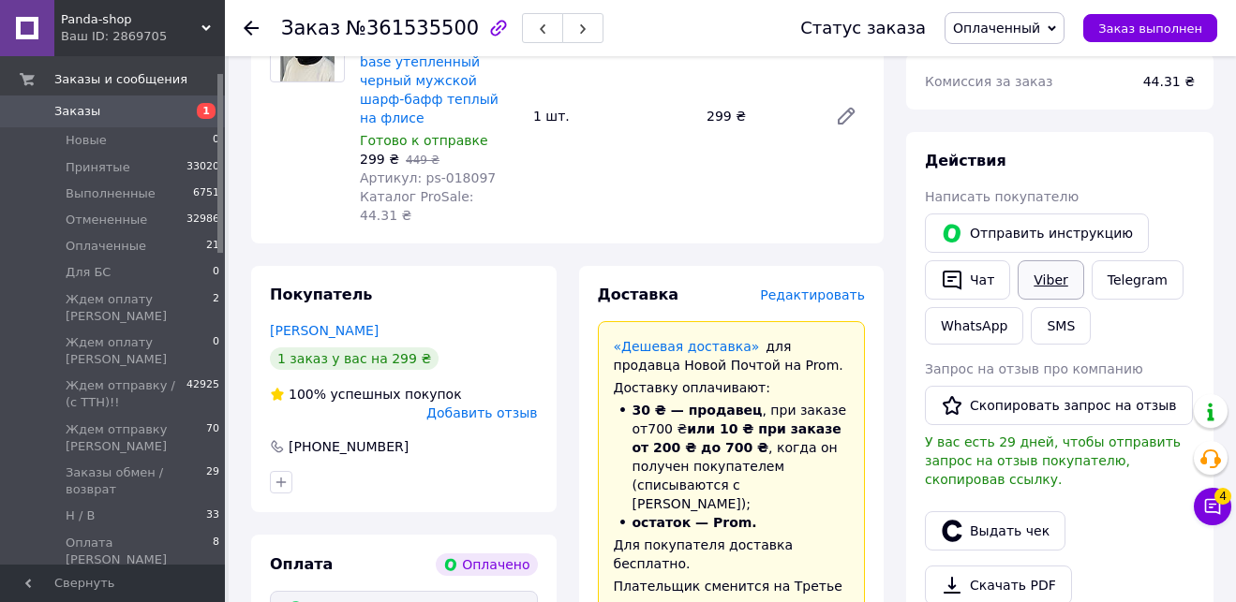
click at [1056, 269] on link "Viber" at bounding box center [1050, 279] width 66 height 39
click at [128, 114] on span "Заказы" at bounding box center [113, 111] width 119 height 17
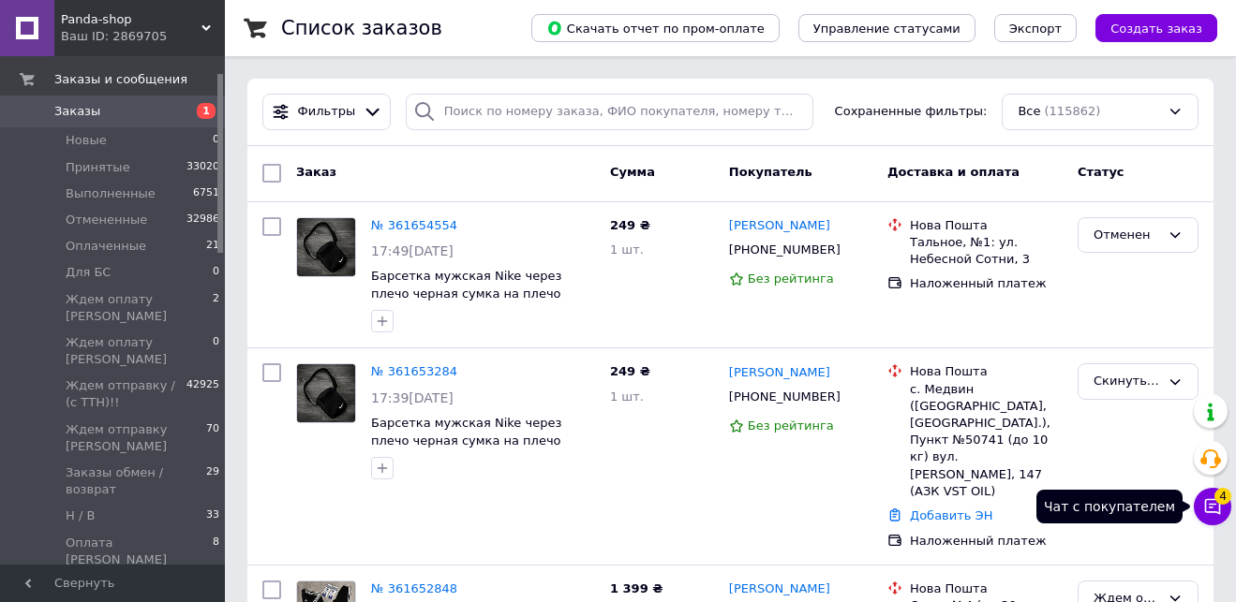
click at [1209, 504] on icon at bounding box center [1213, 507] width 16 height 16
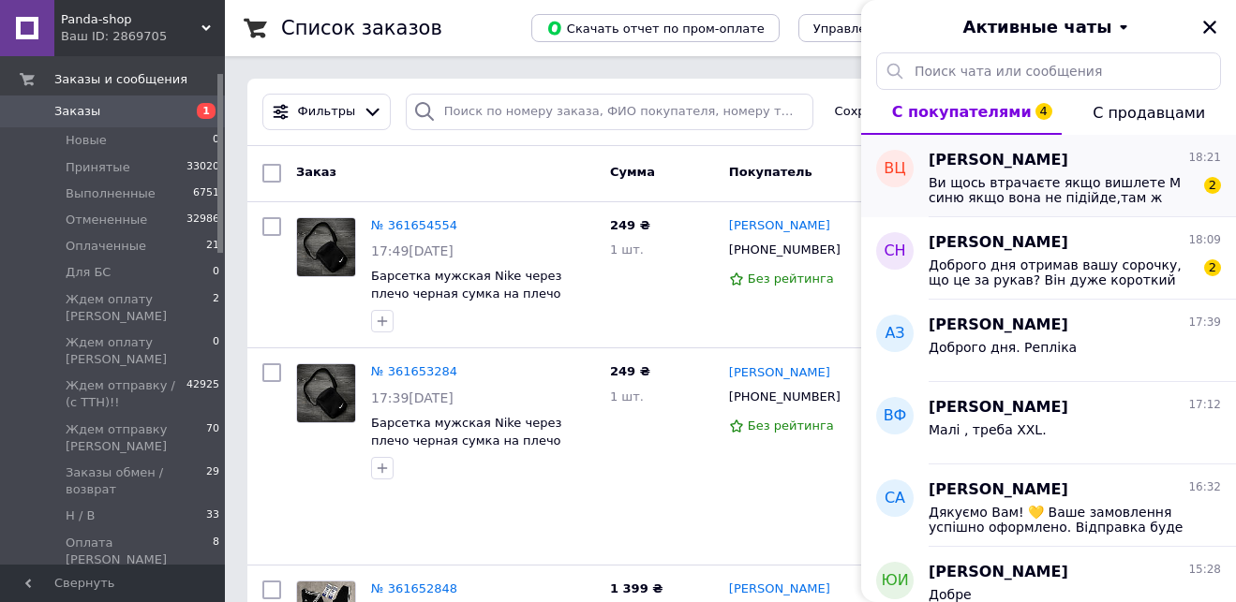
click at [1081, 193] on span "Ви щось втрачаєте якщо вишлете М синю якщо вона не підійде,там ж пром доставка?" at bounding box center [1061, 190] width 266 height 30
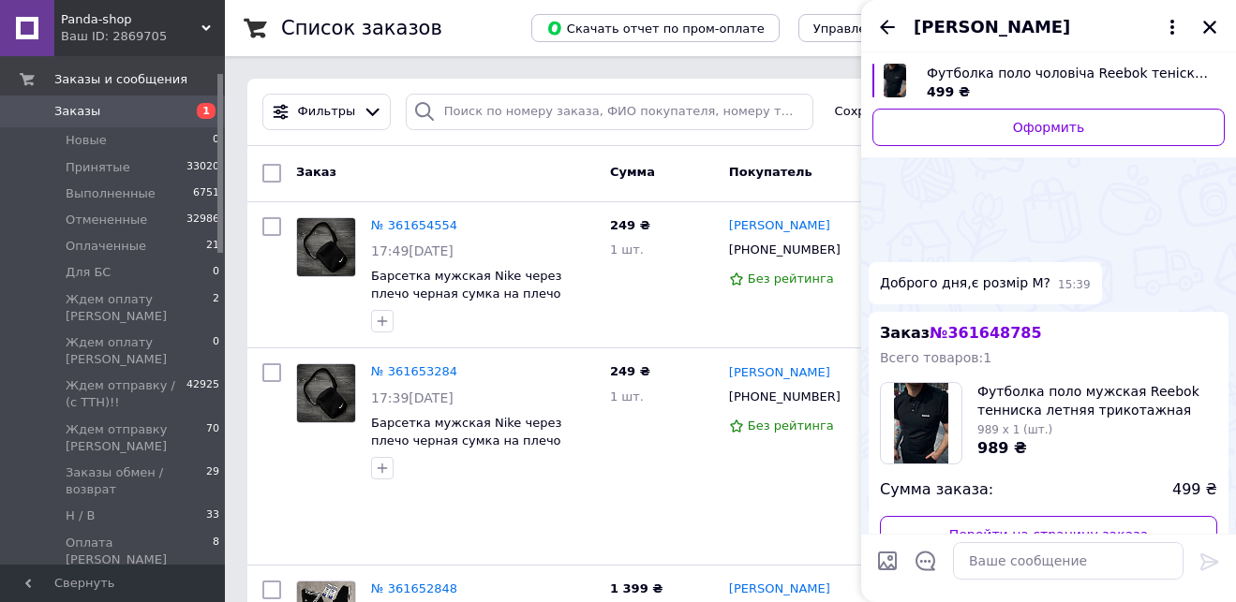
scroll to position [986, 0]
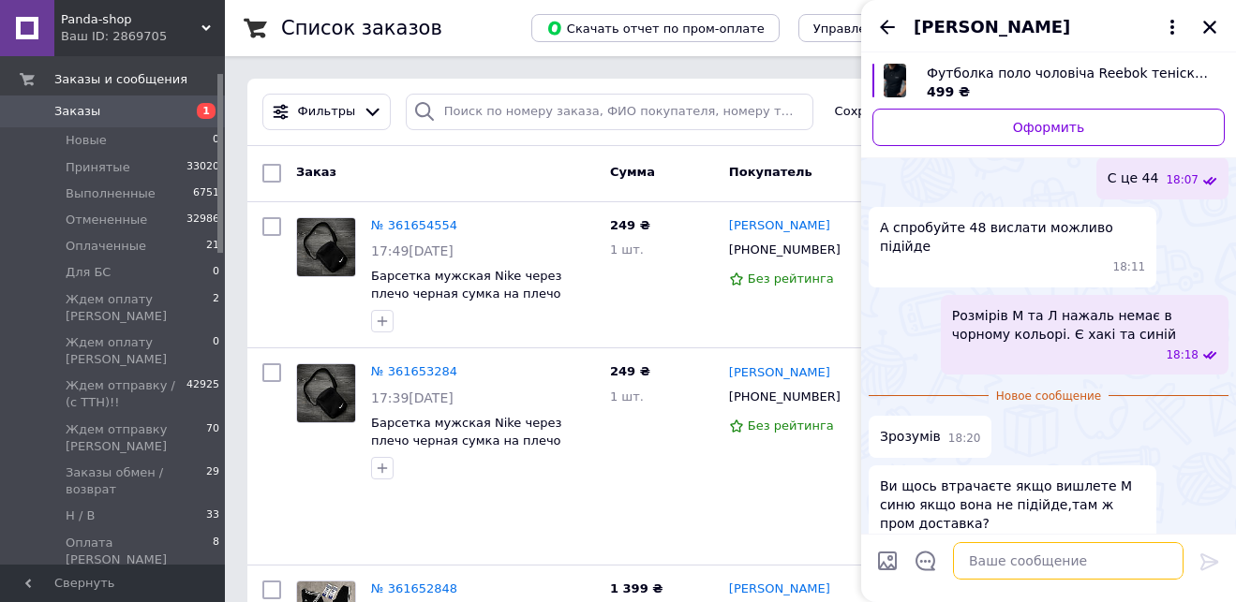
click at [1011, 571] on textarea at bounding box center [1068, 560] width 230 height 37
type textarea "так, можемо відправити"
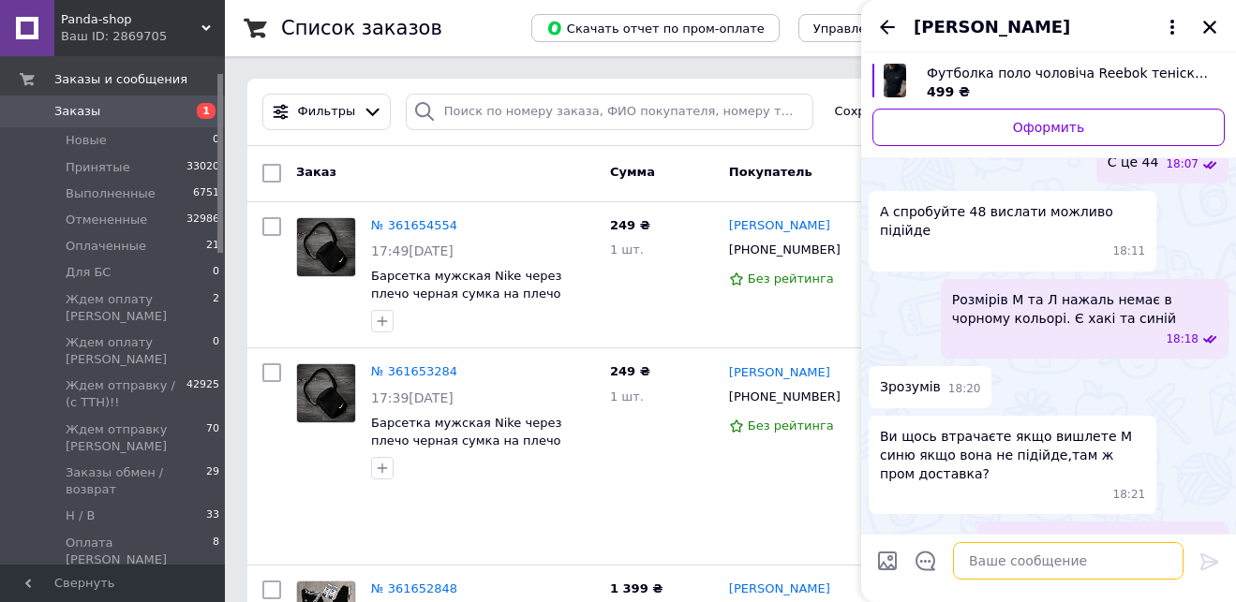
scroll to position [955, 0]
click at [1212, 22] on icon "Закрыть" at bounding box center [1209, 27] width 13 height 13
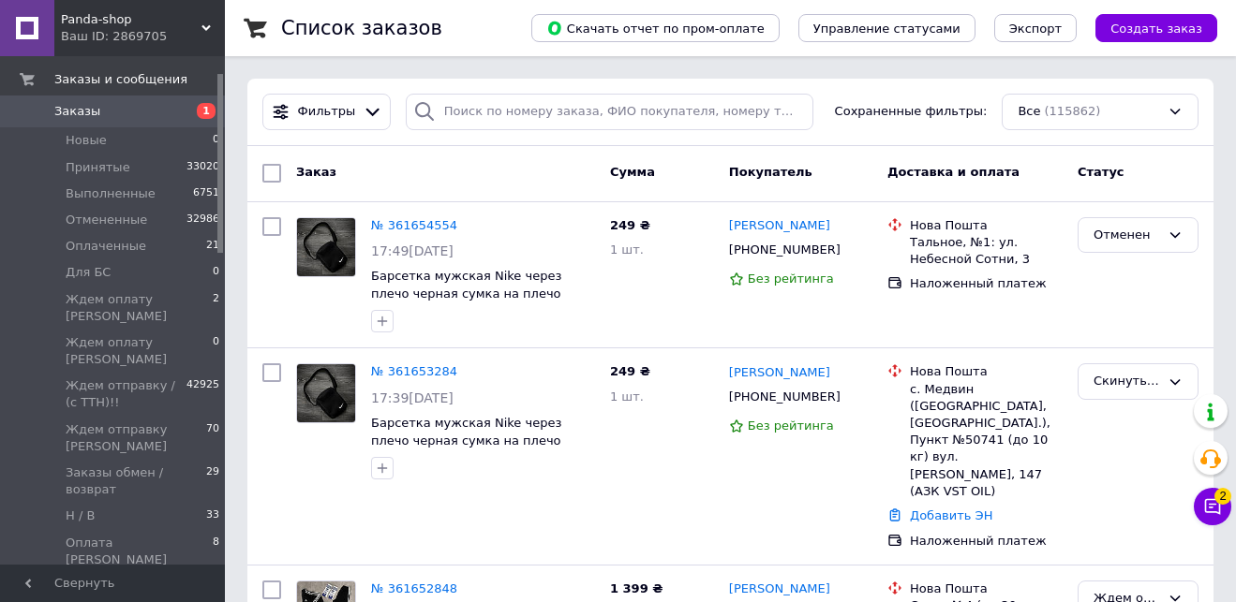
click at [127, 104] on span "Заказы" at bounding box center [113, 111] width 119 height 17
click at [121, 105] on span "Заказы" at bounding box center [113, 111] width 119 height 17
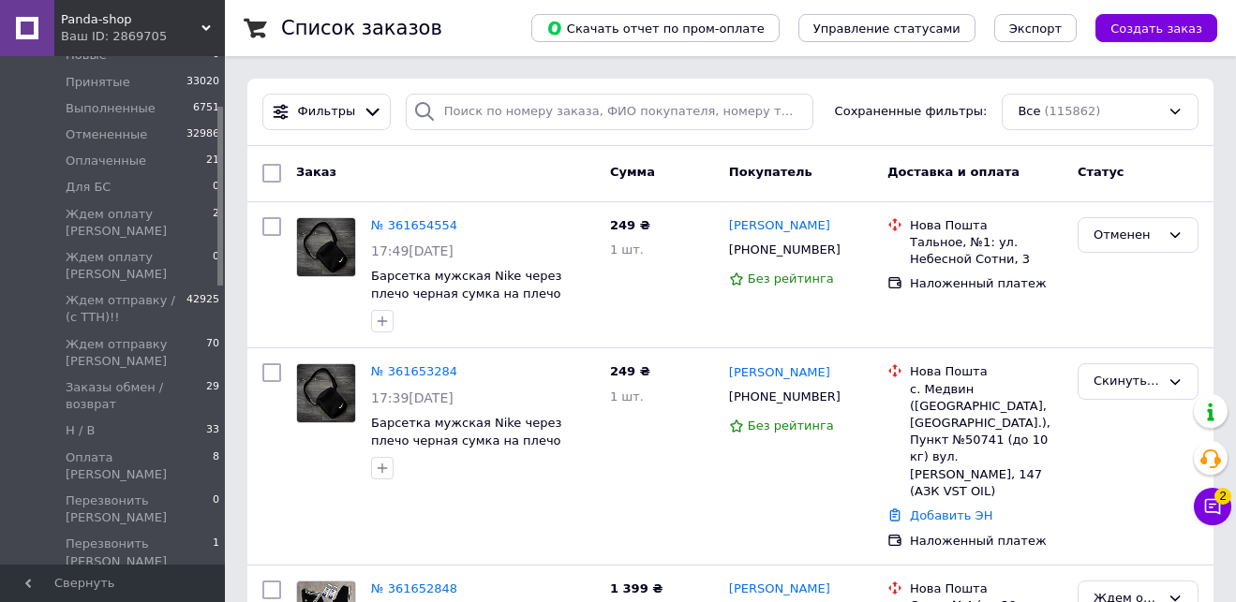
drag, startPoint x: 219, startPoint y: 93, endPoint x: 225, endPoint y: 157, distance: 64.9
click at [134, 156] on span "Оплаченные" at bounding box center [106, 158] width 81 height 17
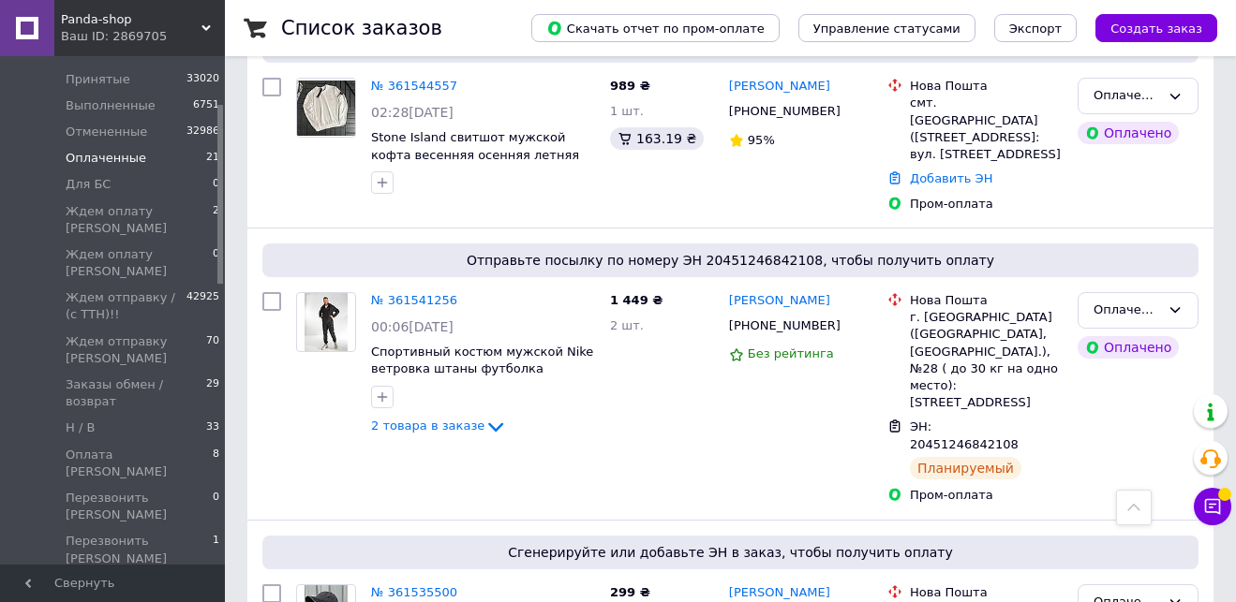
scroll to position [945, 0]
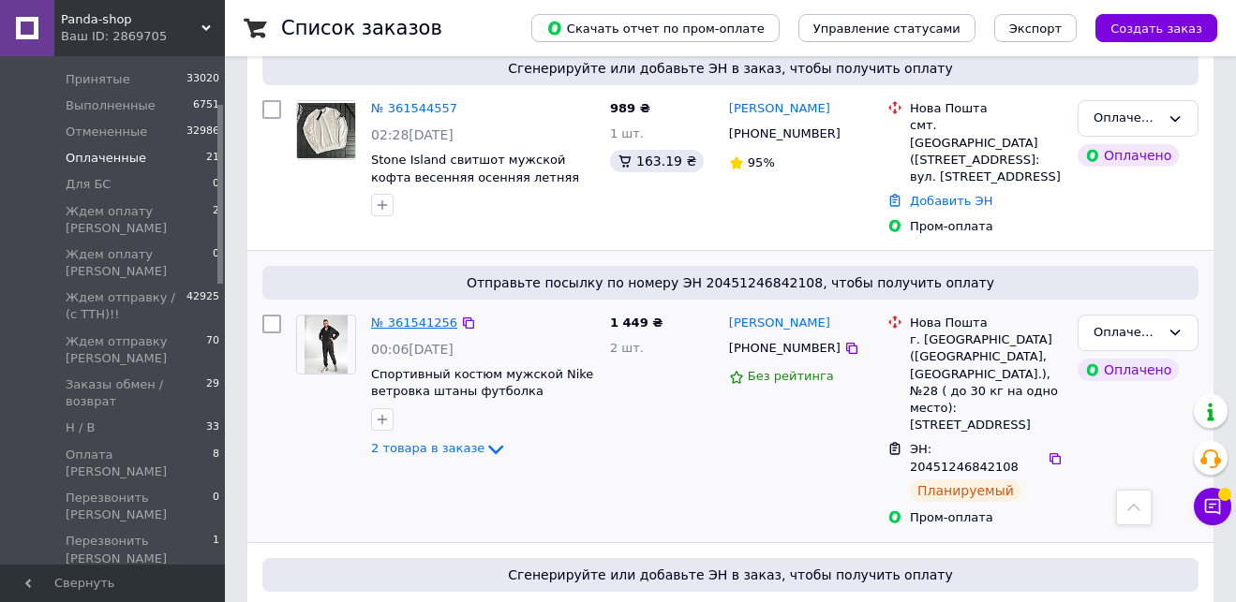
click at [409, 316] on link "№ 361541256" at bounding box center [414, 323] width 86 height 14
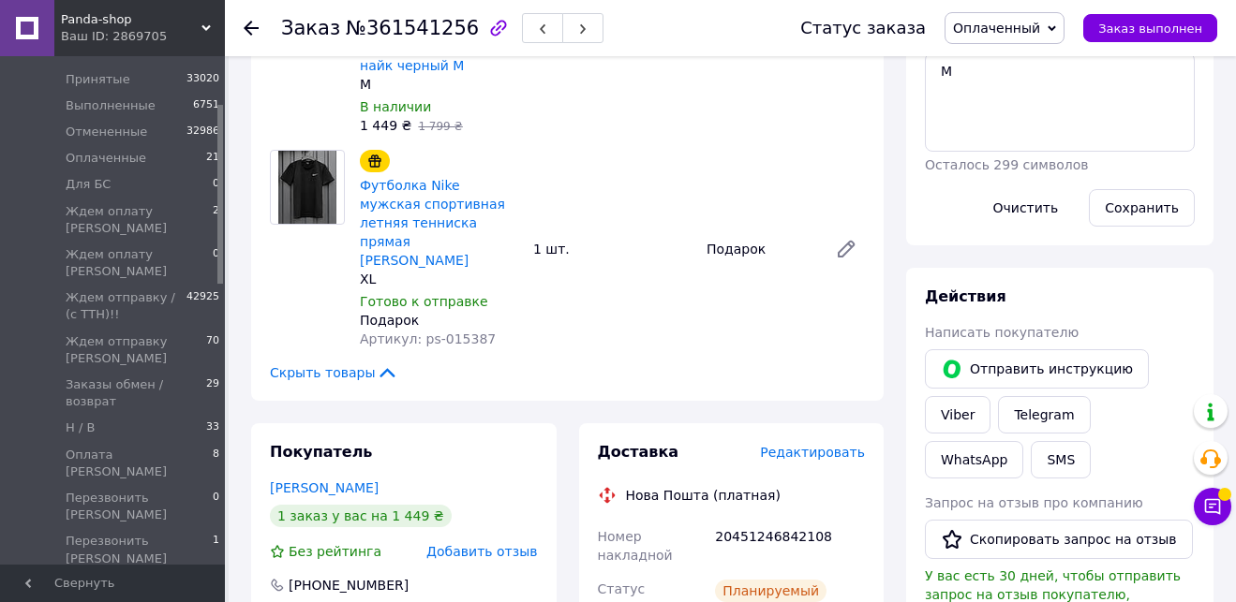
scroll to position [919, 0]
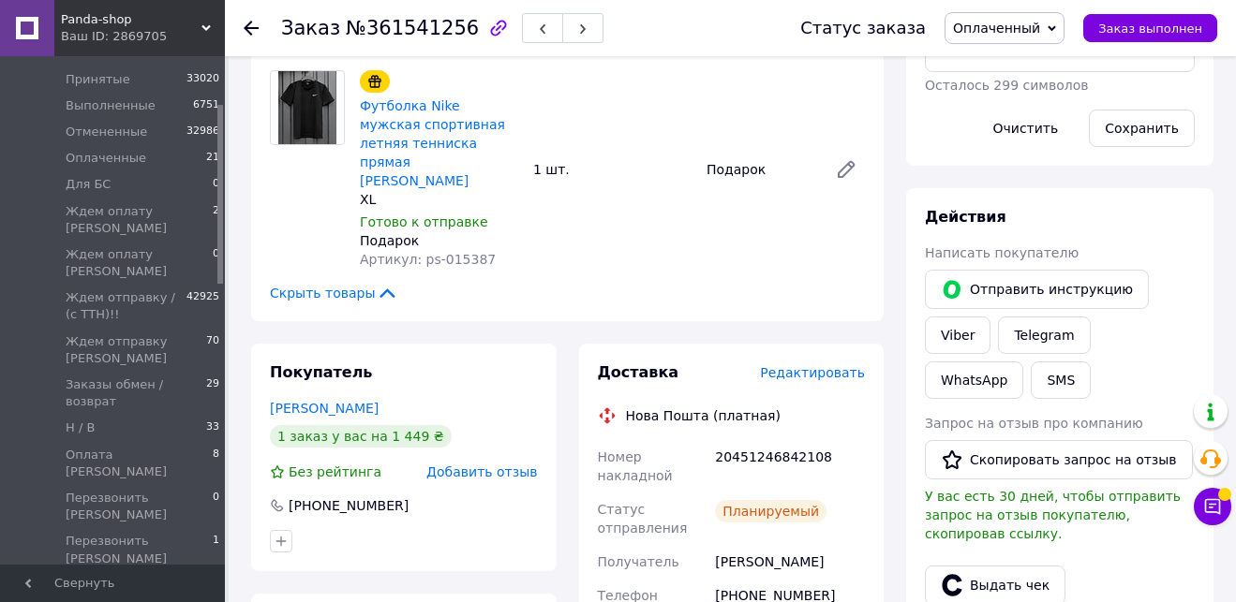
drag, startPoint x: 829, startPoint y: 506, endPoint x: 715, endPoint y: 511, distance: 114.4
click at [715, 545] on div "Белан Александр" at bounding box center [789, 562] width 157 height 34
drag, startPoint x: 827, startPoint y: 541, endPoint x: 714, endPoint y: 543, distance: 113.4
click at [714, 579] on div "+380989565630" at bounding box center [789, 605] width 157 height 52
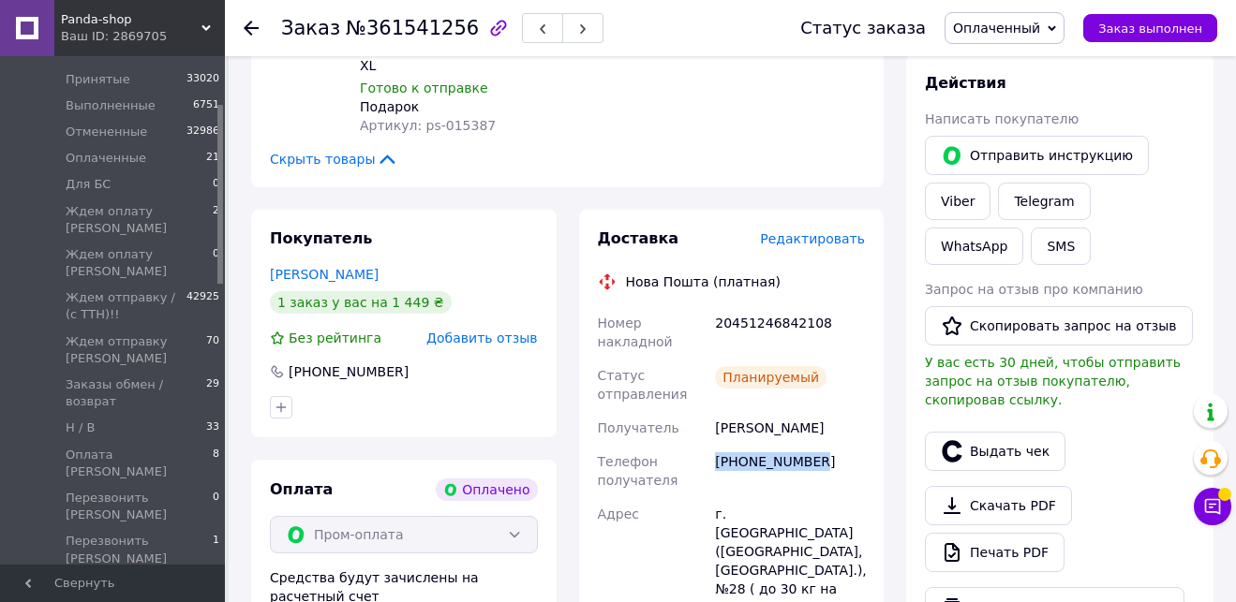
scroll to position [1092, 0]
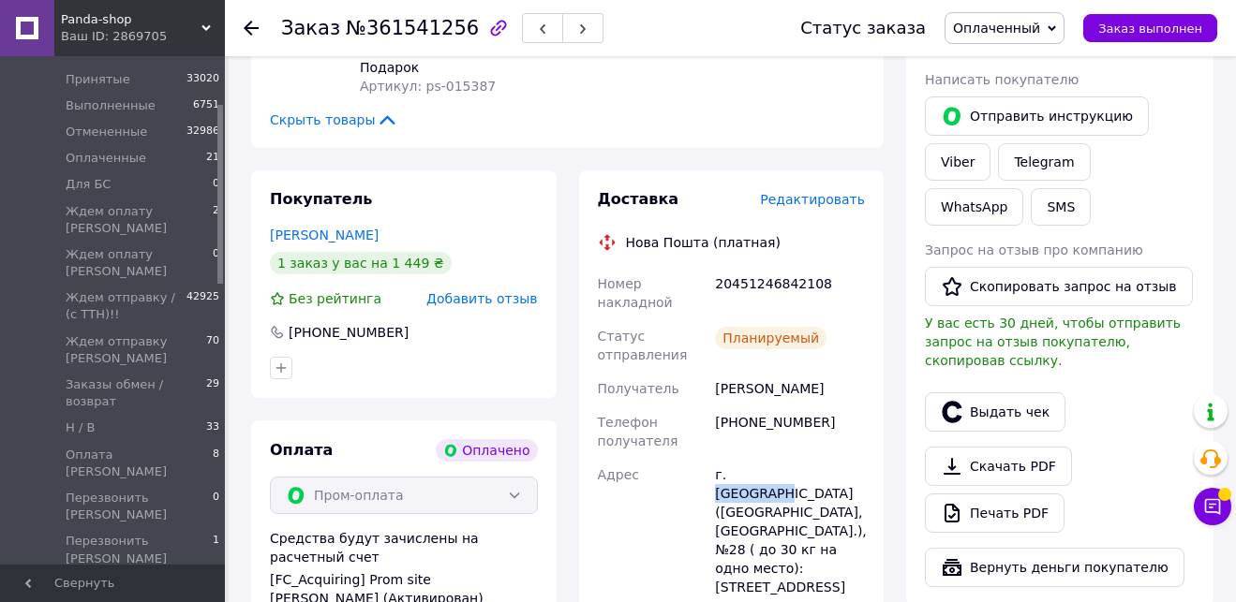
drag, startPoint x: 800, startPoint y: 420, endPoint x: 728, endPoint y: 419, distance: 72.1
click at [728, 458] on div "г. Запорожье (Запорожская обл., Запорожский р-н.), №28 ( до 30 кг на одно место…" at bounding box center [789, 531] width 157 height 146
drag, startPoint x: 827, startPoint y: 230, endPoint x: 711, endPoint y: 229, distance: 116.2
click at [712, 267] on div "20451246842108" at bounding box center [789, 293] width 157 height 52
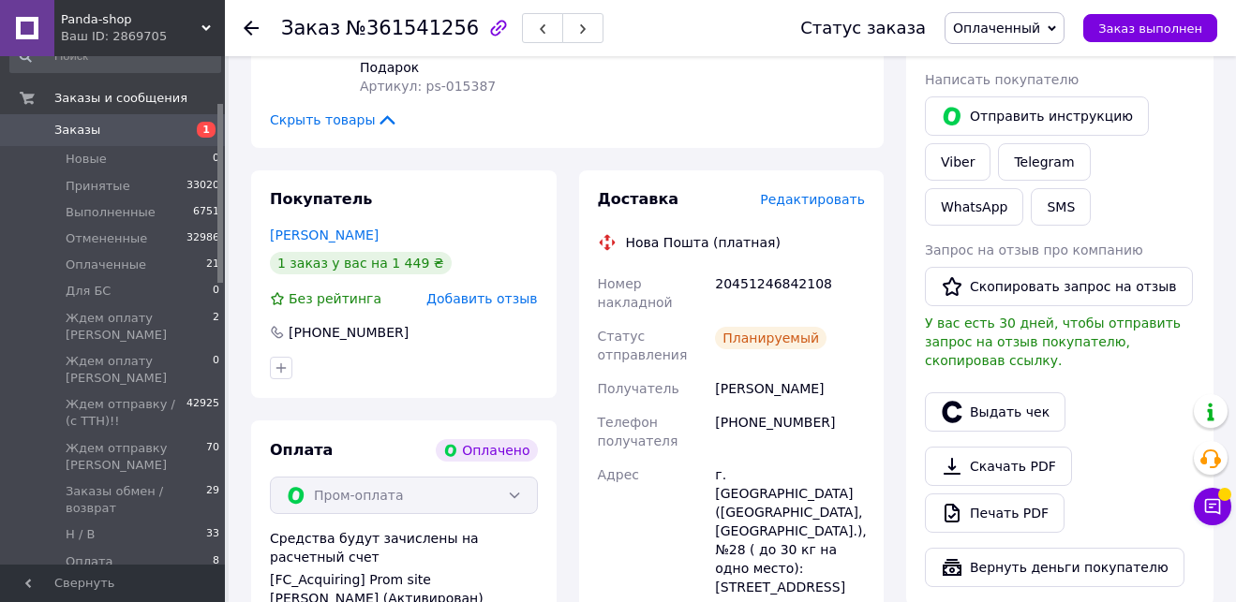
scroll to position [13, 0]
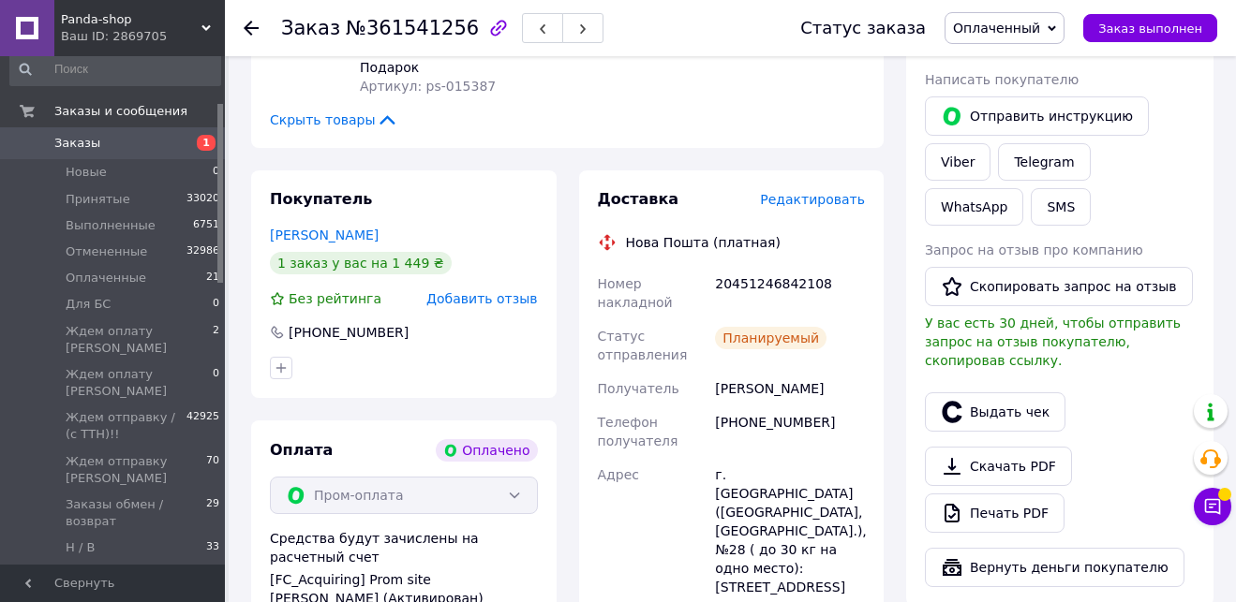
drag, startPoint x: 221, startPoint y: 154, endPoint x: 228, endPoint y: 111, distance: 42.7
click at [228, 111] on div "Panda-shop Ваш ID: 2869705 Сайт Panda-shop Кабинет покупателя Проверить состоян…" at bounding box center [618, 153] width 1236 height 2491
click at [156, 144] on span "Заказы" at bounding box center [113, 143] width 119 height 17
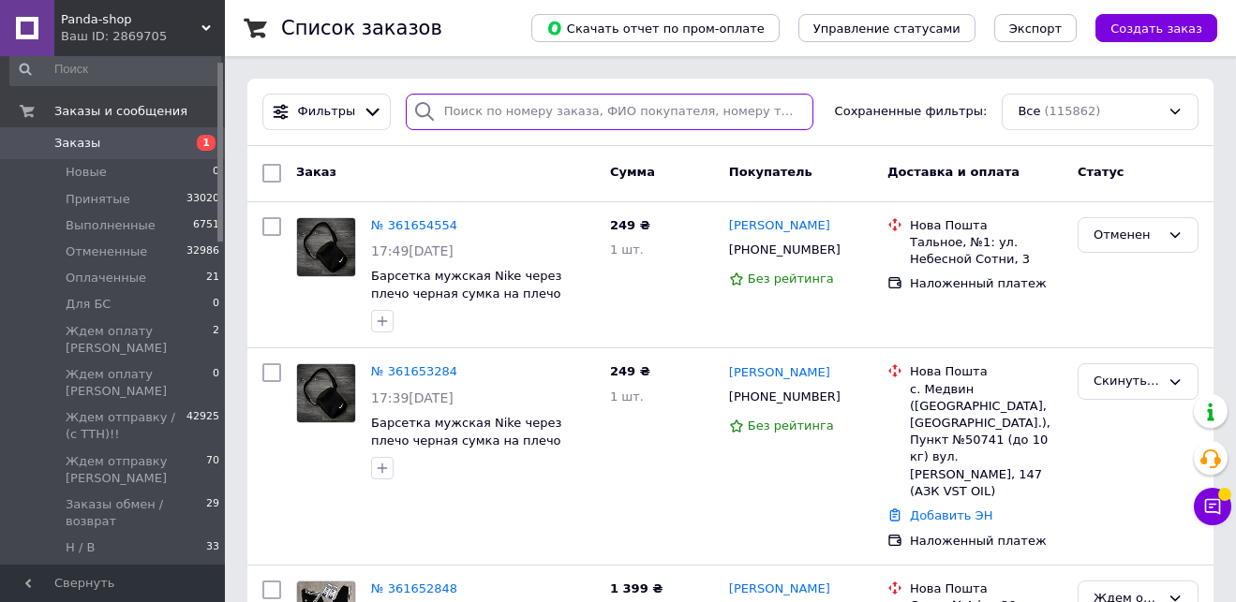
click at [439, 115] on input "search" at bounding box center [610, 112] width 408 height 37
paste input "361648785"
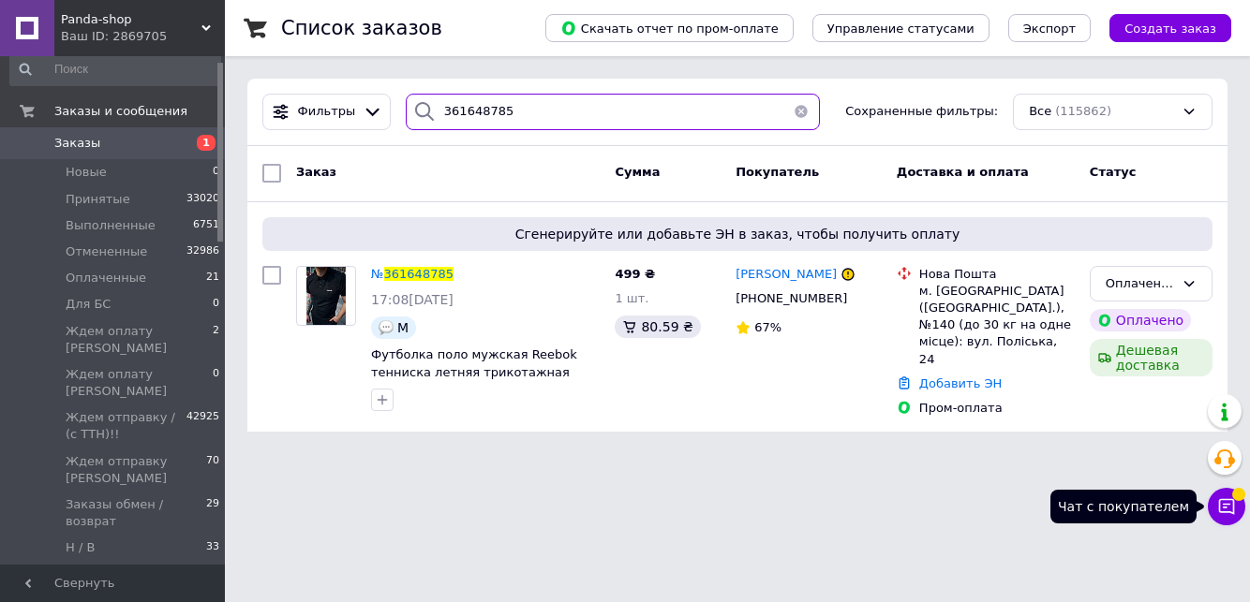
type input "361648785"
click at [1225, 494] on button "Чат с покупателем" at bounding box center [1226, 506] width 37 height 37
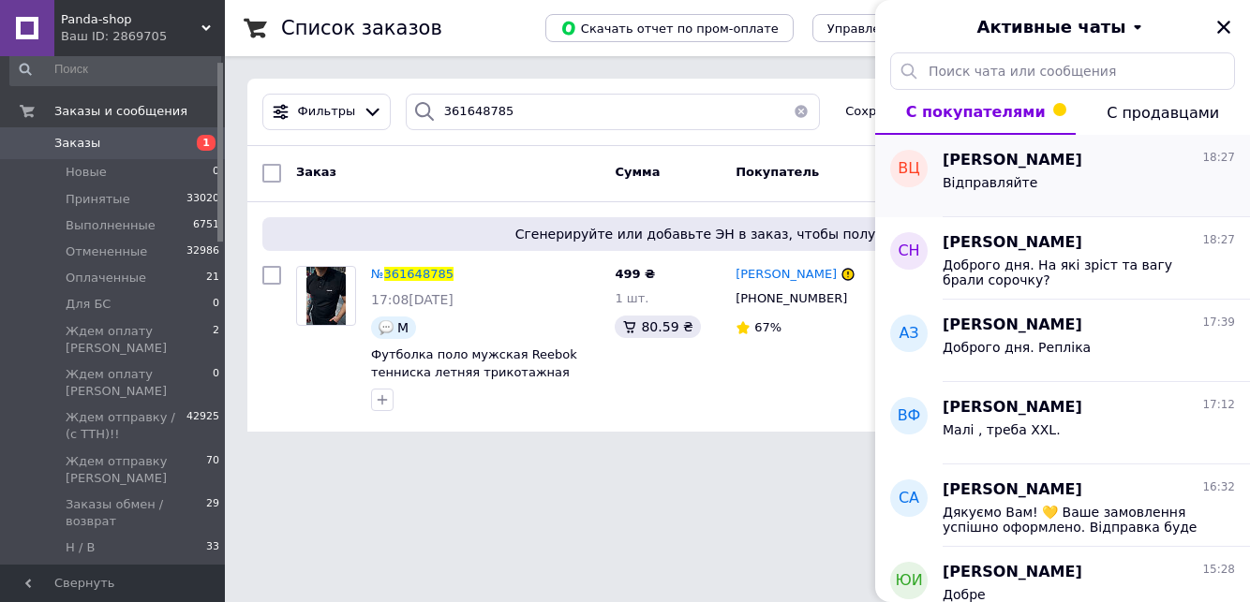
click at [1022, 192] on div "Відправляйте" at bounding box center [989, 188] width 95 height 26
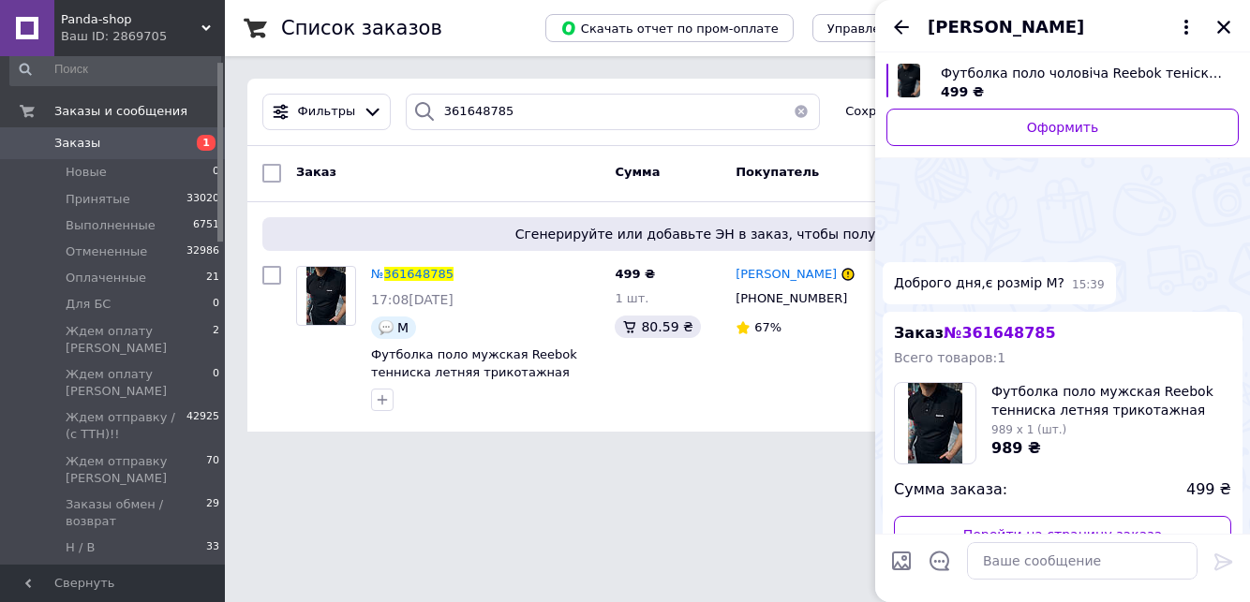
scroll to position [1052, 0]
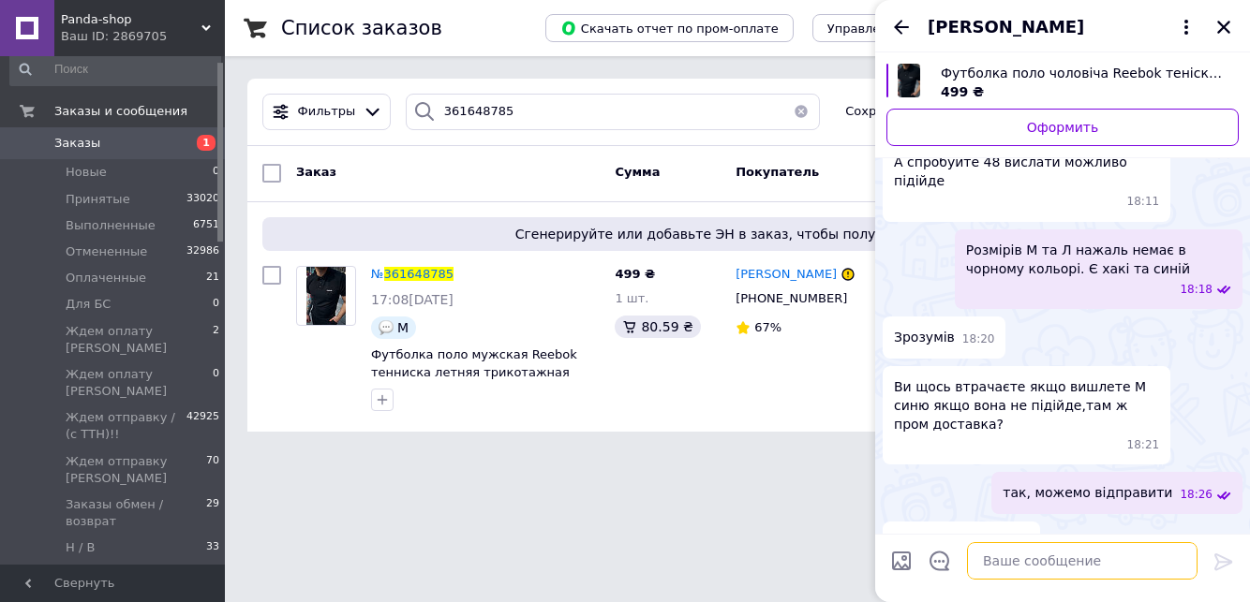
click at [1032, 563] on textarea at bounding box center [1082, 560] width 230 height 37
paste textarea "Дякуємо Вам! 💛 Ваше замовлення успішно оформлено. Відправка буде здійснена прот…"
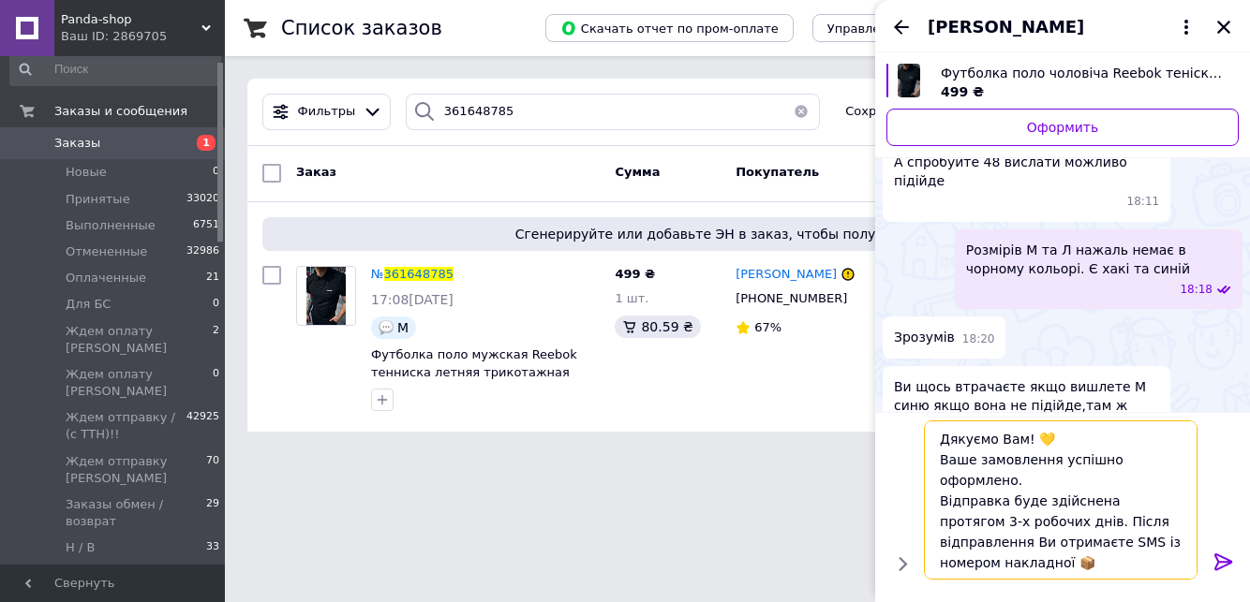
scroll to position [2, 0]
type textarea "Дякуємо Вам! 💛 Ваше замовлення успішно оформлено. Відправка буде здійснена прот…"
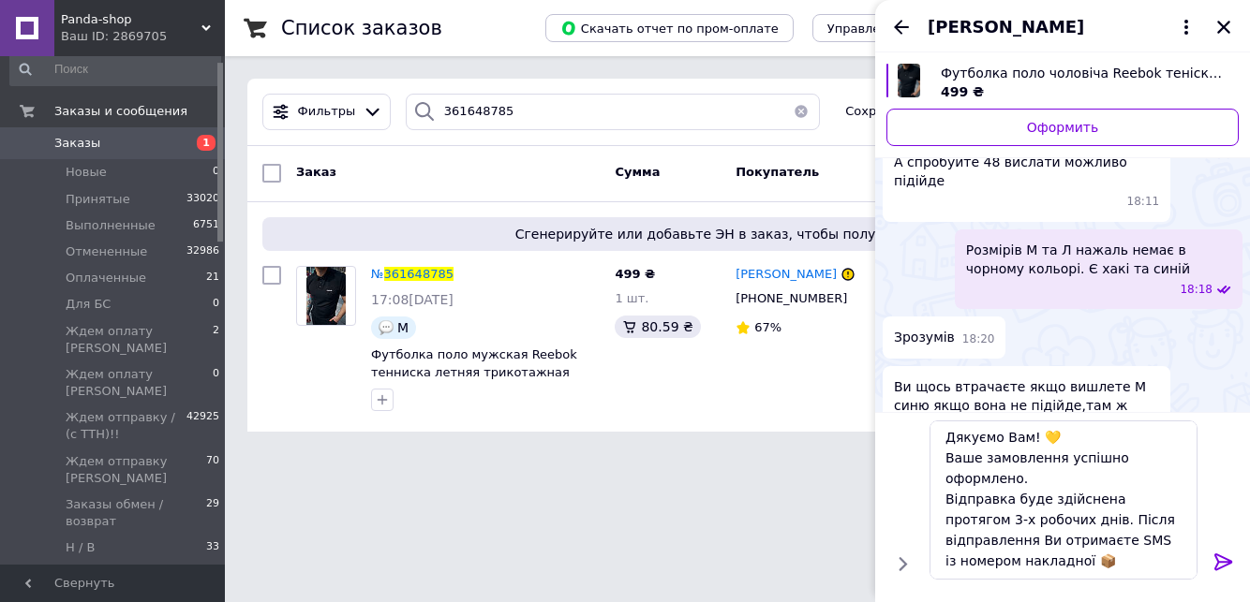
click at [1217, 557] on icon at bounding box center [1223, 562] width 18 height 17
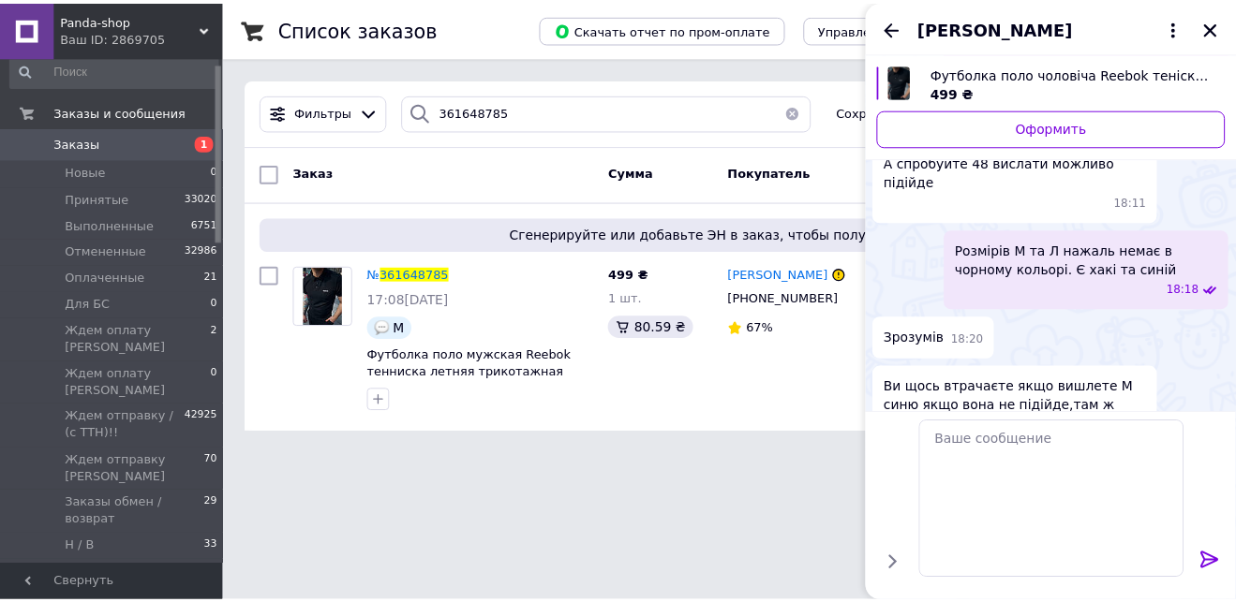
scroll to position [1148, 0]
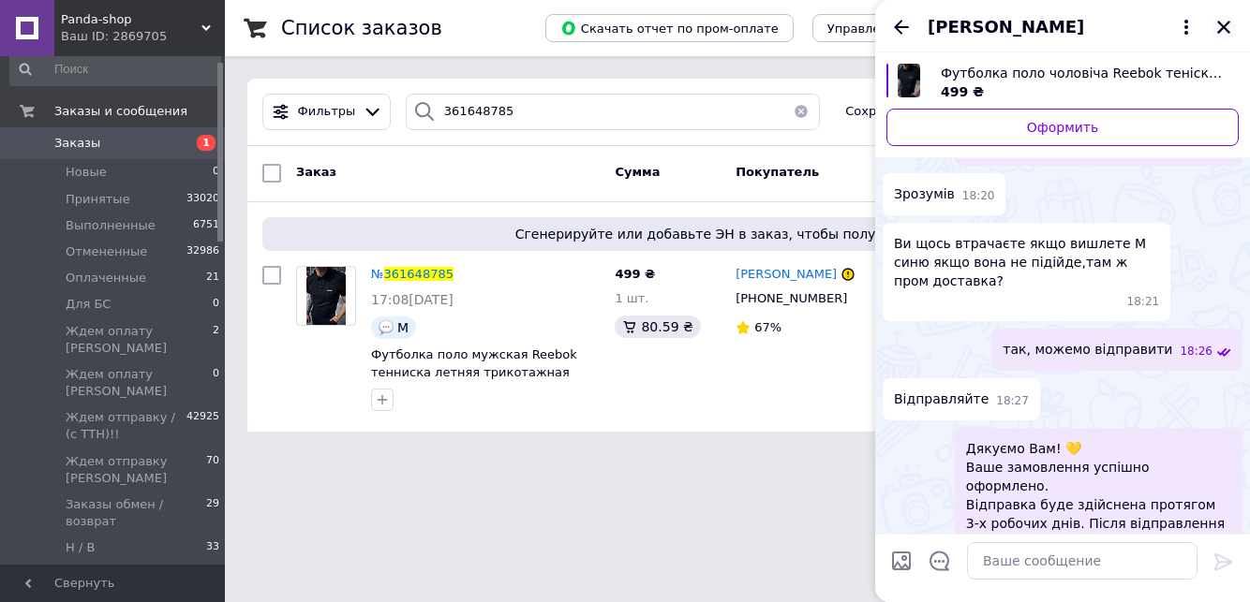
click at [1222, 25] on icon "Закрыть" at bounding box center [1223, 27] width 17 height 17
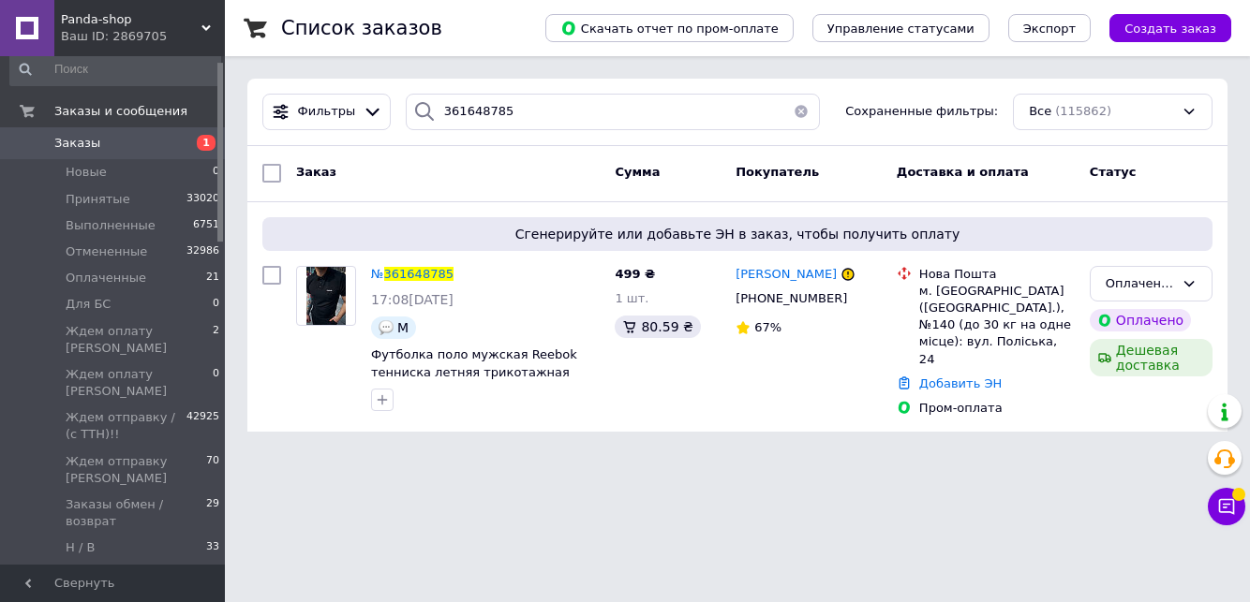
click at [138, 143] on span "Заказы" at bounding box center [113, 143] width 119 height 17
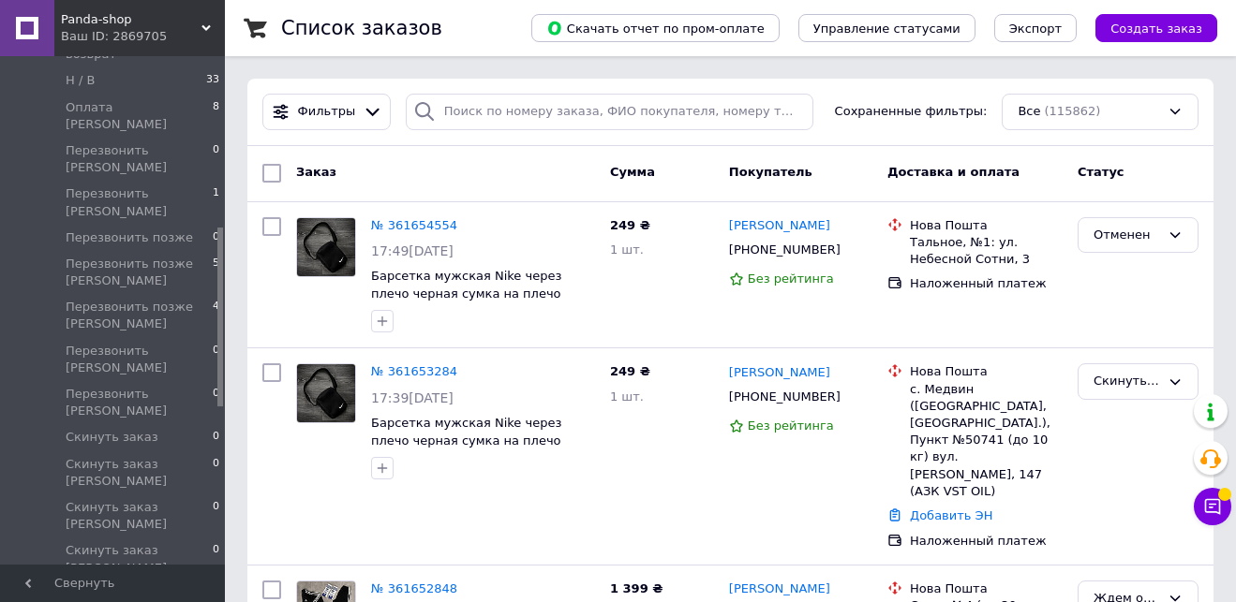
scroll to position [482, 0]
drag, startPoint x: 219, startPoint y: 82, endPoint x: 230, endPoint y: 247, distance: 165.2
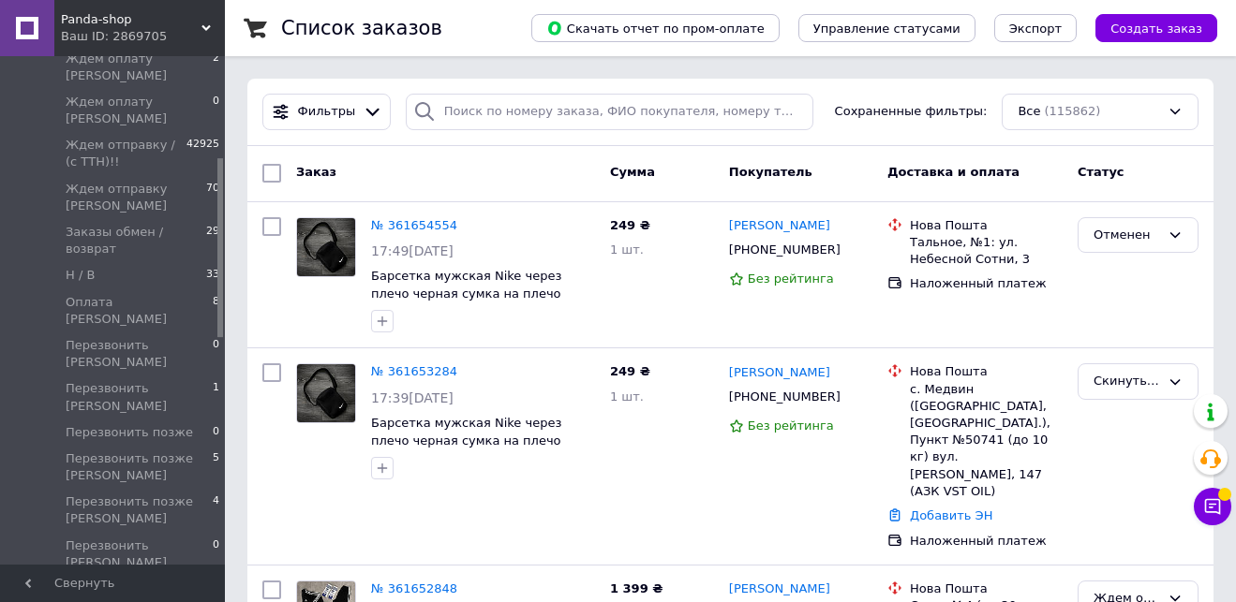
drag, startPoint x: 219, startPoint y: 251, endPoint x: 233, endPoint y: 175, distance: 77.2
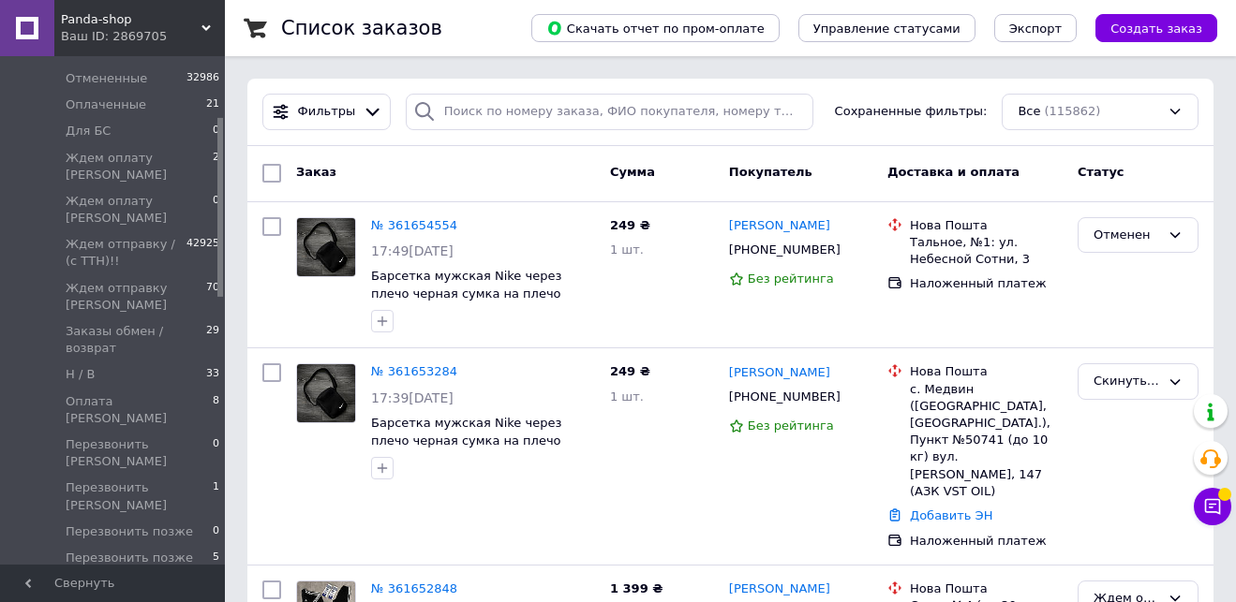
scroll to position [152, 0]
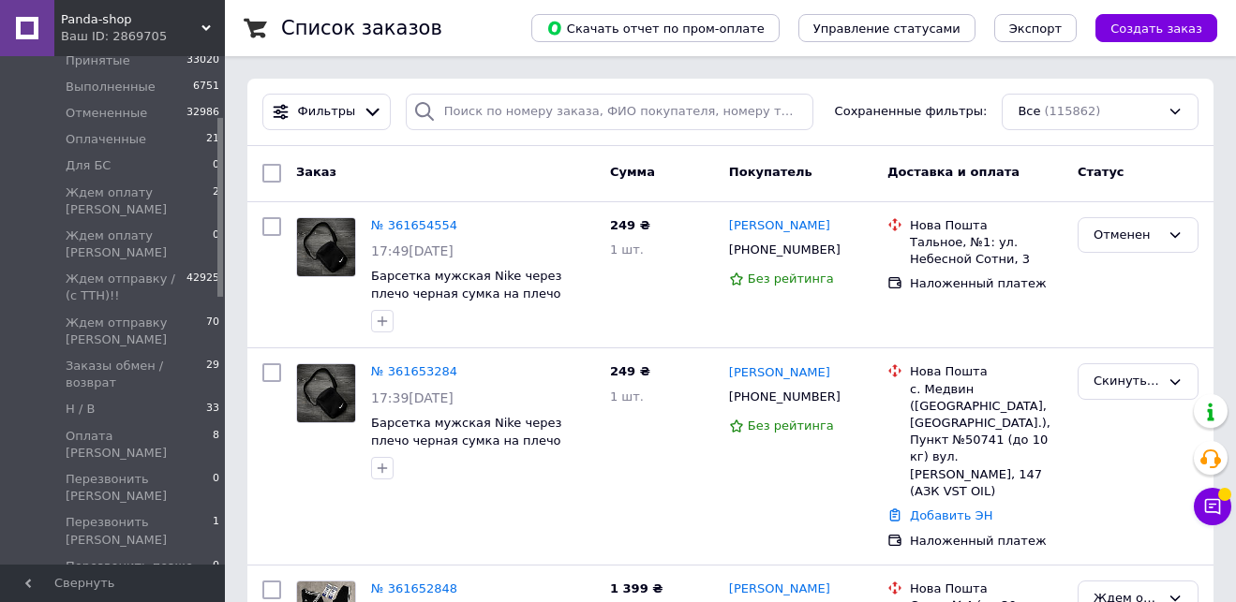
drag, startPoint x: 220, startPoint y: 184, endPoint x: 219, endPoint y: 140, distance: 44.0
click at [219, 140] on div at bounding box center [220, 207] width 6 height 179
click at [116, 143] on span "Оплаченные" at bounding box center [106, 139] width 81 height 17
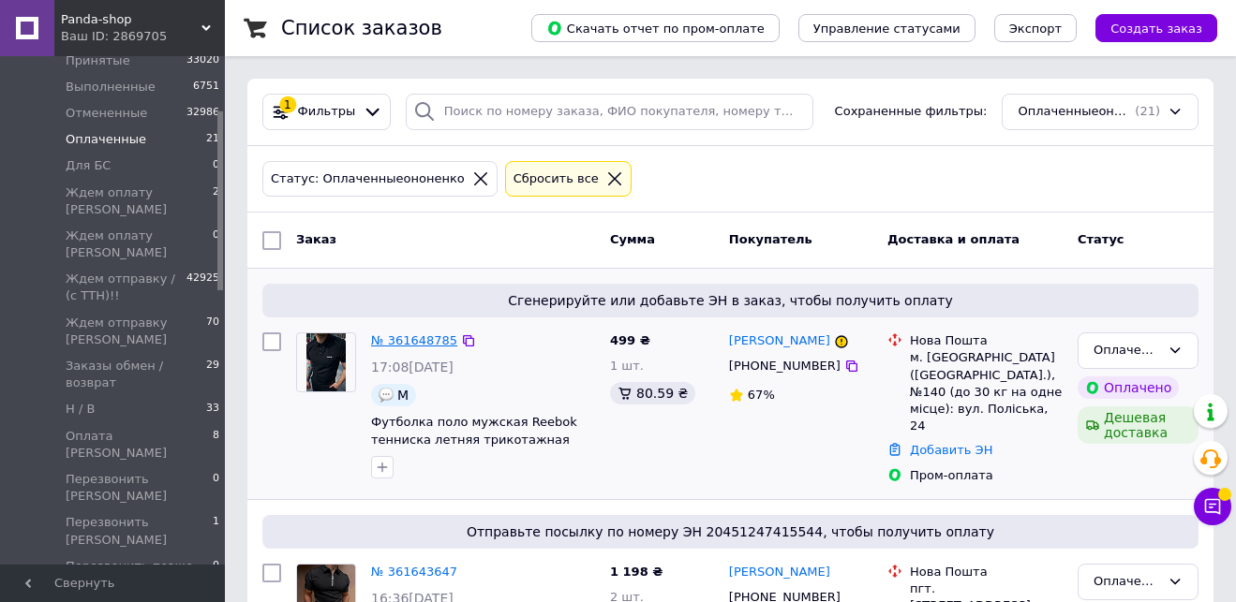
click at [417, 339] on link "№ 361648785" at bounding box center [414, 341] width 86 height 14
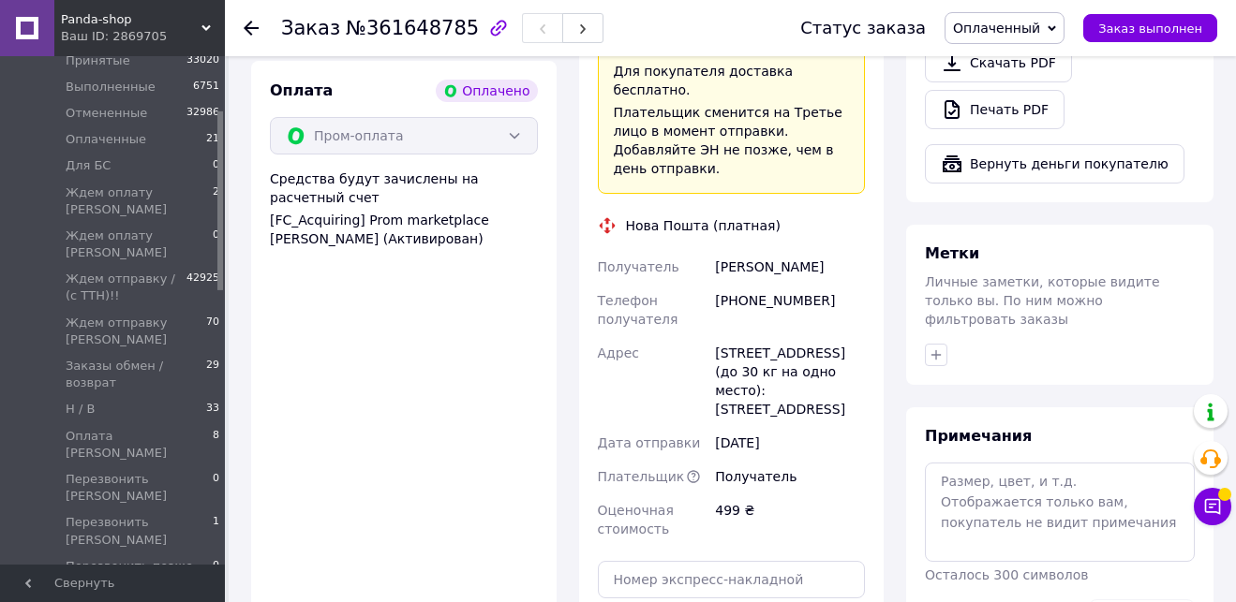
scroll to position [1348, 0]
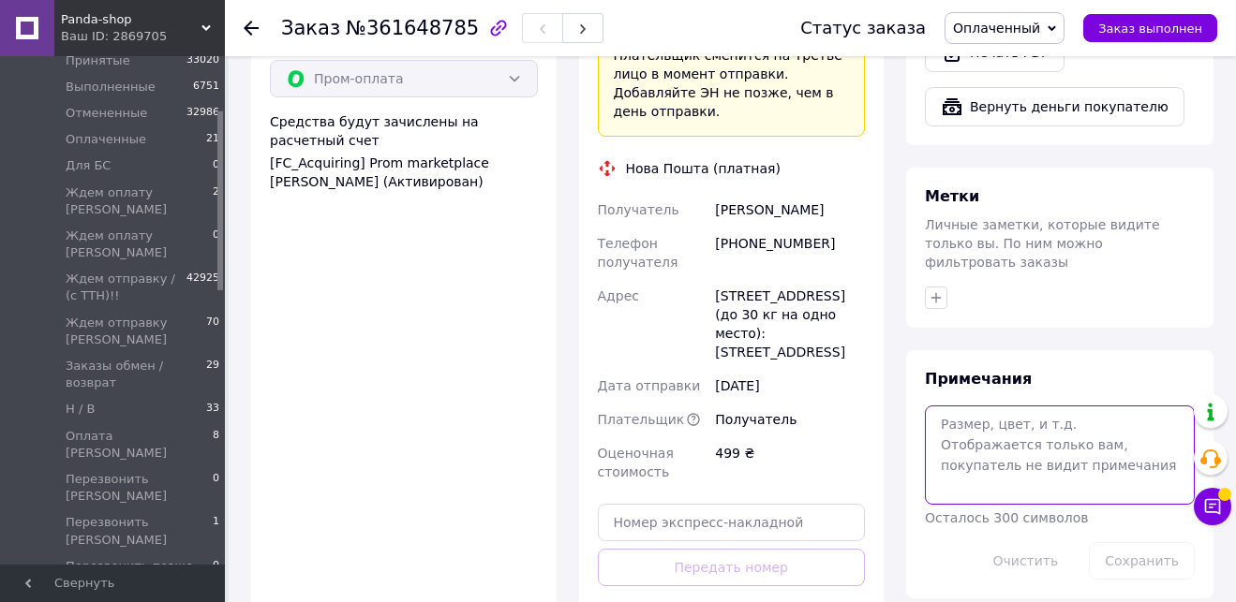
click at [1026, 414] on textarea at bounding box center [1060, 455] width 270 height 99
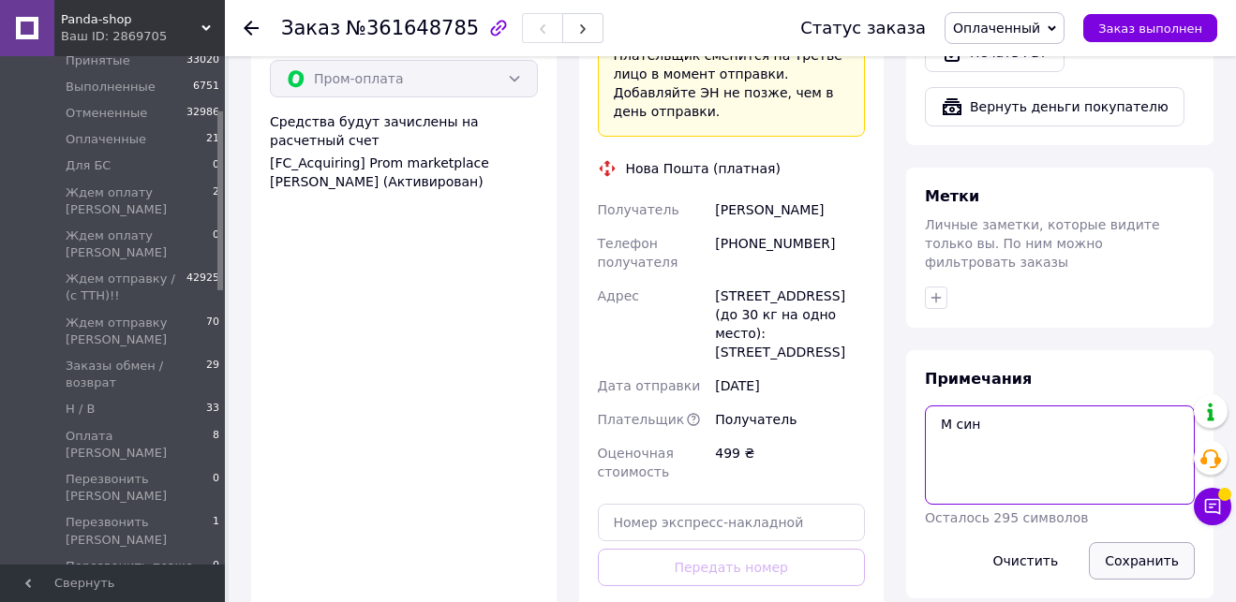
type textarea "М син"
click at [1119, 542] on button "Сохранить" at bounding box center [1142, 560] width 106 height 37
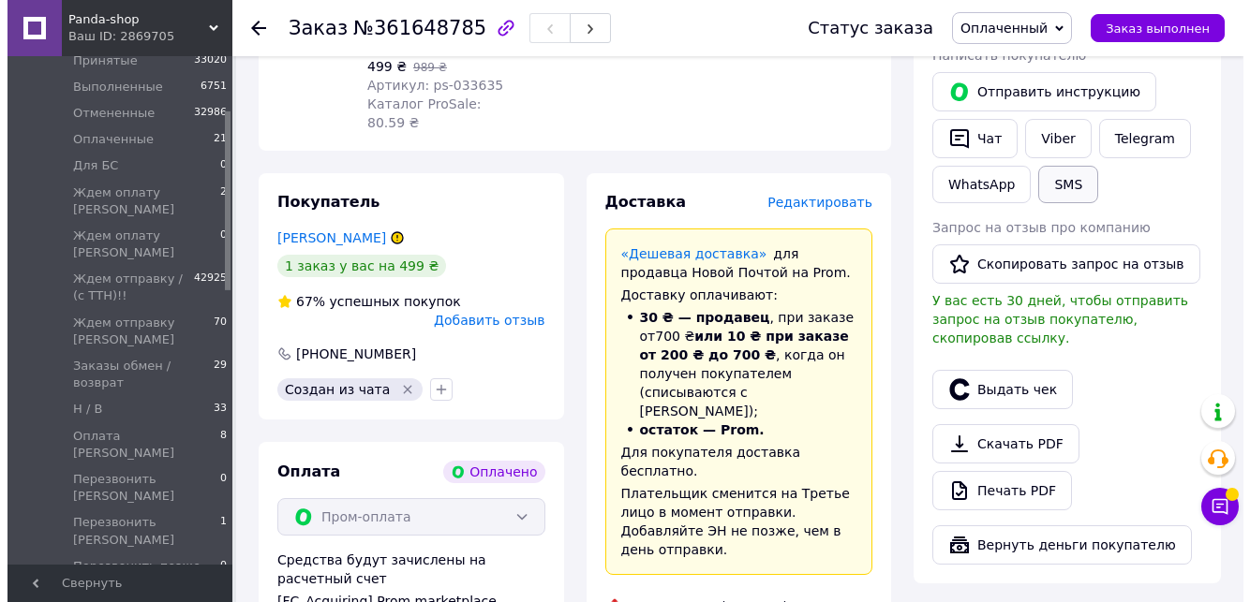
scroll to position [901, 0]
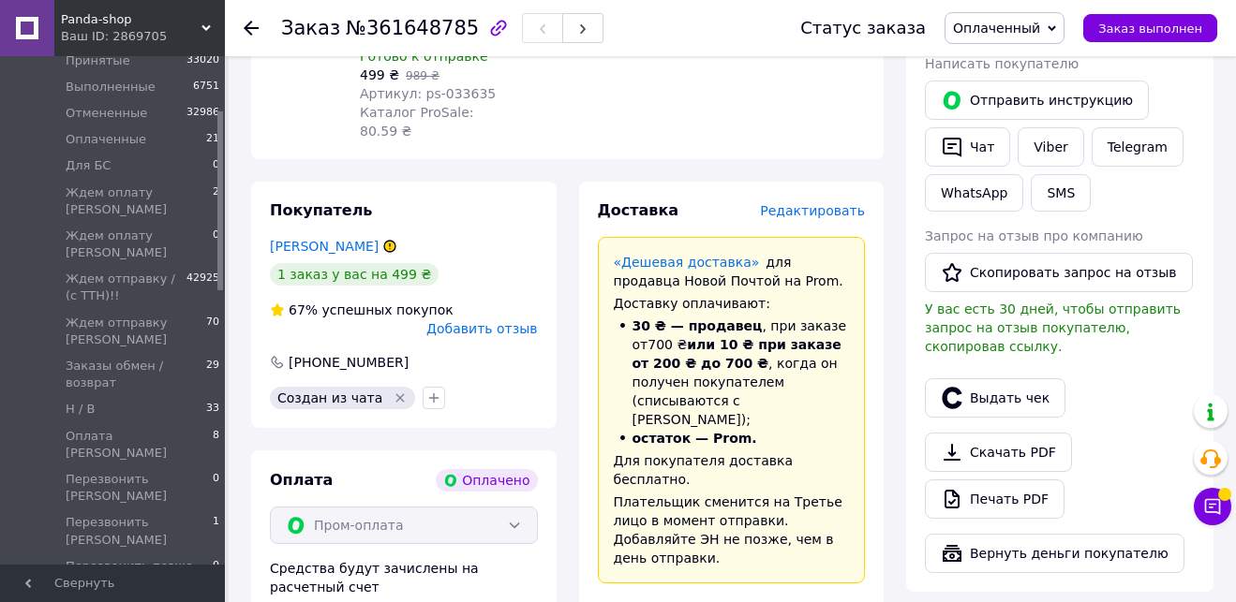
click at [824, 203] on span "Редактировать" at bounding box center [812, 210] width 105 height 15
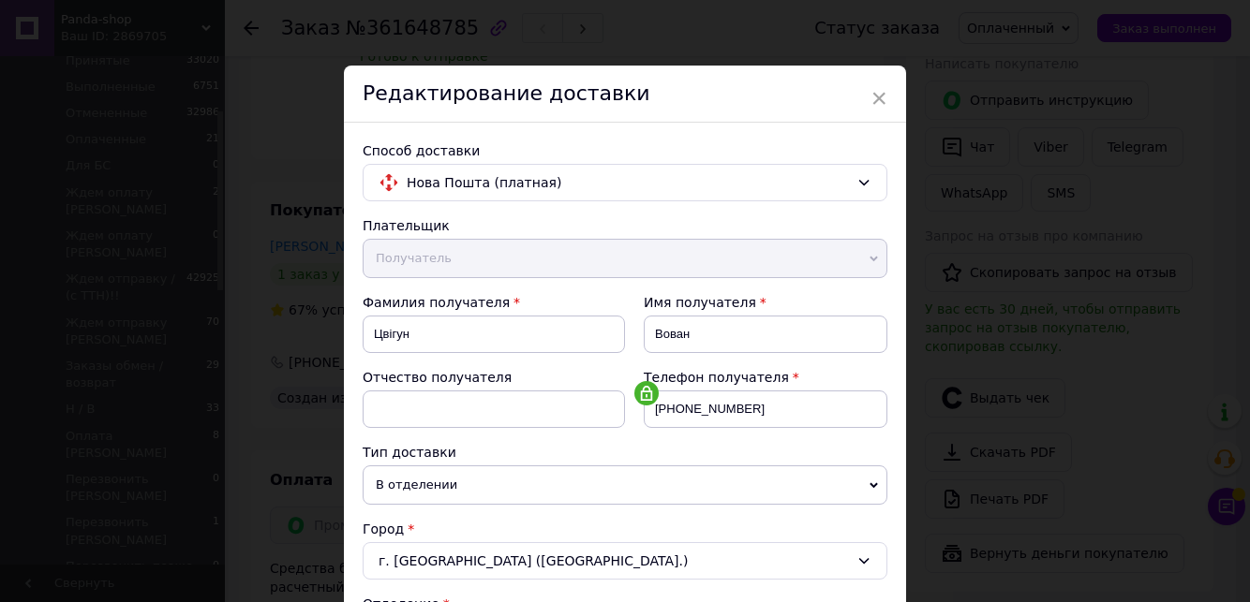
drag, startPoint x: 1243, startPoint y: 107, endPoint x: 1221, endPoint y: 353, distance: 247.4
click at [1212, 461] on div "× Редактирование доставки Способ доставки Нова Пошта (платная) Плательщик Получ…" at bounding box center [625, 301] width 1250 height 602
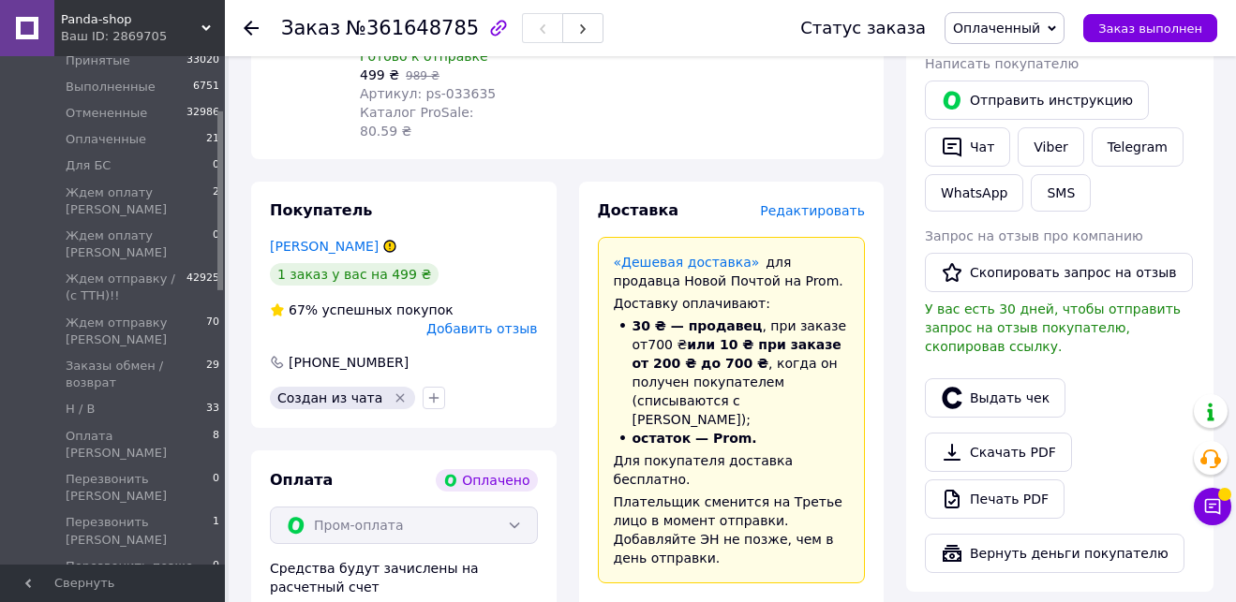
click at [840, 203] on span "Редактировать" at bounding box center [812, 210] width 105 height 15
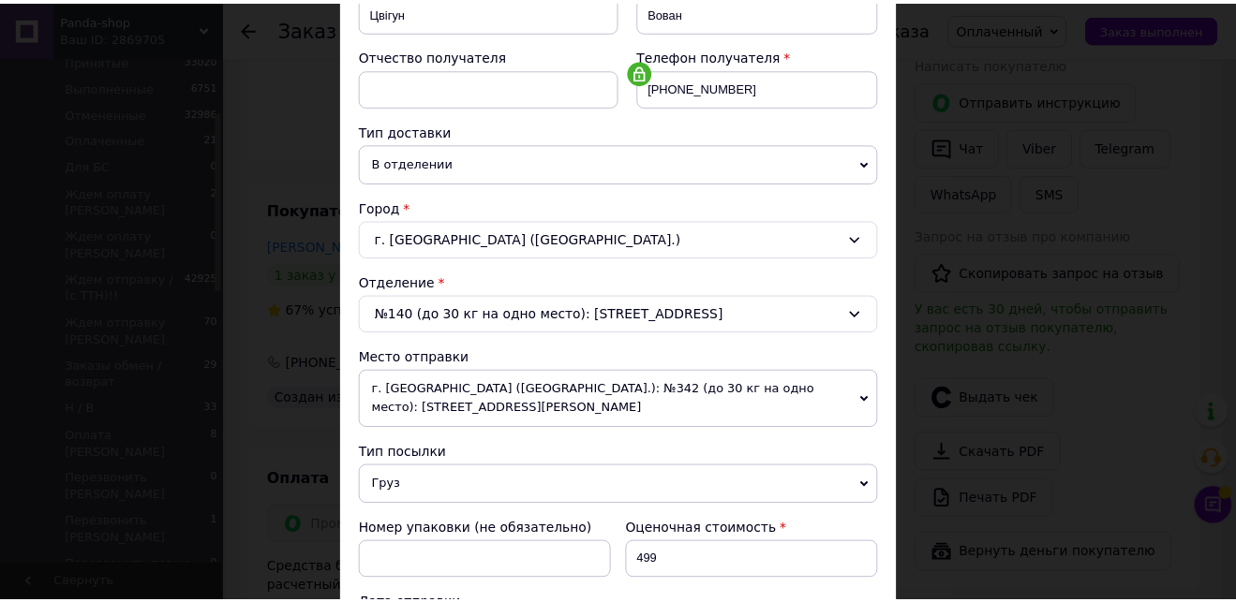
scroll to position [660, 0]
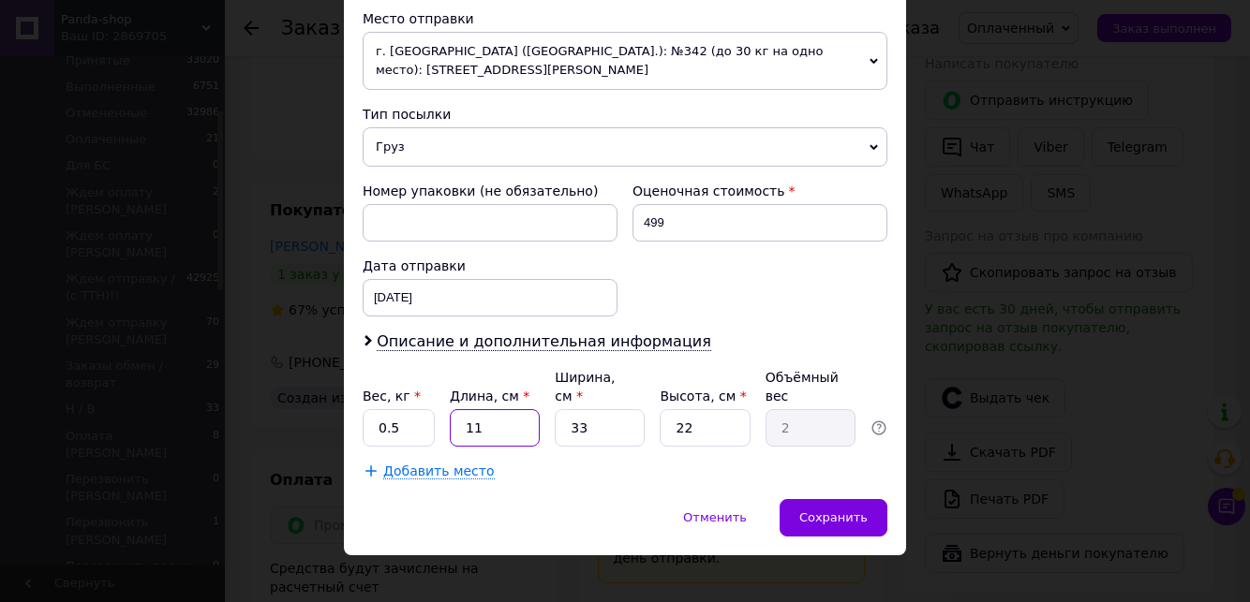
drag, startPoint x: 487, startPoint y: 409, endPoint x: 466, endPoint y: 410, distance: 21.6
click at [466, 410] on input "11" at bounding box center [495, 427] width 90 height 37
type input "1"
type input "0.18"
type input "10"
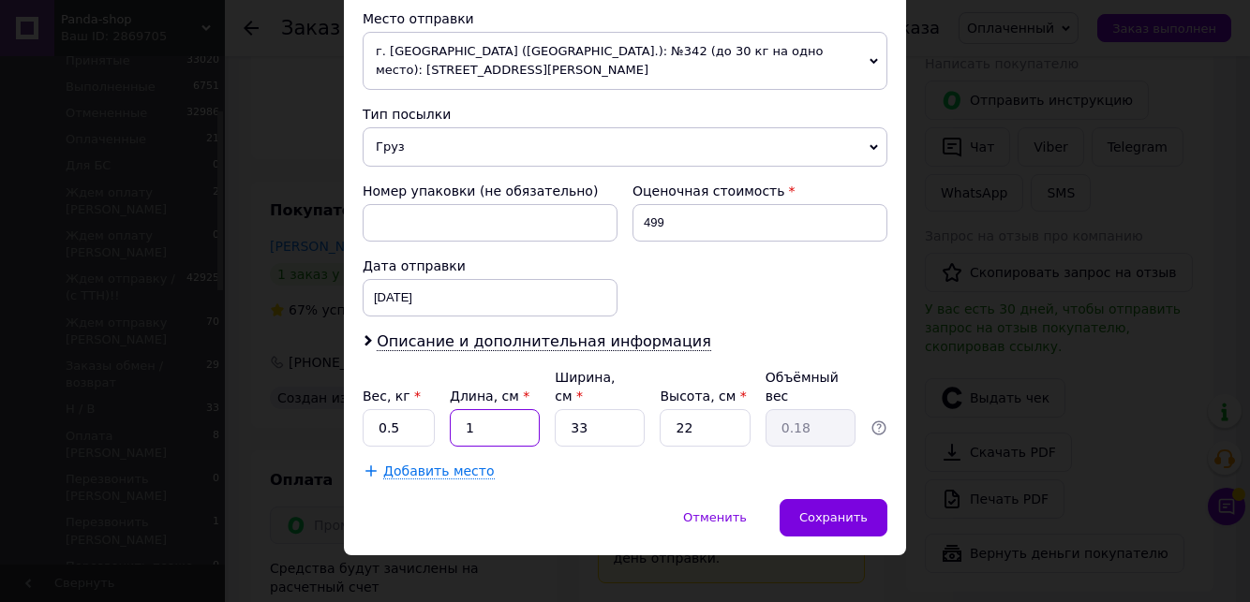
type input "1.82"
type input "10"
drag, startPoint x: 588, startPoint y: 408, endPoint x: 563, endPoint y: 410, distance: 25.4
click at [566, 410] on input "33" at bounding box center [600, 427] width 90 height 37
type input "2"
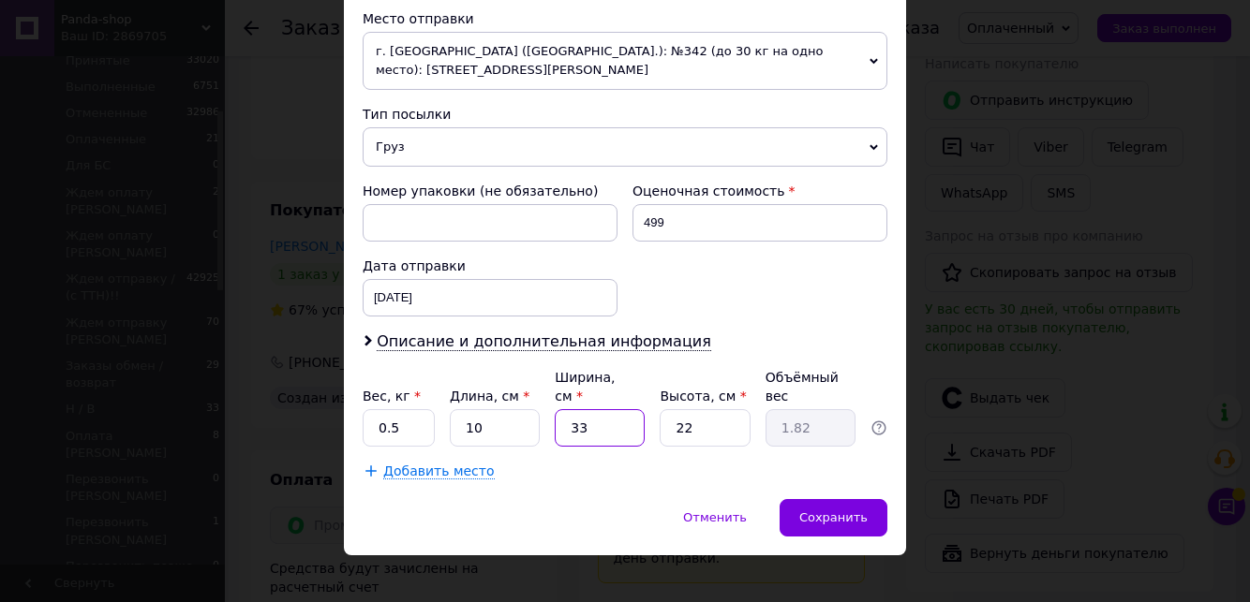
type input "0.11"
type input "20"
type input "1.1"
type input "20"
click at [682, 409] on input "22" at bounding box center [705, 427] width 90 height 37
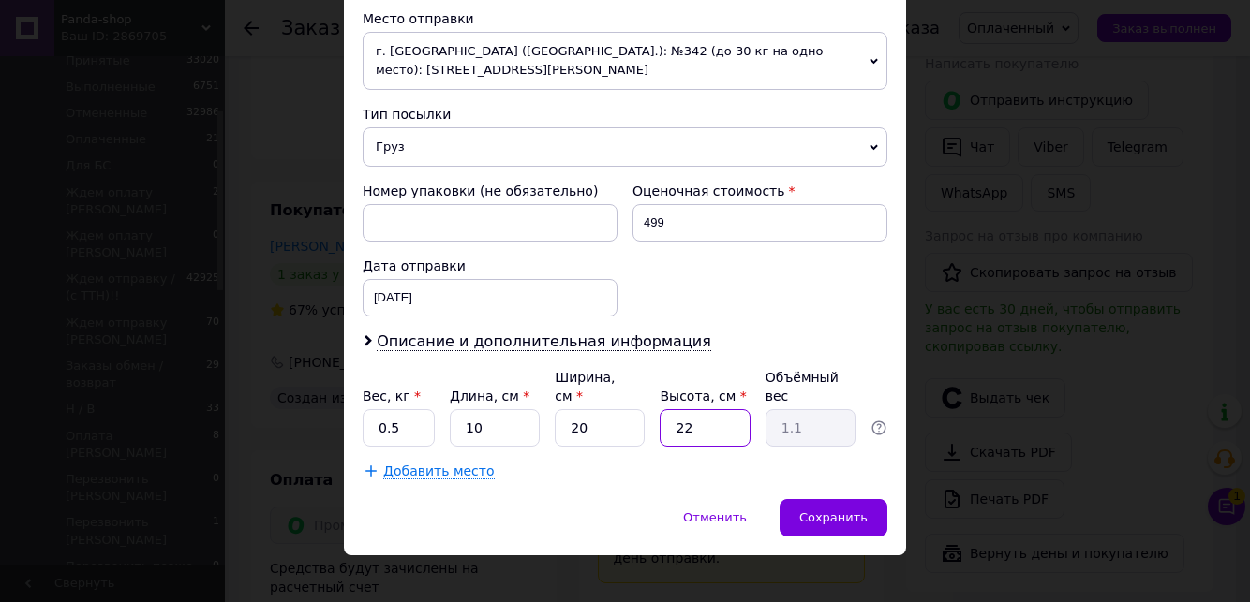
type input "20"
type input "1"
type input "20"
click at [830, 511] on span "Сохранить" at bounding box center [833, 518] width 68 height 14
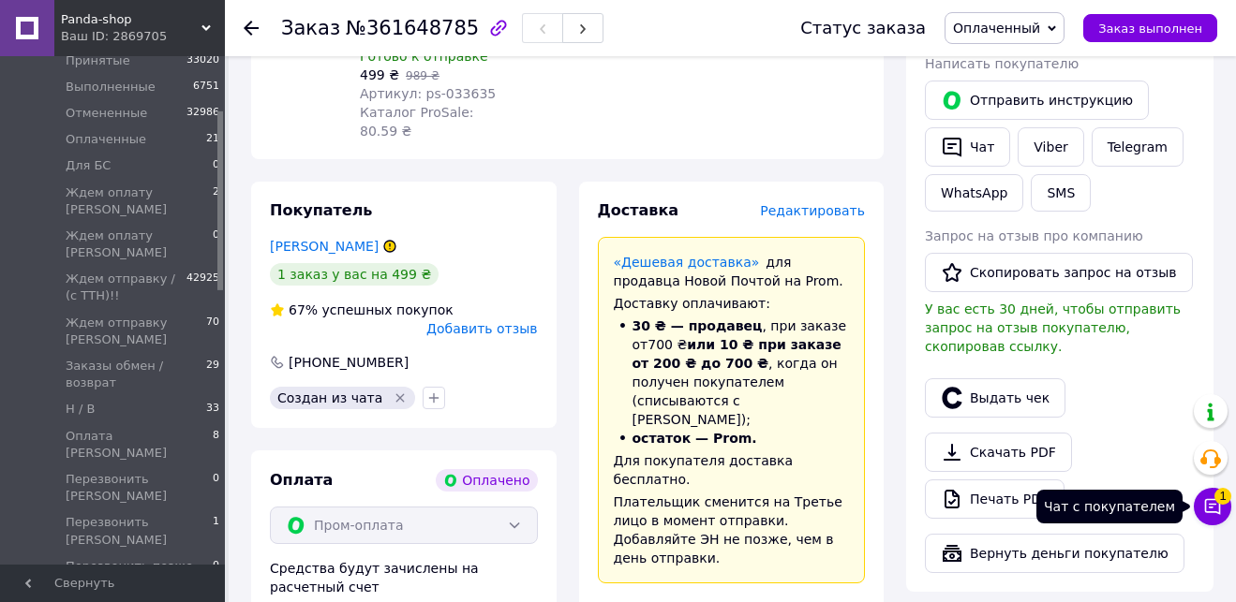
click at [1223, 511] on button "Чат с покупателем 1" at bounding box center [1211, 506] width 37 height 37
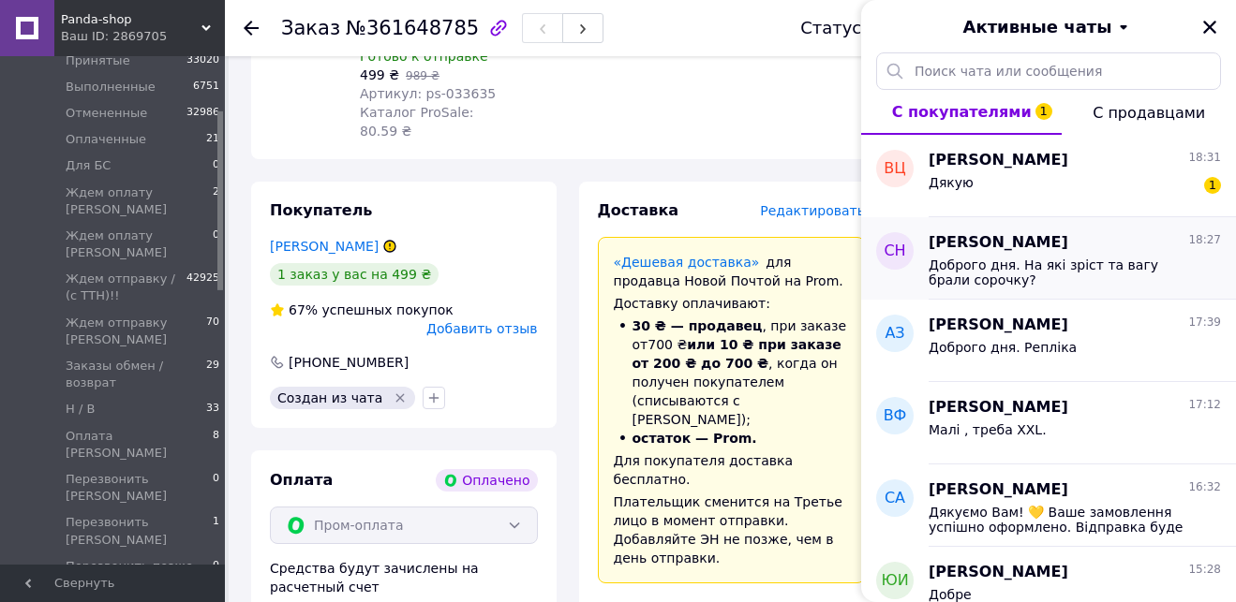
click at [1137, 263] on span "Доброго дня. На які зріст та вагу брали сорочку?" at bounding box center [1061, 273] width 266 height 30
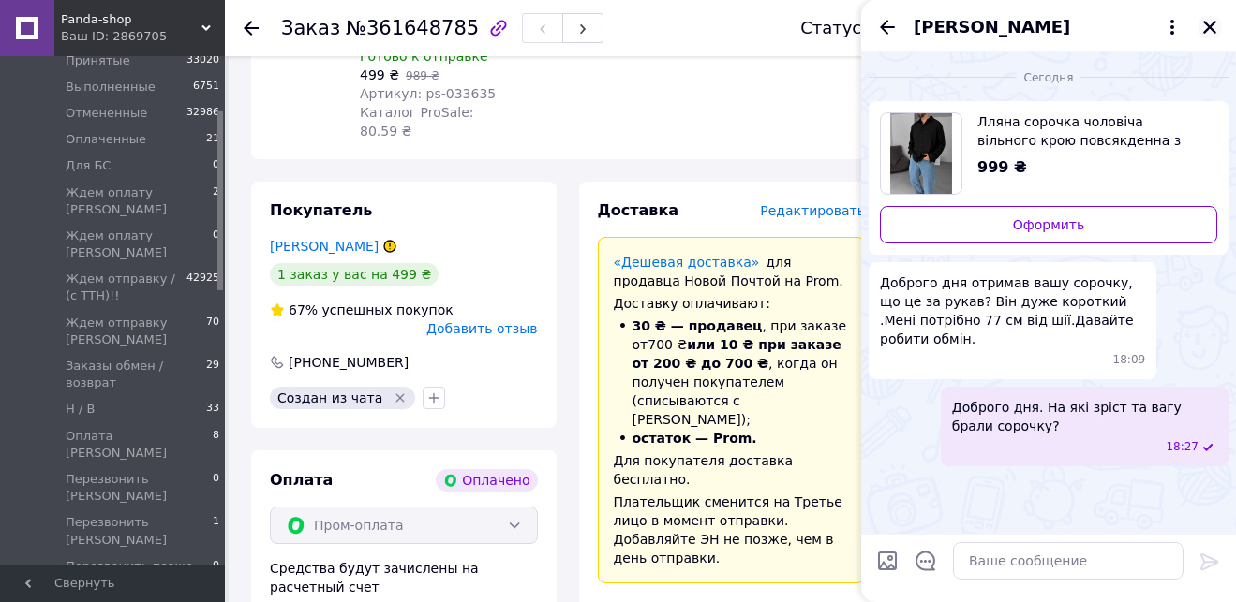
click at [1207, 24] on icon "Закрыть" at bounding box center [1209, 27] width 13 height 13
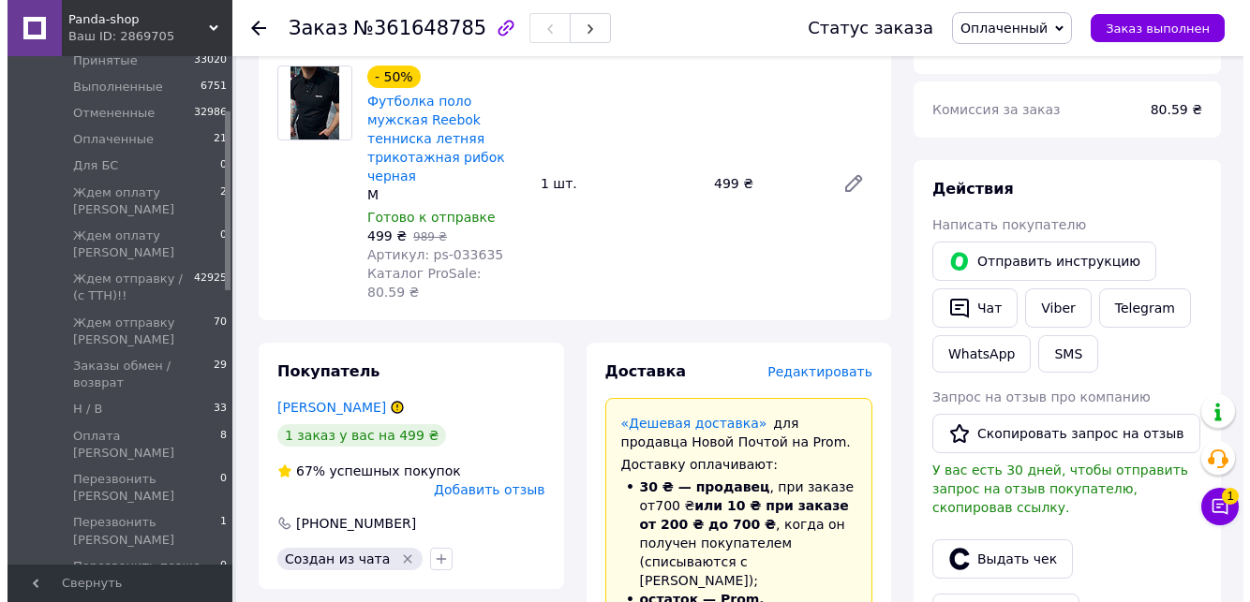
scroll to position [755, 0]
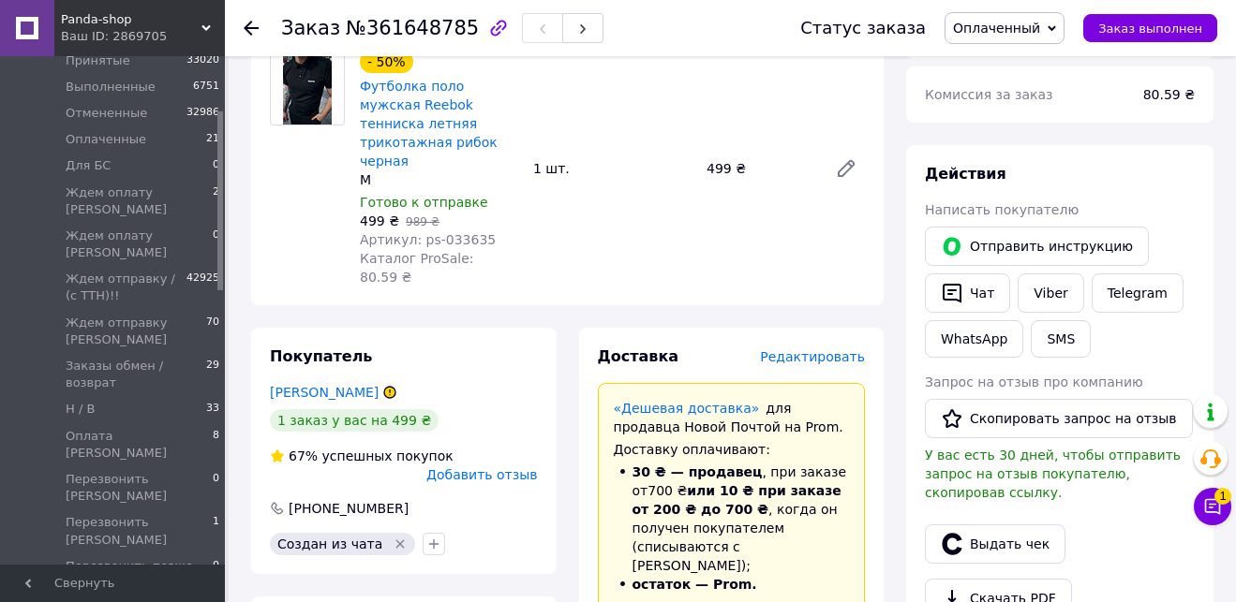
click at [813, 349] on span "Редактировать" at bounding box center [812, 356] width 105 height 15
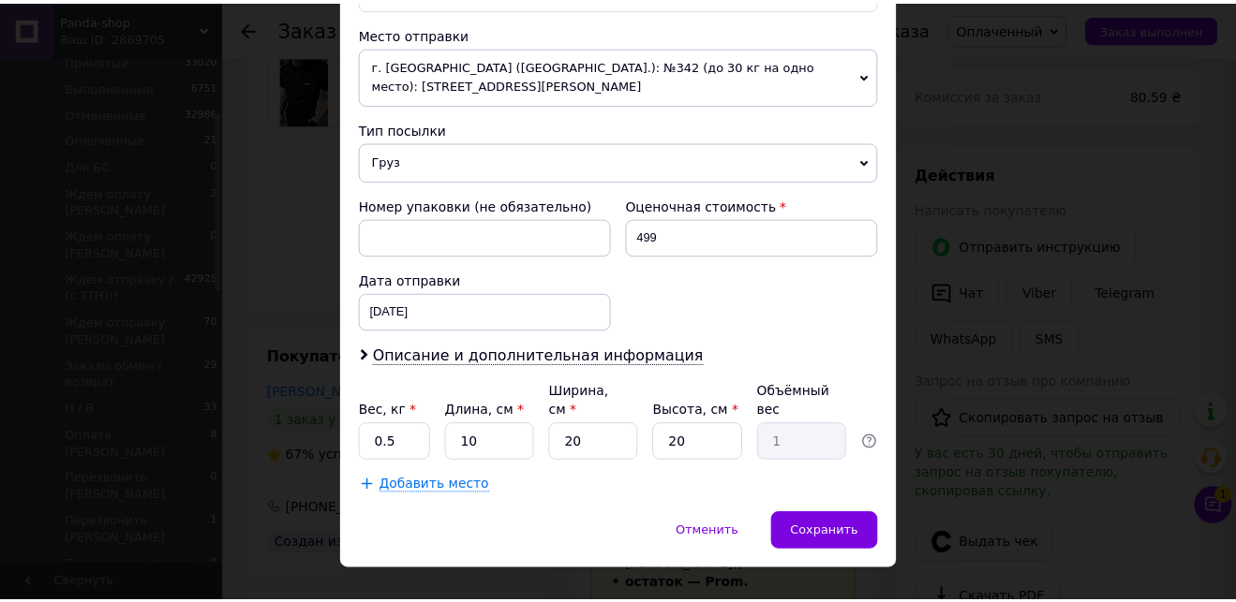
scroll to position [660, 0]
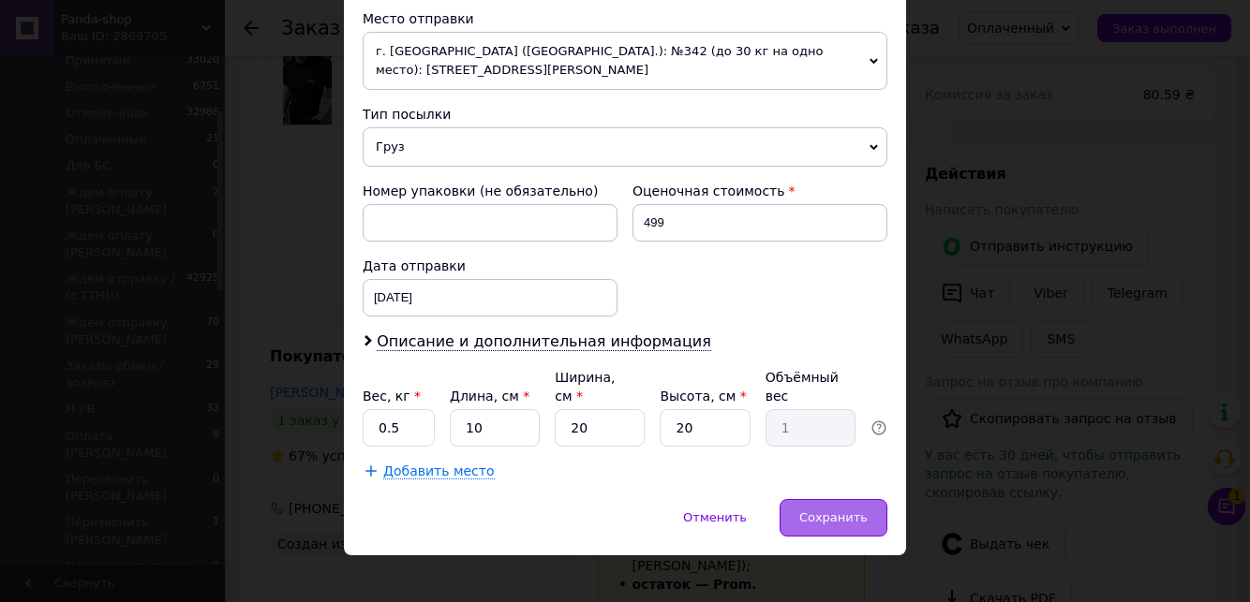
click at [869, 499] on div "Сохранить" at bounding box center [833, 517] width 108 height 37
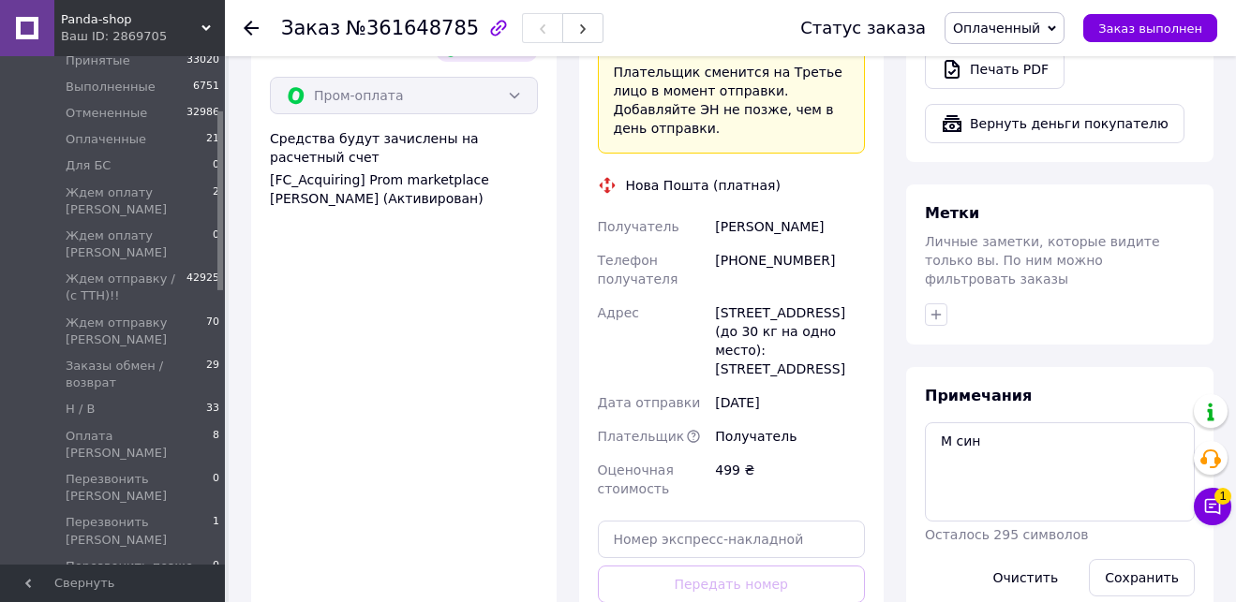
scroll to position [1346, 0]
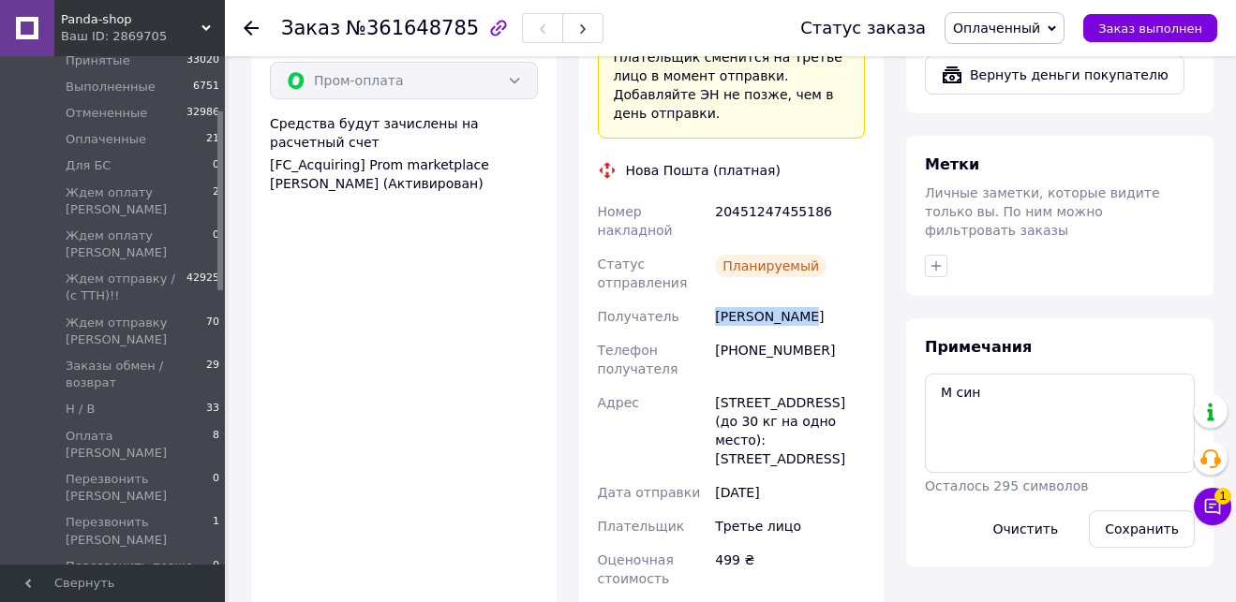
drag, startPoint x: 814, startPoint y: 192, endPoint x: 709, endPoint y: 187, distance: 105.0
click at [719, 300] on div "Цвігун Вован" at bounding box center [789, 317] width 157 height 34
drag, startPoint x: 828, startPoint y: 228, endPoint x: 714, endPoint y: 229, distance: 114.3
click at [714, 334] on div "+380965371497" at bounding box center [789, 360] width 157 height 52
drag, startPoint x: 726, startPoint y: 280, endPoint x: 763, endPoint y: 282, distance: 36.6
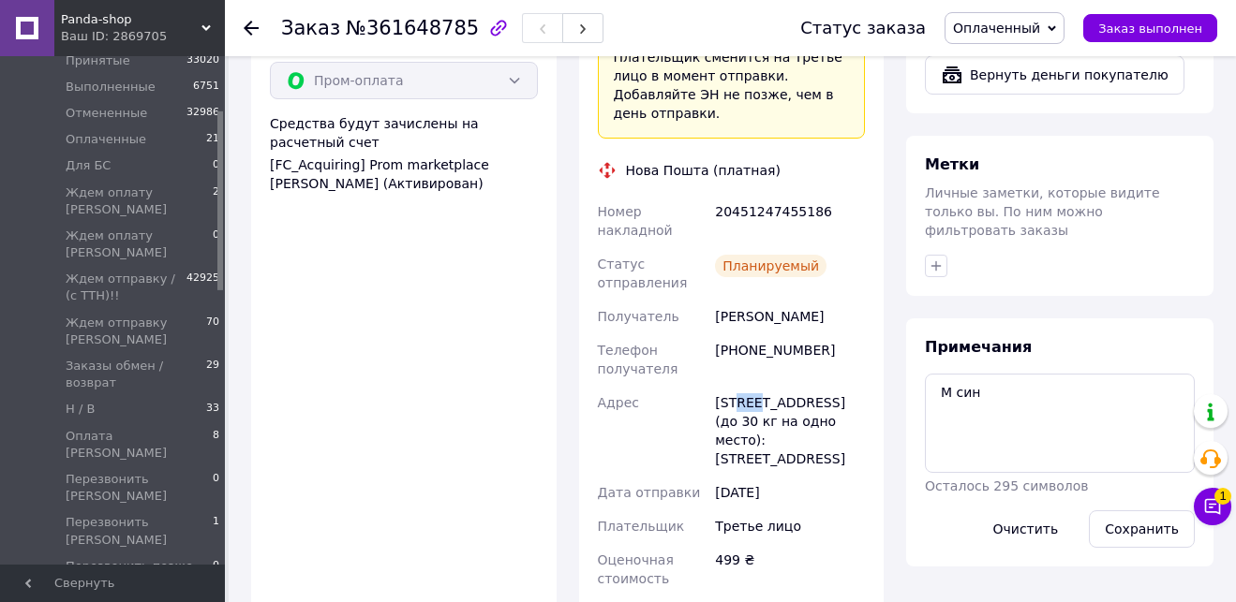
click at [758, 386] on div "г. Киев (Киевская обл.), №140 (до 30 кг на одно место): ул. Полесская, 24" at bounding box center [789, 431] width 157 height 90
drag, startPoint x: 821, startPoint y: 93, endPoint x: 713, endPoint y: 84, distance: 108.1
click at [713, 195] on div "20451247455186" at bounding box center [789, 221] width 157 height 52
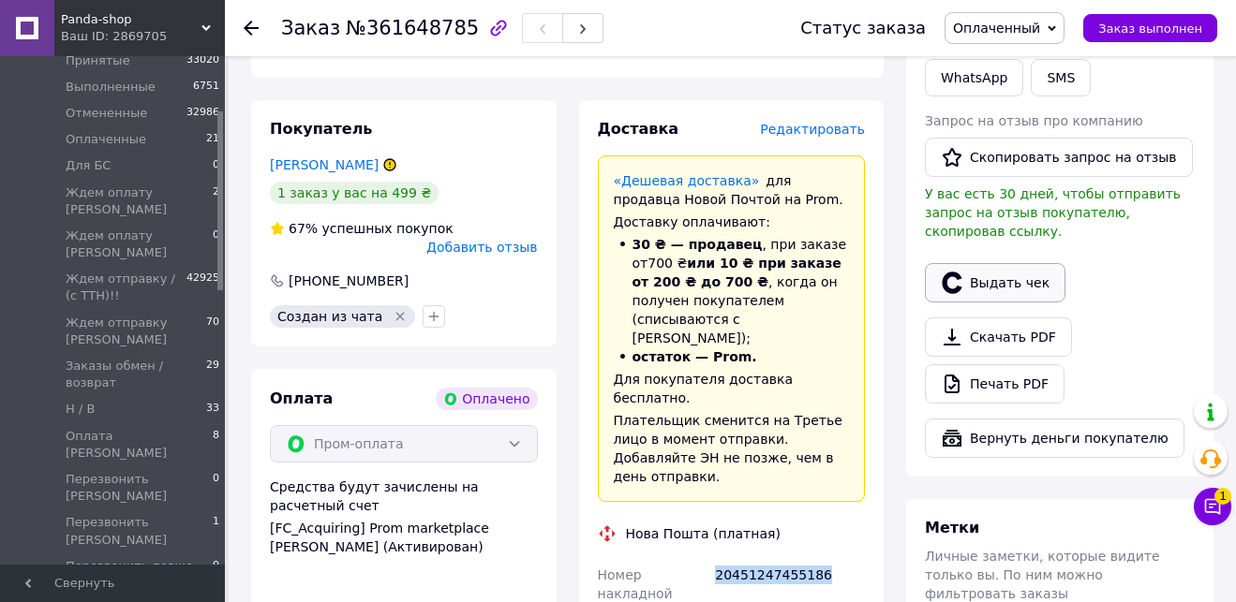
click at [1034, 263] on button "Выдать чек" at bounding box center [995, 282] width 141 height 39
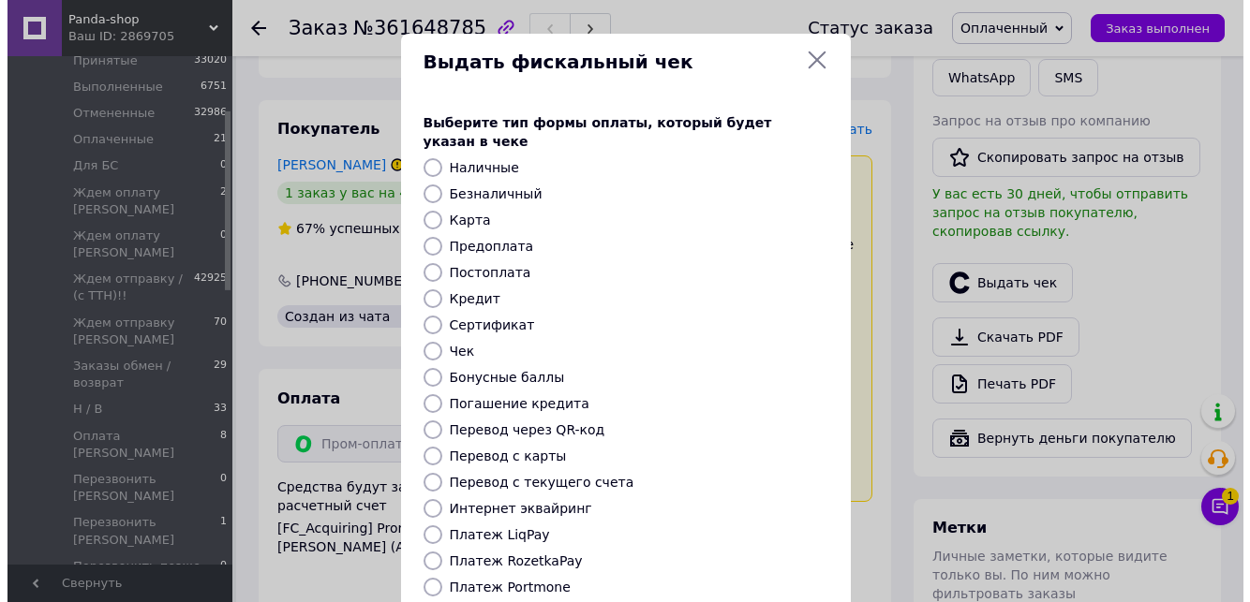
scroll to position [964, 0]
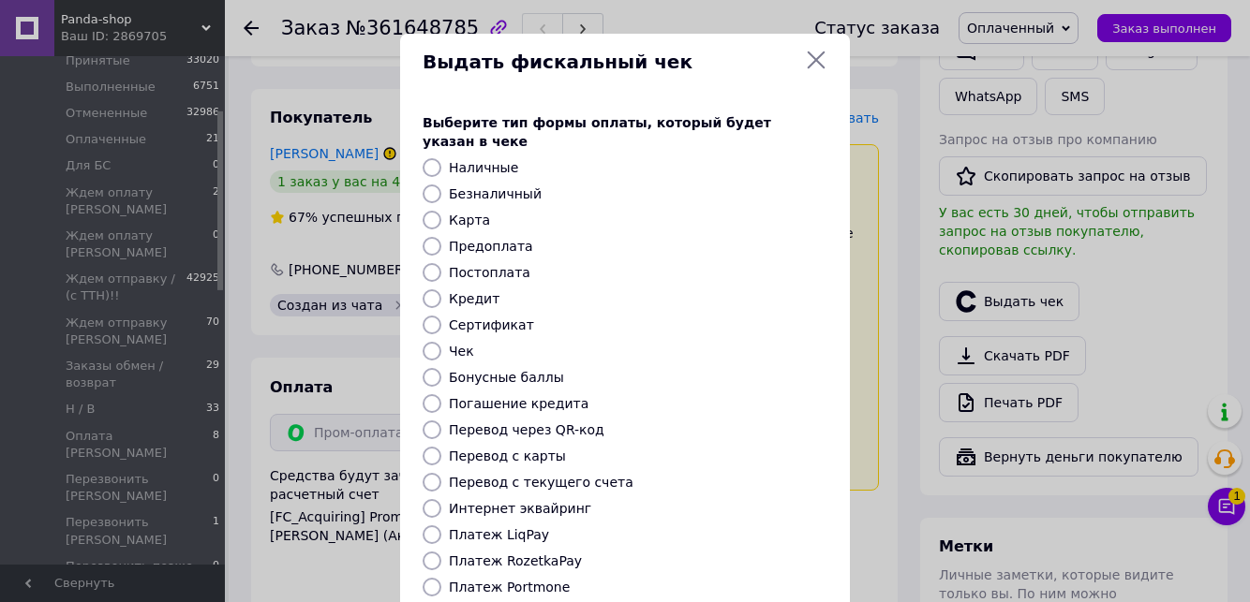
click at [538, 554] on label "Платеж RozetkaPay" at bounding box center [515, 561] width 133 height 15
click at [441, 552] on input "Платеж RozetkaPay" at bounding box center [431, 561] width 19 height 19
radio input "true"
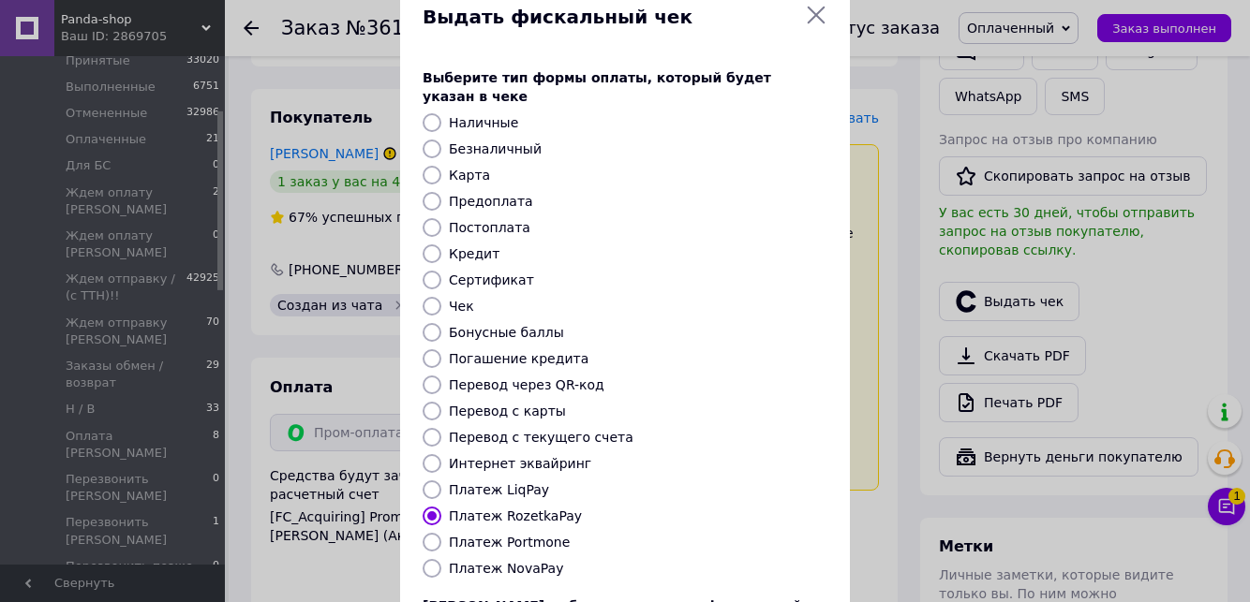
scroll to position [202, 0]
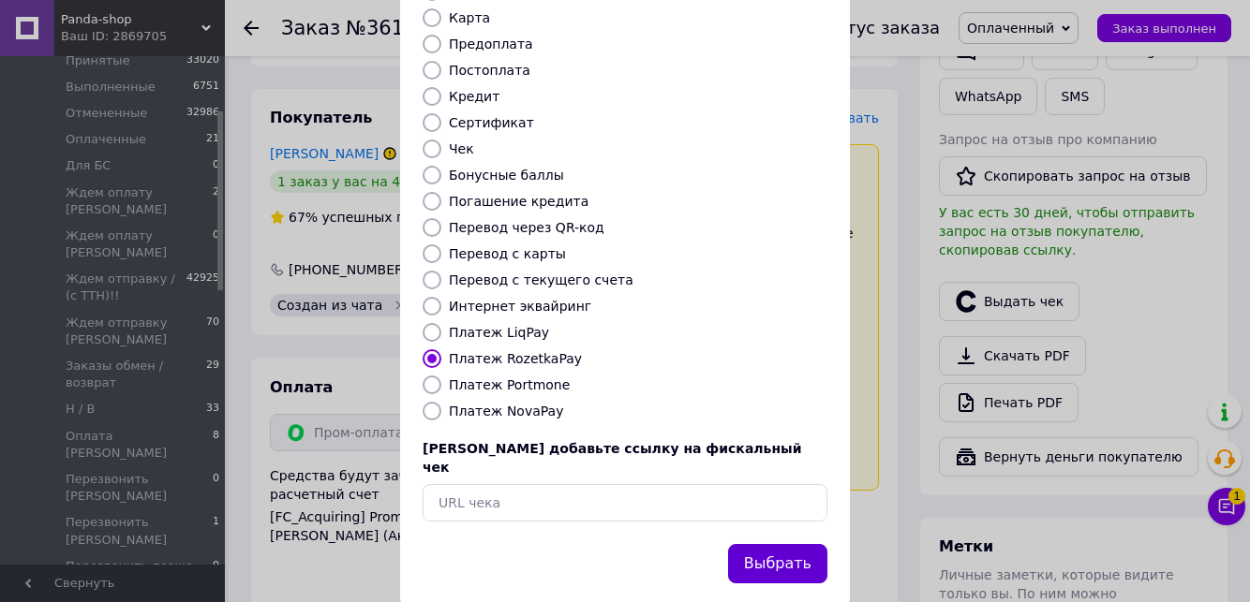
click at [777, 544] on button "Выбрать" at bounding box center [777, 564] width 99 height 40
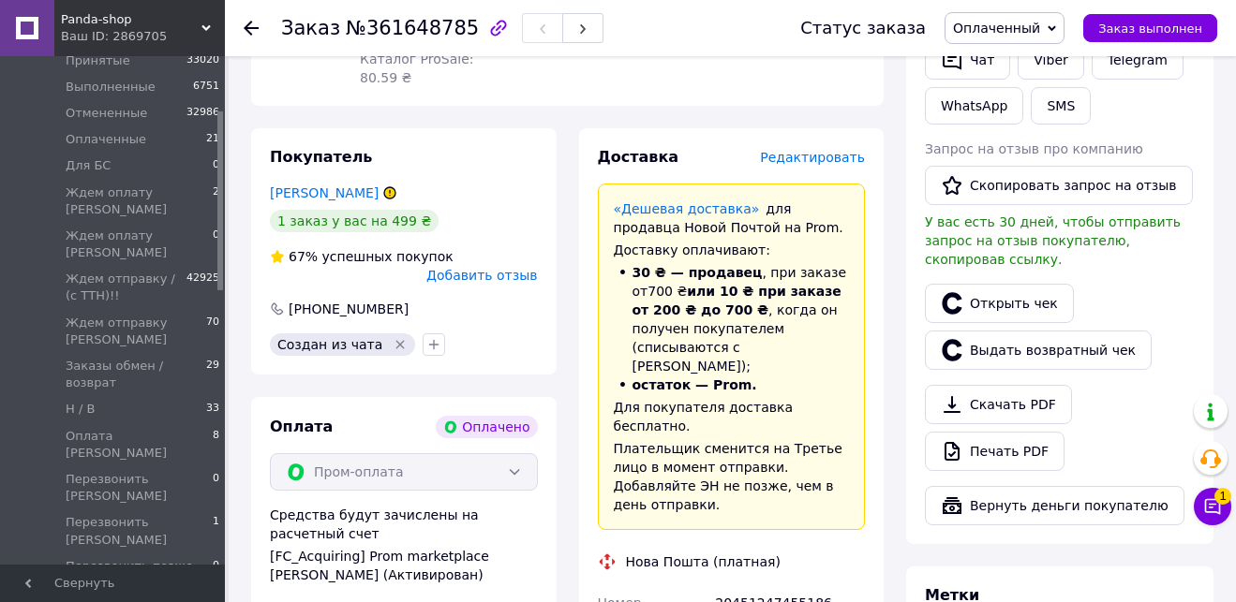
scroll to position [1054, 0]
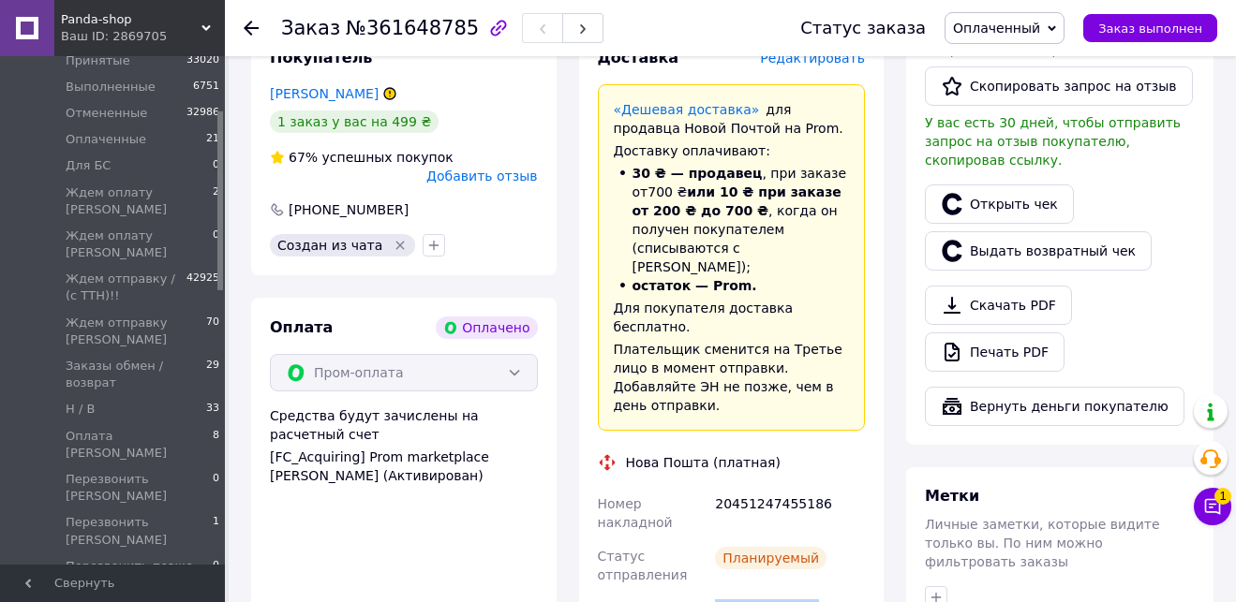
drag, startPoint x: 767, startPoint y: 490, endPoint x: 715, endPoint y: 489, distance: 52.5
click at [715, 592] on div "Цвігун Вован" at bounding box center [789, 609] width 157 height 34
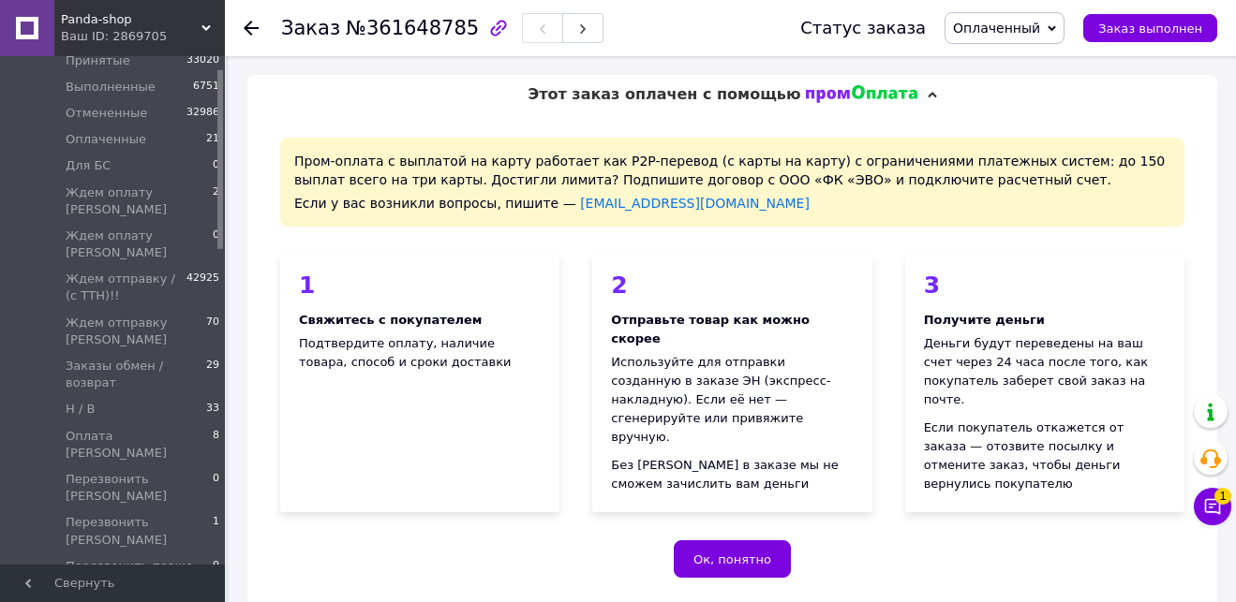
scroll to position [0, 0]
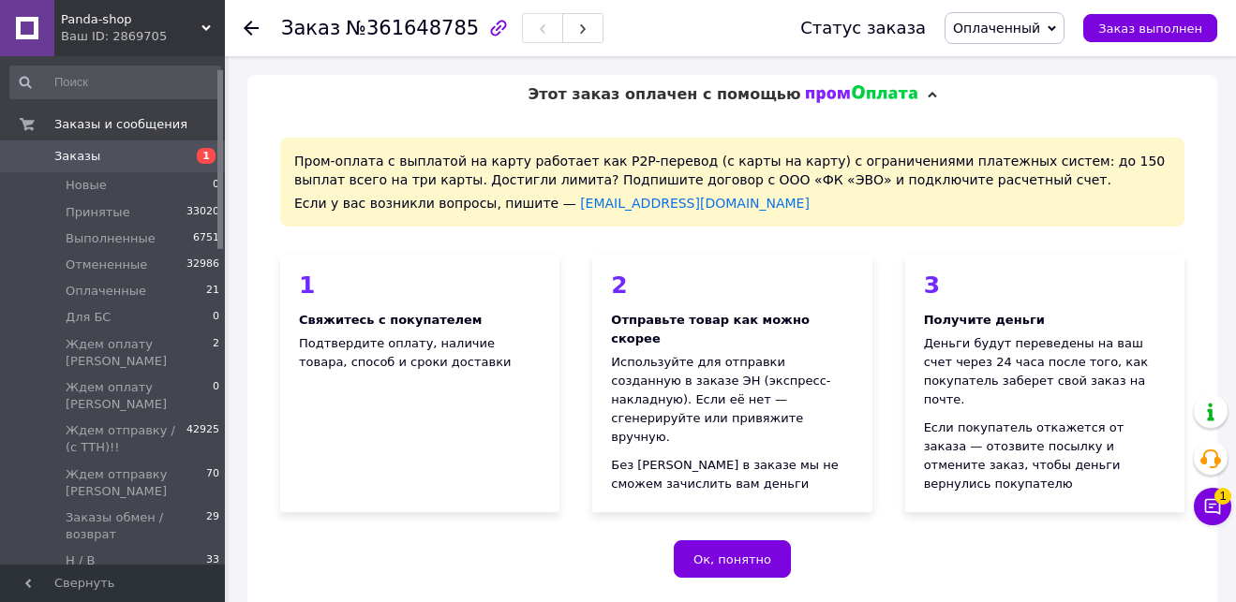
drag, startPoint x: 221, startPoint y: 256, endPoint x: 228, endPoint y: 167, distance: 89.2
click at [159, 168] on link "Заказы 1" at bounding box center [115, 157] width 230 height 32
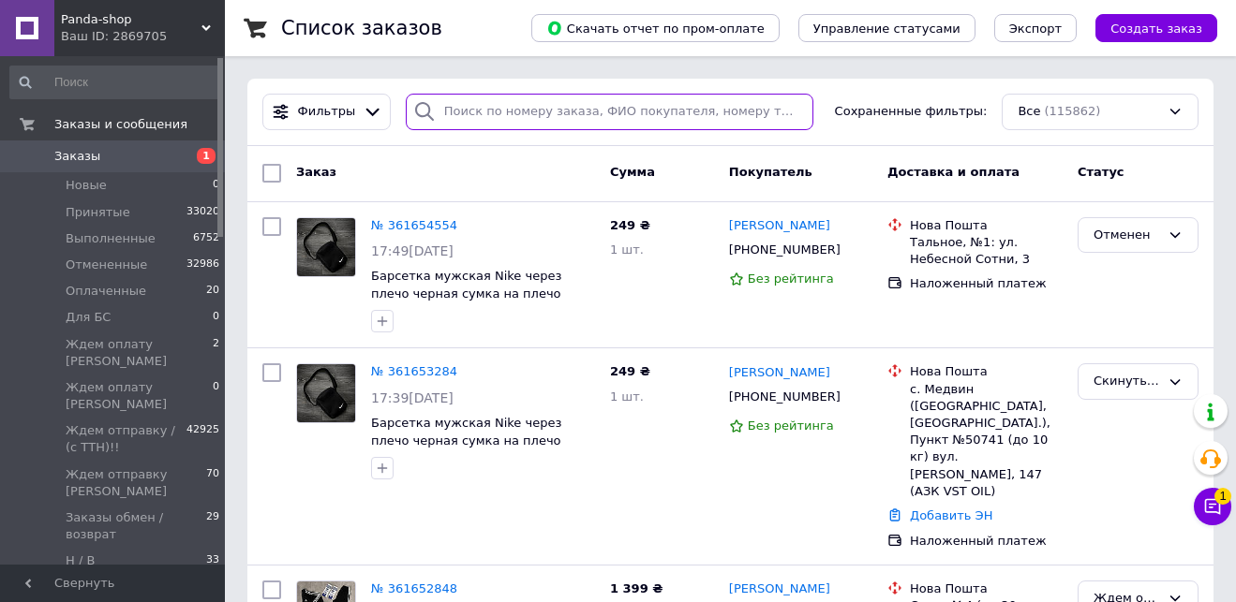
click at [519, 118] on input "search" at bounding box center [610, 112] width 408 height 37
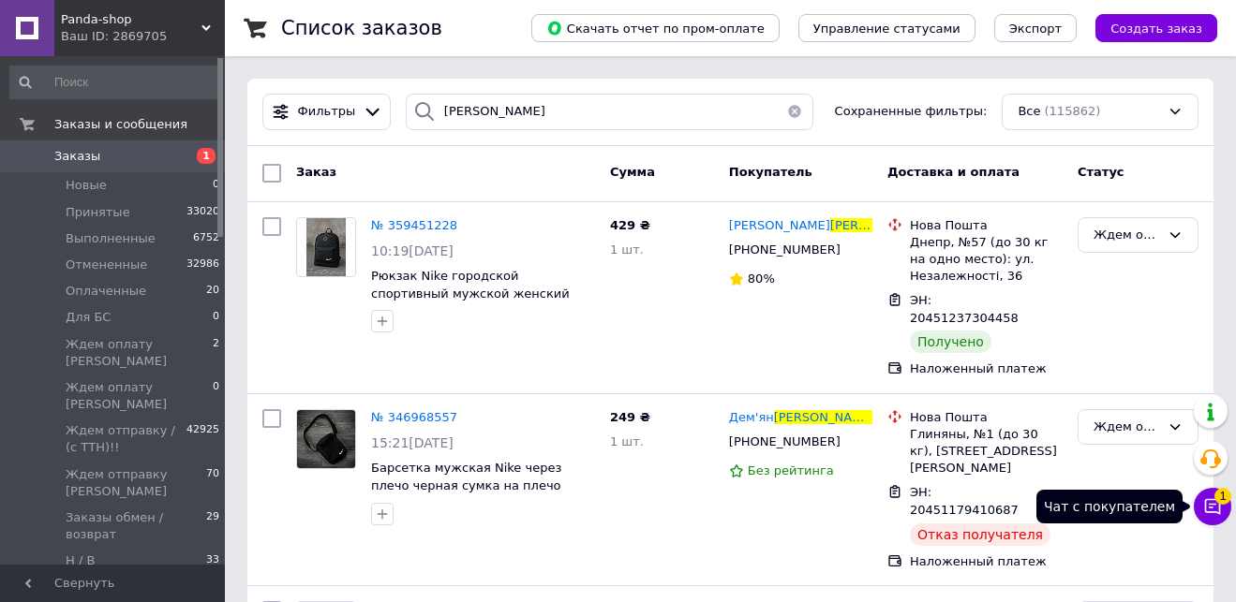
click at [1223, 512] on button "Чат с покупателем 1" at bounding box center [1211, 506] width 37 height 37
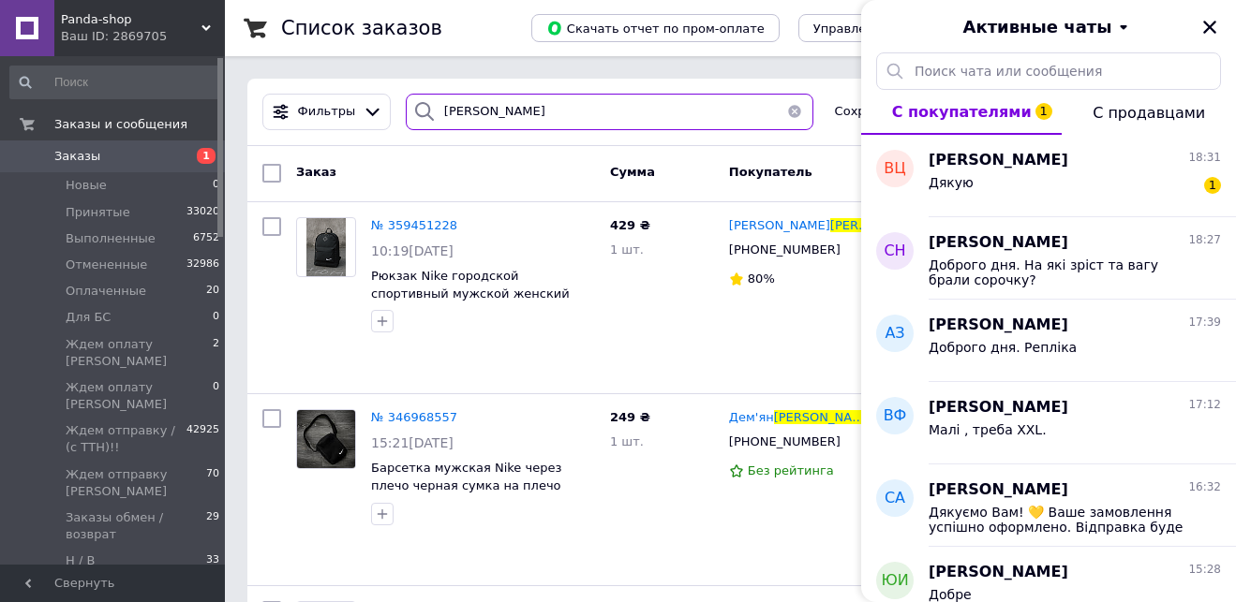
drag, startPoint x: 473, startPoint y: 110, endPoint x: 460, endPoint y: 110, distance: 13.1
click at [460, 110] on input "новак" at bounding box center [610, 112] width 408 height 37
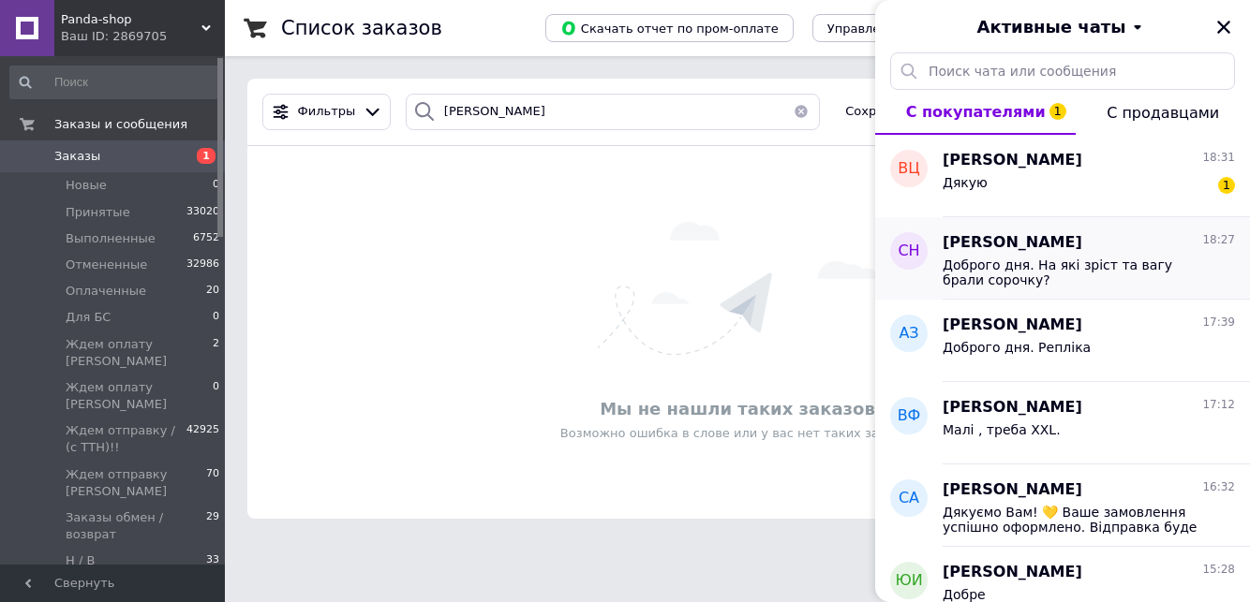
click at [1048, 246] on span "[PERSON_NAME]" at bounding box center [1012, 243] width 140 height 22
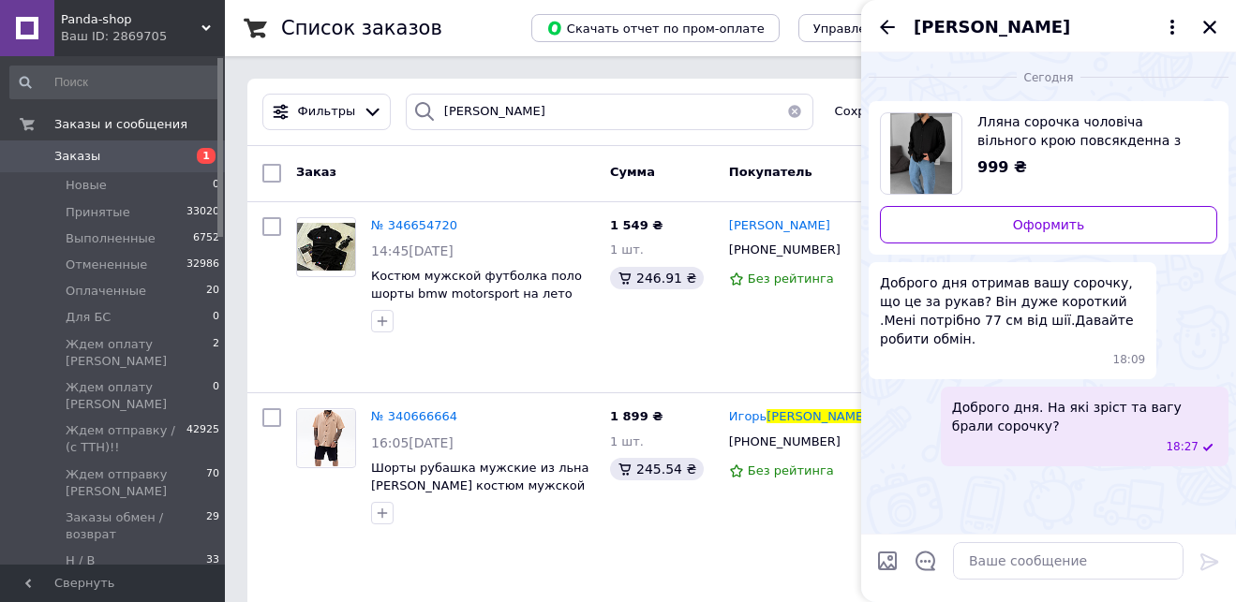
click at [993, 30] on span "[PERSON_NAME]" at bounding box center [991, 27] width 156 height 24
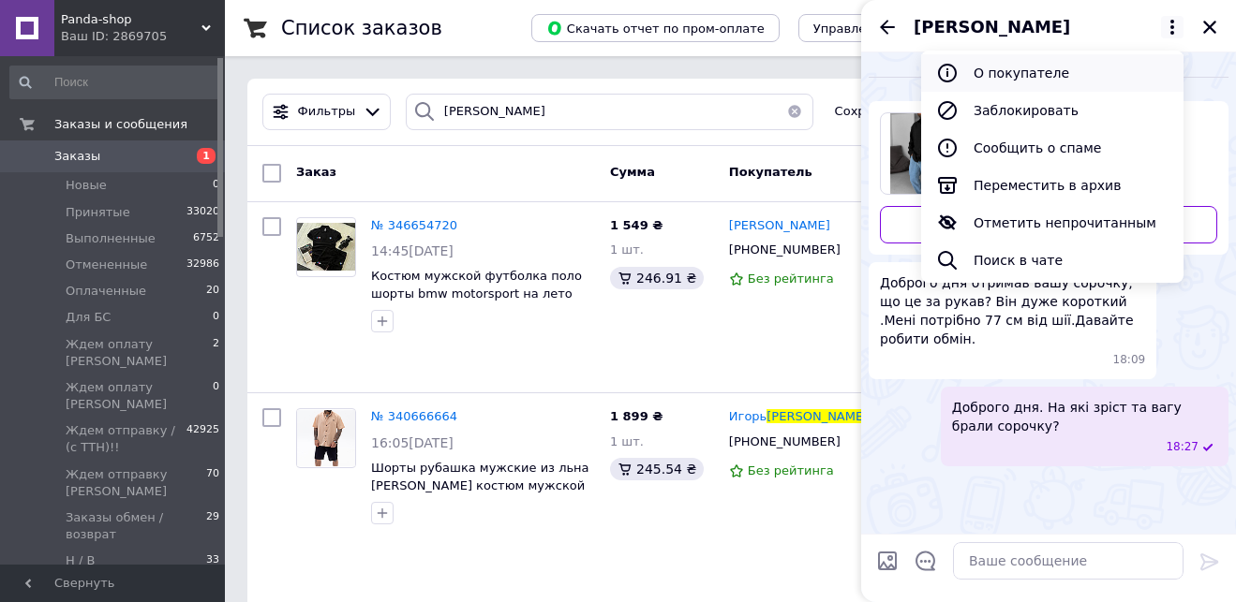
click at [997, 67] on button "О покупателе" at bounding box center [1052, 72] width 262 height 37
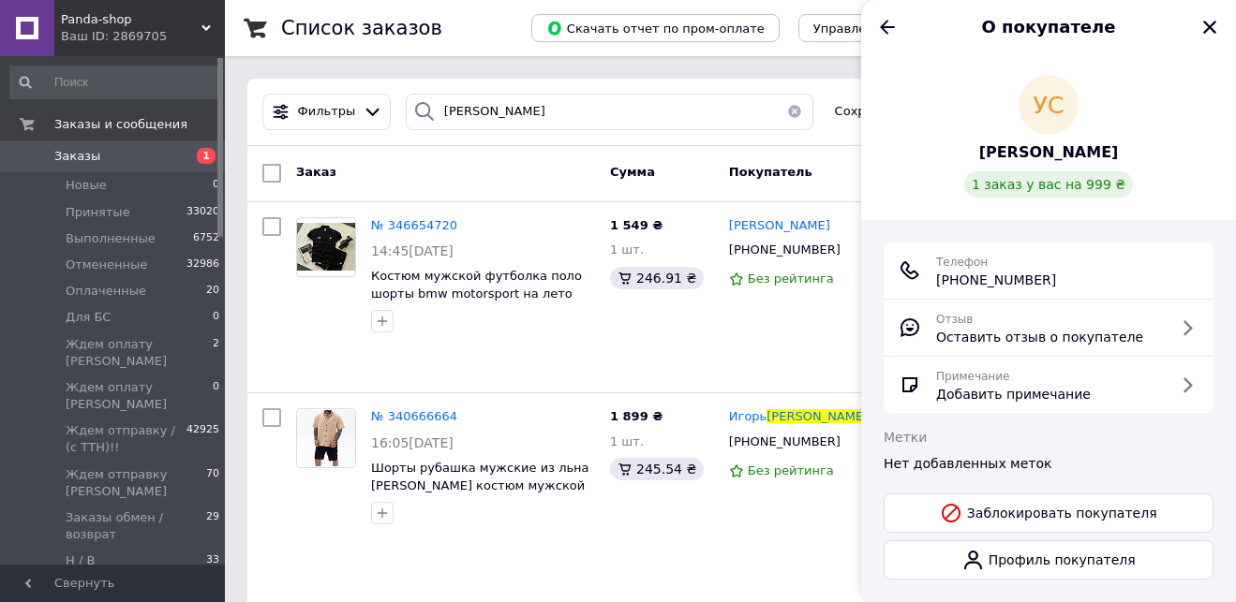
click at [1044, 274] on span "+380 (98) 928-06-28" at bounding box center [996, 280] width 120 height 19
drag, startPoint x: 1074, startPoint y: 279, endPoint x: 937, endPoint y: 279, distance: 136.8
click at [937, 279] on div "Телефон +380 (98) 928-06-28" at bounding box center [1048, 270] width 300 height 37
drag, startPoint x: 546, startPoint y: 111, endPoint x: 423, endPoint y: 104, distance: 122.9
click at [423, 104] on div "новиков" at bounding box center [610, 112] width 408 height 37
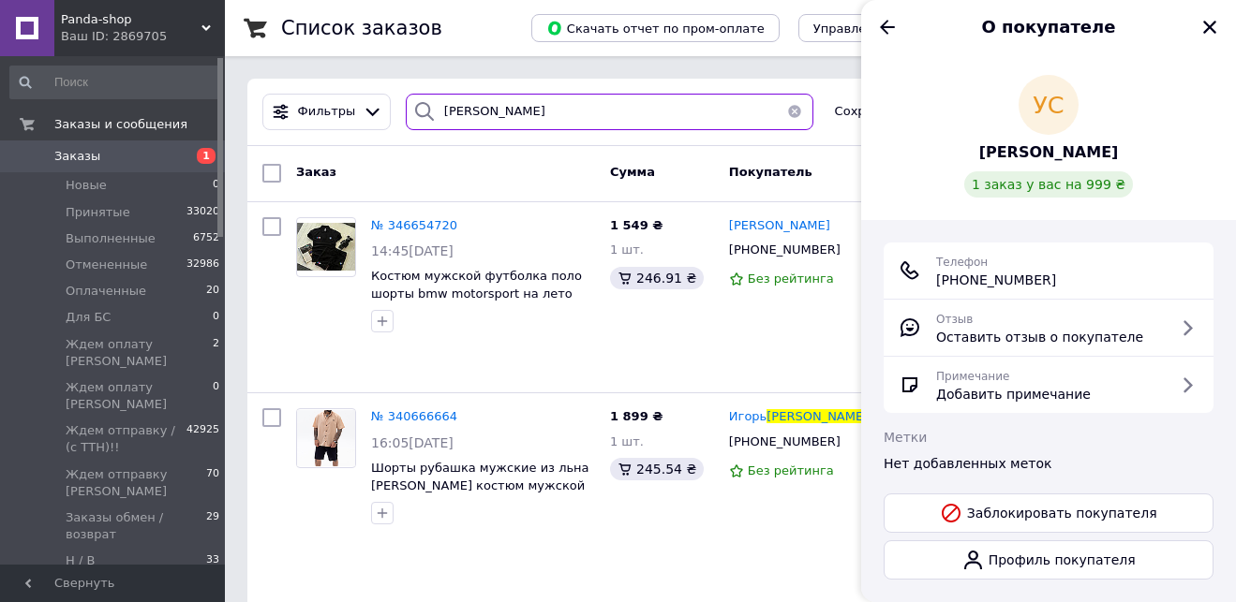
paste input "+380 (98) 928-06-28"
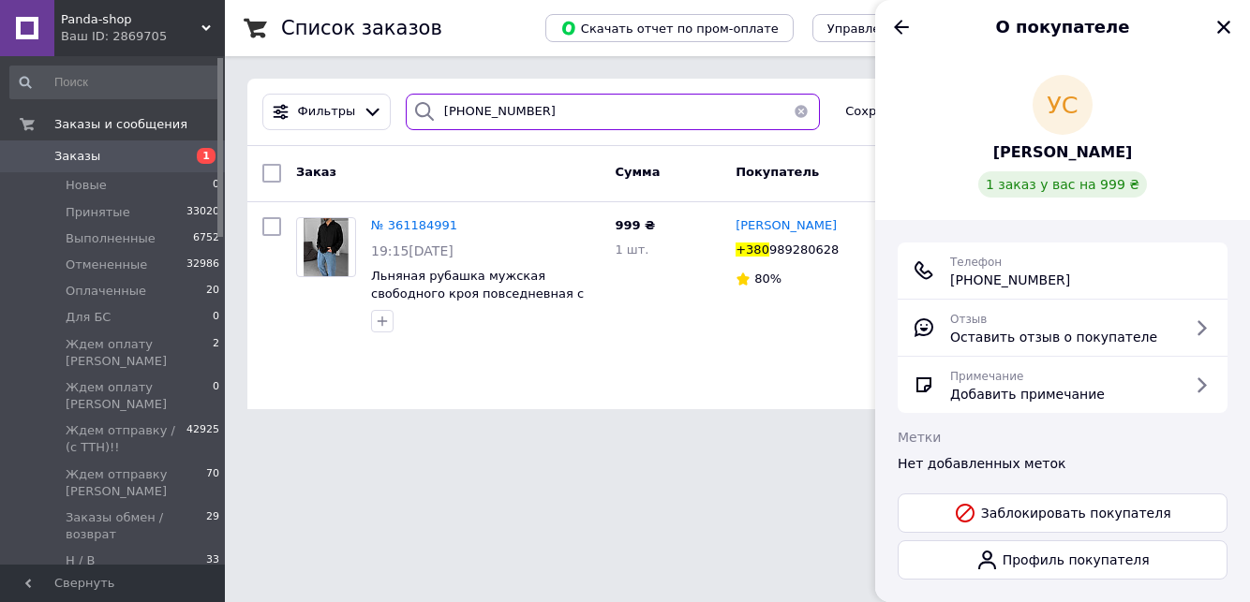
click at [551, 111] on input "+380 (98) 928-06-28" at bounding box center [613, 112] width 414 height 37
type input "+380 (98) 928-06-28"
click at [1220, 23] on icon "Закрыть" at bounding box center [1223, 27] width 13 height 13
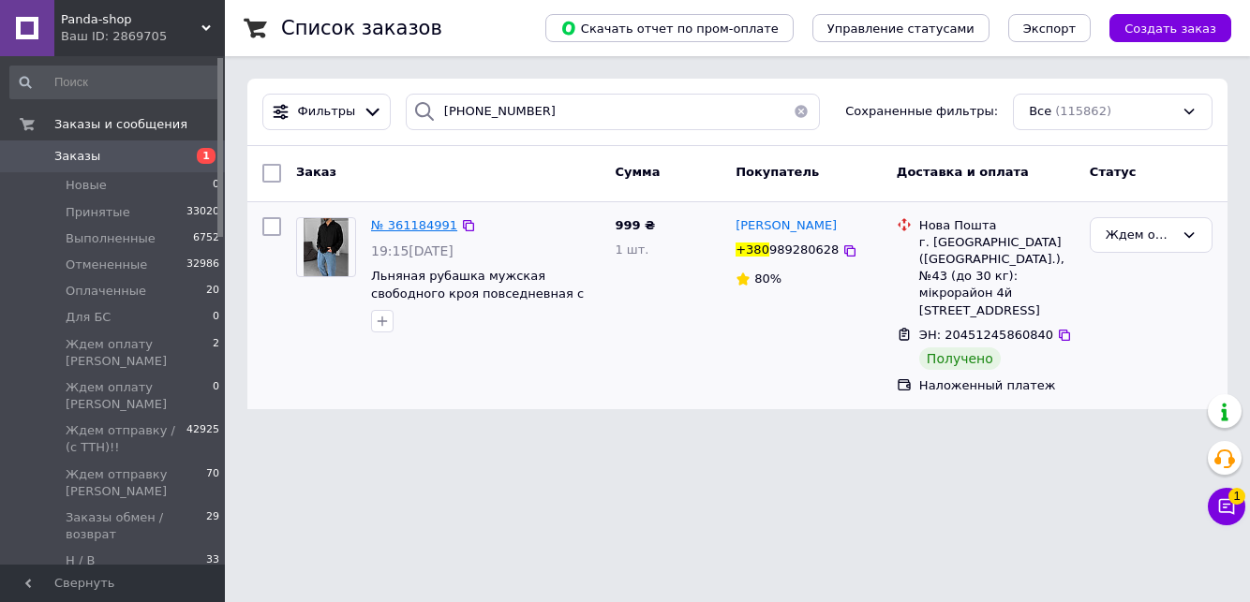
click at [409, 222] on span "№ 361184991" at bounding box center [414, 225] width 86 height 14
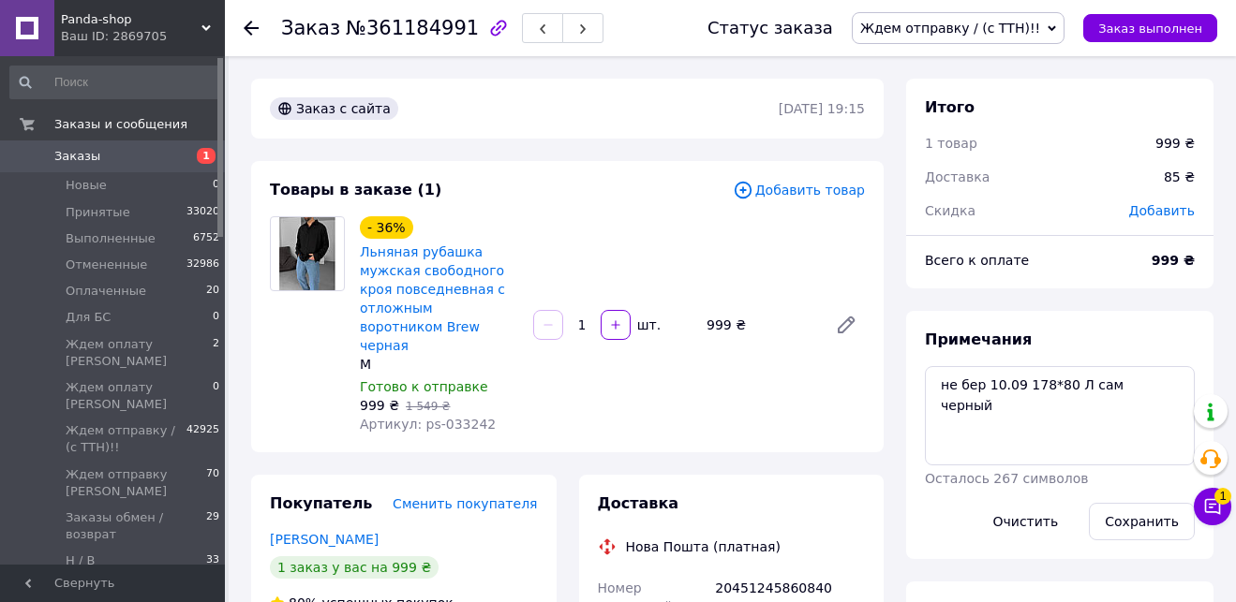
click at [166, 156] on span "Заказы" at bounding box center [113, 156] width 119 height 17
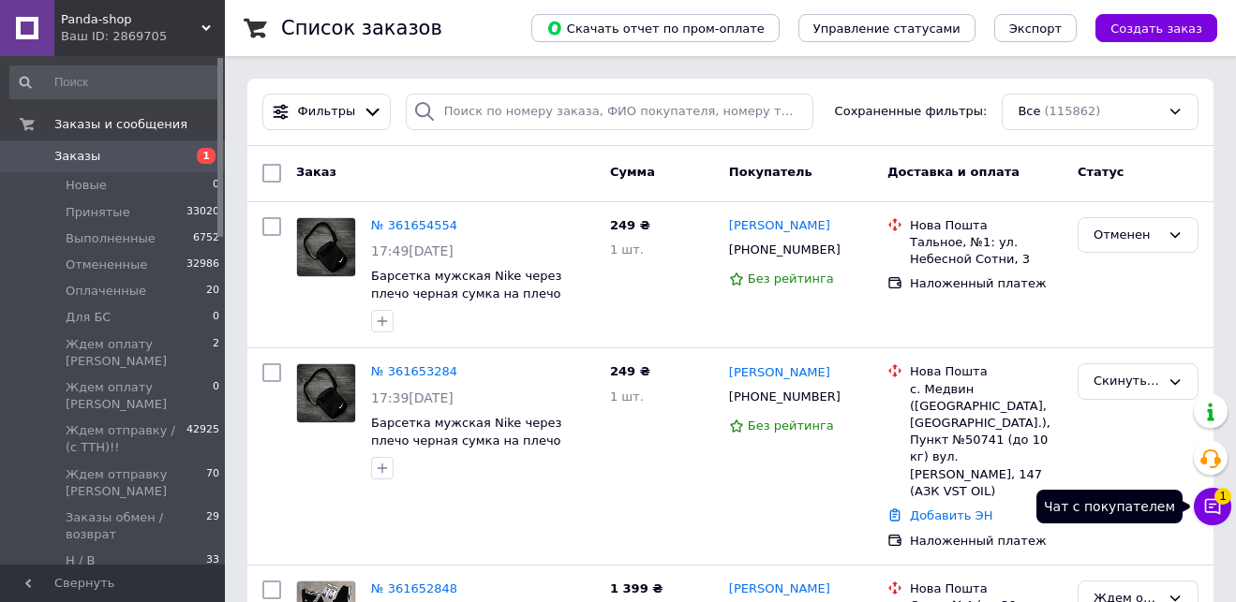
click at [1219, 503] on span "1" at bounding box center [1222, 496] width 17 height 17
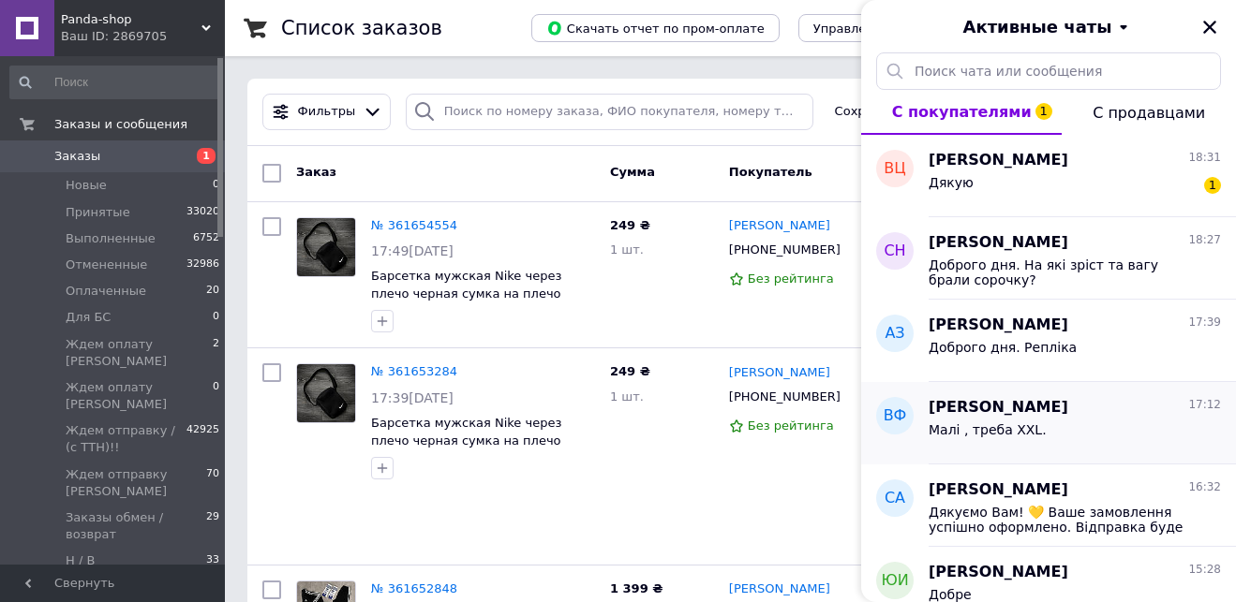
click at [1059, 457] on div "Владислав Федець 17:12 Малі , треба XXL." at bounding box center [1081, 423] width 307 height 82
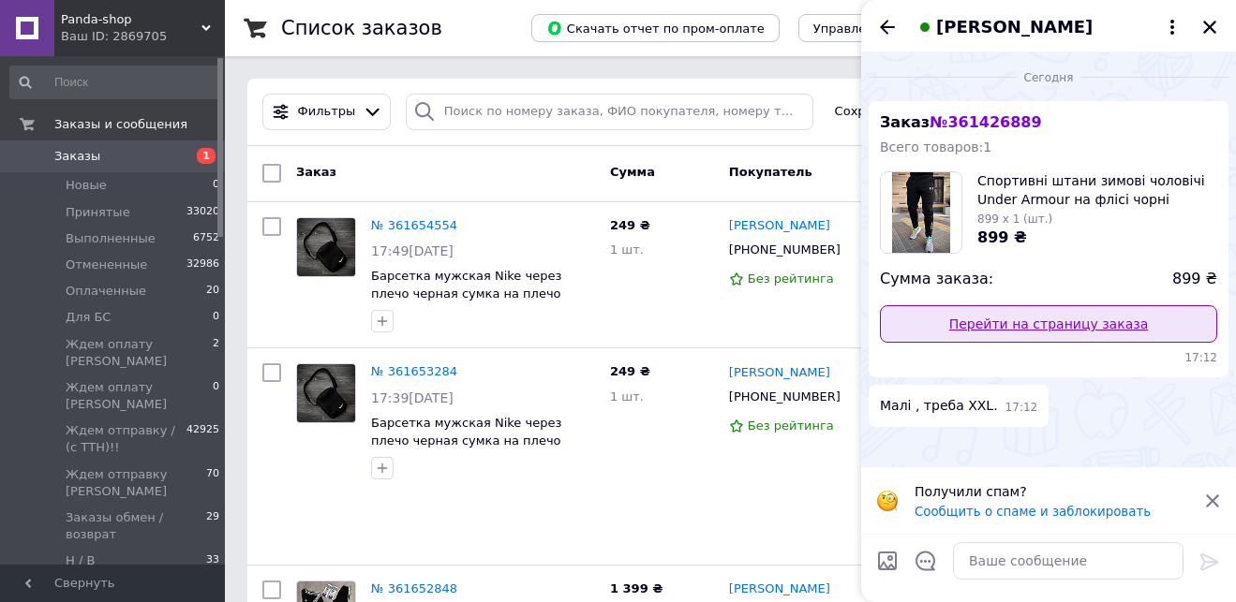
click at [1147, 321] on link "Перейти на страницу заказа" at bounding box center [1048, 323] width 337 height 37
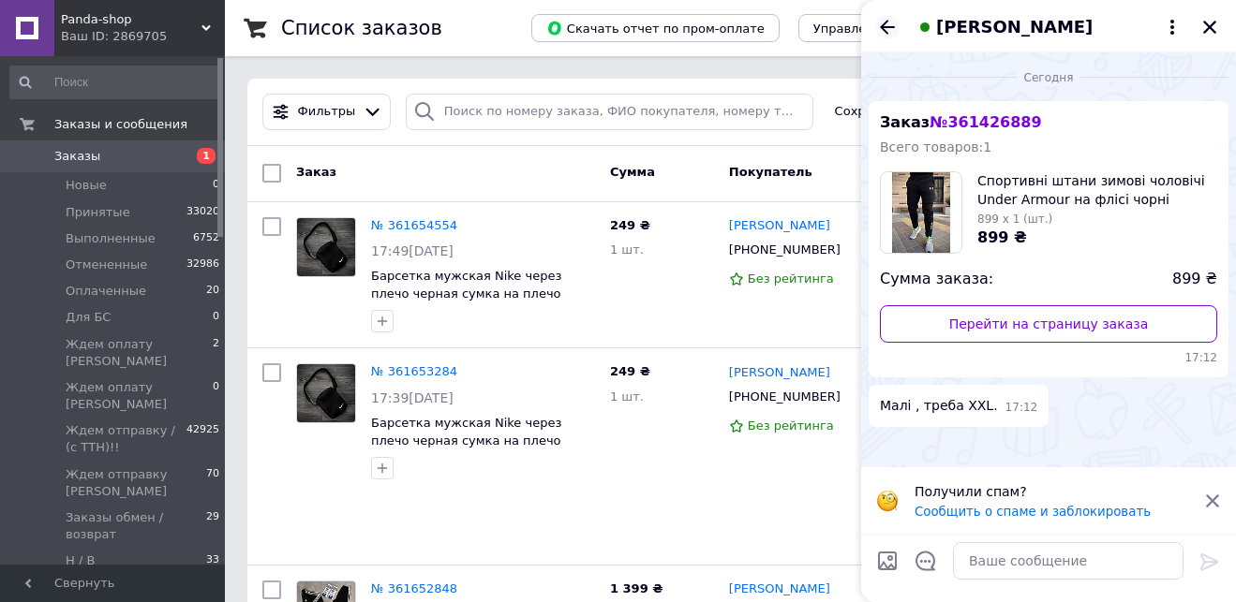
click at [885, 22] on icon "Назад" at bounding box center [887, 27] width 15 height 14
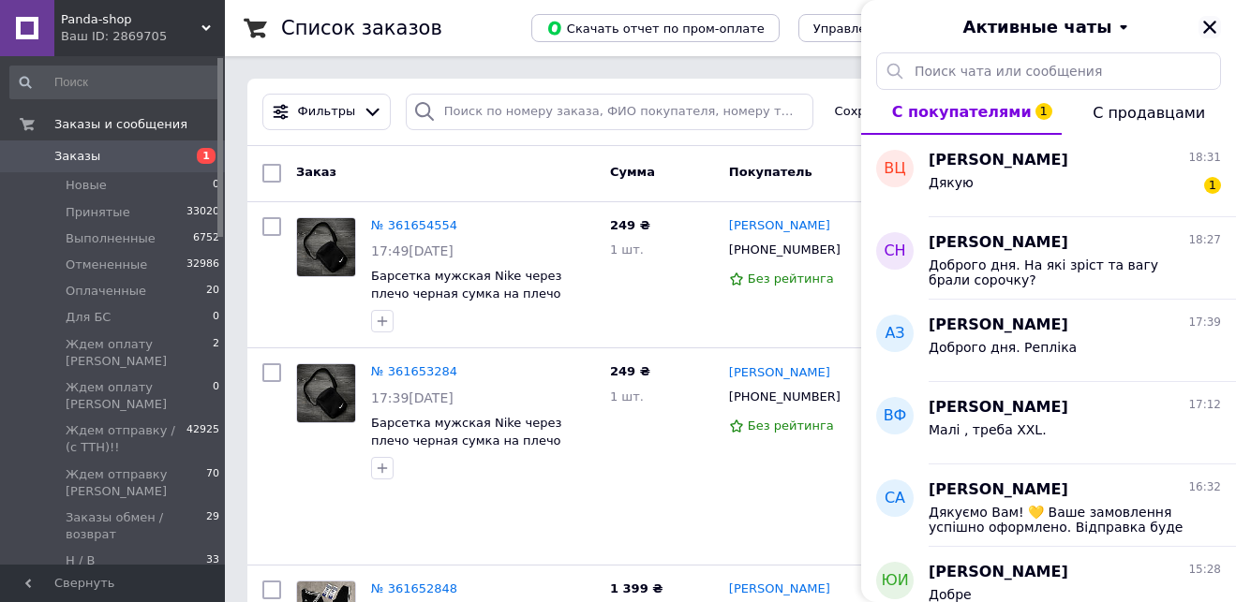
click at [1212, 29] on icon "Закрыть" at bounding box center [1209, 27] width 13 height 13
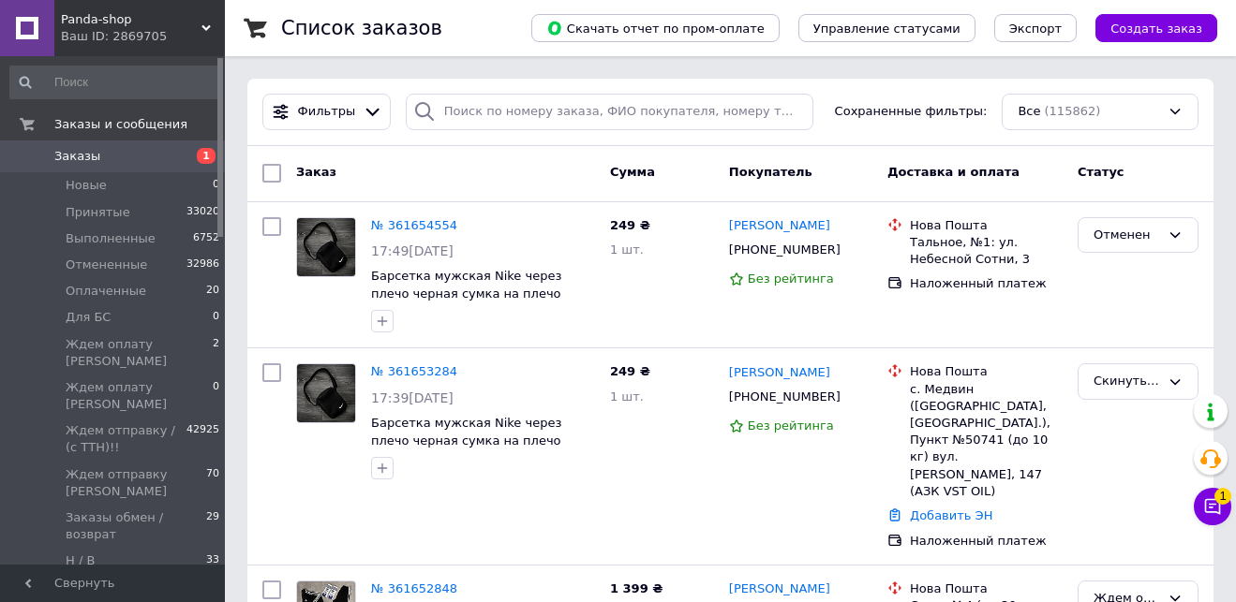
click at [130, 151] on span "Заказы" at bounding box center [113, 156] width 119 height 17
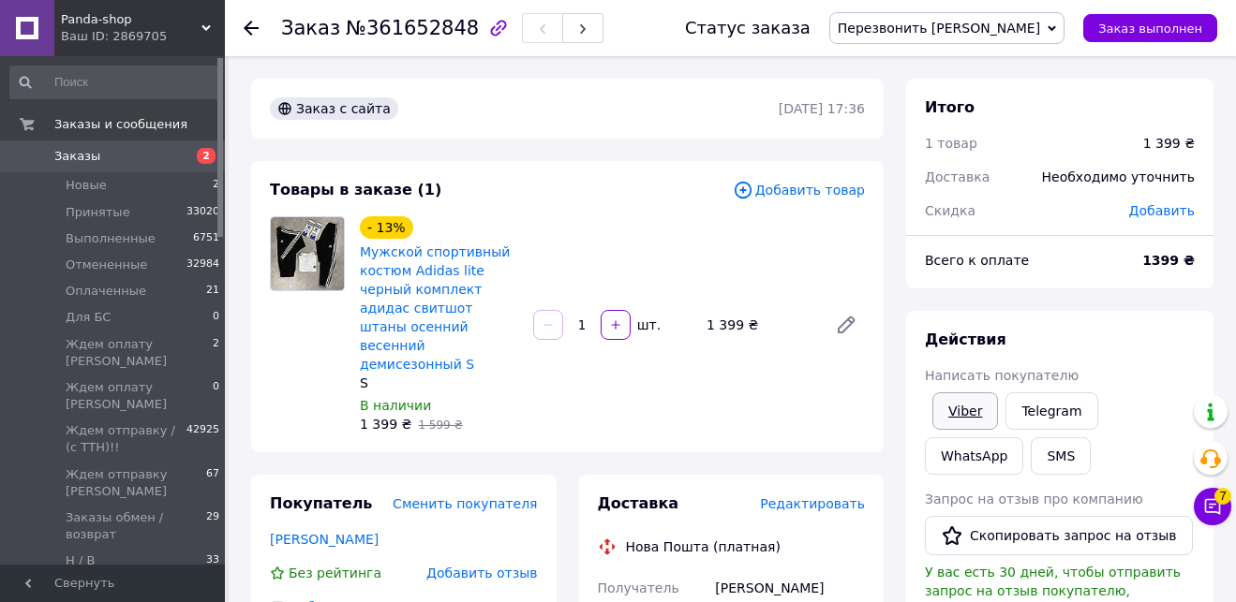
click at [963, 413] on link "Viber" at bounding box center [965, 411] width 66 height 37
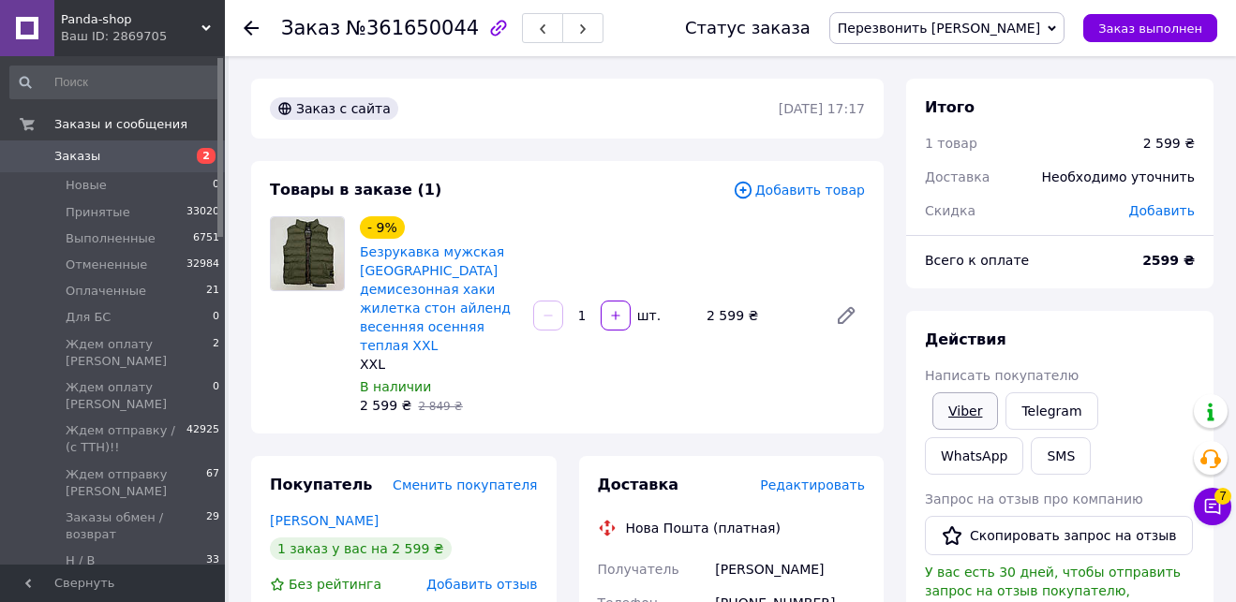
click at [954, 411] on link "Viber" at bounding box center [965, 411] width 66 height 37
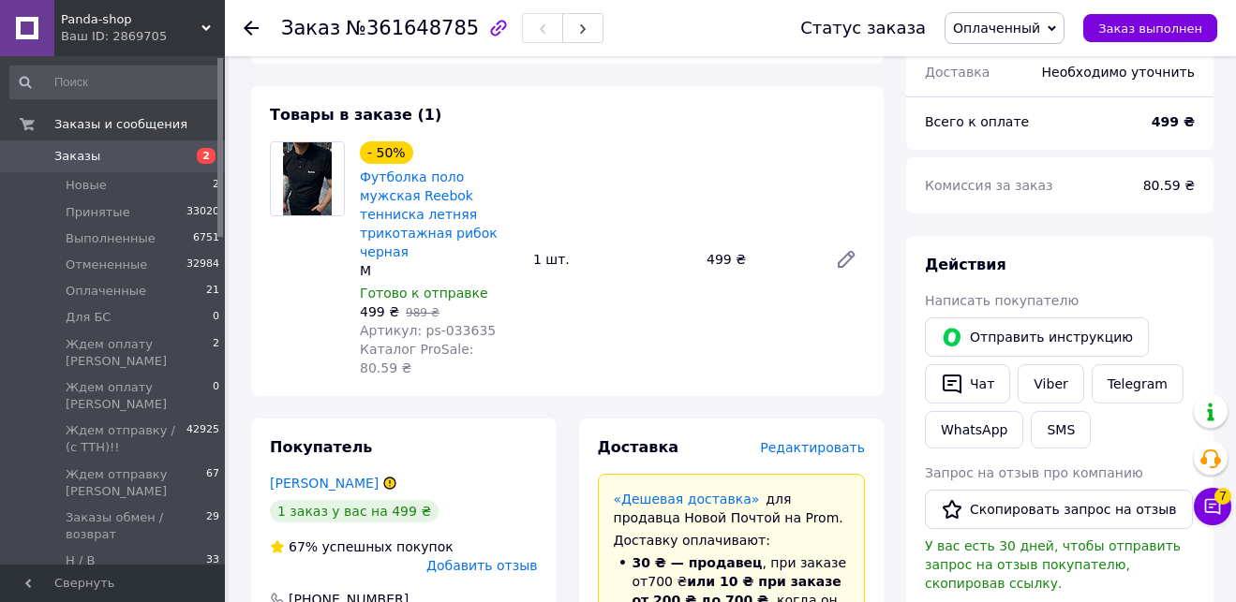
scroll to position [667, 0]
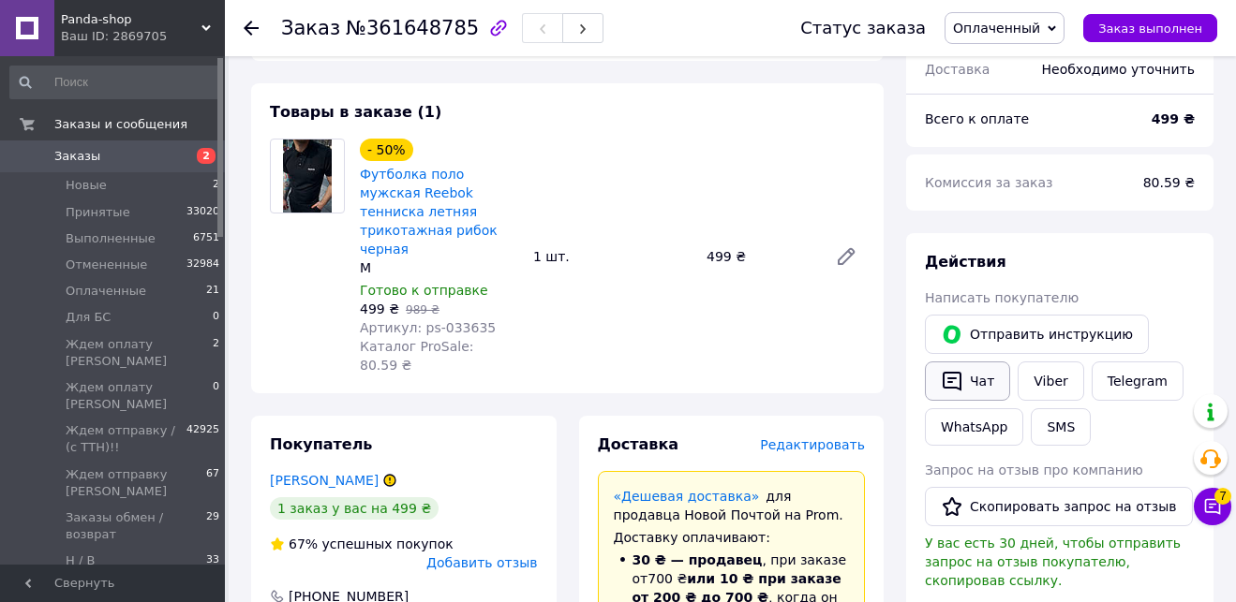
click at [988, 362] on button "Чат" at bounding box center [967, 381] width 85 height 39
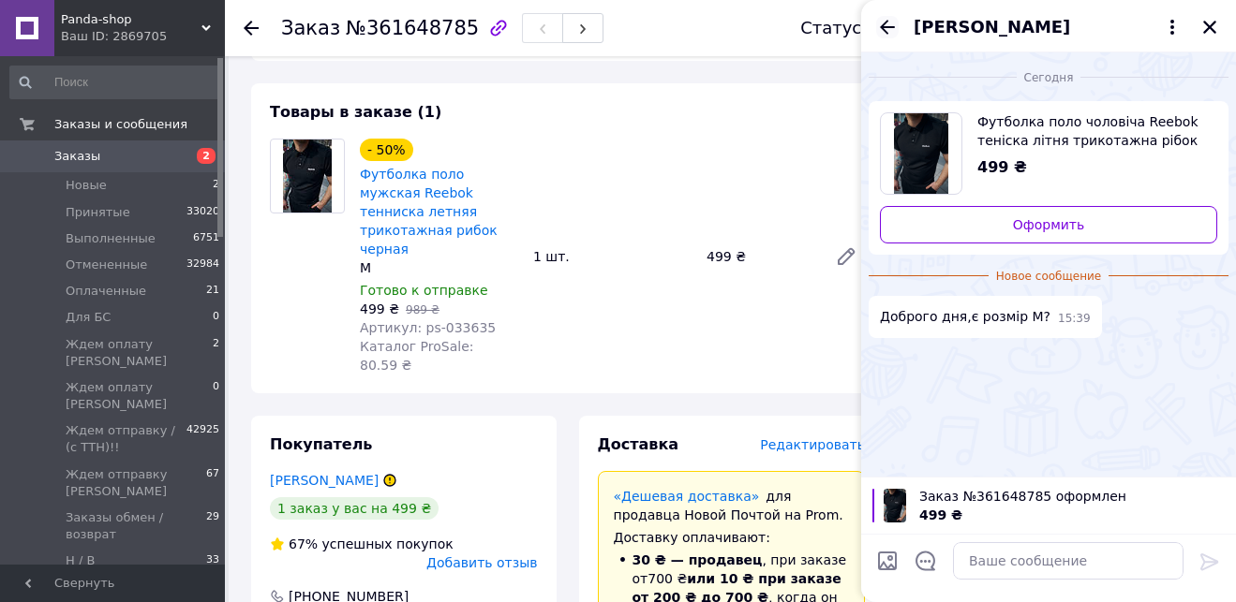
click at [890, 24] on icon "Назад" at bounding box center [887, 27] width 22 height 22
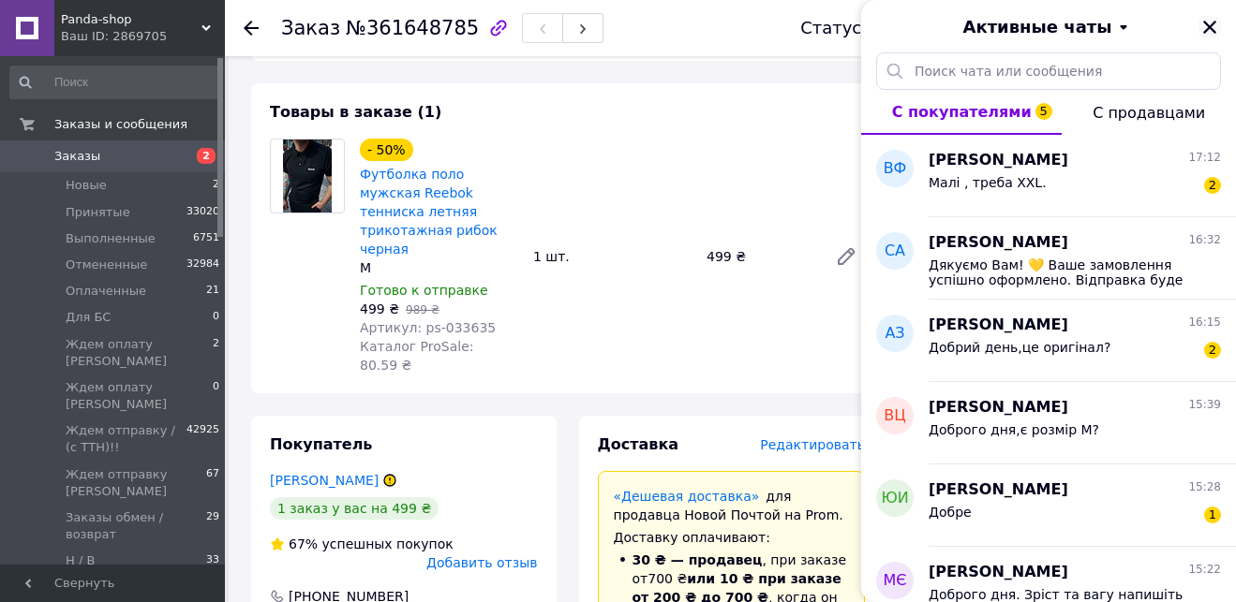
click at [1211, 27] on icon "Закрыть" at bounding box center [1209, 27] width 17 height 17
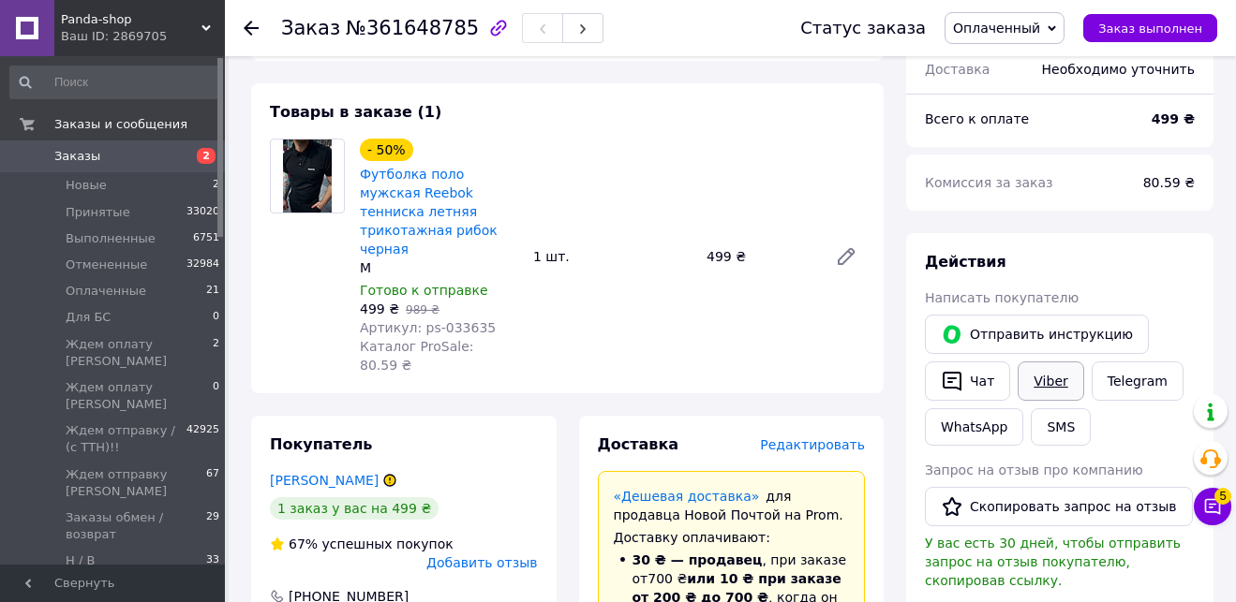
click at [1055, 362] on link "Viber" at bounding box center [1050, 381] width 66 height 39
click at [982, 362] on button "Чат" at bounding box center [967, 381] width 85 height 39
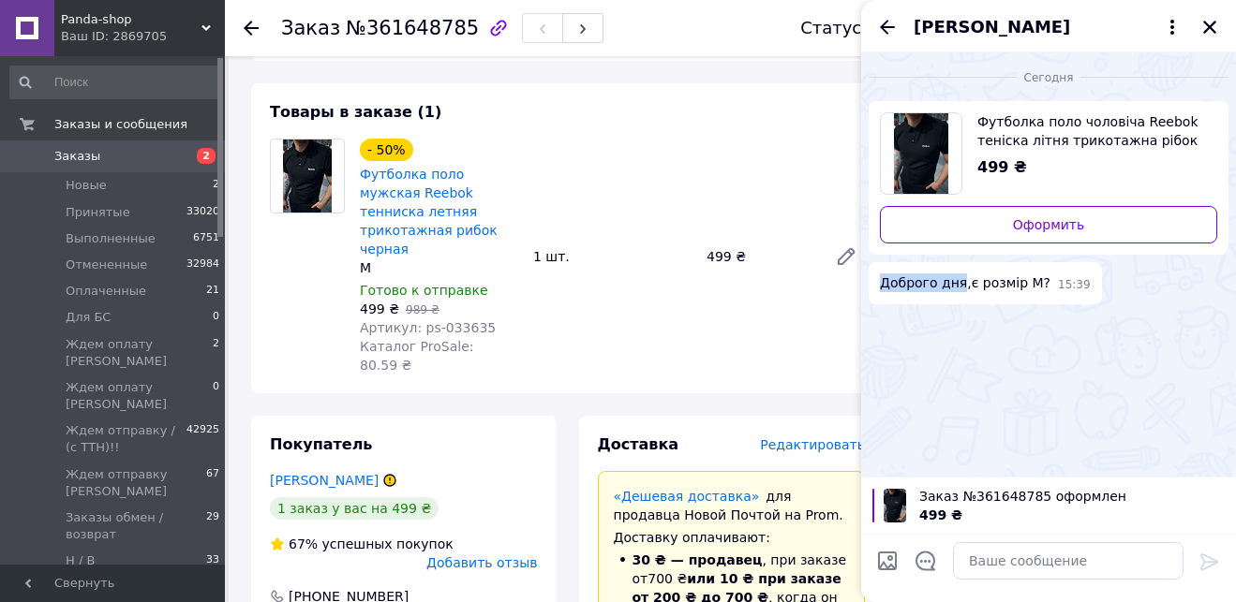
drag, startPoint x: 958, startPoint y: 285, endPoint x: 875, endPoint y: 281, distance: 83.5
click at [875, 281] on div "Доброго дня,є розмір М? 15:39" at bounding box center [984, 283] width 233 height 42
copy span "Доброго дня"
click at [1000, 560] on textarea at bounding box center [1068, 560] width 230 height 37
paste textarea "Доброго дня"
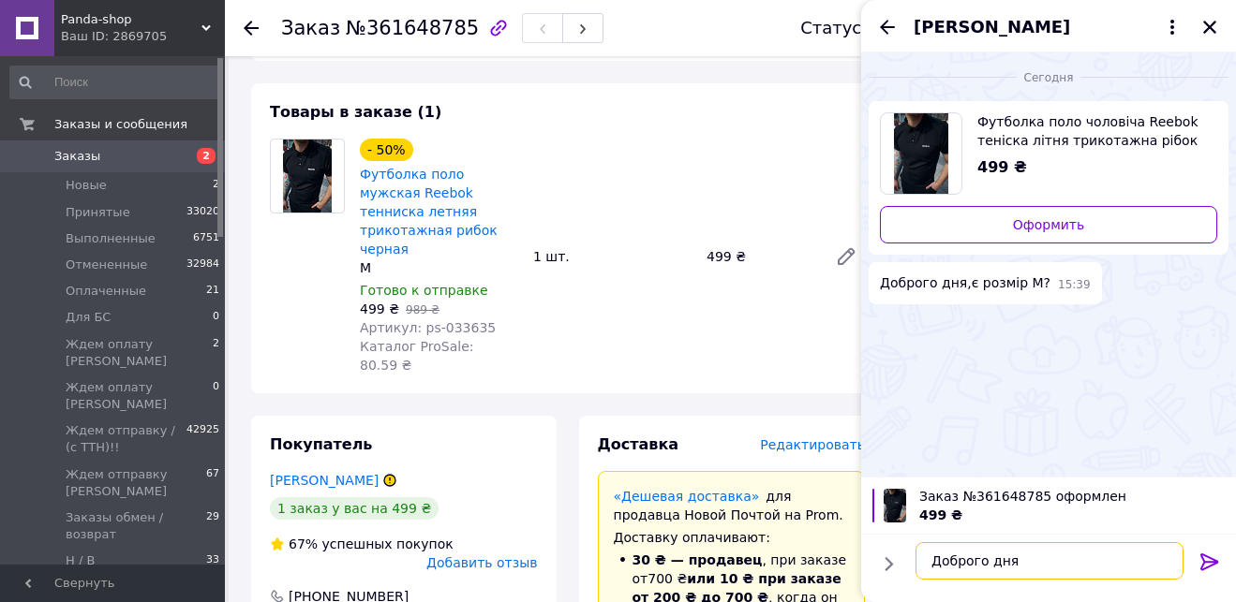
type textarea "Доброго дня"
click at [1213, 562] on icon at bounding box center [1209, 562] width 18 height 17
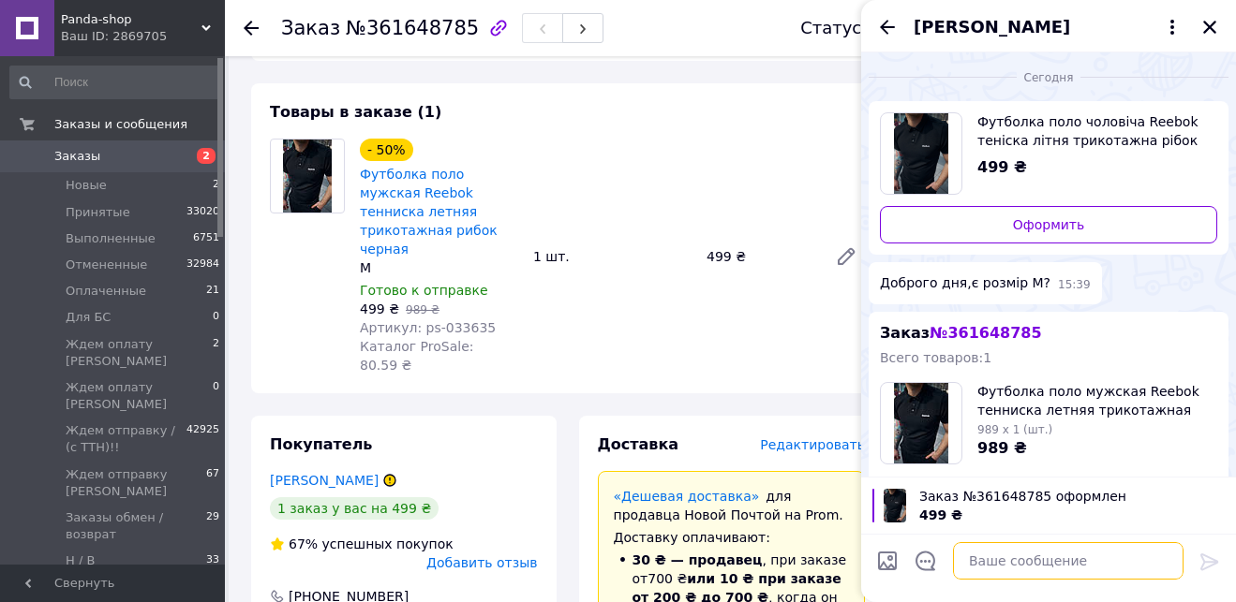
click at [1030, 562] on textarea at bounding box center [1068, 560] width 230 height 37
drag, startPoint x: 974, startPoint y: 561, endPoint x: 996, endPoint y: 564, distance: 21.7
click at [990, 563] on textarea "Підкажв" at bounding box center [1049, 560] width 268 height 37
type textarea "Підкажіть будь ласка зріст та вагу?"
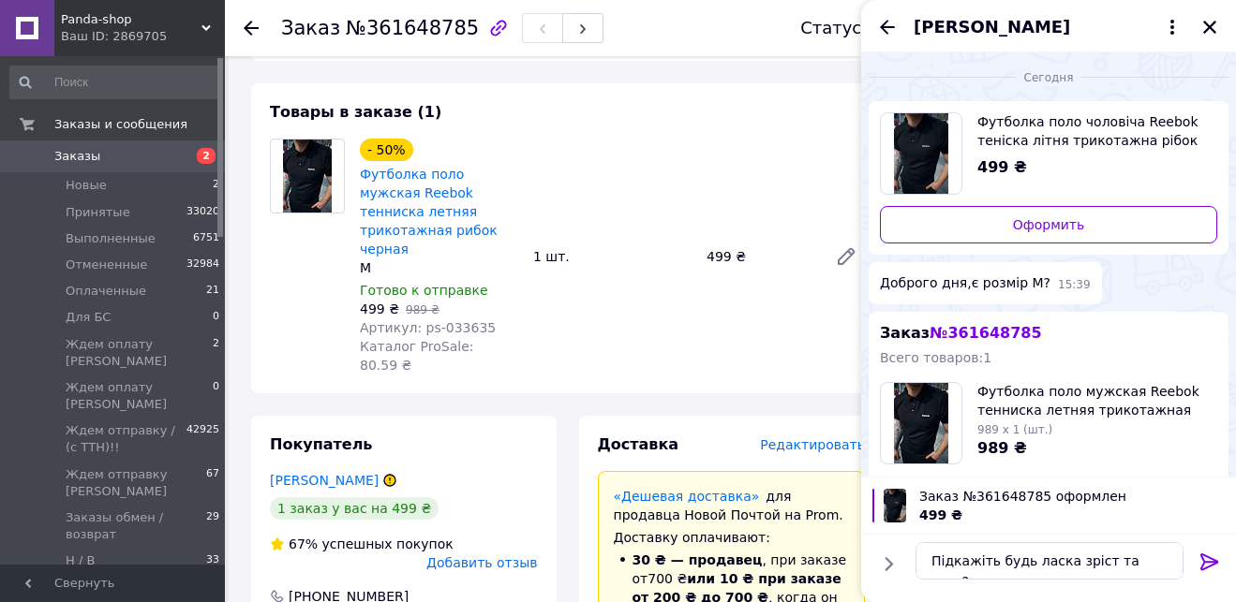
click at [1210, 566] on icon at bounding box center [1209, 562] width 18 height 17
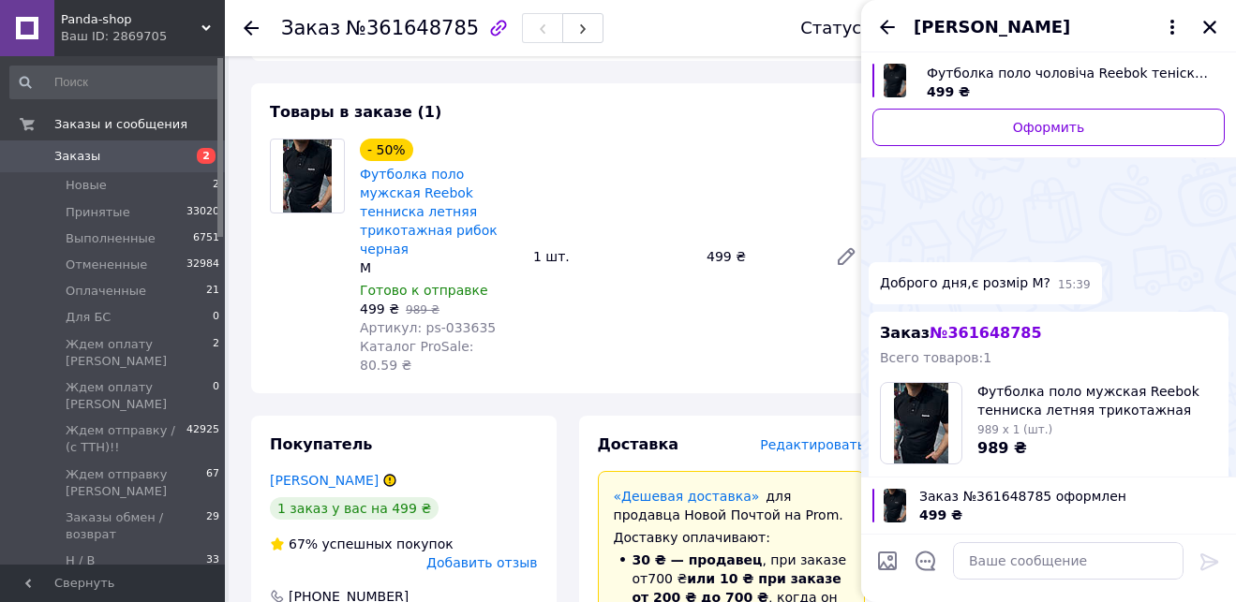
scroll to position [237, 0]
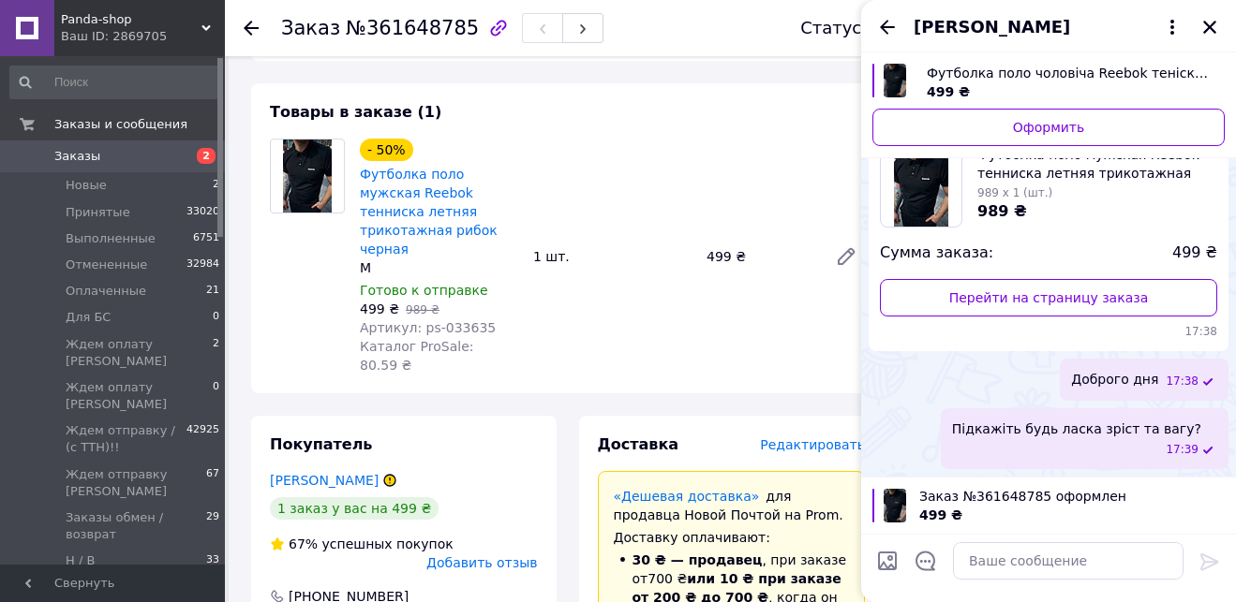
click at [1223, 14] on div "Вован Цвігун" at bounding box center [1048, 26] width 375 height 52
click at [1213, 22] on icon "Закрыть" at bounding box center [1209, 27] width 13 height 13
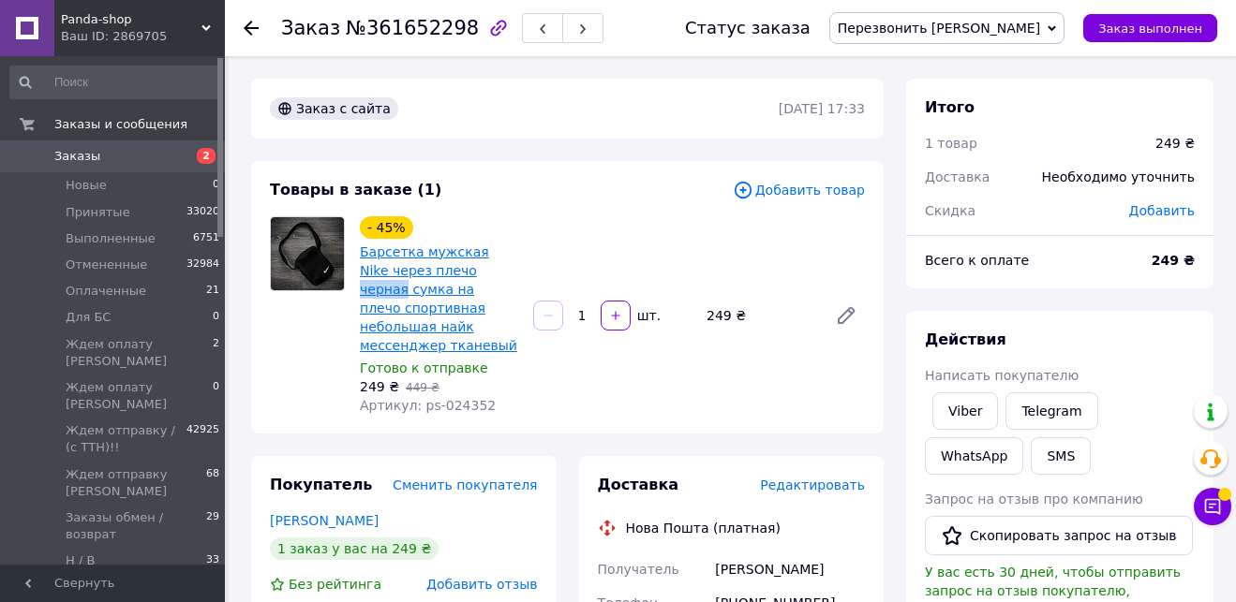
drag, startPoint x: 489, startPoint y: 266, endPoint x: 443, endPoint y: 273, distance: 46.4
click at [443, 273] on span "Барсетка мужская Nike через плечо черная сумка на плечо спортивная небольшая на…" at bounding box center [439, 299] width 158 height 112
copy link "черная"
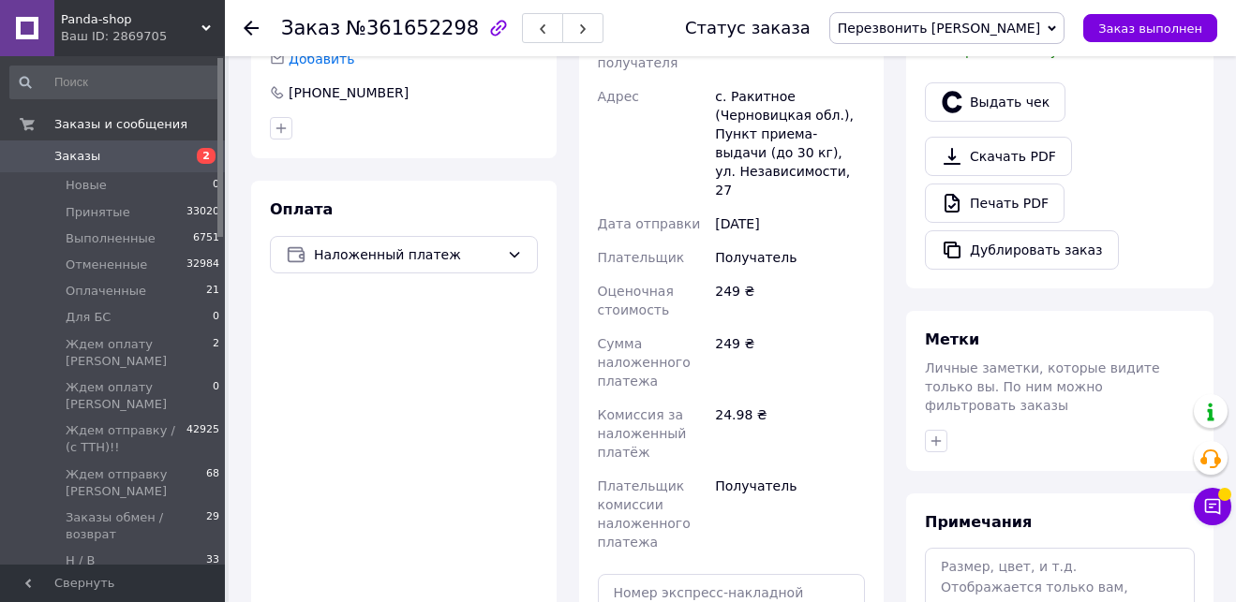
scroll to position [565, 0]
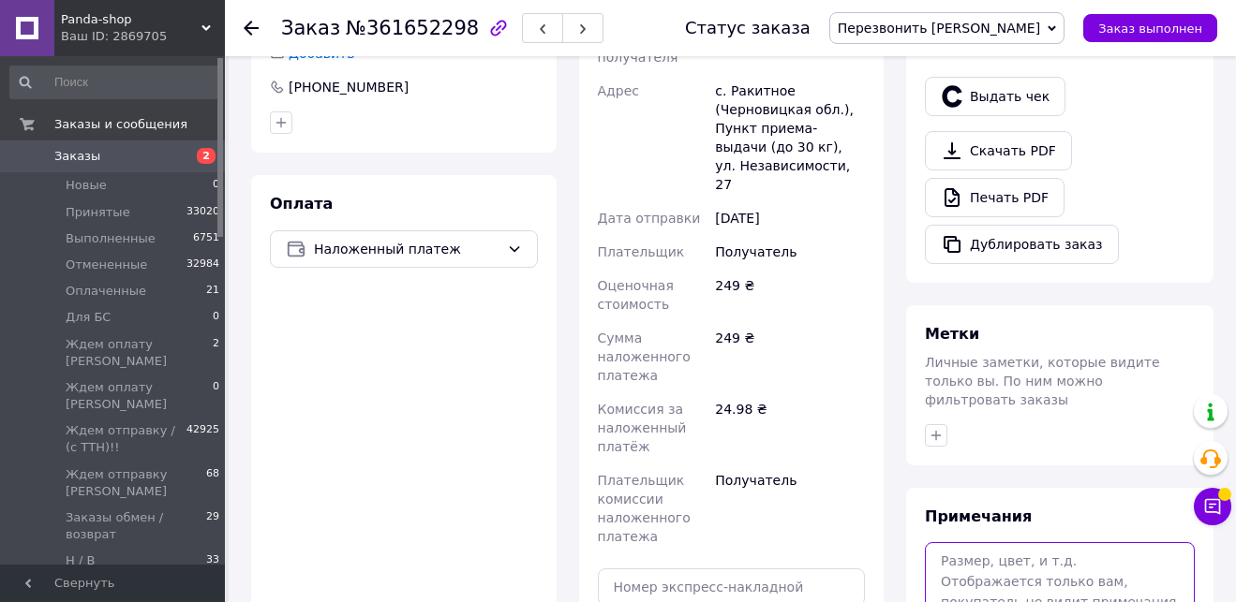
click at [1043, 573] on textarea at bounding box center [1060, 591] width 270 height 99
paste textarea "черная"
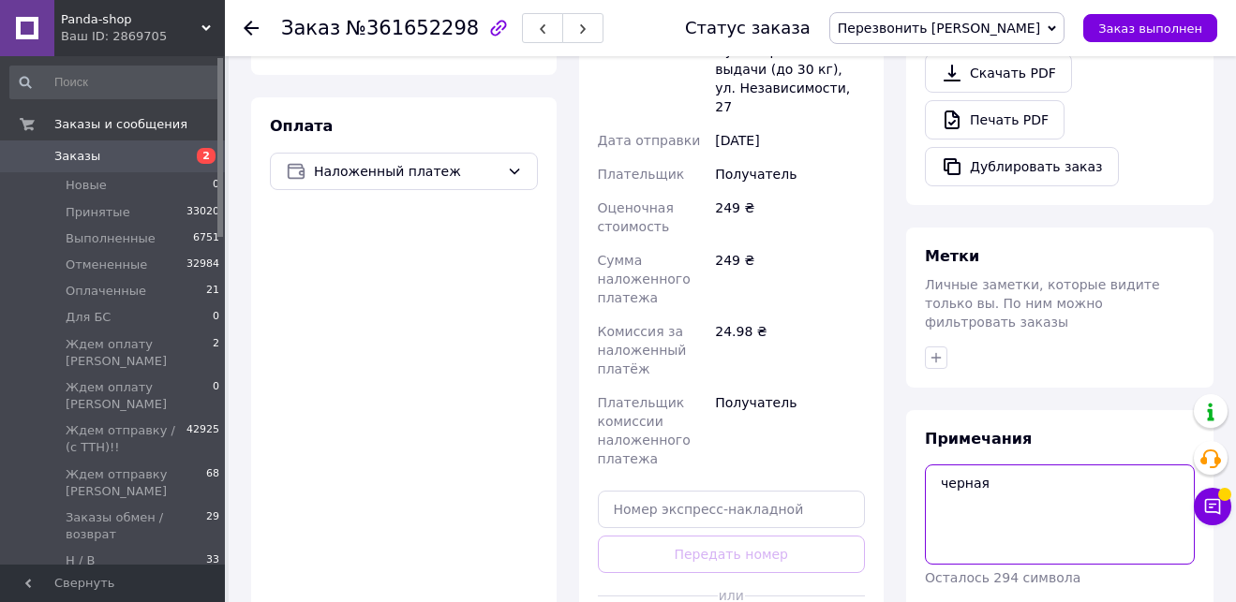
scroll to position [681, 0]
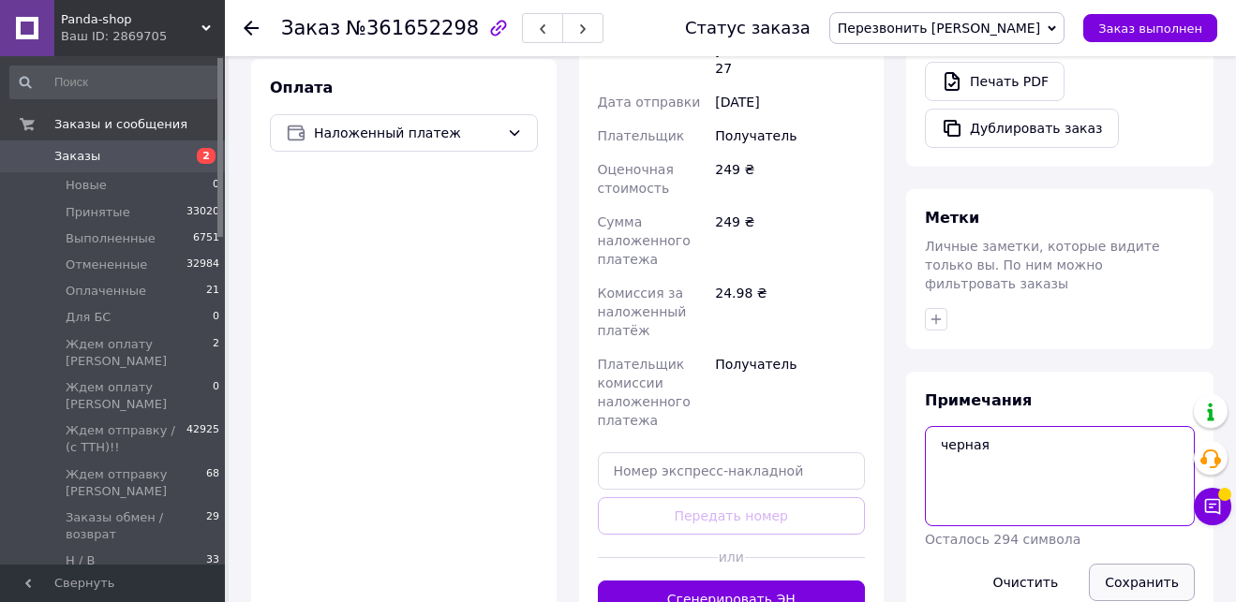
type textarea "черная"
click at [1136, 567] on button "Сохранить" at bounding box center [1142, 582] width 106 height 37
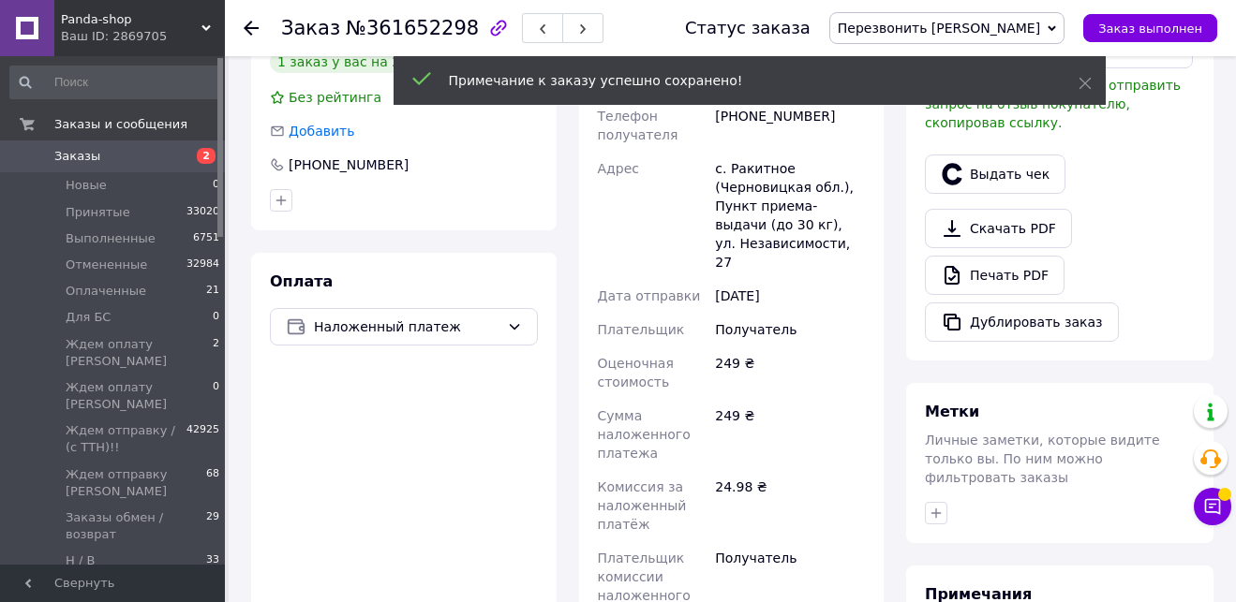
scroll to position [413, 0]
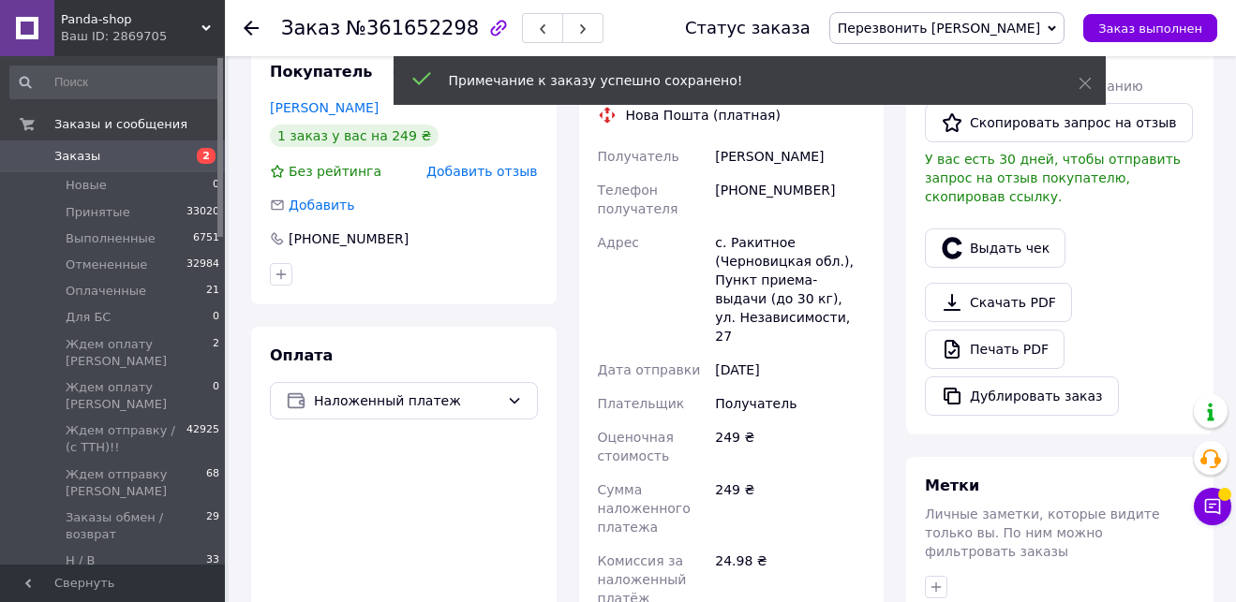
click at [1004, 21] on span "Перезвонить [PERSON_NAME]" at bounding box center [938, 28] width 202 height 15
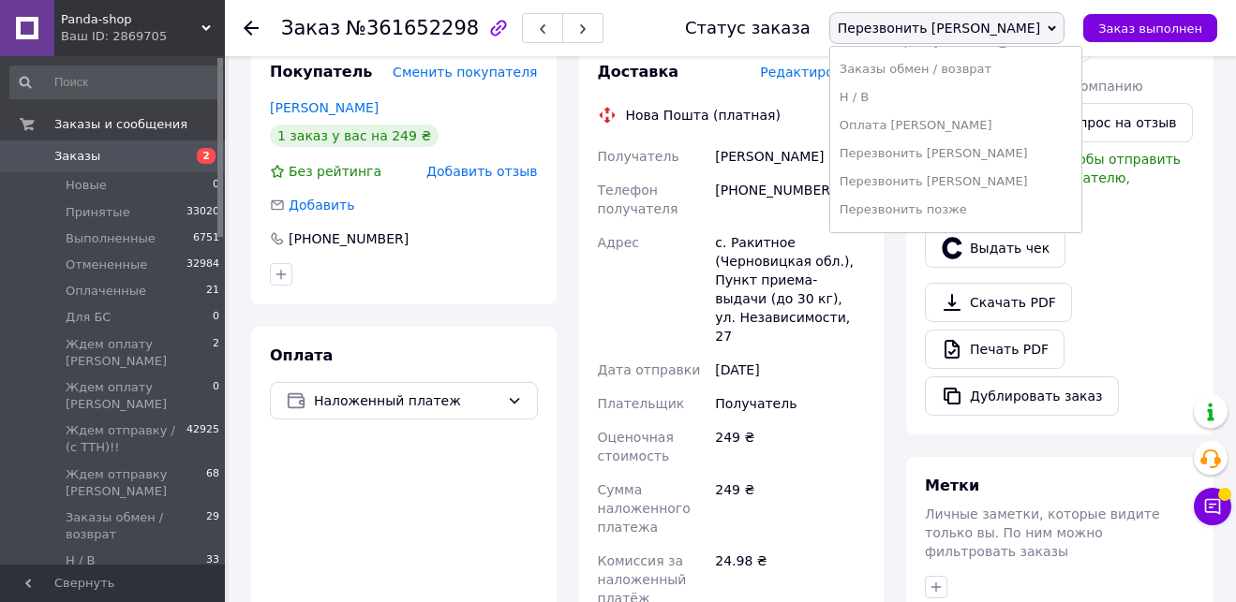
scroll to position [470, 0]
click at [1081, 215] on li "Скинуть заказ [PERSON_NAME]" at bounding box center [955, 214] width 251 height 28
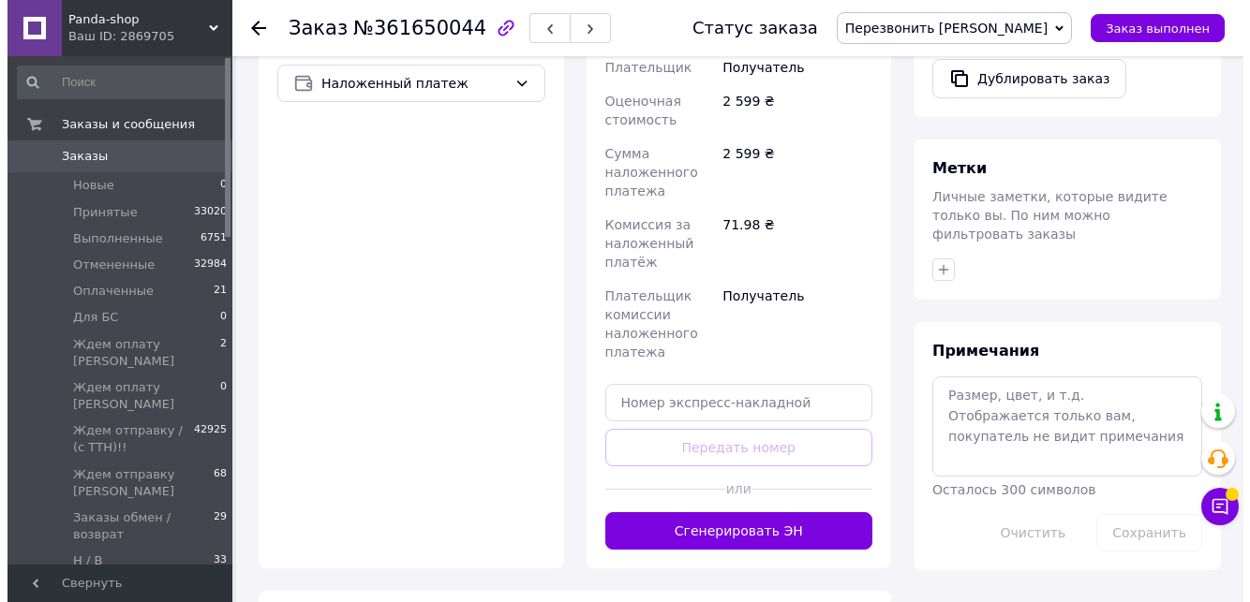
scroll to position [739, 0]
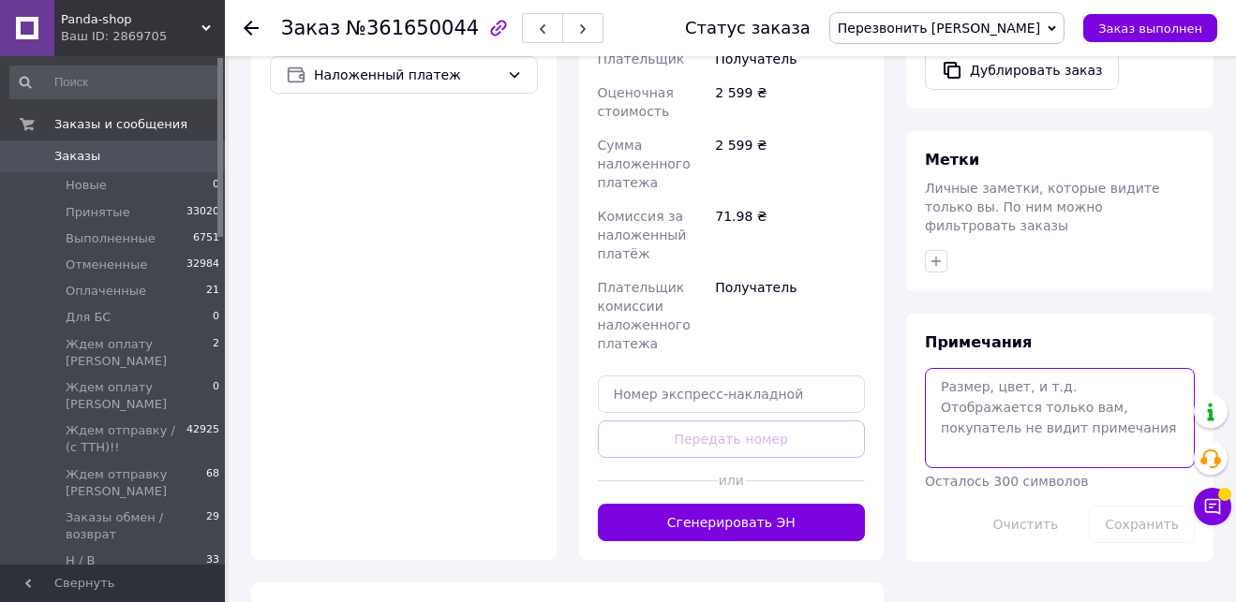
click at [1068, 412] on textarea at bounding box center [1060, 417] width 270 height 99
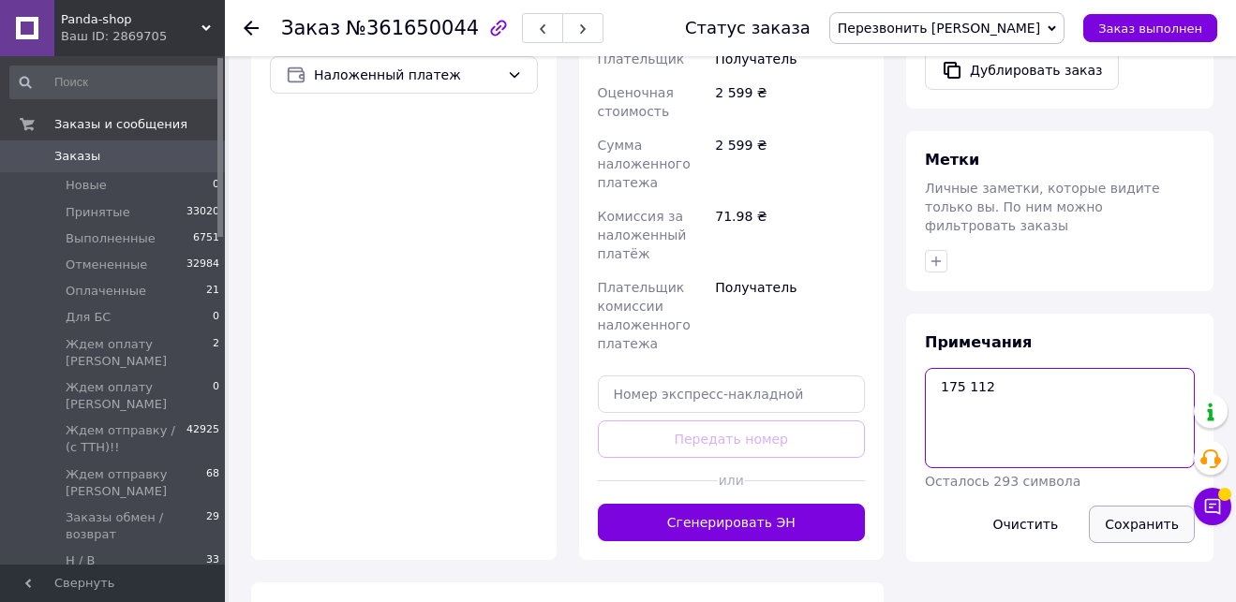
type textarea "175 112"
click at [1116, 506] on button "Сохранить" at bounding box center [1142, 524] width 106 height 37
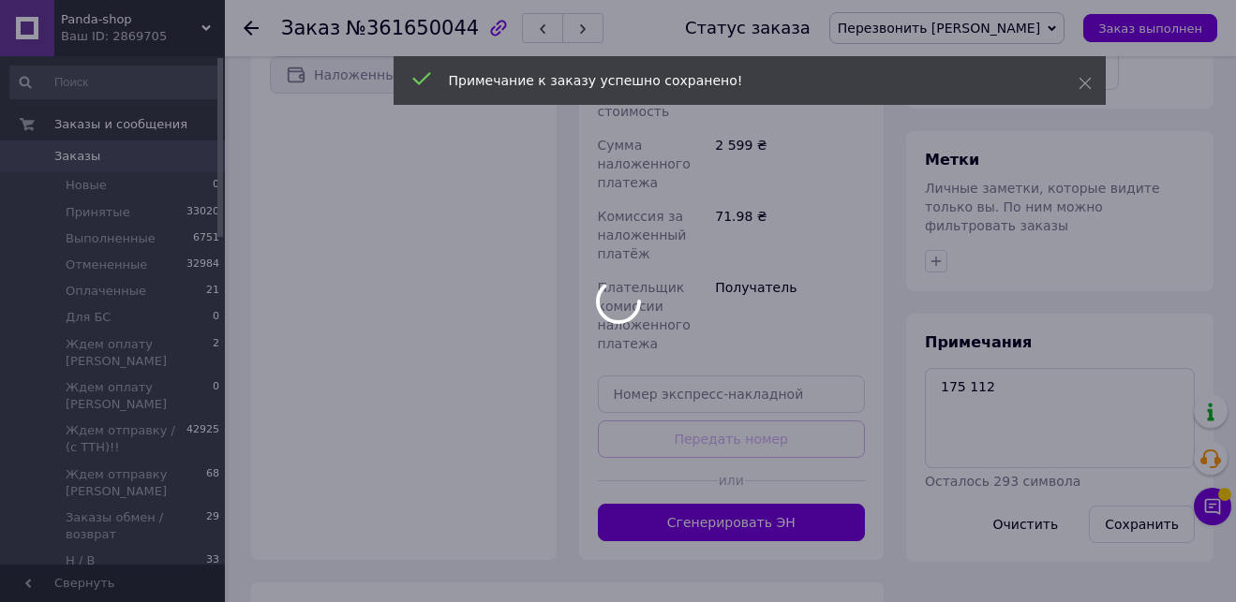
click at [1016, 28] on span "Перезвонить [PERSON_NAME]" at bounding box center [938, 28] width 202 height 15
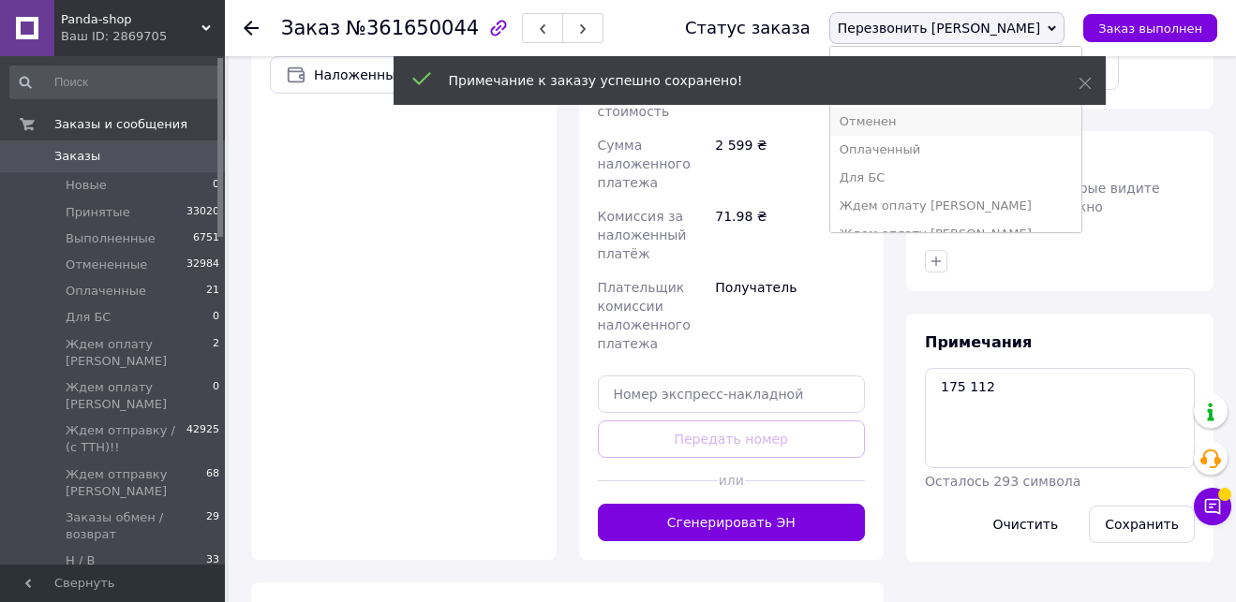
click at [1006, 128] on li "Отменен" at bounding box center [955, 122] width 251 height 28
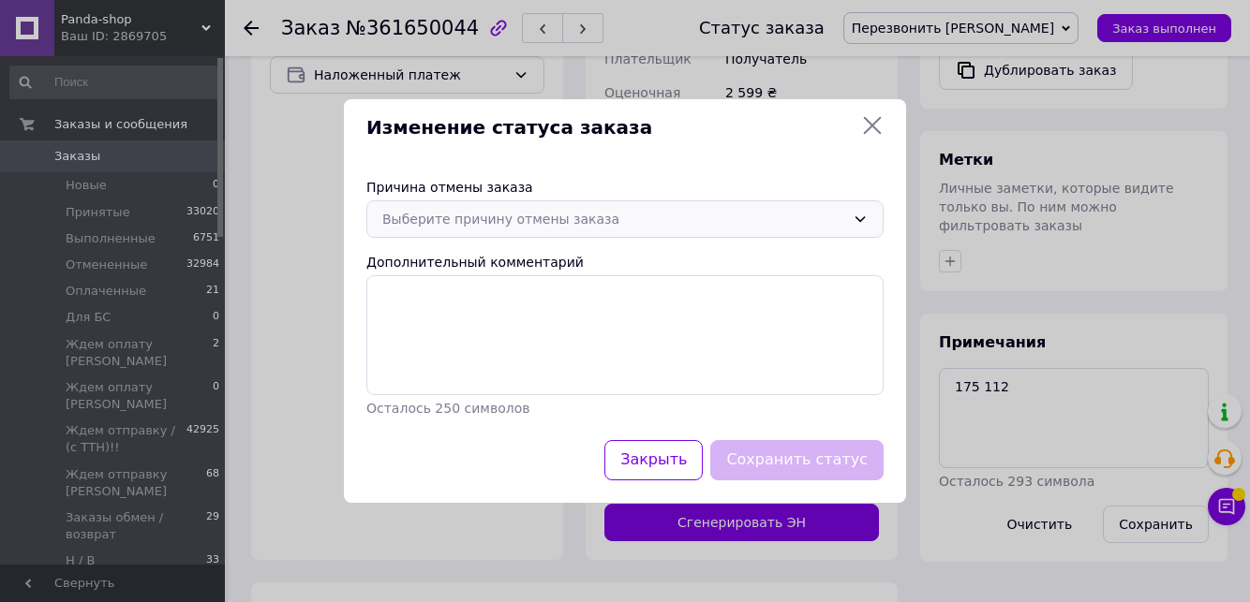
click at [538, 215] on div "Выберите причину отмены заказа" at bounding box center [613, 219] width 463 height 21
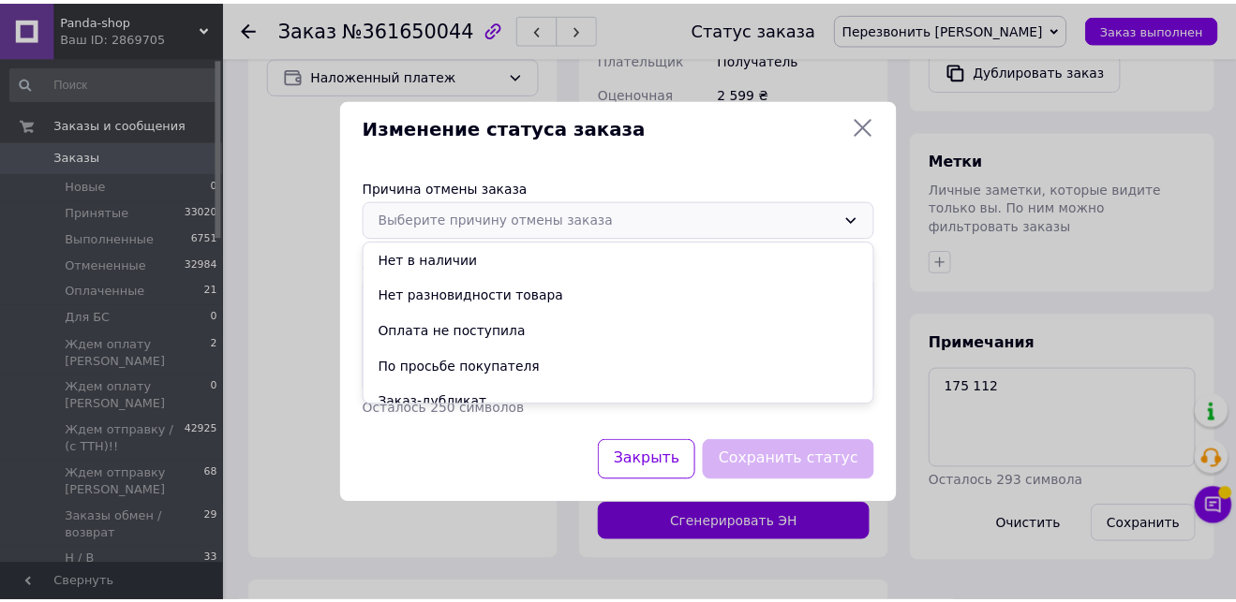
scroll to position [88, 0]
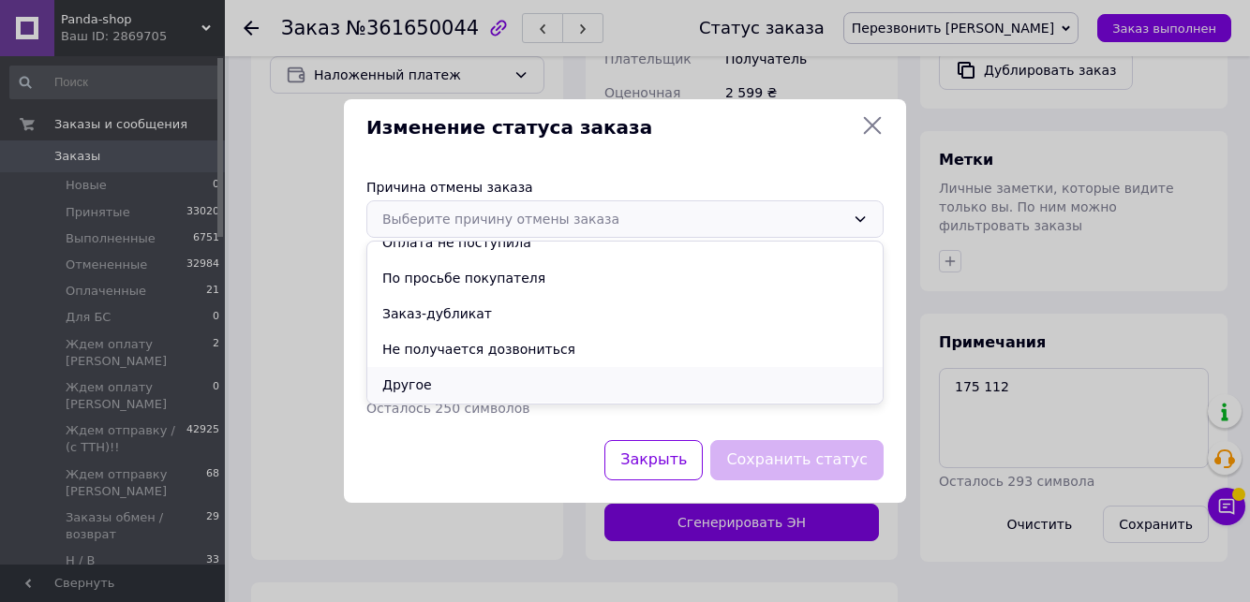
click at [597, 393] on li "Другое" at bounding box center [624, 385] width 515 height 36
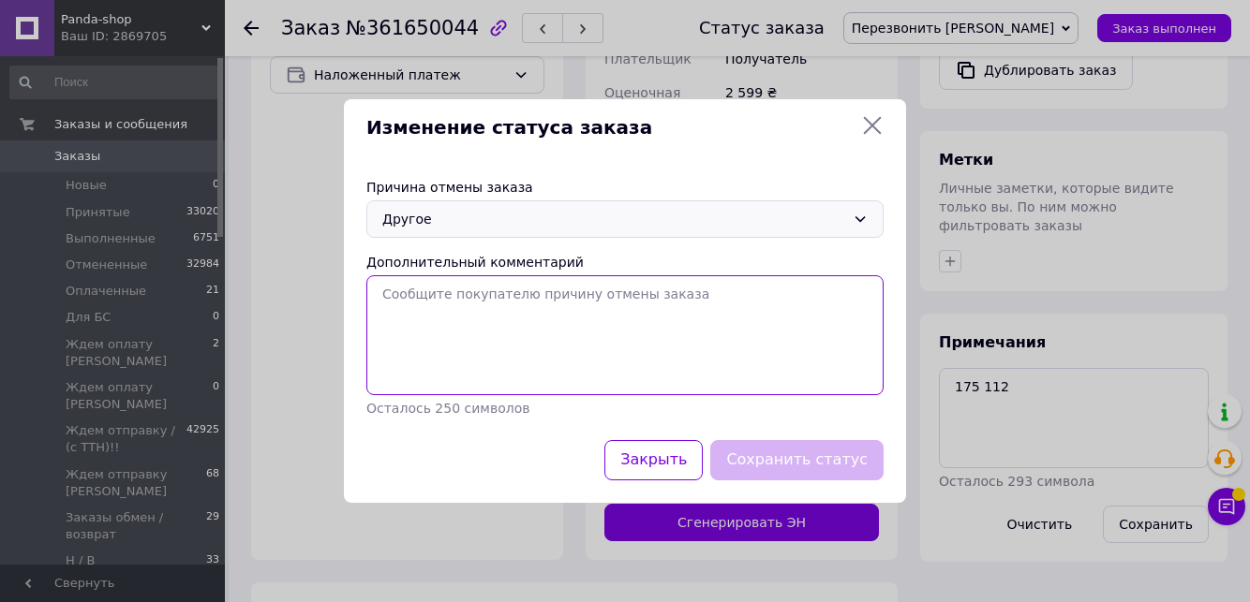
click at [497, 334] on textarea "Дополнительный комментарий" at bounding box center [624, 335] width 517 height 120
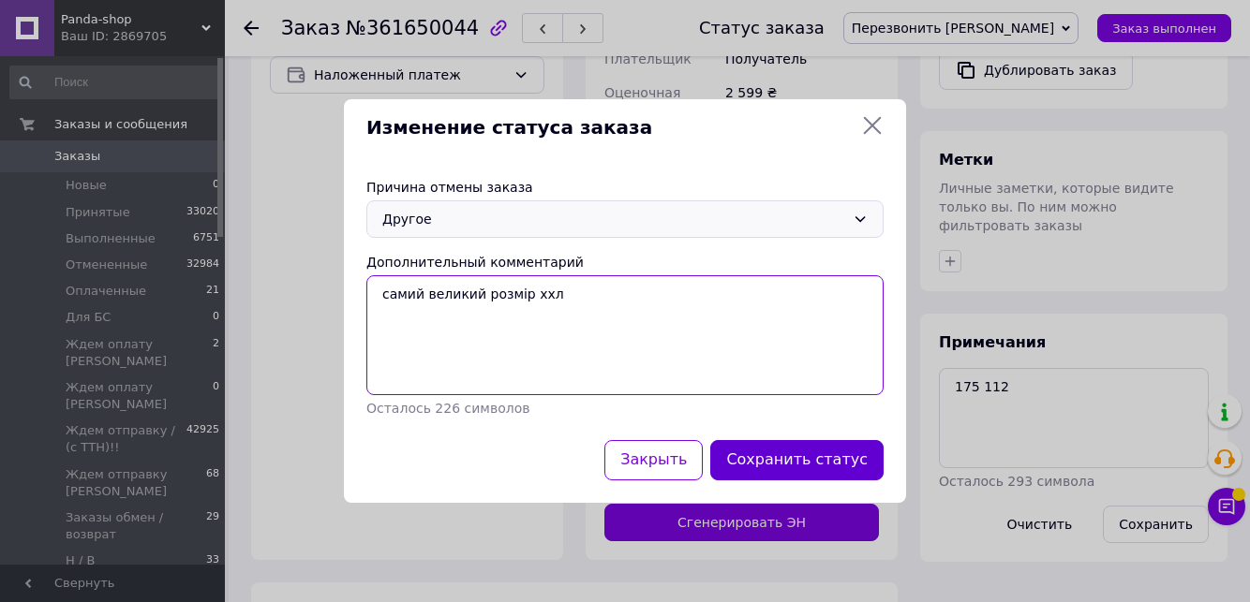
type textarea "самий великий розмір ххл"
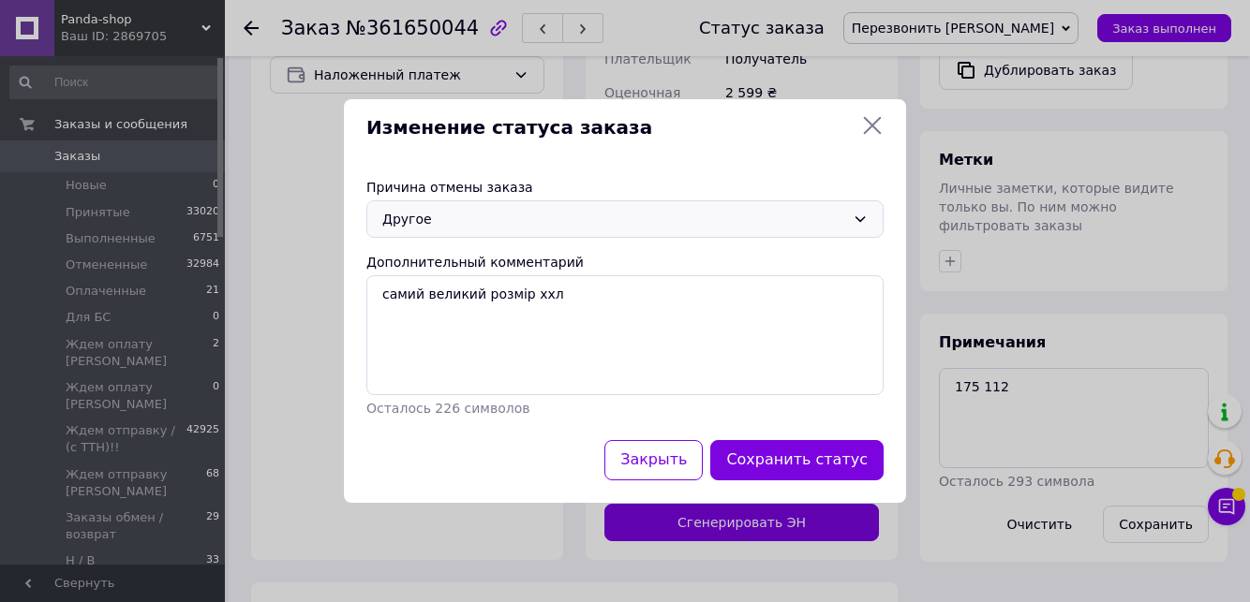
drag, startPoint x: 768, startPoint y: 462, endPoint x: 645, endPoint y: 331, distance: 180.3
click at [768, 462] on button "Сохранить статус" at bounding box center [796, 460] width 173 height 40
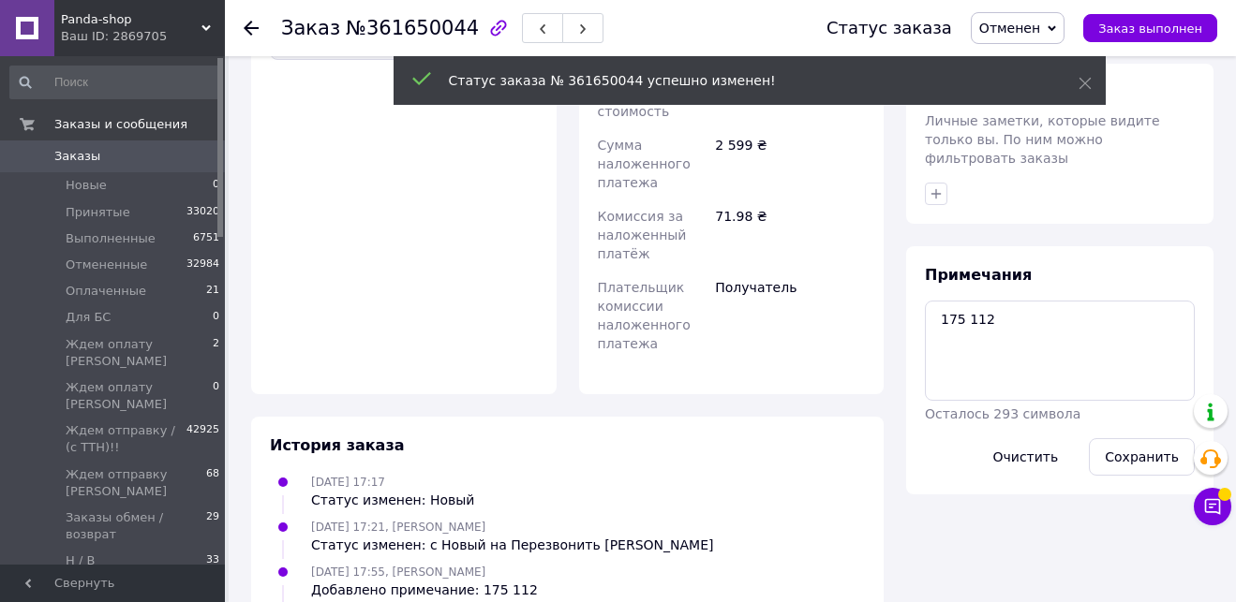
scroll to position [705, 0]
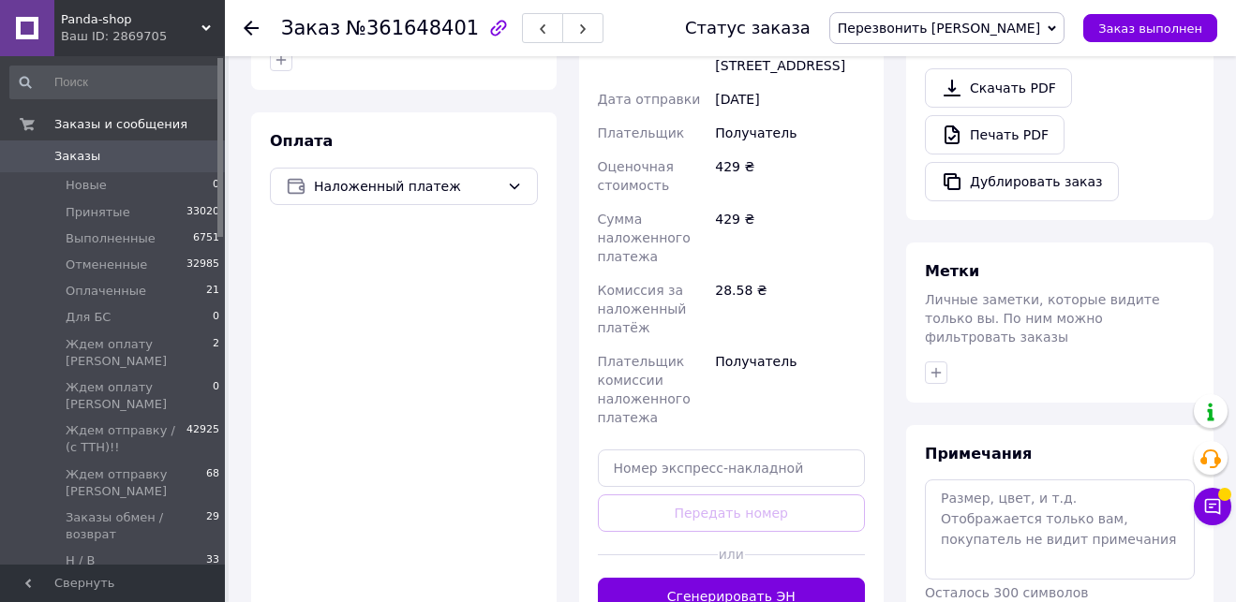
scroll to position [629, 0]
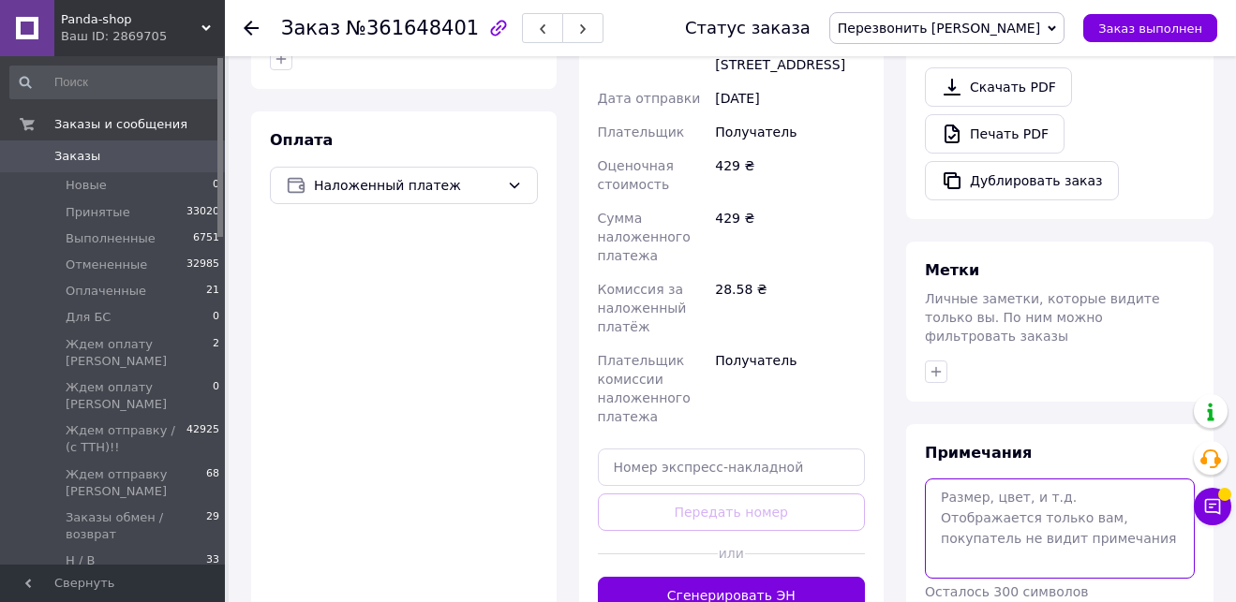
click at [1037, 524] on textarea at bounding box center [1060, 528] width 270 height 99
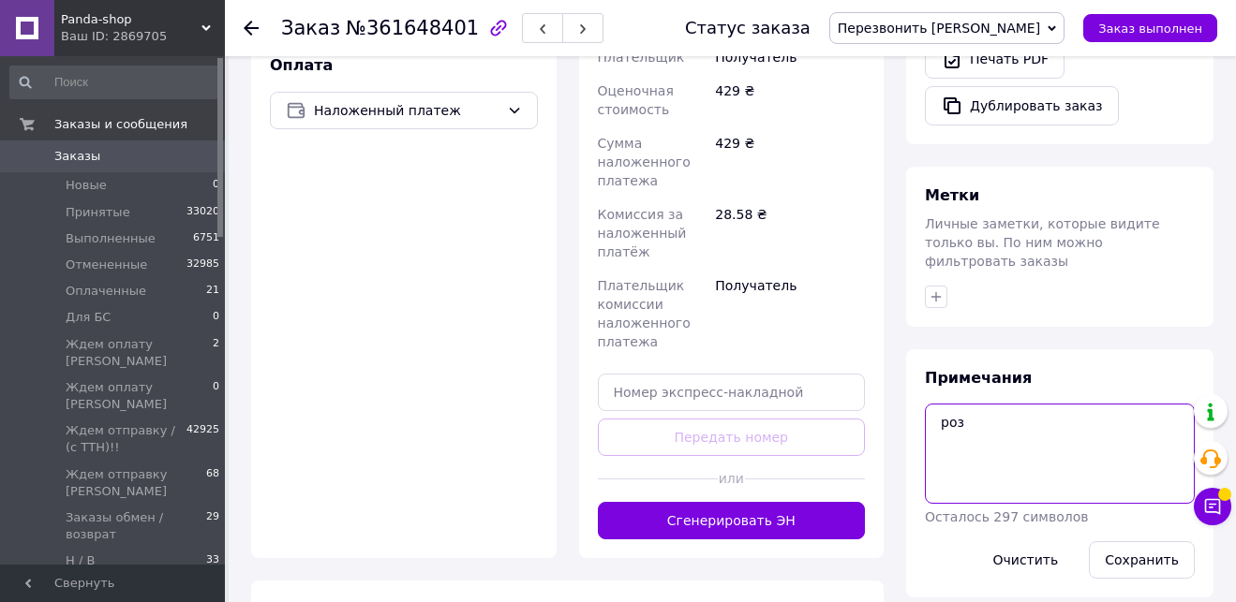
scroll to position [712, 0]
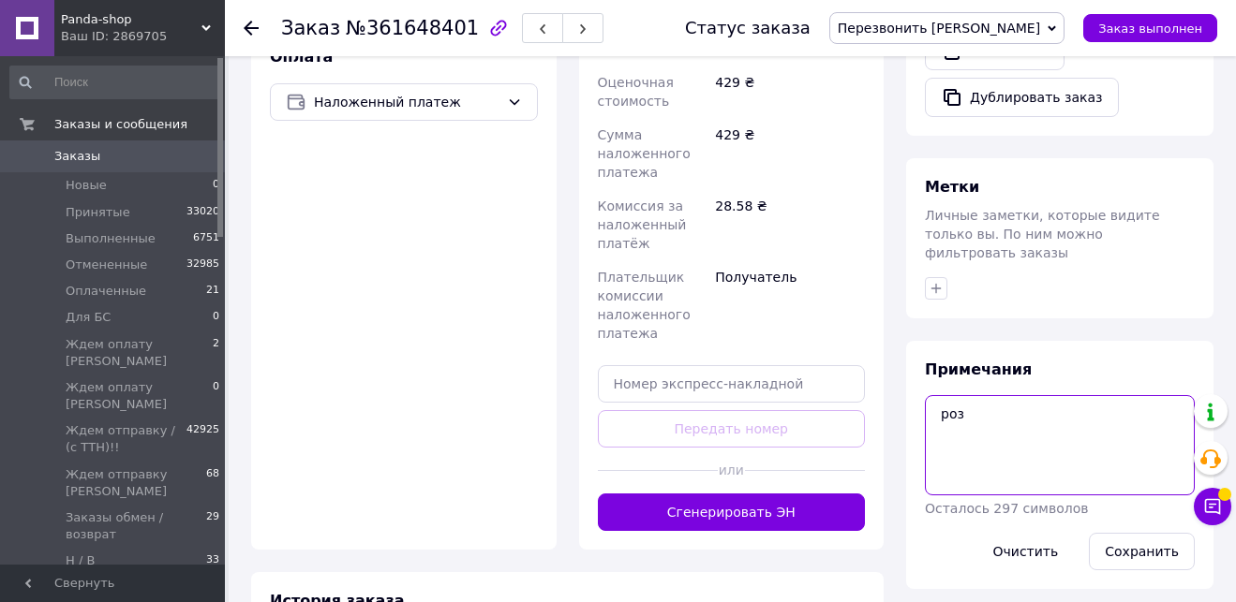
drag, startPoint x: 971, startPoint y: 402, endPoint x: 876, endPoint y: 391, distance: 96.2
click at [876, 391] on div "Заказ с сайта [DATE] 17:06 Товары в заказе (1) Добавить товар - 31% Рюкзак Nike…" at bounding box center [732, 48] width 985 height 1362
type textarea "красн"
click at [1148, 534] on button "Сохранить" at bounding box center [1142, 551] width 106 height 37
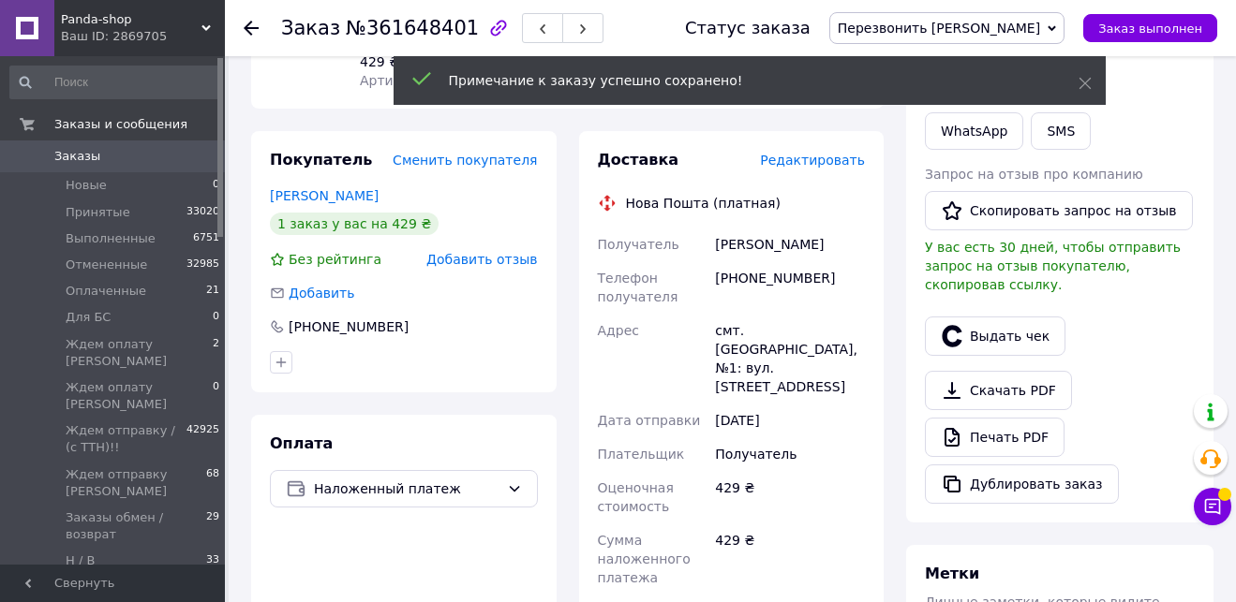
scroll to position [306, 0]
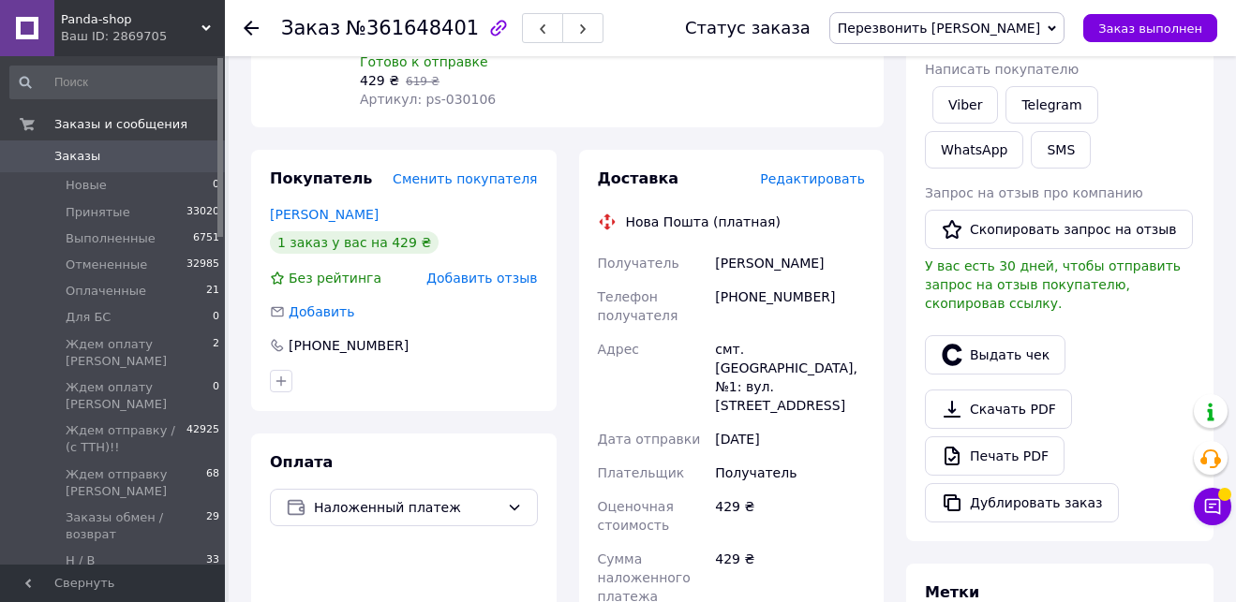
drag, startPoint x: 1018, startPoint y: 20, endPoint x: 1093, endPoint y: 54, distance: 82.6
click at [1018, 21] on span "Перезвонить [PERSON_NAME]" at bounding box center [938, 28] width 202 height 15
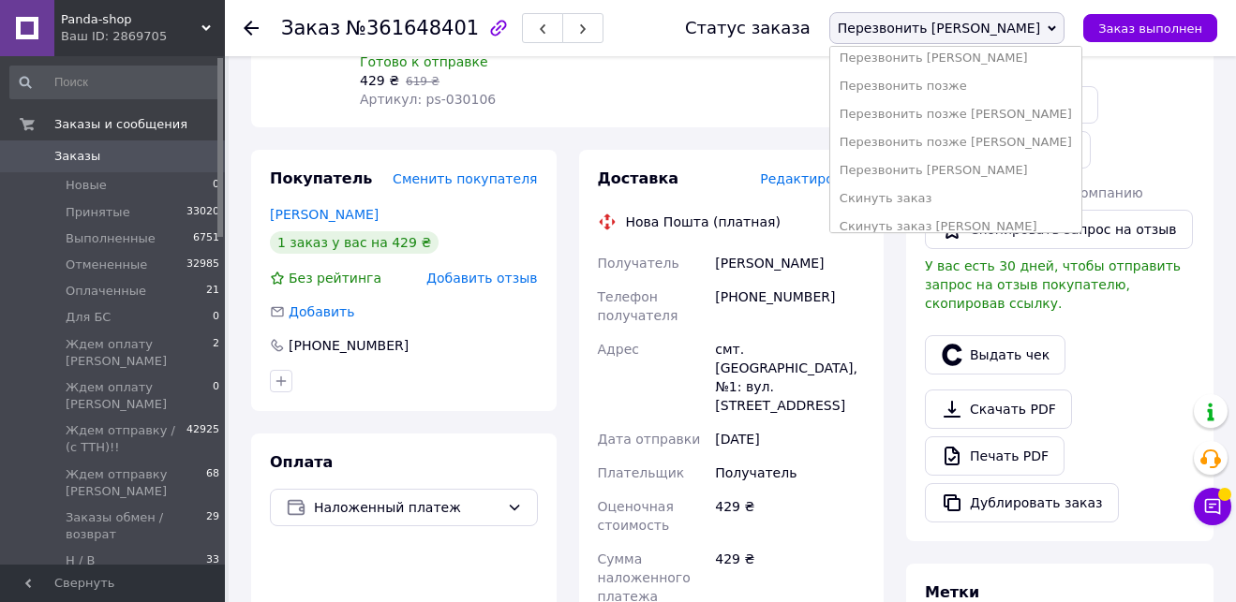
scroll to position [470, 0]
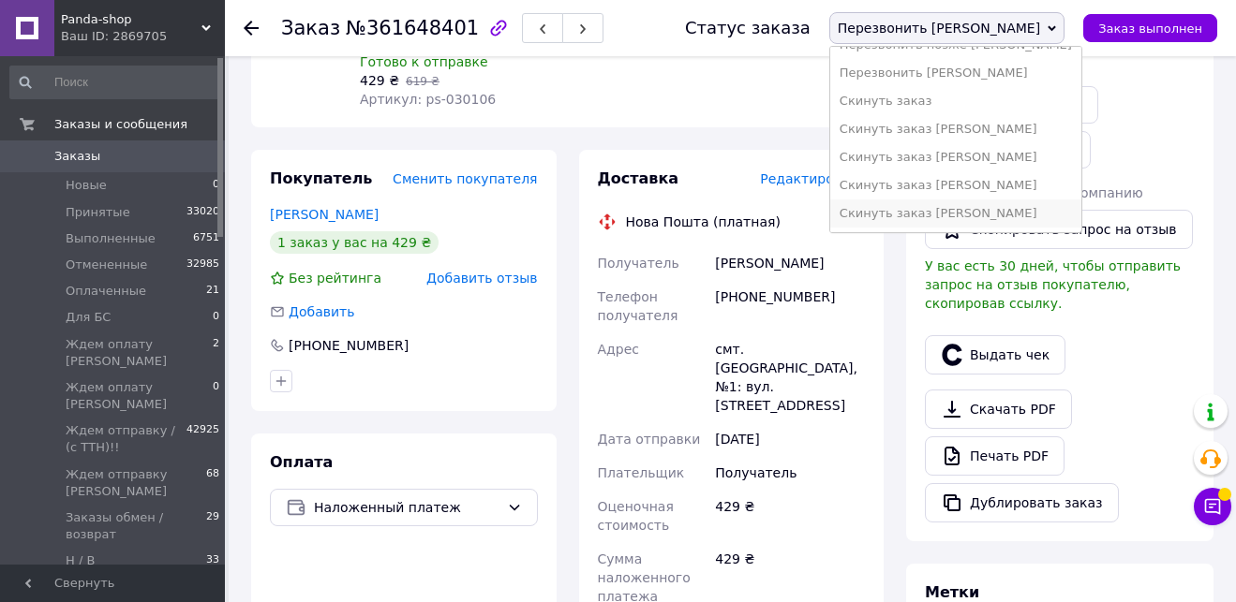
click at [1035, 222] on li "Скинуть заказ [PERSON_NAME]" at bounding box center [955, 214] width 251 height 28
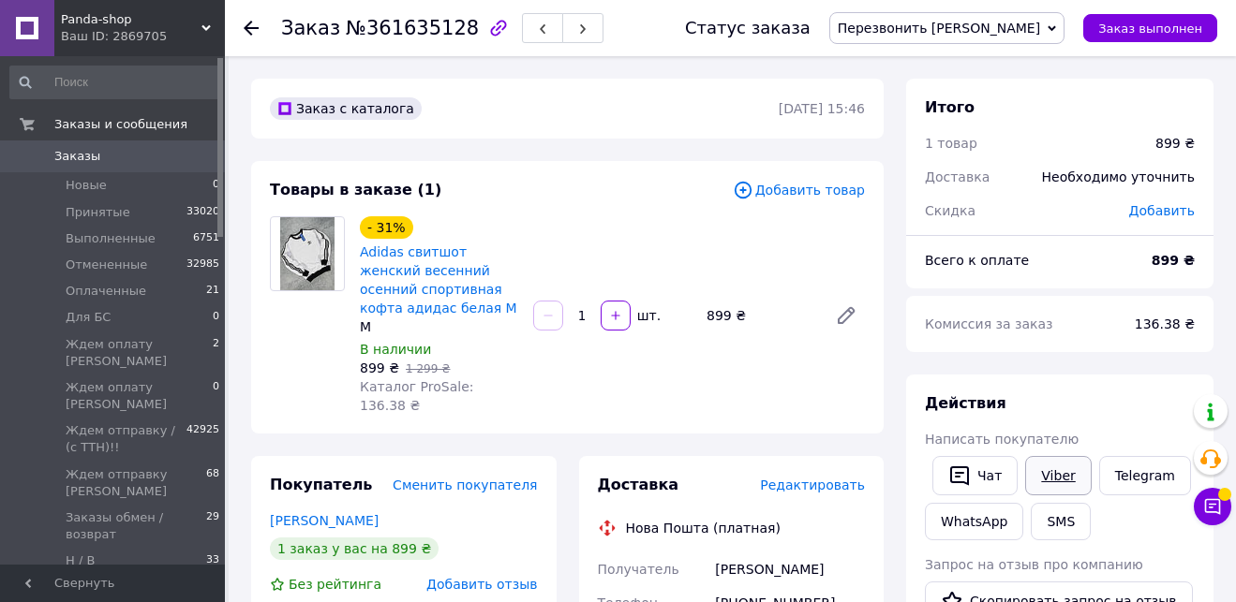
click at [1069, 479] on link "Viber" at bounding box center [1058, 475] width 66 height 39
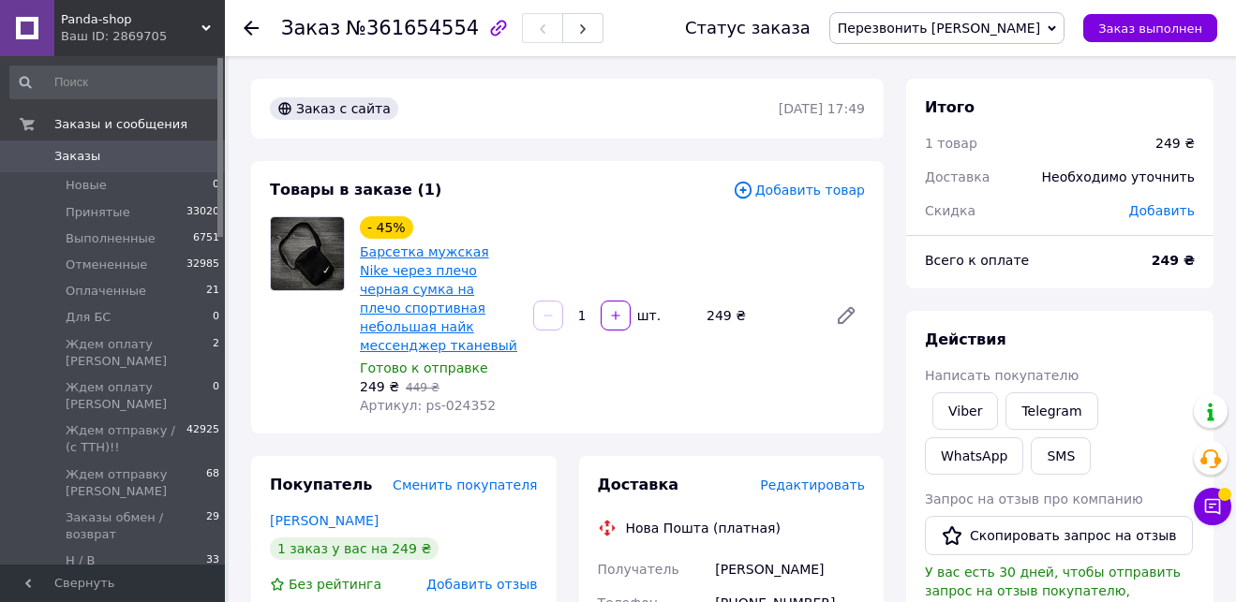
click at [409, 275] on link "Барсетка мужская Nike через плечо черная сумка на плечо спортивная небольшая на…" at bounding box center [438, 299] width 157 height 109
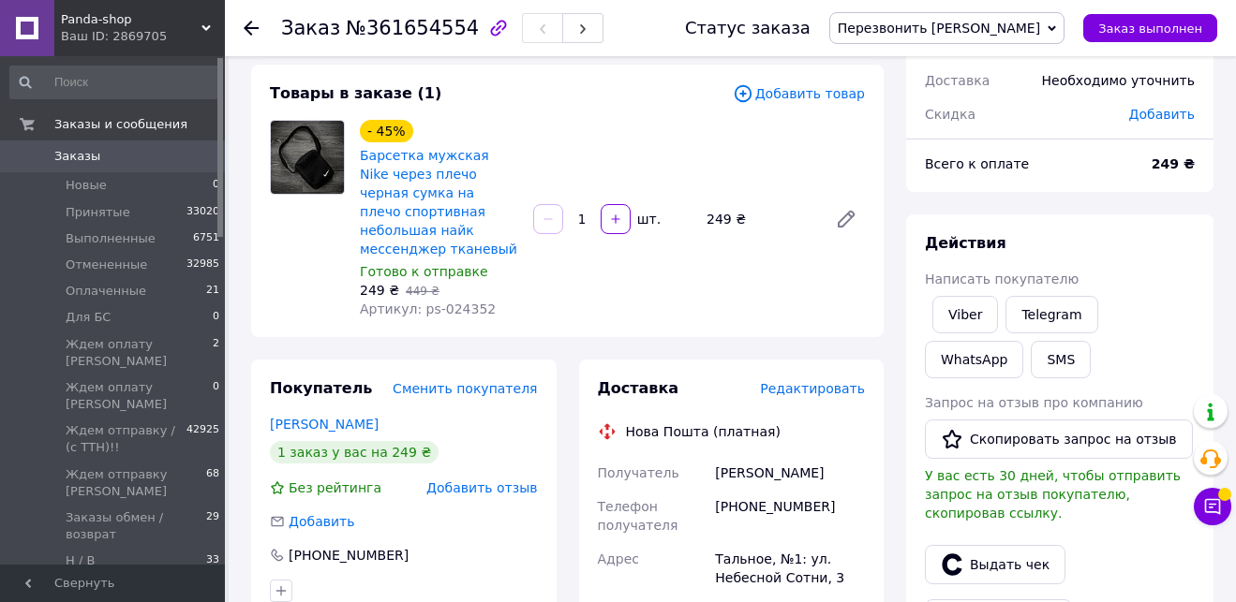
scroll to position [100, 0]
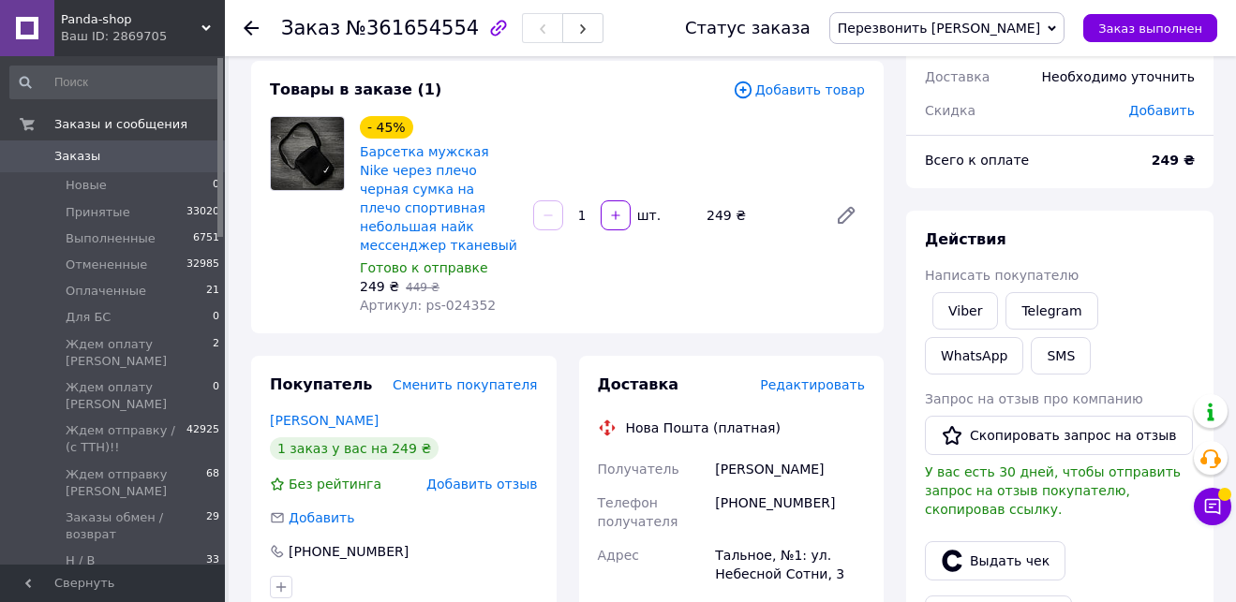
click at [985, 19] on span "Перезвонить [PERSON_NAME]" at bounding box center [946, 28] width 235 height 32
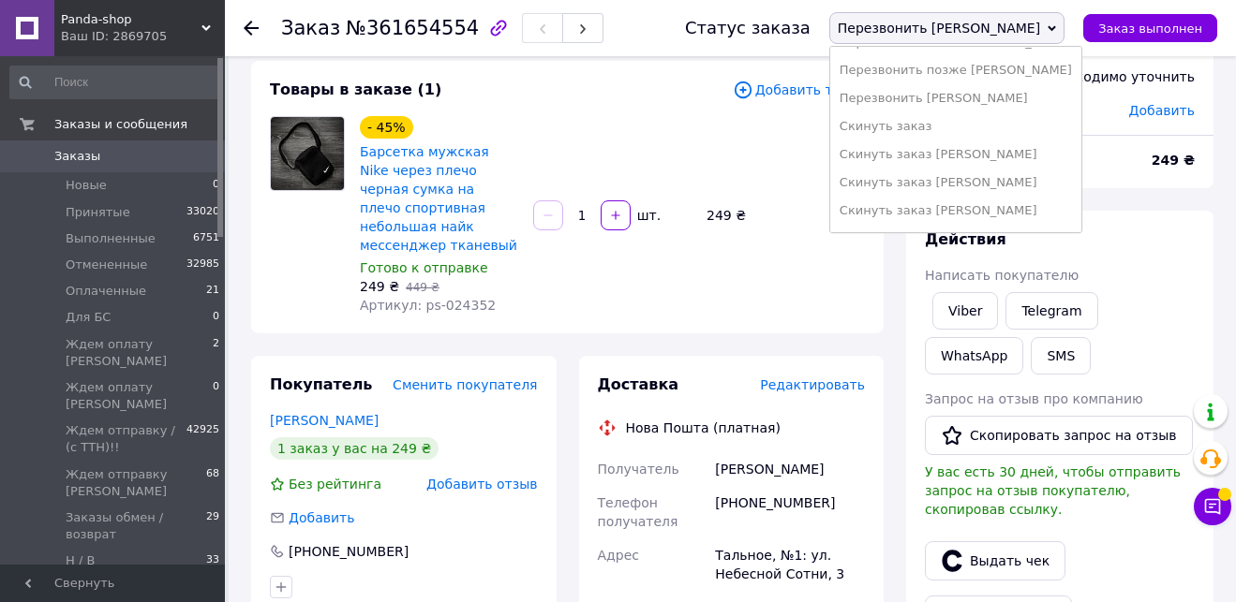
scroll to position [470, 0]
click at [1052, 207] on li "Скинуть заказ [PERSON_NAME]" at bounding box center [955, 214] width 251 height 28
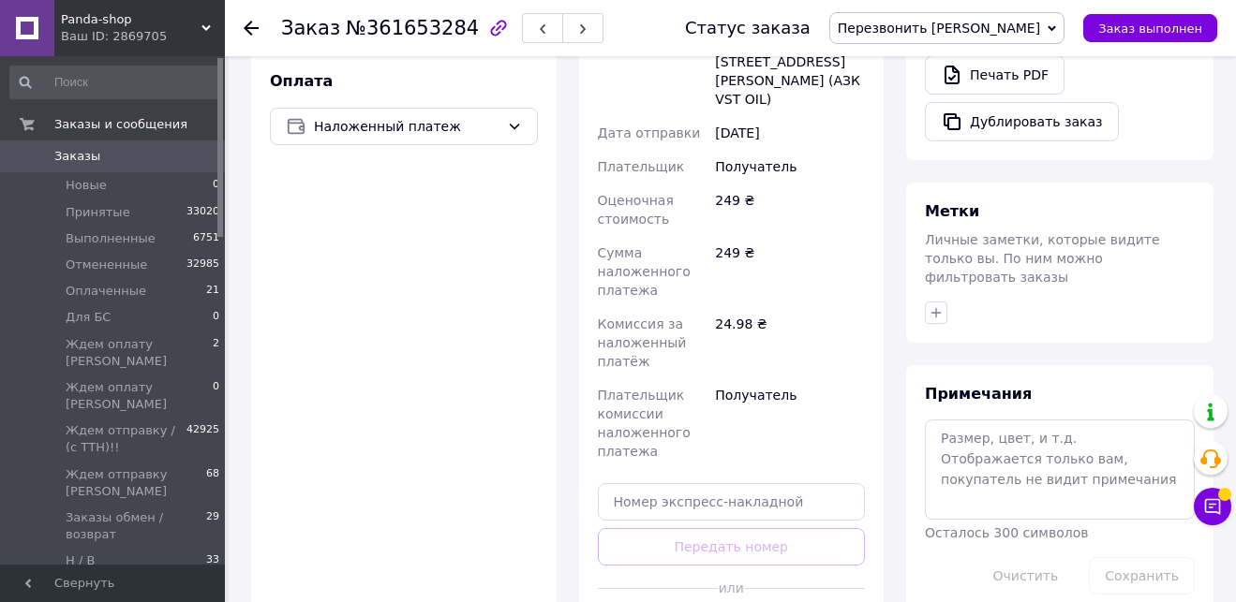
scroll to position [695, 0]
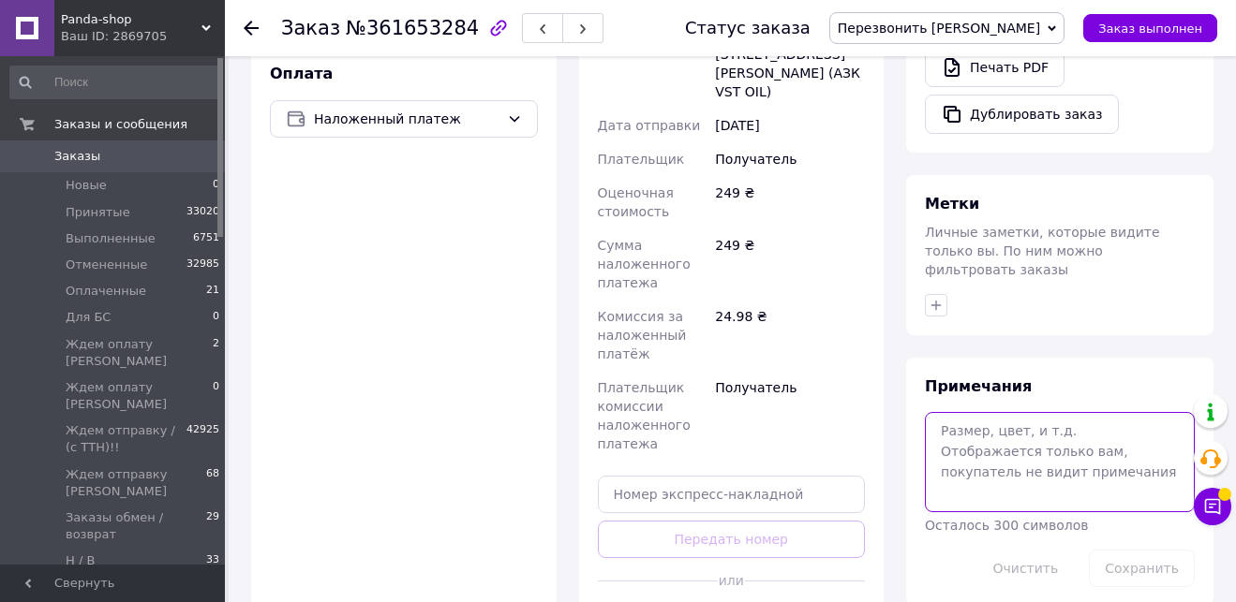
click at [1067, 462] on textarea at bounding box center [1060, 461] width 270 height 99
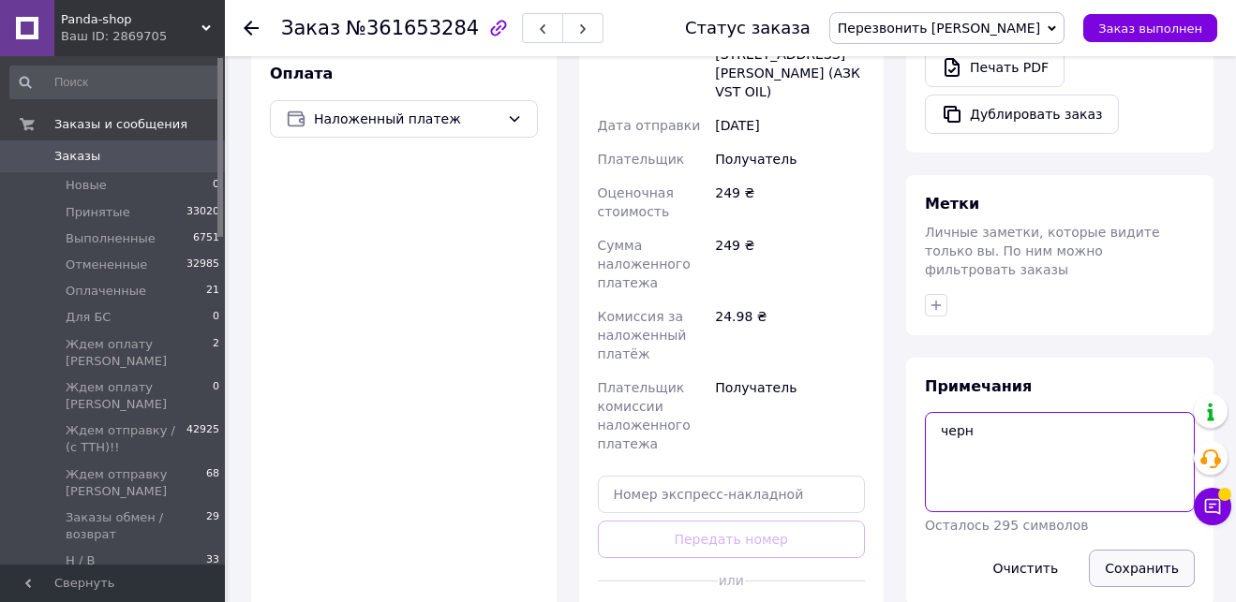
type textarea "черн"
click at [1132, 550] on button "Сохранить" at bounding box center [1142, 568] width 106 height 37
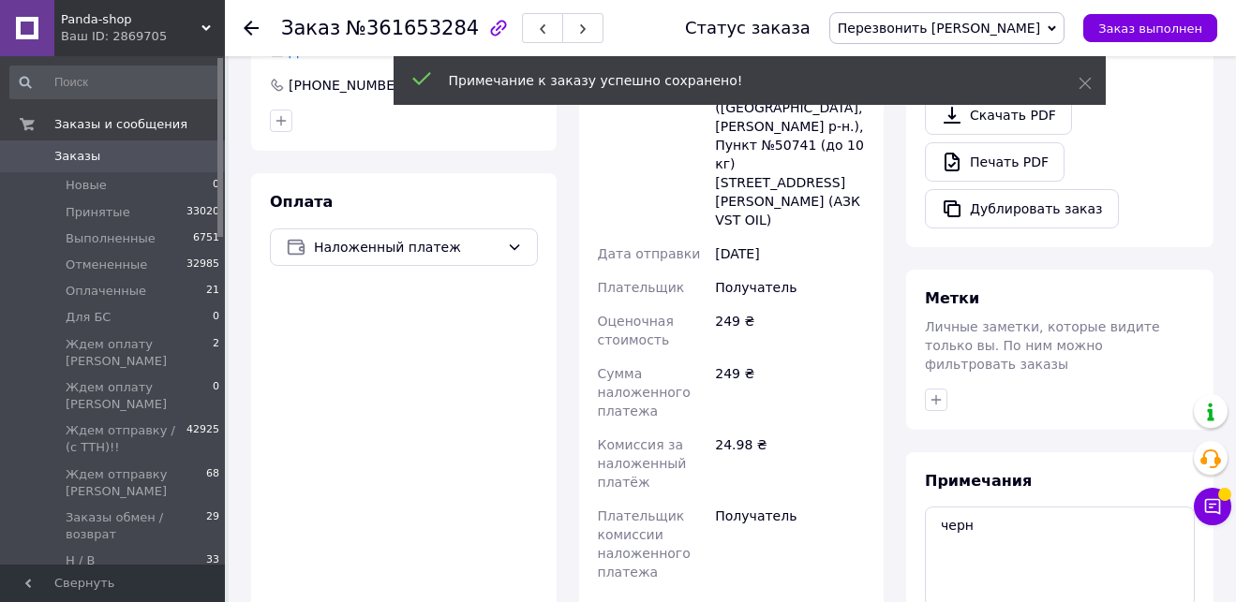
scroll to position [568, 0]
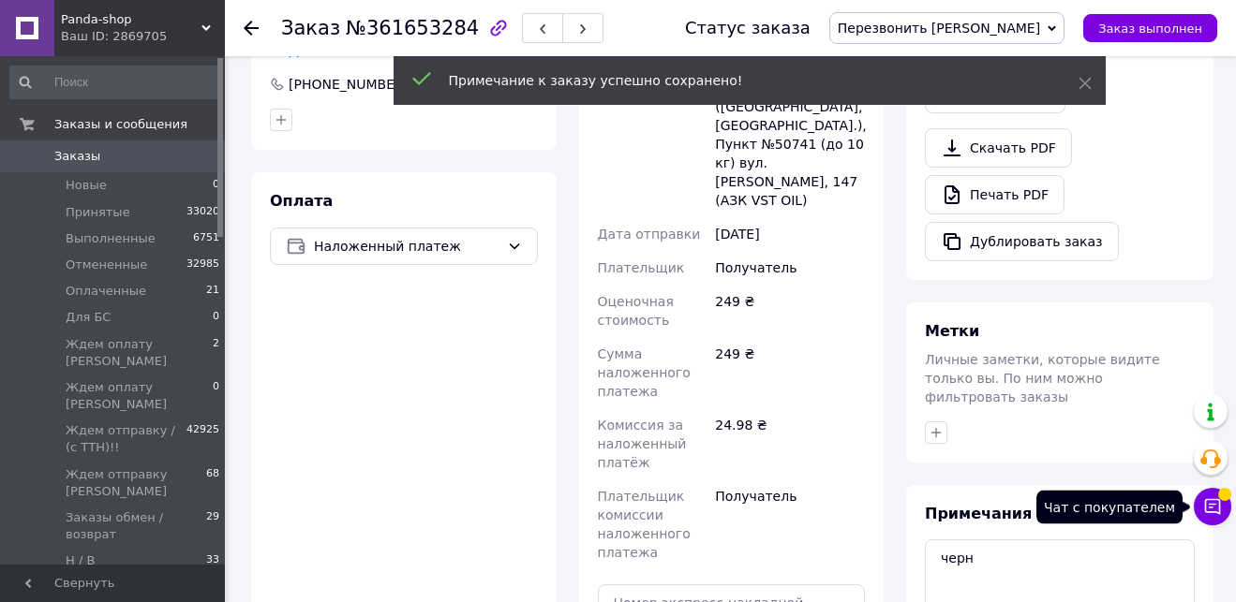
click at [1223, 497] on span at bounding box center [1224, 489] width 13 height 13
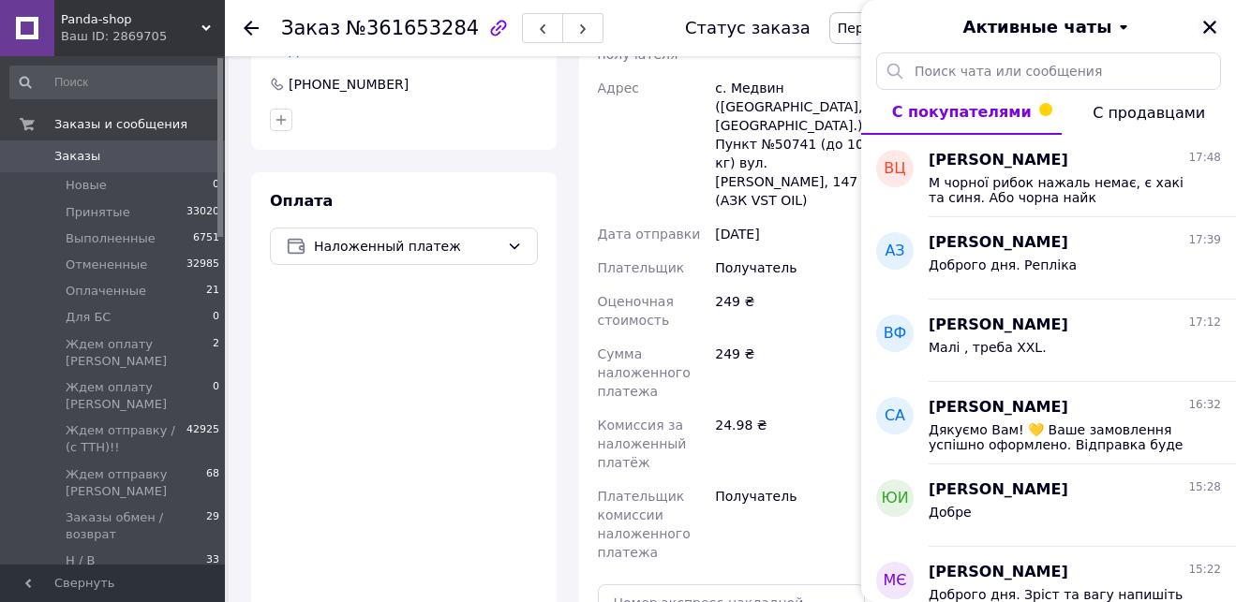
click at [1206, 22] on icon "Закрыть" at bounding box center [1209, 27] width 13 height 13
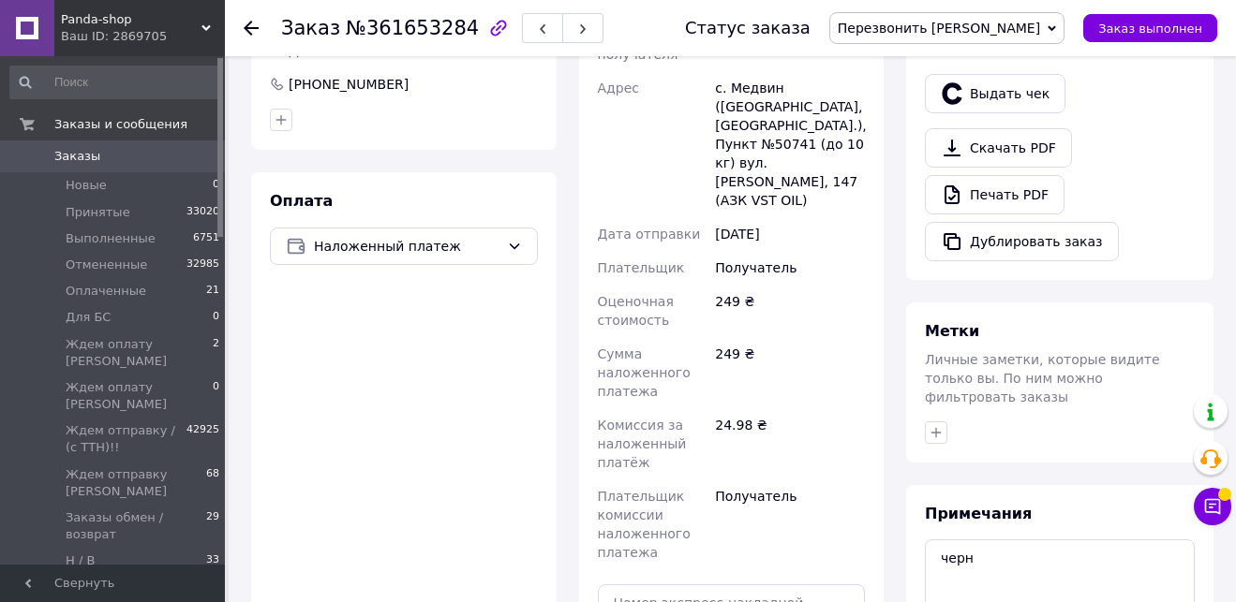
click at [980, 24] on span "Перезвонить [PERSON_NAME]" at bounding box center [938, 28] width 202 height 15
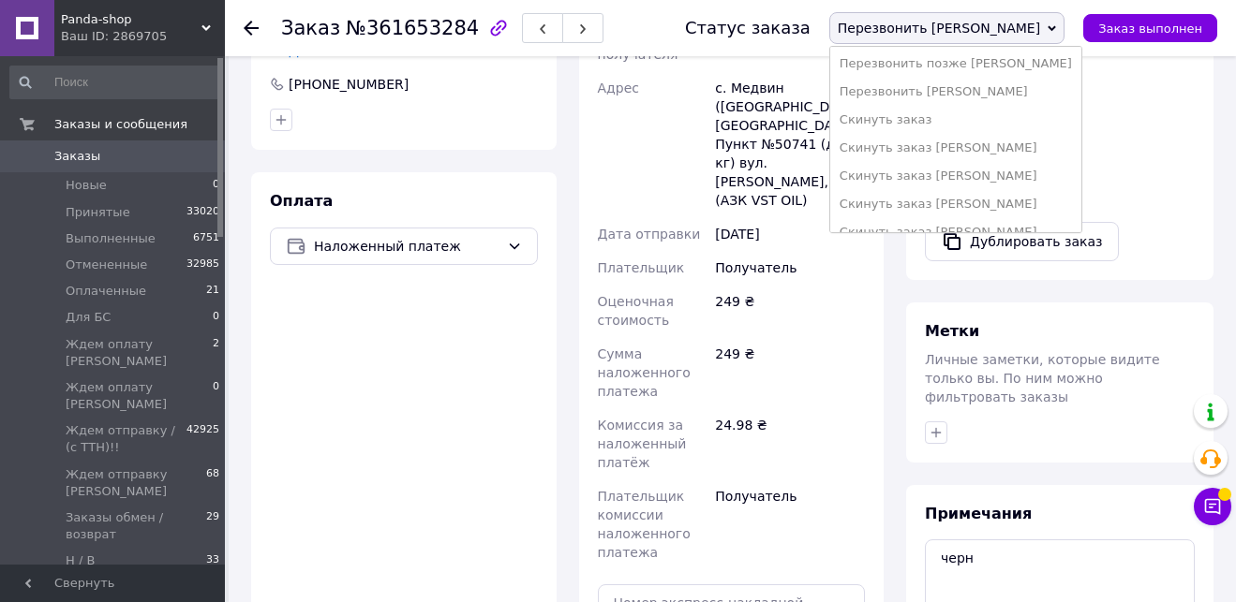
scroll to position [470, 0]
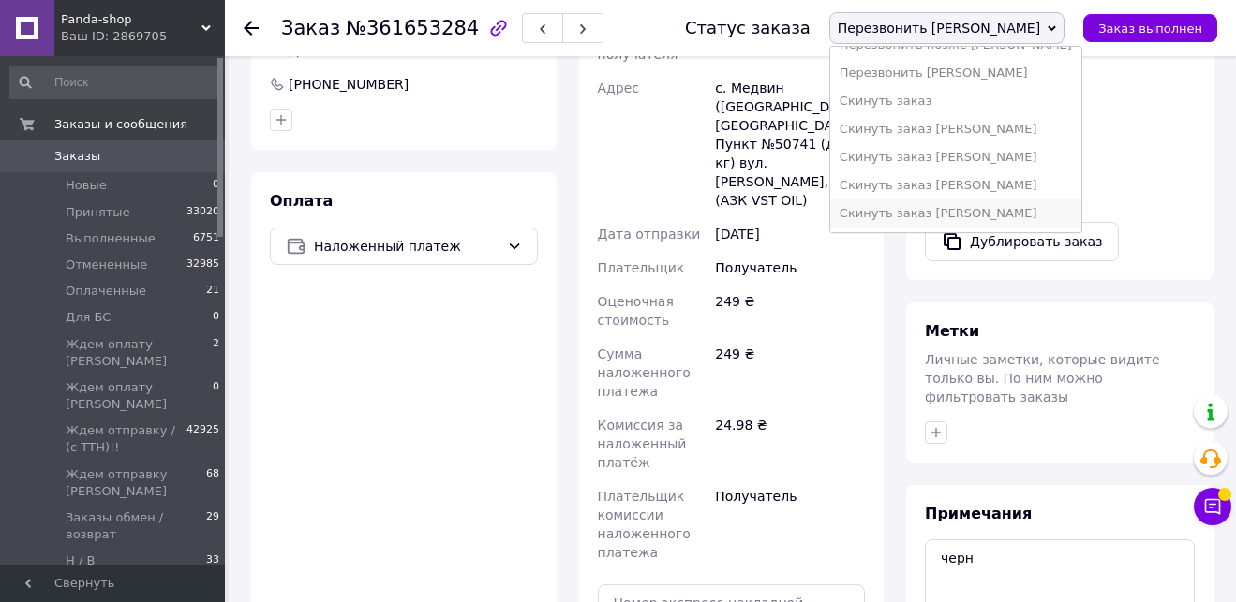
click at [1062, 217] on li "Скинуть заказ [PERSON_NAME]" at bounding box center [955, 214] width 251 height 28
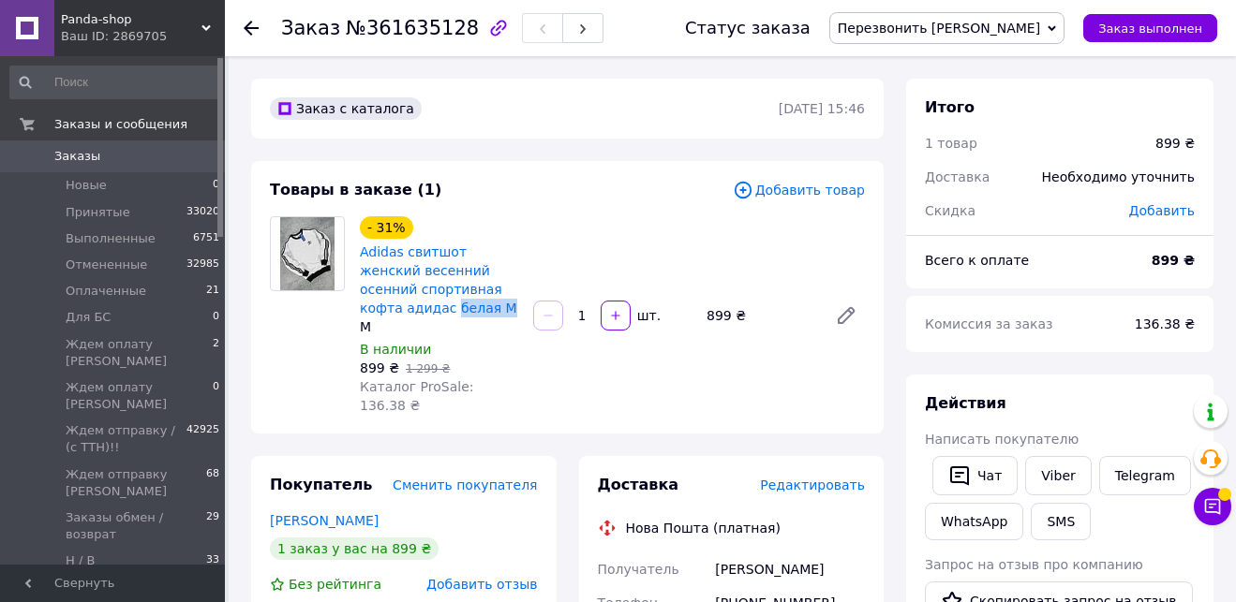
drag, startPoint x: 477, startPoint y: 303, endPoint x: 412, endPoint y: 316, distance: 66.0
click at [410, 314] on span "Adidas свитшот женский весенний осенний спортивная кофта адидас белая M" at bounding box center [439, 280] width 158 height 75
copy link "белая M"
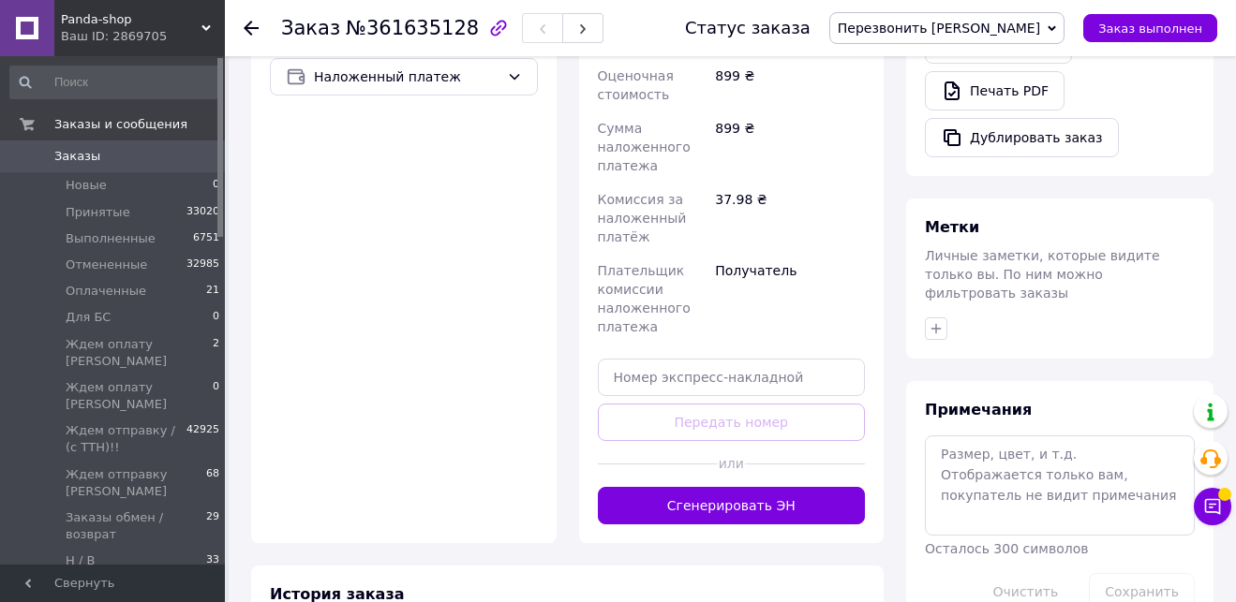
scroll to position [742, 0]
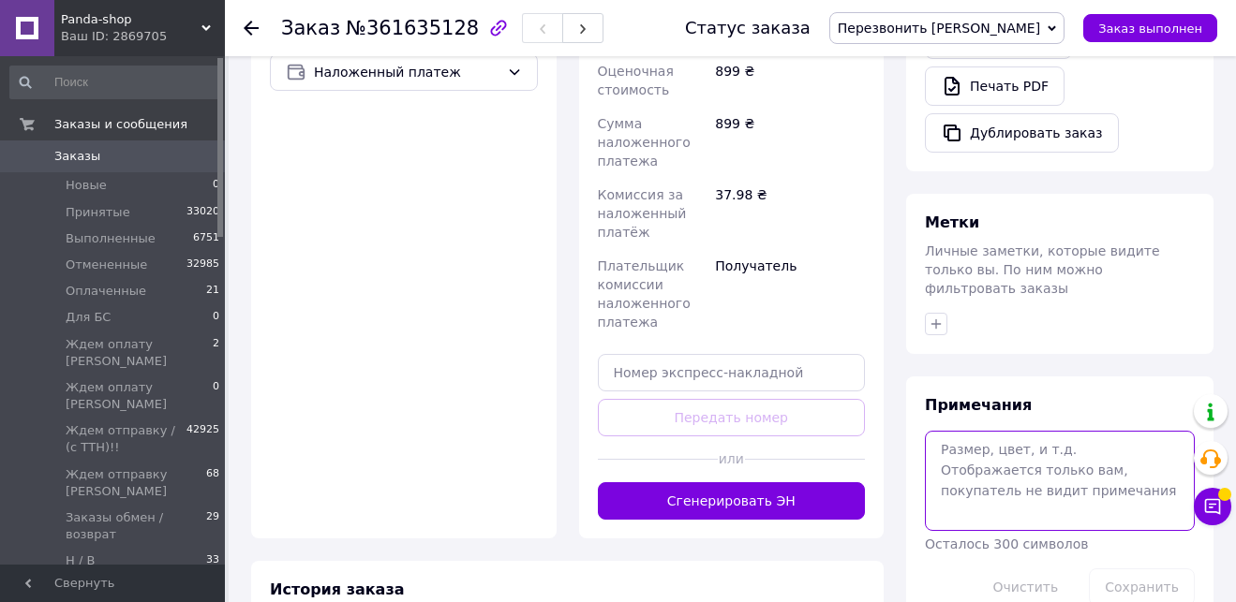
click at [1043, 445] on textarea at bounding box center [1060, 480] width 270 height 99
paste textarea "белая M"
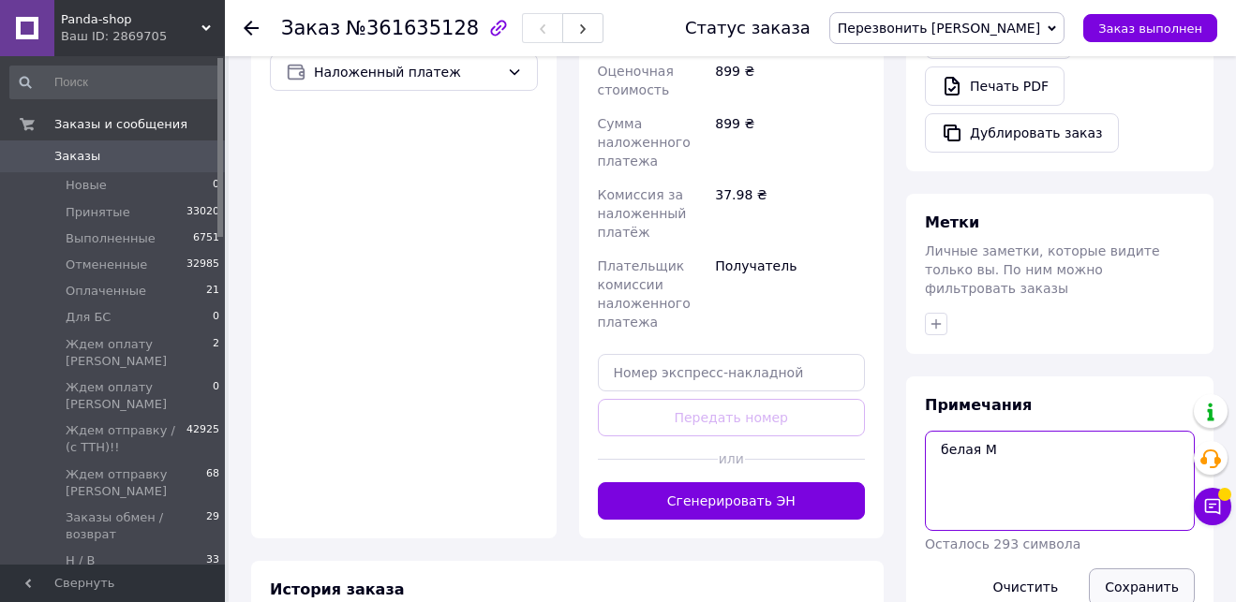
type textarea "белая M"
drag, startPoint x: 1145, startPoint y: 573, endPoint x: 1157, endPoint y: 515, distance: 59.3
click at [1145, 573] on button "Сохранить" at bounding box center [1142, 587] width 106 height 37
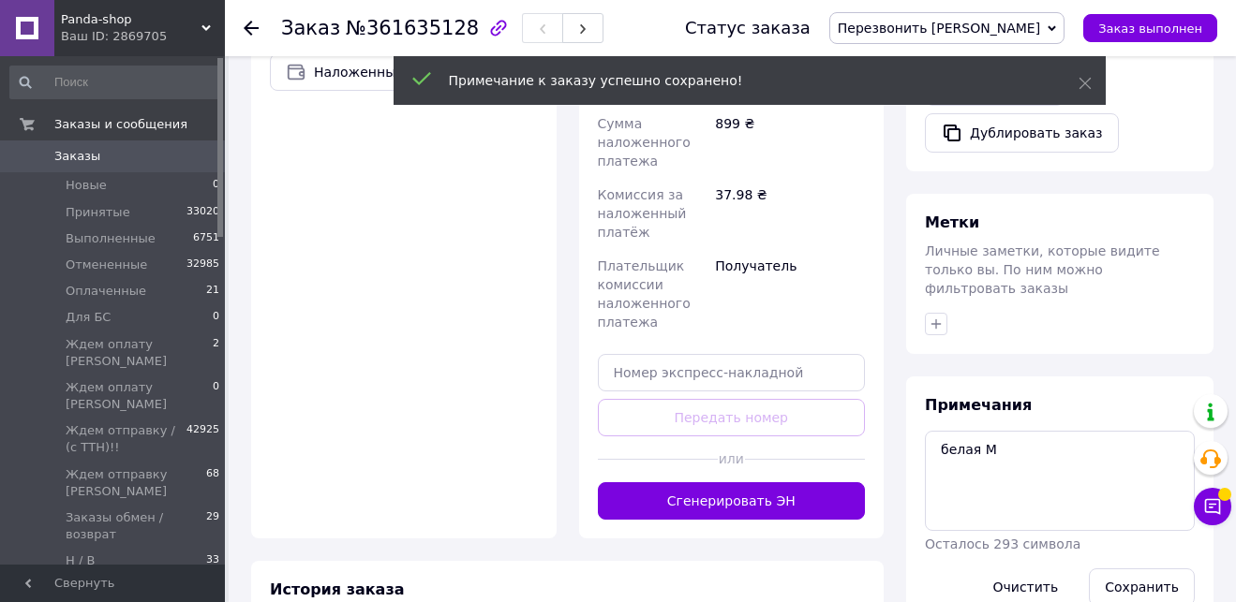
drag, startPoint x: 1030, startPoint y: 28, endPoint x: 1056, endPoint y: 47, distance: 31.5
click at [1030, 29] on span "Перезвонить [PERSON_NAME]" at bounding box center [938, 28] width 202 height 15
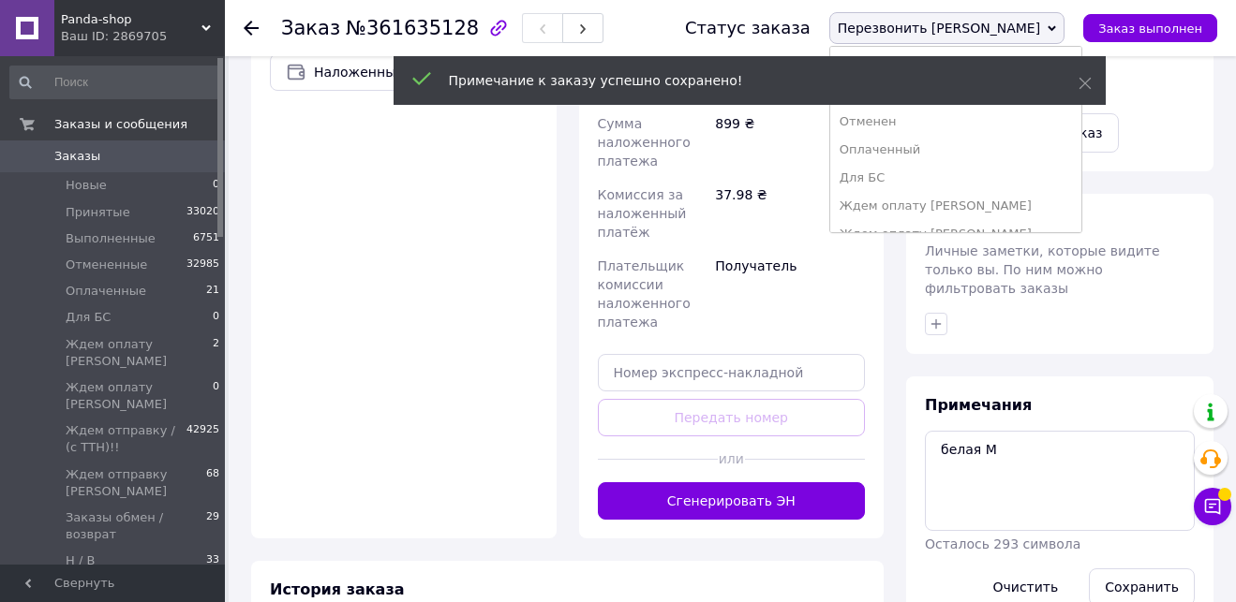
click at [1096, 109] on div "Примечание к заказу успешно сохранено!" at bounding box center [749, 82] width 712 height 53
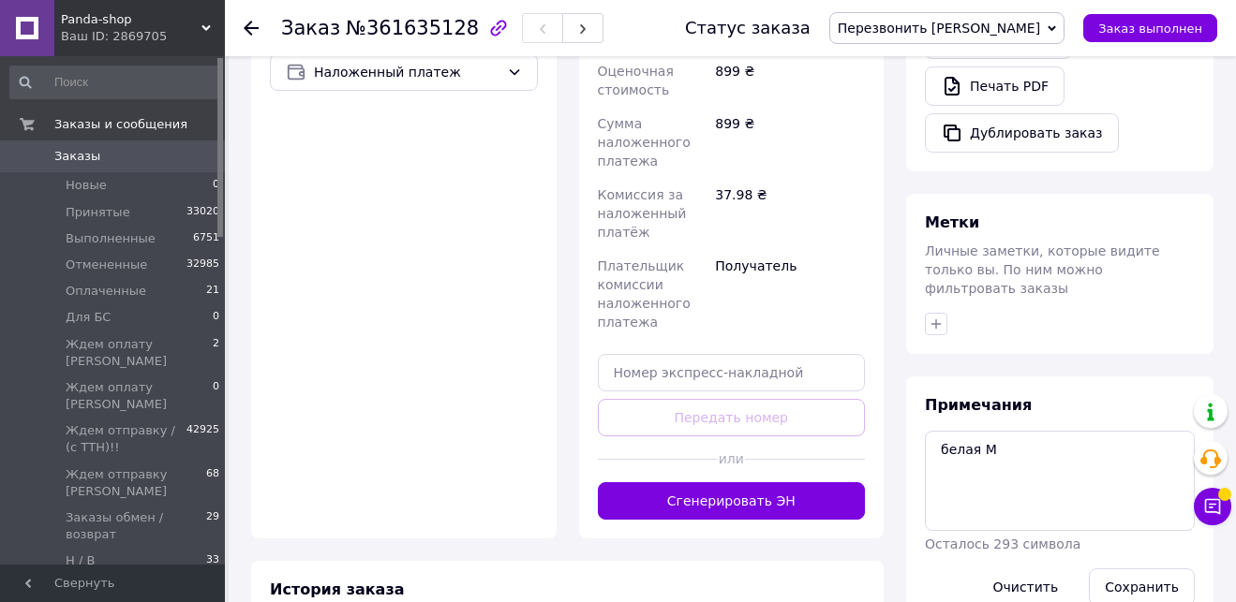
click at [1056, 42] on span "Перезвонить [PERSON_NAME]" at bounding box center [946, 28] width 235 height 32
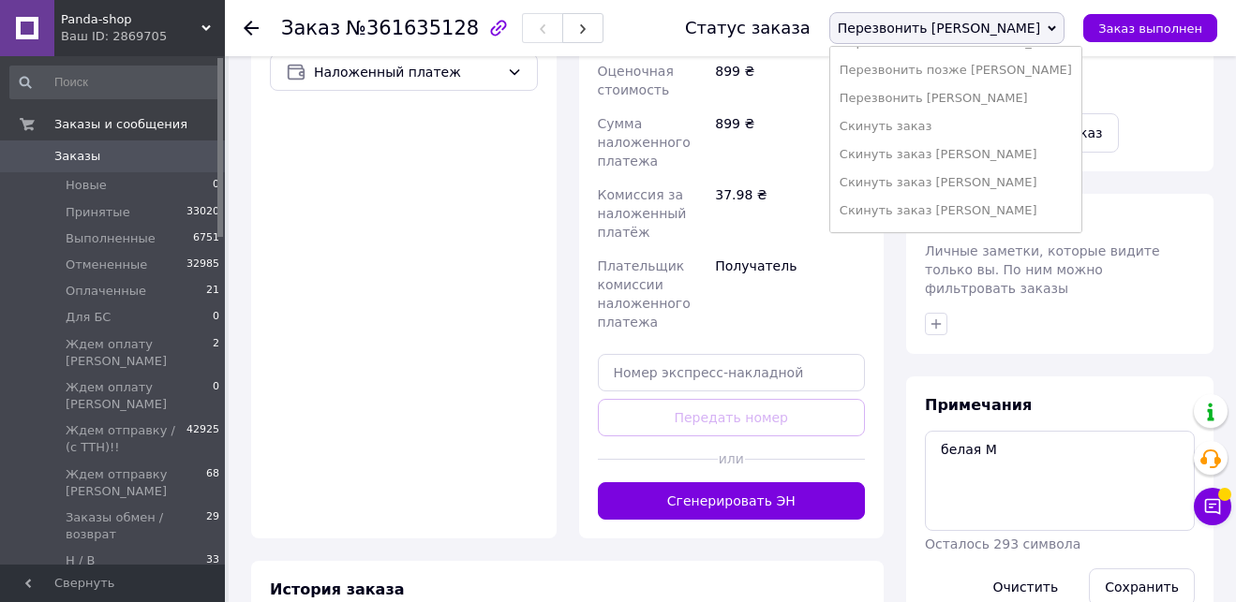
scroll to position [470, 0]
click at [1071, 215] on li "Скинуть заказ [PERSON_NAME]" at bounding box center [955, 214] width 251 height 28
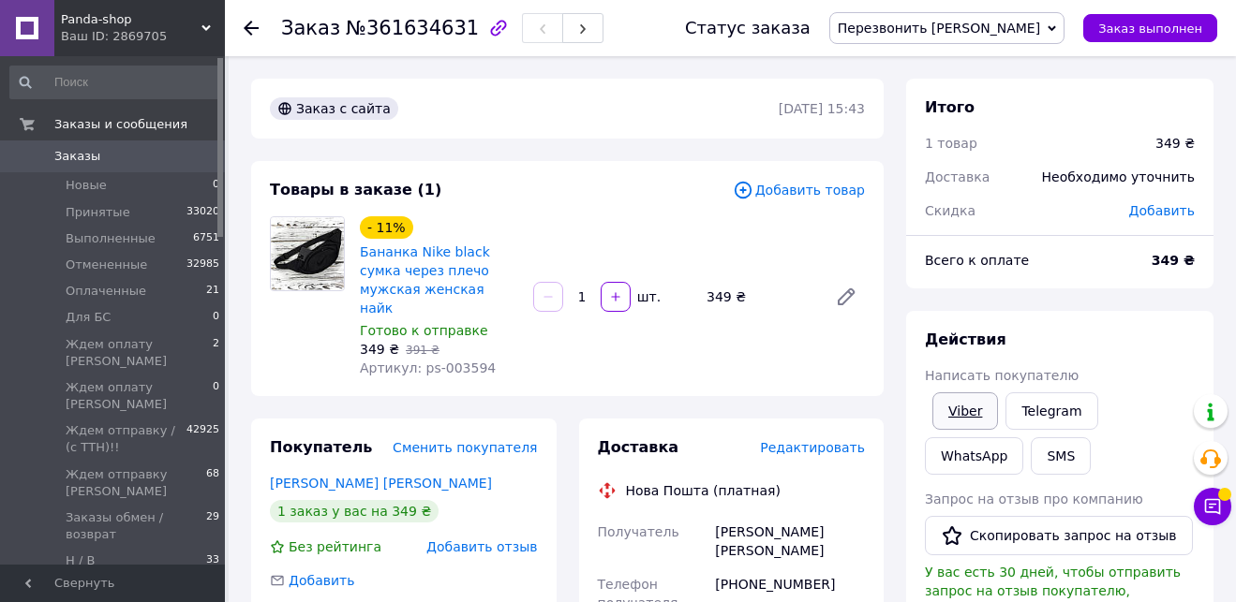
click at [977, 408] on link "Viber" at bounding box center [965, 411] width 66 height 37
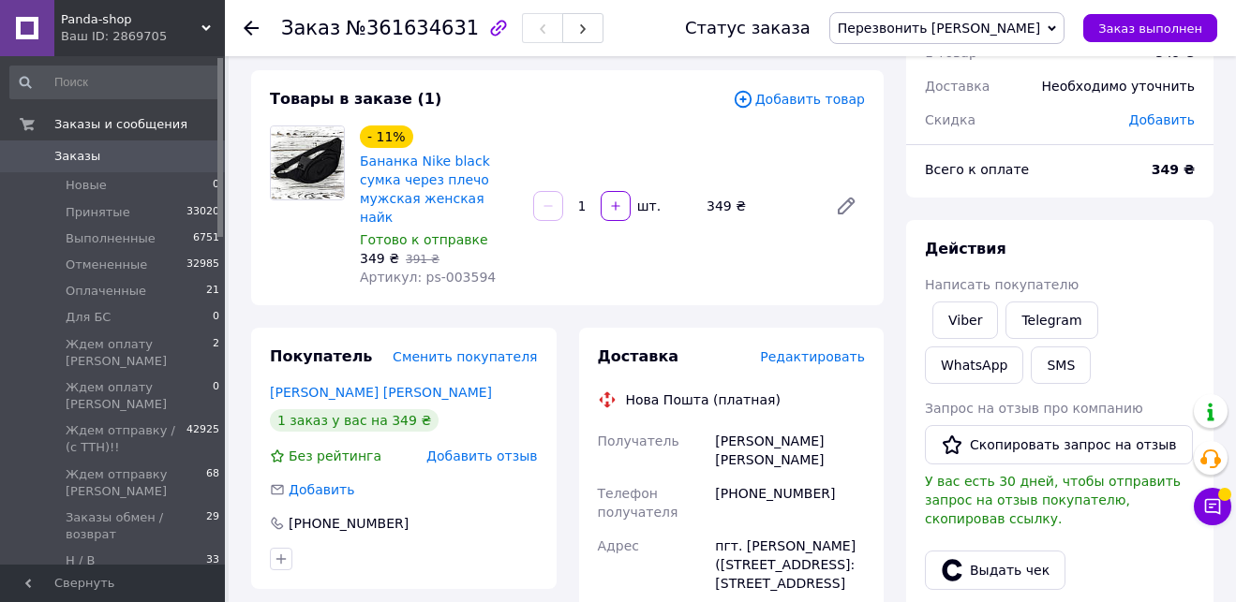
scroll to position [93, 0]
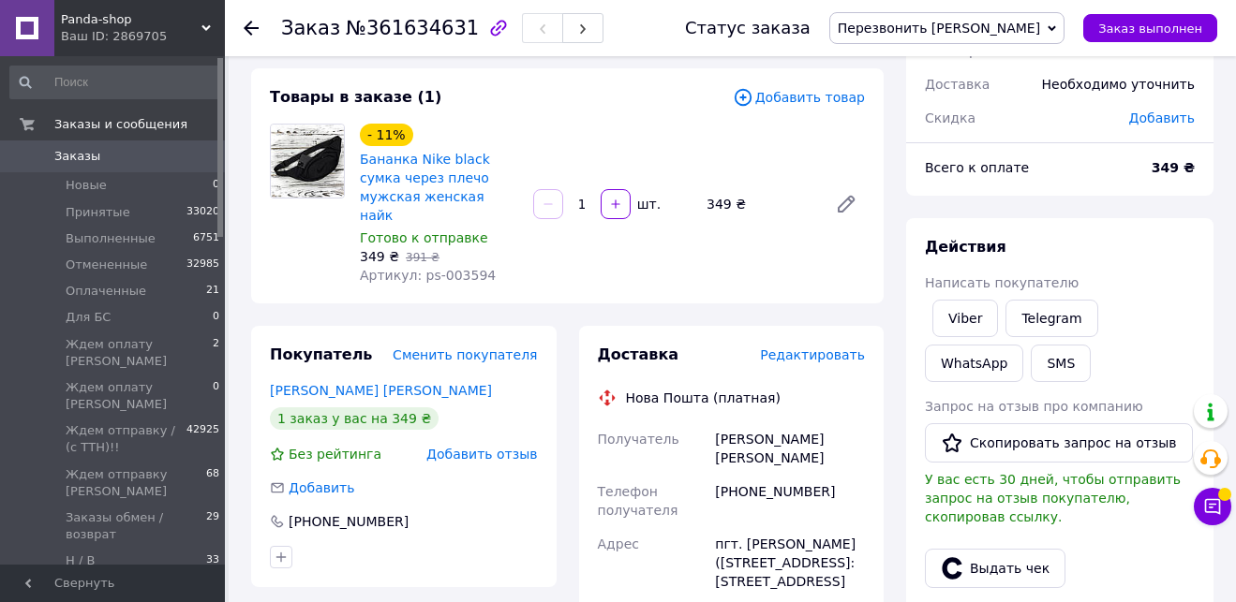
click at [1020, 41] on span "Перезвонить [PERSON_NAME]" at bounding box center [946, 28] width 235 height 32
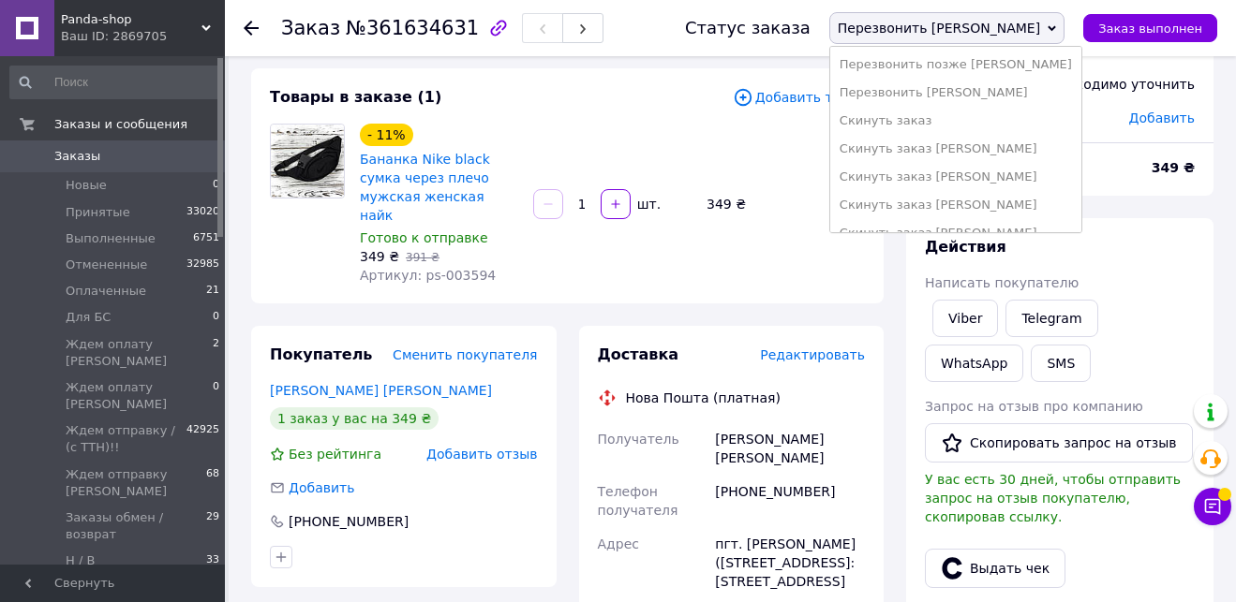
scroll to position [470, 0]
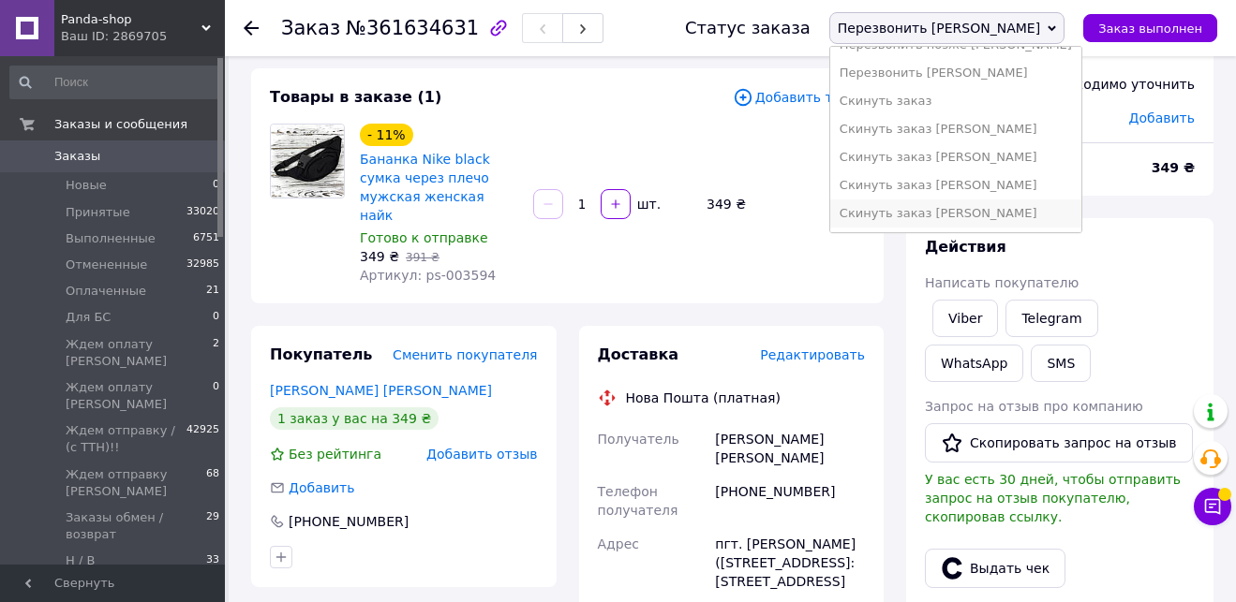
click at [1062, 217] on li "Скинуть заказ [PERSON_NAME]" at bounding box center [955, 214] width 251 height 28
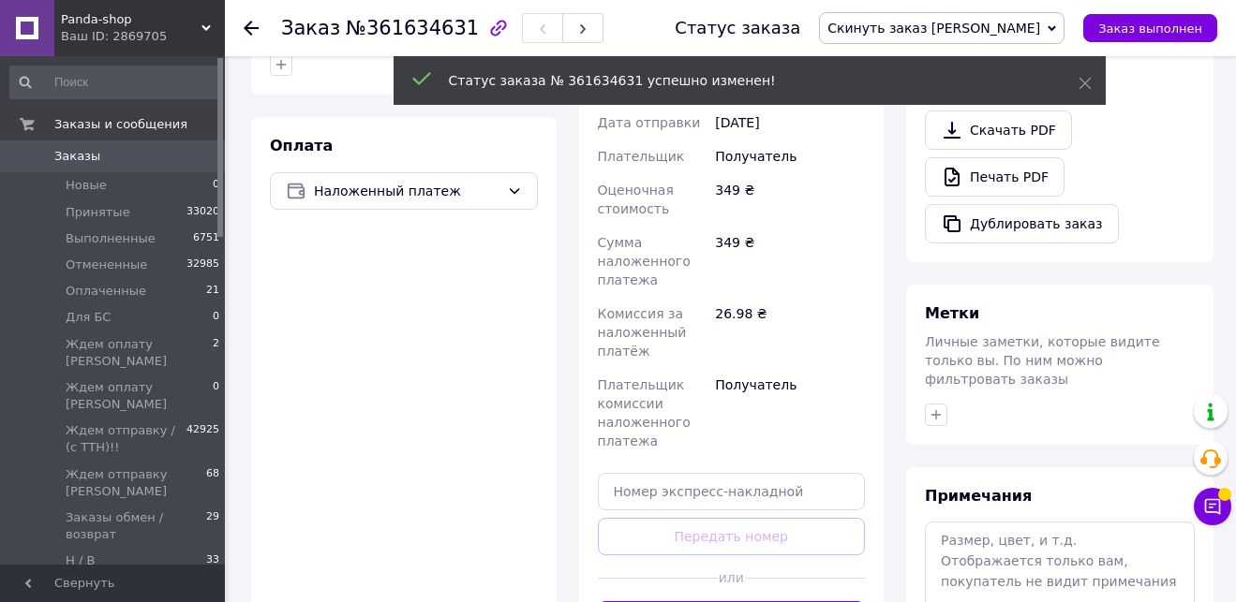
scroll to position [669, 0]
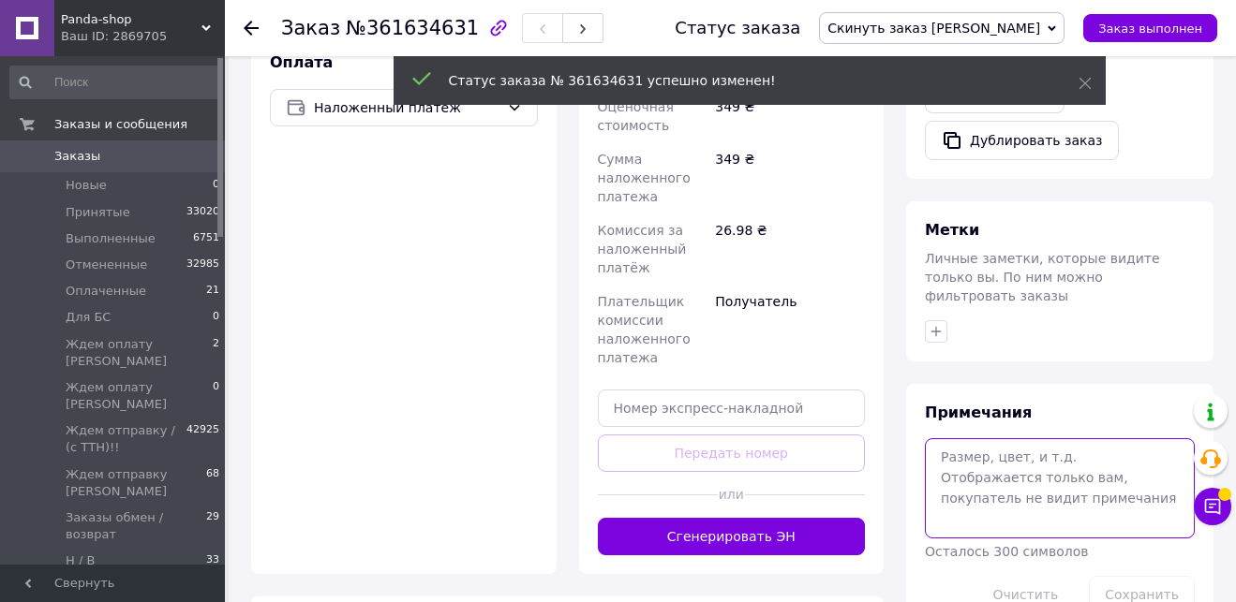
click at [1032, 504] on textarea at bounding box center [1060, 487] width 270 height 99
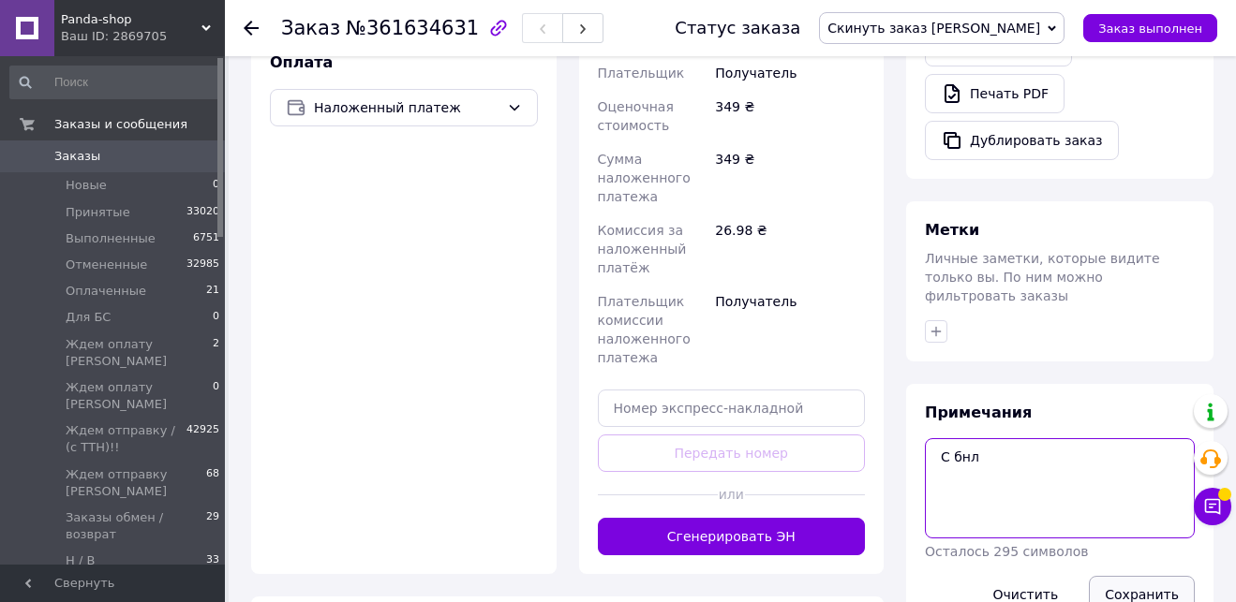
type textarea "С бнл"
click at [1171, 581] on button "Сохранить" at bounding box center [1142, 594] width 106 height 37
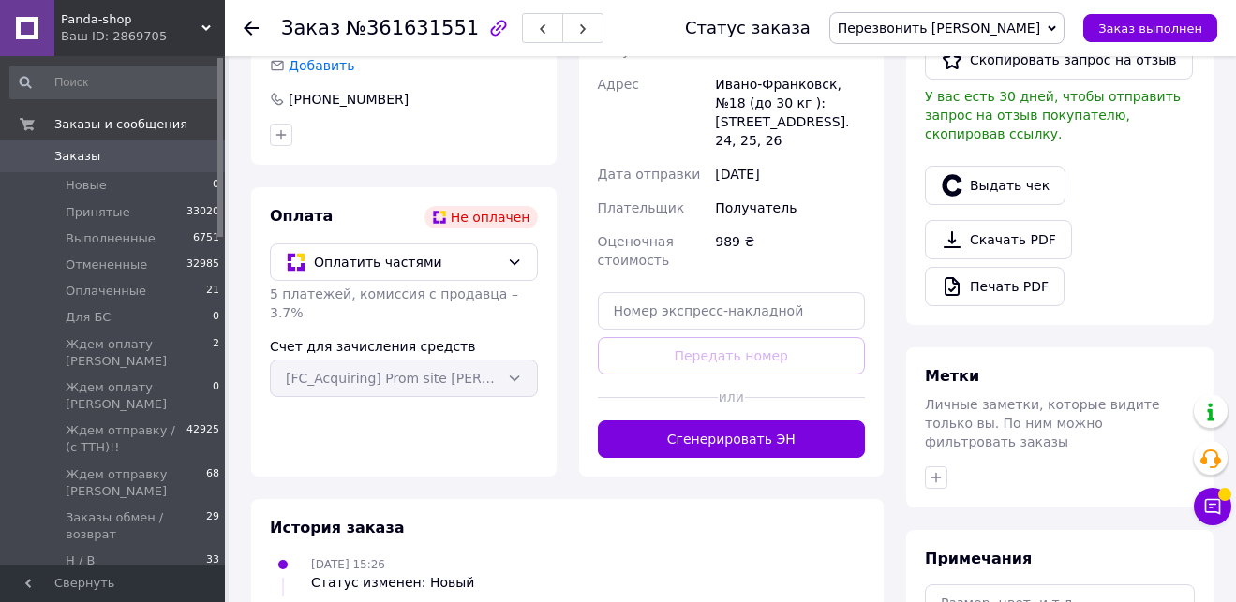
scroll to position [576, 0]
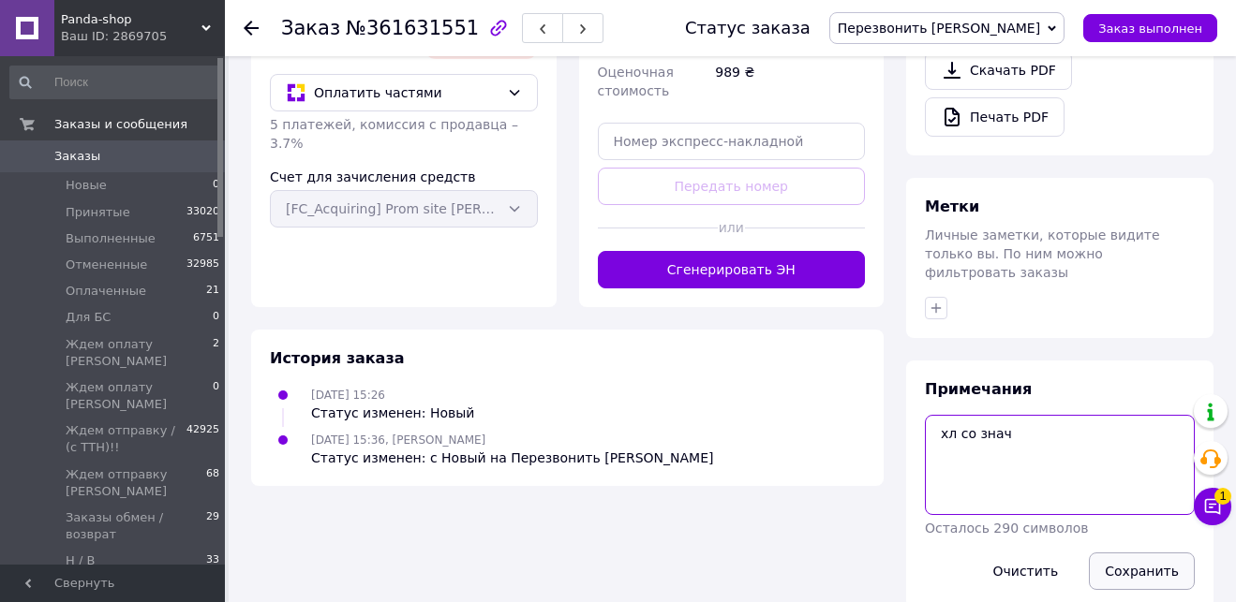
type textarea "хл со знач"
click at [1138, 553] on button "Сохранить" at bounding box center [1142, 571] width 106 height 37
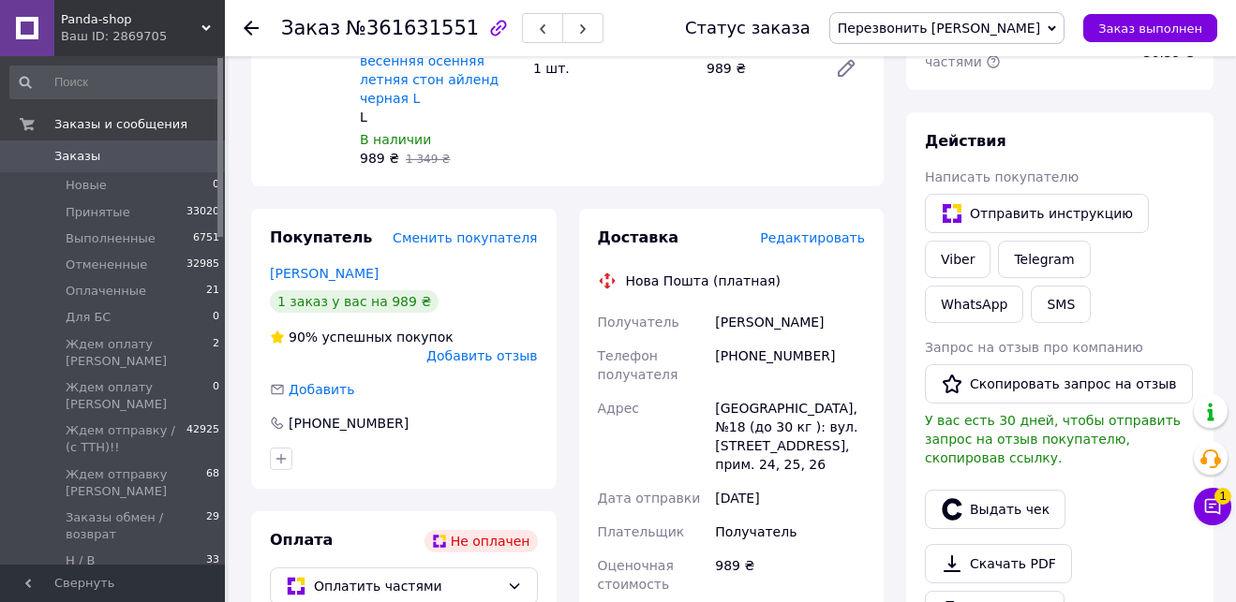
scroll to position [245, 0]
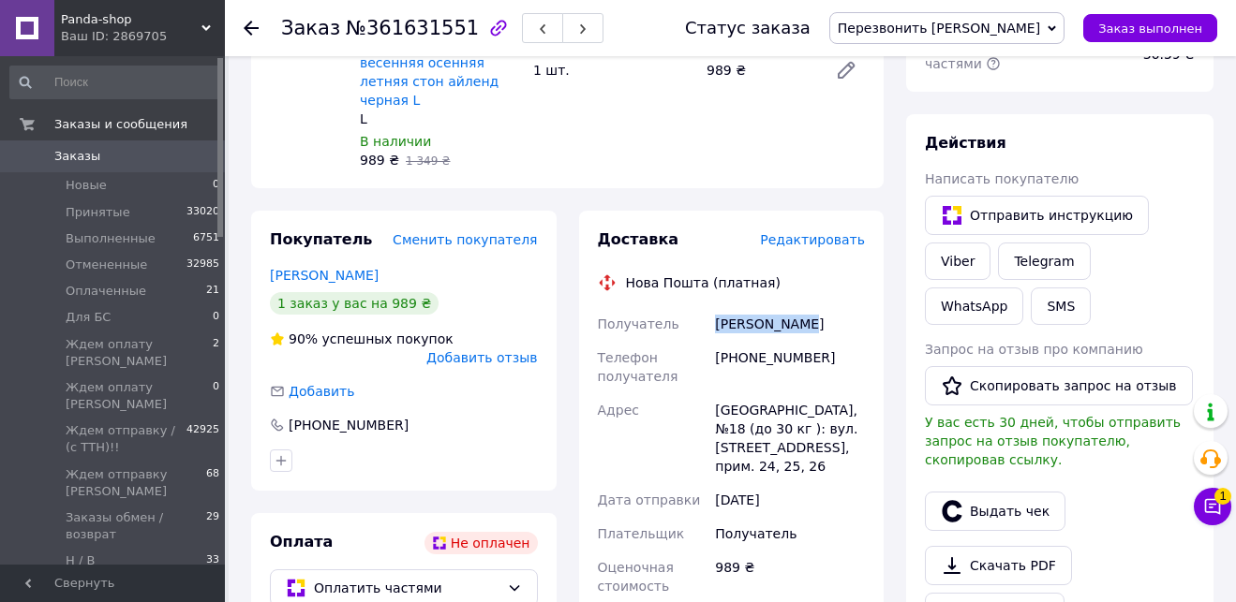
drag, startPoint x: 836, startPoint y: 311, endPoint x: 706, endPoint y: 307, distance: 129.3
click at [707, 307] on div "Получатель [PERSON_NAME] Телефон получателя [PHONE_NUMBER] [GEOGRAPHIC_DATA] [G…" at bounding box center [731, 455] width 275 height 296
copy div "Получатель [PERSON_NAME]"
drag, startPoint x: 818, startPoint y: 342, endPoint x: 715, endPoint y: 339, distance: 103.1
click at [715, 341] on div "[PHONE_NUMBER]" at bounding box center [789, 367] width 157 height 52
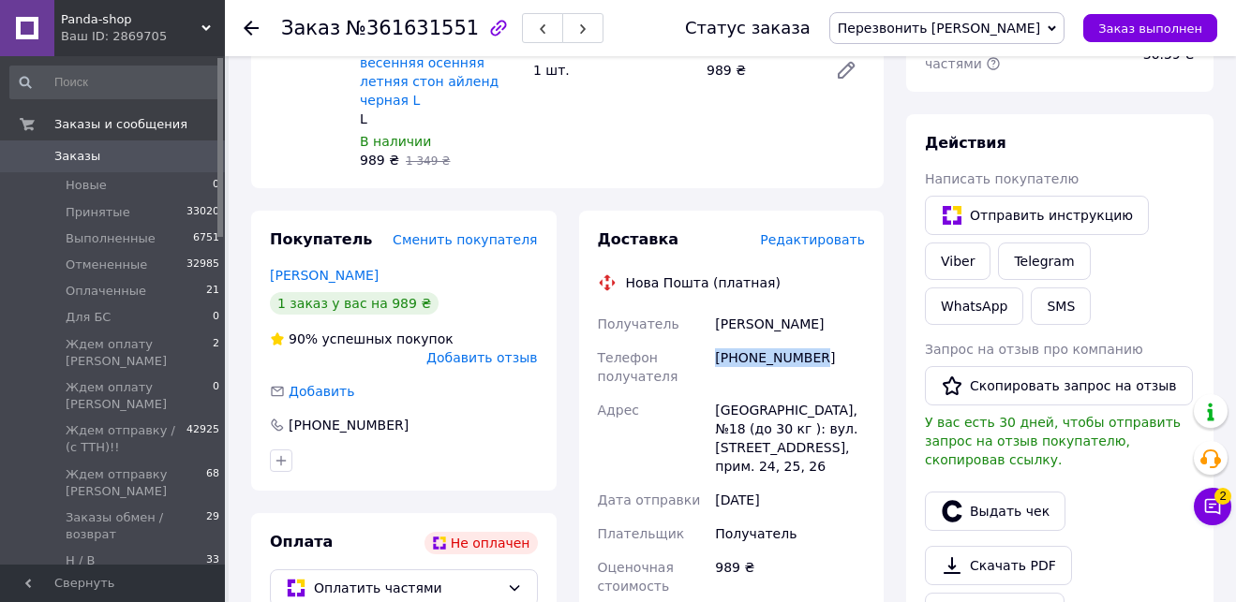
copy div "[PHONE_NUMBER]"
drag, startPoint x: 707, startPoint y: 390, endPoint x: 826, endPoint y: 394, distance: 119.1
click at [826, 394] on div "Получатель [PERSON_NAME] Телефон получателя [PHONE_NUMBER] [GEOGRAPHIC_DATA] [G…" at bounding box center [731, 455] width 275 height 296
copy div "Адрес [GEOGRAPHIC_DATA]"
click at [1015, 39] on span "Перезвонить [PERSON_NAME]" at bounding box center [946, 28] width 235 height 32
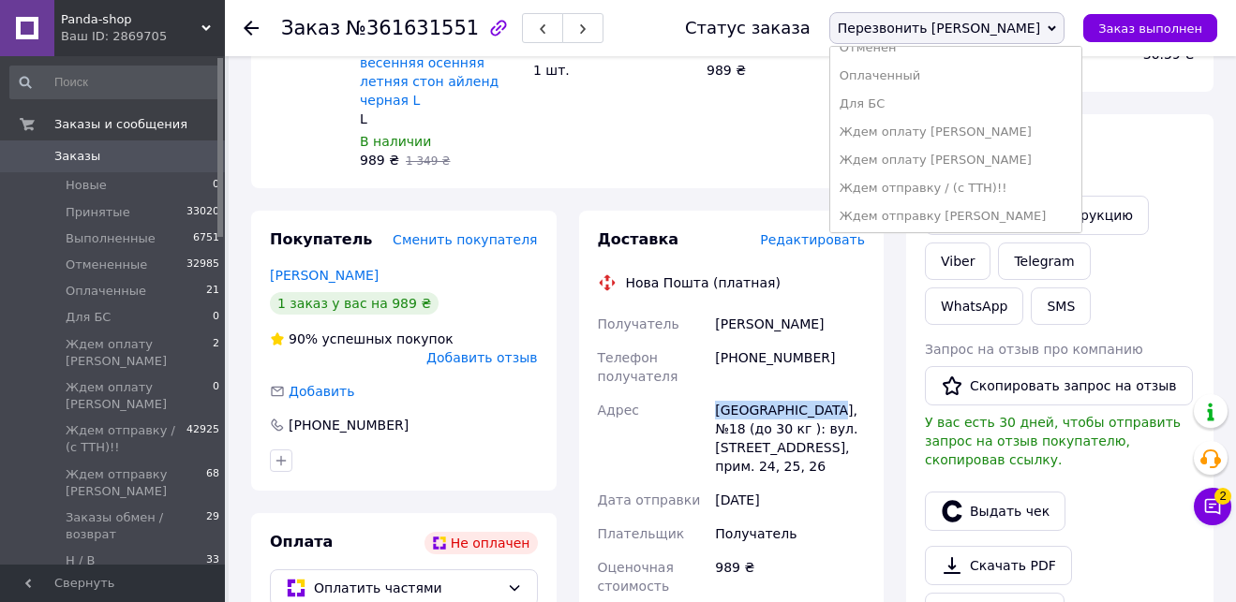
scroll to position [131, 0]
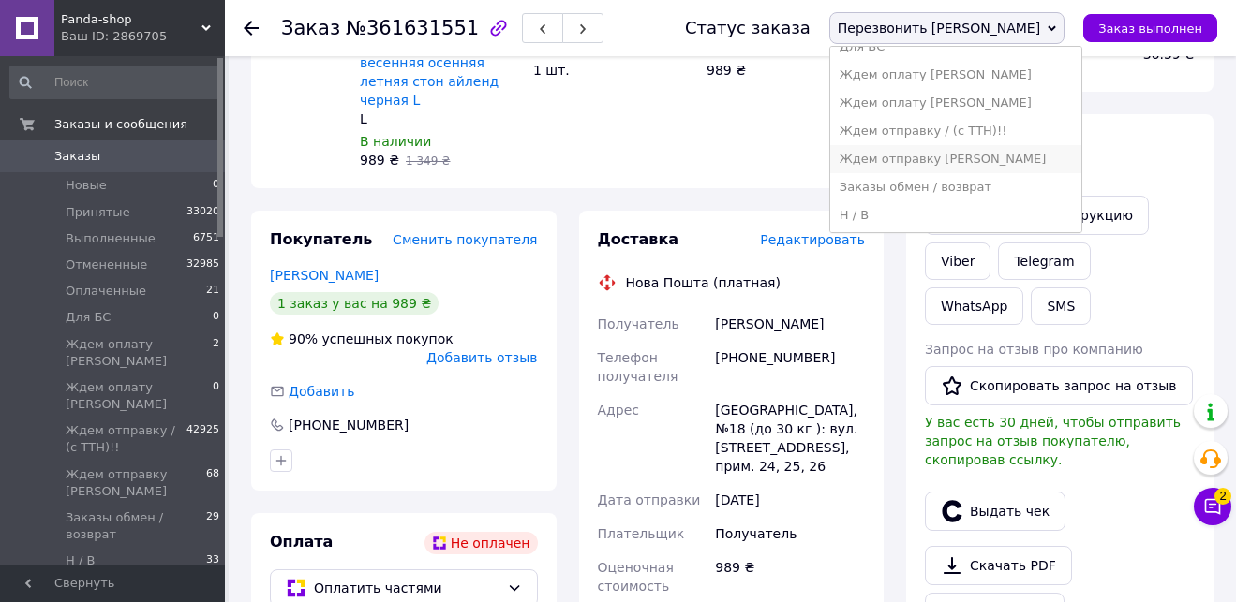
click at [1042, 159] on li "Ждем отправку [PERSON_NAME]" at bounding box center [955, 159] width 251 height 28
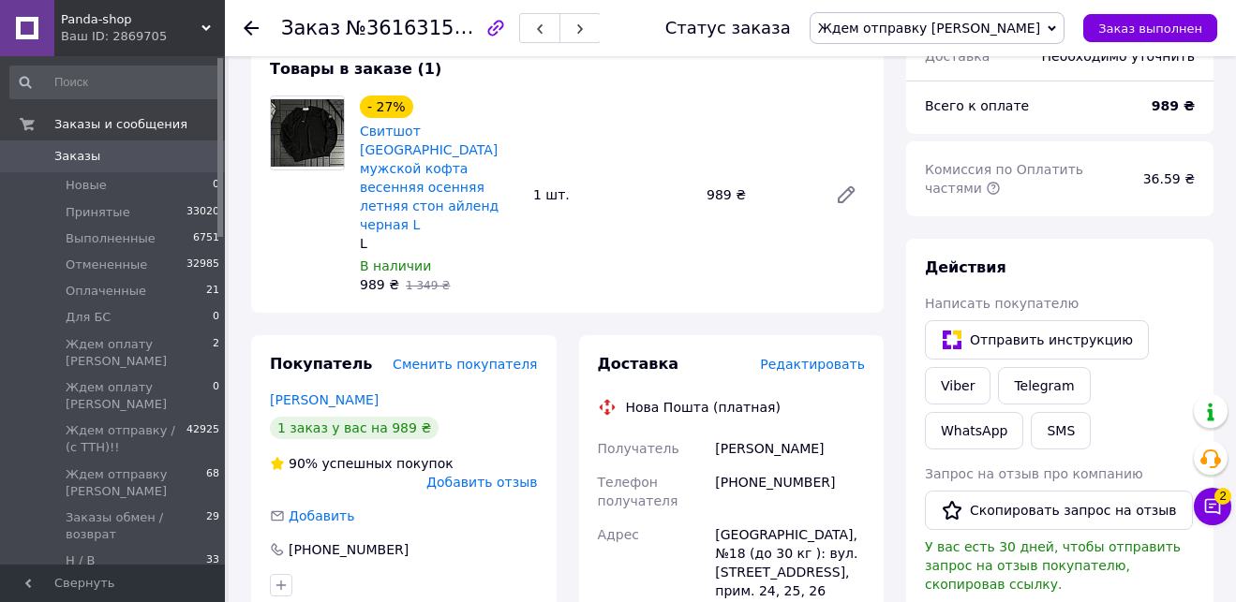
scroll to position [118, 0]
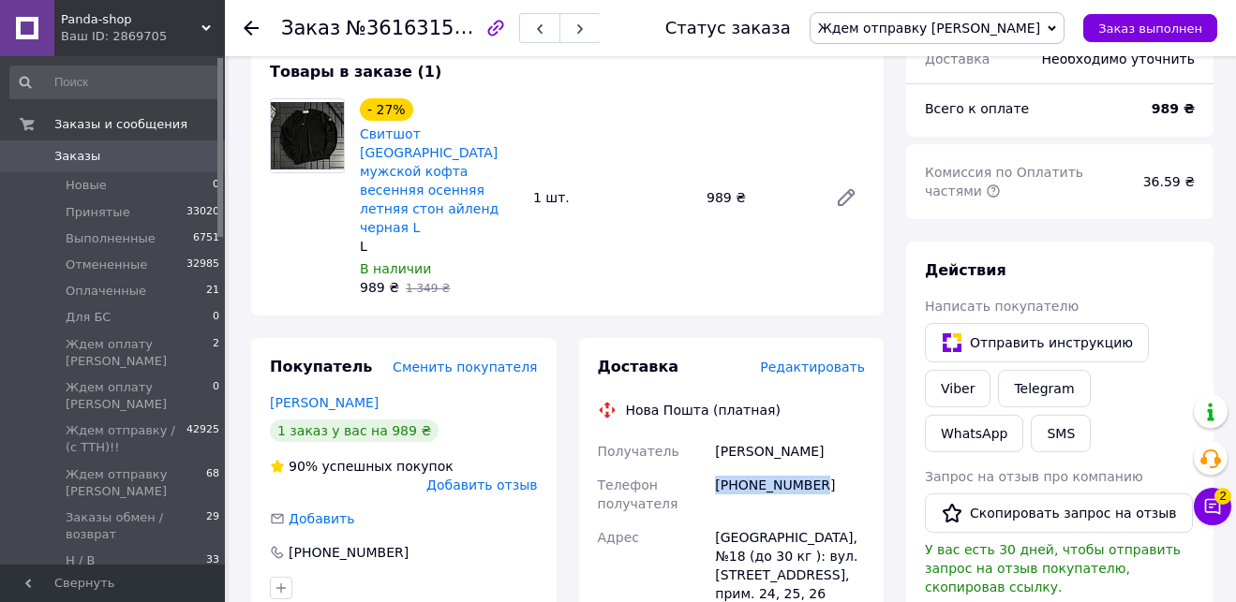
drag, startPoint x: 827, startPoint y: 464, endPoint x: 712, endPoint y: 456, distance: 115.5
click at [711, 468] on div "[PHONE_NUMBER]" at bounding box center [789, 494] width 157 height 52
copy div "[PHONE_NUMBER]"
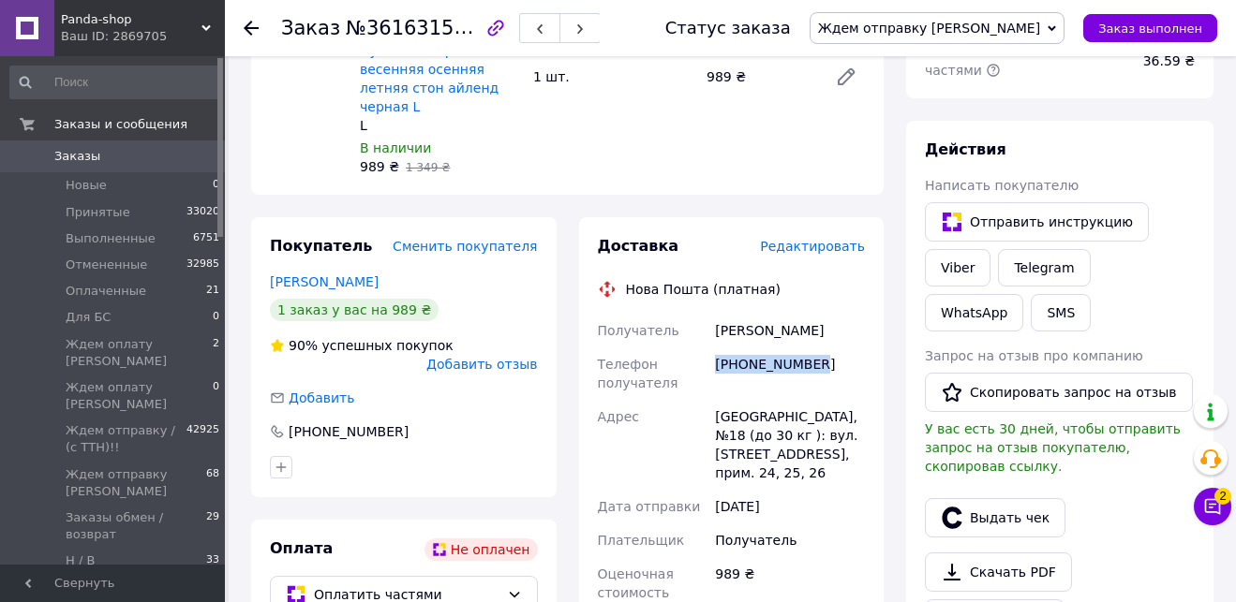
scroll to position [701, 0]
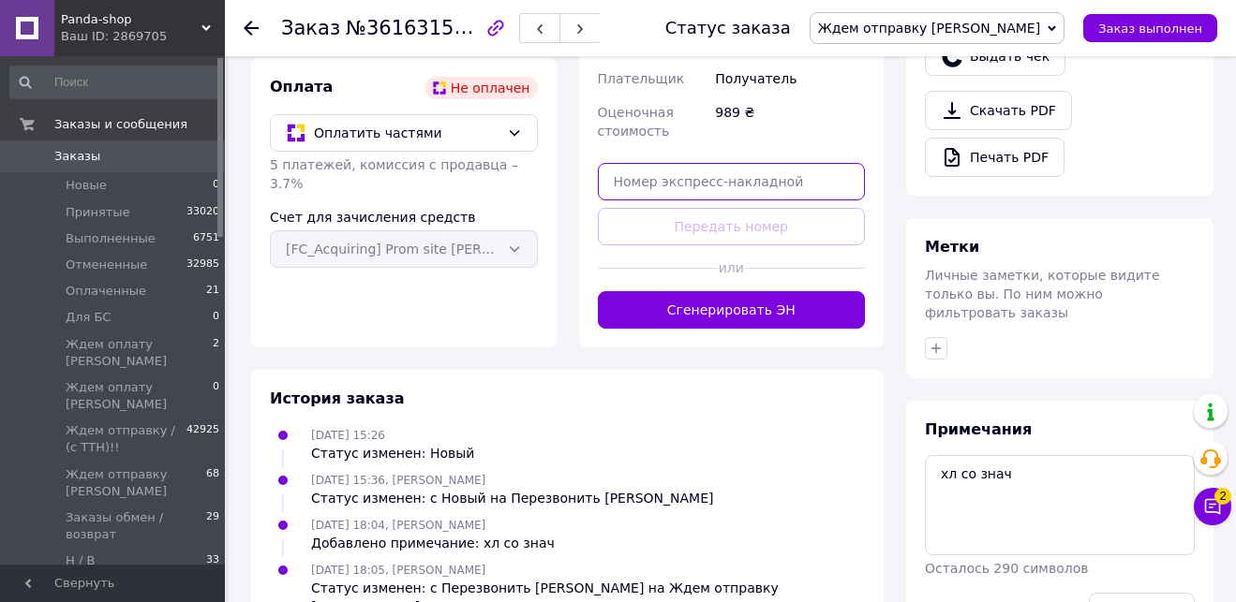
click at [724, 163] on input "text" at bounding box center [732, 181] width 268 height 37
click at [737, 201] on div "Доставка Редактировать Нова Пошта (платная) Получатель [PERSON_NAME] Телефон по…" at bounding box center [732, 51] width 268 height 555
click at [732, 178] on input "text" at bounding box center [732, 181] width 268 height 37
click at [732, 175] on input "text" at bounding box center [732, 181] width 268 height 37
paste input "20451247439596"
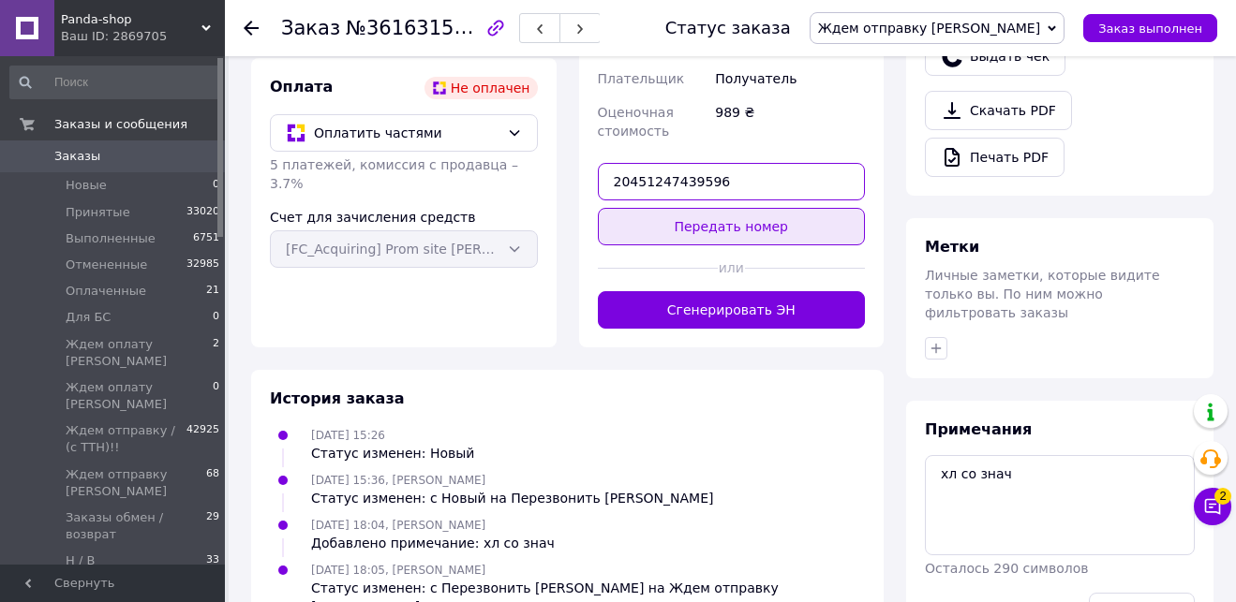
type input "20451247439596"
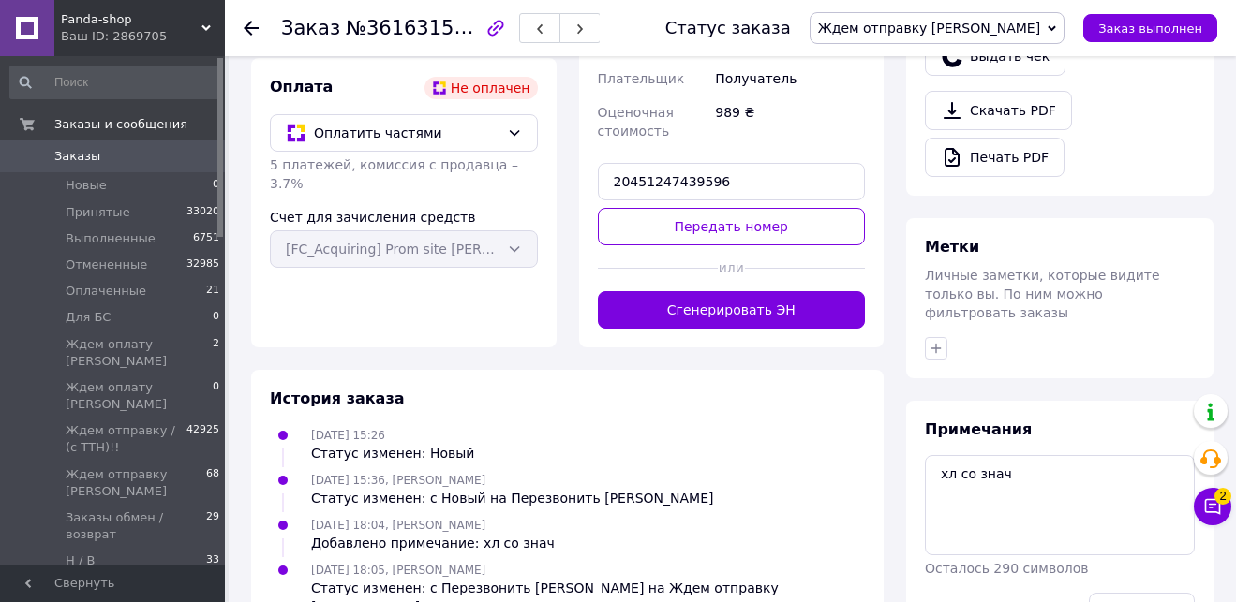
click at [749, 222] on button "Передать номер" at bounding box center [732, 226] width 268 height 37
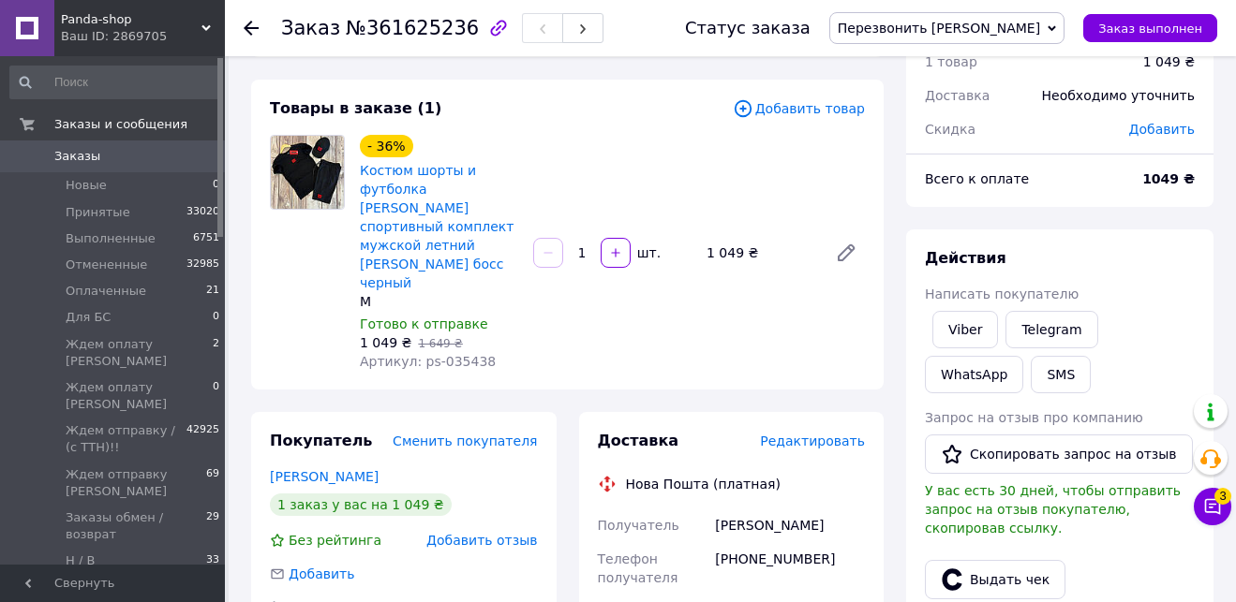
scroll to position [118, 0]
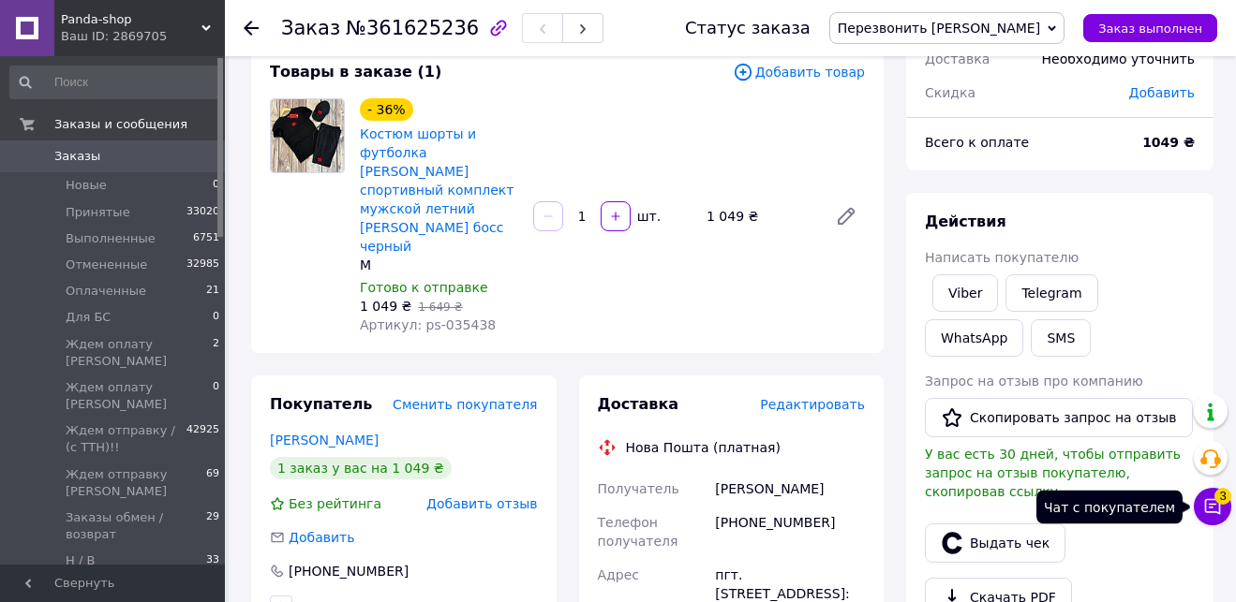
click at [1214, 497] on span "3" at bounding box center [1222, 496] width 17 height 17
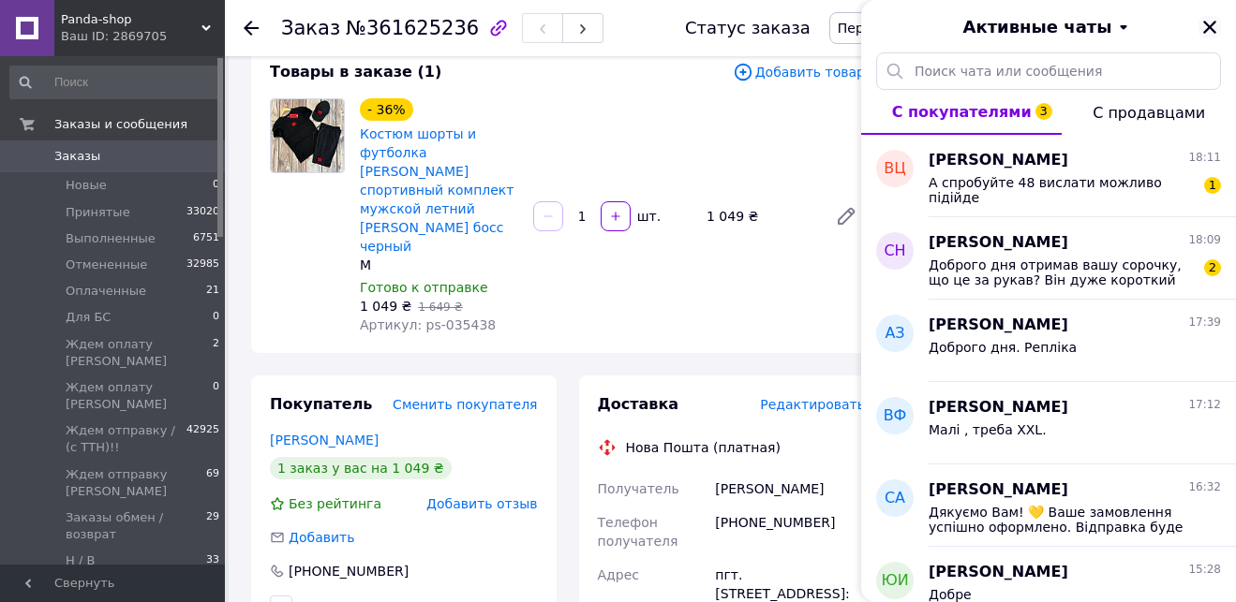
click at [1209, 21] on icon "Закрыть" at bounding box center [1209, 27] width 17 height 17
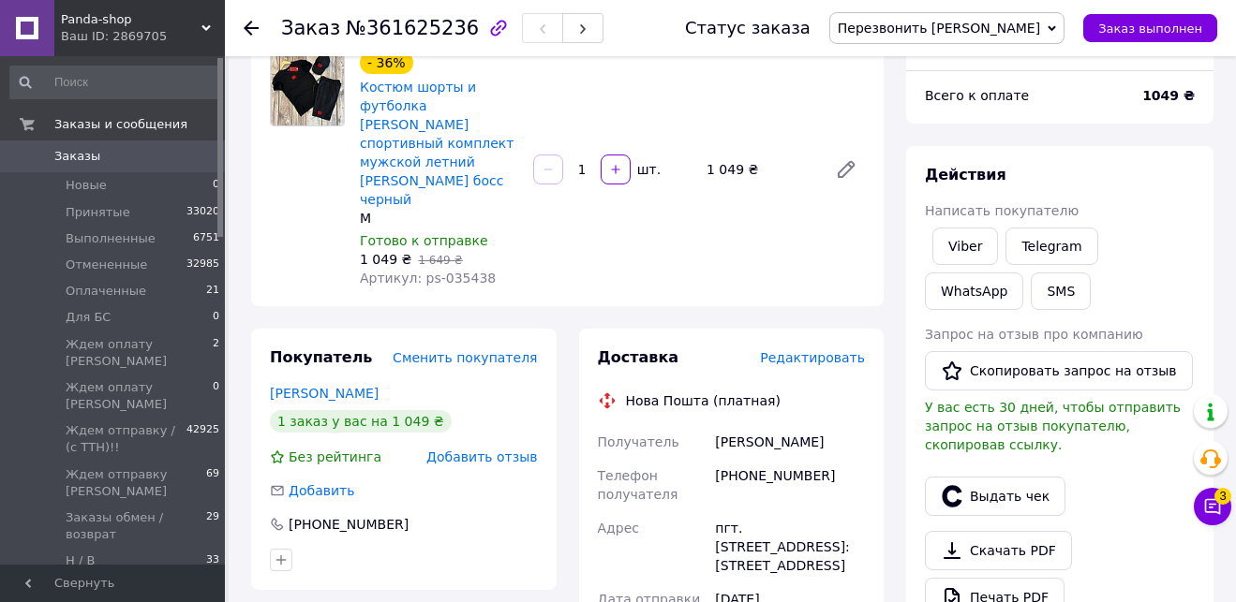
scroll to position [91, 0]
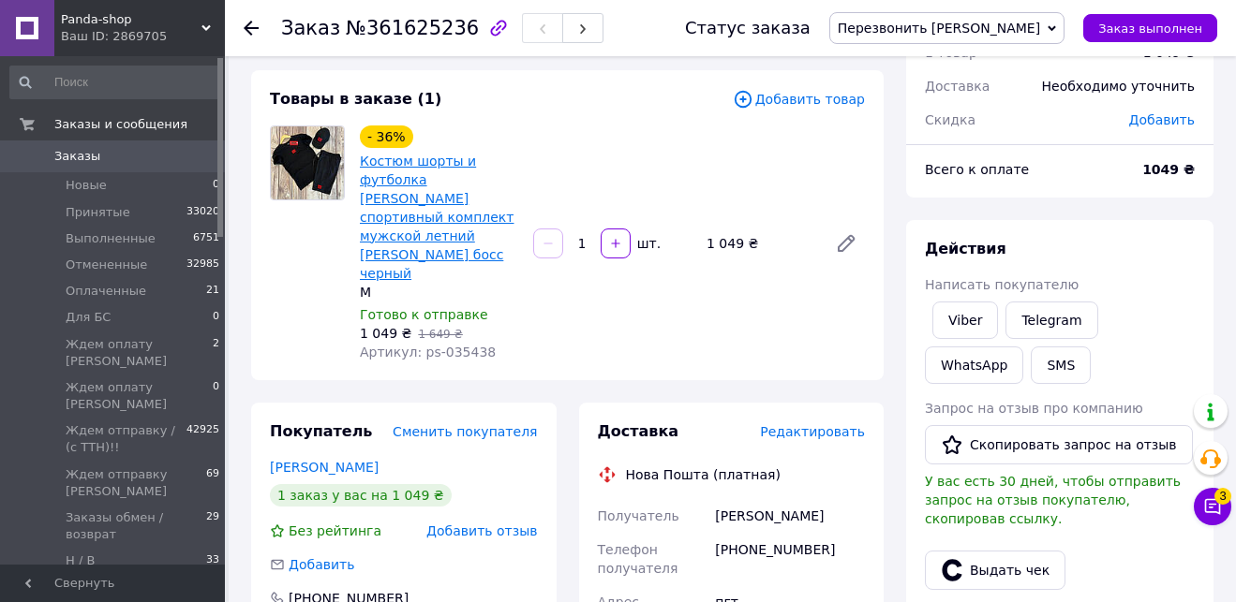
click at [437, 165] on link "Костюм шорты и футболка [PERSON_NAME] спортивный комплект мужской летний [PERSO…" at bounding box center [437, 217] width 154 height 127
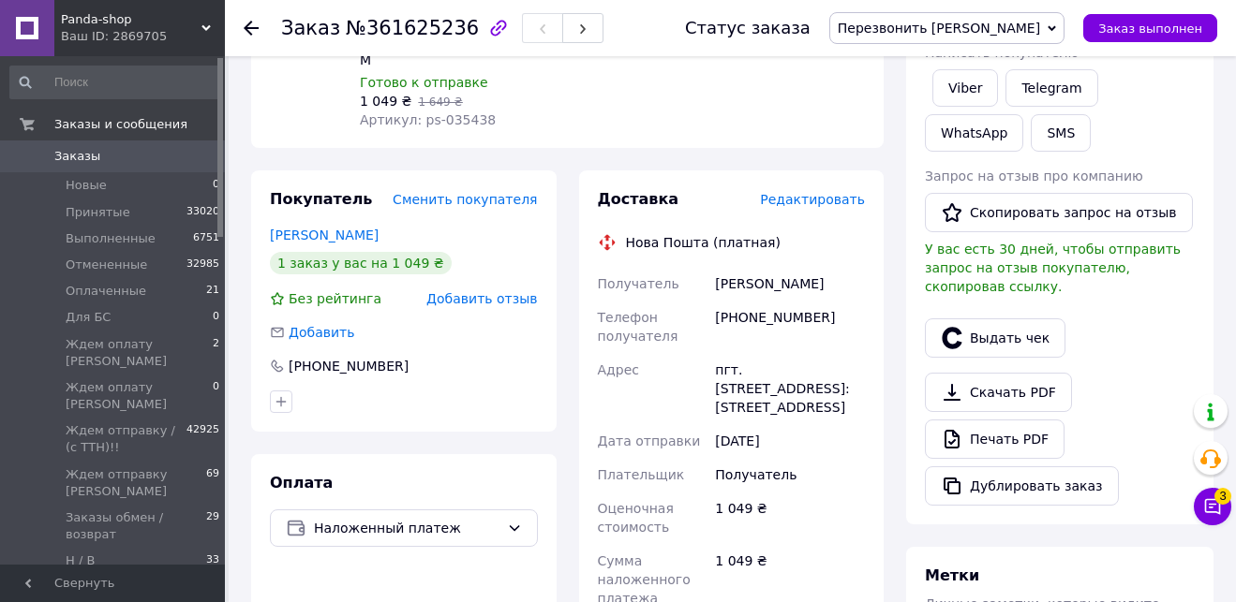
scroll to position [590, 0]
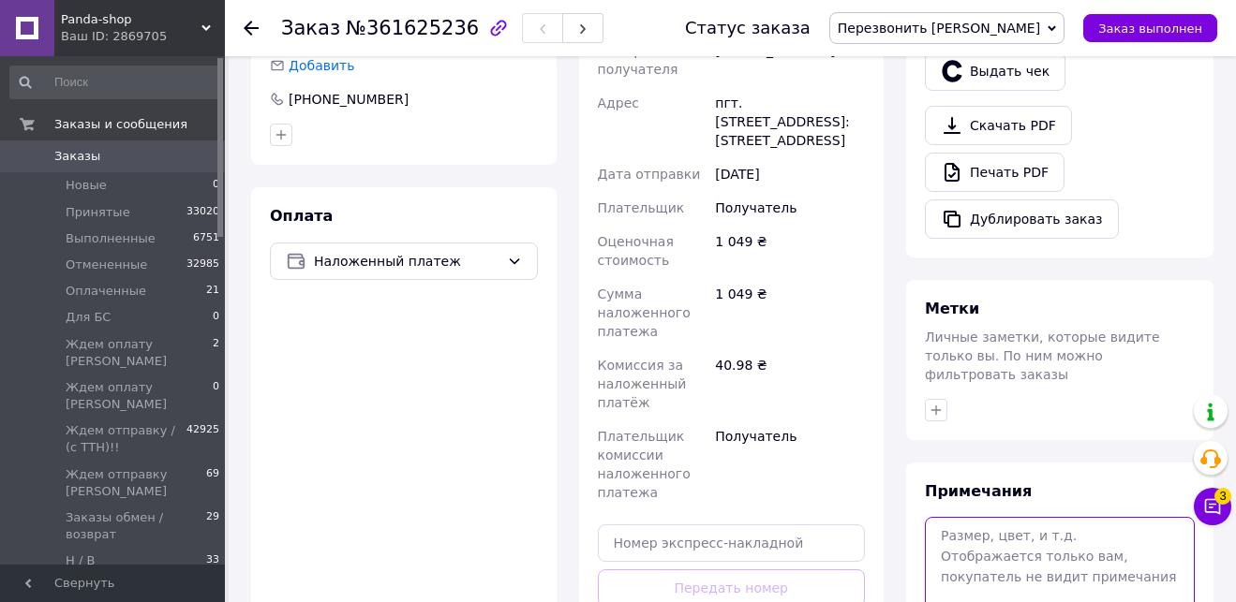
paste textarea "за 549 грн"
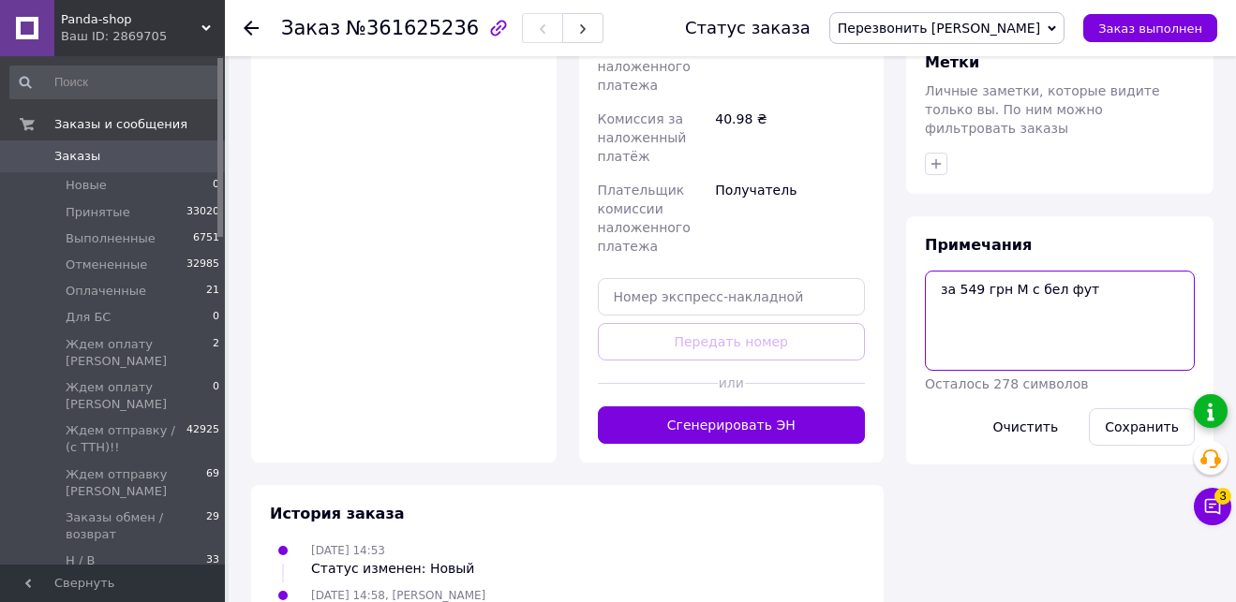
scroll to position [839, 0]
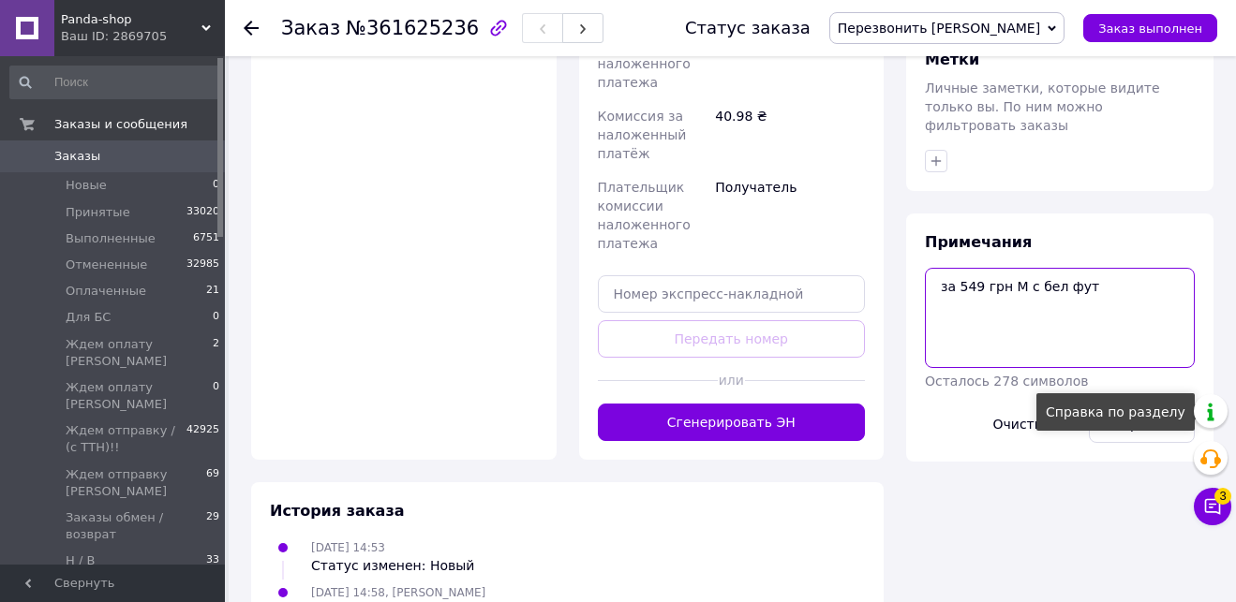
type textarea "за 549 грн М с бел фут"
click at [1144, 412] on div "Справка по разделу" at bounding box center [1115, 411] width 158 height 37
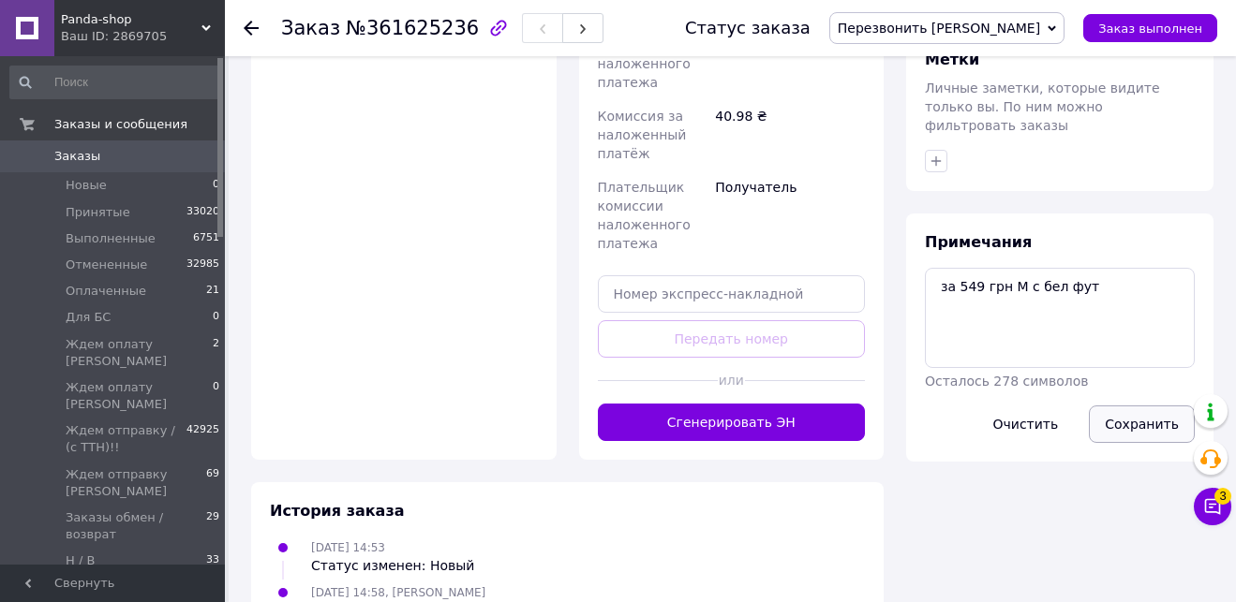
click at [1137, 406] on button "Сохранить" at bounding box center [1142, 424] width 106 height 37
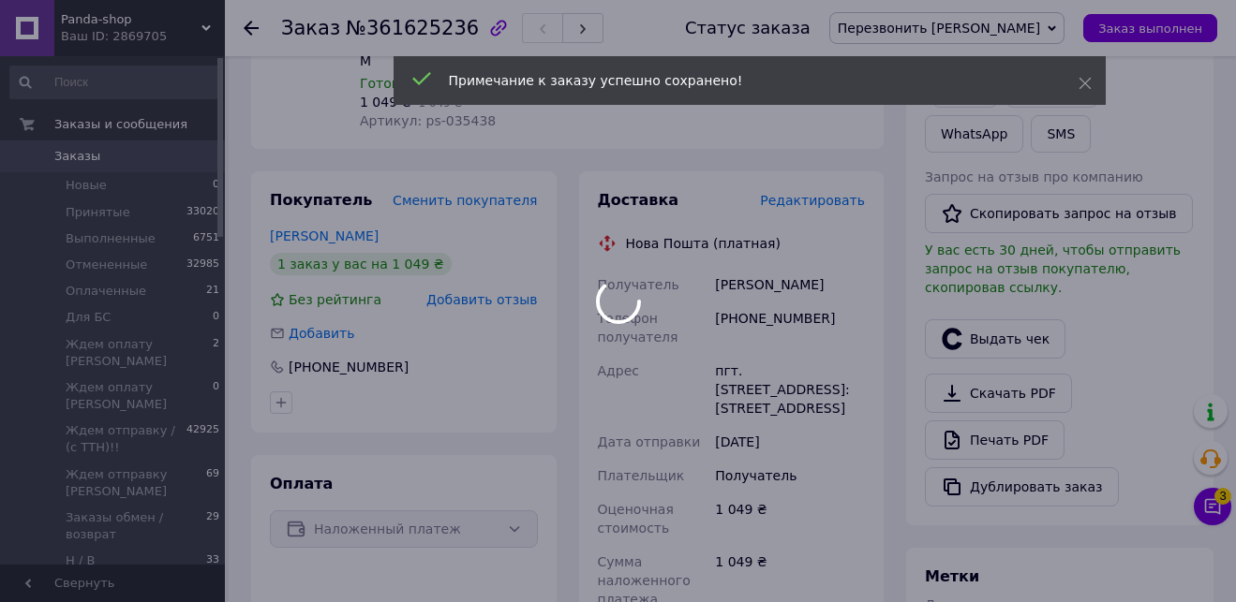
scroll to position [296, 0]
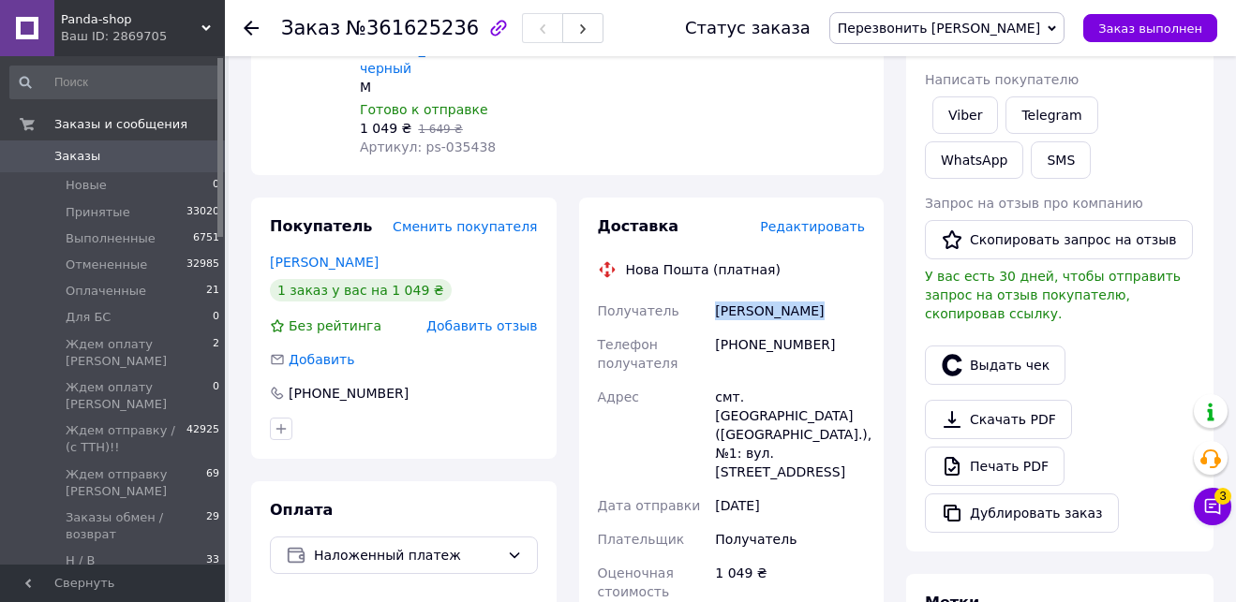
drag, startPoint x: 826, startPoint y: 277, endPoint x: 714, endPoint y: 272, distance: 112.6
click at [714, 294] on div "[PERSON_NAME]" at bounding box center [789, 311] width 157 height 34
copy div "[PERSON_NAME]"
drag, startPoint x: 813, startPoint y: 308, endPoint x: 714, endPoint y: 308, distance: 99.3
click at [715, 328] on div "[PHONE_NUMBER]" at bounding box center [789, 354] width 157 height 52
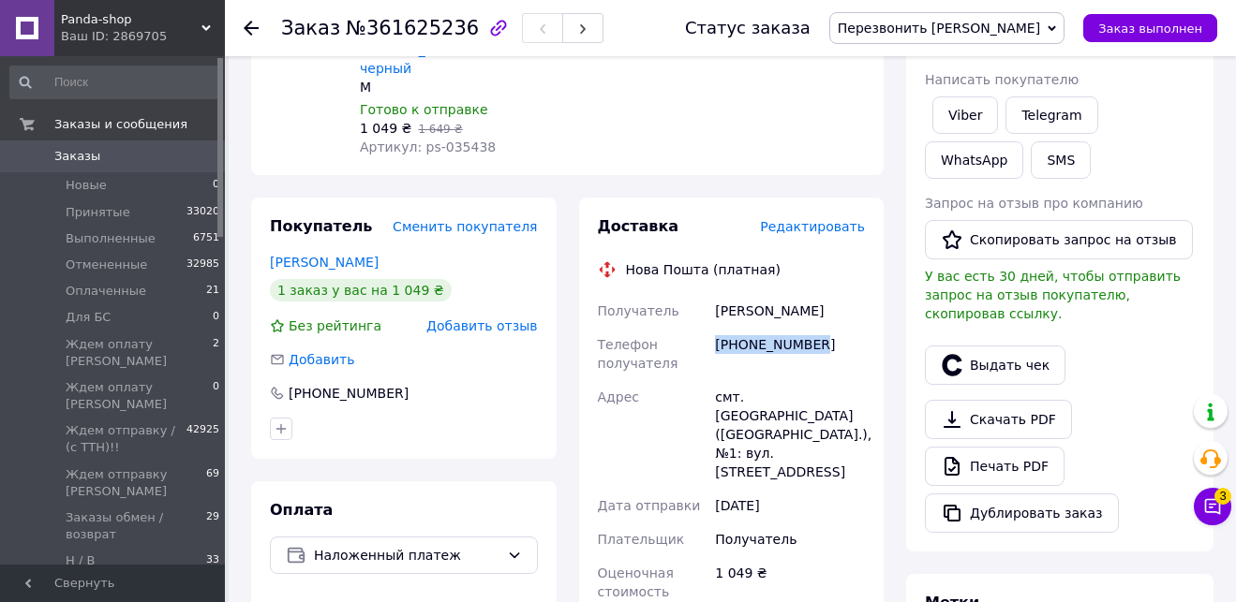
copy div "[PHONE_NUMBER]"
drag, startPoint x: 748, startPoint y: 358, endPoint x: 816, endPoint y: 361, distance: 68.4
click at [815, 380] on div "смт. [GEOGRAPHIC_DATA] ([GEOGRAPHIC_DATA].), №1: вул. [STREET_ADDRESS]" at bounding box center [789, 434] width 157 height 109
copy div "Солотвино"
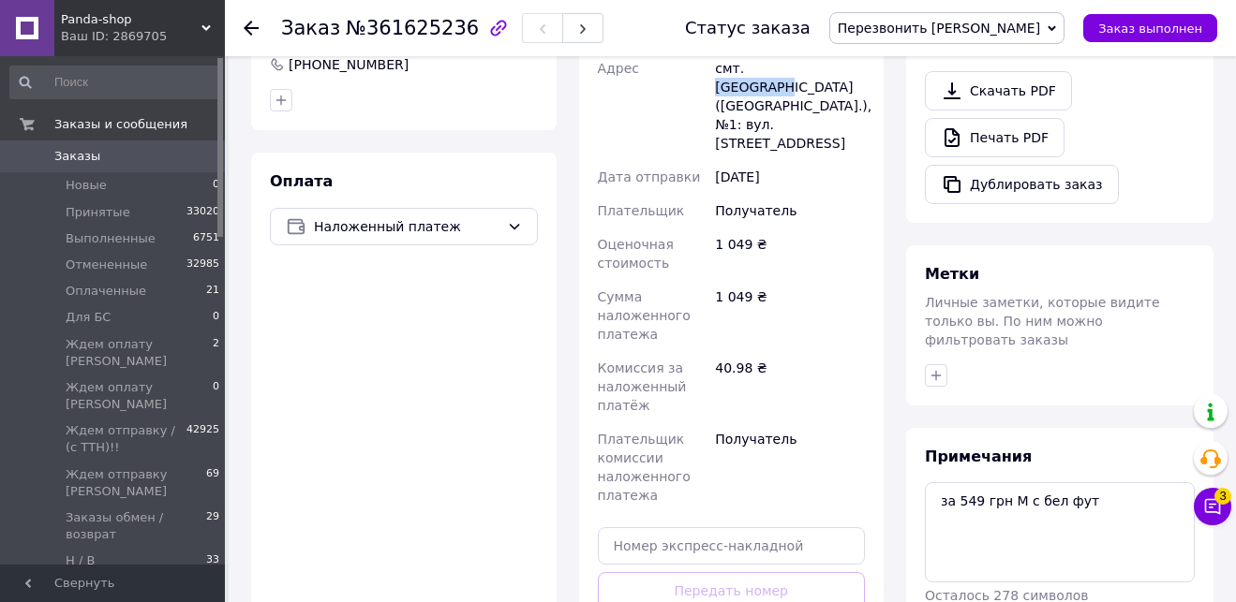
scroll to position [630, 0]
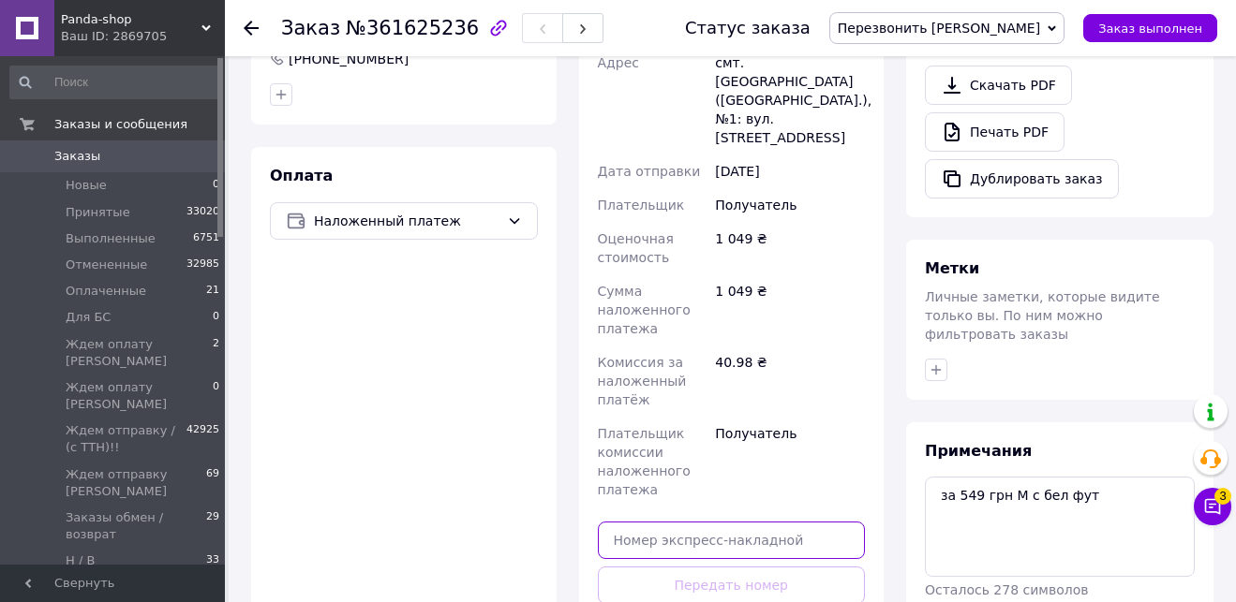
paste input "20451247445259"
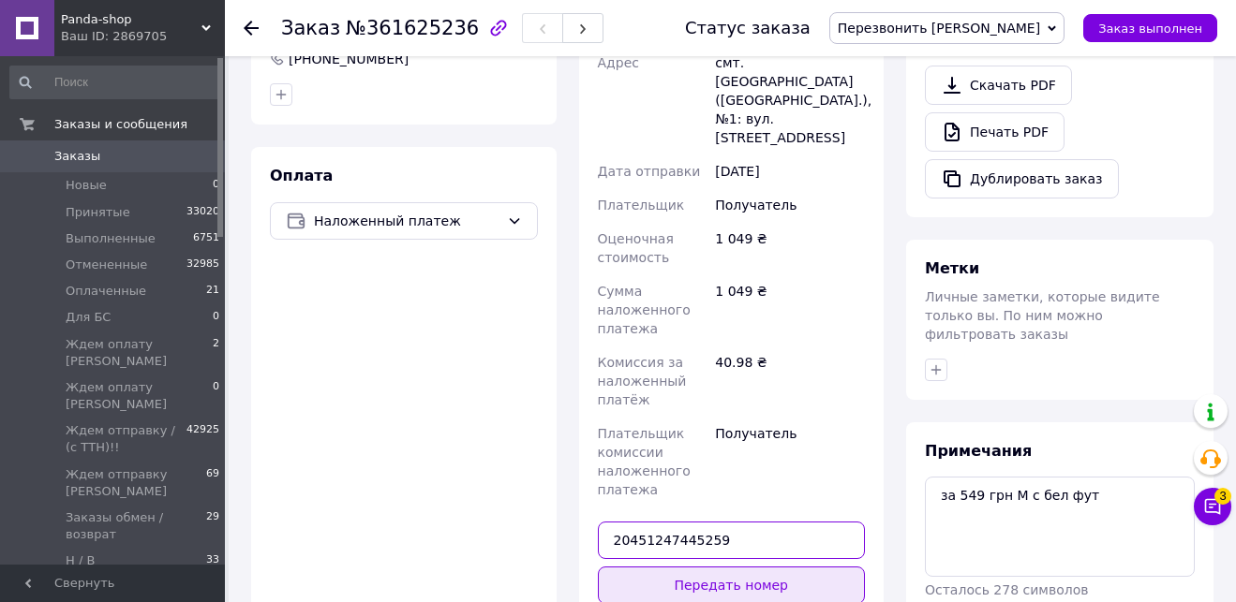
type input "20451247445259"
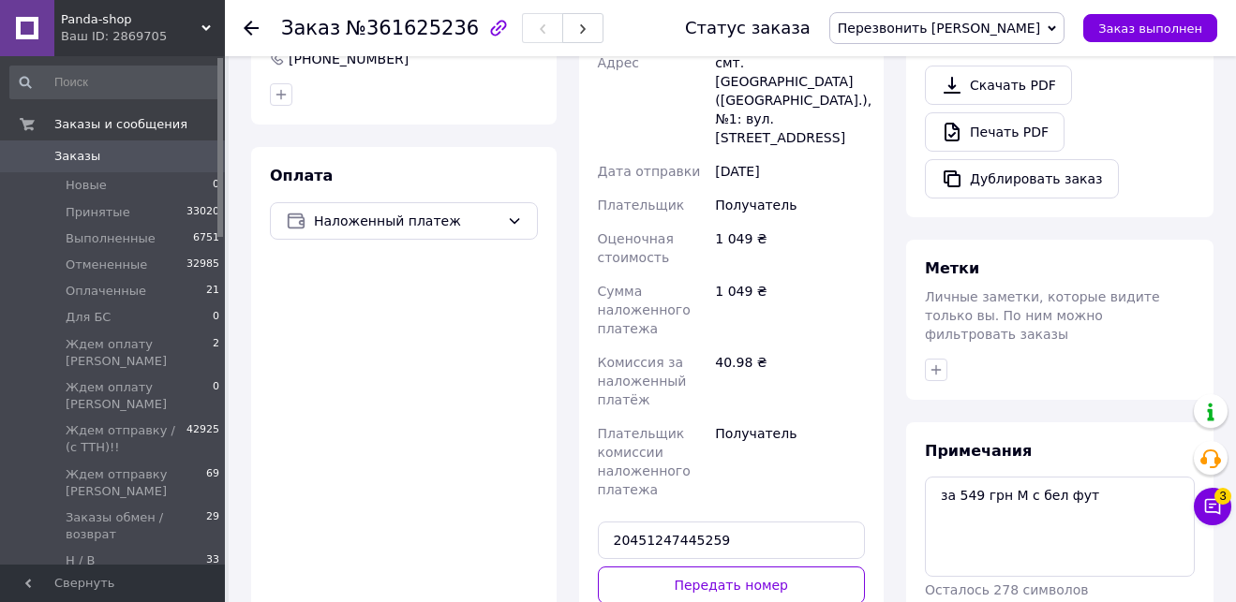
click at [686, 567] on button "Передать номер" at bounding box center [732, 585] width 268 height 37
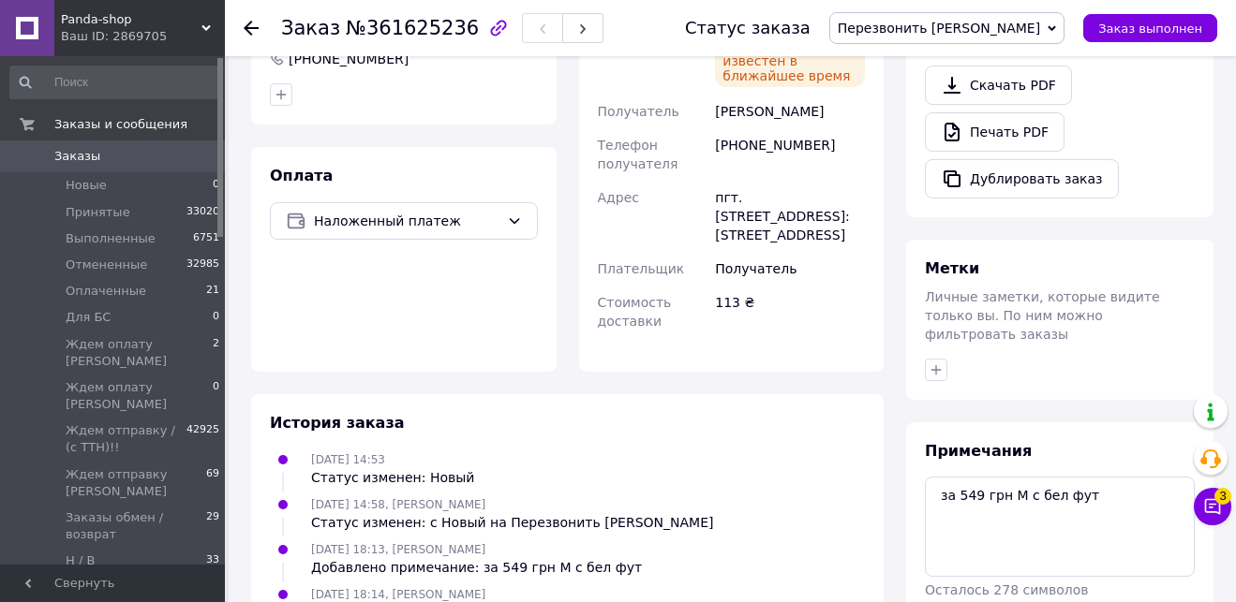
click at [1026, 33] on span "Перезвонить [PERSON_NAME]" at bounding box center [938, 28] width 202 height 15
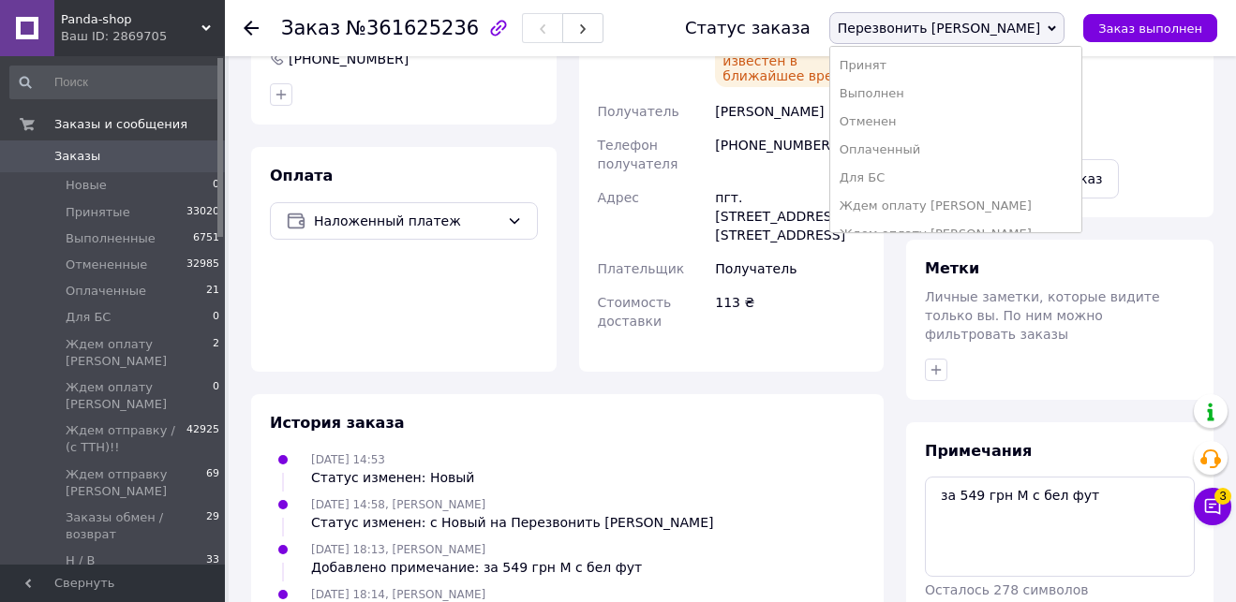
scroll to position [470, 0]
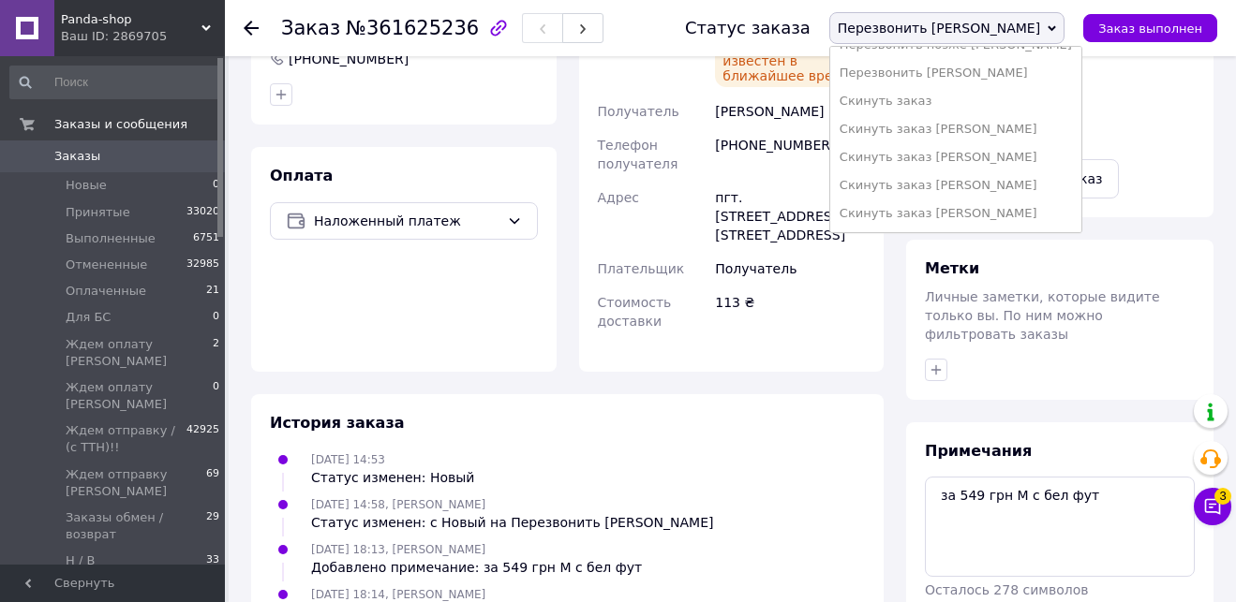
click at [1061, 221] on li "Скинуть заказ [PERSON_NAME]" at bounding box center [955, 214] width 251 height 28
